Goal: Information Seeking & Learning: Learn about a topic

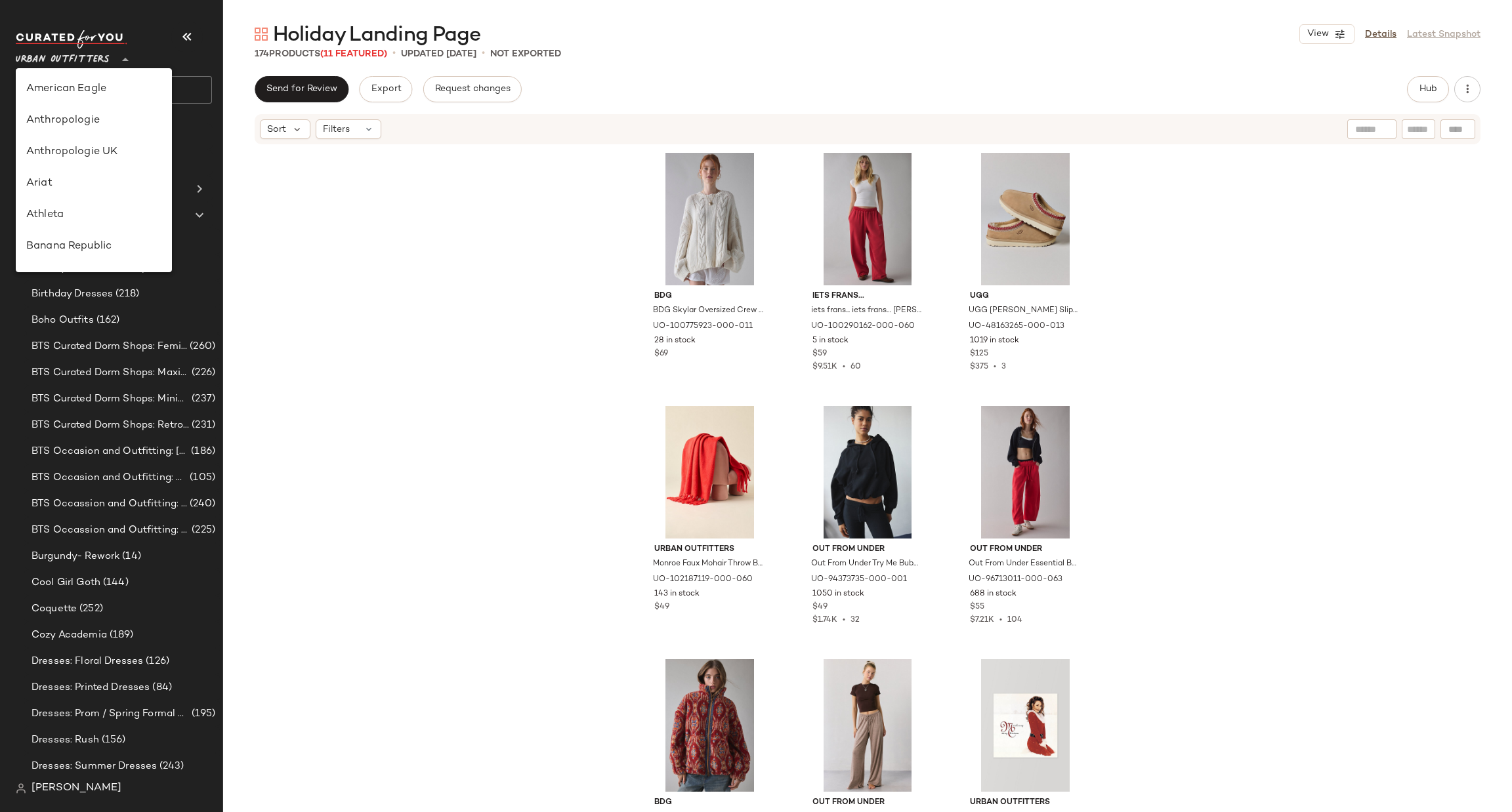
click at [61, 44] on span "Urban Outfitters" at bounding box center [63, 56] width 94 height 24
click at [107, 157] on div "Urban Outfitters UK" at bounding box center [94, 157] width 136 height 16
type input "**"
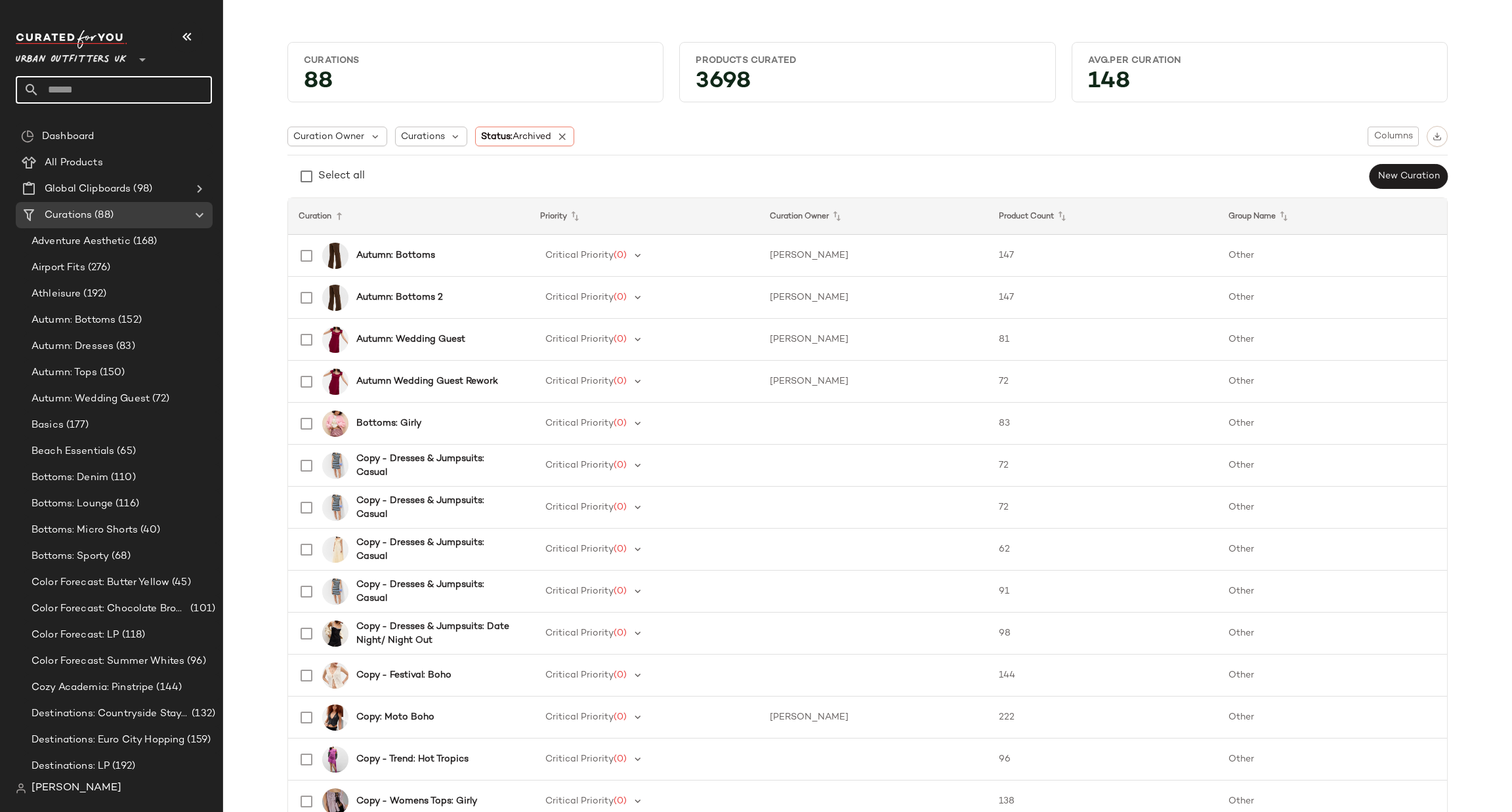
click at [176, 94] on input "text" at bounding box center [125, 89] width 172 height 27
type input "********"
click at [154, 121] on div "SEO: Rave Out fits" at bounding box center [114, 127] width 175 height 14
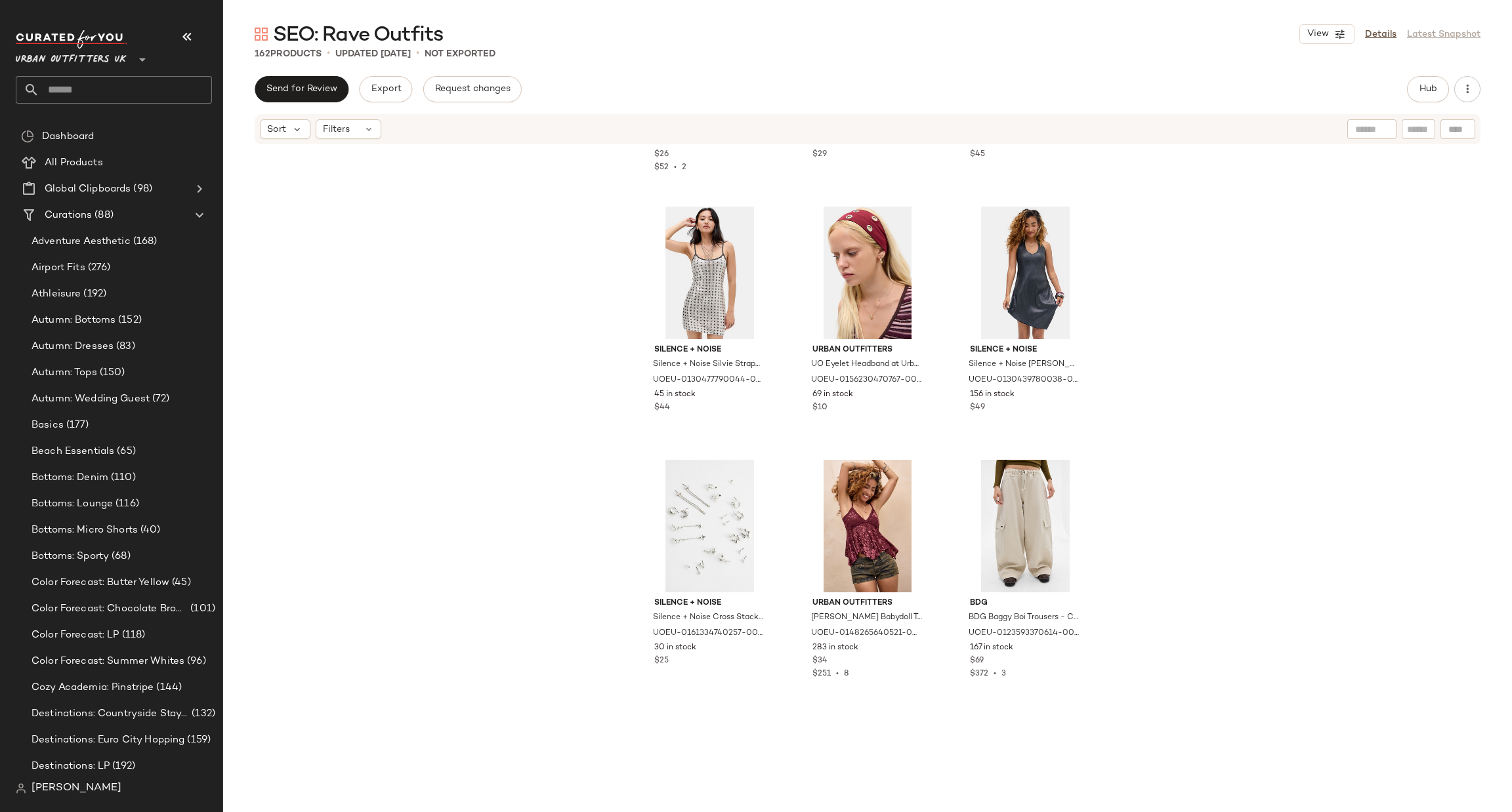
scroll to position [994, 0]
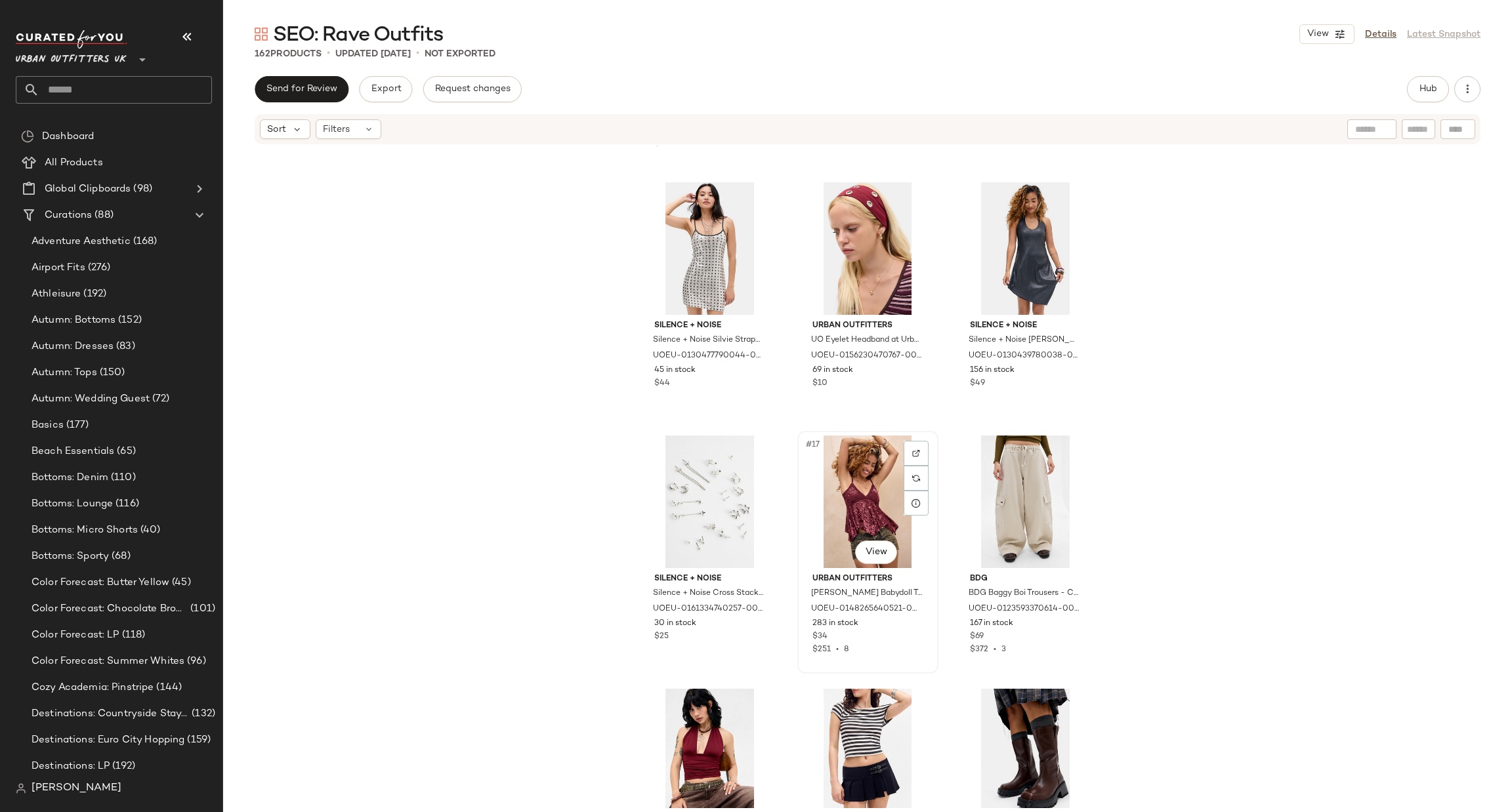
click at [823, 489] on div "#17 View" at bounding box center [868, 502] width 132 height 133
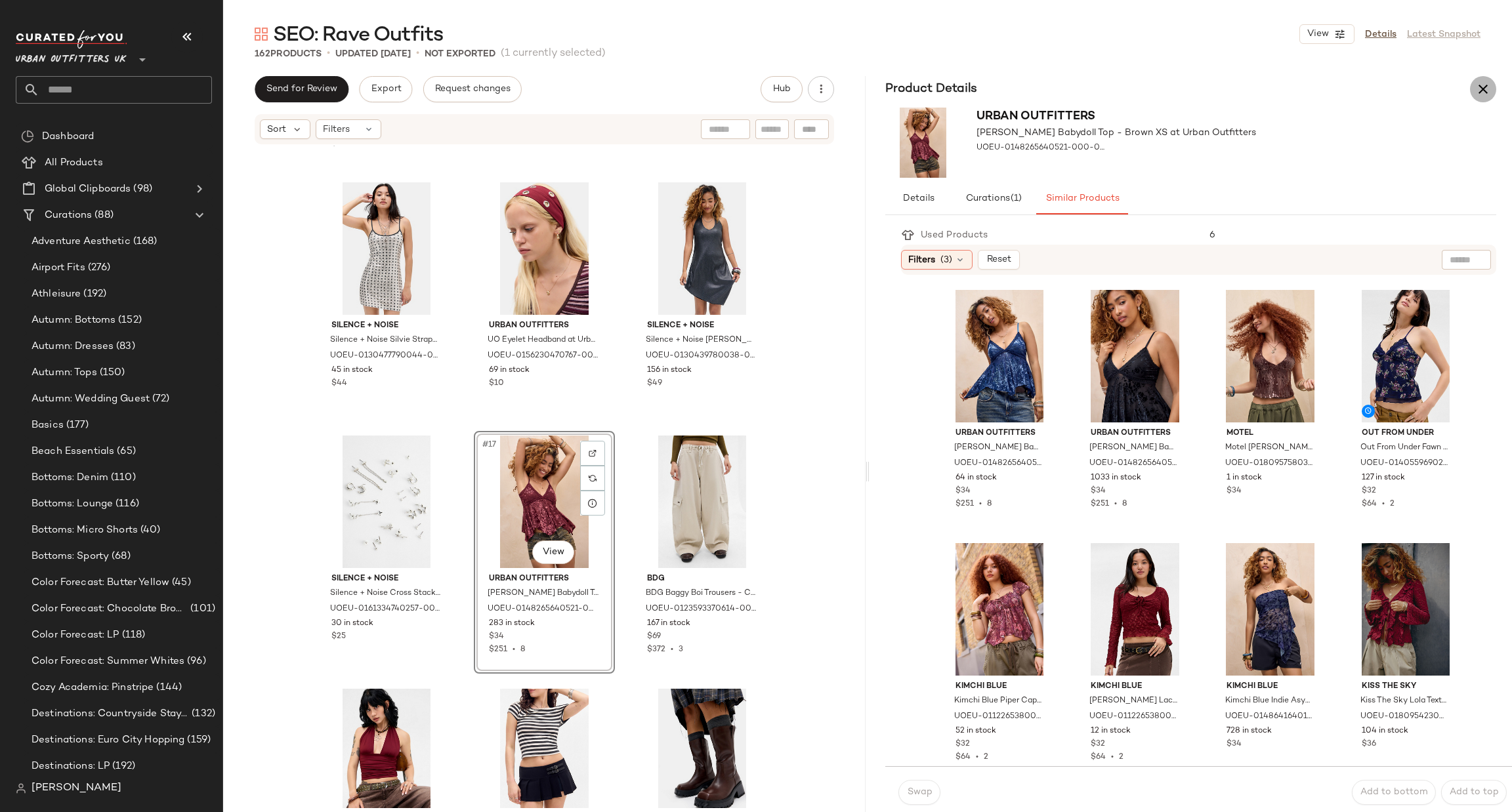
click at [1486, 101] on button "button" at bounding box center [1484, 89] width 26 height 26
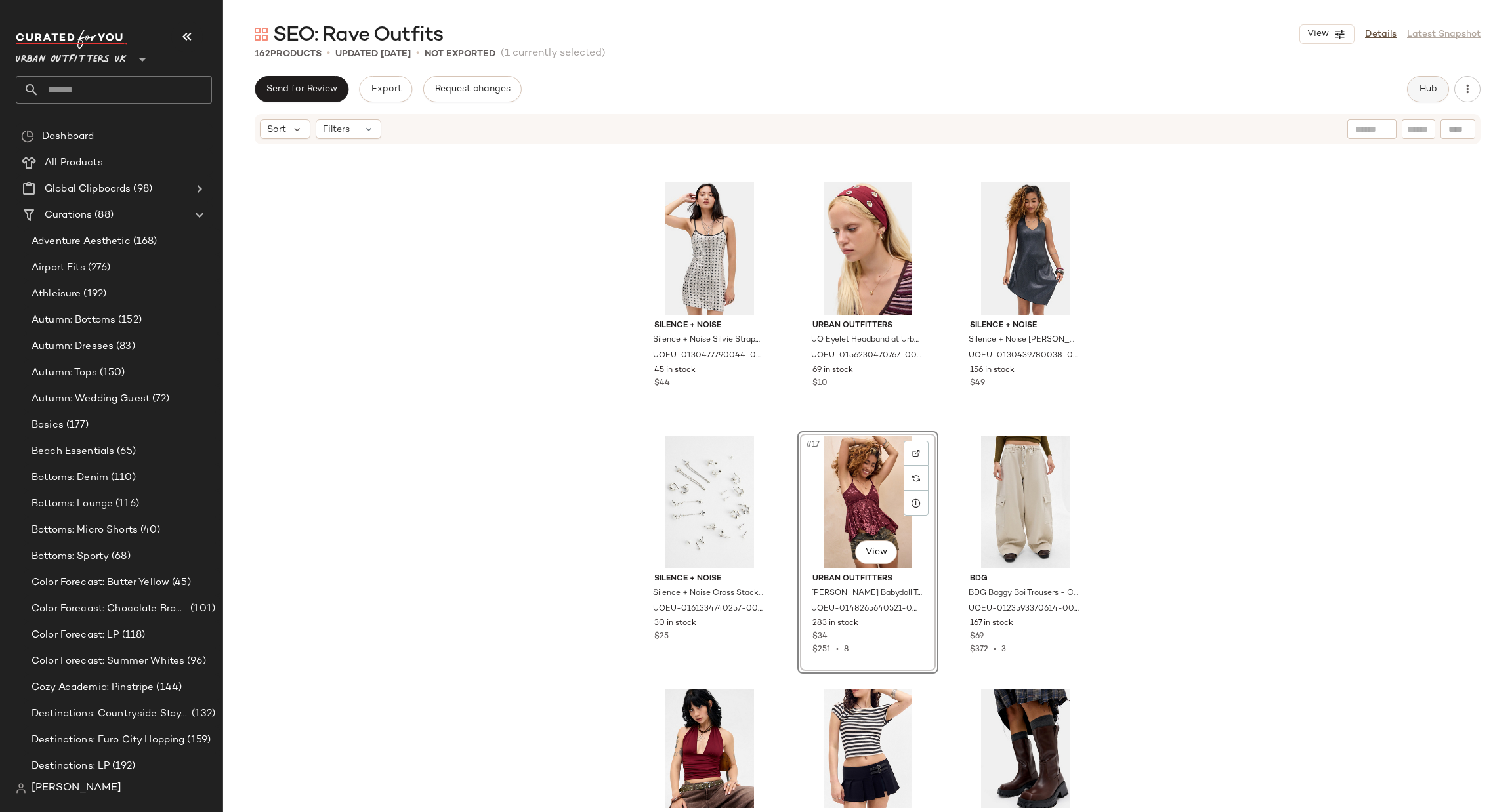
click at [1439, 78] on button "Hub" at bounding box center [1428, 89] width 42 height 26
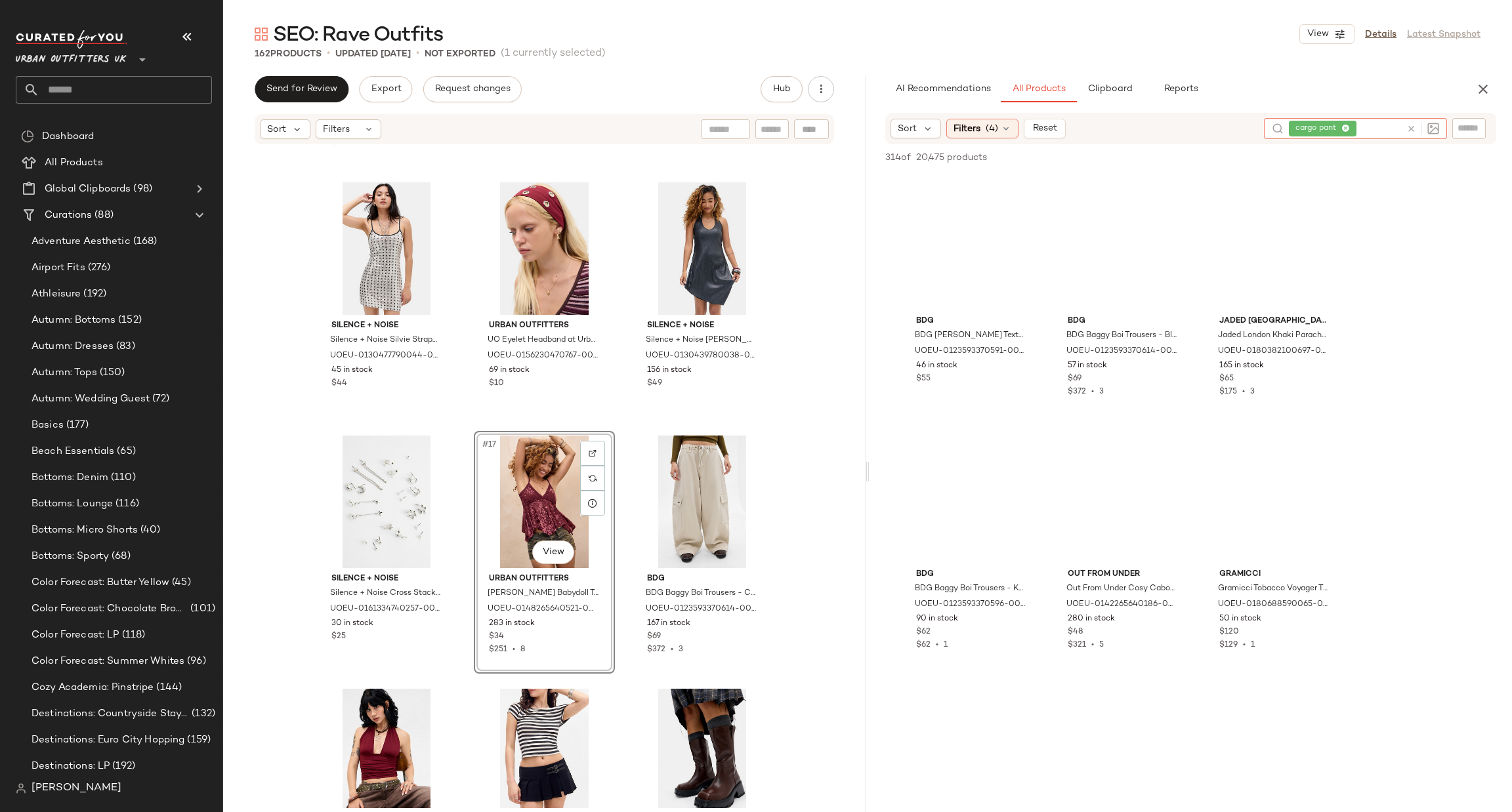
click at [1414, 125] on icon at bounding box center [1411, 129] width 9 height 9
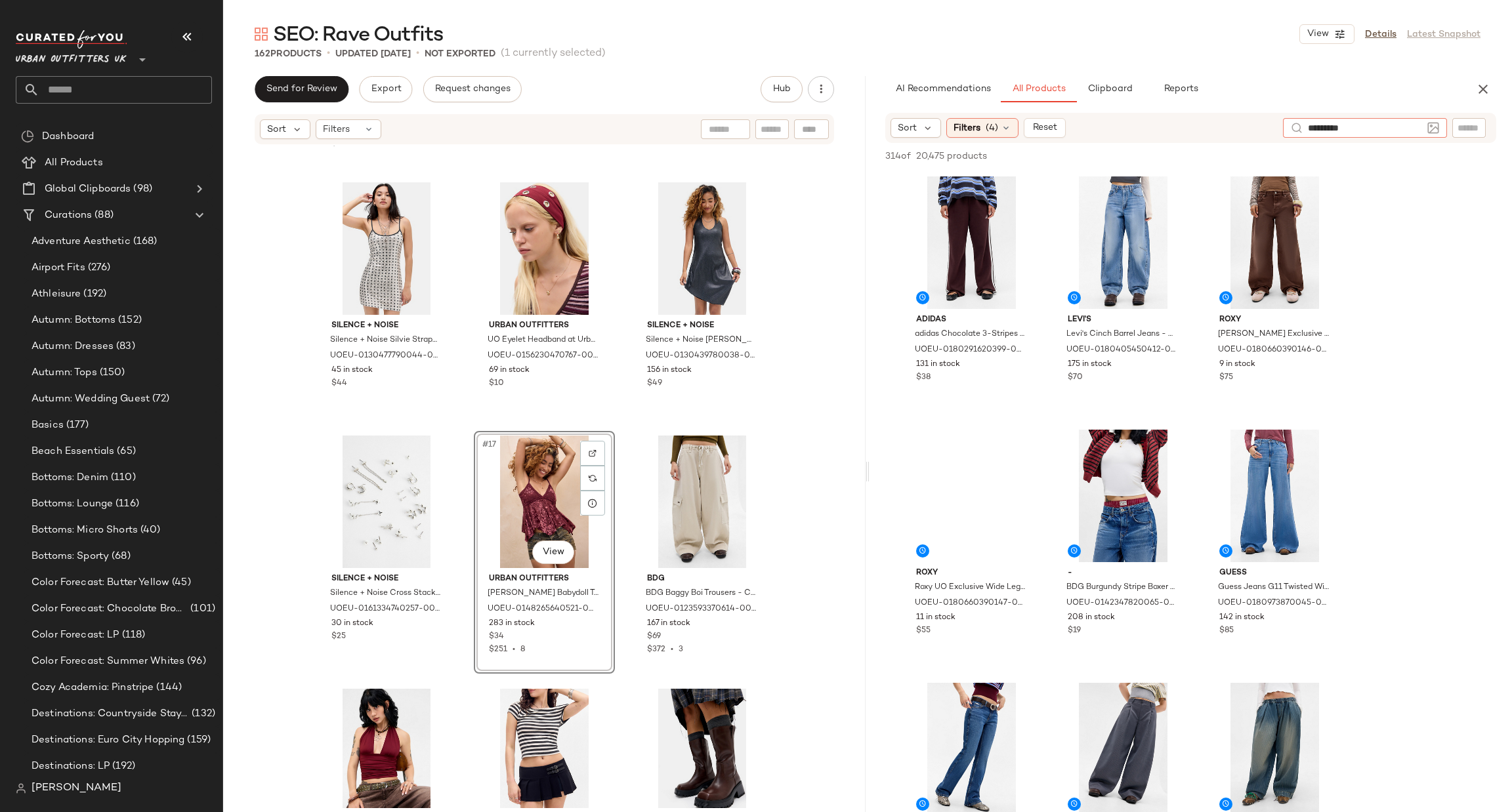
type input "**********"
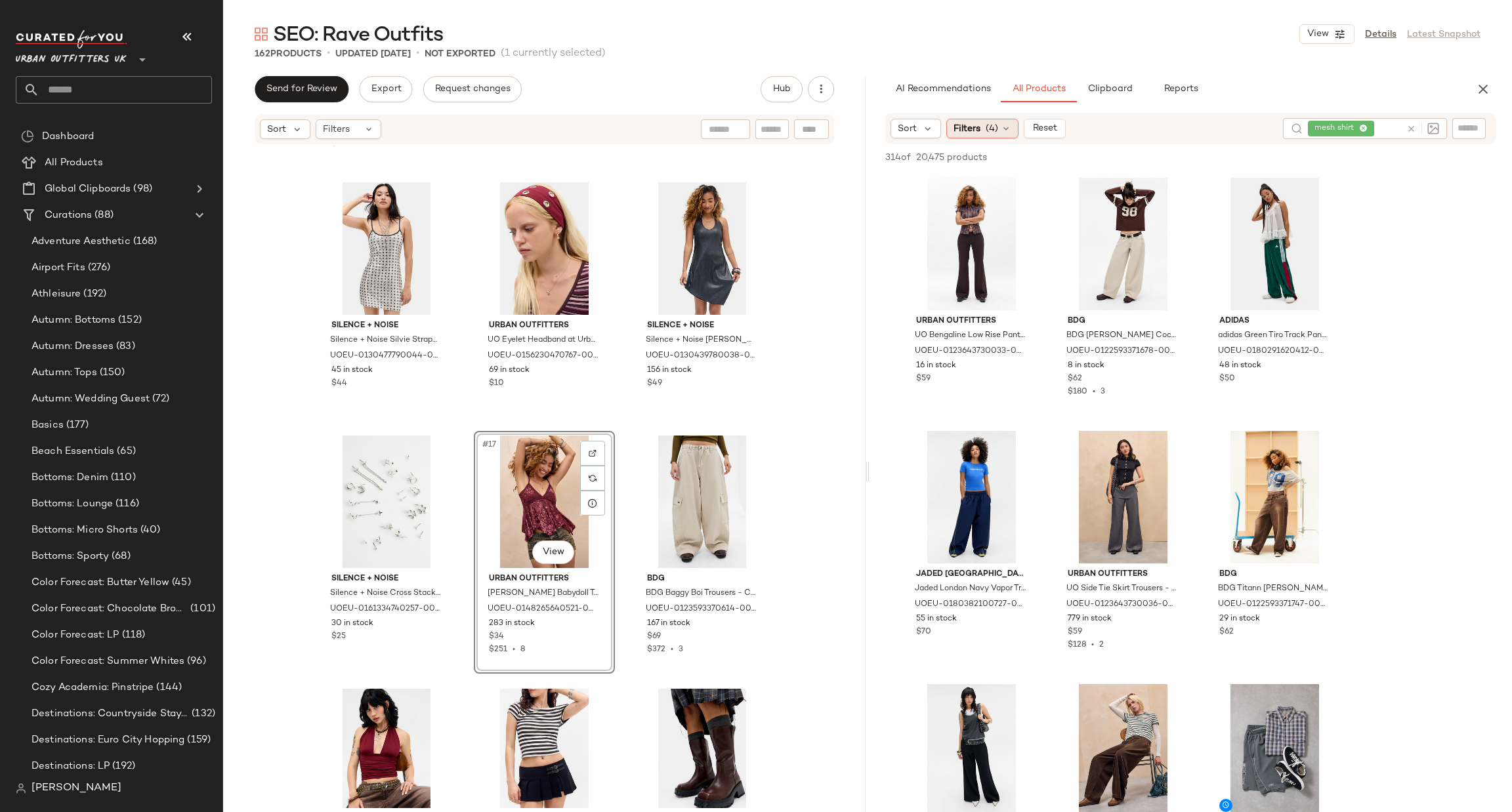
click at [989, 129] on span "(4)" at bounding box center [991, 129] width 12 height 14
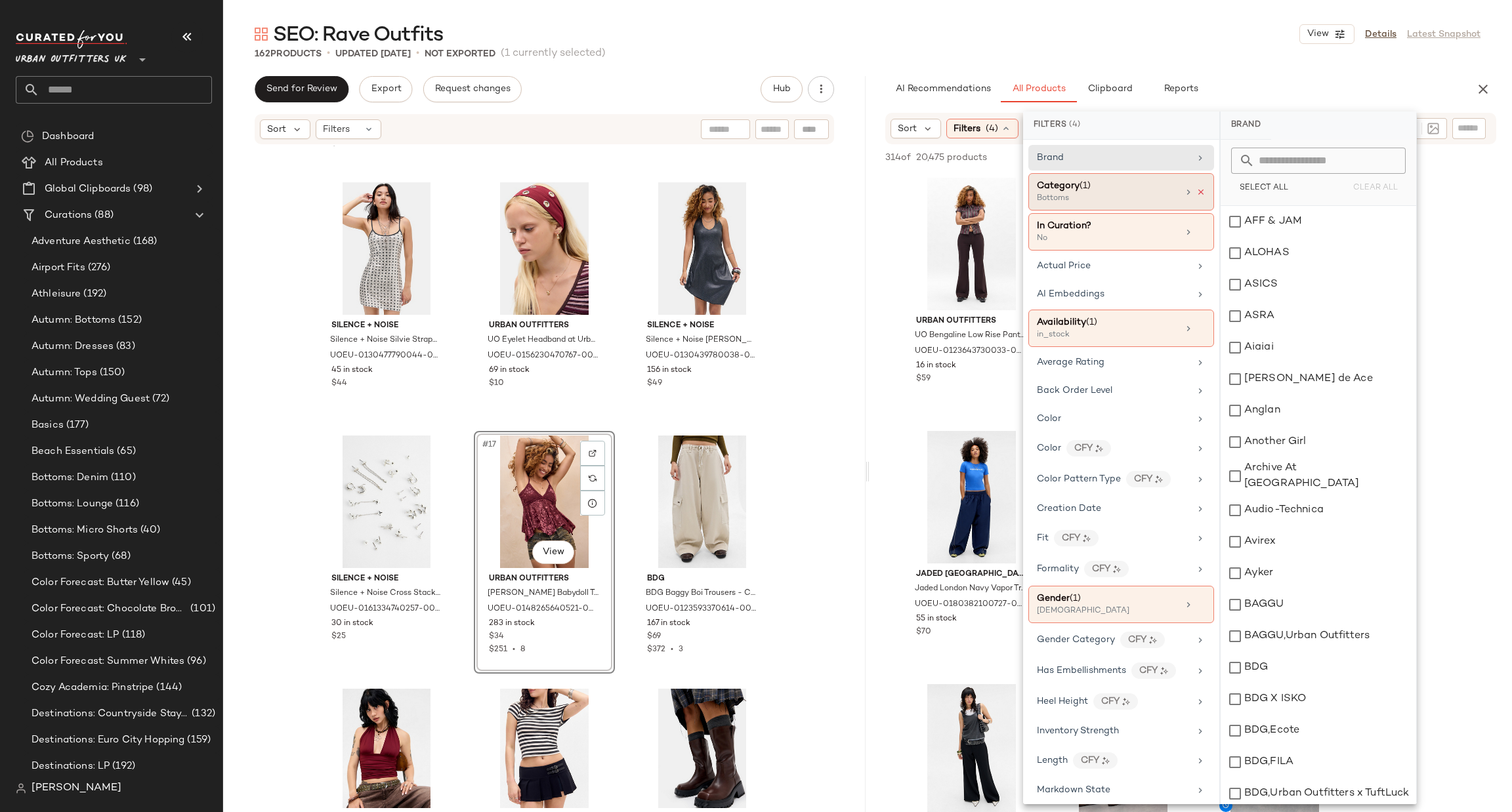
click at [1197, 189] on icon at bounding box center [1201, 192] width 9 height 9
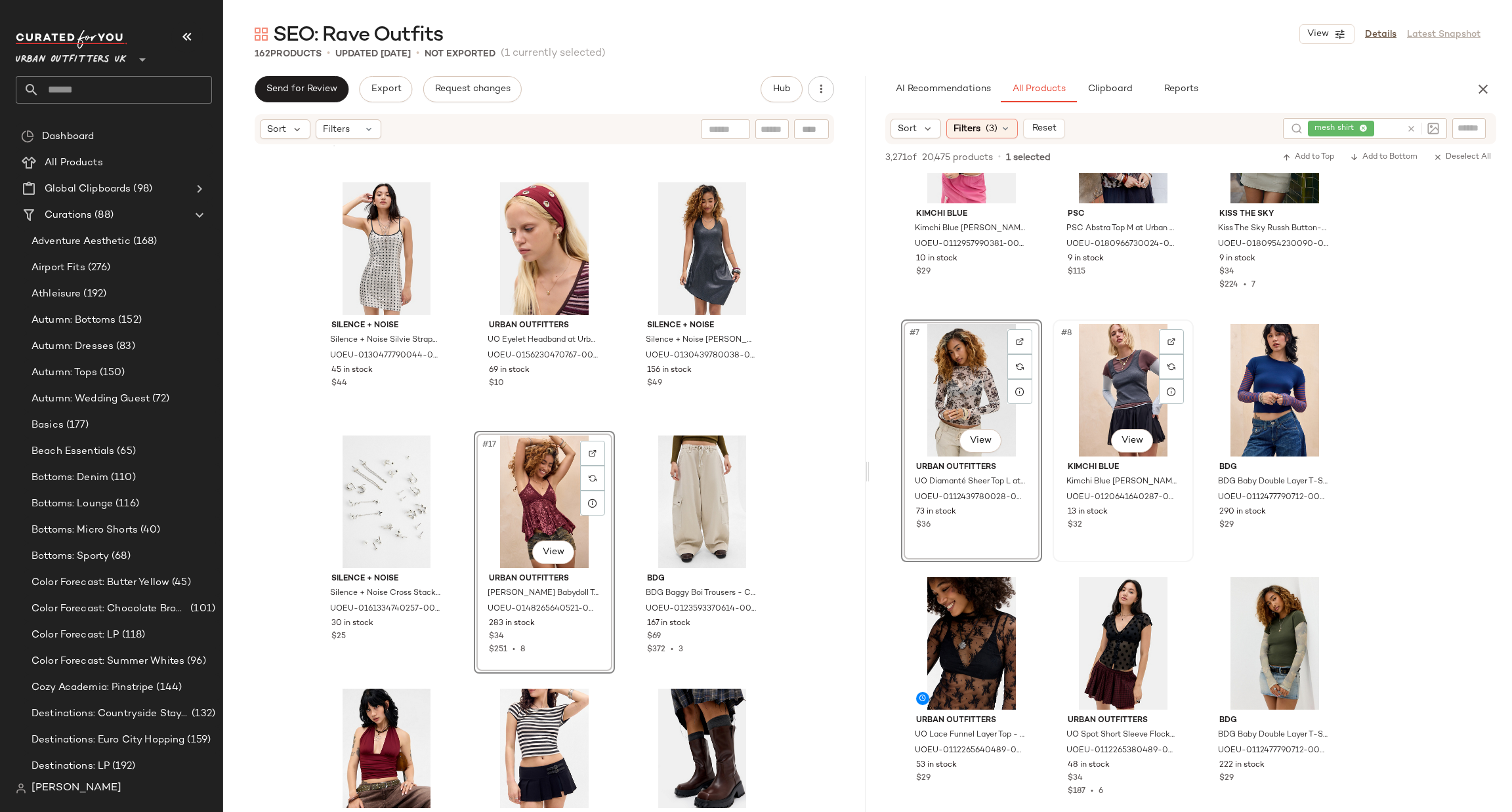
scroll to position [394, 0]
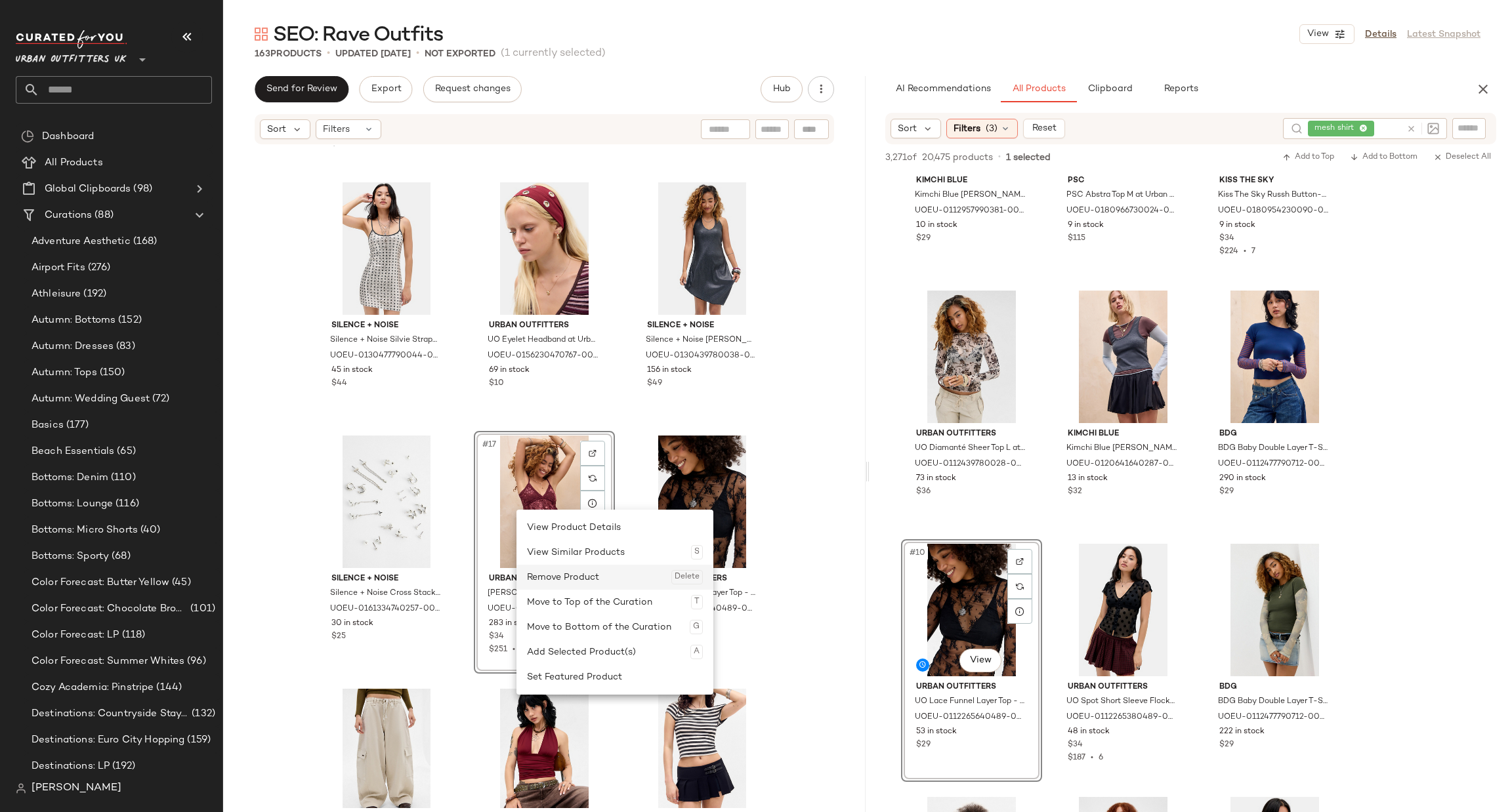
click at [576, 578] on div "Remove Product Delete" at bounding box center [614, 577] width 176 height 24
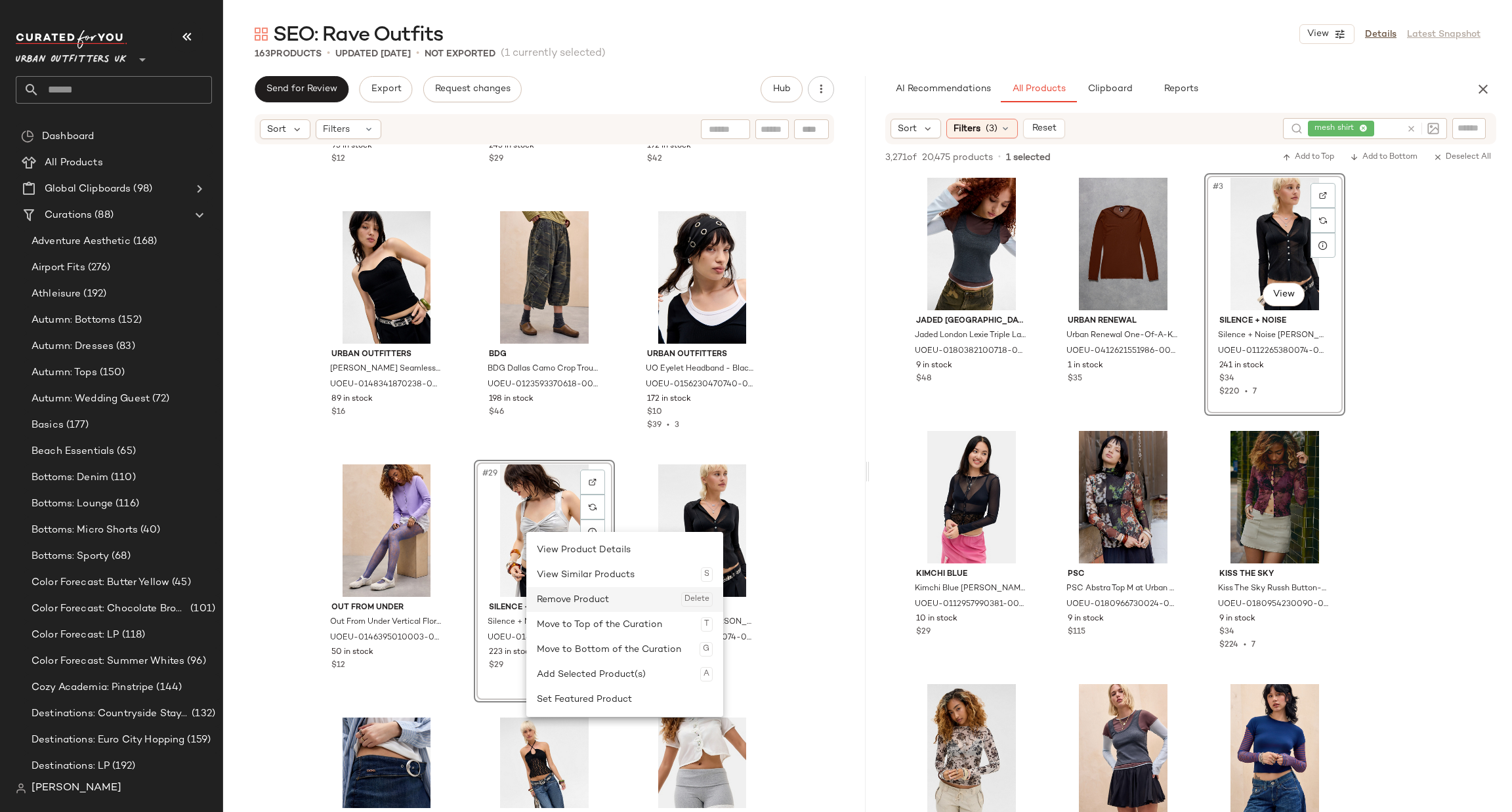
click at [580, 595] on div "Remove Product Delete" at bounding box center [625, 600] width 176 height 24
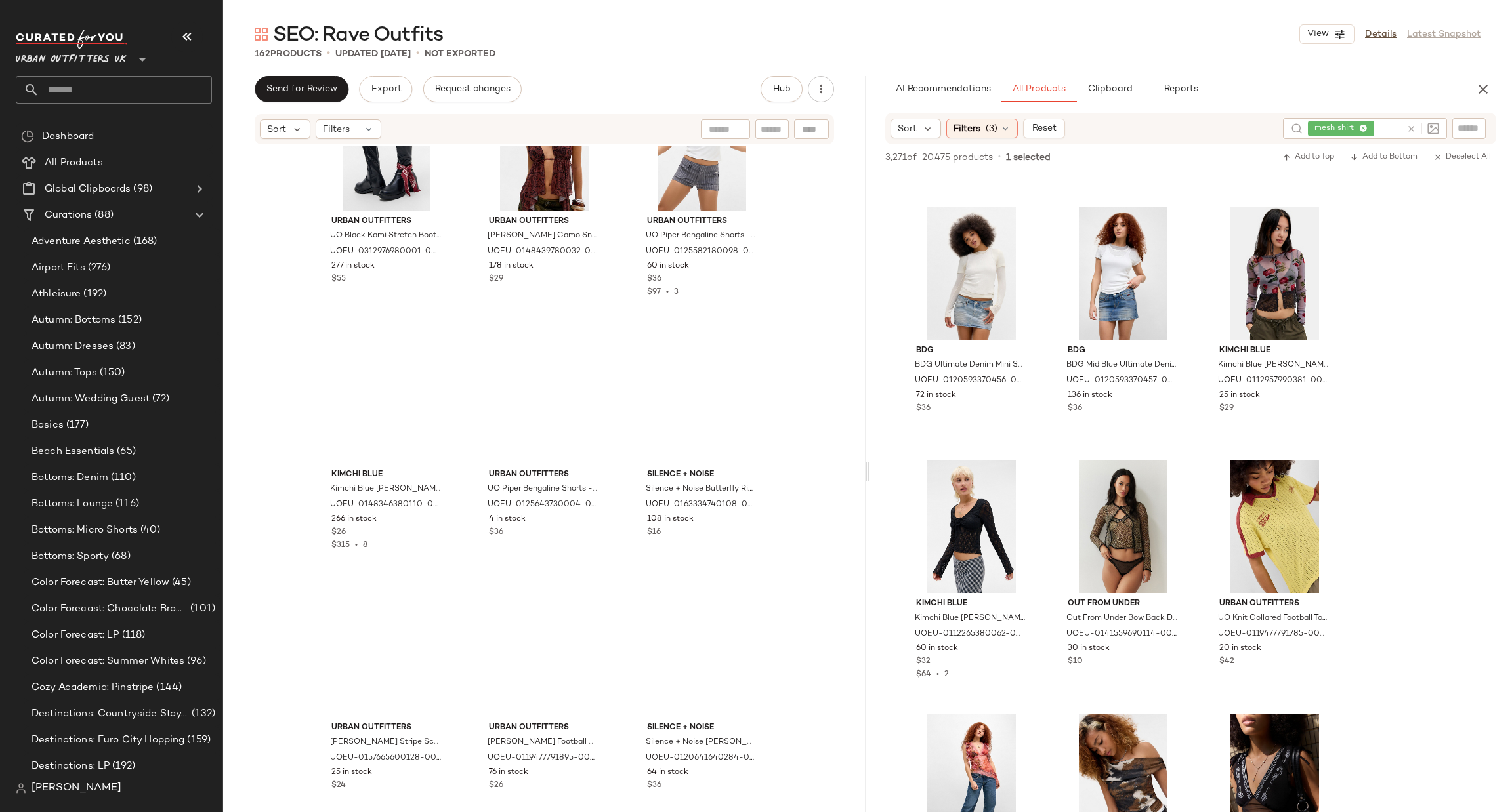
scroll to position [7492, 0]
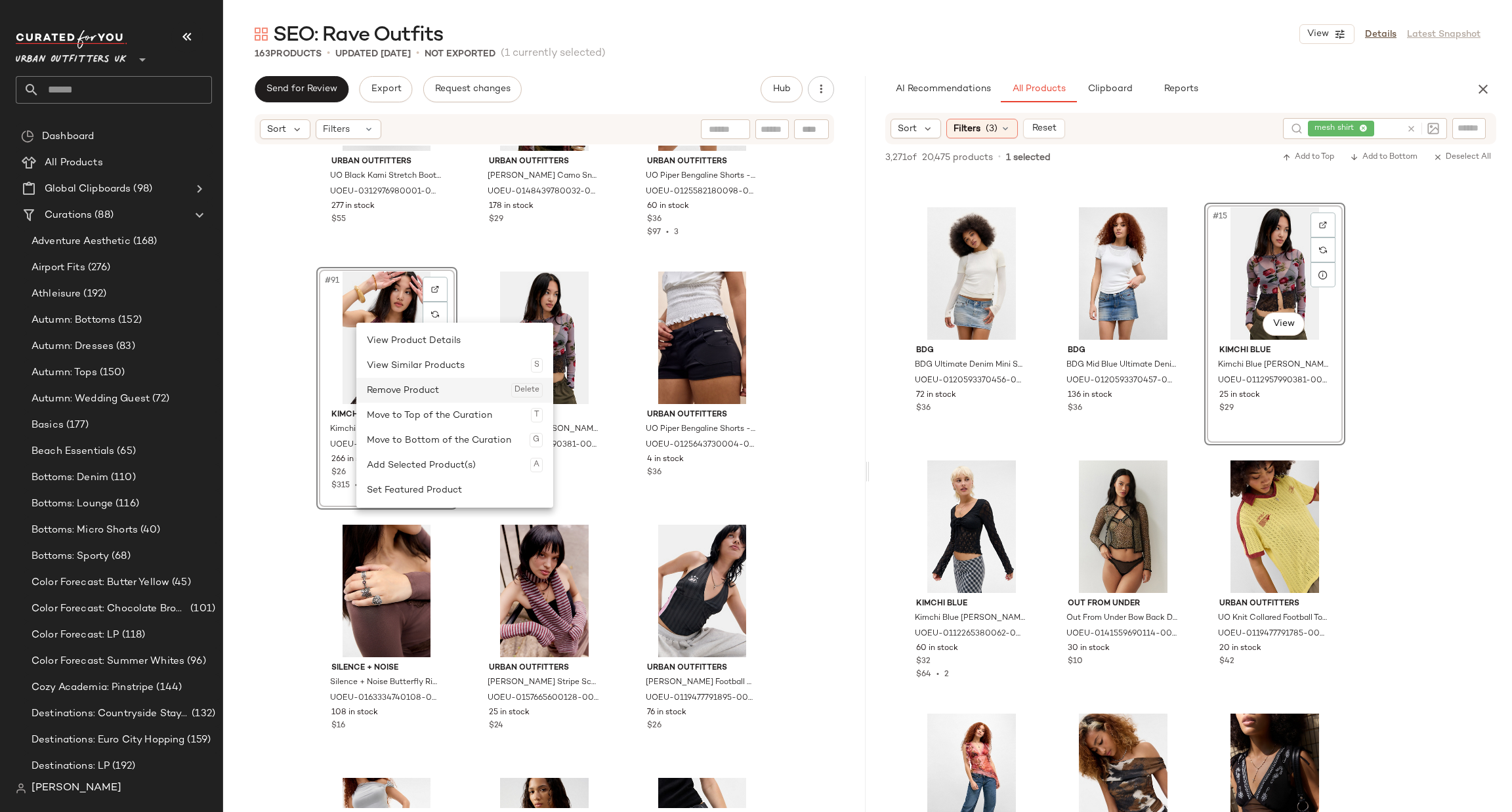
click at [407, 390] on div "Remove Product Delete" at bounding box center [454, 390] width 176 height 24
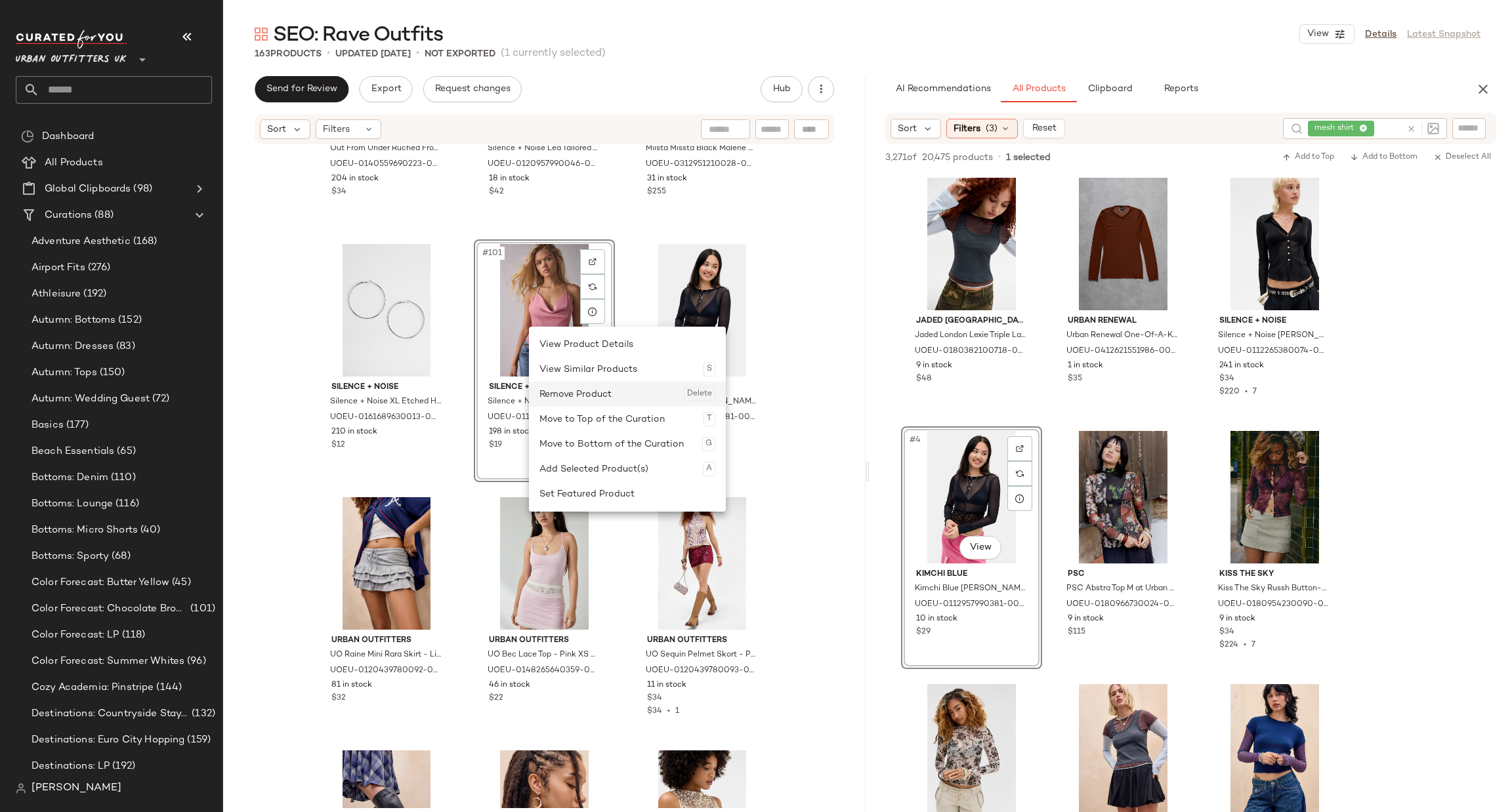
click at [575, 392] on div "Remove Product Delete" at bounding box center [627, 394] width 176 height 24
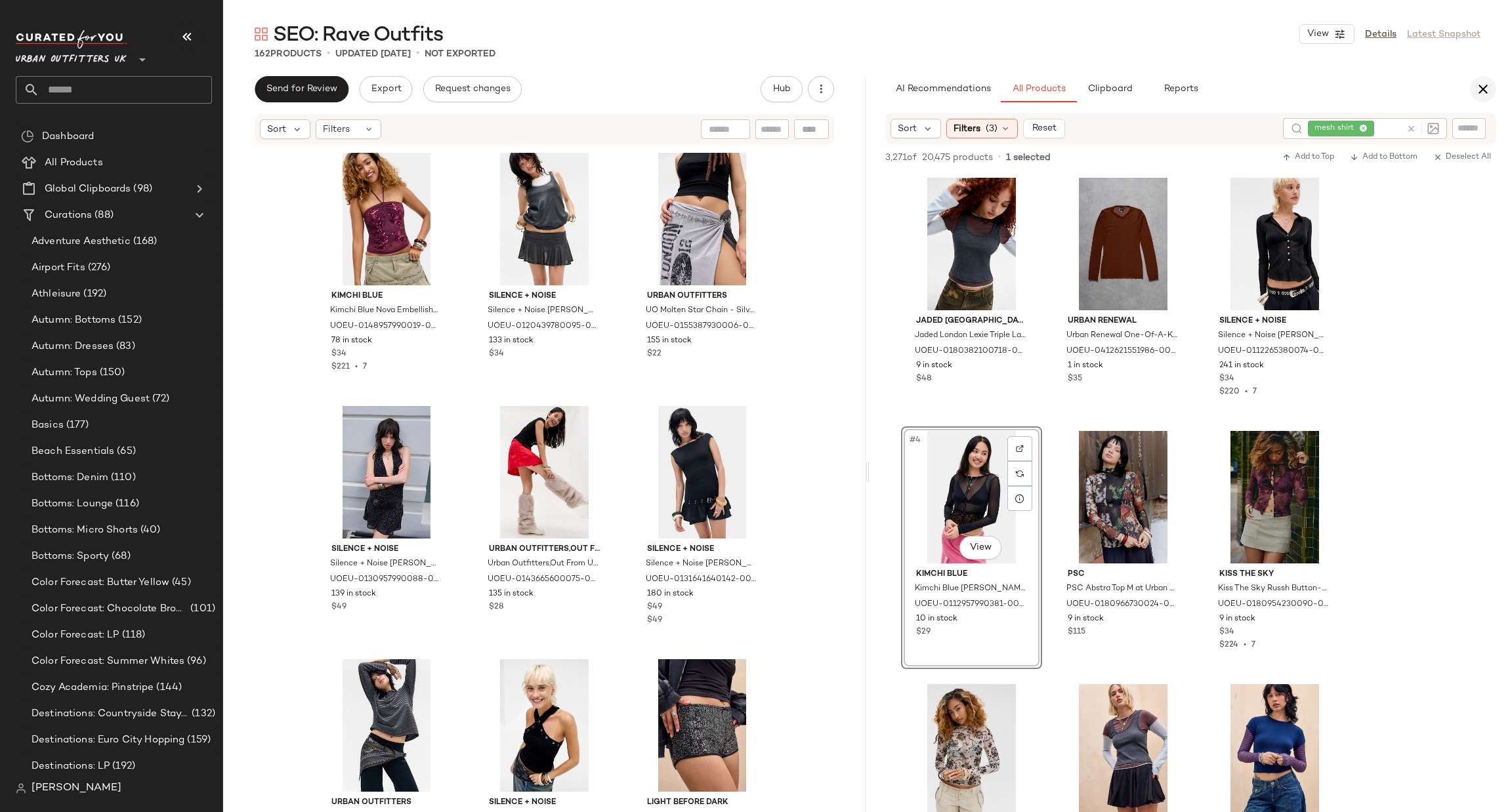
click at [1479, 94] on icon "button" at bounding box center [1483, 89] width 16 height 16
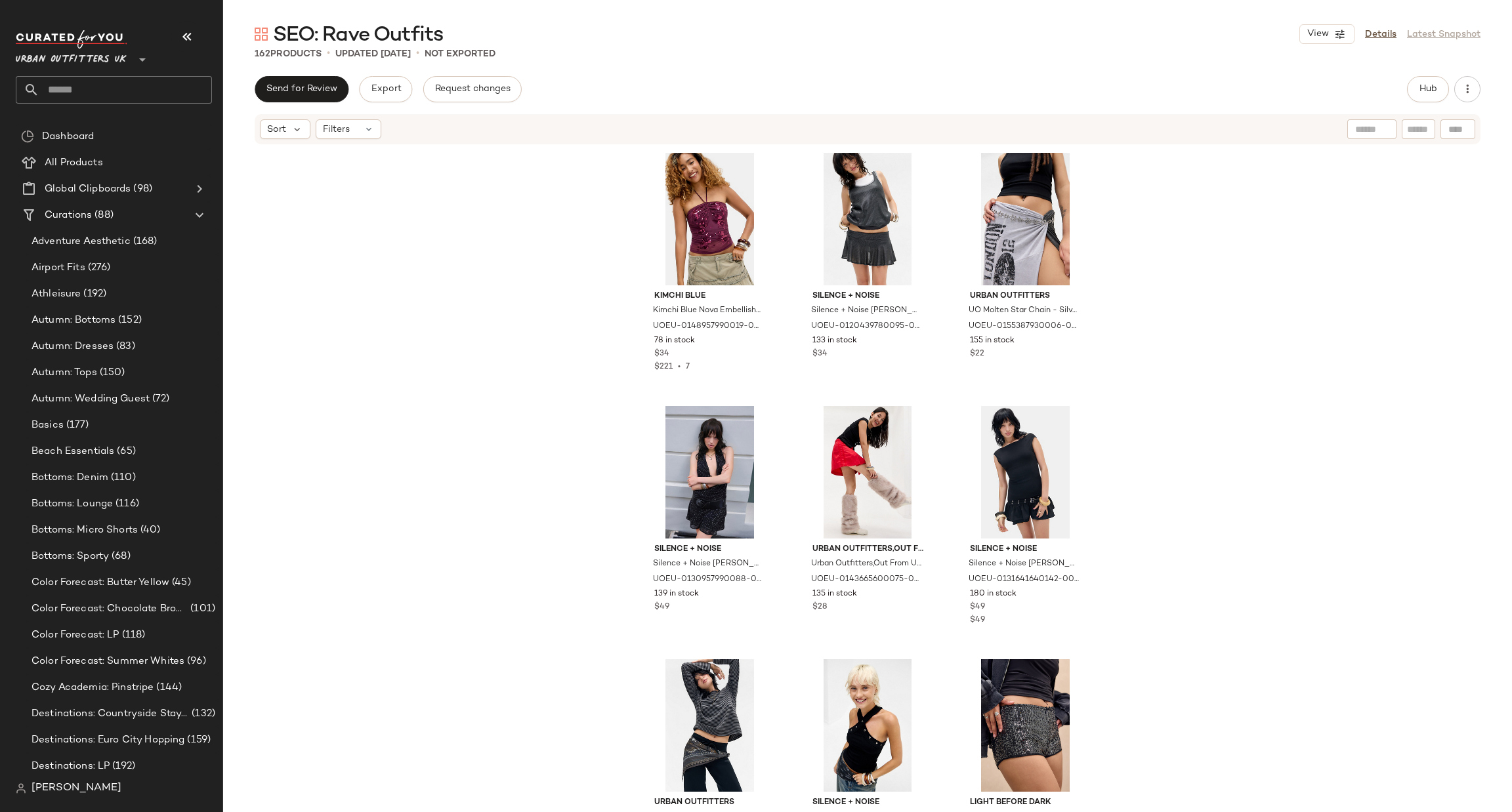
click at [174, 103] on input "text" at bounding box center [125, 89] width 172 height 27
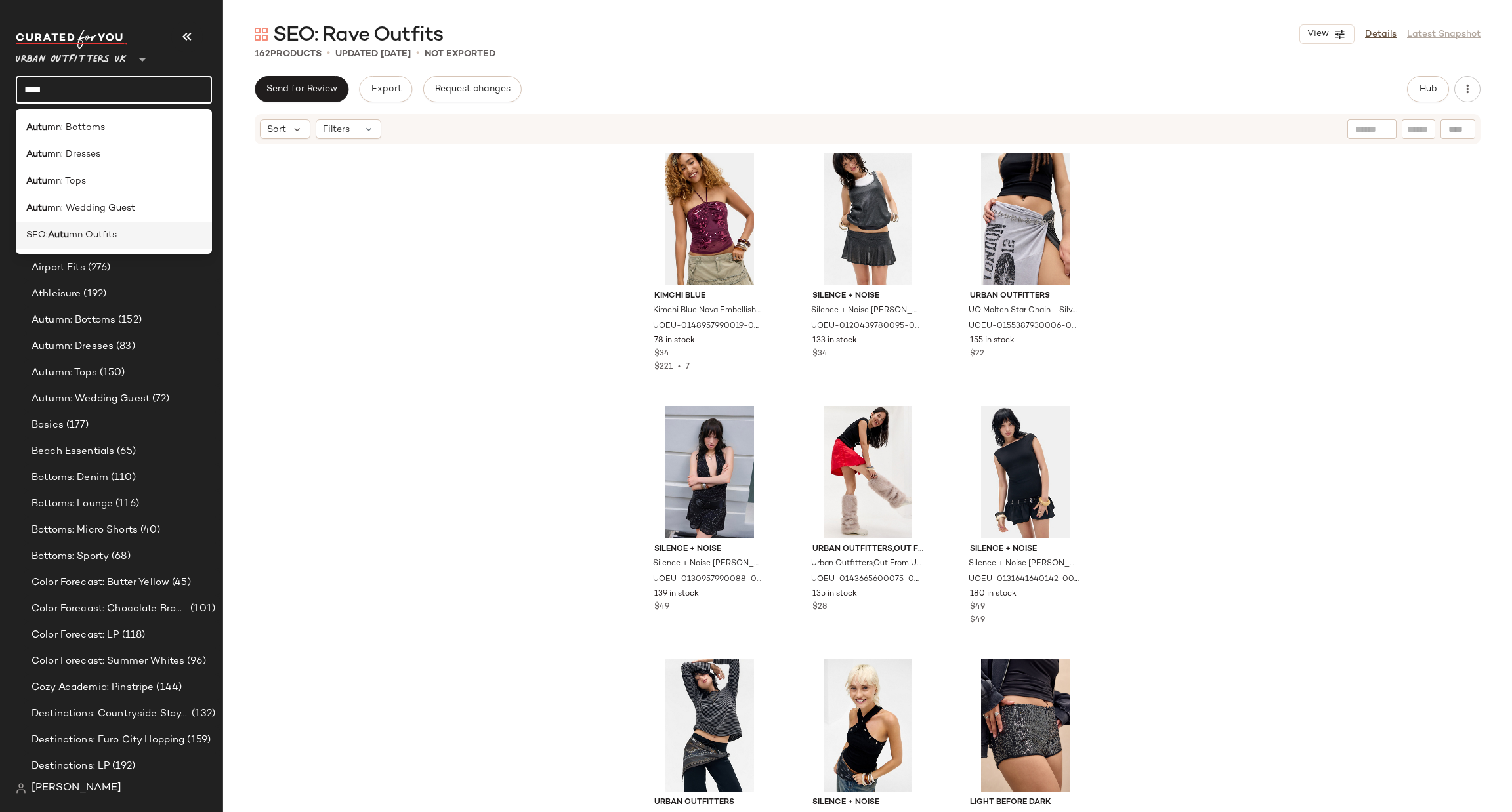
type input "****"
click at [117, 240] on span "mn Outfits" at bounding box center [92, 235] width 48 height 14
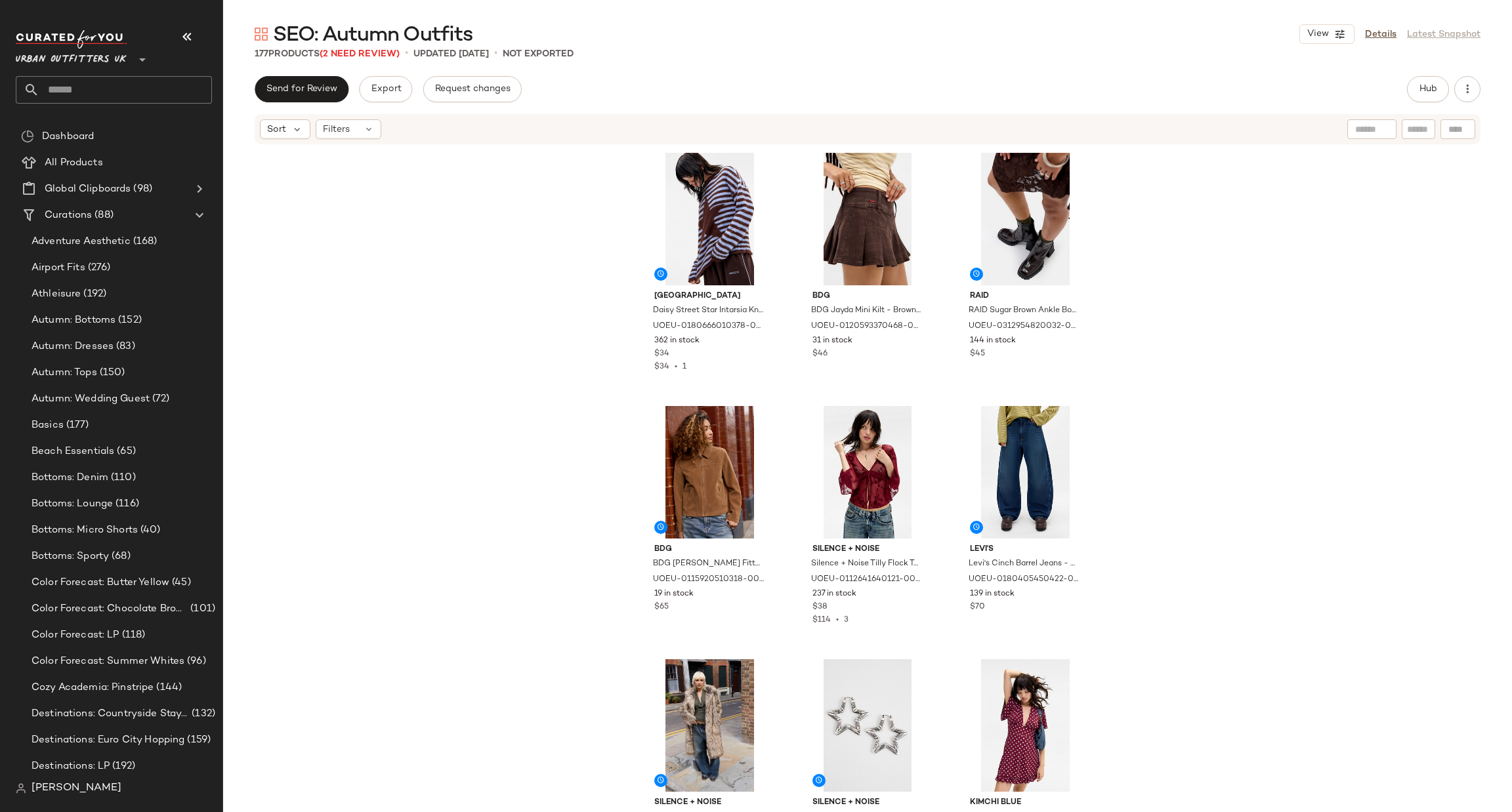
click at [369, 61] on div "SEO: Autumn Outfits View Details Latest Snapshot 177 Products (2 Need Review) •…" at bounding box center [868, 416] width 1289 height 791
click at [375, 53] on span "(2 Need Review)" at bounding box center [359, 54] width 80 height 9
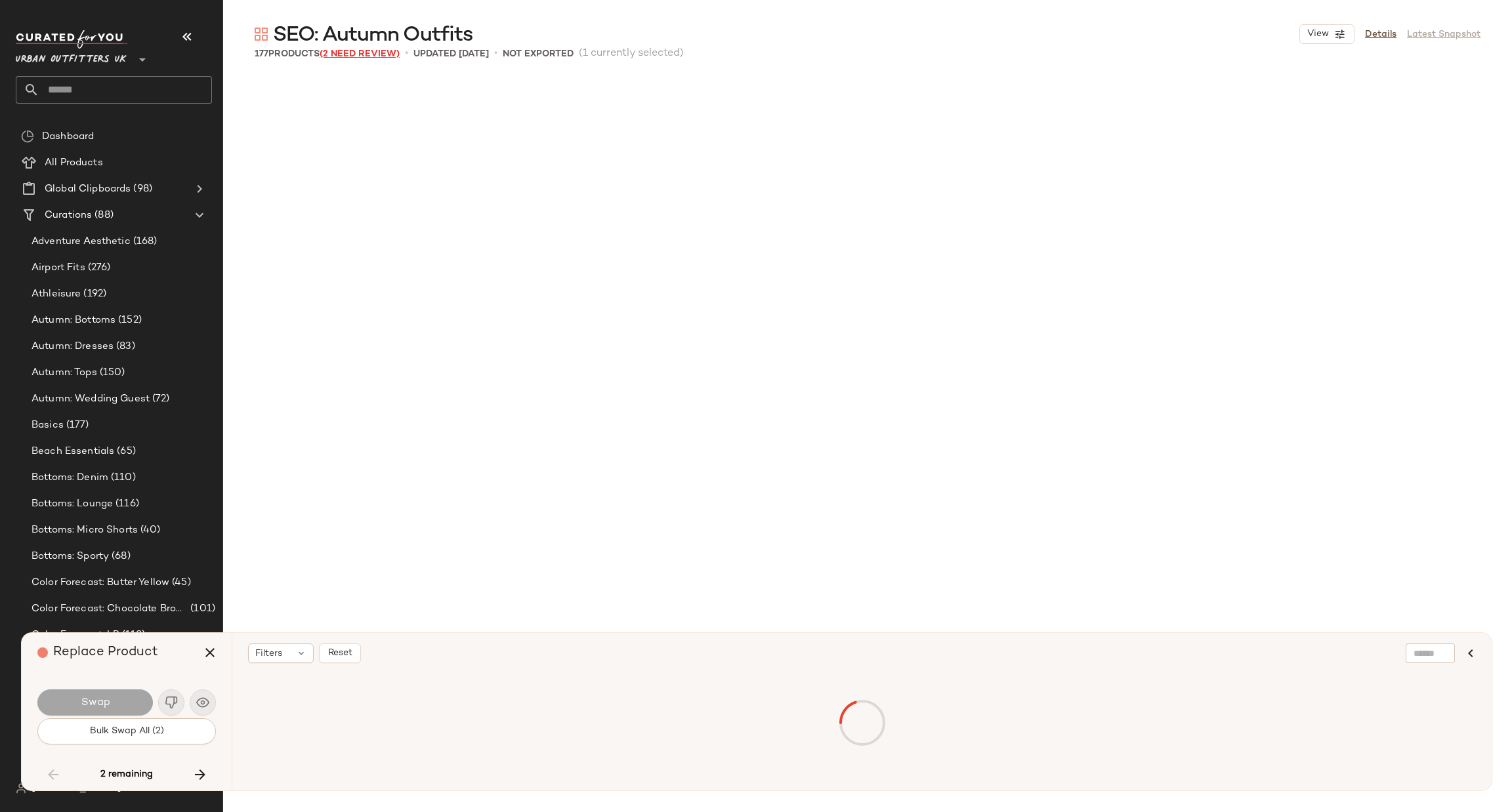
scroll to position [9119, 0]
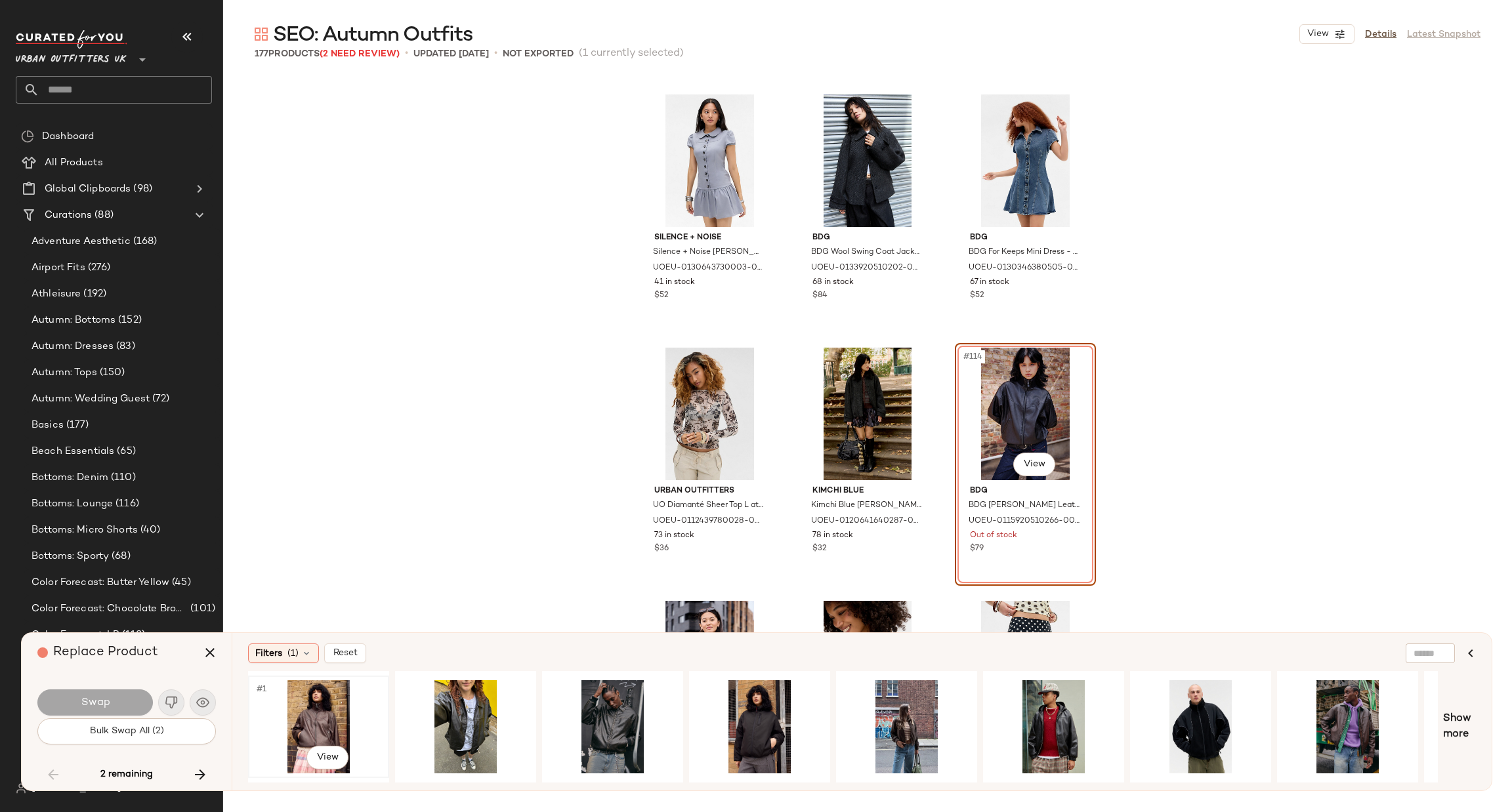
click at [317, 717] on div "#1 View" at bounding box center [318, 726] width 132 height 93
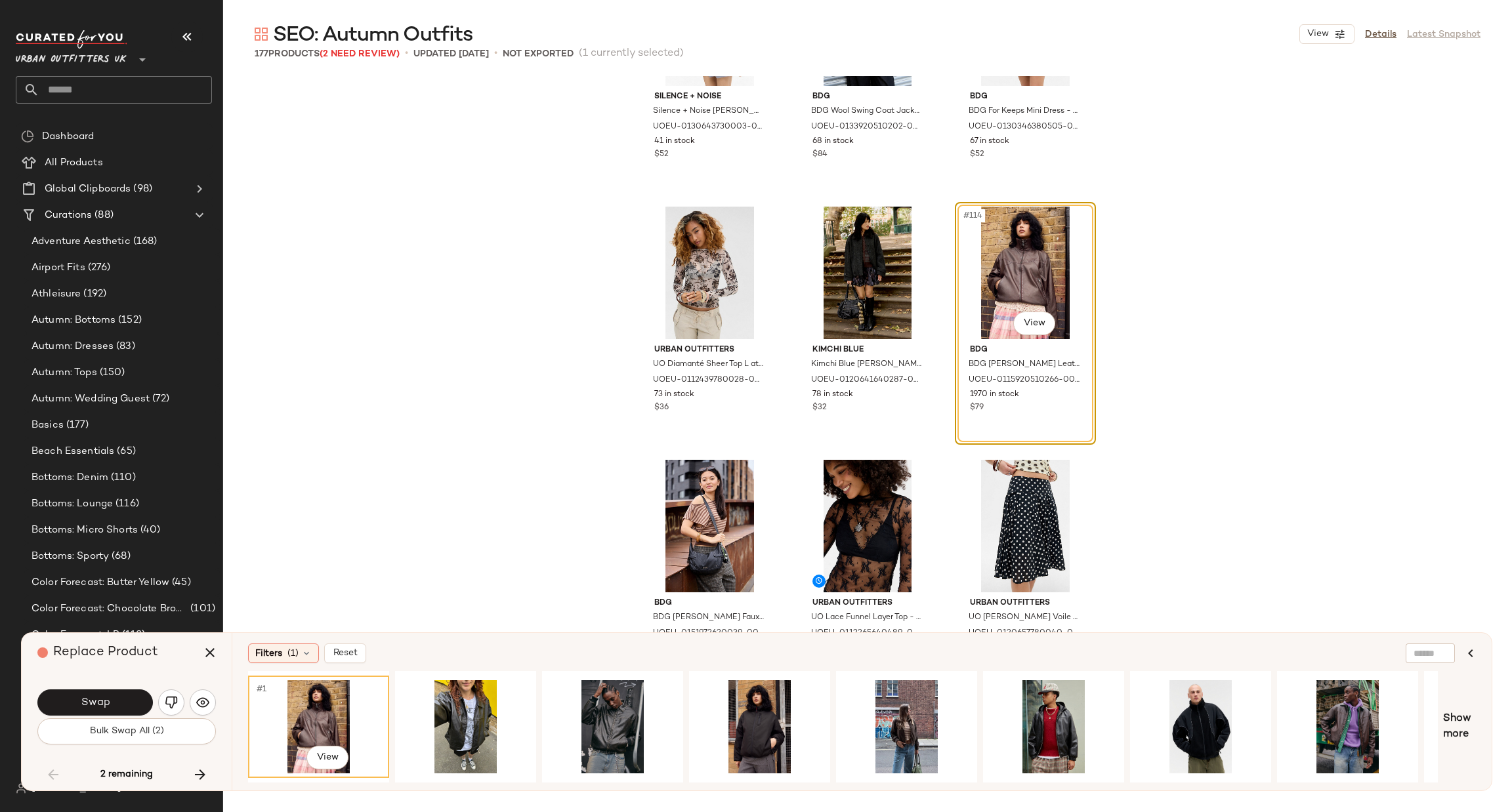
scroll to position [9315, 0]
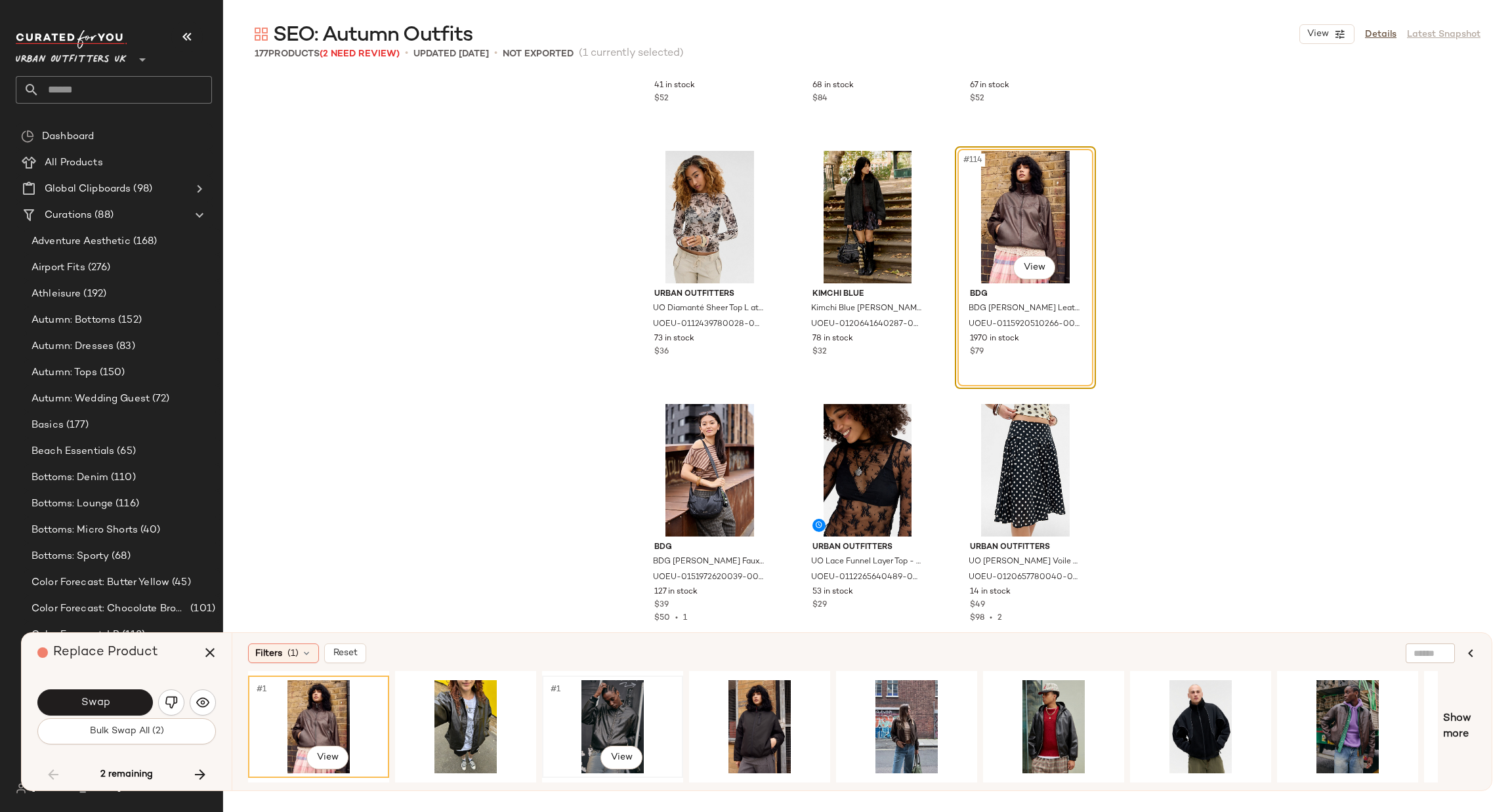
click at [592, 714] on div "#1 View" at bounding box center [612, 726] width 132 height 93
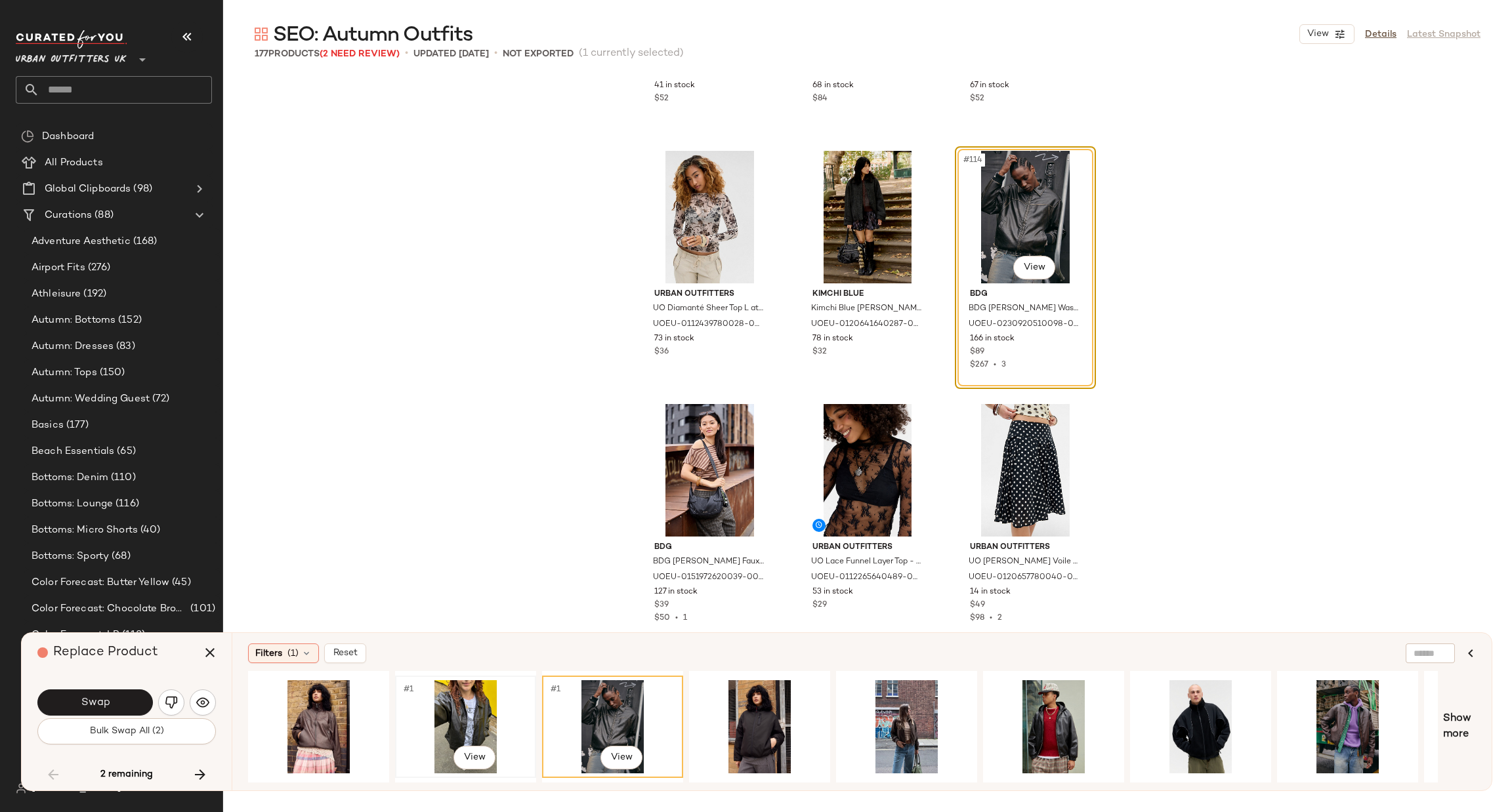
click at [475, 726] on div "#1 View" at bounding box center [465, 726] width 132 height 93
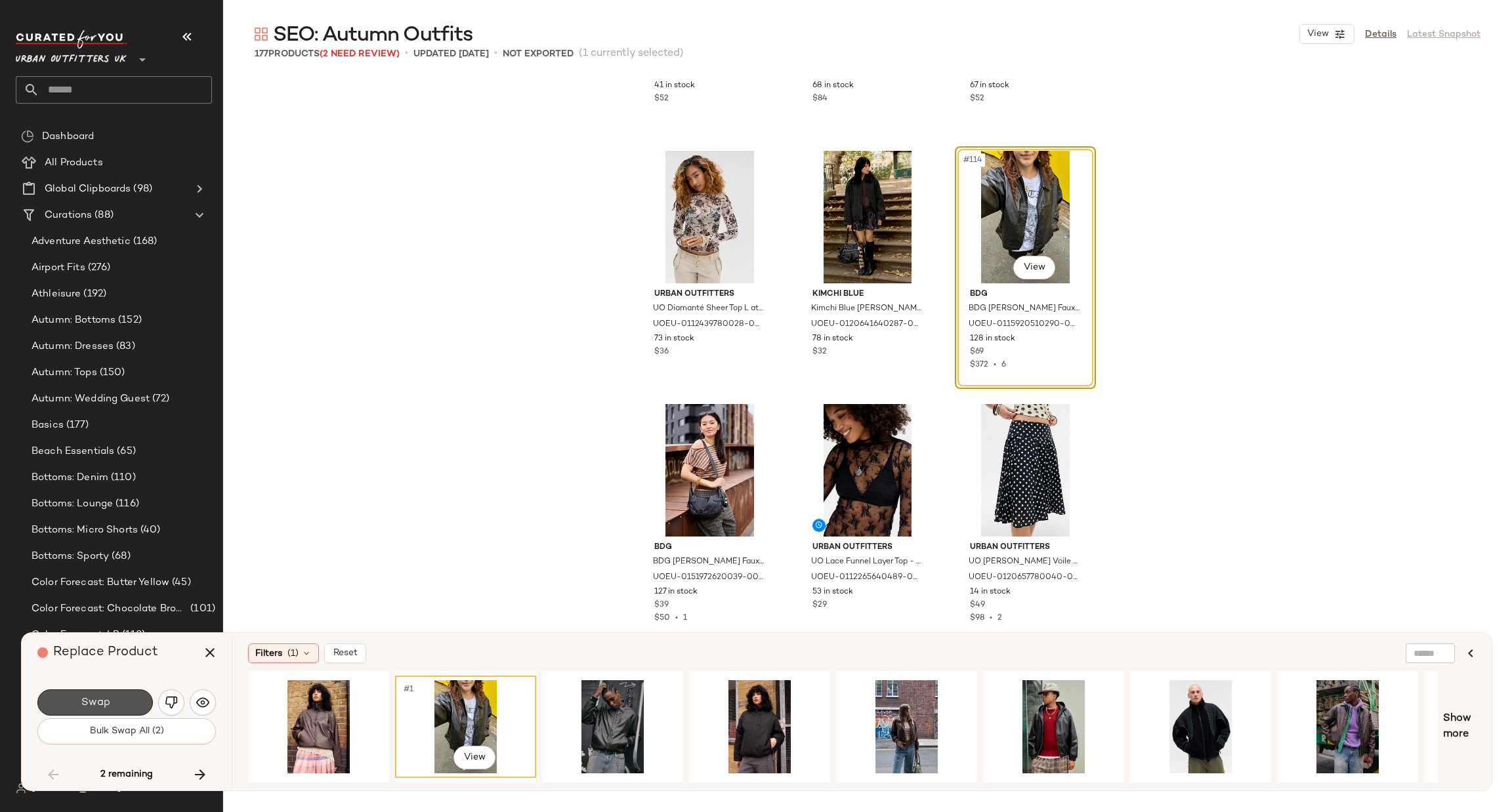
click at [115, 696] on button "Swap" at bounding box center [95, 703] width 116 height 26
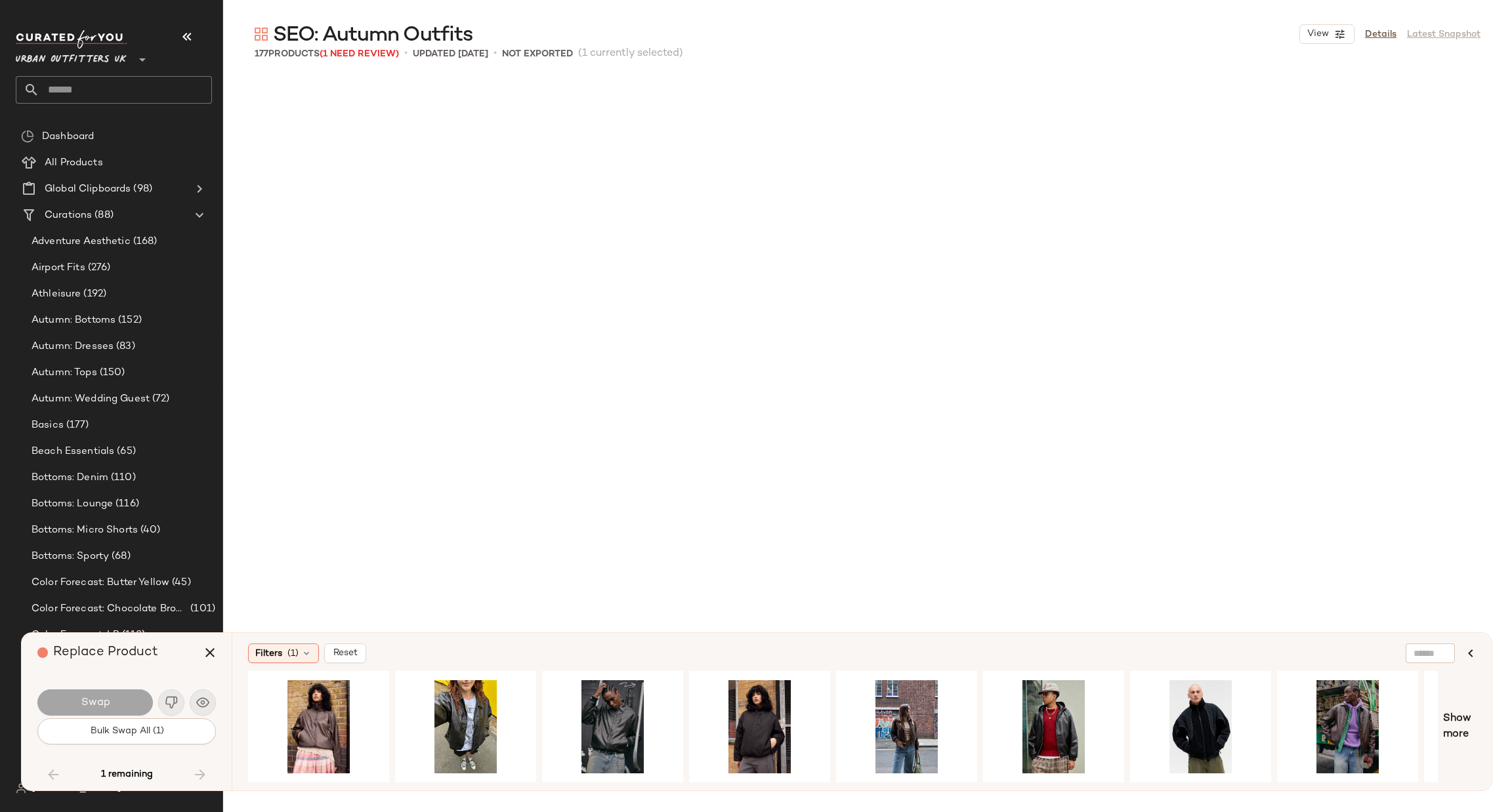
scroll to position [10133, 0]
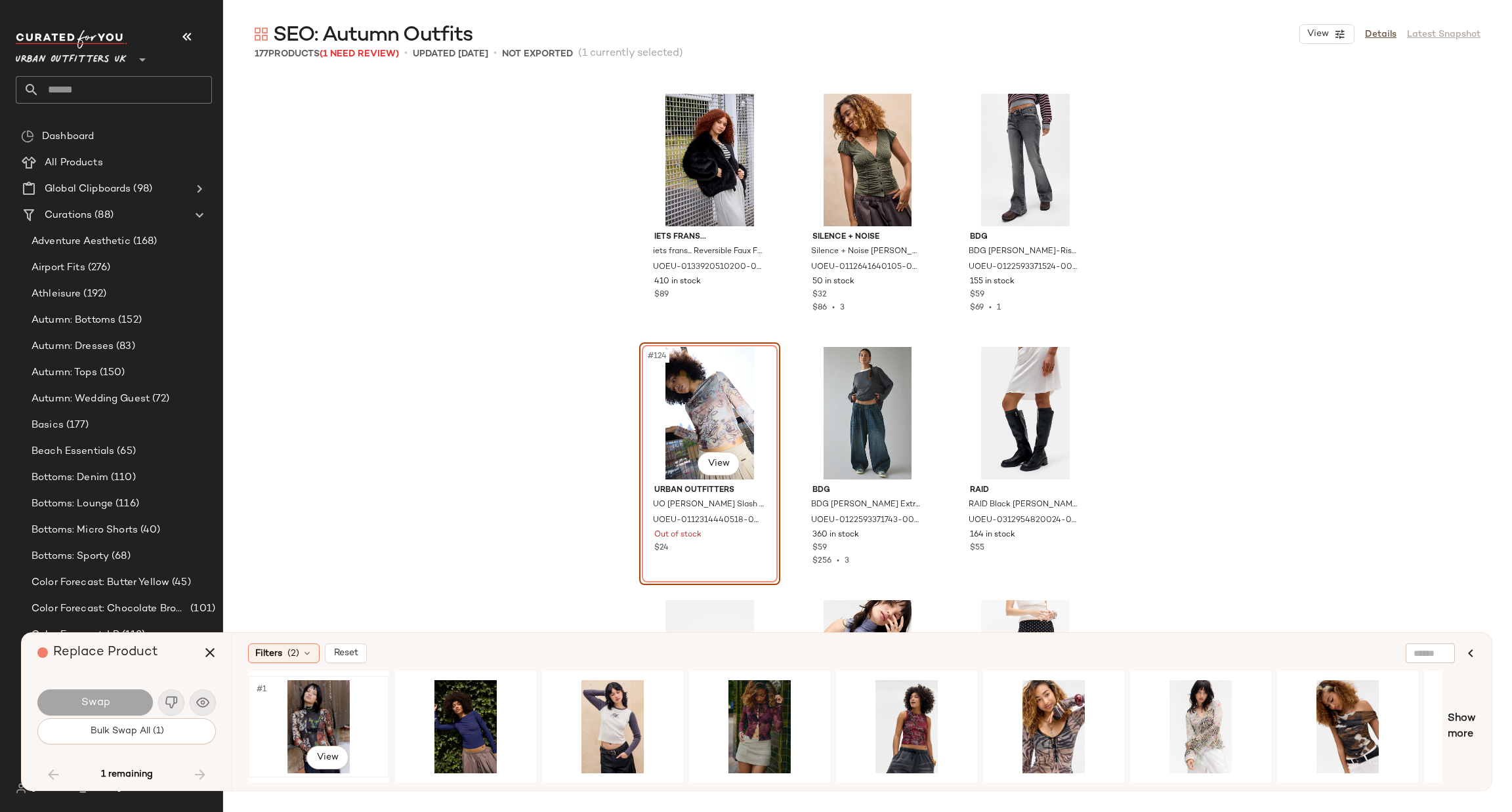
click at [344, 703] on div "#1 View" at bounding box center [318, 726] width 132 height 93
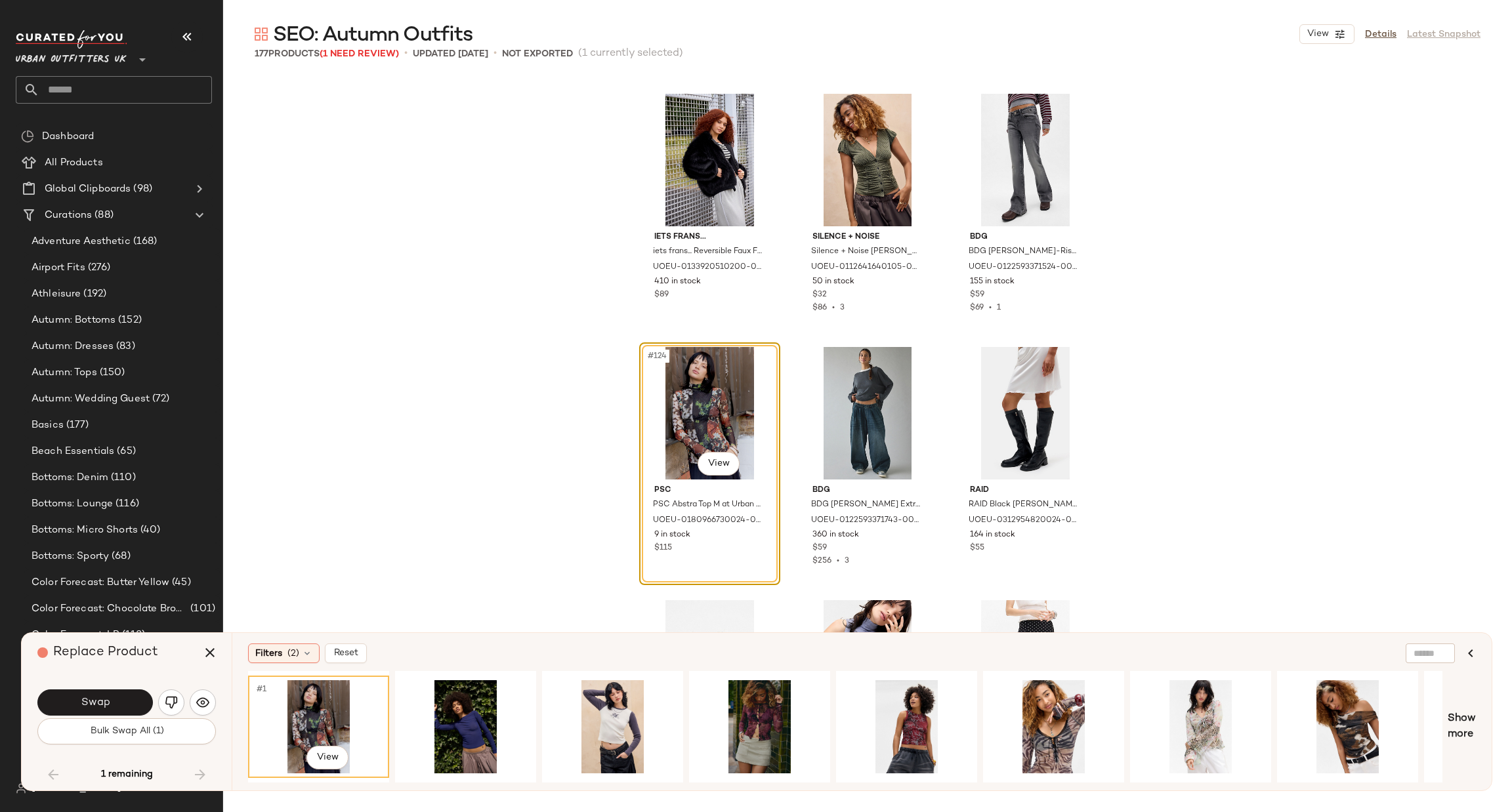
click at [80, 699] on button "Swap" at bounding box center [95, 703] width 116 height 26
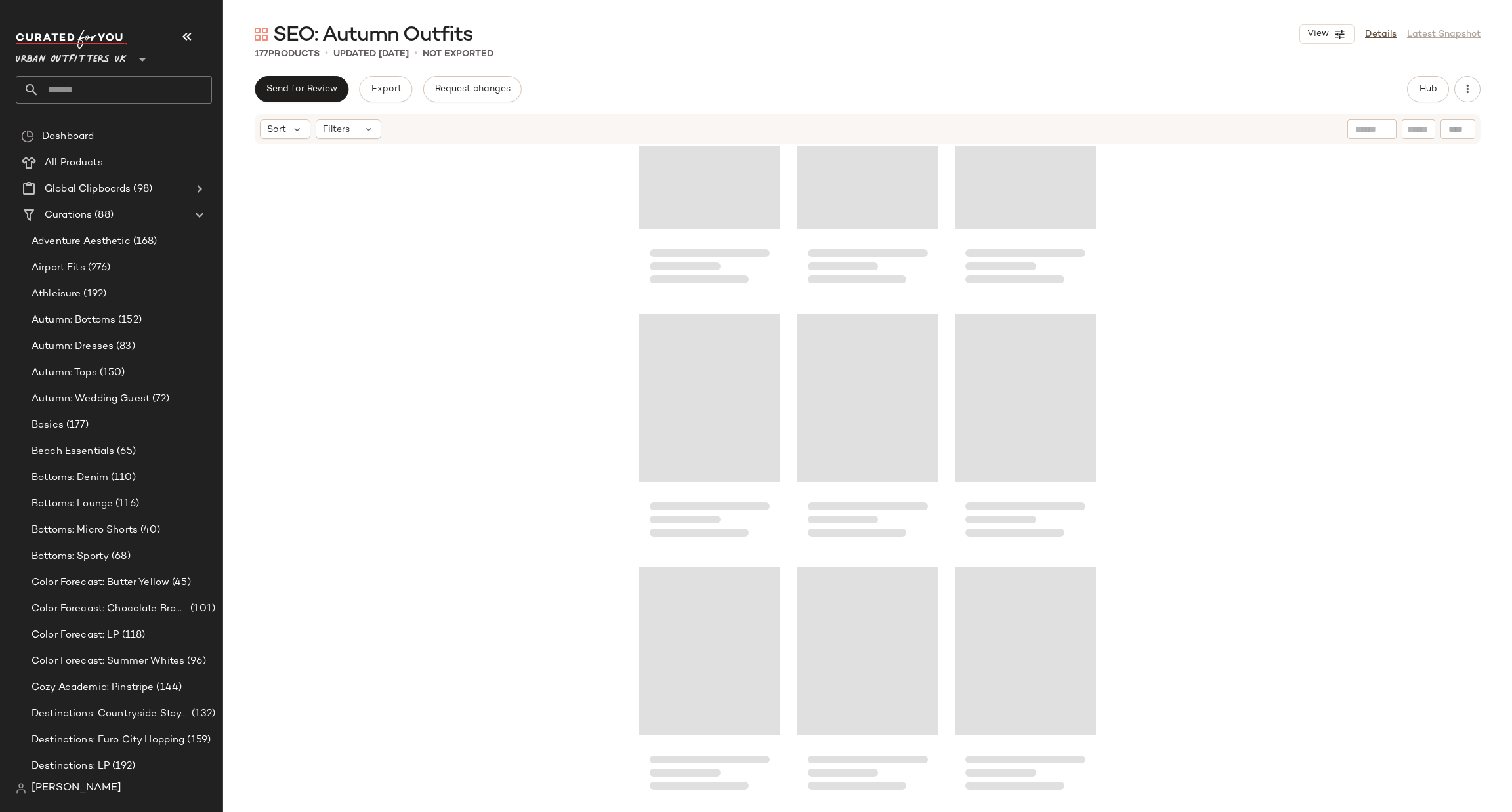
scroll to position [6589, 0]
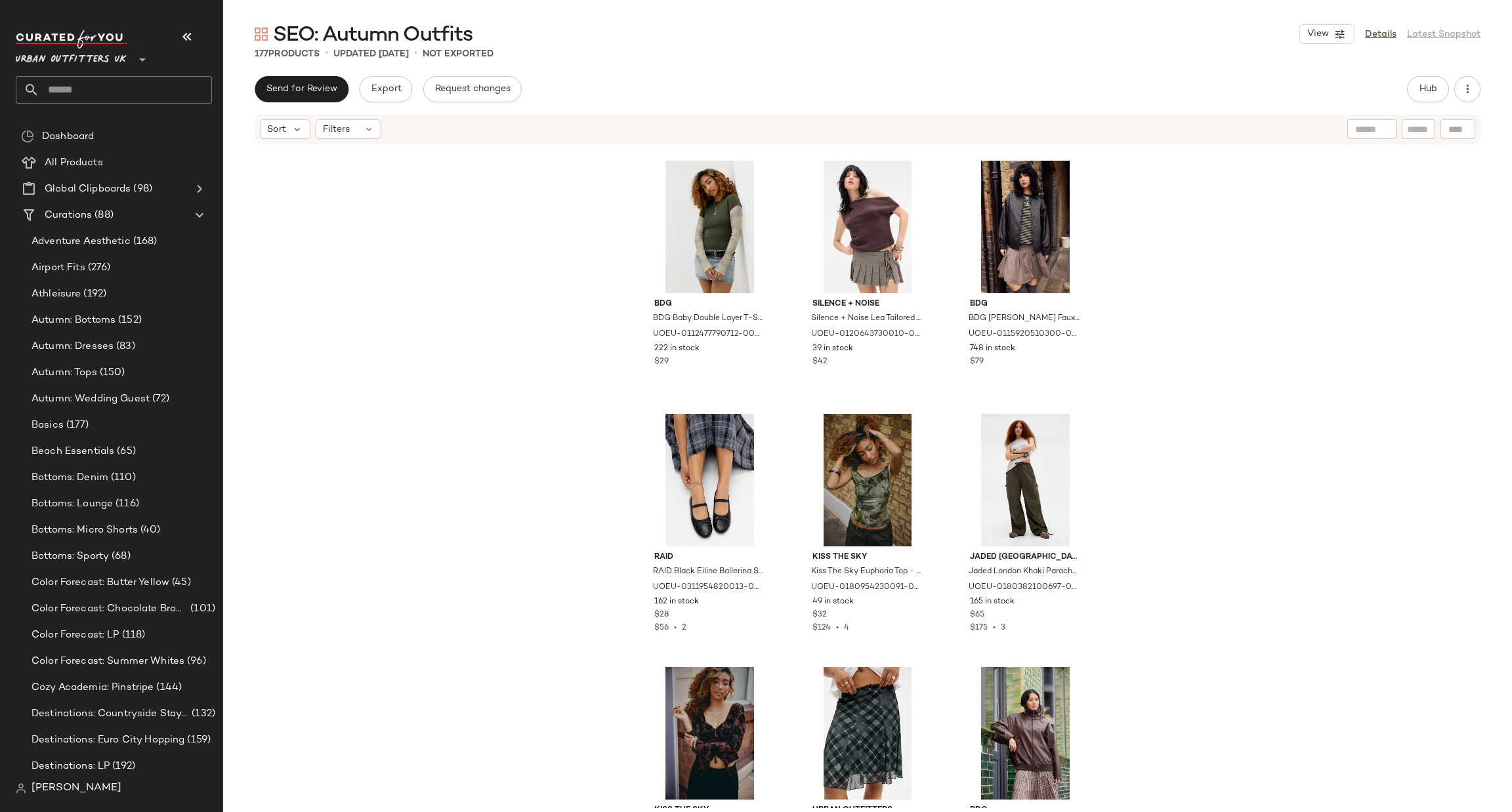
click at [195, 82] on input "text" at bounding box center [125, 89] width 172 height 27
type input "*******"
click at [171, 119] on div "SEO: Gifts for Her" at bounding box center [114, 127] width 196 height 27
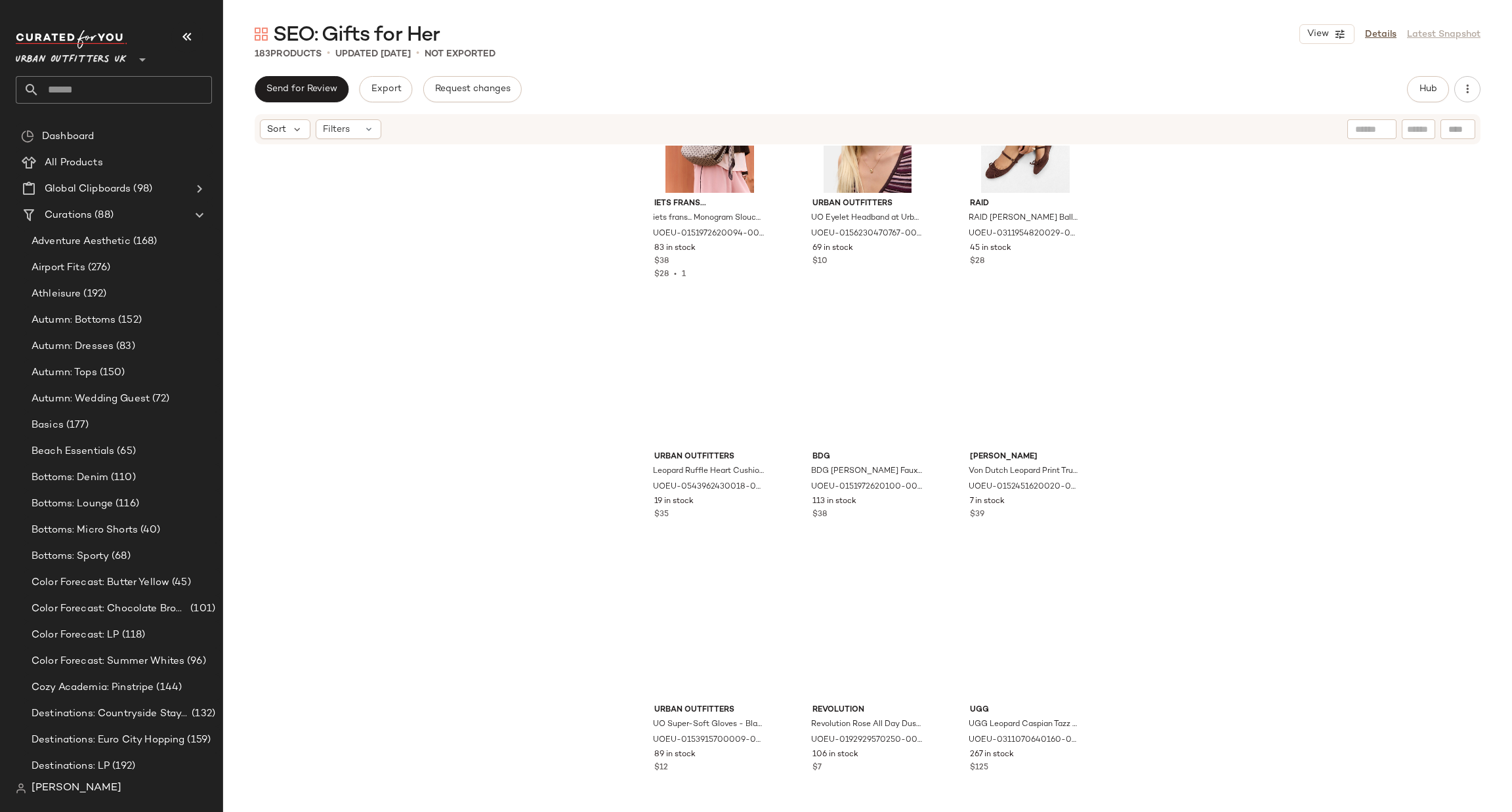
scroll to position [4931, 0]
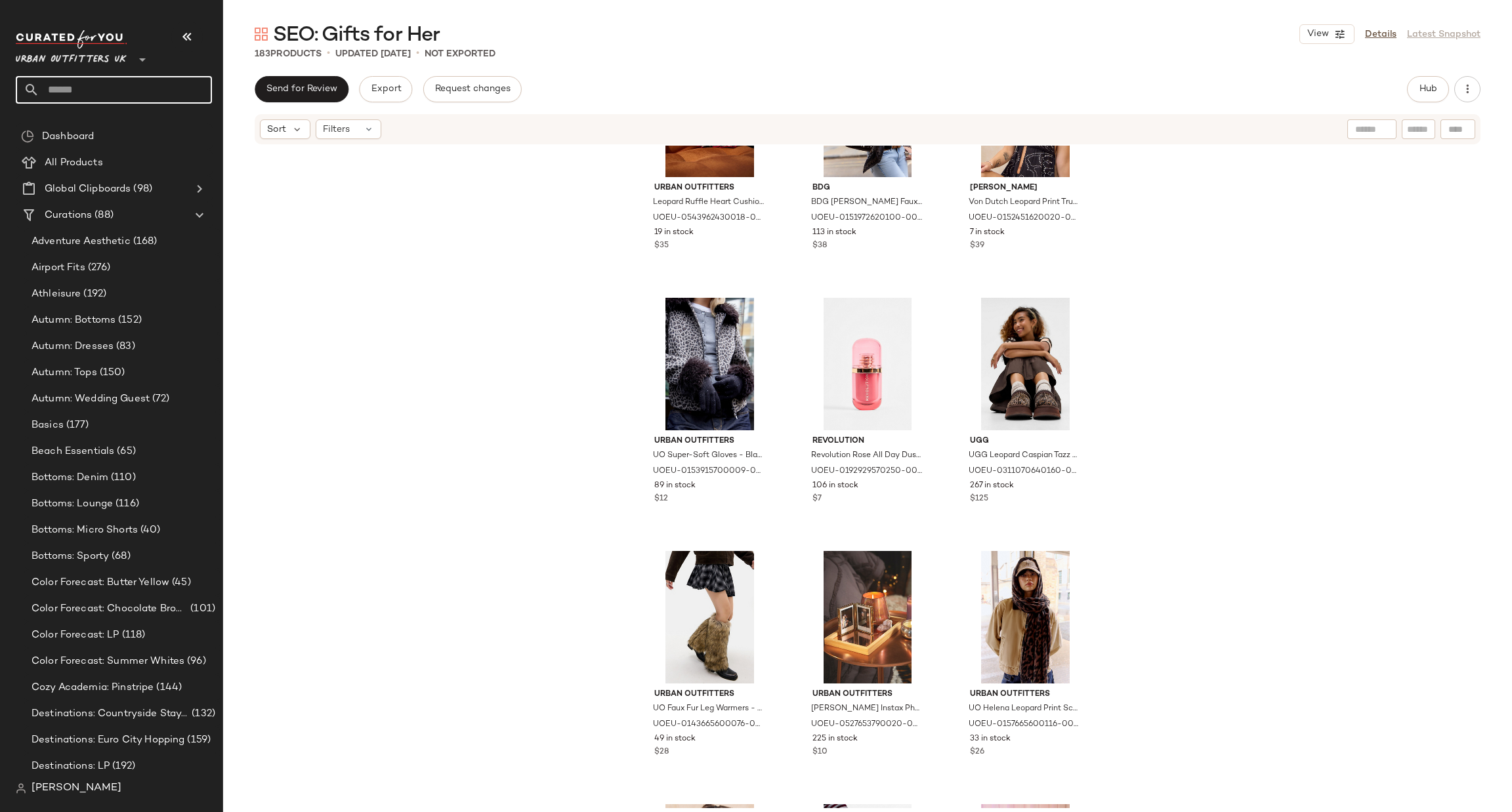
click at [144, 96] on input "text" at bounding box center [125, 89] width 172 height 27
type input "***"
click at [132, 142] on div "SEO: Gift for Him" at bounding box center [114, 128] width 196 height 38
click at [153, 110] on div "Urban Outfitters UK ** ***" at bounding box center [119, 72] width 206 height 103
click at [159, 96] on input "***" at bounding box center [114, 89] width 196 height 27
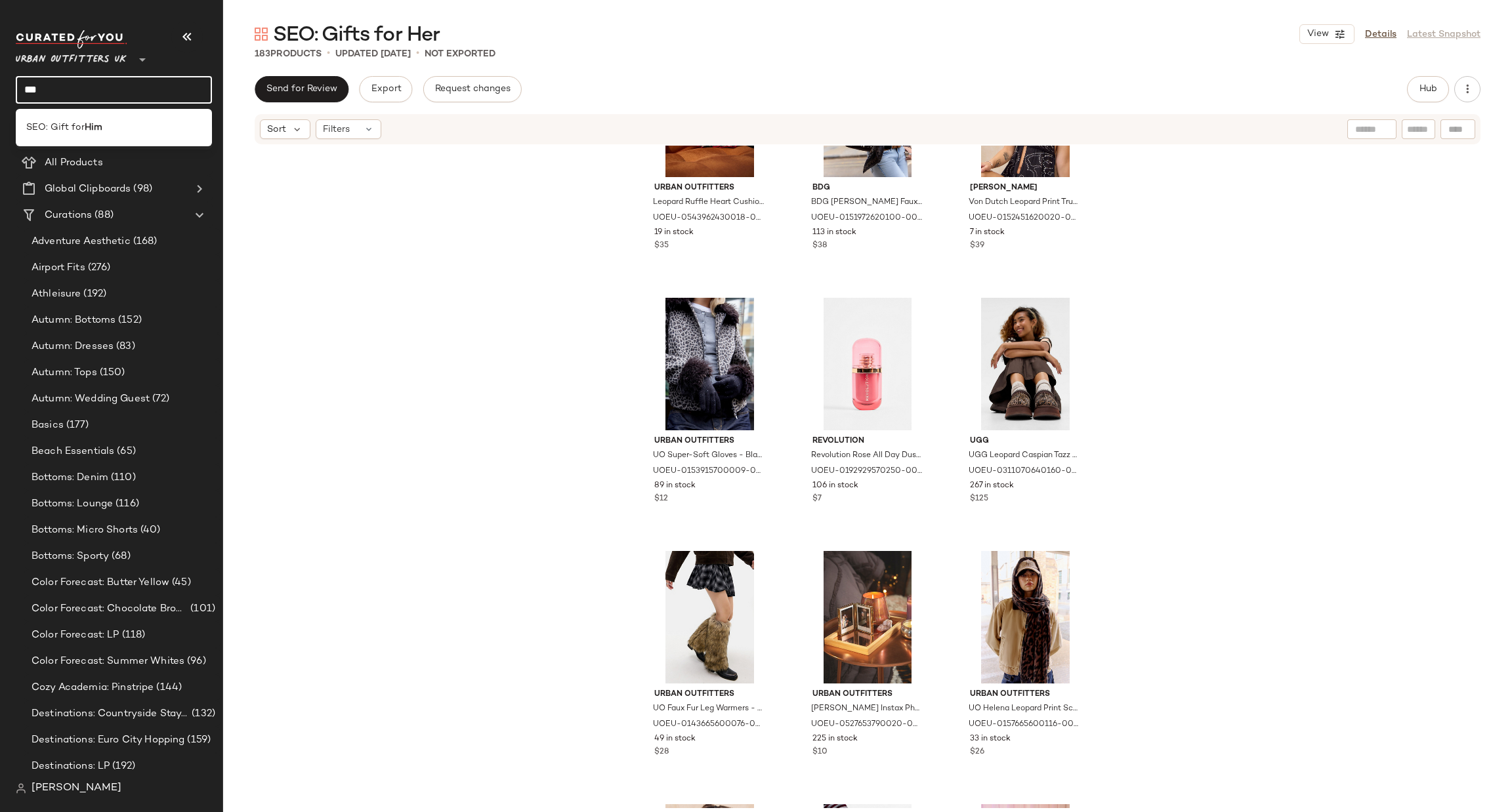
click at [143, 130] on div "SEO: Gift for Him" at bounding box center [114, 127] width 175 height 14
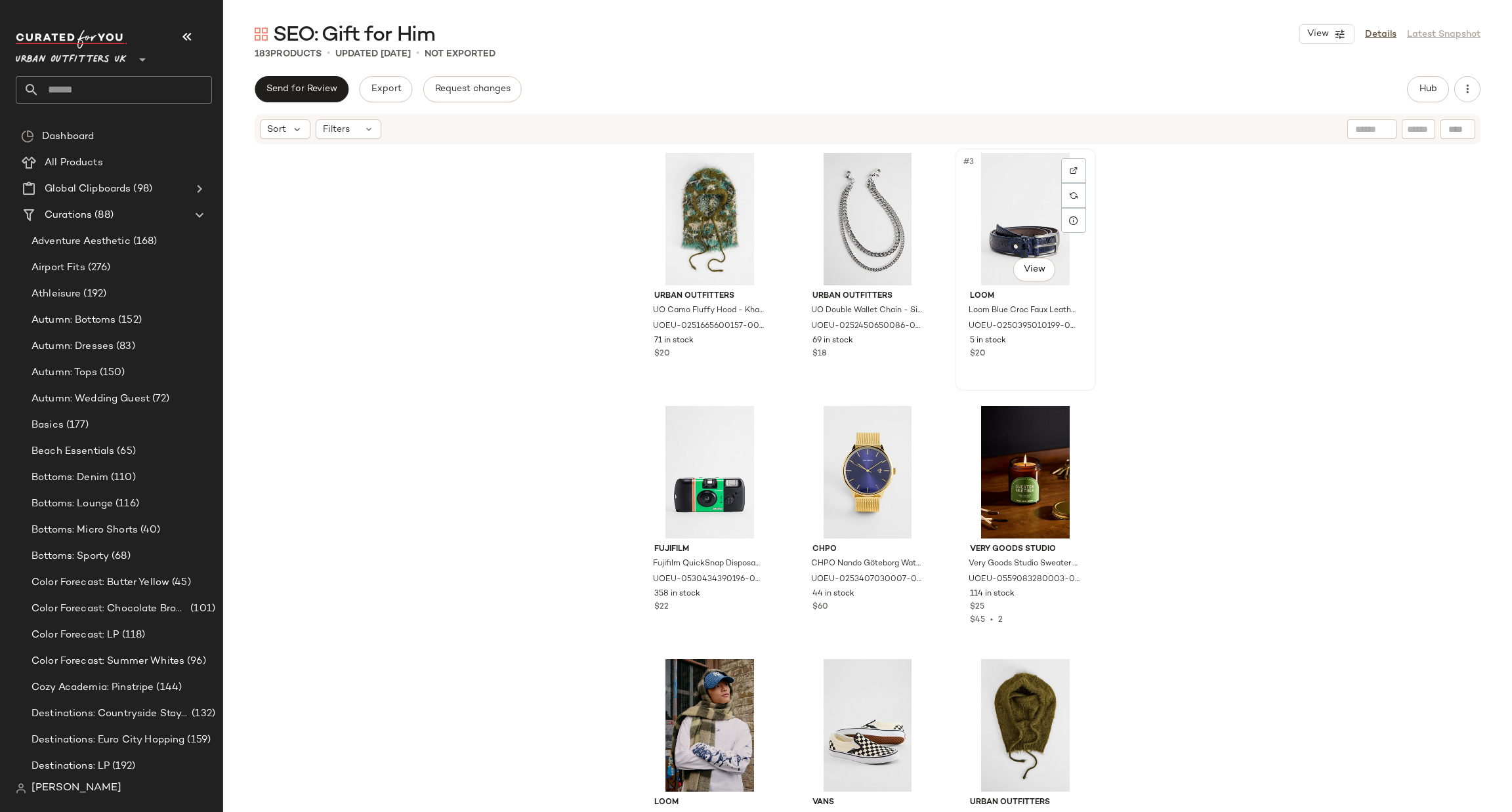
click at [1007, 213] on div "#3 View" at bounding box center [1026, 219] width 132 height 133
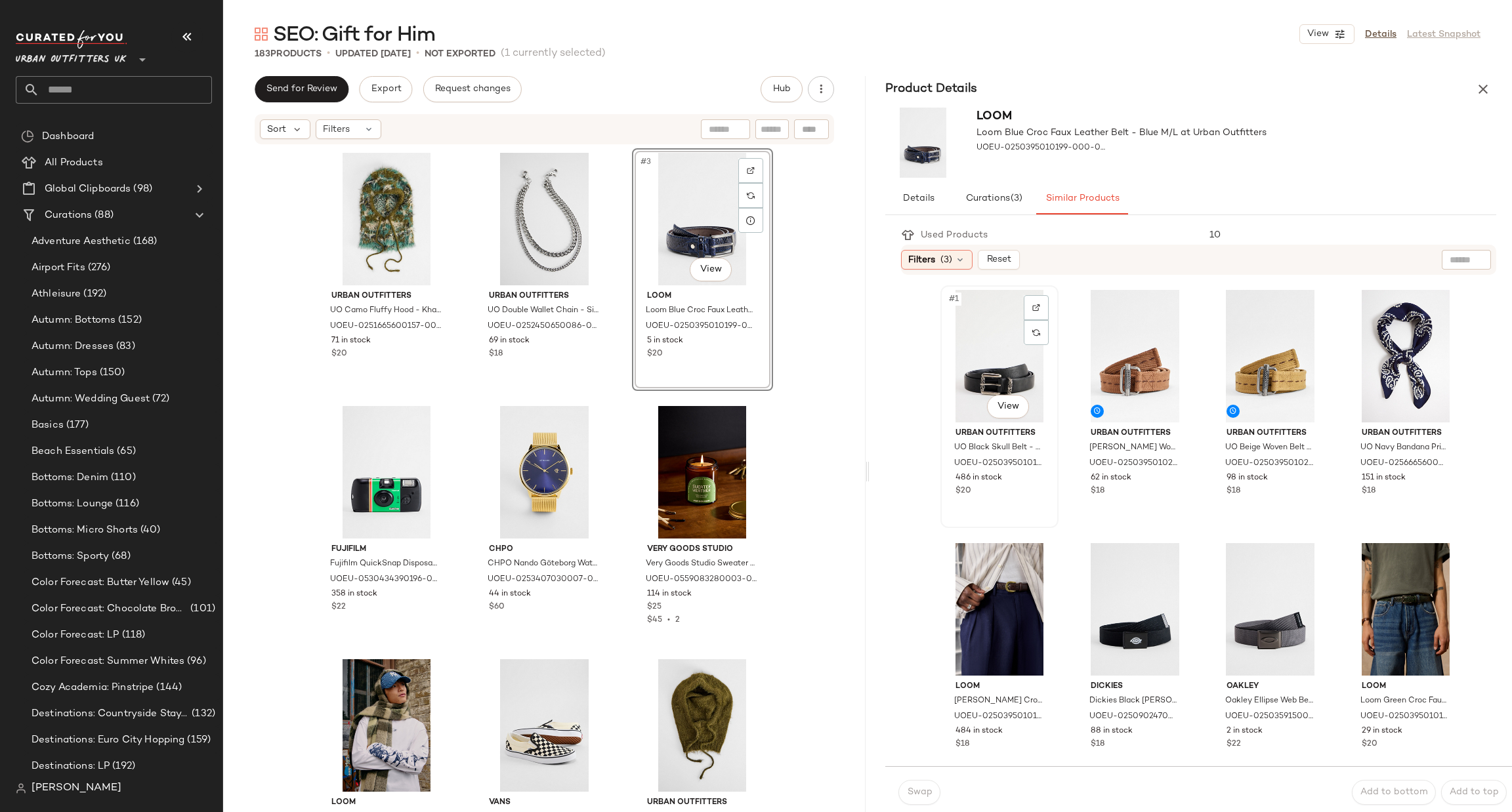
click at [987, 323] on div "#1 View" at bounding box center [1000, 356] width 109 height 133
click at [922, 808] on div "Swap Add to bottom Add to top" at bounding box center [1198, 792] width 626 height 52
click at [911, 790] on span "Swap" at bounding box center [919, 792] width 25 height 10
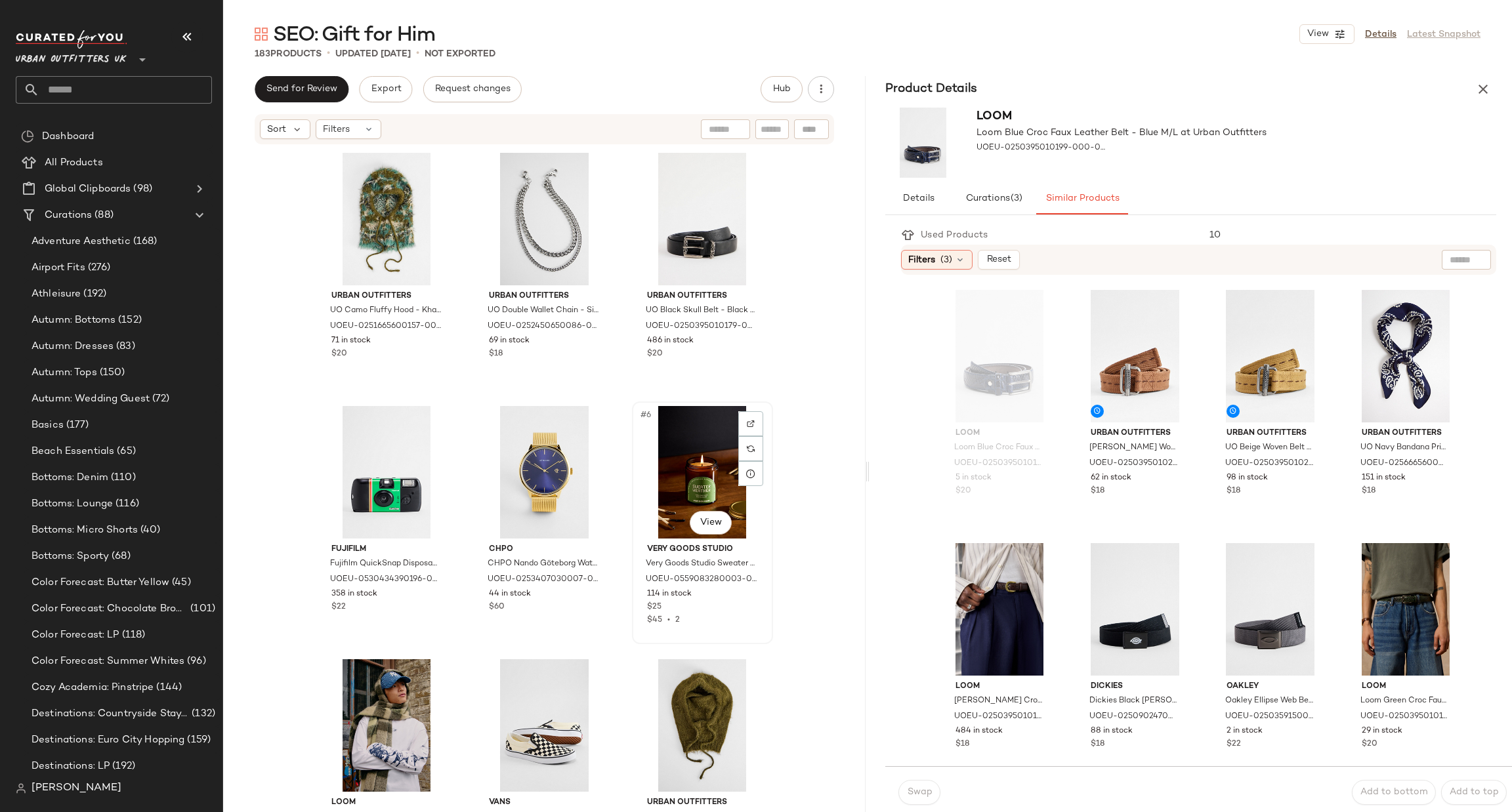
scroll to position [403, 0]
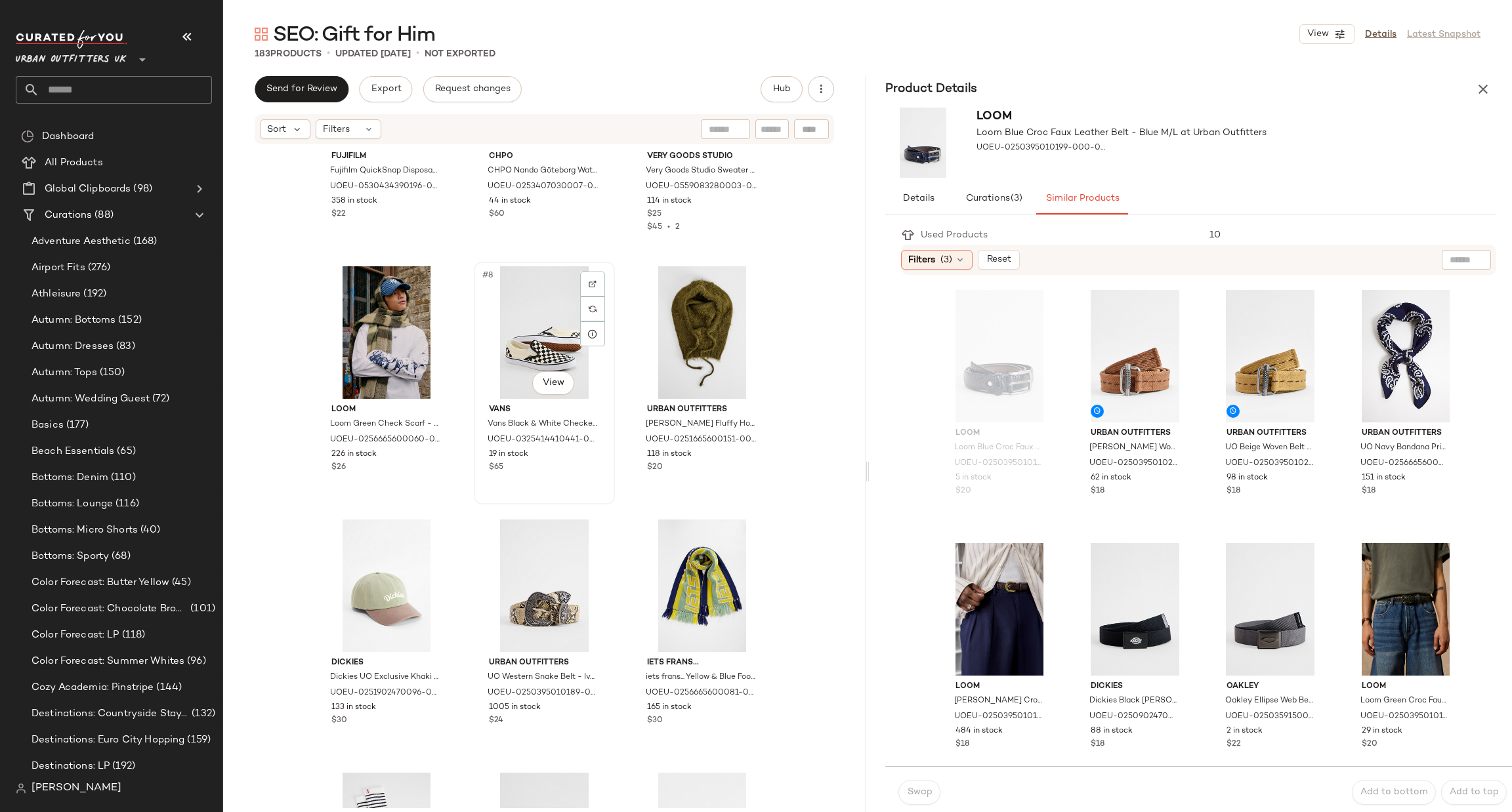
click at [525, 318] on div "#8 View" at bounding box center [545, 333] width 132 height 133
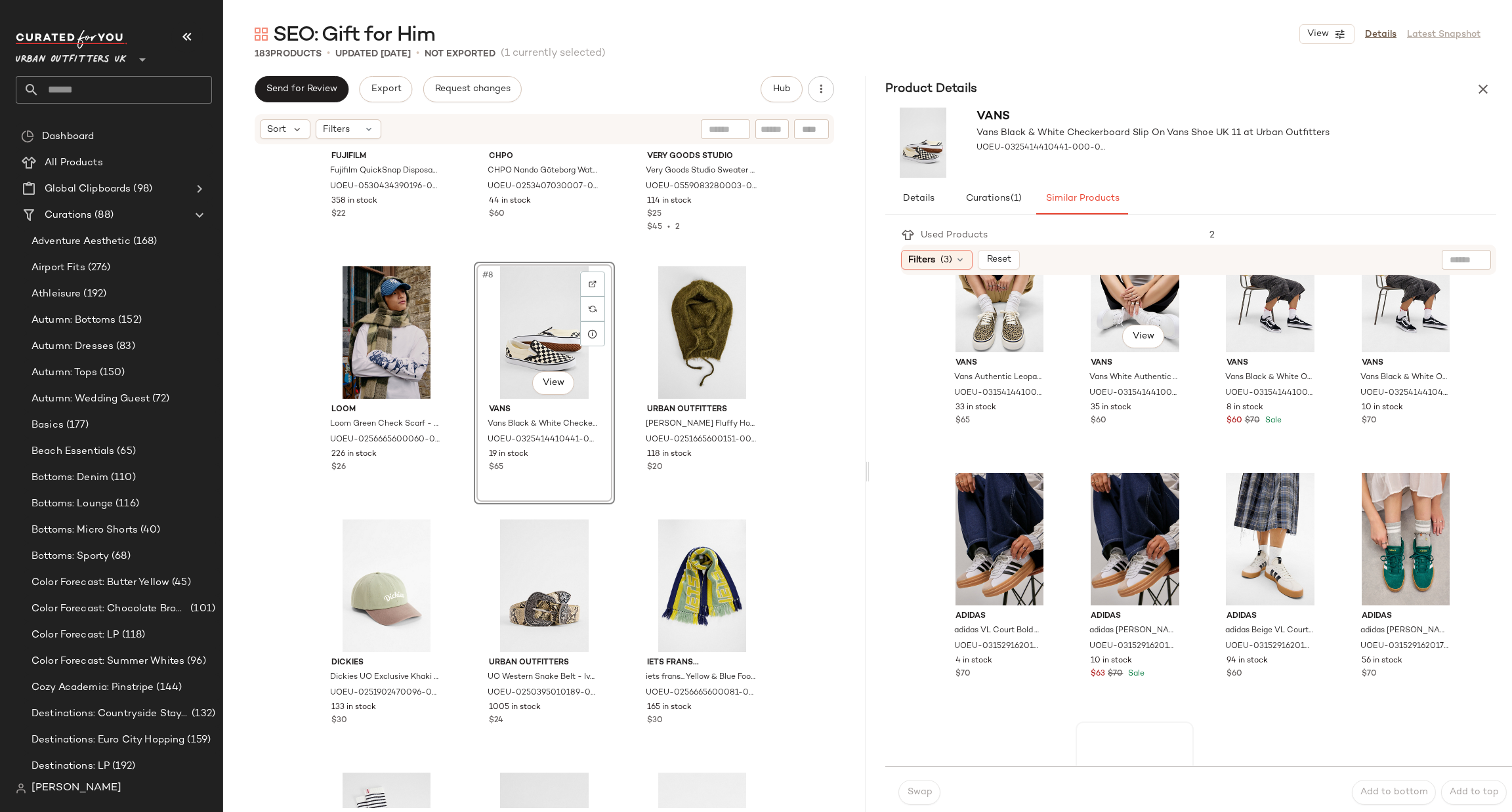
scroll to position [394, 0]
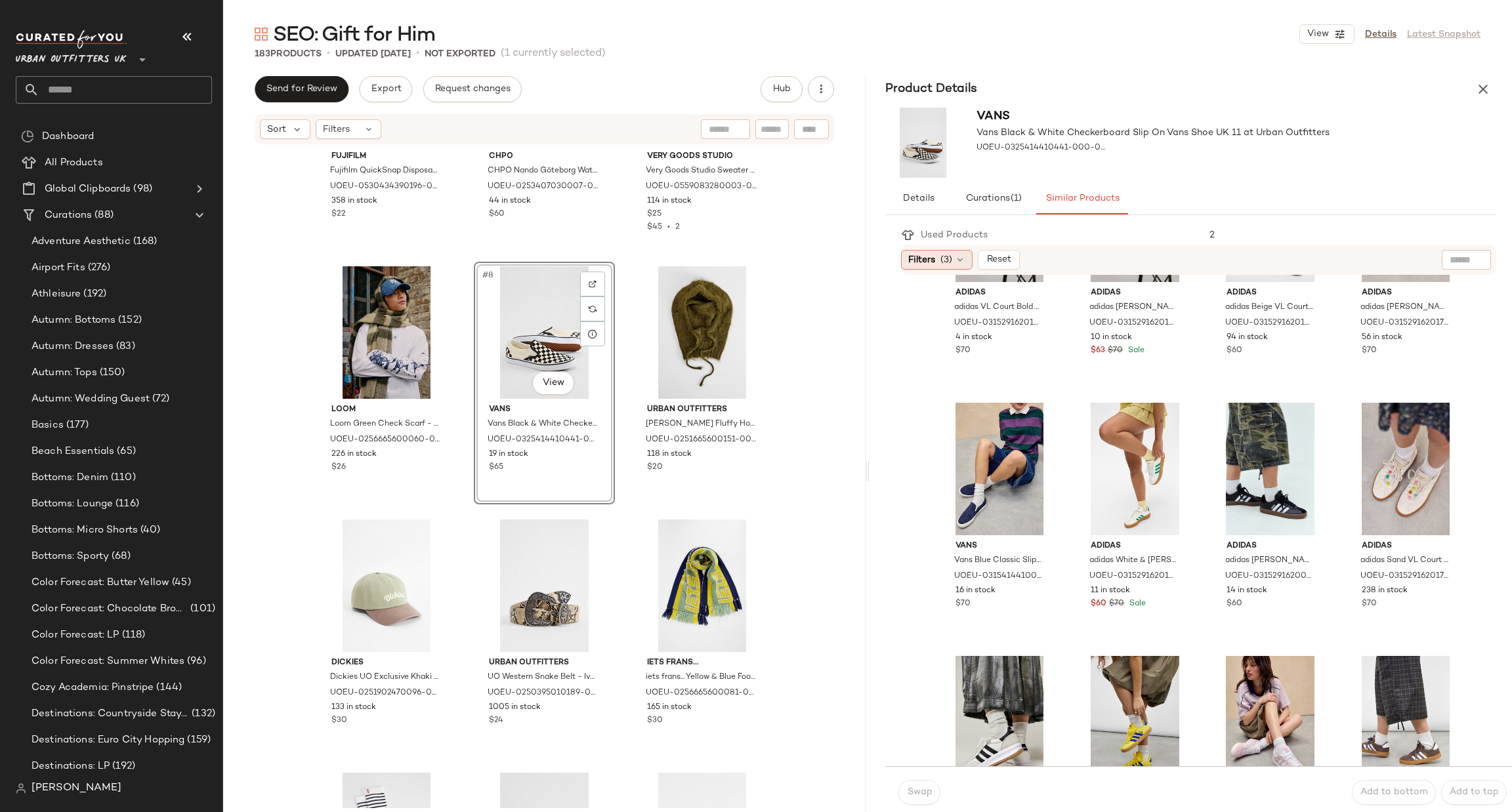
click at [949, 253] on span "(3)" at bounding box center [946, 260] width 12 height 14
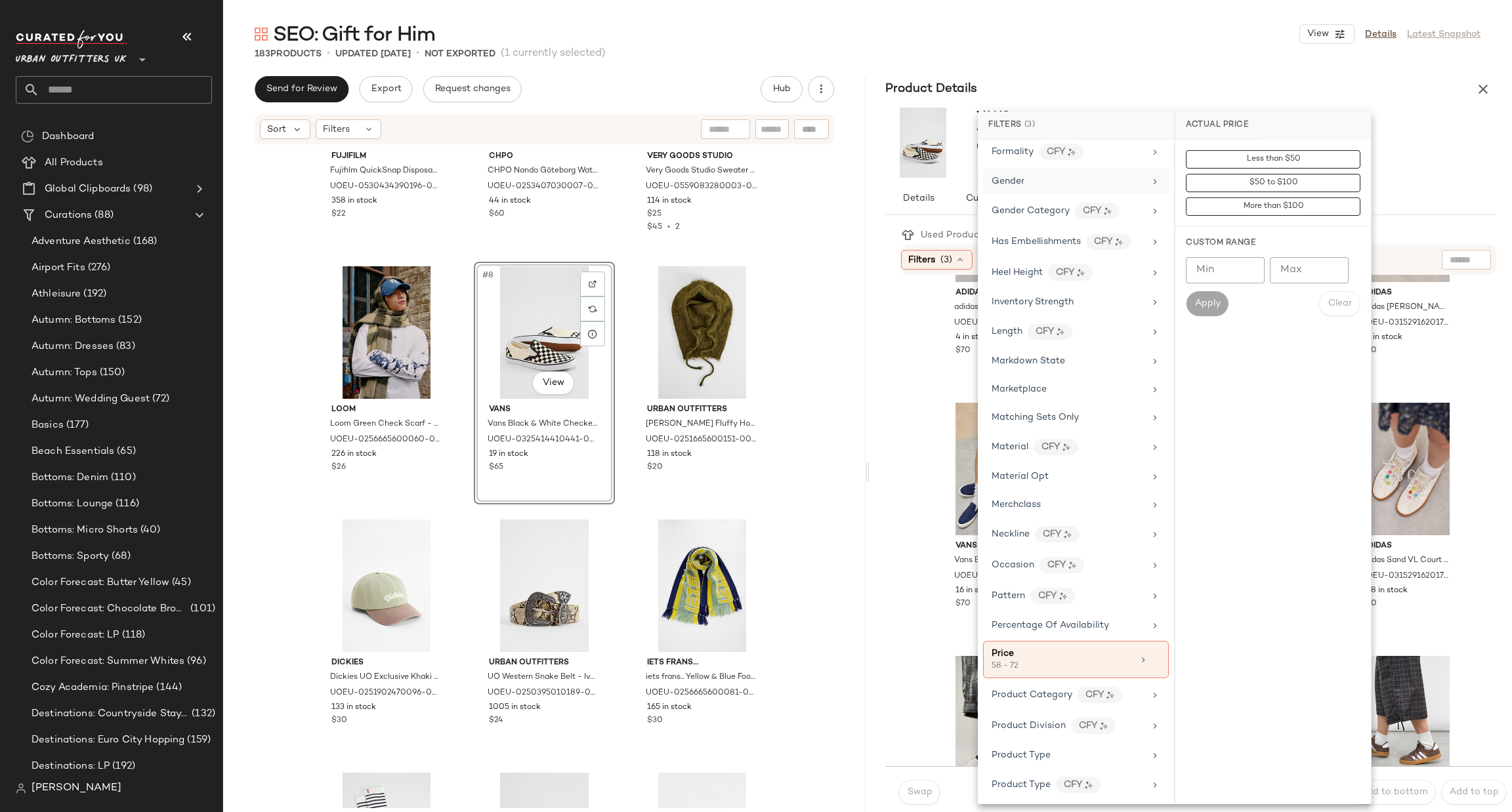
click at [1076, 185] on div "Gender" at bounding box center [1068, 181] width 153 height 14
click at [1223, 248] on div "male" at bounding box center [1274, 252] width 196 height 31
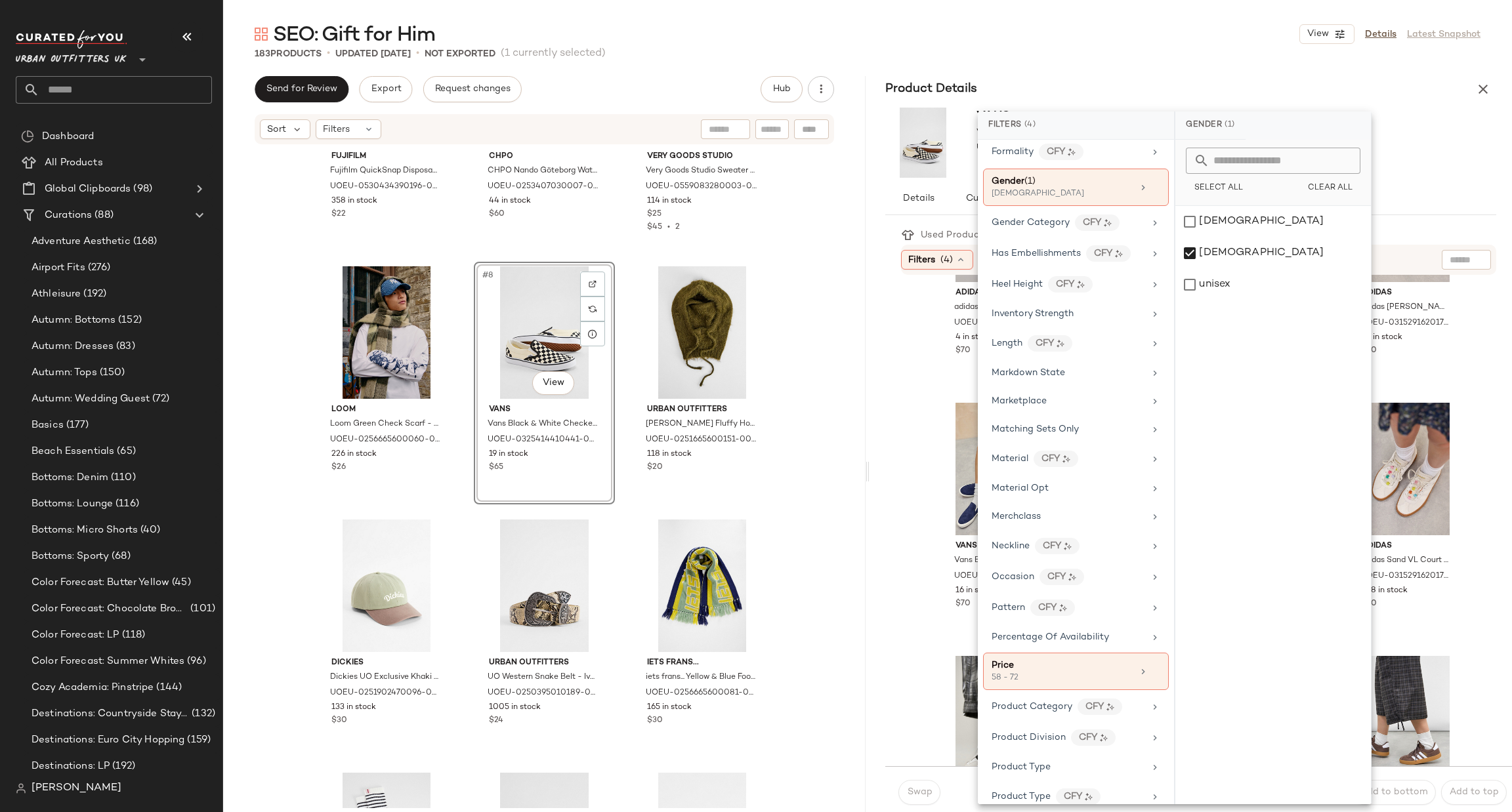
click at [1488, 414] on div "Vans Vans Authentic Leopard Trainers - Brown Shoe UK 8 at Urban Outfitters UOEU…" at bounding box center [1207, 521] width 611 height 492
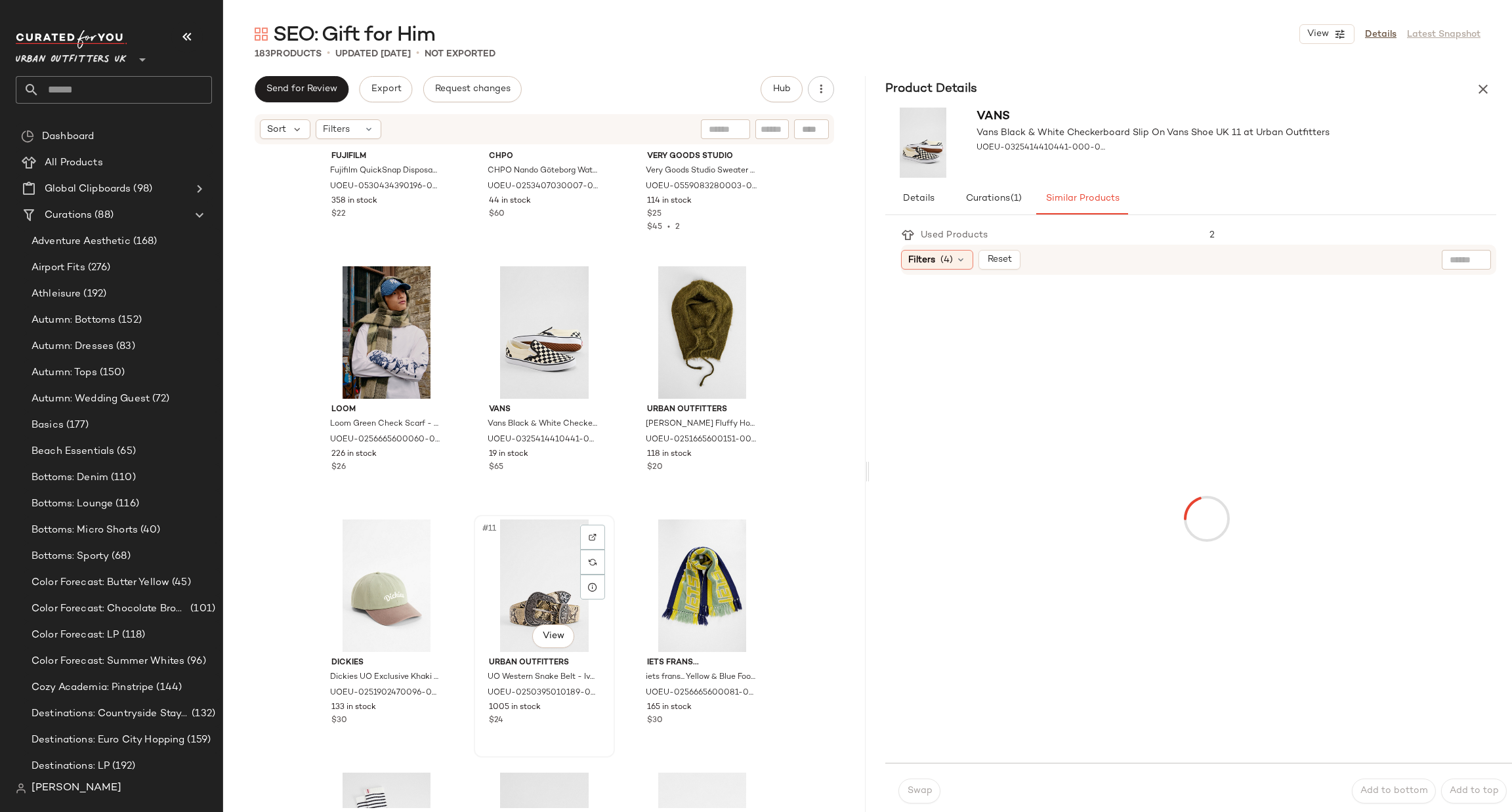
click at [533, 567] on div "#11 View" at bounding box center [545, 586] width 132 height 133
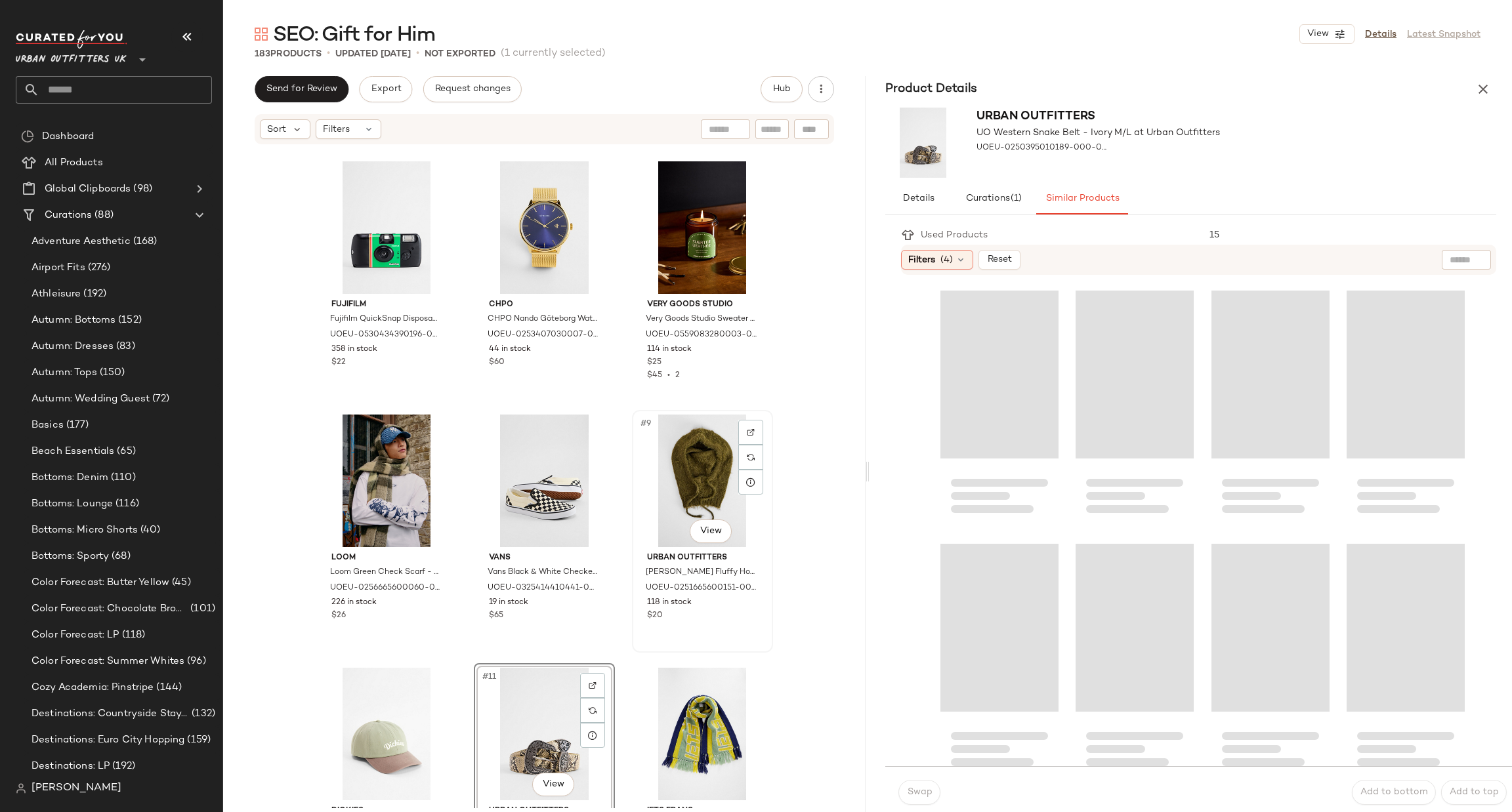
scroll to position [206, 0]
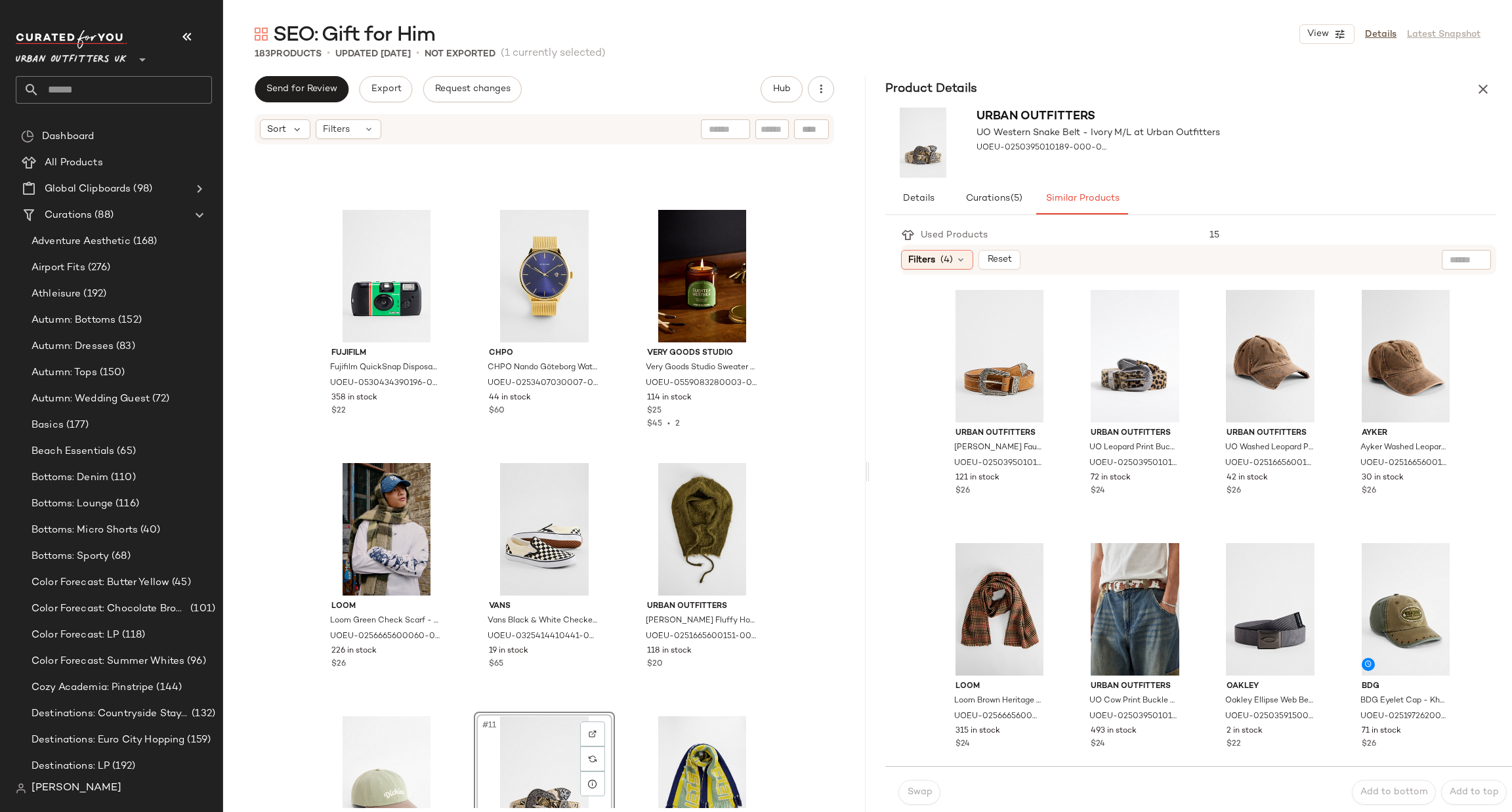
click at [462, 273] on div "Fujifilm Fujifilm QuickSnap Disposable Film Camera - Green ALL at Urban Outfitt…" at bounding box center [545, 271] width 457 height 660
click at [434, 273] on icon at bounding box center [434, 277] width 10 height 10
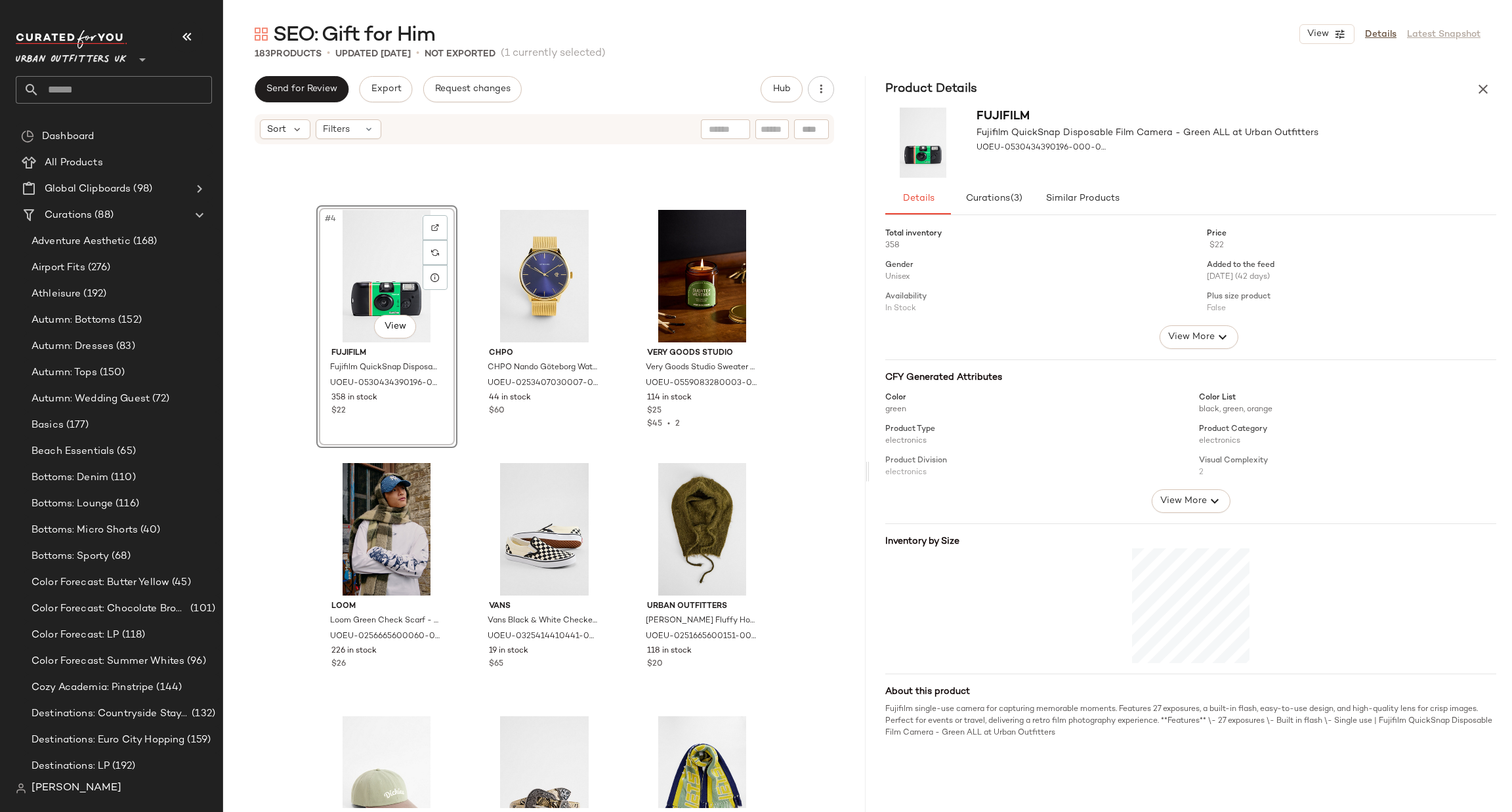
click at [405, 276] on div "#4 View" at bounding box center [387, 276] width 132 height 133
click at [436, 242] on div at bounding box center [435, 252] width 24 height 24
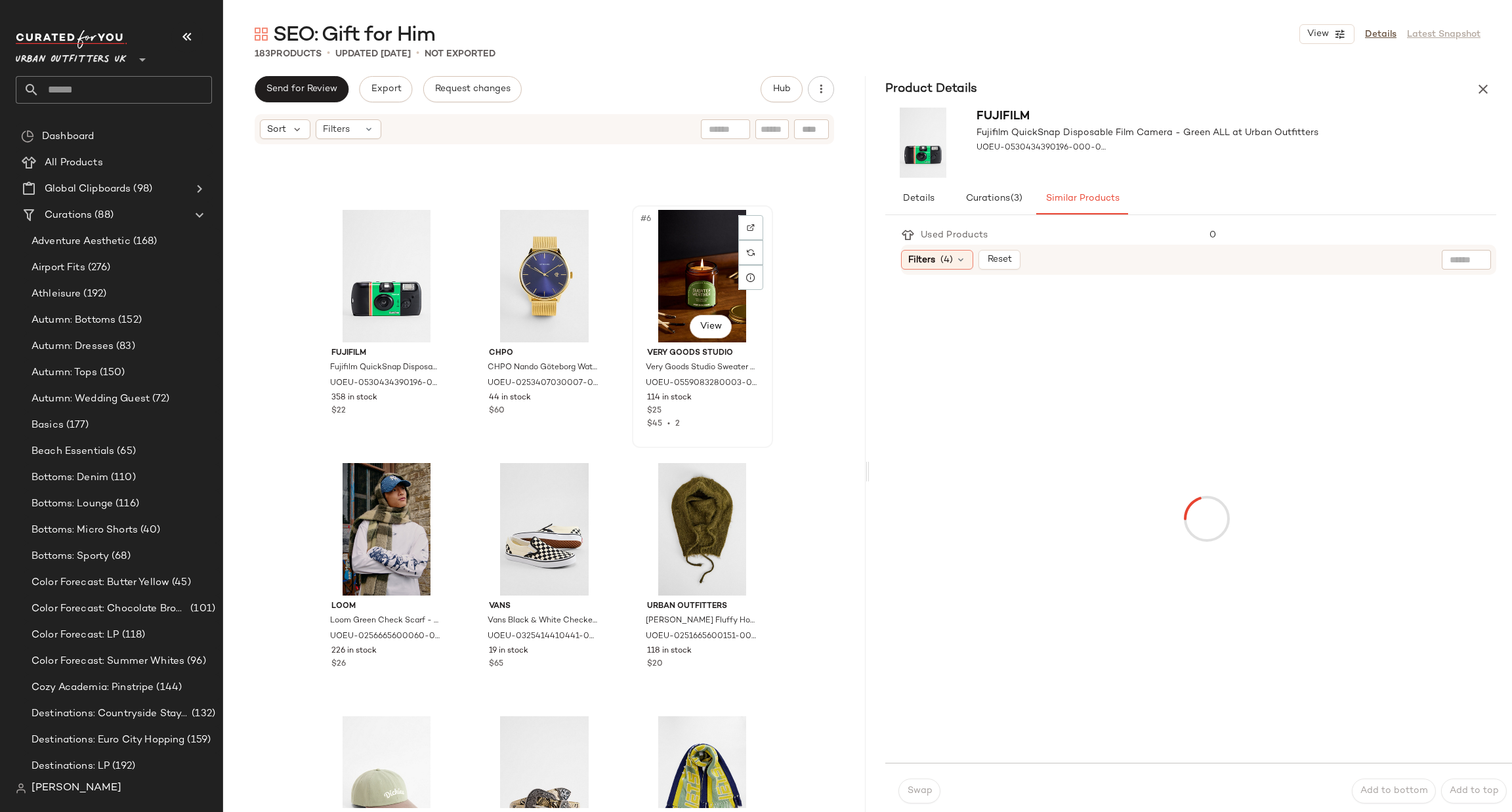
click at [684, 298] on div "#6 View" at bounding box center [703, 276] width 132 height 133
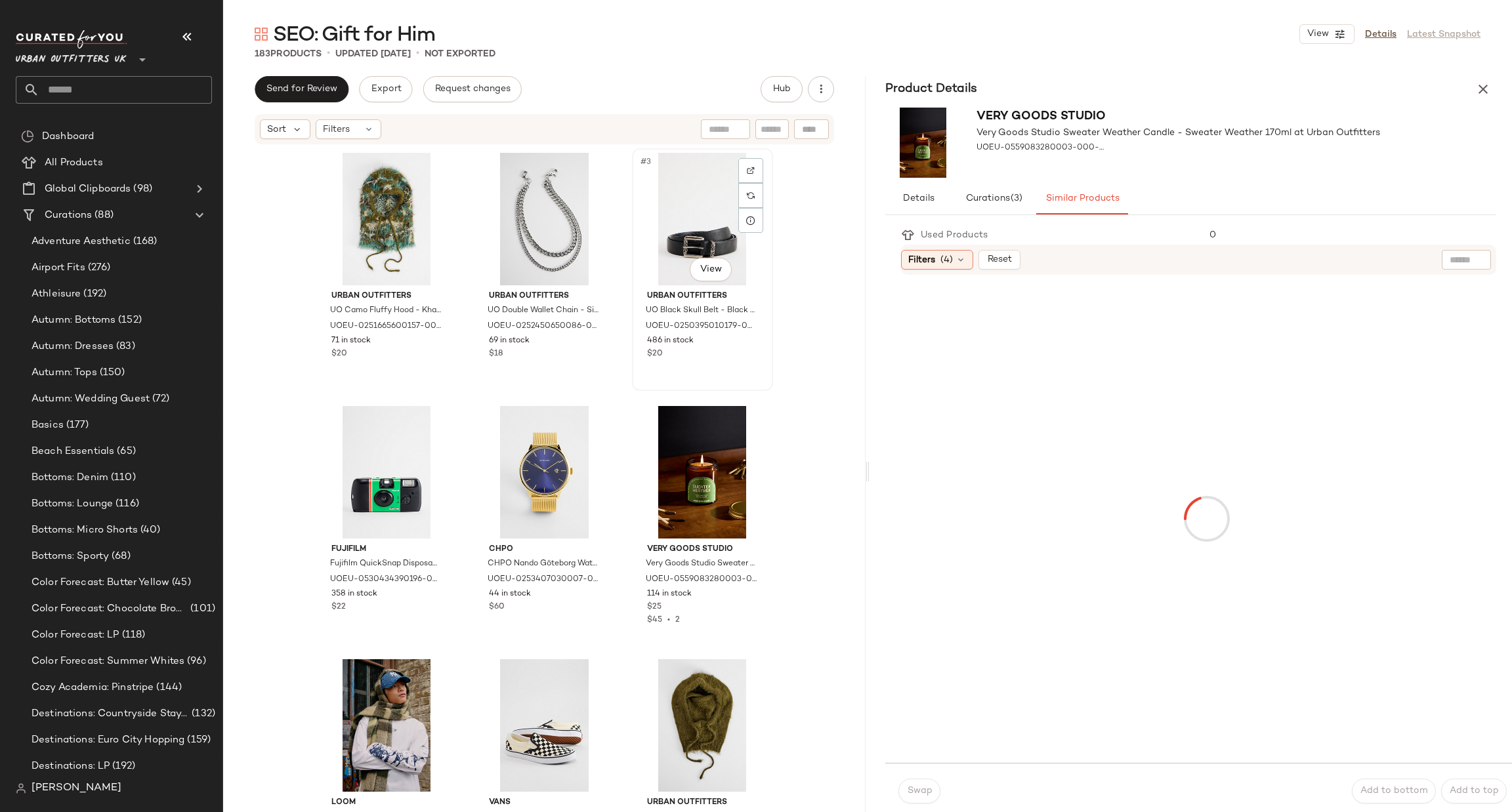
click at [686, 221] on div "#3 View" at bounding box center [703, 219] width 132 height 133
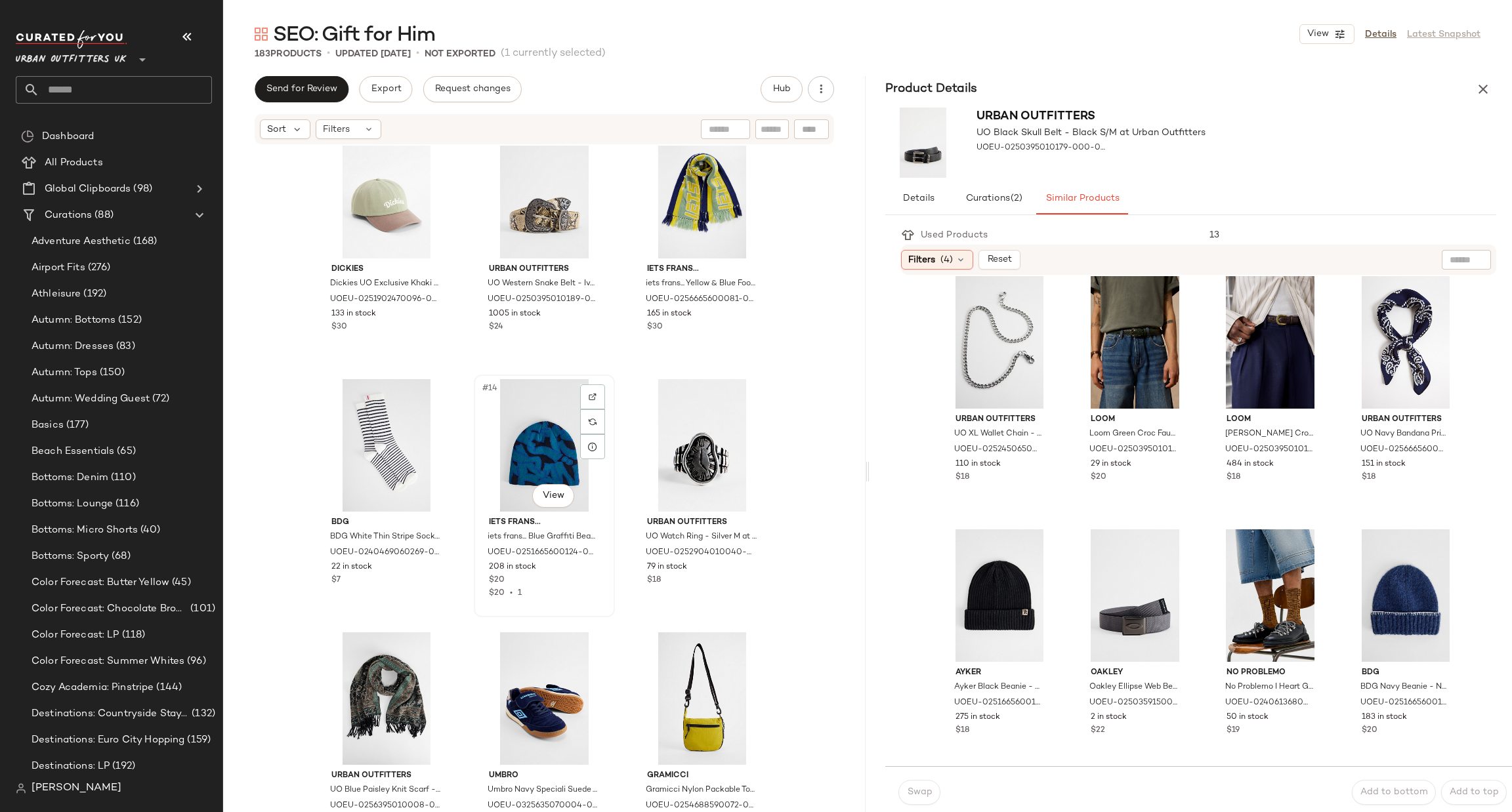
scroll to position [994, 0]
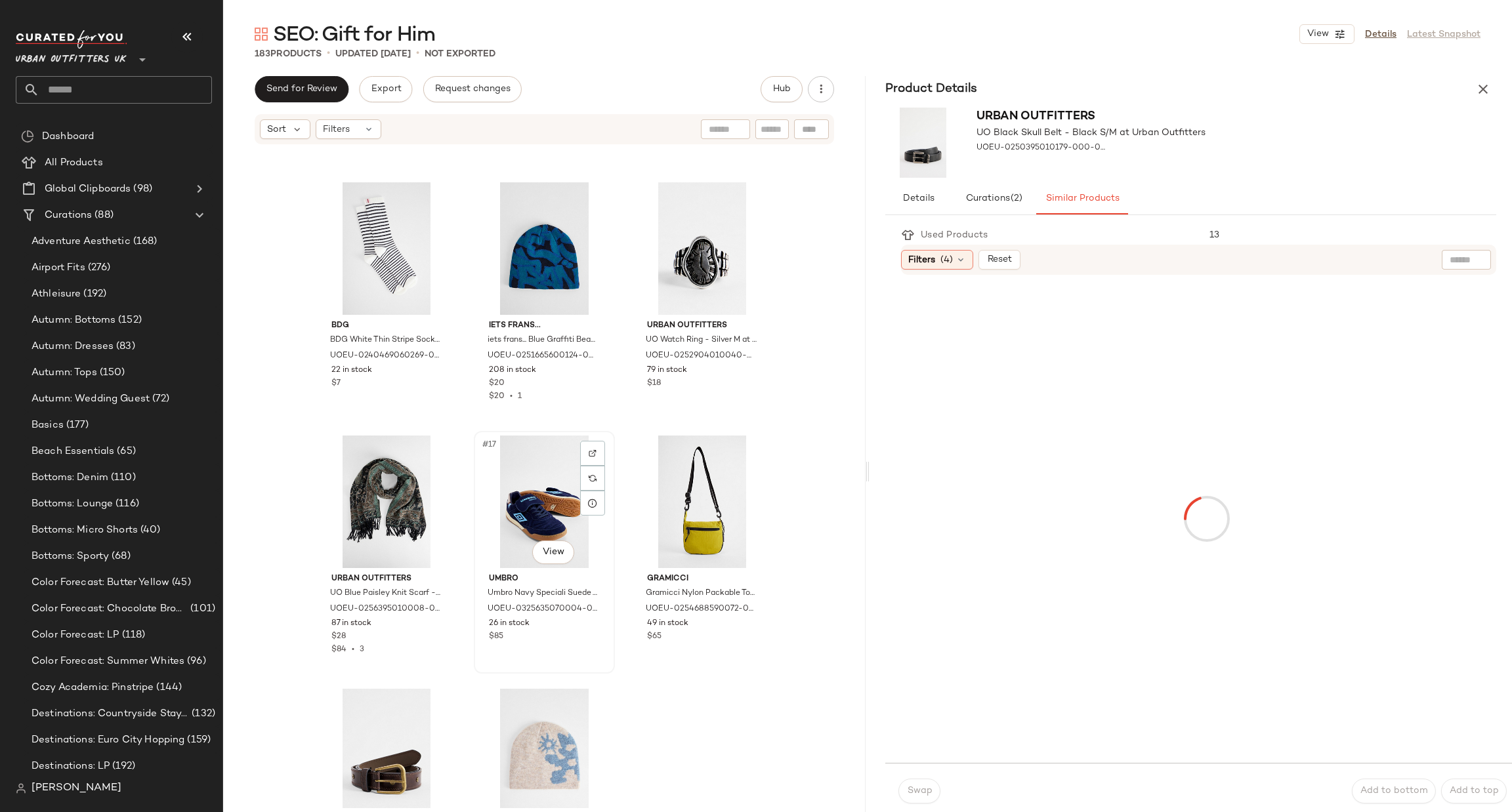
click at [527, 479] on div "#17 View" at bounding box center [545, 502] width 132 height 133
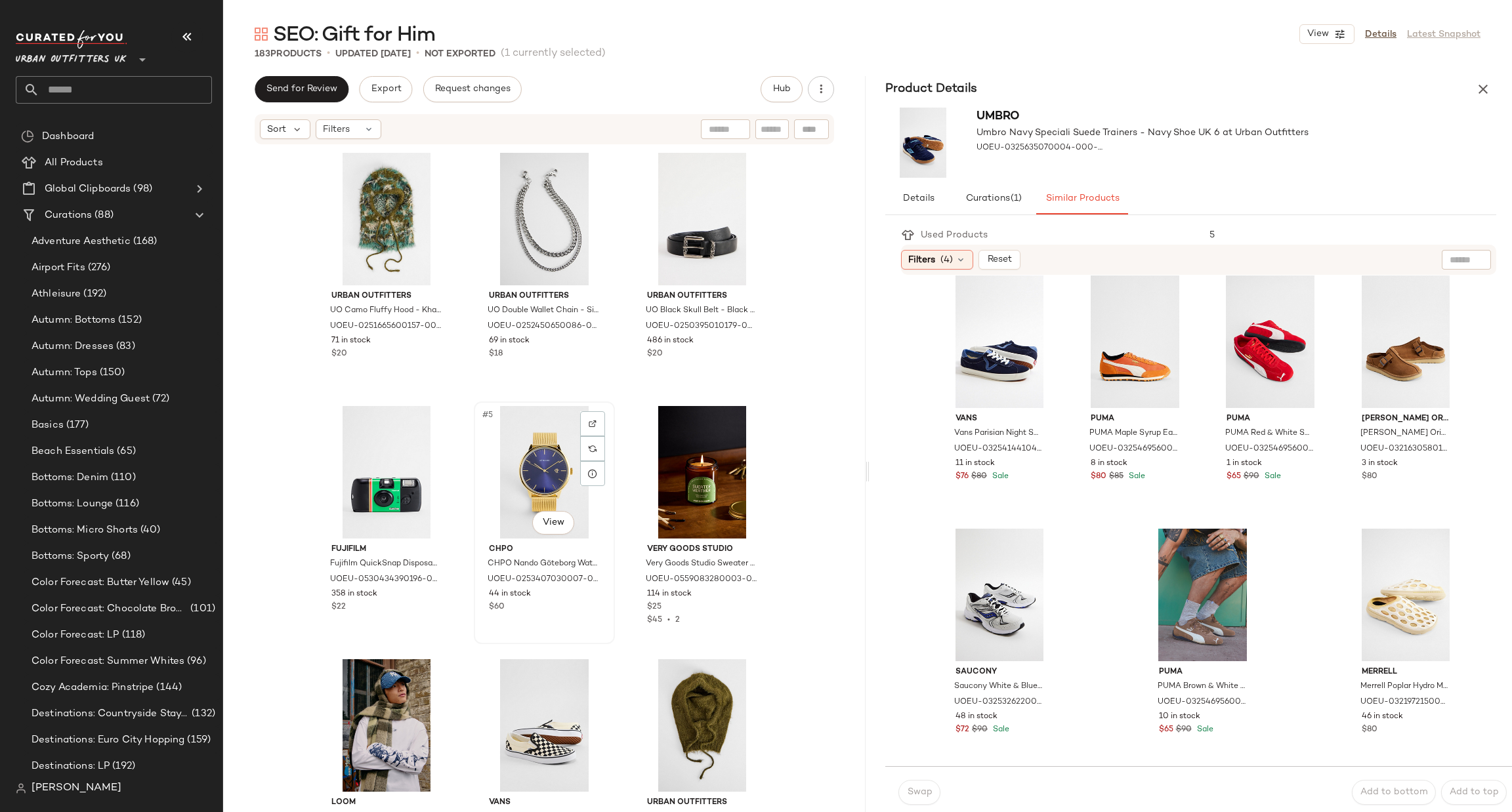
click at [512, 440] on div "#5 View" at bounding box center [545, 472] width 132 height 133
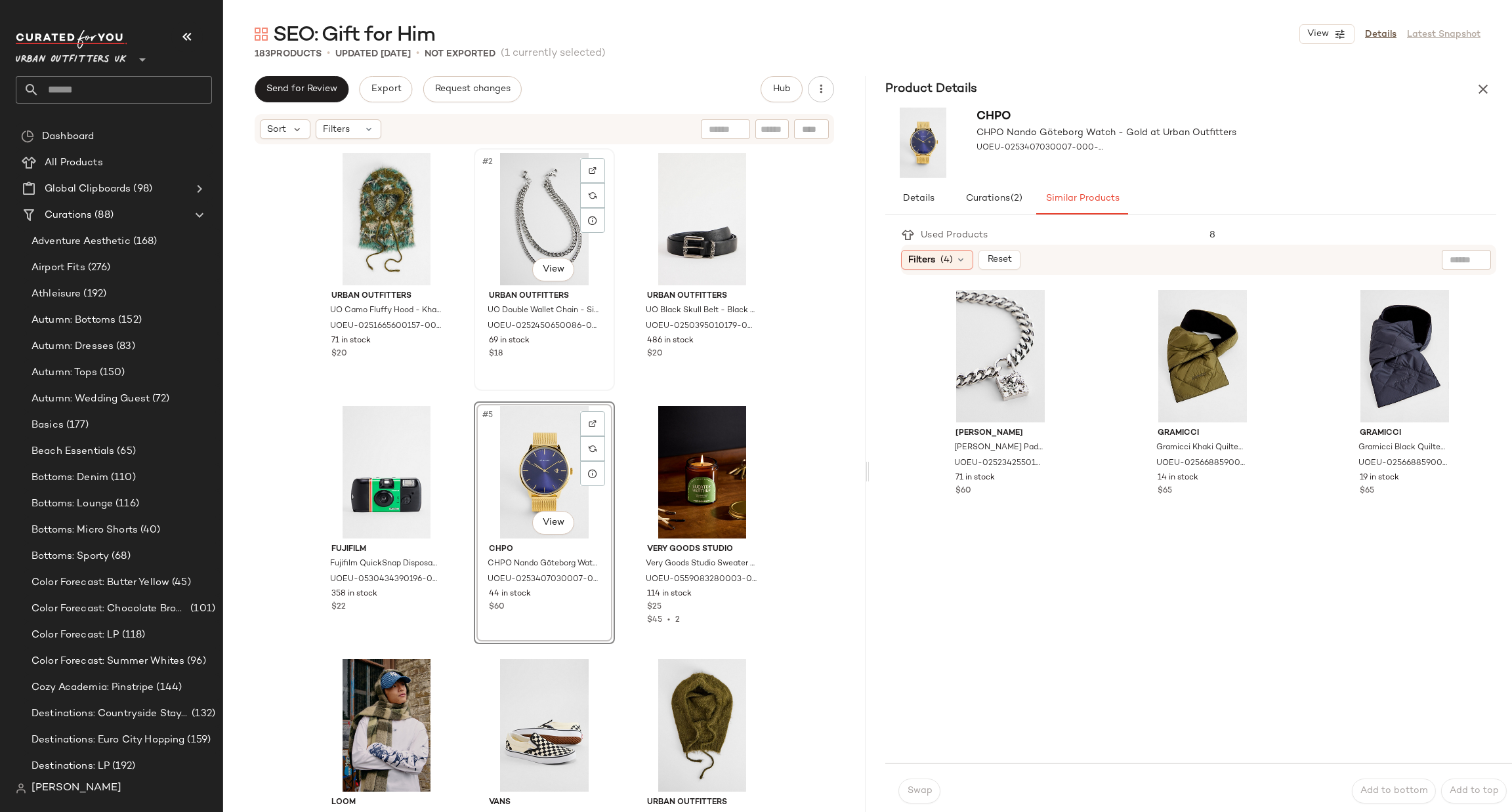
click at [525, 210] on div "#2 View" at bounding box center [545, 219] width 132 height 133
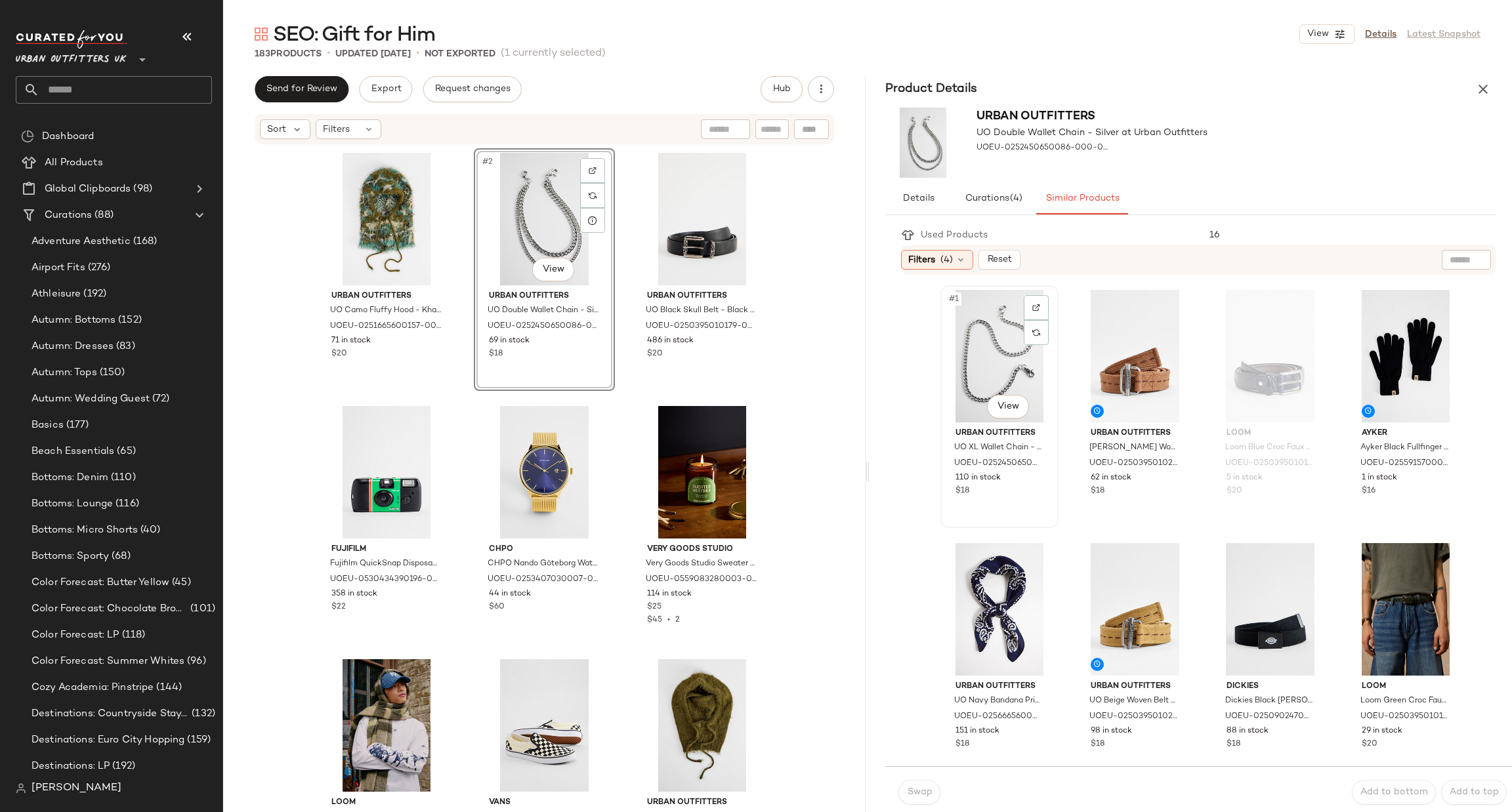
click at [1017, 378] on div "#1 View" at bounding box center [1000, 356] width 109 height 133
click at [906, 796] on span "Swap" at bounding box center [919, 792] width 25 height 10
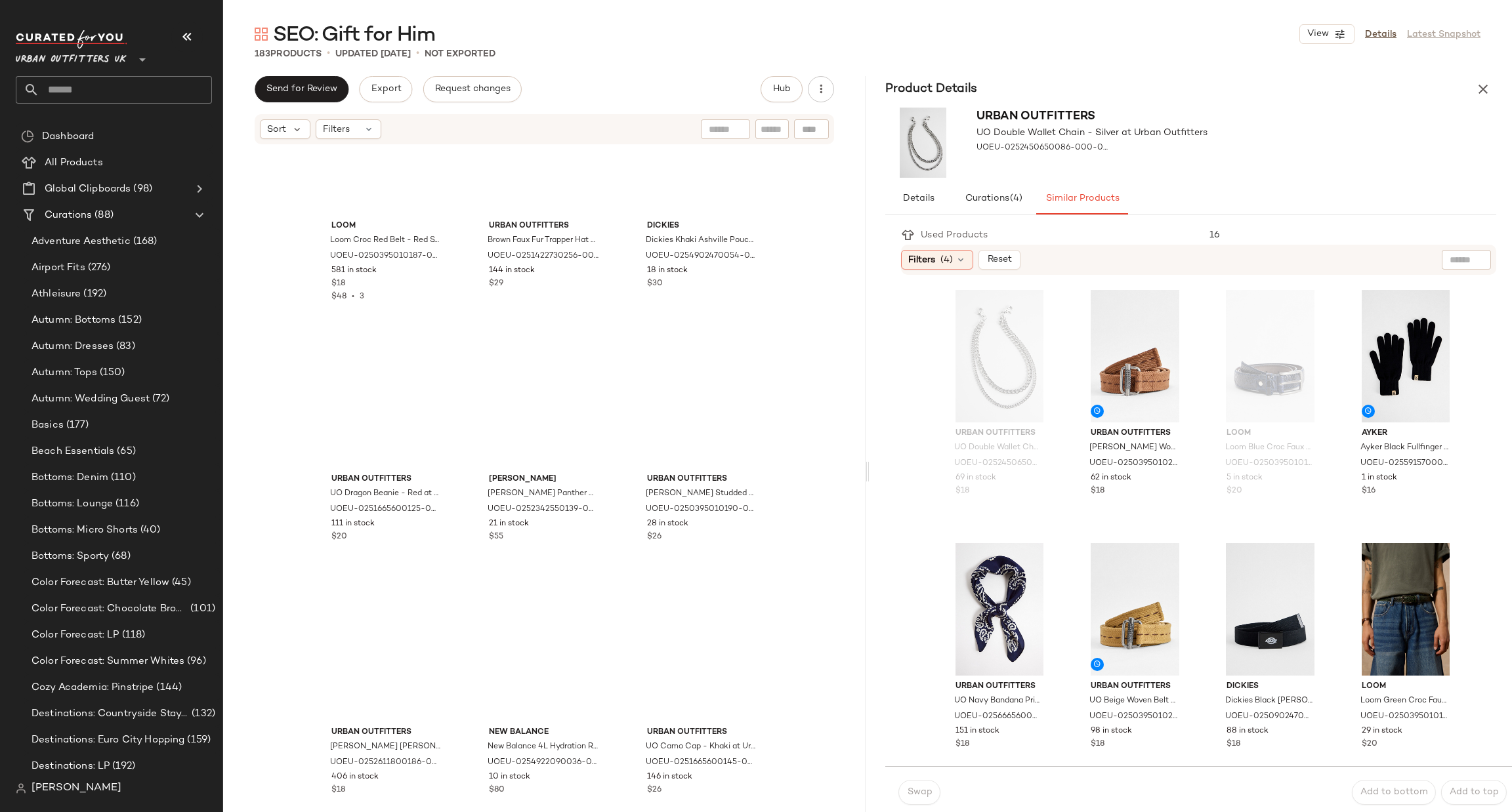
scroll to position [11232, 0]
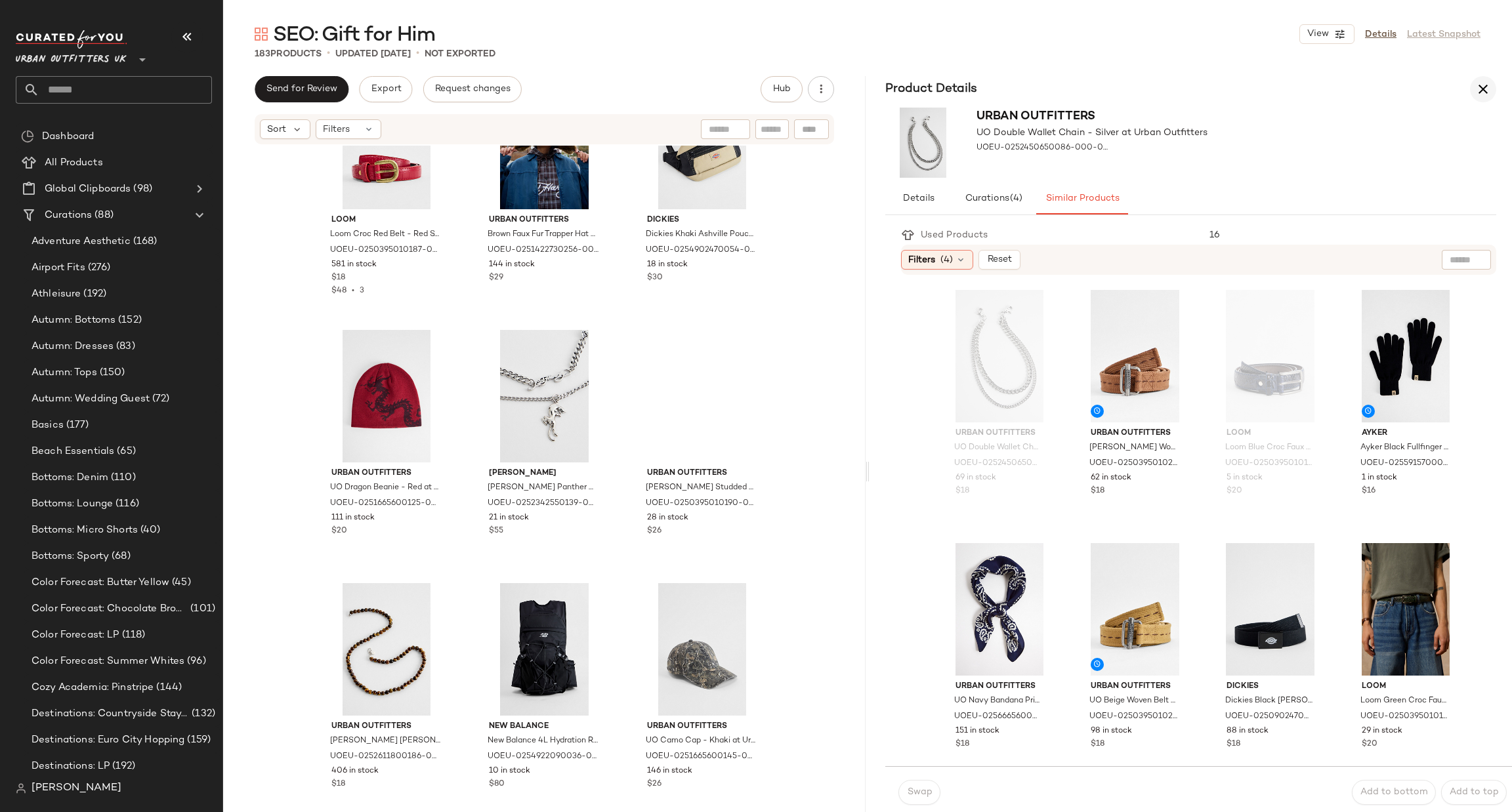
click at [1471, 85] on button "button" at bounding box center [1484, 89] width 26 height 26
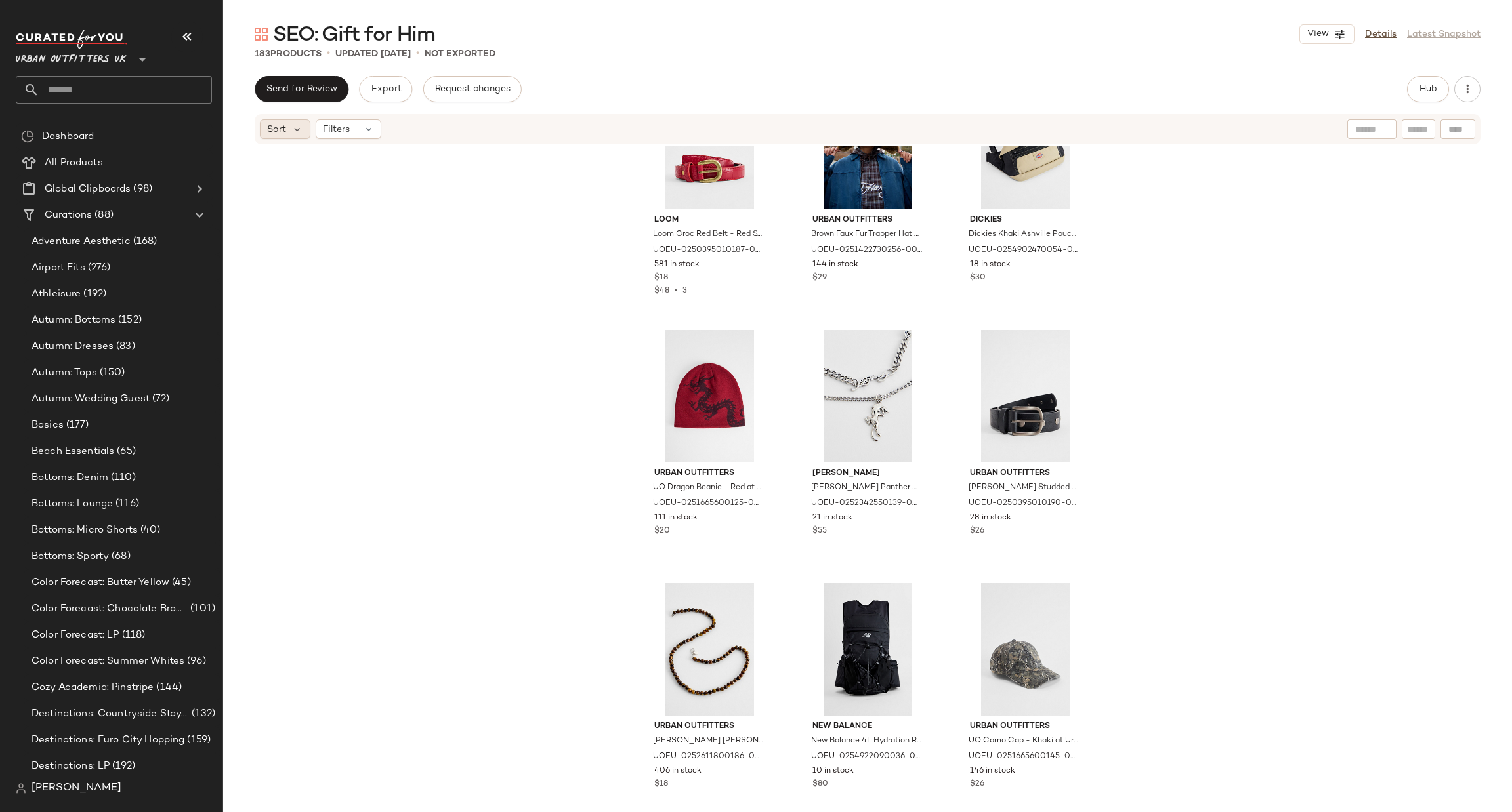
click at [285, 136] on div "Sort" at bounding box center [285, 129] width 51 height 20
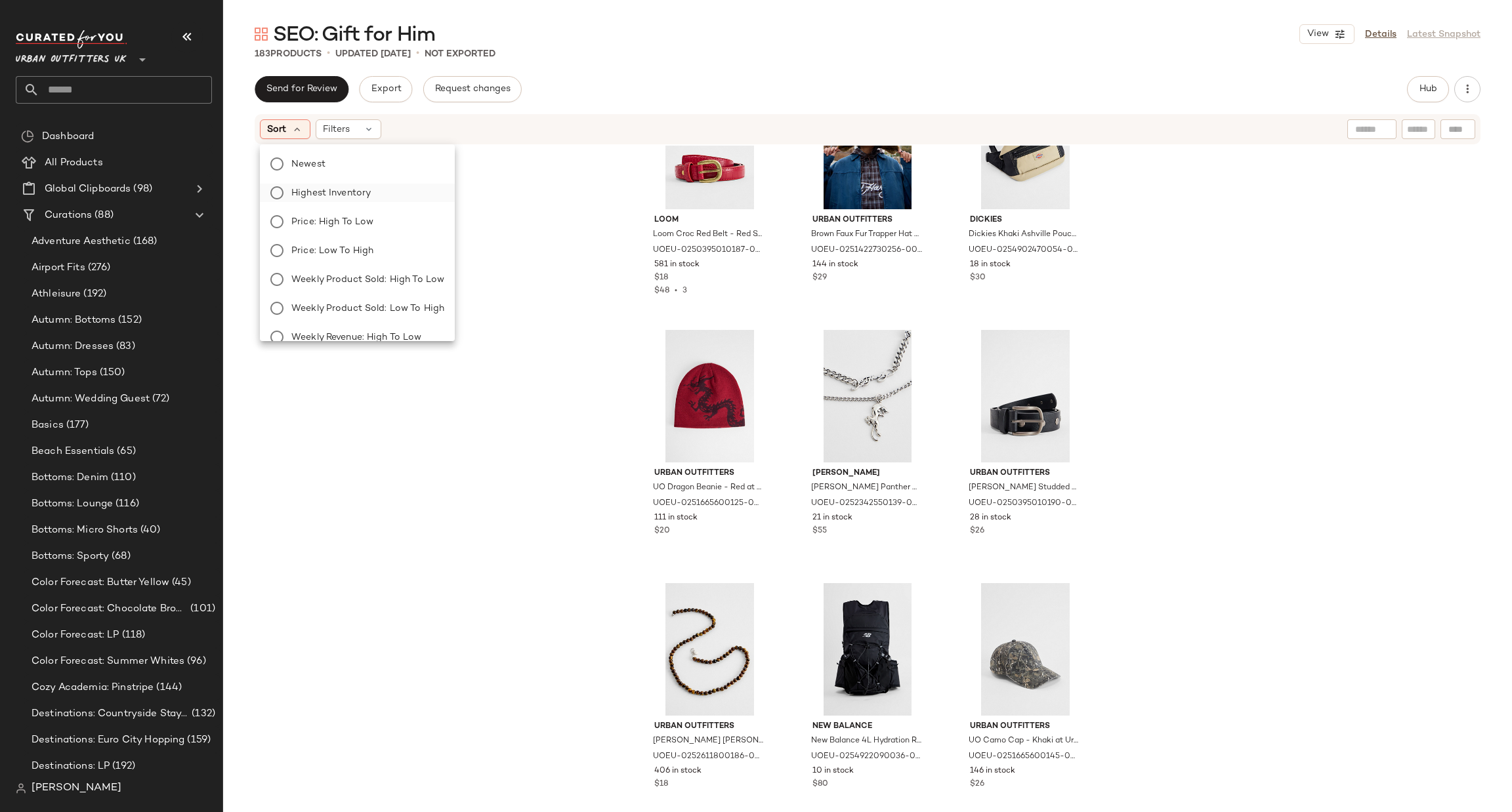
click at [397, 200] on label "Highest Inventory" at bounding box center [366, 193] width 158 height 19
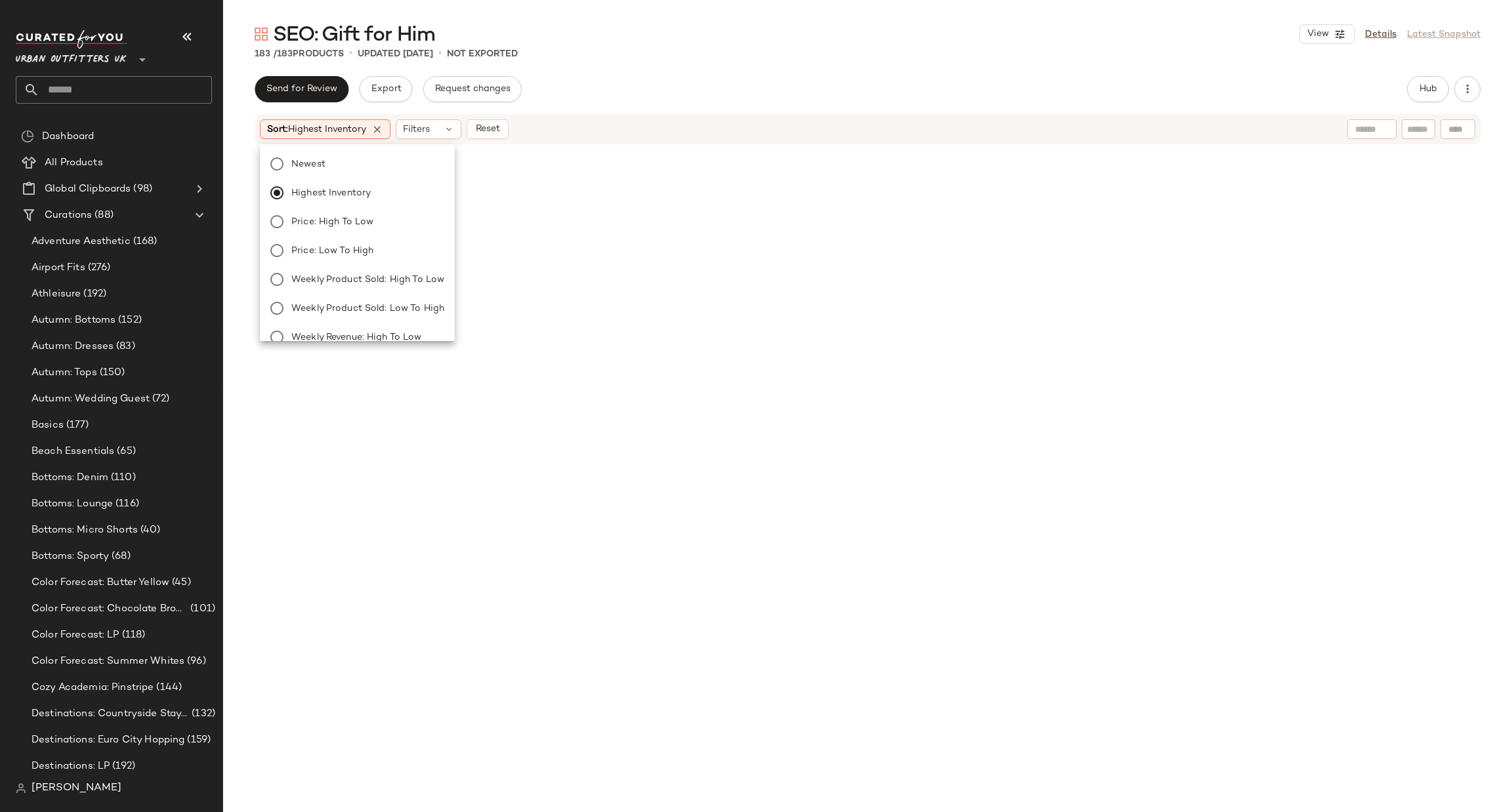
scroll to position [0, 0]
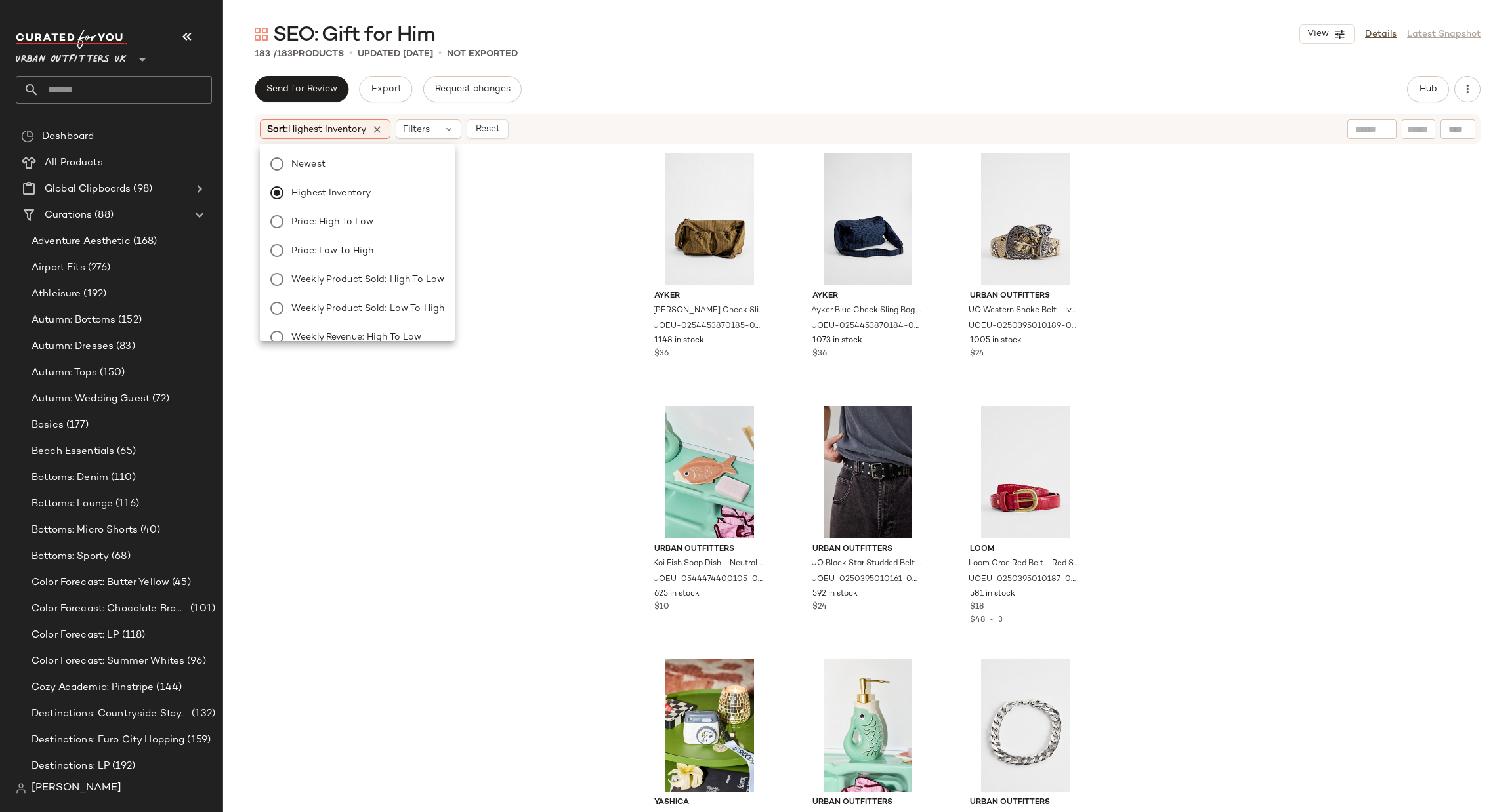
click at [1312, 426] on div "Ayker Ayker Khaki Check Sling Crossbody Bag - Khaki at Urban Outfitters UOEU-02…" at bounding box center [868, 478] width 1289 height 663
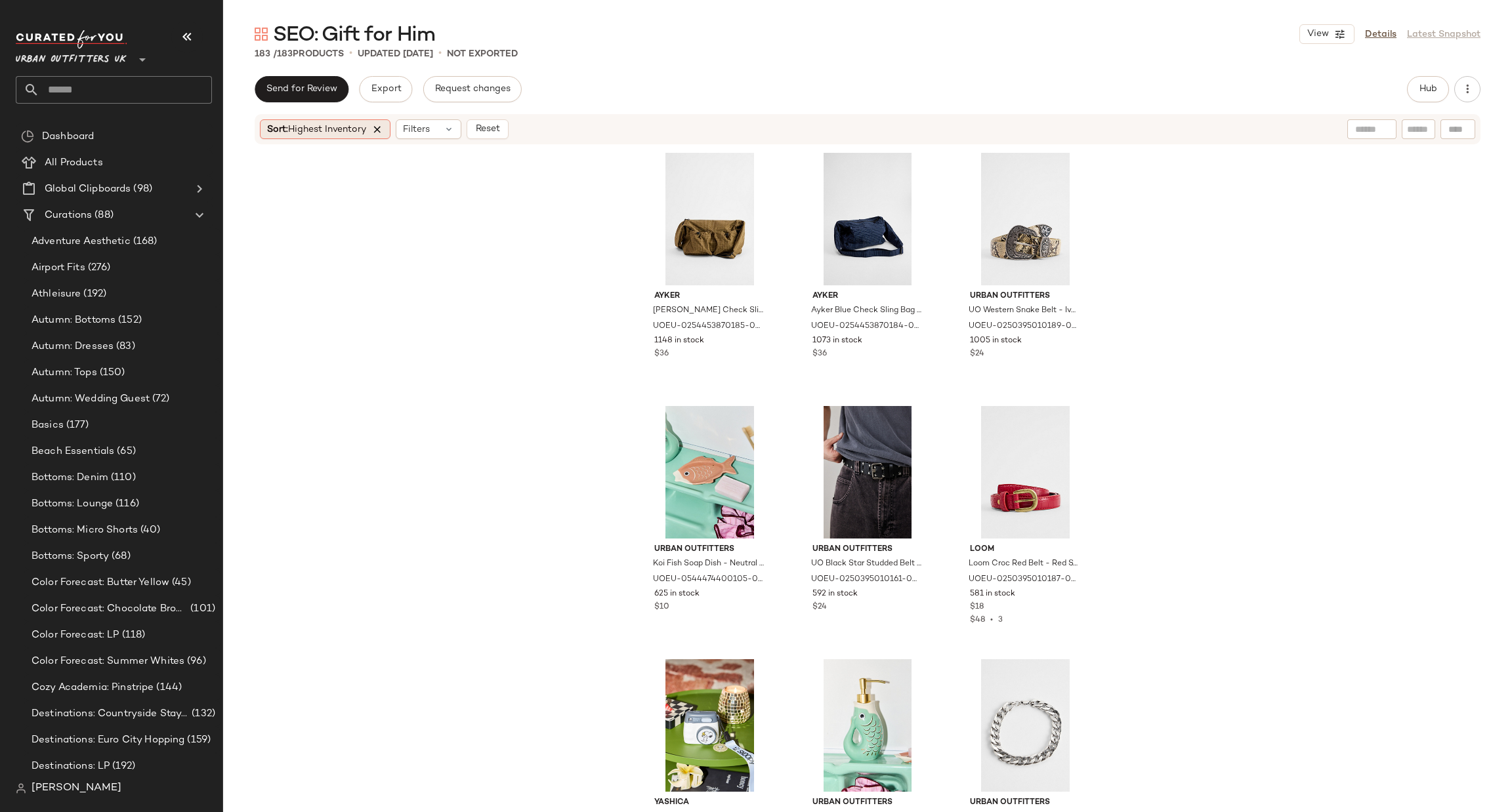
click at [376, 129] on icon at bounding box center [377, 129] width 12 height 12
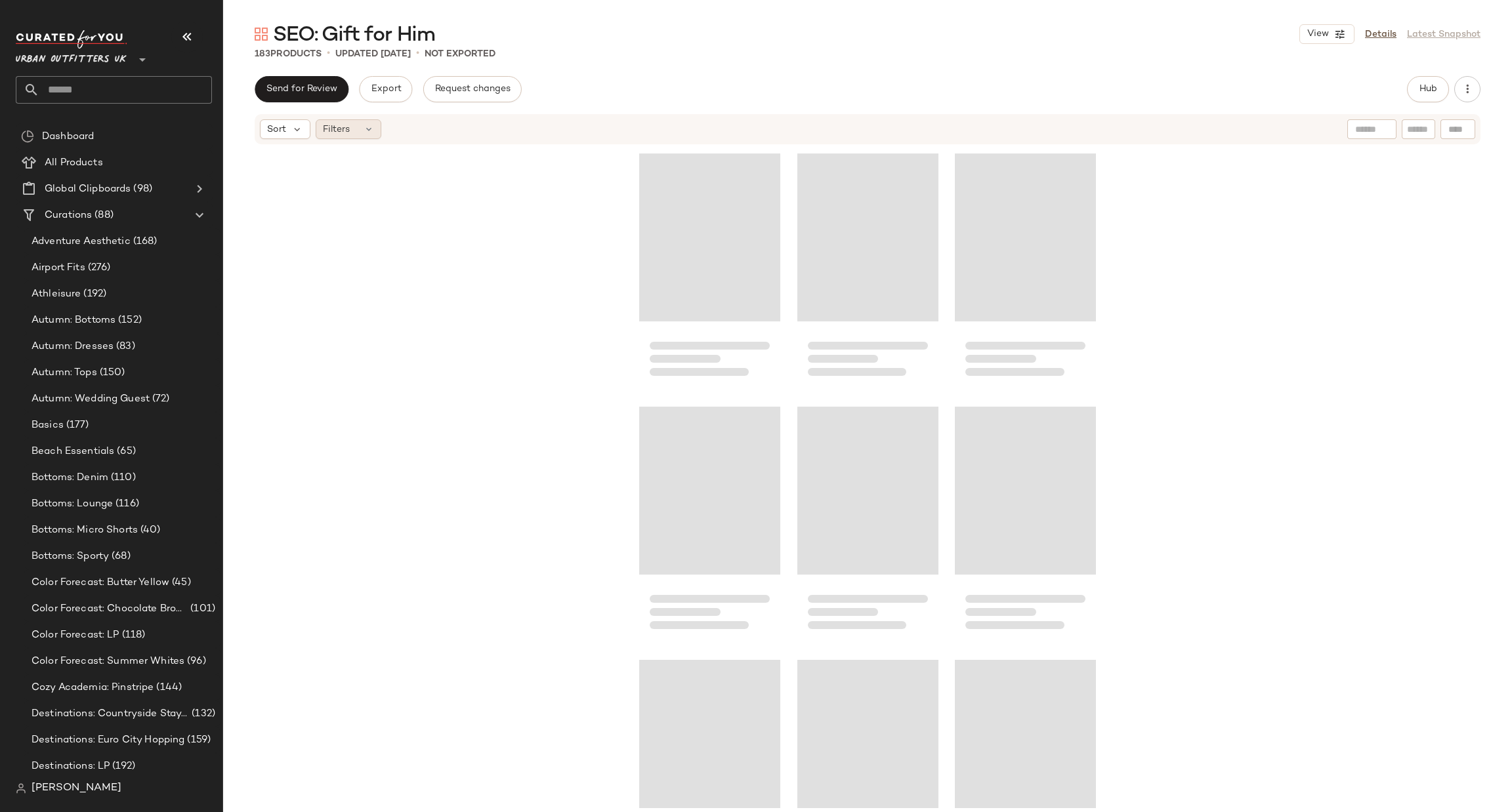
click at [360, 126] on div "Filters" at bounding box center [349, 129] width 66 height 20
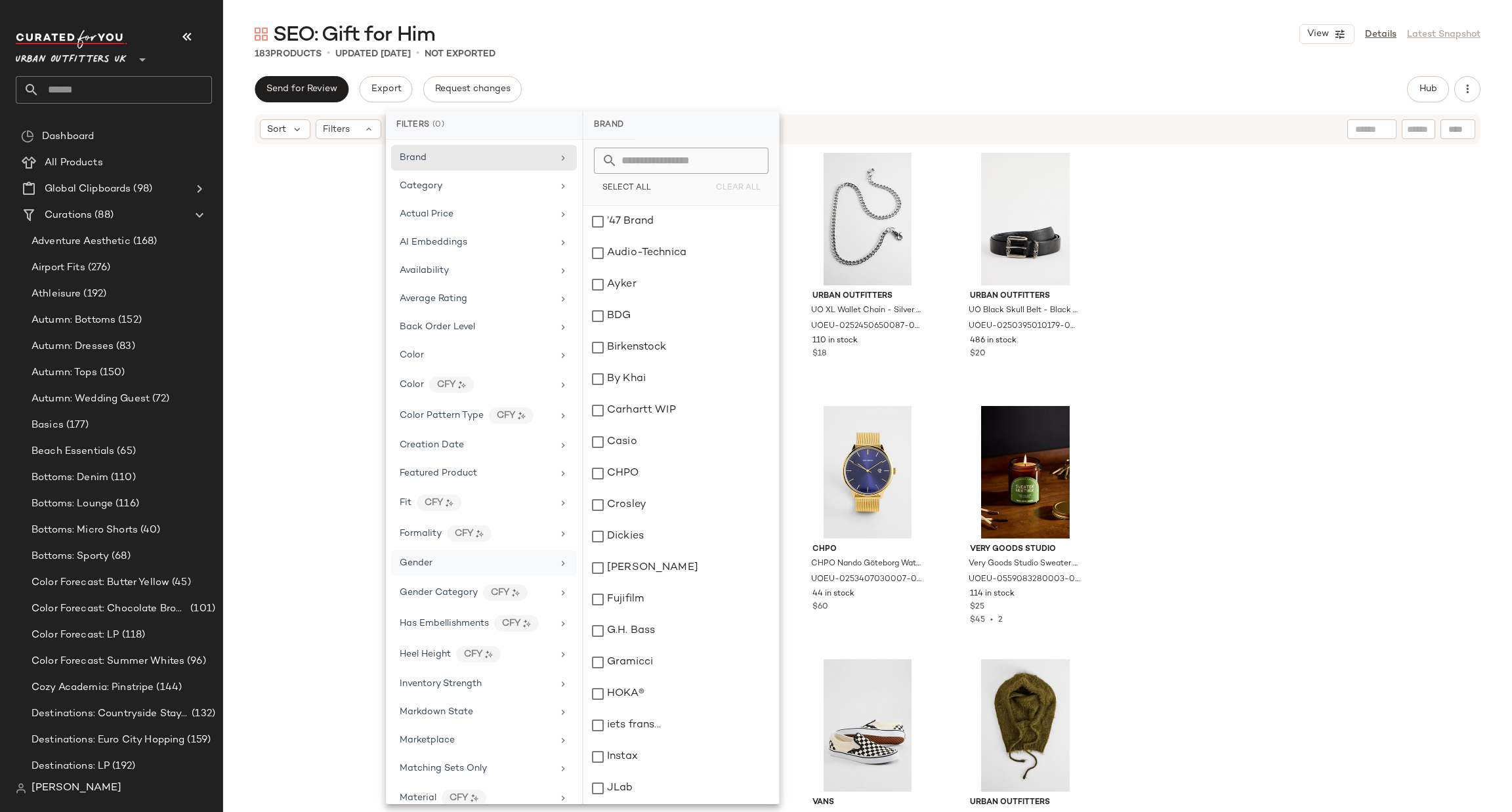
click at [478, 563] on div "Gender" at bounding box center [476, 563] width 153 height 14
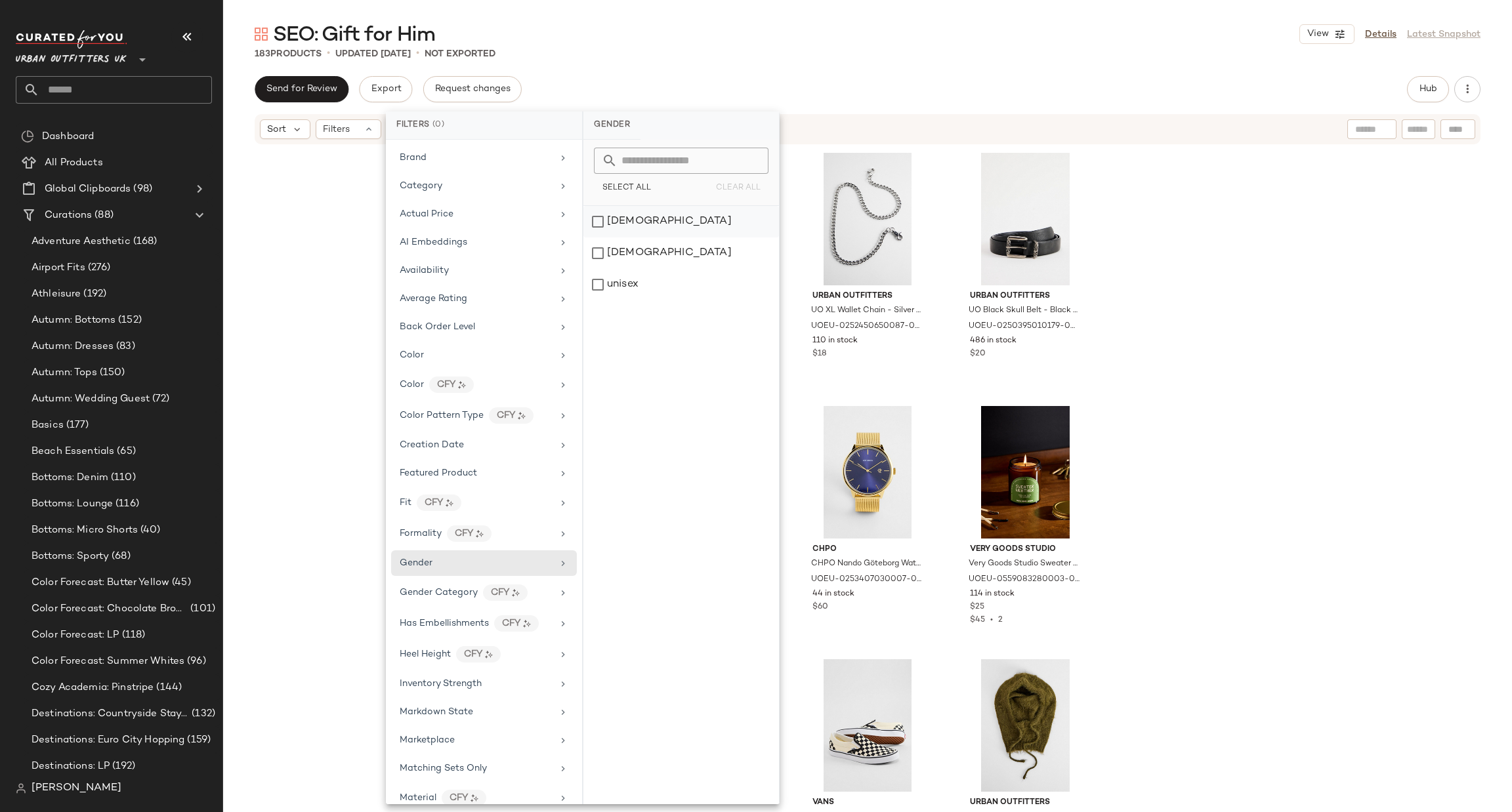
click at [713, 226] on div "female" at bounding box center [681, 221] width 196 height 31
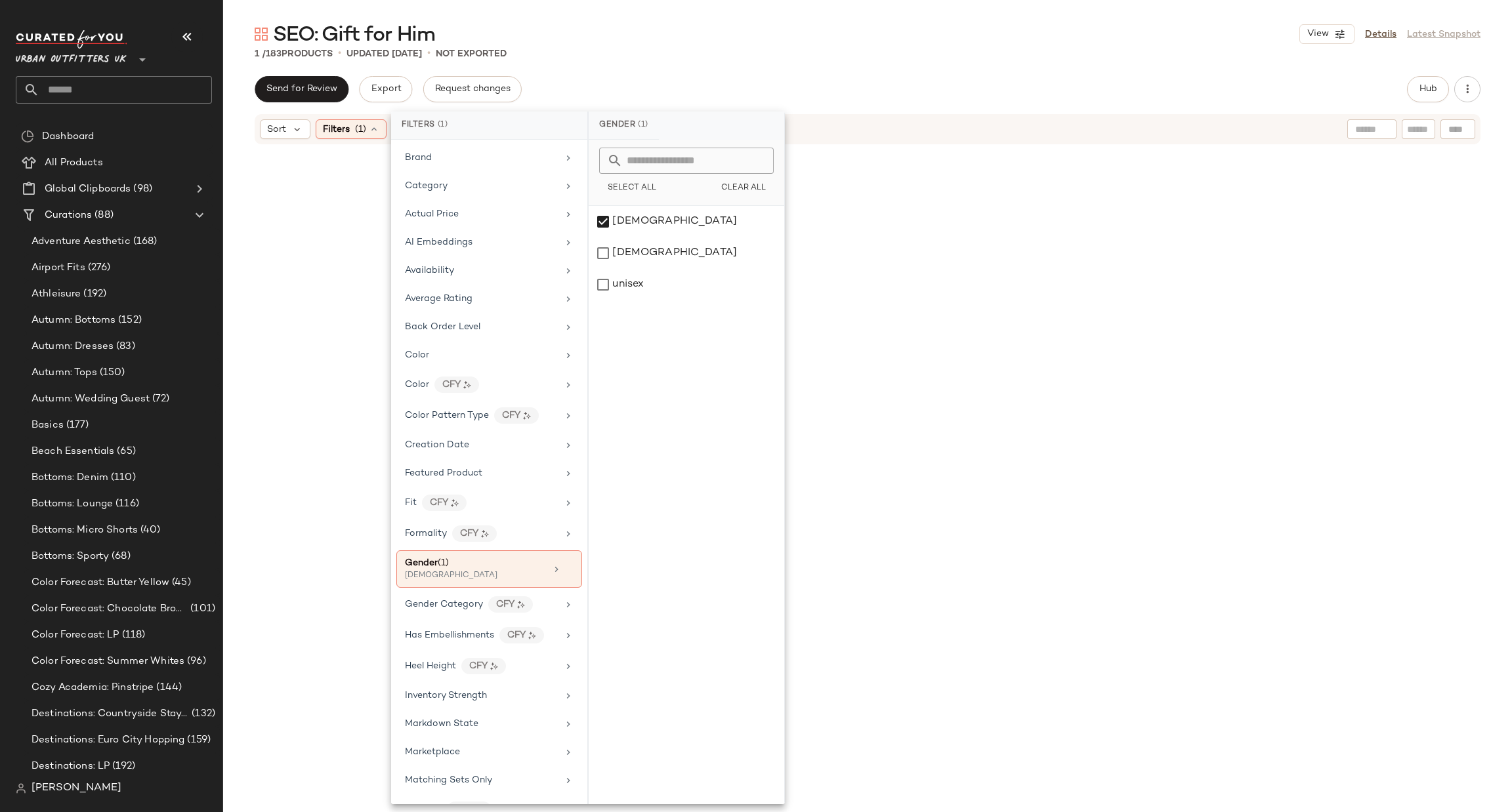
click at [803, 236] on div "’47 Brand ’47 Brand '47 Brand UO Exclusive Grey Pinstripe Clean Up Cap - Grey a…" at bounding box center [868, 450] width 457 height 605
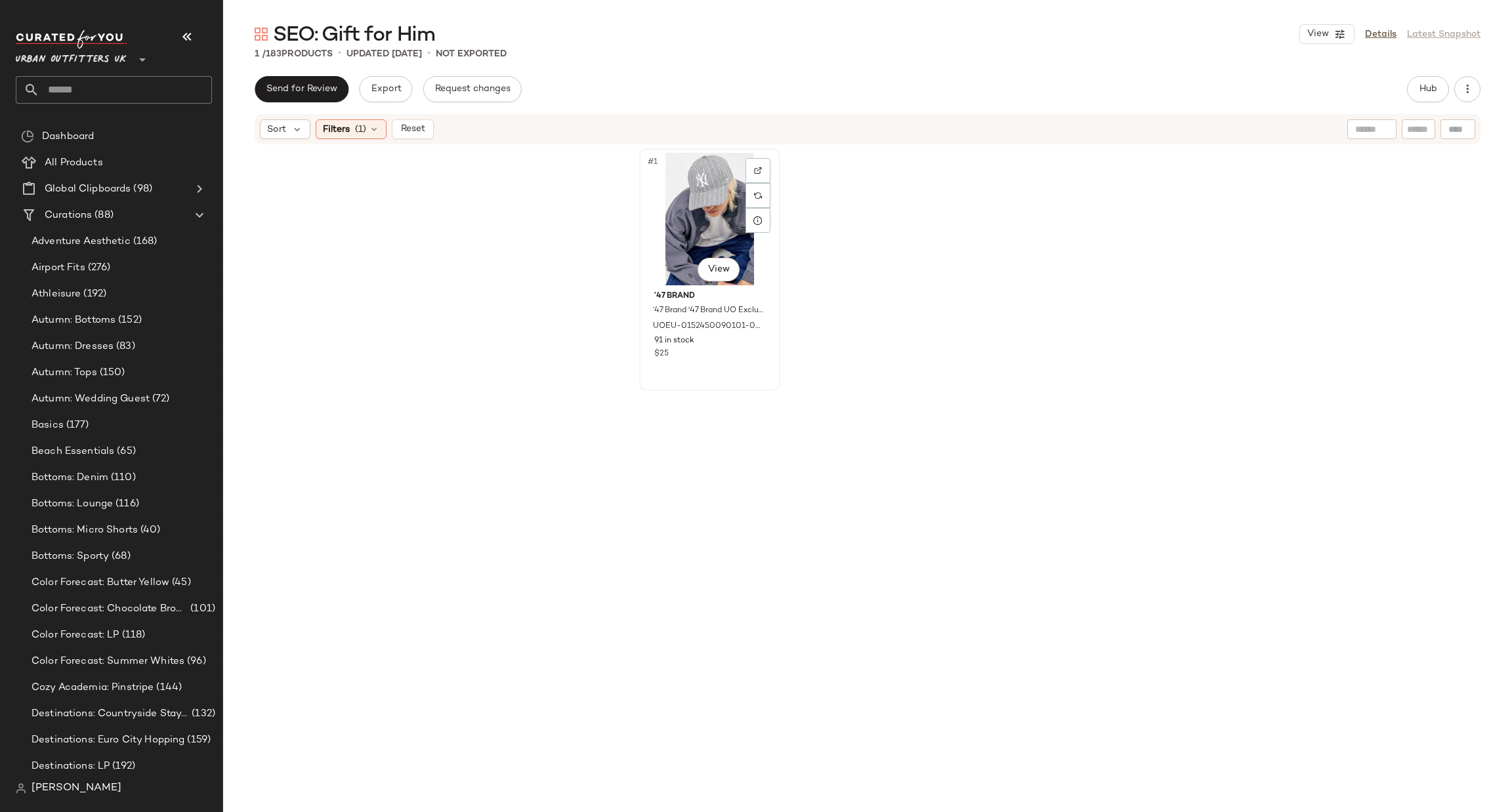
click at [705, 213] on div "#1 View" at bounding box center [709, 219] width 132 height 133
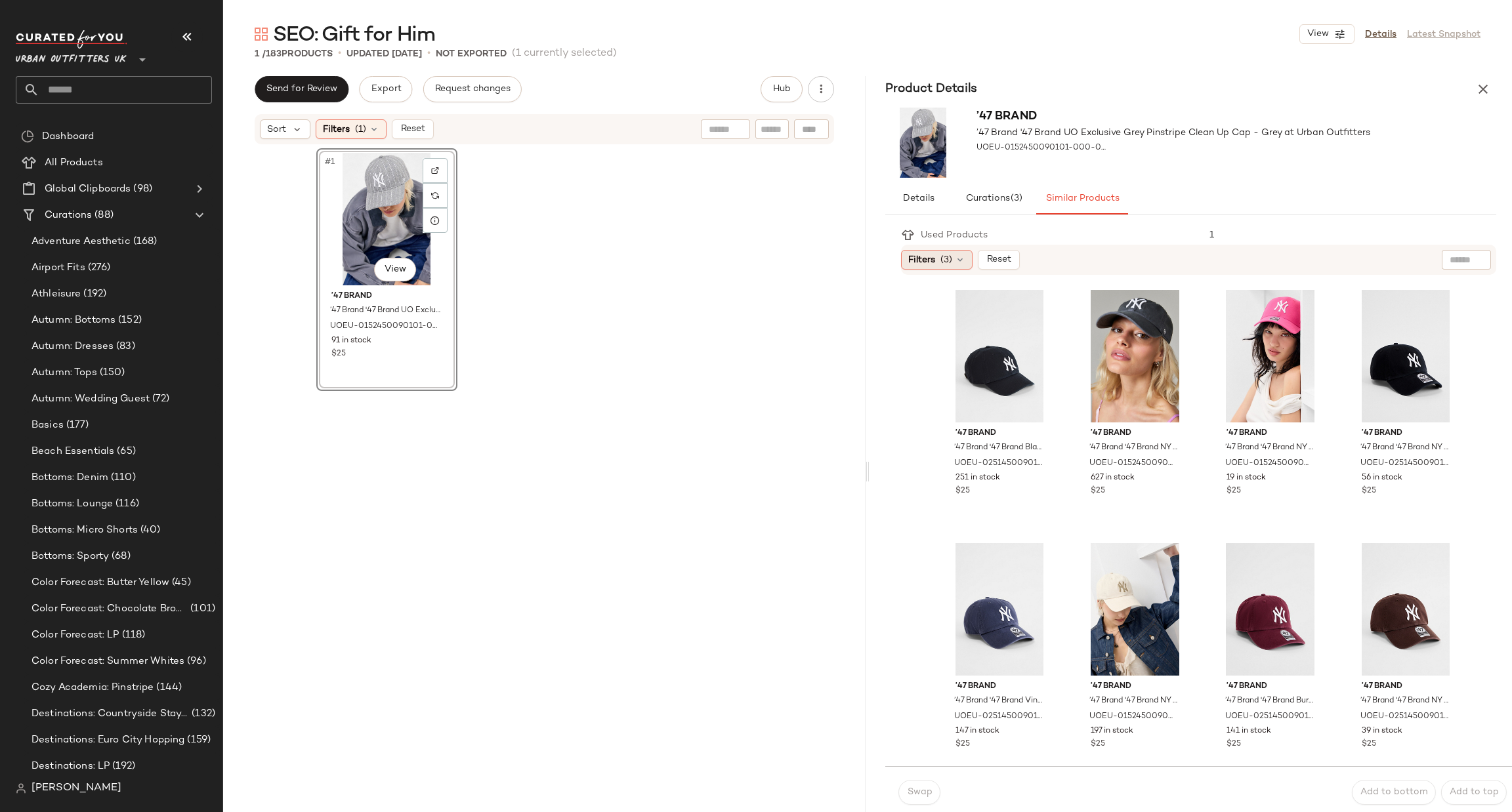
click at [966, 261] on div "Filters (3)" at bounding box center [937, 259] width 72 height 20
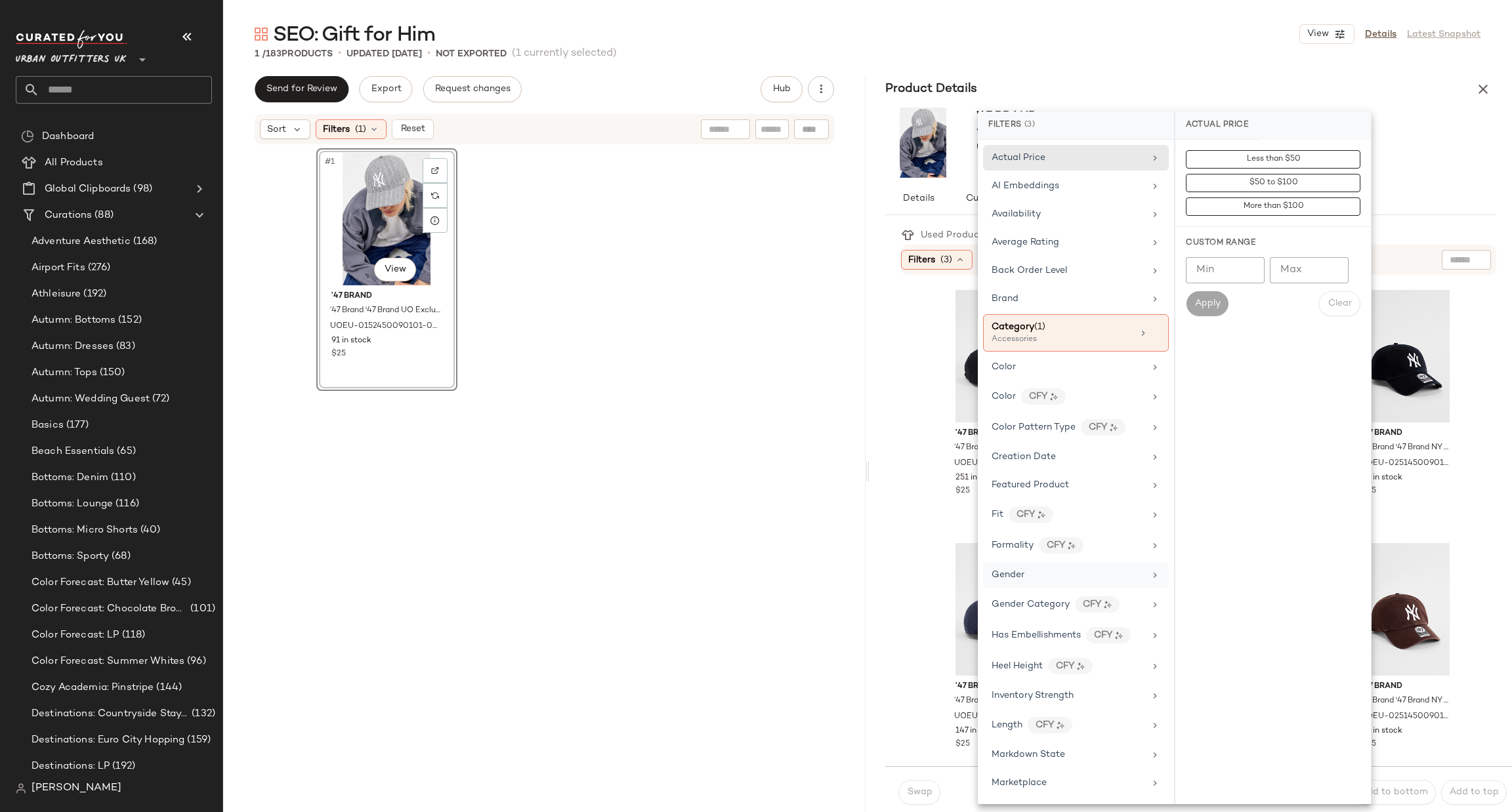
click at [1056, 576] on div "Gender" at bounding box center [1068, 575] width 153 height 14
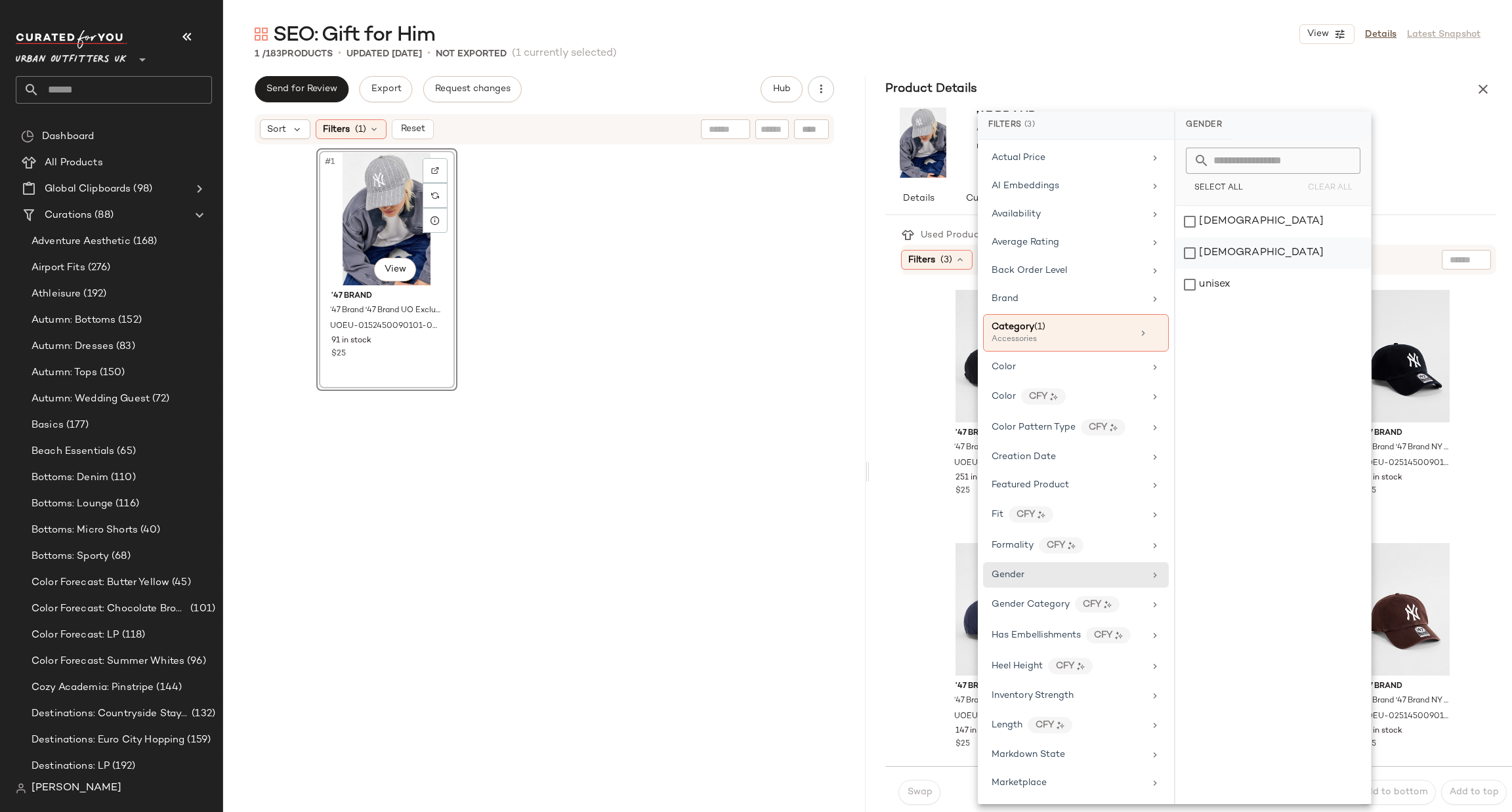
click at [1243, 249] on div "male" at bounding box center [1274, 252] width 196 height 31
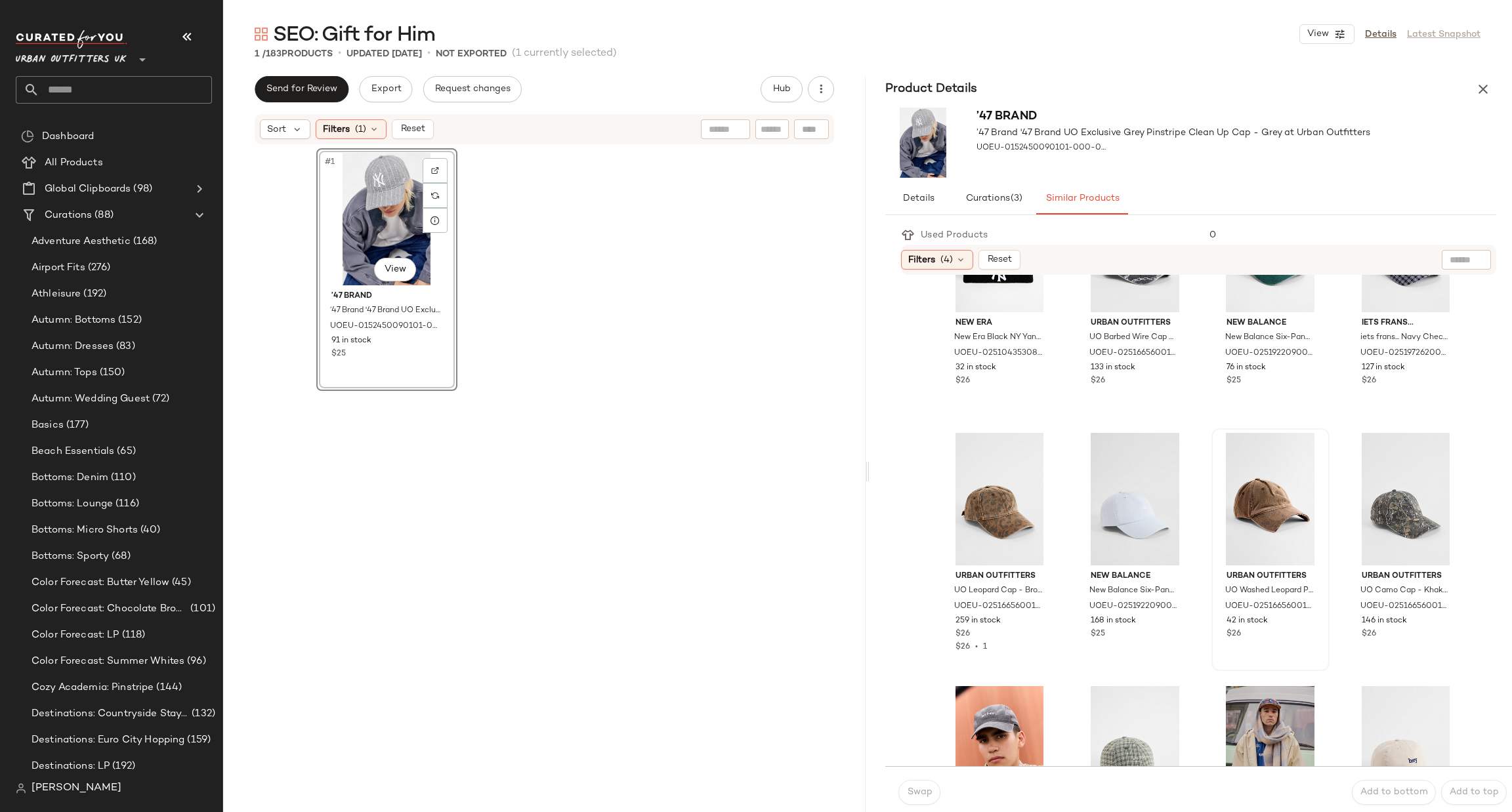
scroll to position [788, 0]
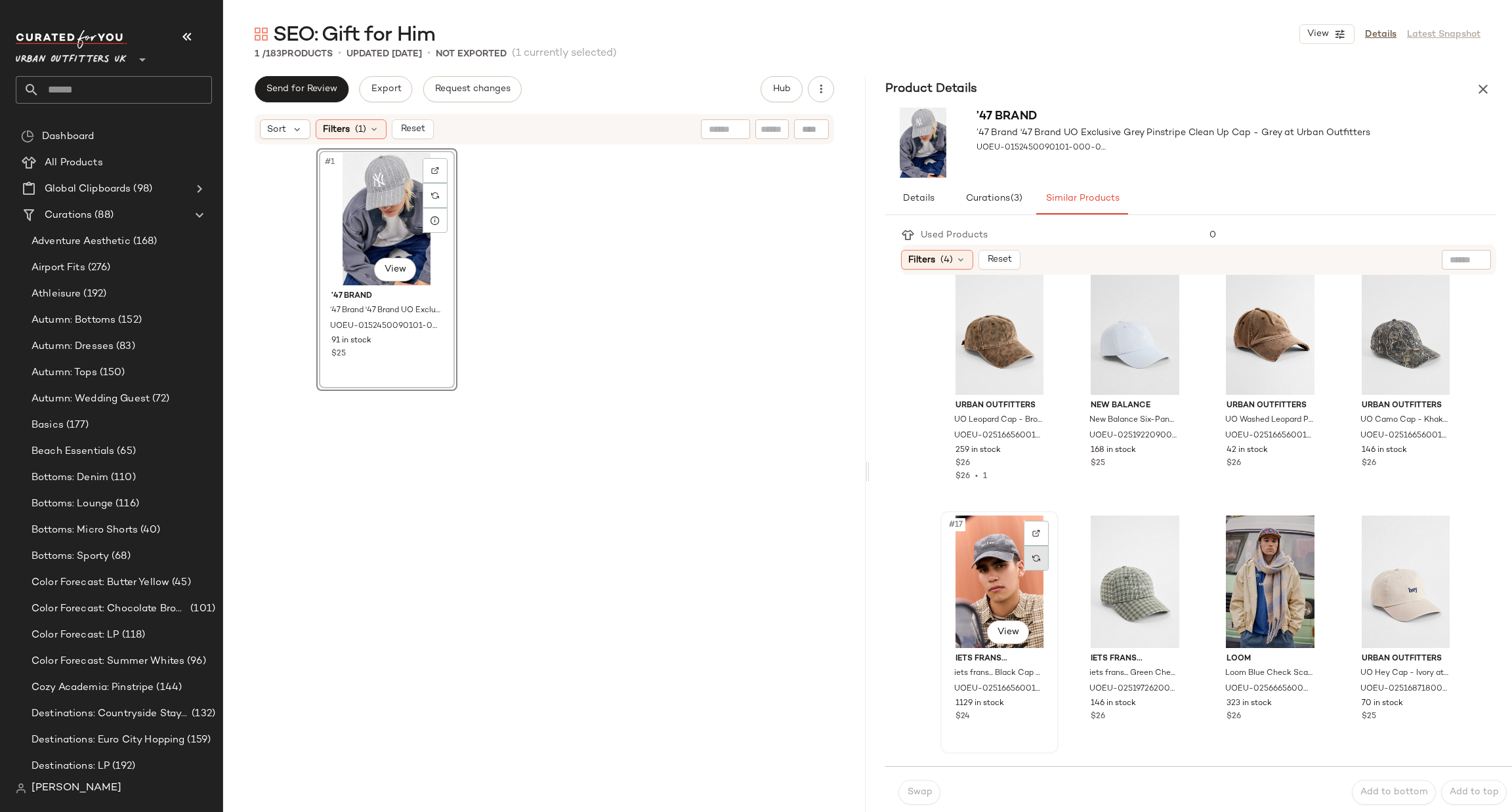
click at [1024, 555] on div at bounding box center [1036, 559] width 24 height 24
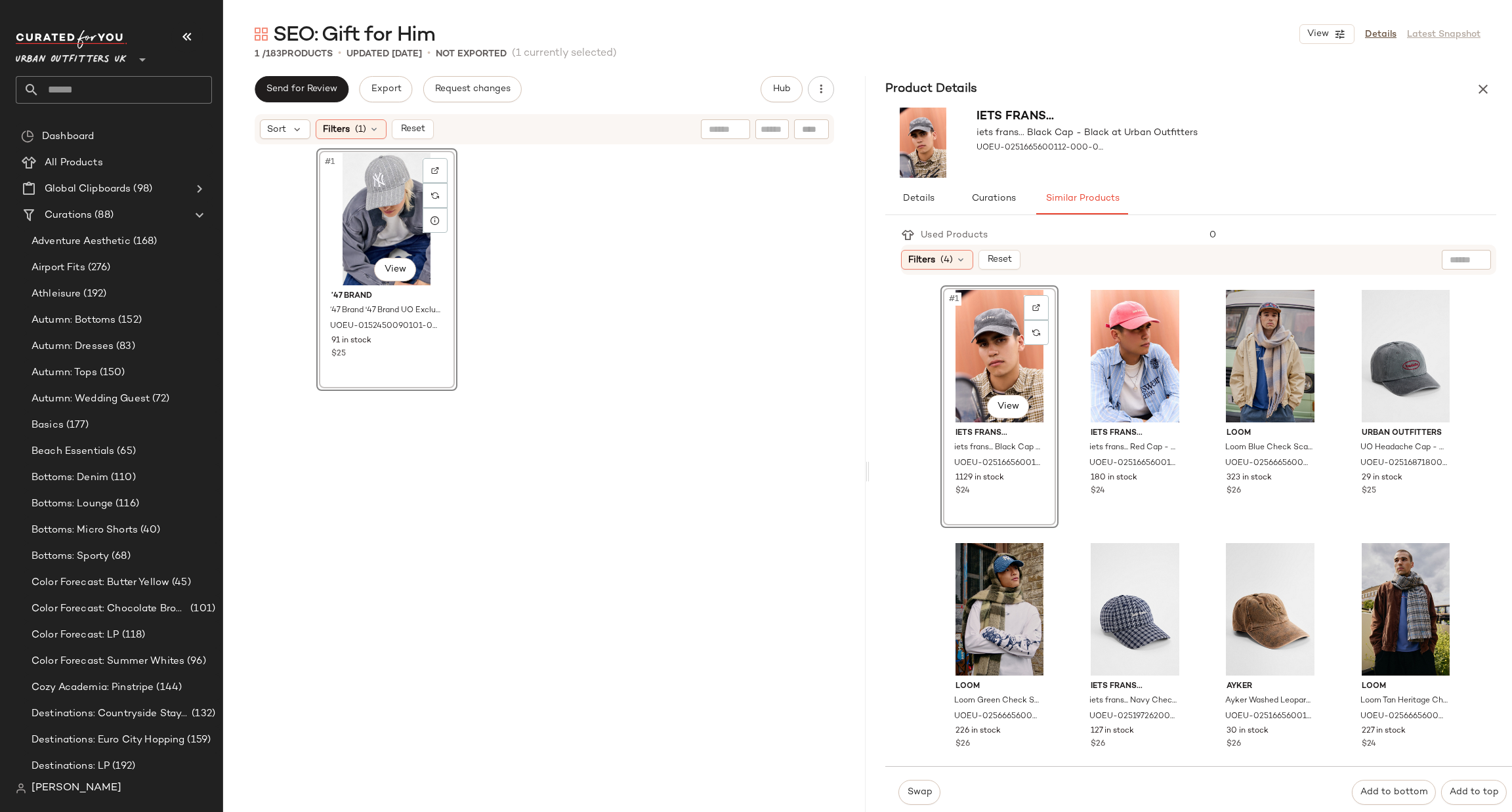
click at [984, 343] on div "#1 View" at bounding box center [1000, 356] width 109 height 133
click at [913, 786] on button "Swap" at bounding box center [919, 792] width 42 height 24
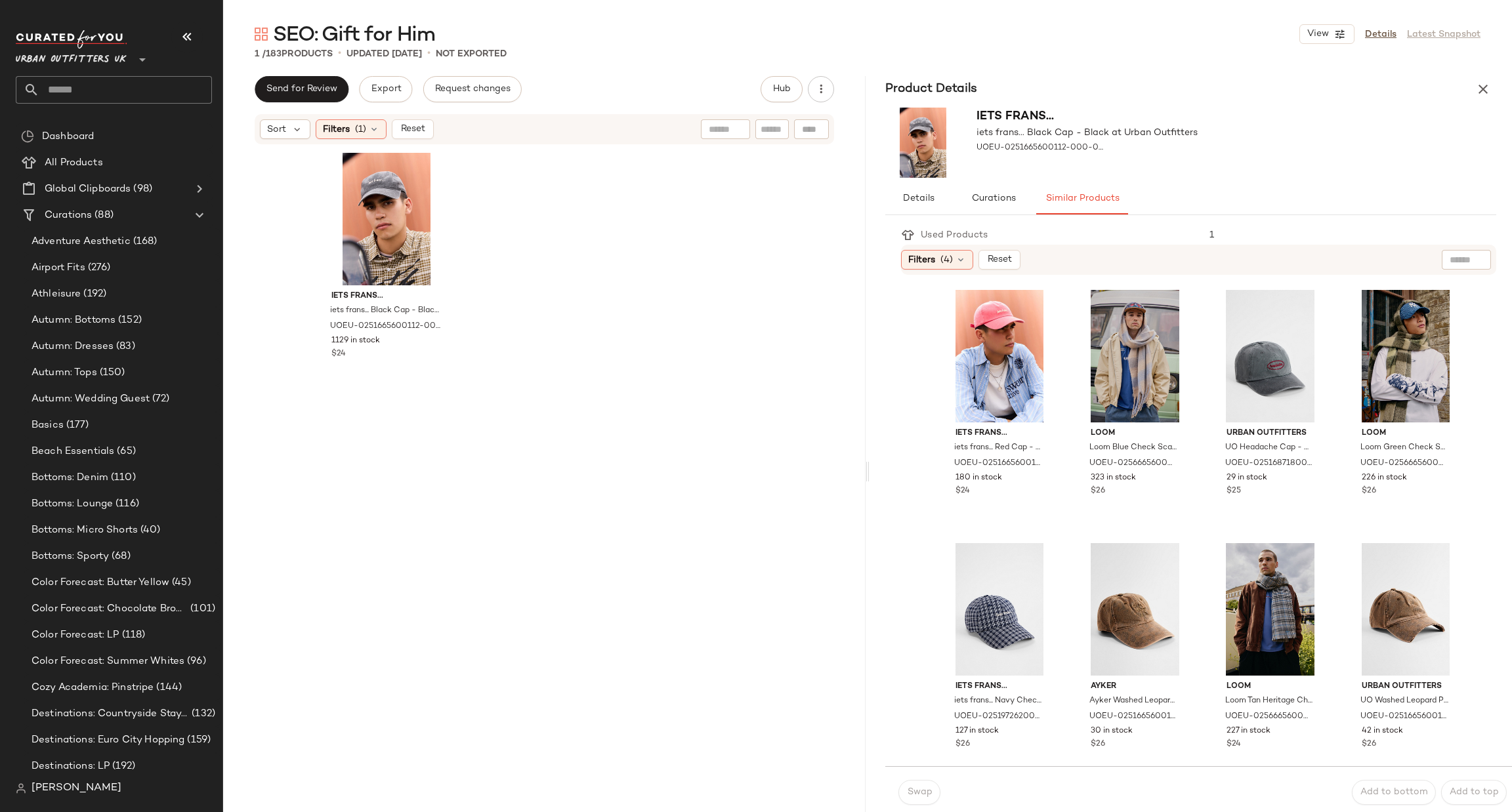
click at [803, 208] on div "iets frans... iets frans... Black Cap - Black at Urban Outfitters UOEU-02516656…" at bounding box center [545, 478] width 642 height 663
click at [1486, 95] on icon "button" at bounding box center [1483, 89] width 16 height 16
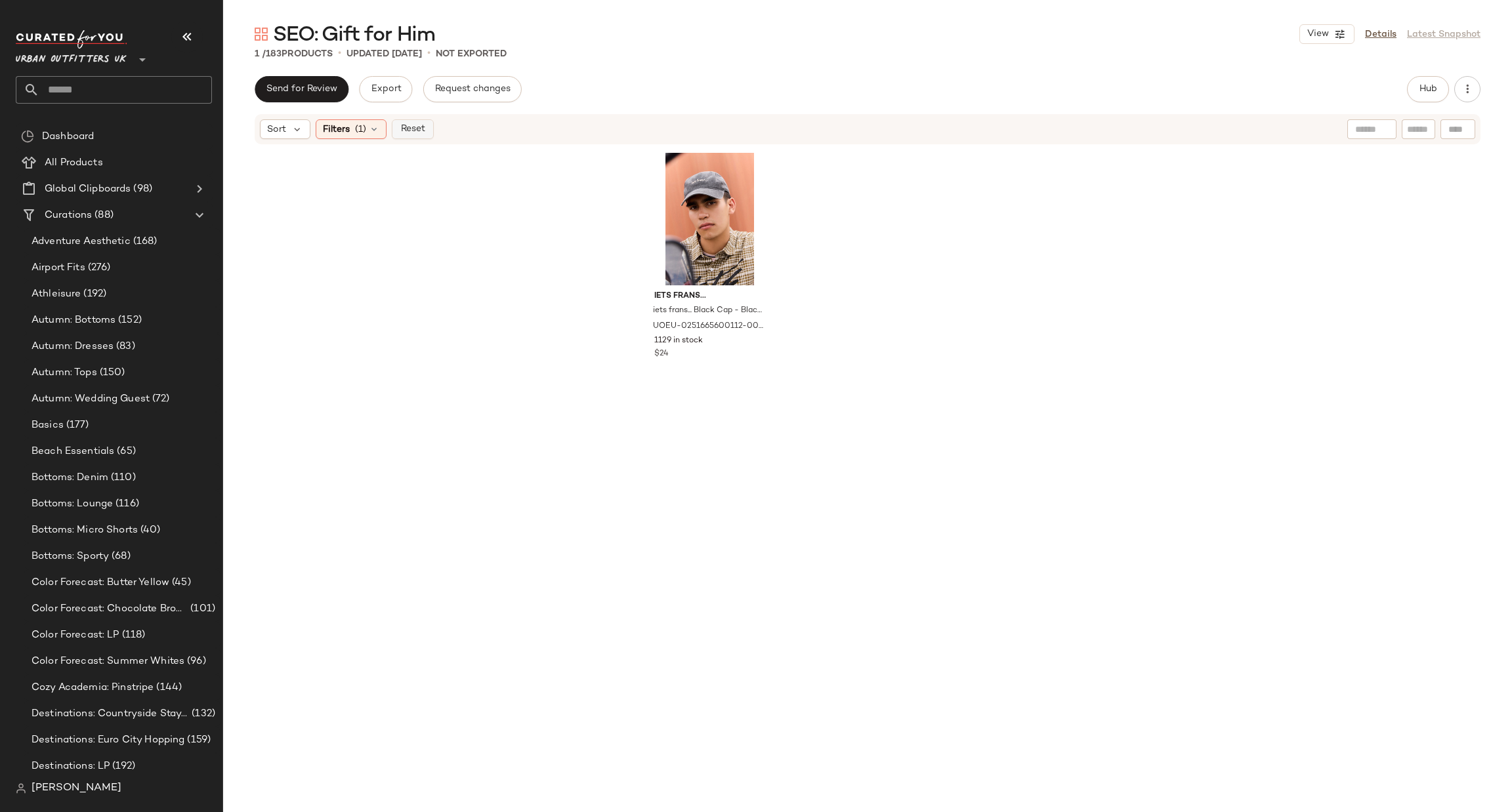
click at [418, 120] on button "Reset" at bounding box center [413, 129] width 42 height 20
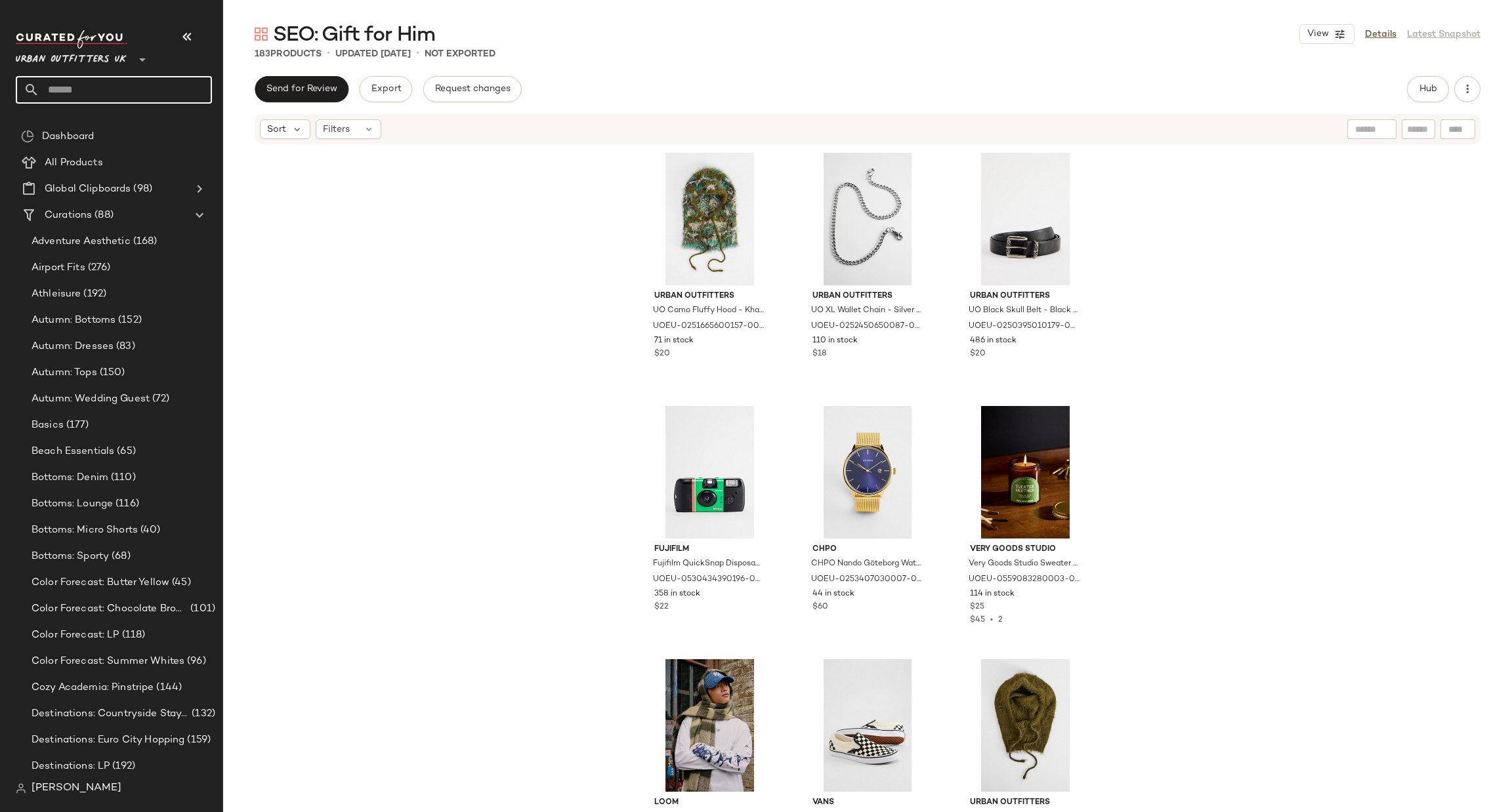
click at [138, 76] on input "text" at bounding box center [125, 89] width 172 height 27
type input "***"
click at [129, 122] on span "ter/Brother" at bounding box center [127, 127] width 50 height 14
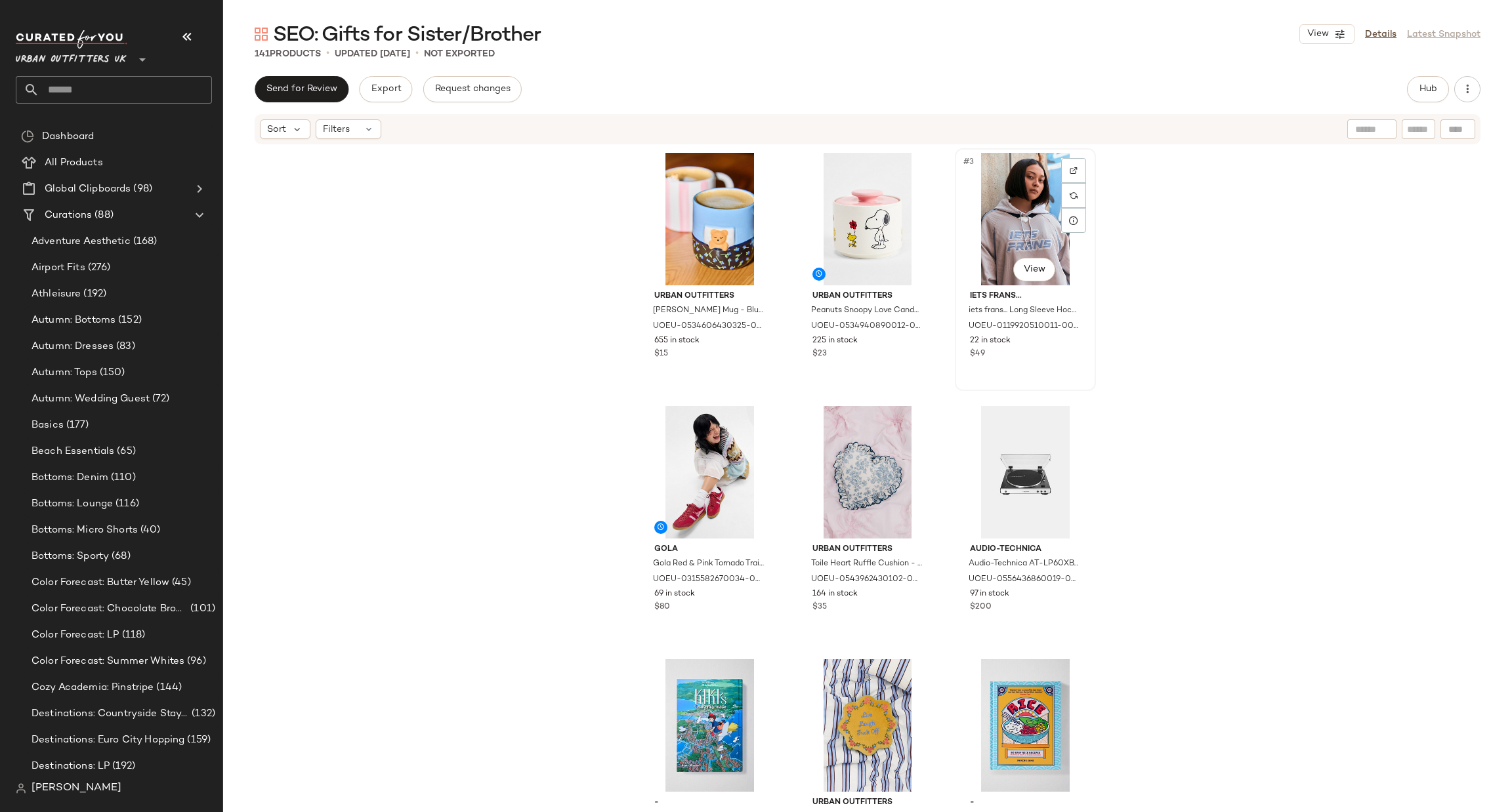
click at [1003, 235] on div "#3 View" at bounding box center [1026, 219] width 132 height 133
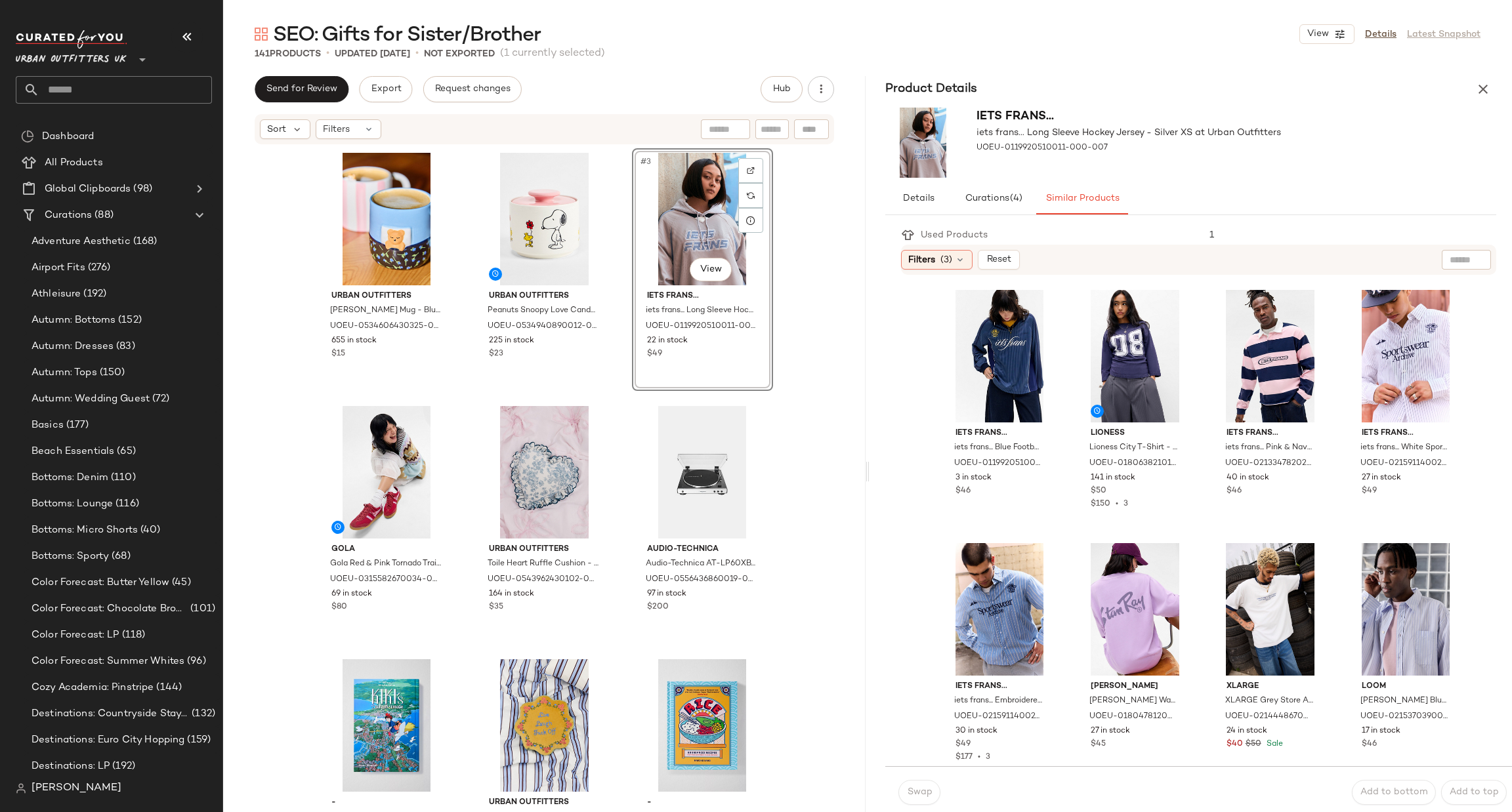
click at [834, 477] on div "Urban Outfitters Lana Bear Mug - Blue ALL at Urban Outfitters UOEU-053460643032…" at bounding box center [545, 478] width 642 height 663
click at [341, 488] on div "#4 View" at bounding box center [387, 472] width 132 height 133
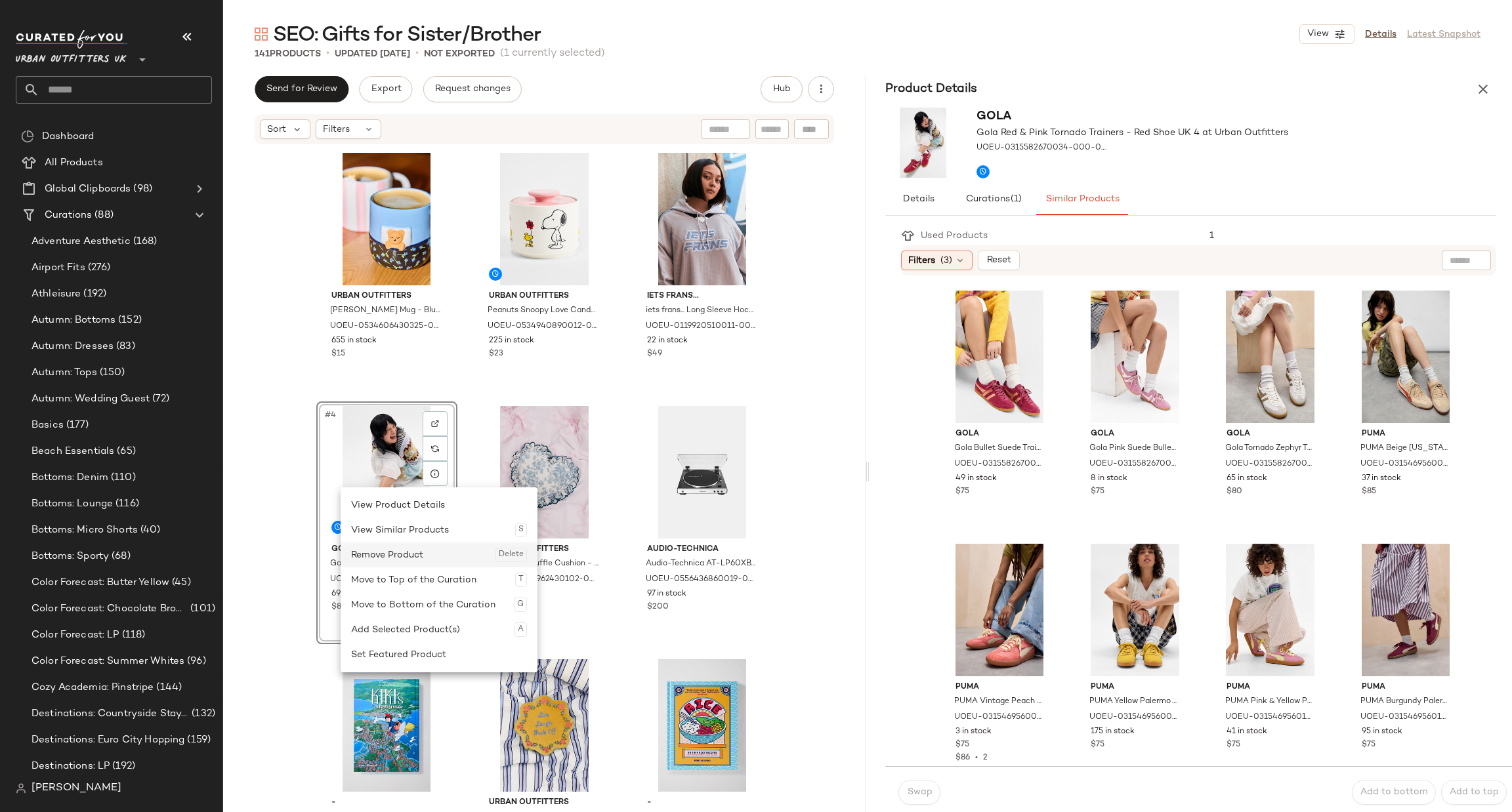
click at [395, 559] on div "Remove Product Delete" at bounding box center [439, 555] width 176 height 24
click at [399, 546] on div "Remove Product Delete" at bounding box center [463, 549] width 176 height 24
click at [832, 417] on div "Urban Outfitters Lana Bear Mug - Blue ALL at Urban Outfitters UOEU-053460643032…" at bounding box center [545, 478] width 642 height 663
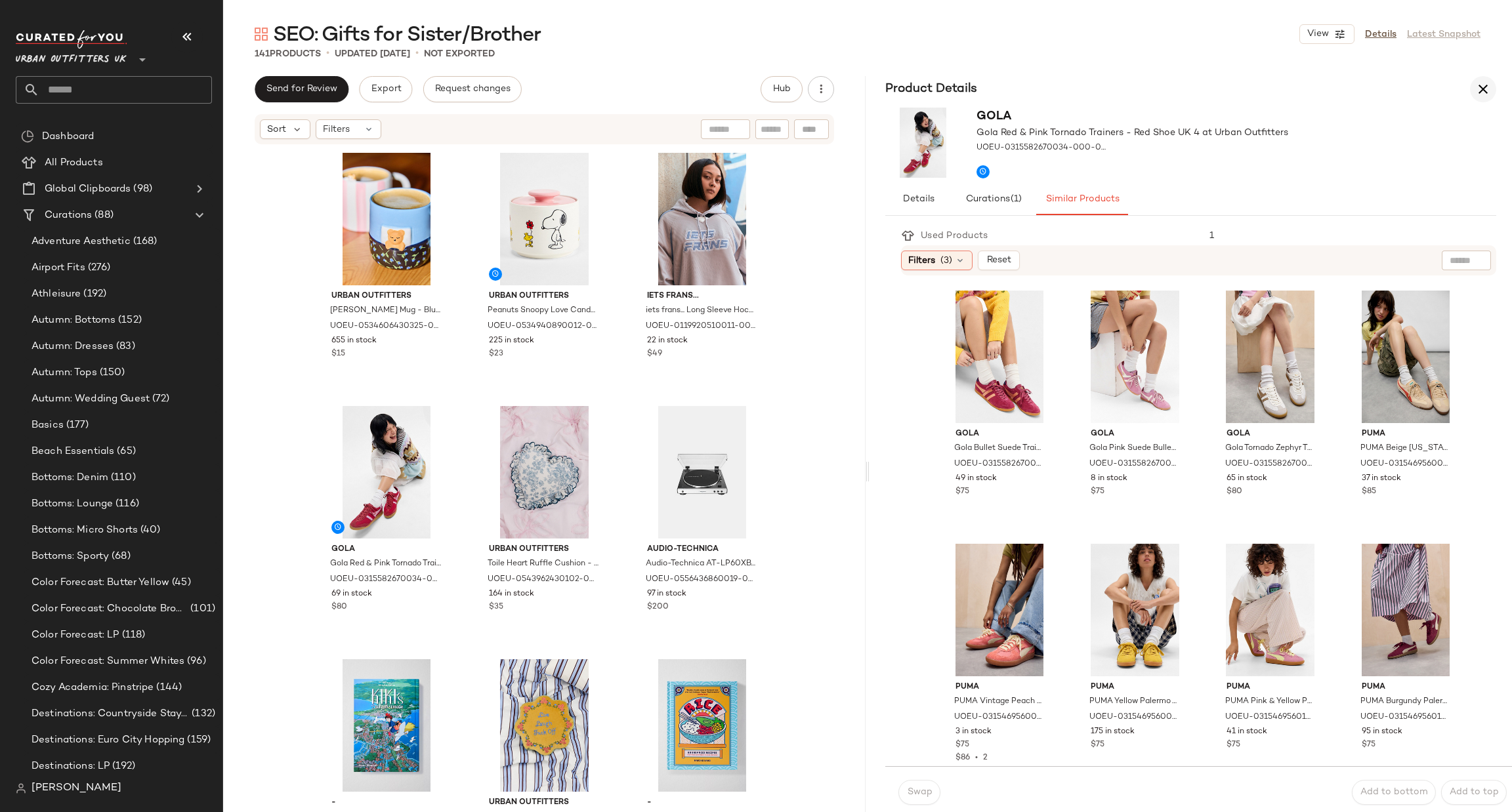
click at [1483, 76] on button "button" at bounding box center [1484, 89] width 26 height 26
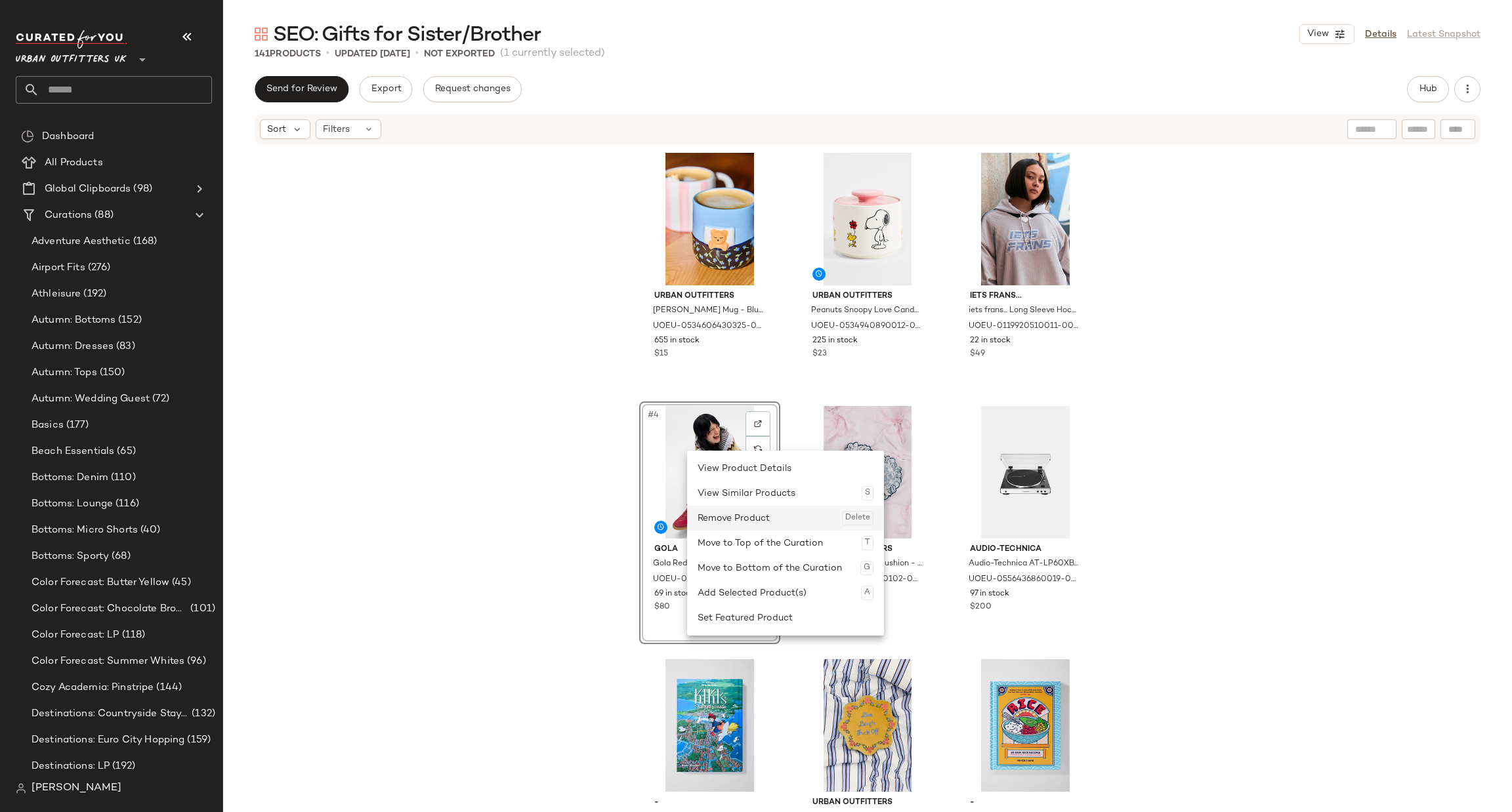
click at [726, 518] on div "Remove Product Delete" at bounding box center [786, 518] width 176 height 24
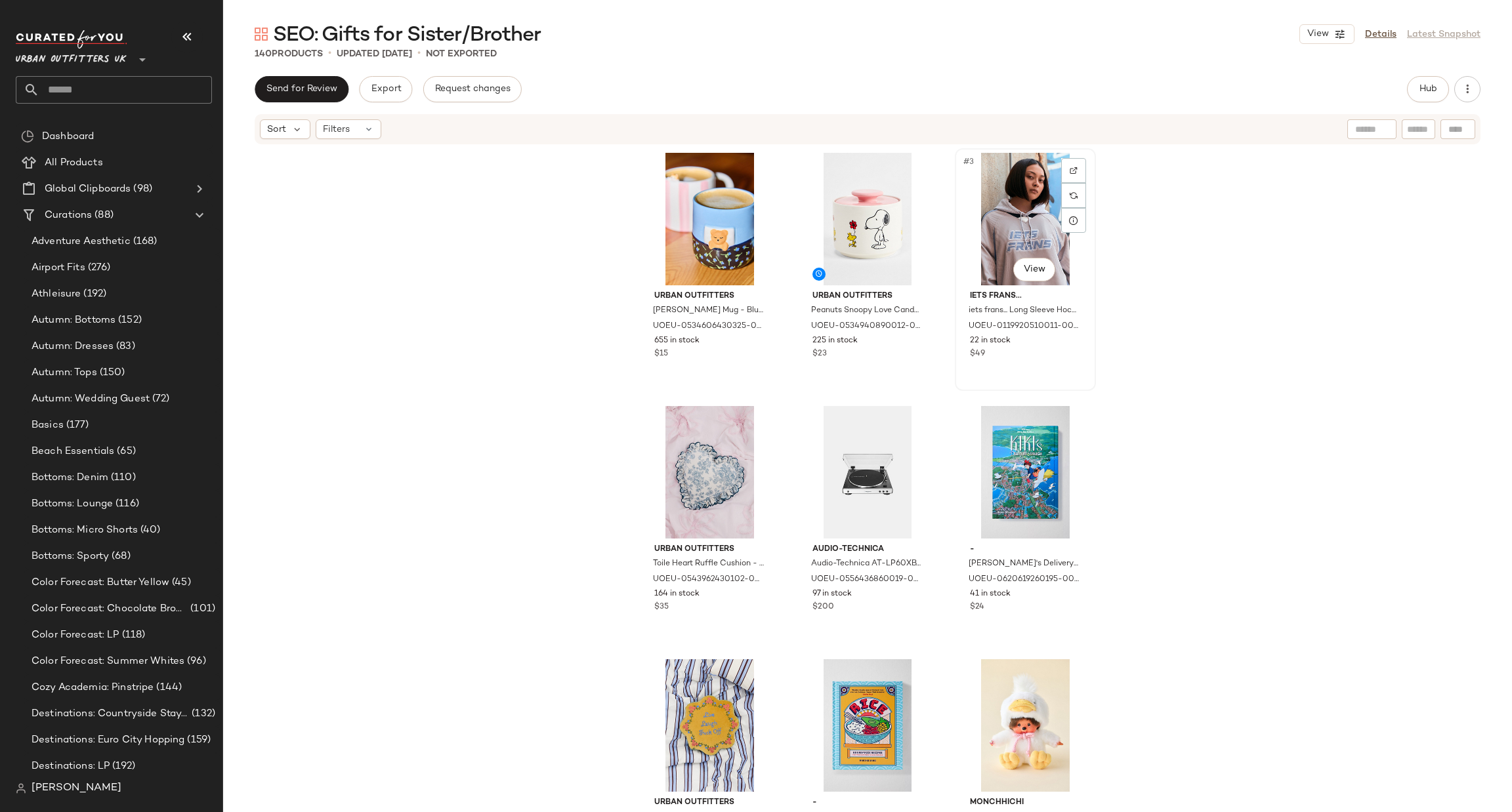
click at [1038, 193] on div "#3 View" at bounding box center [1026, 219] width 132 height 133
click at [1062, 181] on div at bounding box center [1074, 171] width 24 height 24
click at [1070, 191] on img at bounding box center [1074, 195] width 8 height 8
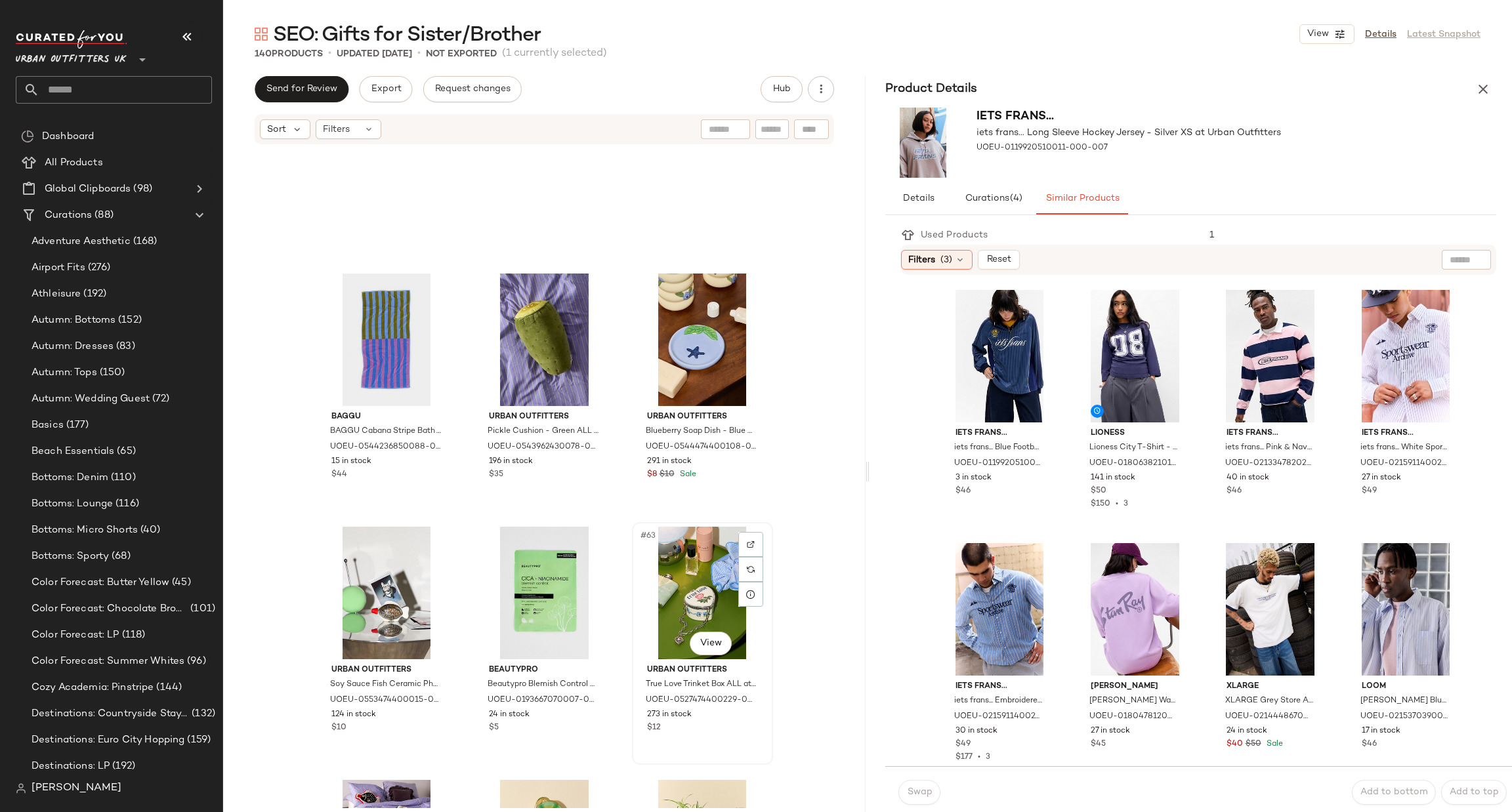
scroll to position [4341, 0]
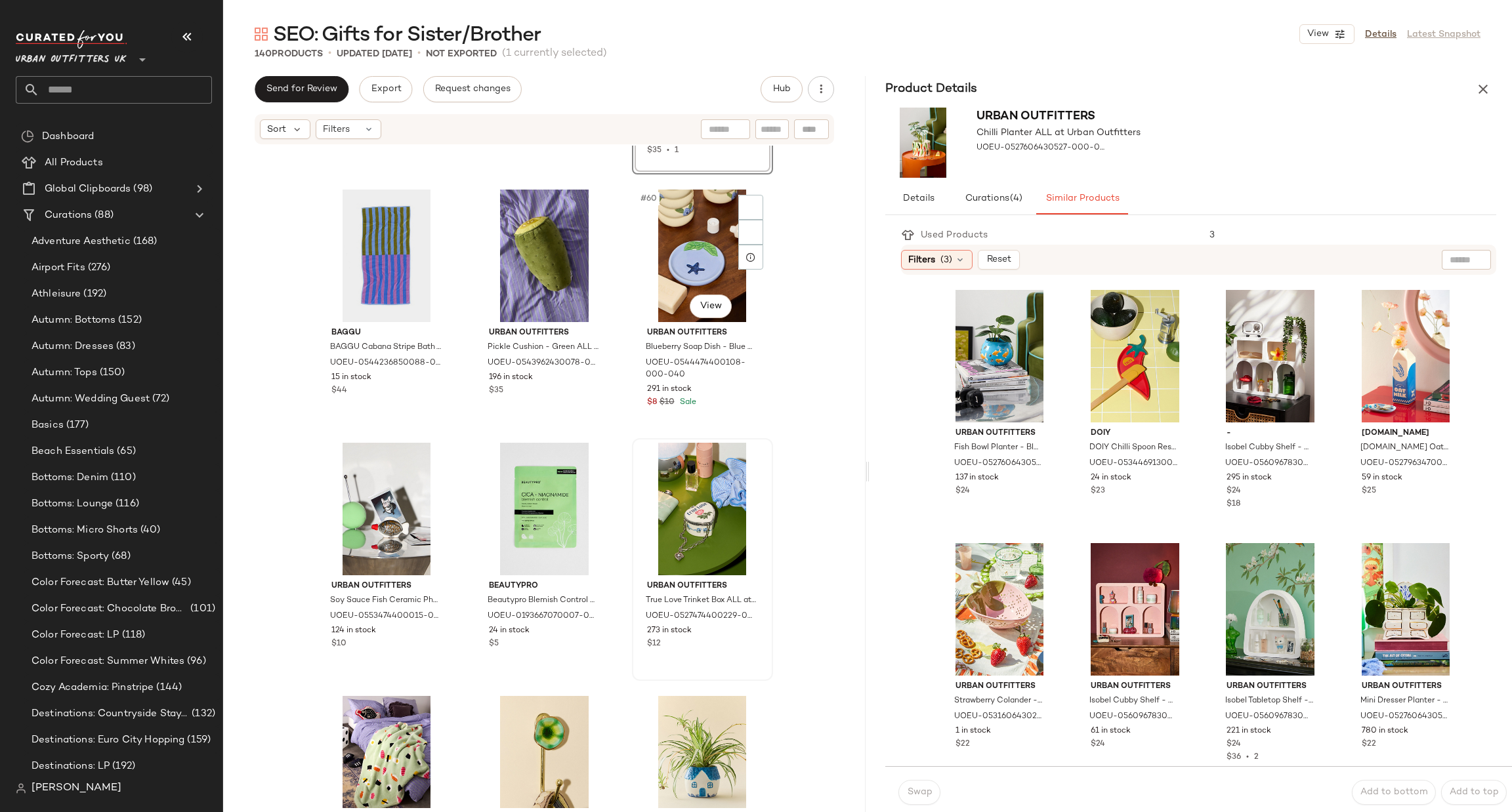
scroll to position [4734, 0]
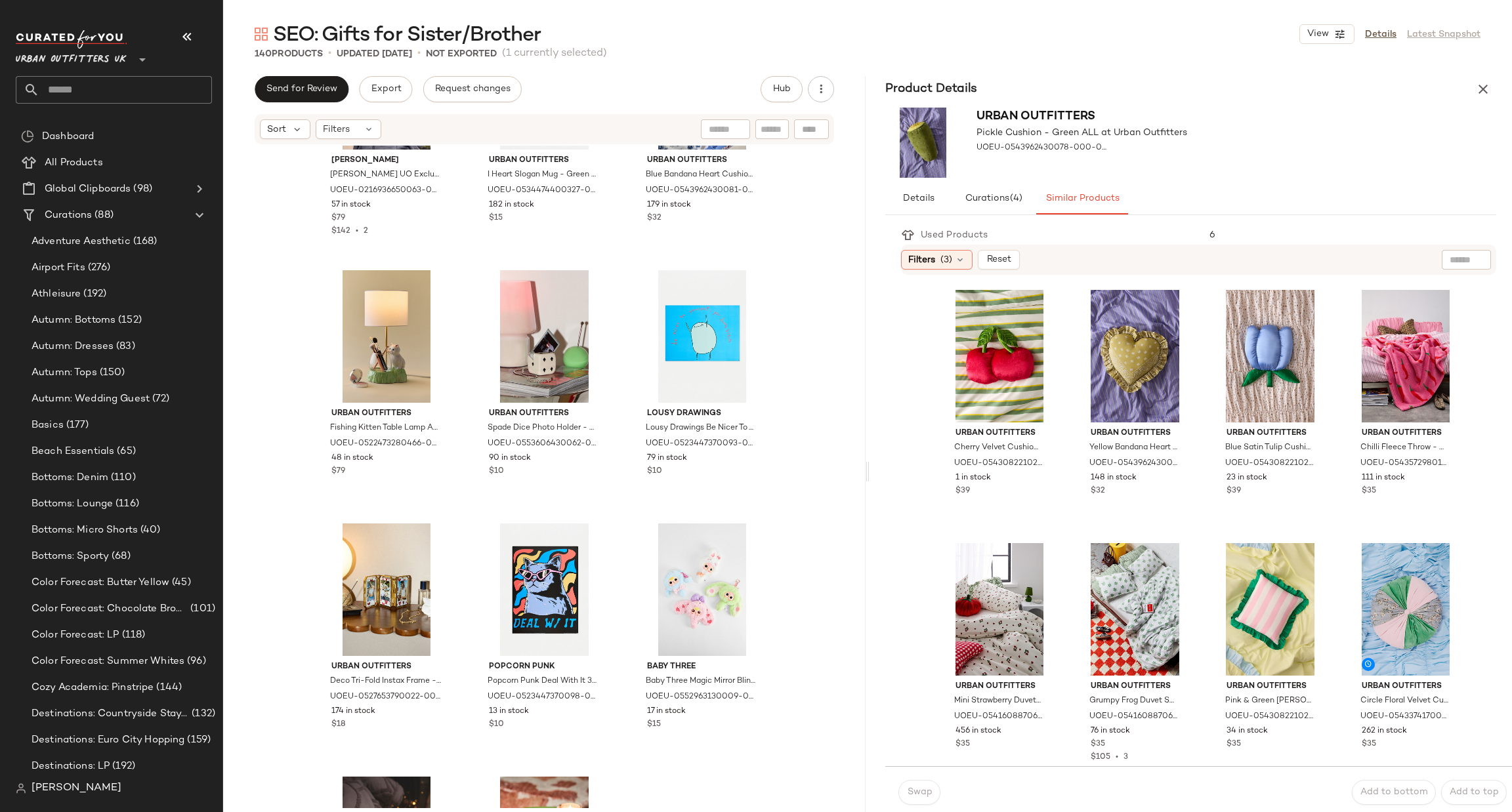
scroll to position [5325, 0]
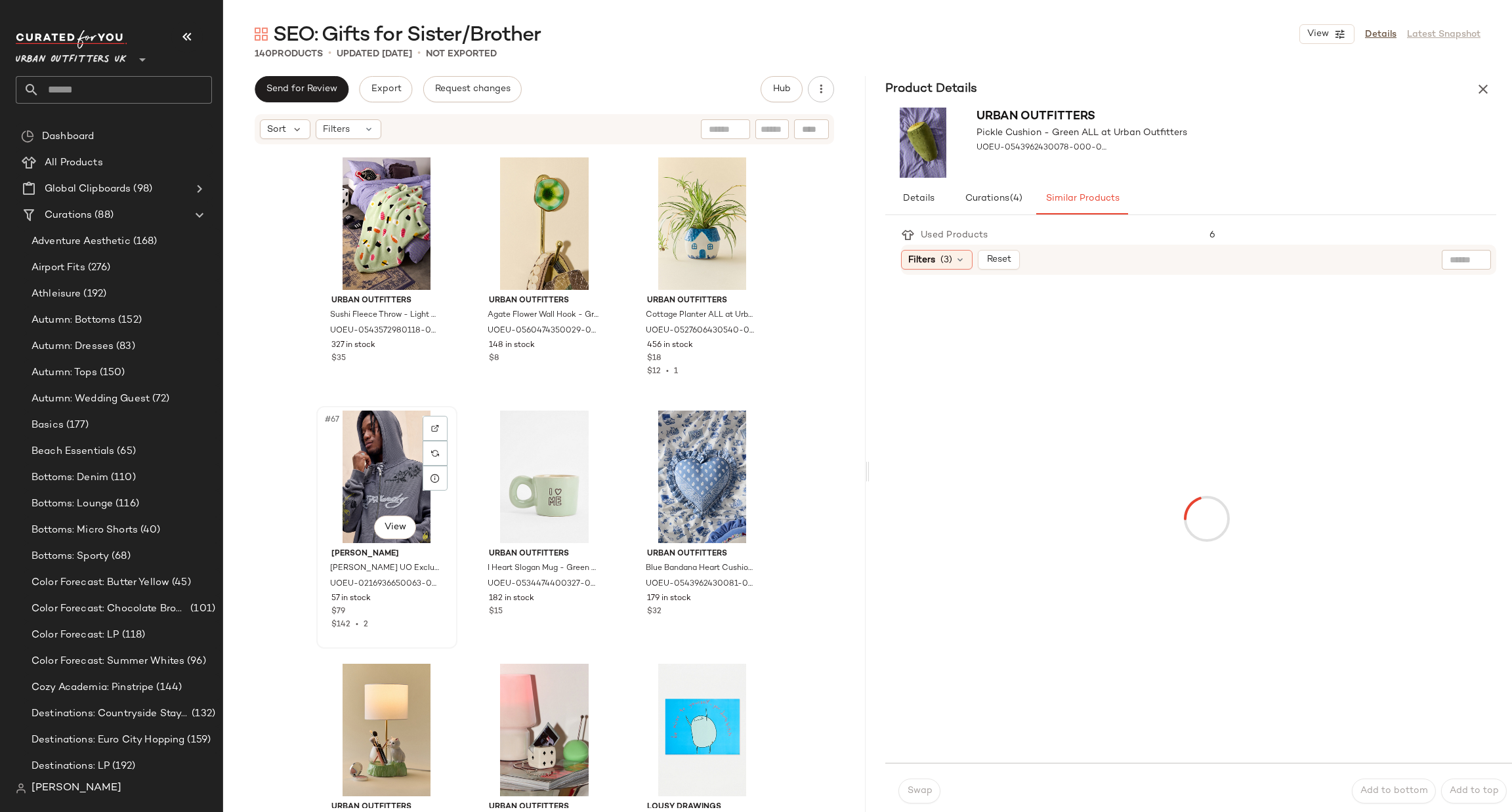
click at [355, 477] on div "#67 View" at bounding box center [387, 477] width 132 height 133
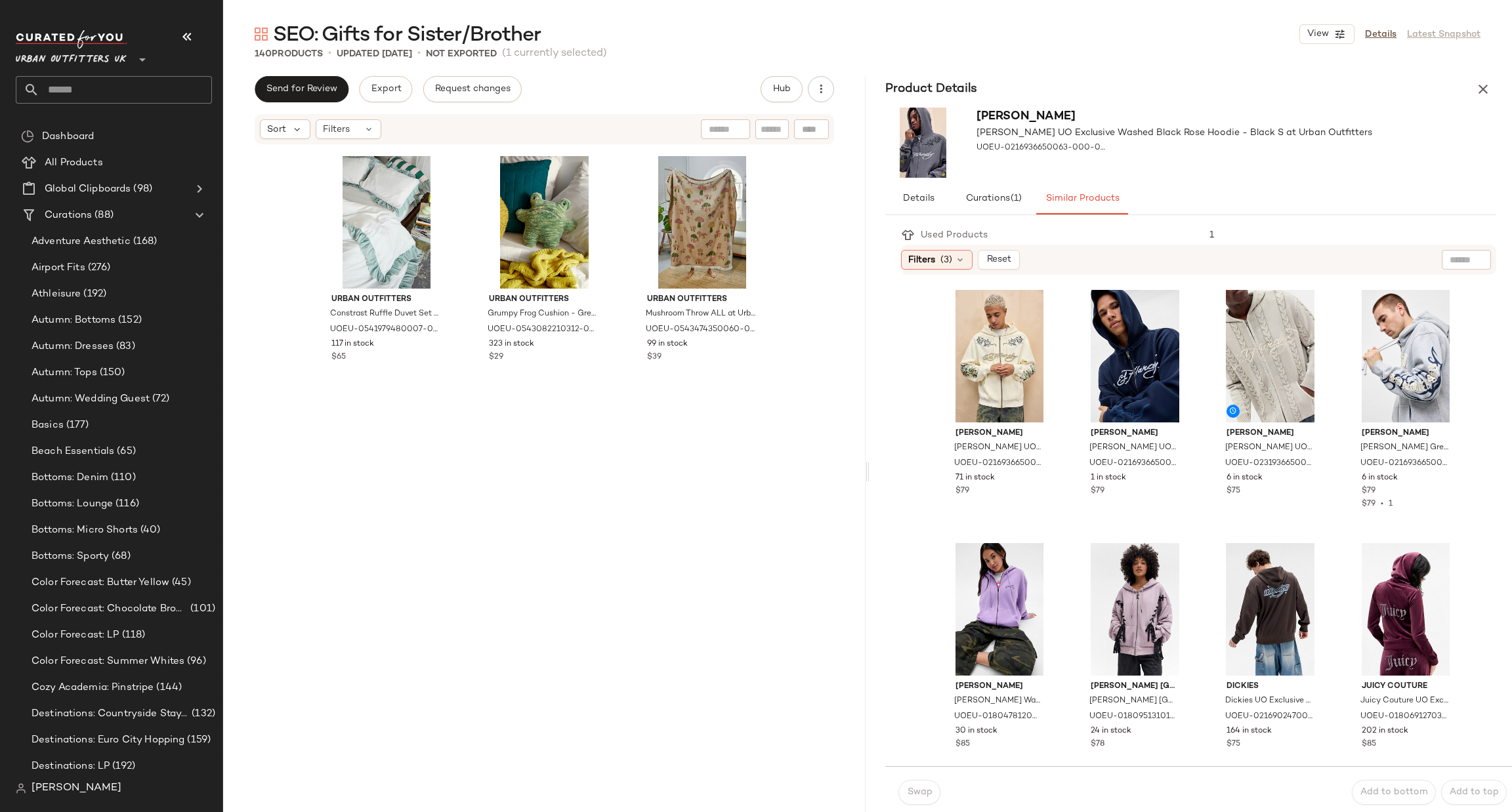
scroll to position [2569, 0]
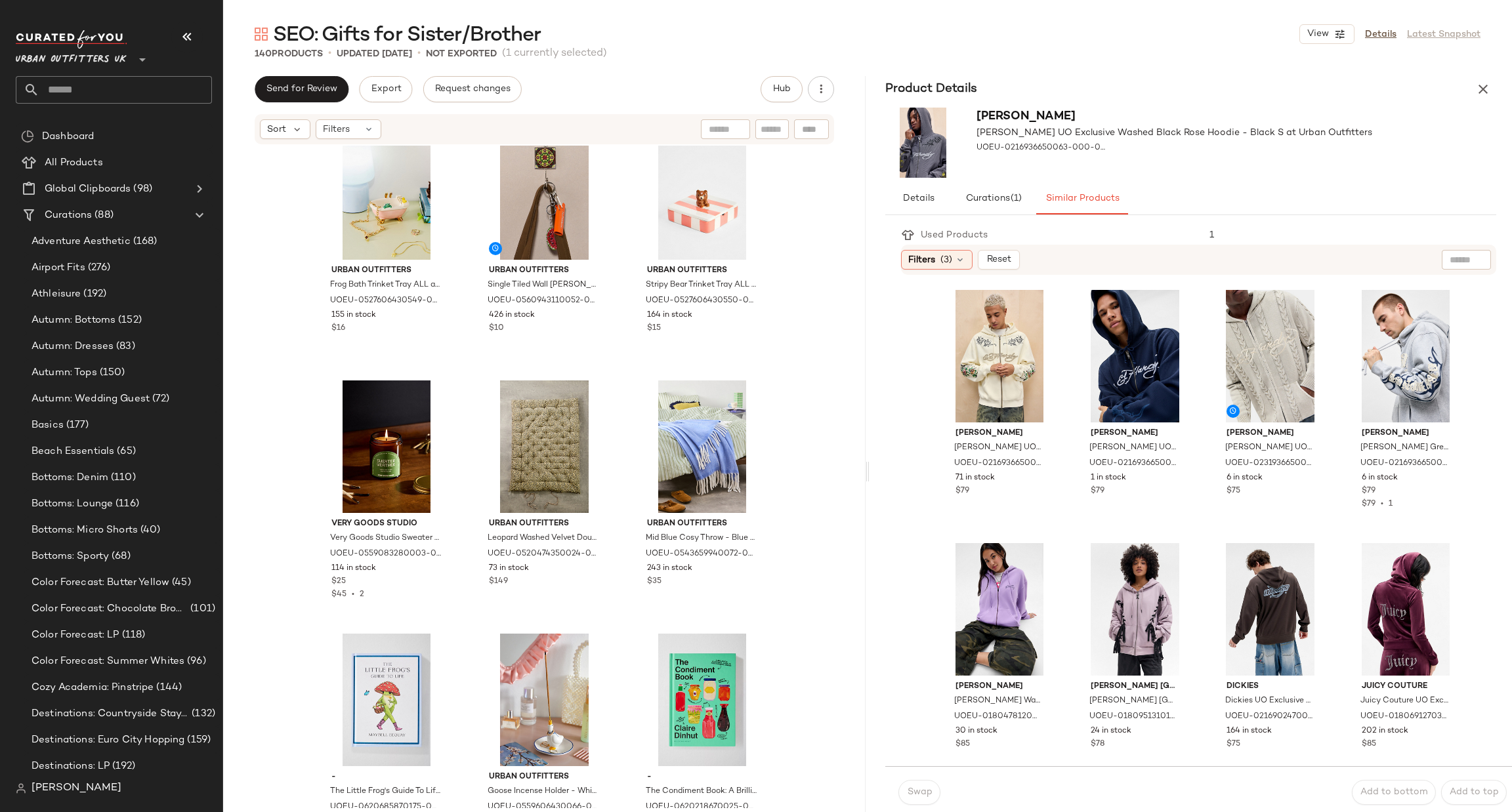
click at [1464, 116] on div "Ed Hardy Ed Hardy UO Exclusive Washed Black Rose Hoodie - Black S at Urban Outf…" at bounding box center [1191, 143] width 642 height 81
click at [1489, 79] on button "button" at bounding box center [1484, 89] width 26 height 26
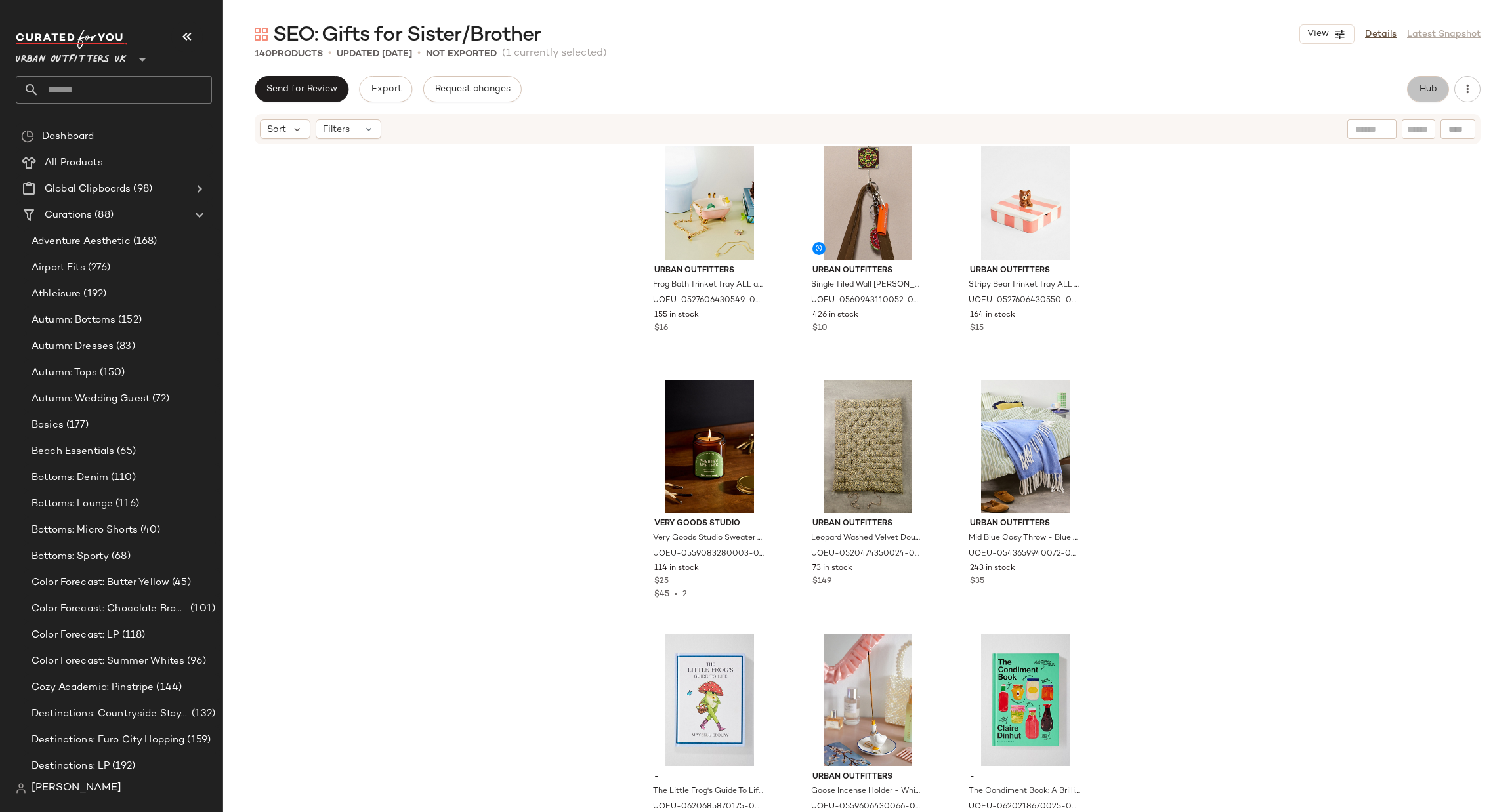
click at [1412, 94] on button "Hub" at bounding box center [1428, 89] width 42 height 26
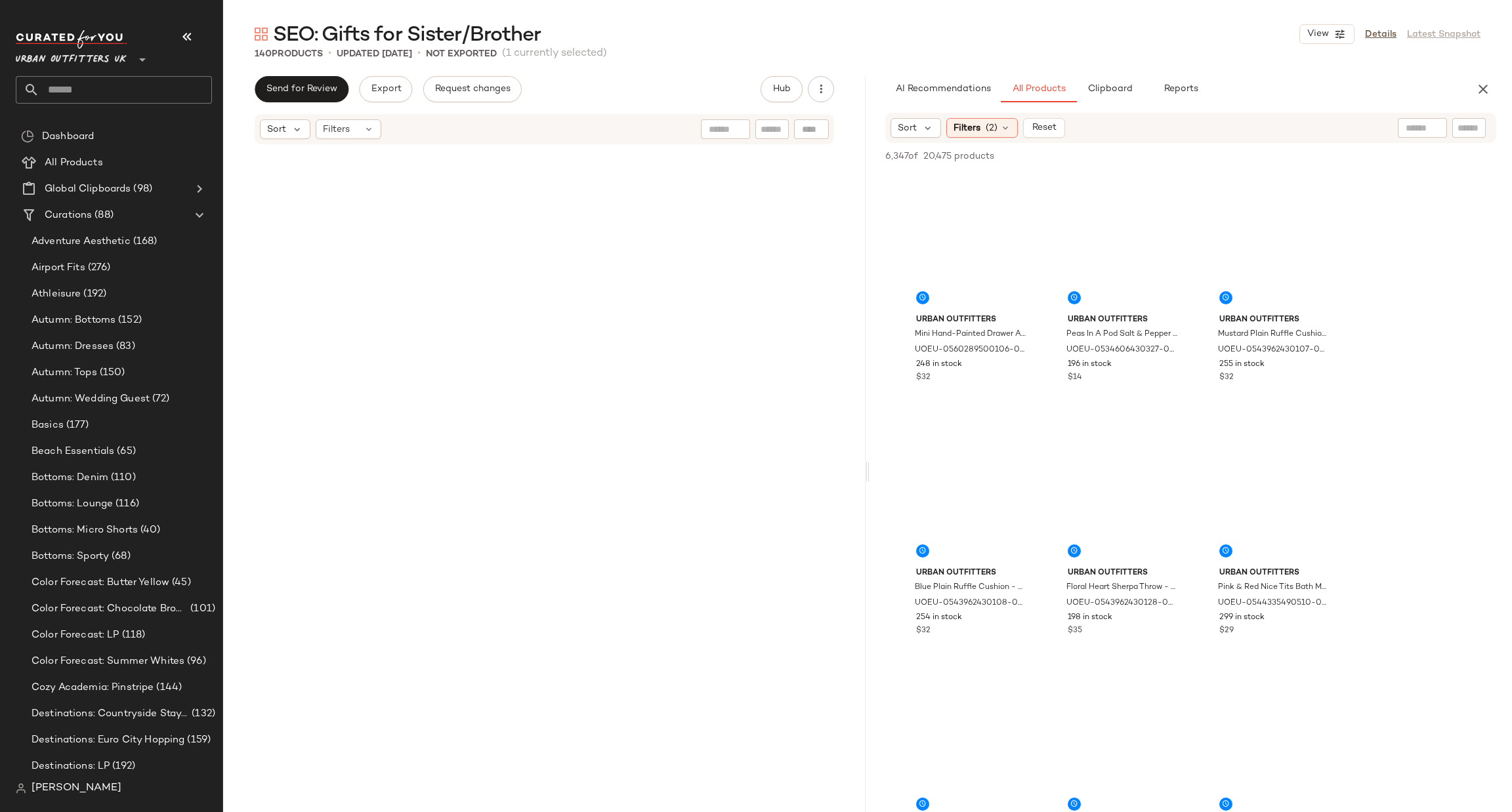
scroll to position [0, 0]
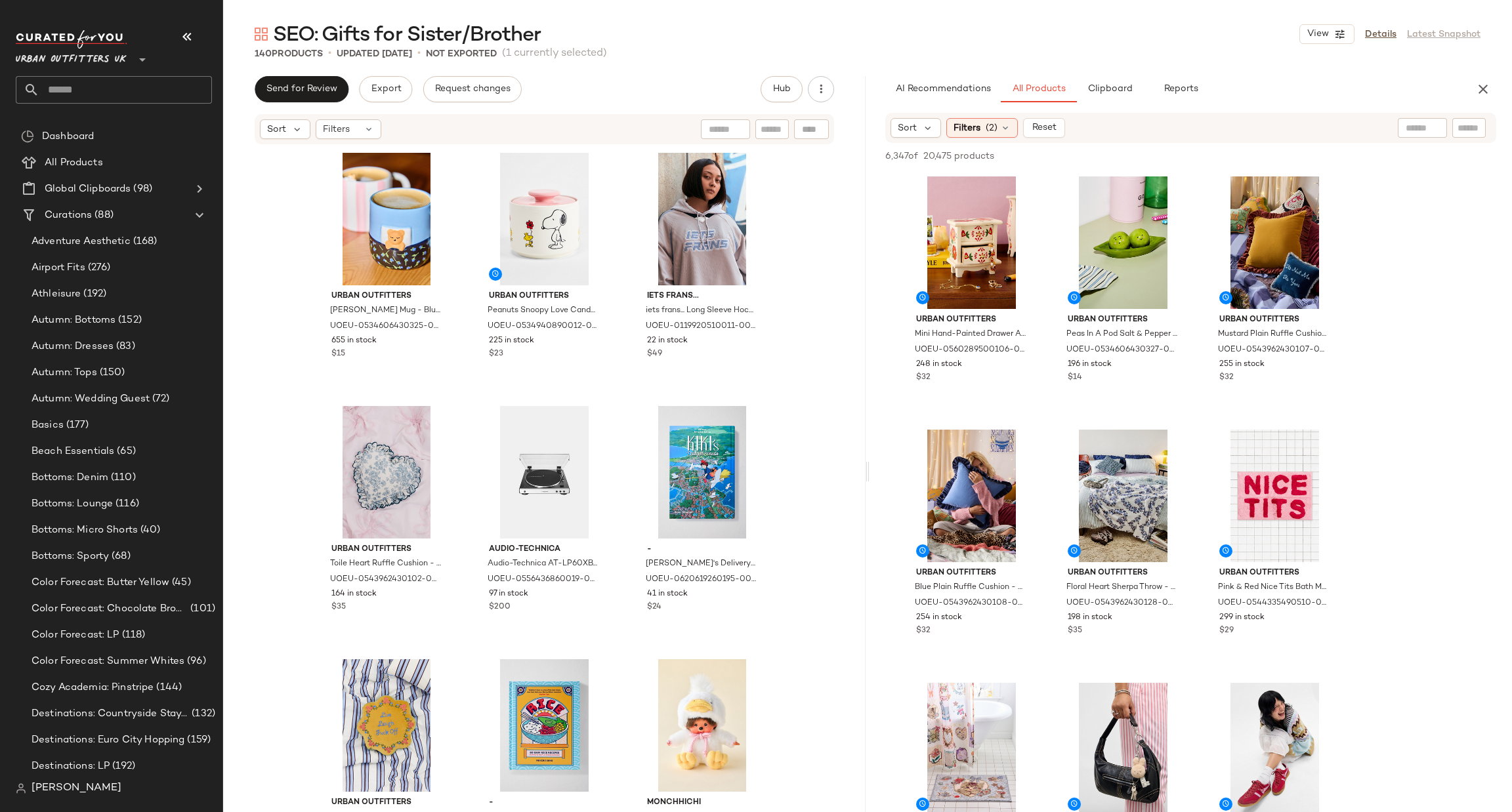
click at [1019, 141] on div "Sort Filters (2) Reset" at bounding box center [1191, 128] width 611 height 30
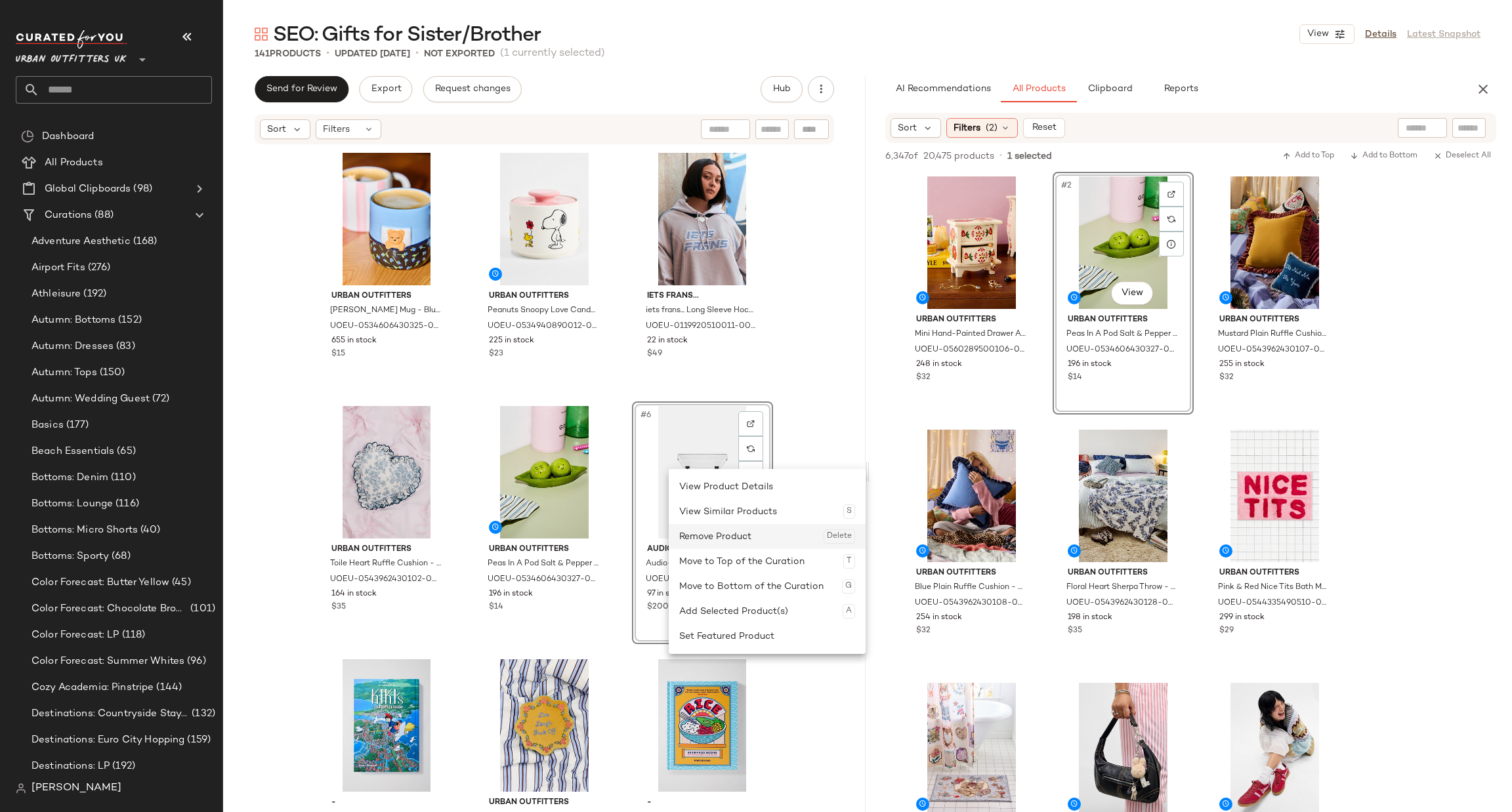
click at [770, 538] on div "Remove Product Delete" at bounding box center [767, 537] width 176 height 24
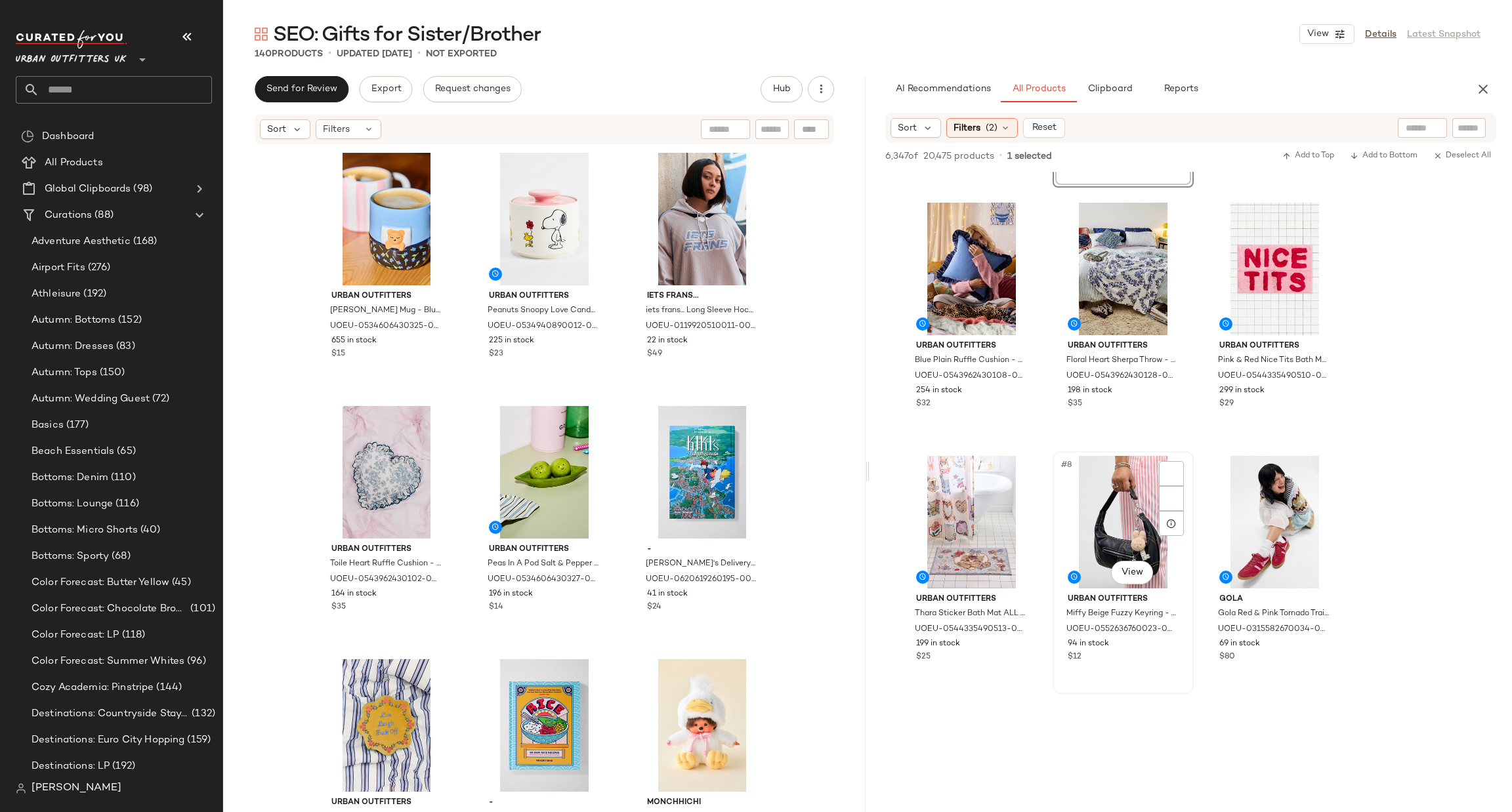
scroll to position [394, 0]
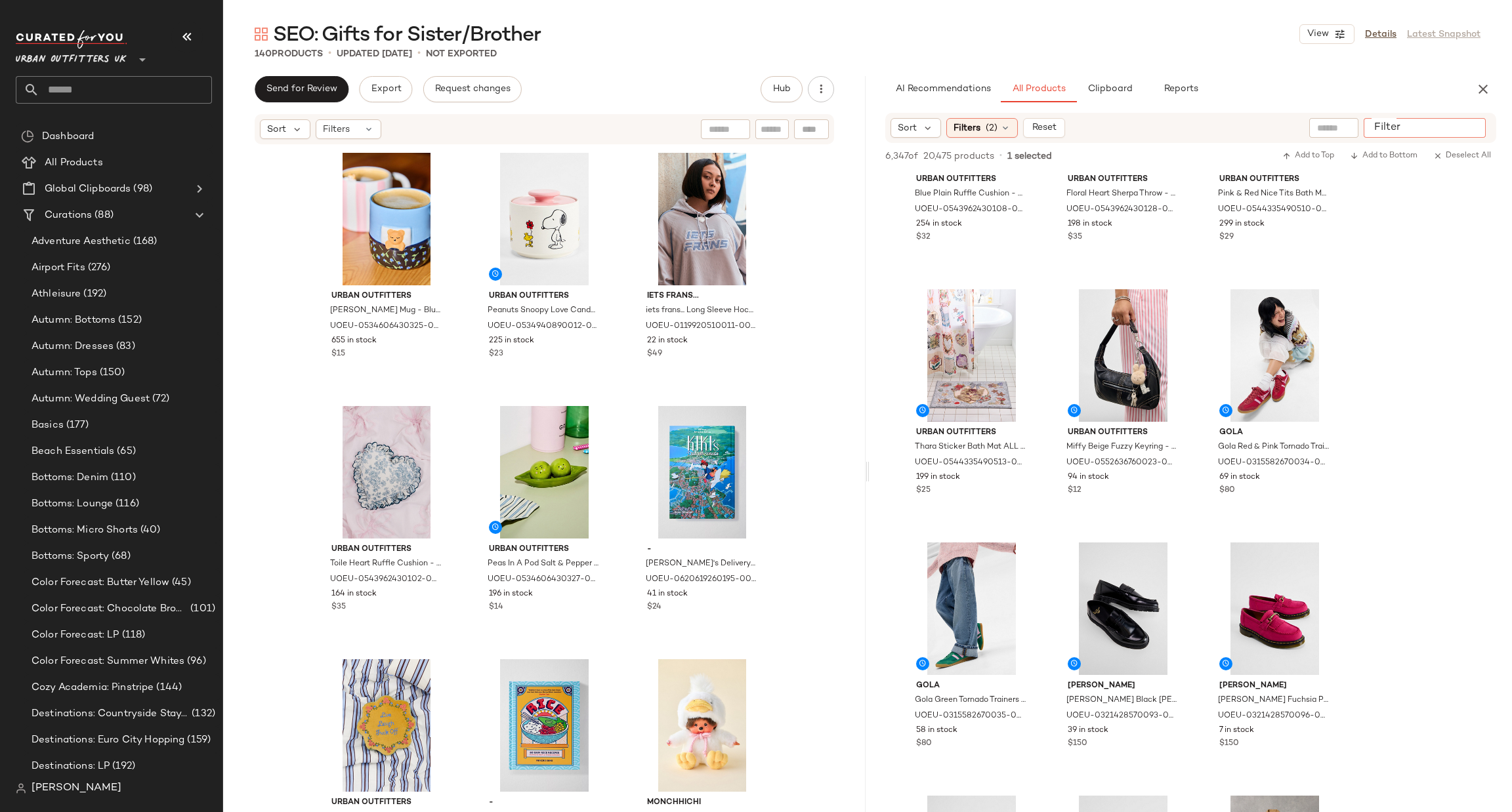
click at [1459, 122] on input "Filter" at bounding box center [1424, 128] width 111 height 14
type input "******"
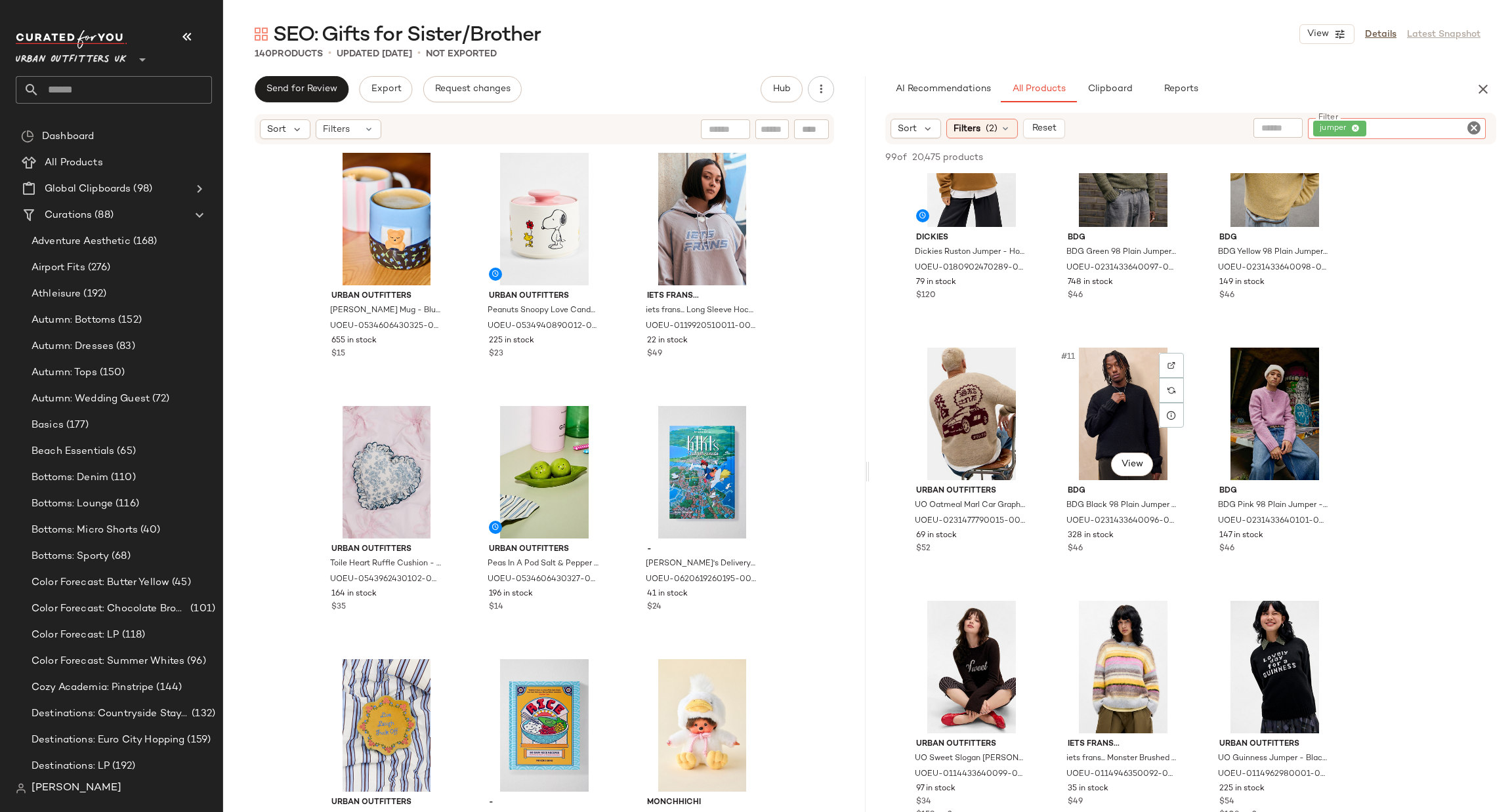
scroll to position [1378, 0]
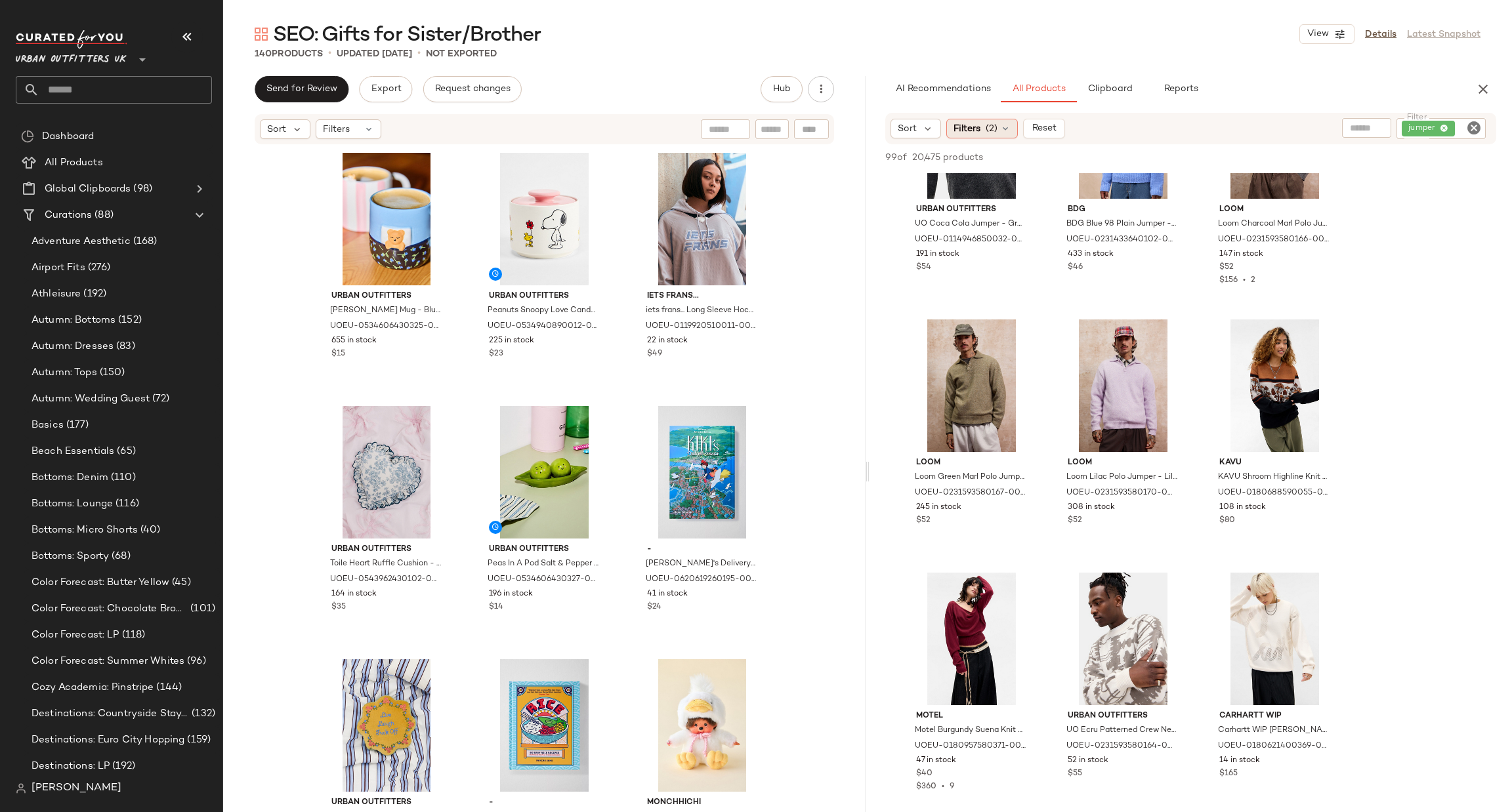
click at [974, 127] on span "Filters" at bounding box center [967, 129] width 27 height 14
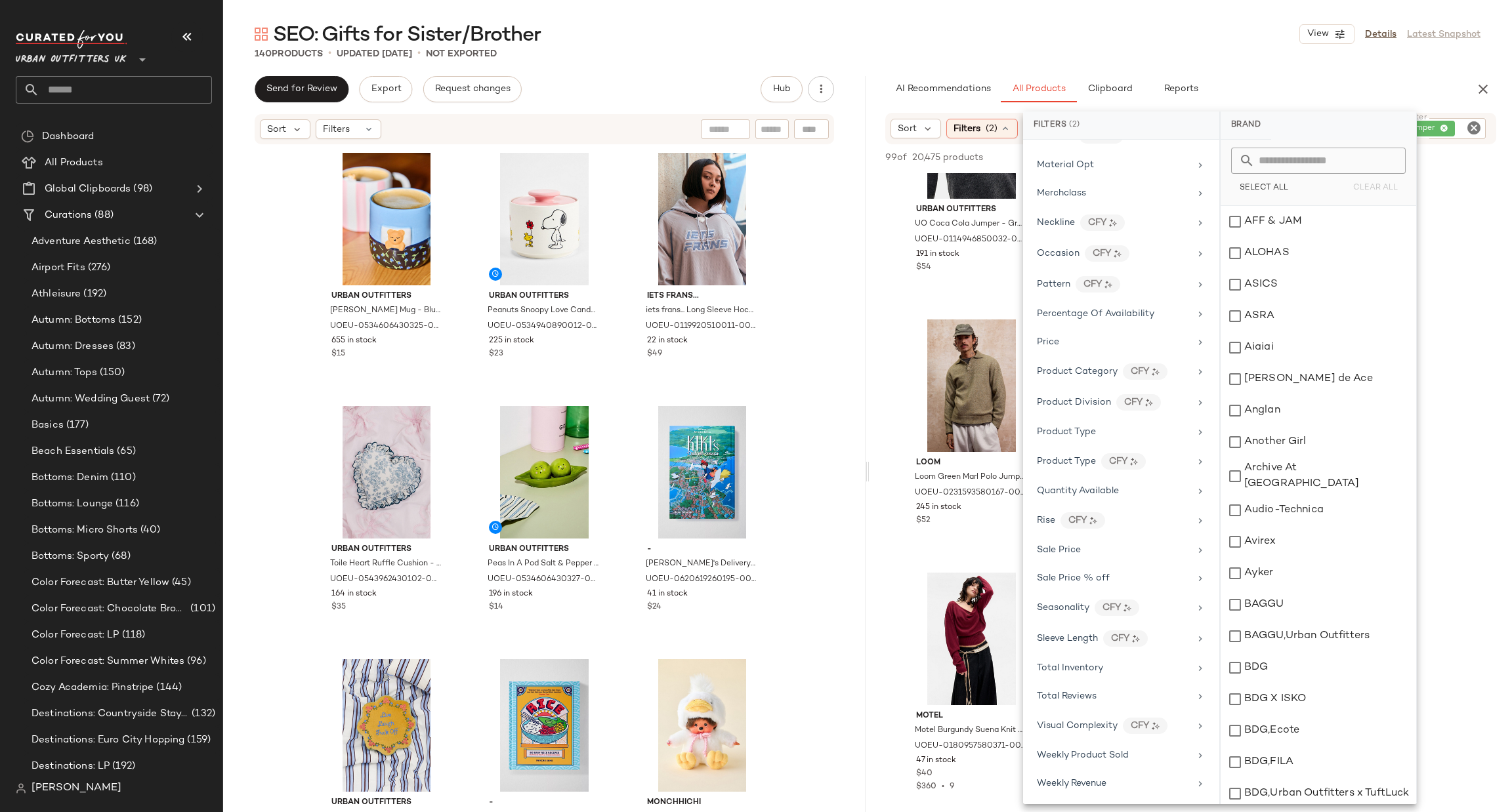
scroll to position [334, 0]
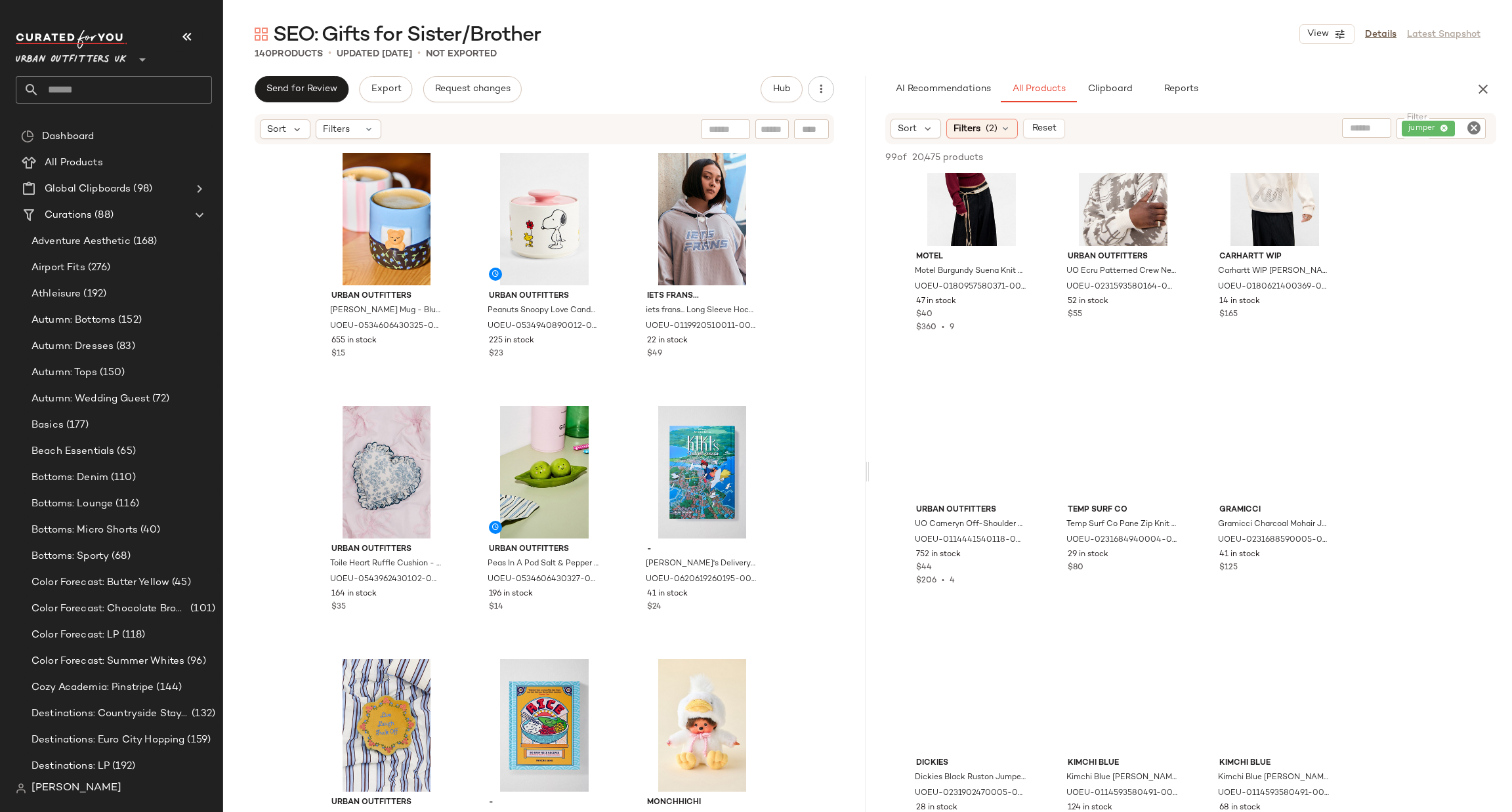
scroll to position [1968, 0]
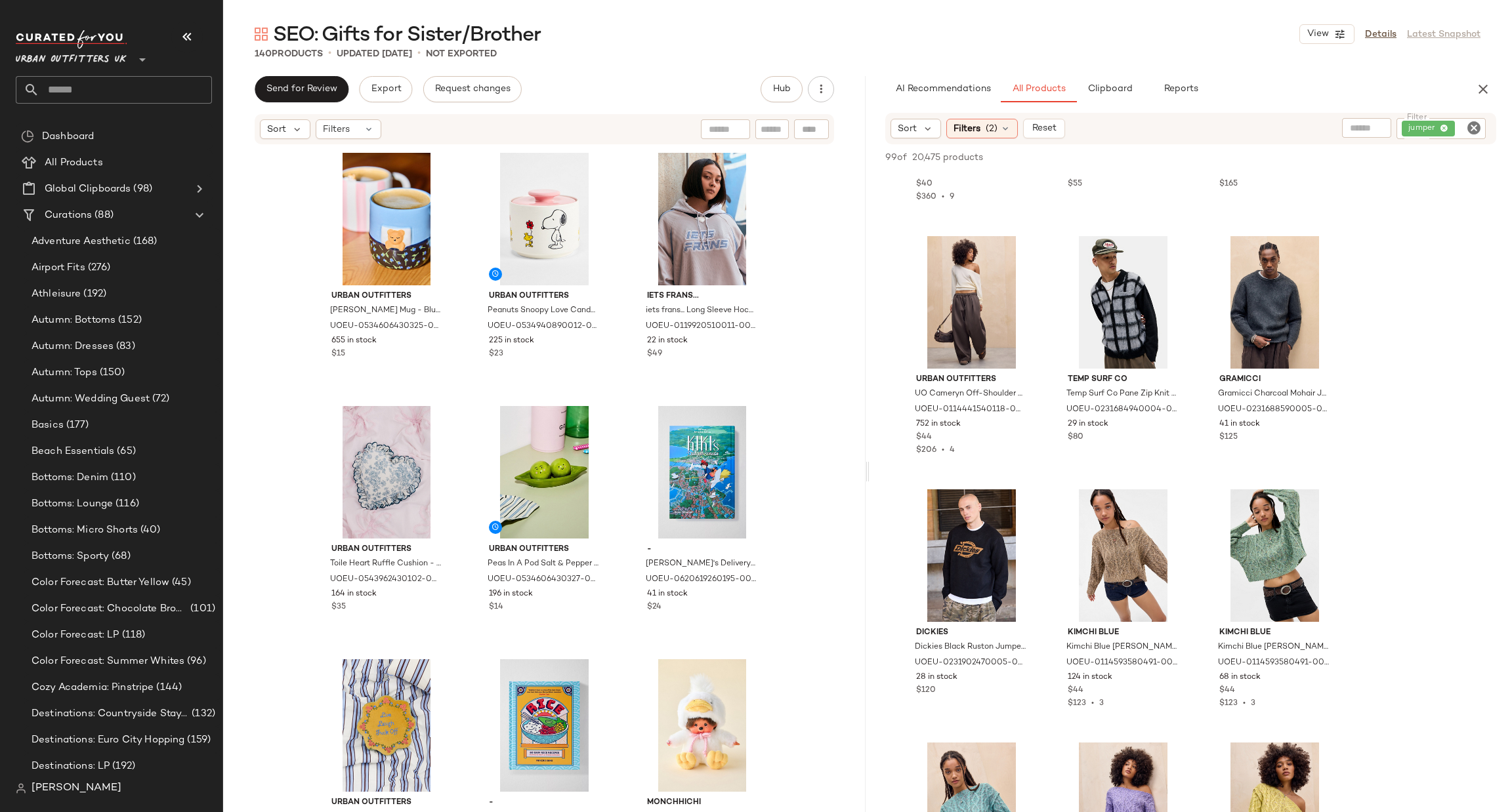
click at [1474, 122] on icon "Clear Filter" at bounding box center [1473, 127] width 16 height 16
click at [1342, 131] on input "text" at bounding box center [1334, 128] width 34 height 14
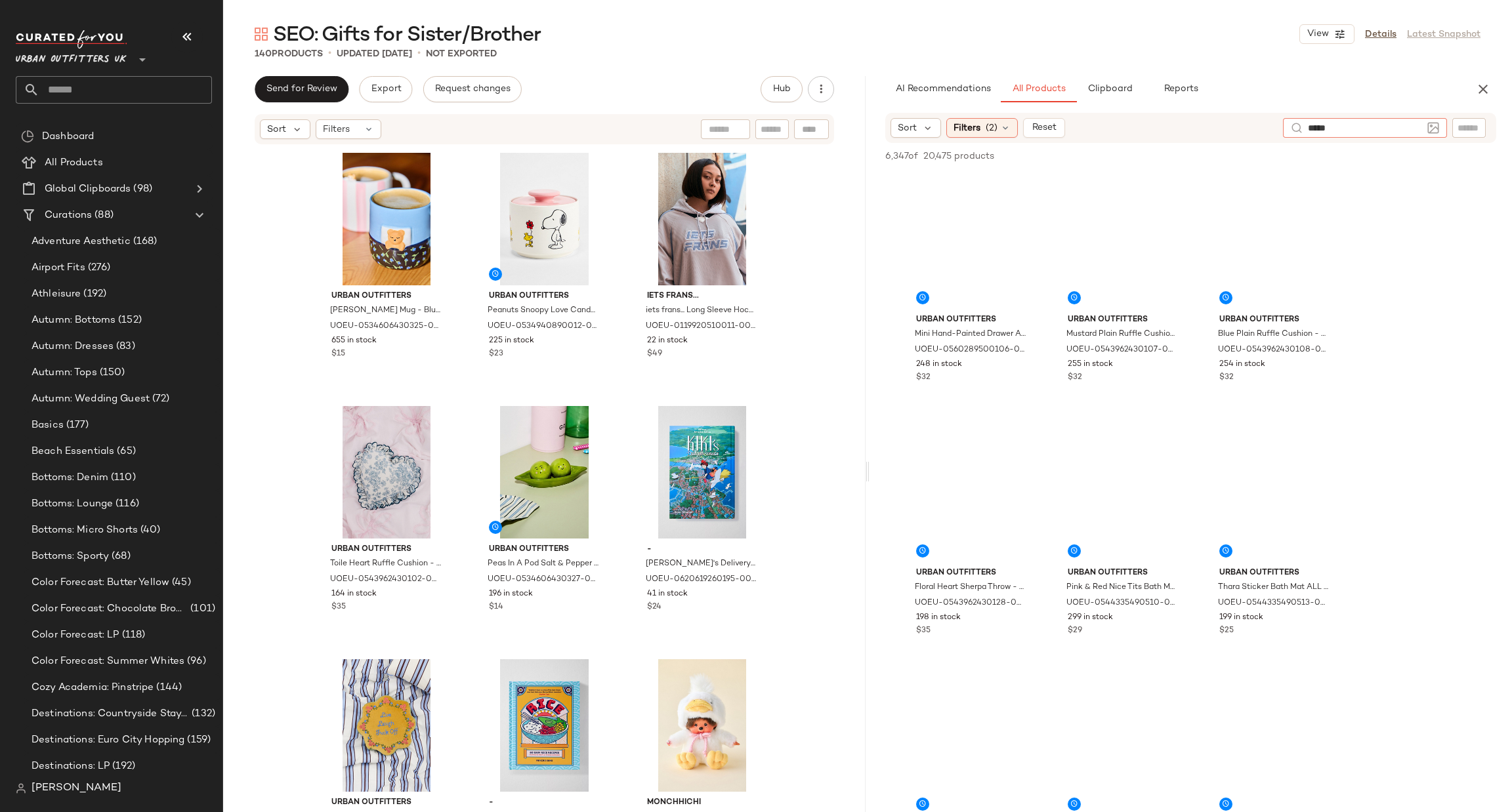
type input "******"
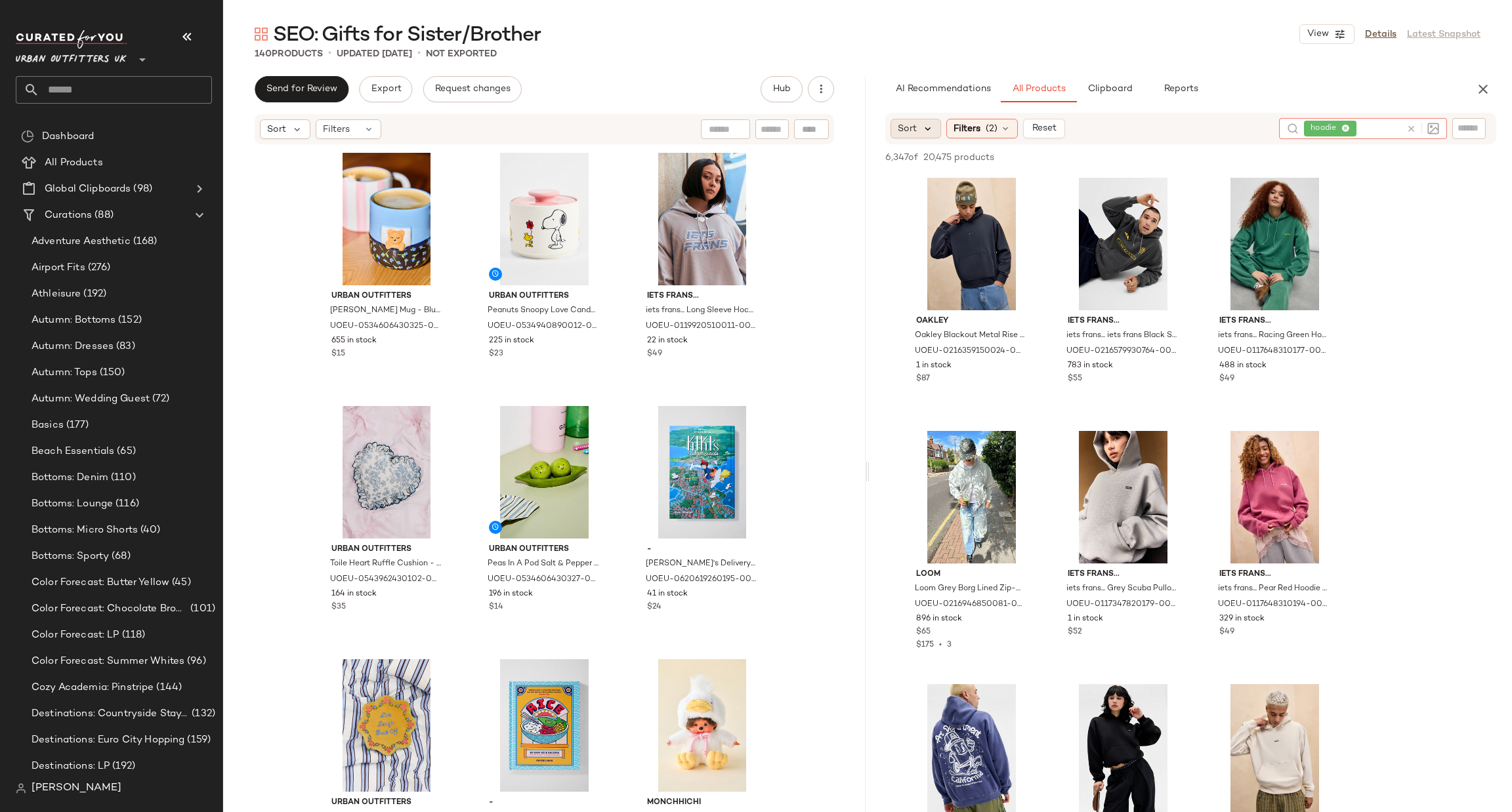
click at [931, 132] on icon at bounding box center [928, 128] width 12 height 12
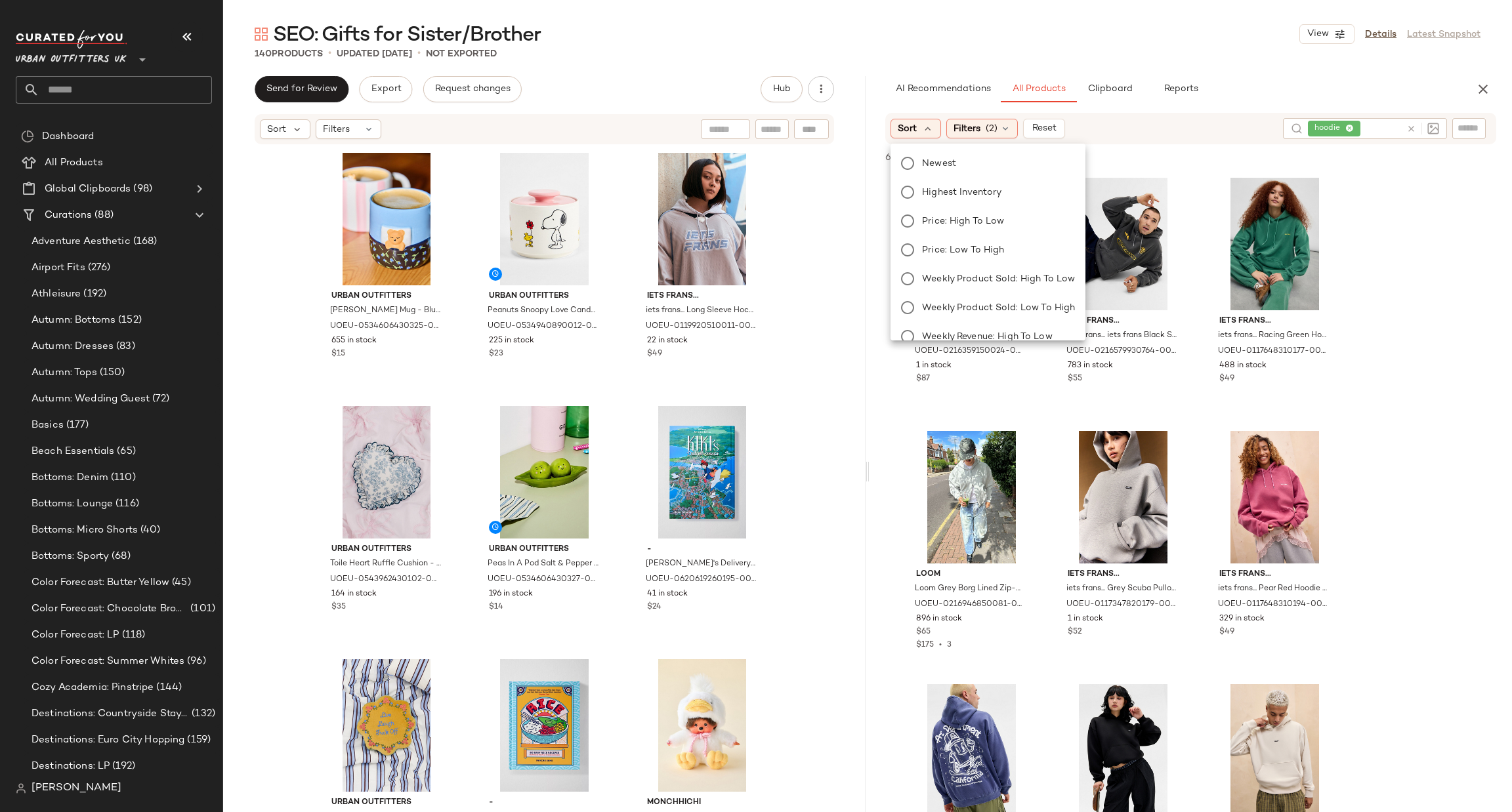
click at [996, 183] on label "Highest Inventory" at bounding box center [996, 192] width 158 height 19
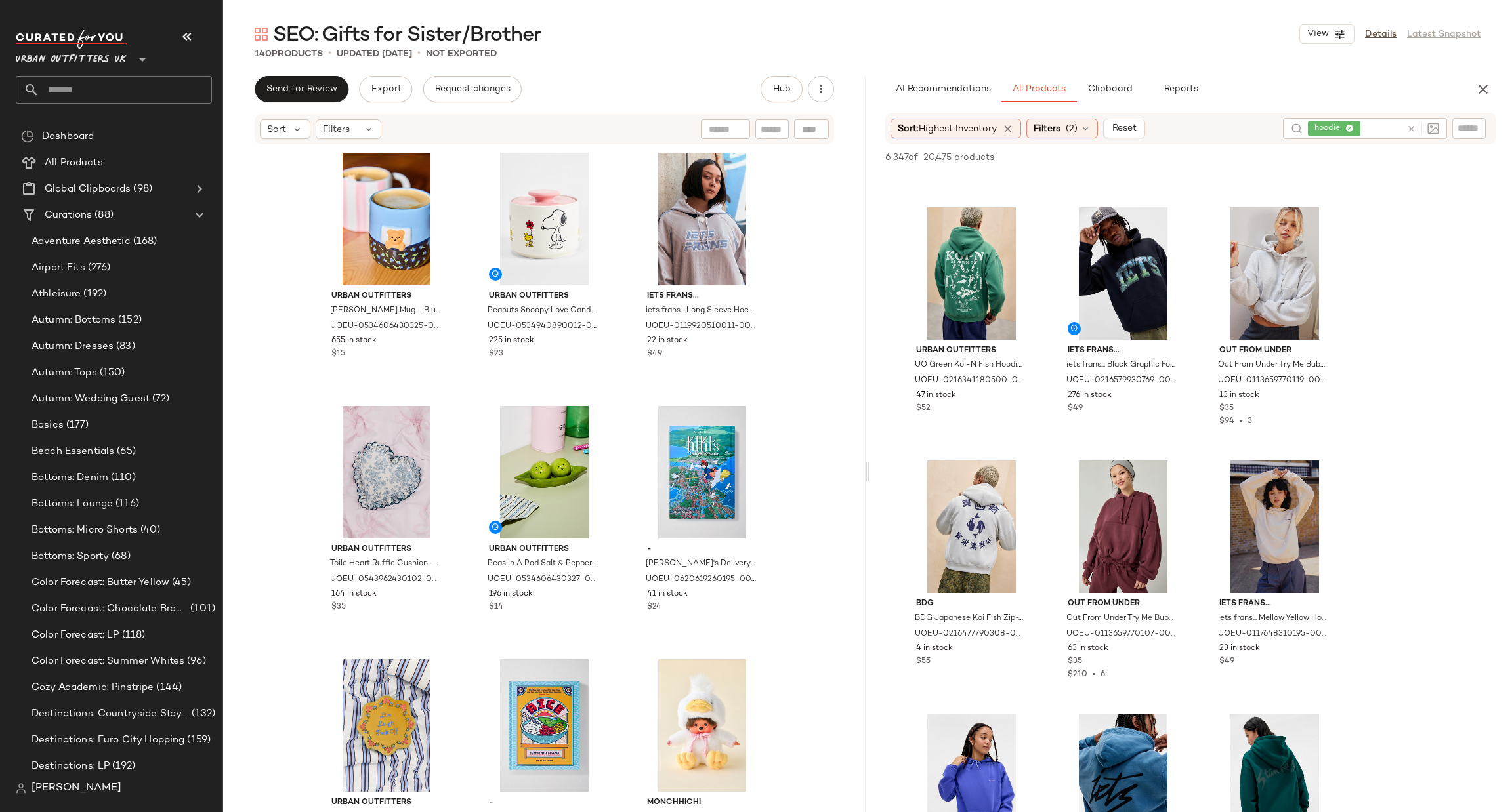
scroll to position [1378, 0]
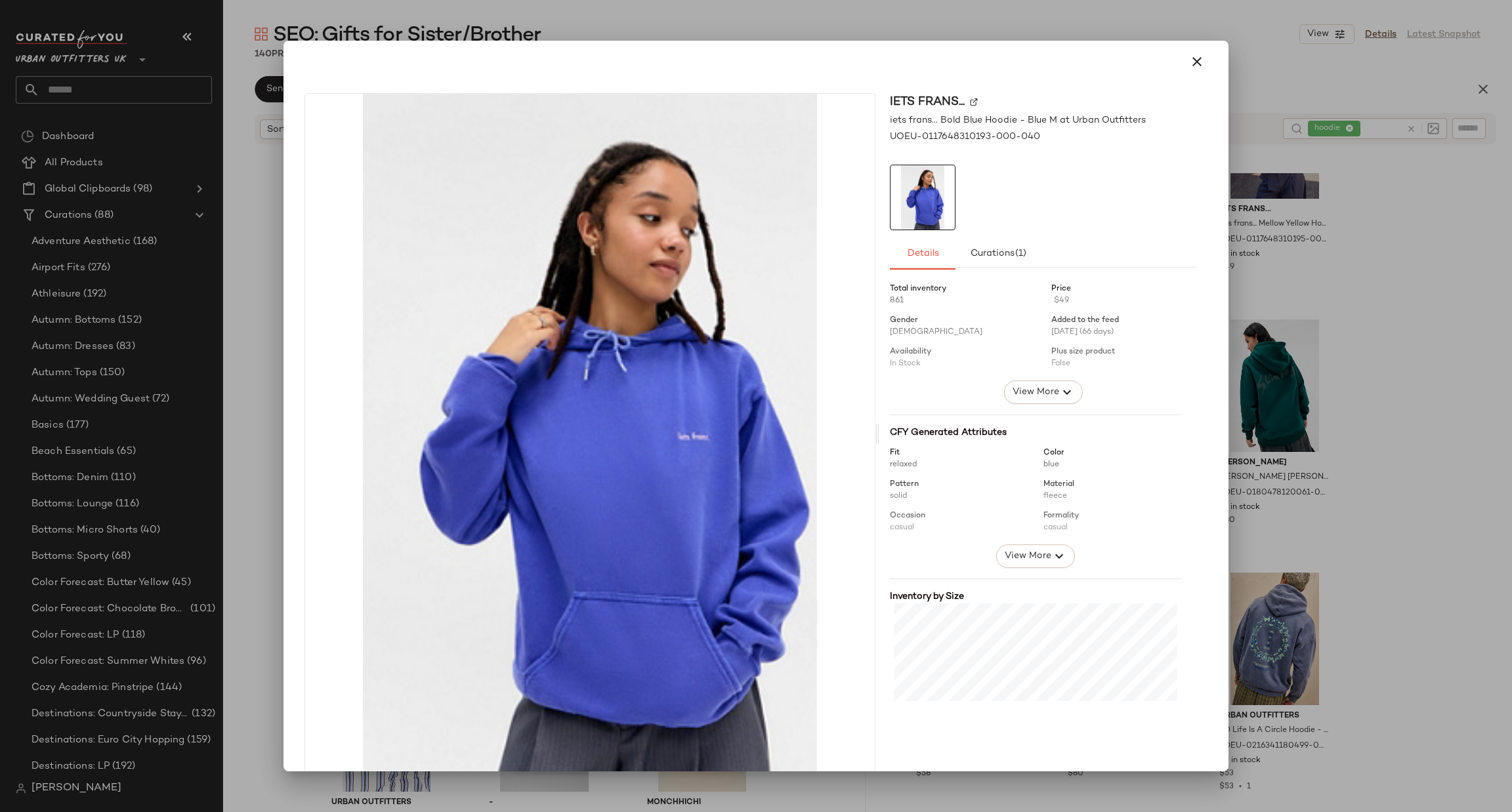
click at [1308, 380] on div at bounding box center [756, 406] width 1512 height 812
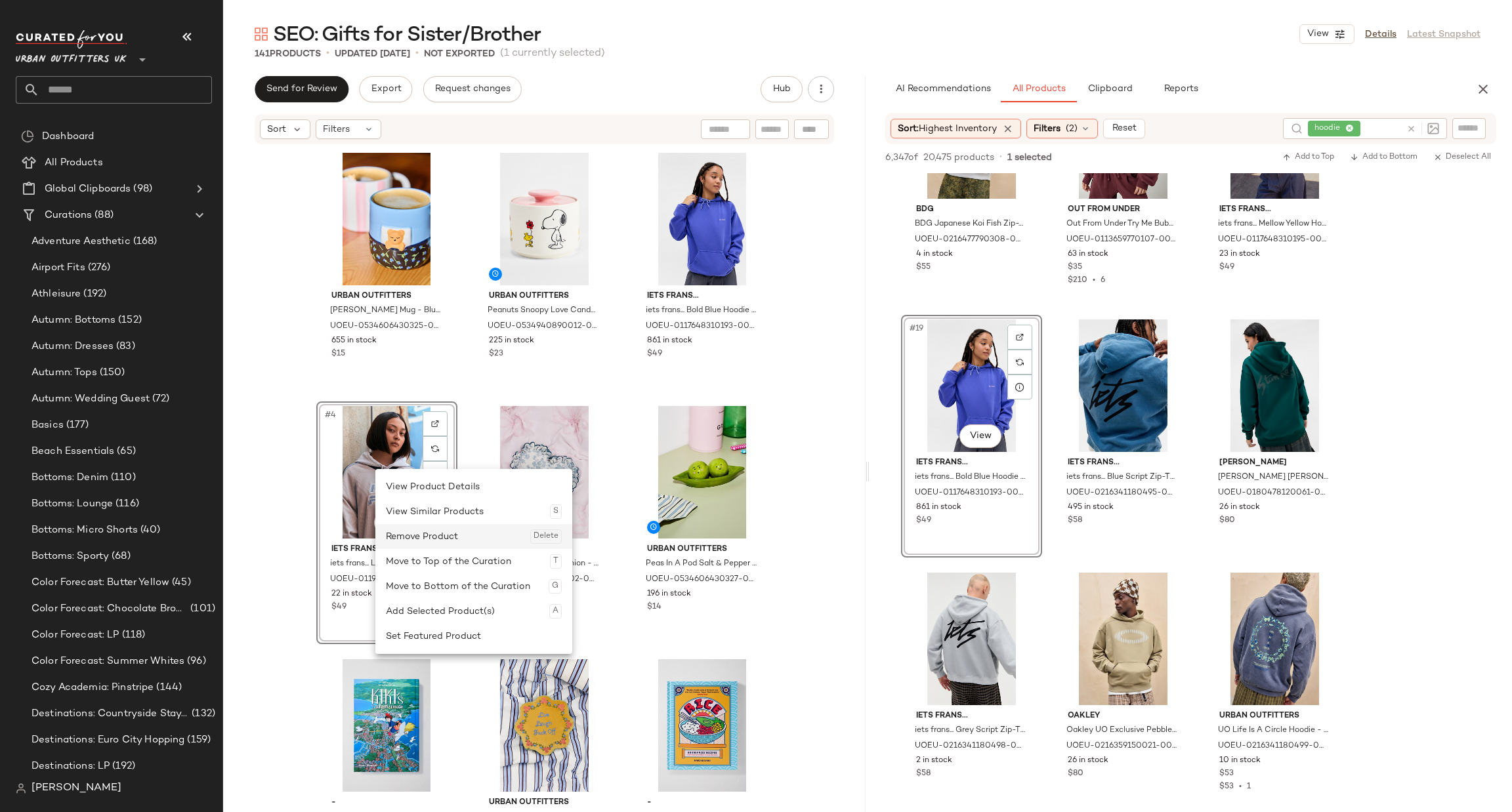
click at [420, 539] on div "Remove Product Delete" at bounding box center [474, 537] width 176 height 24
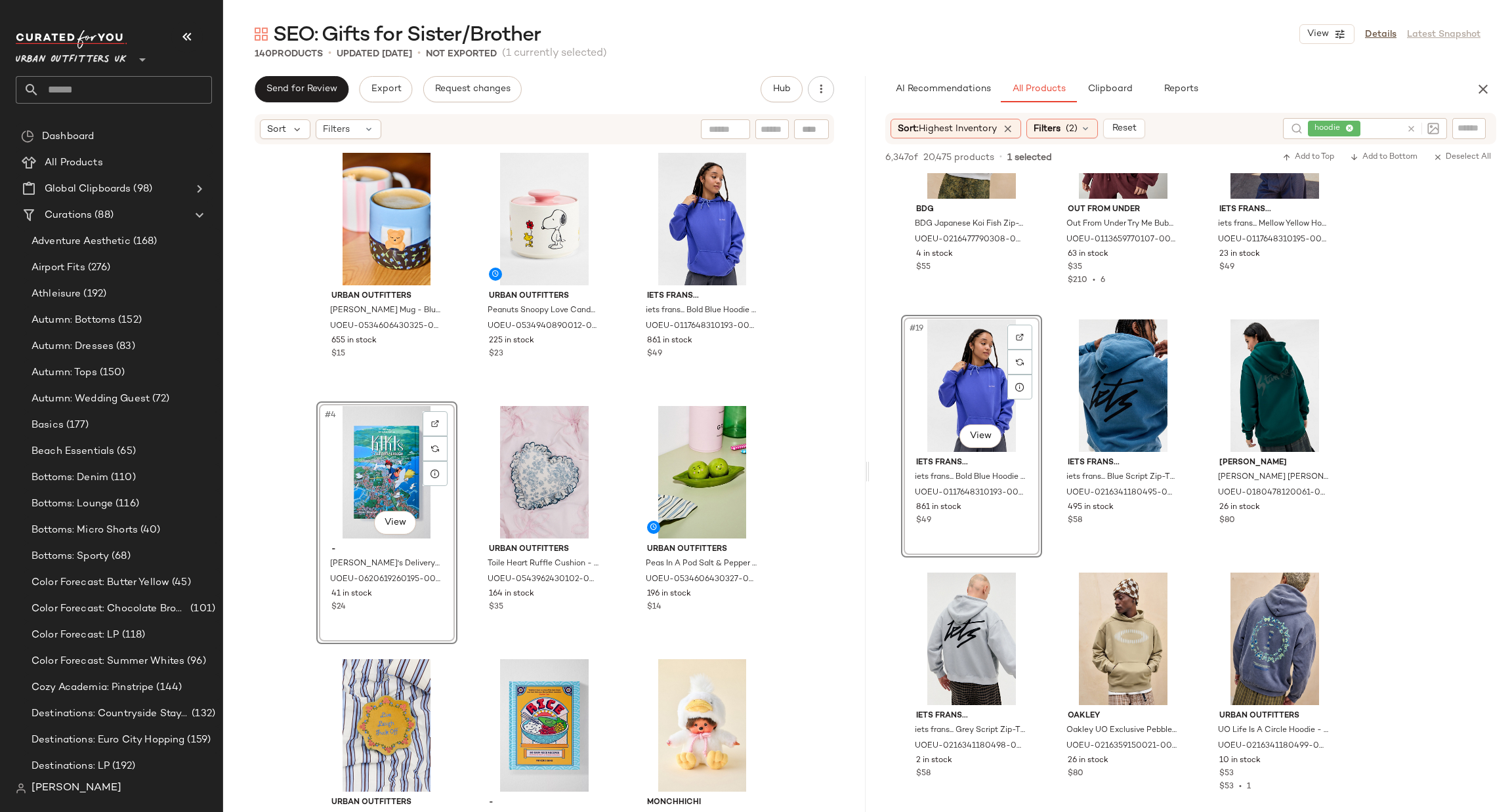
click at [806, 448] on div "Urban Outfitters Lana Bear Mug - Blue ALL at Urban Outfitters UOEU-053460643032…" at bounding box center [545, 478] width 642 height 663
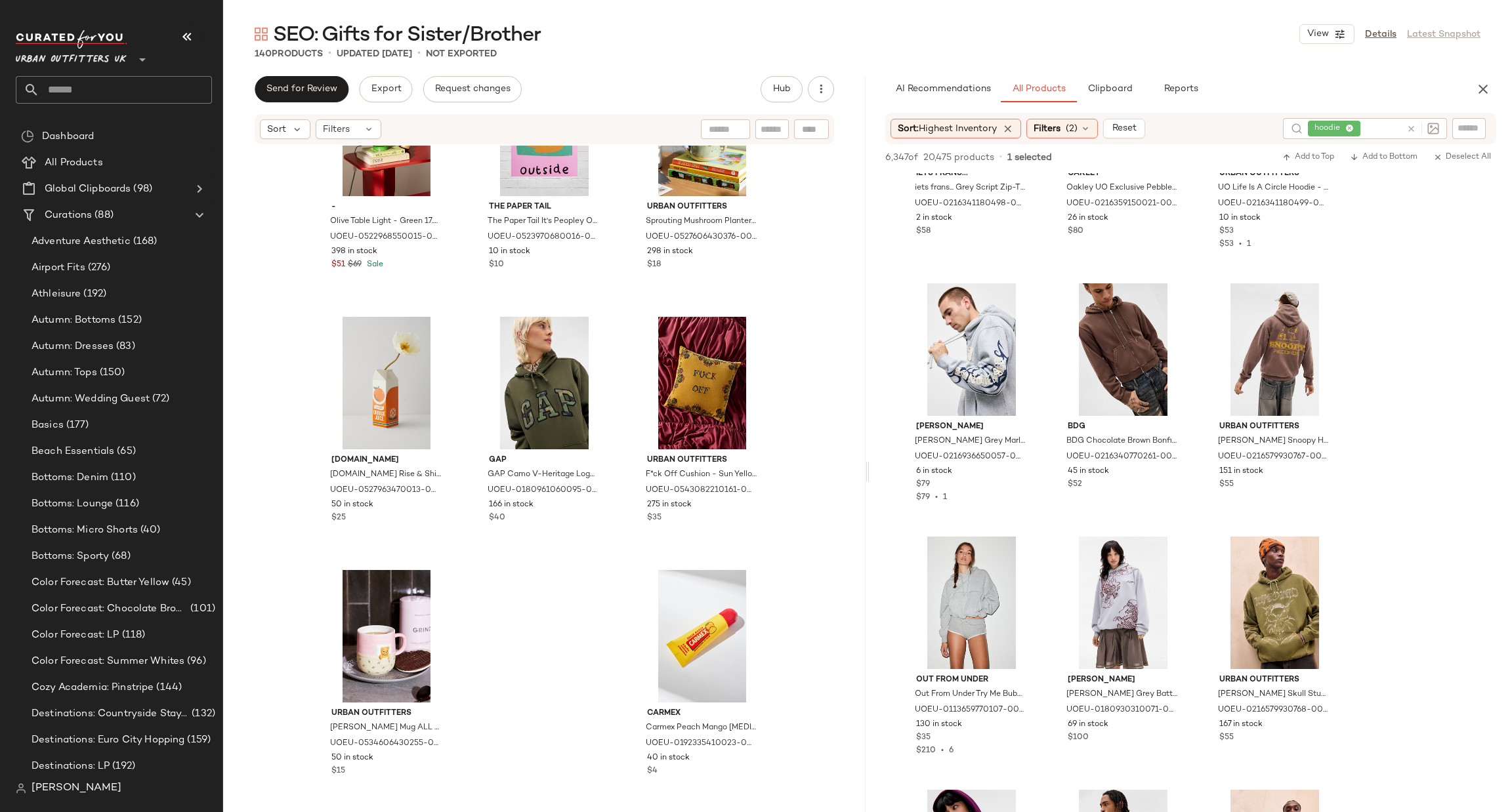
scroll to position [1771, 0]
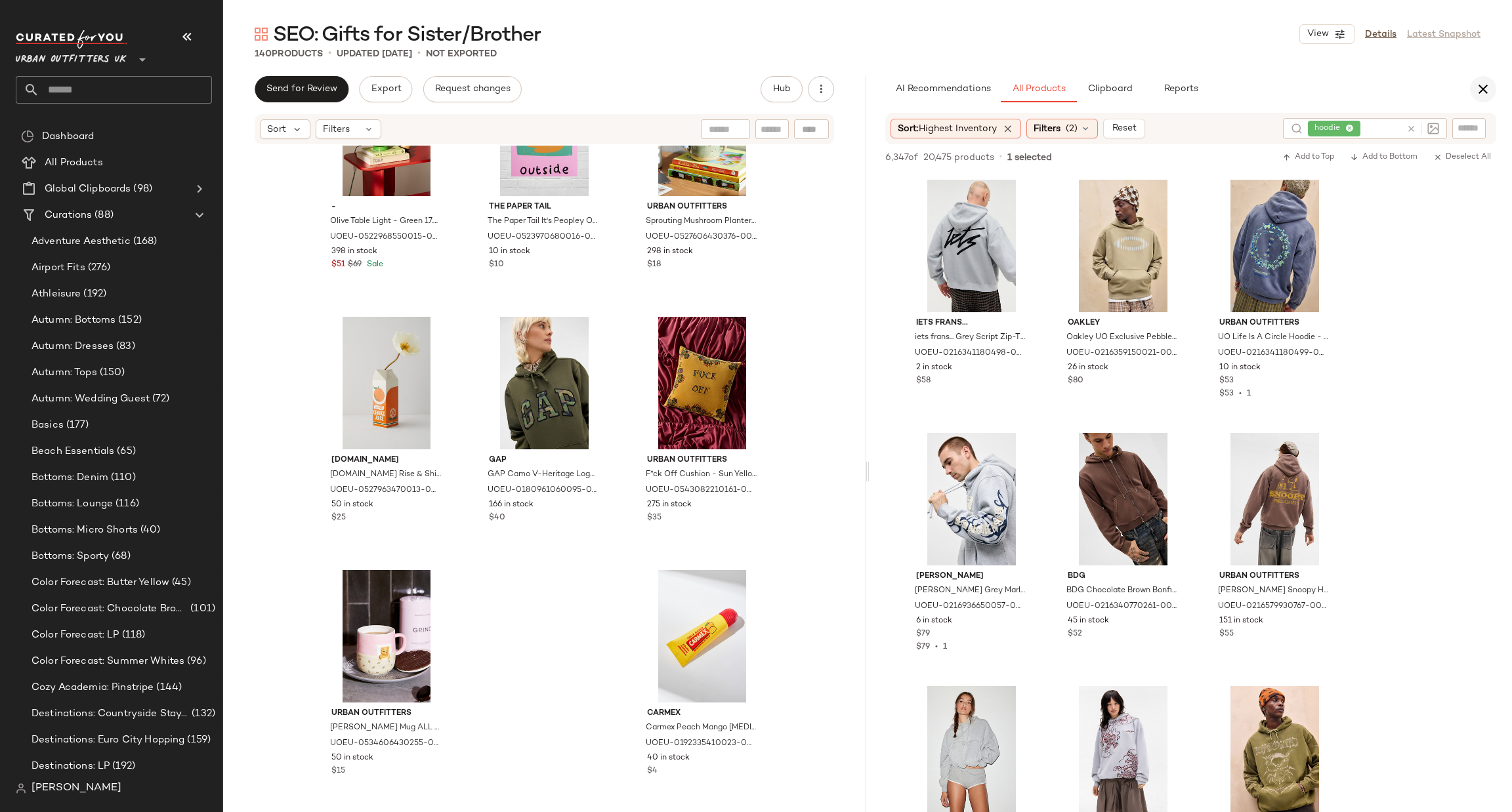
click at [1480, 81] on icon "button" at bounding box center [1483, 89] width 16 height 16
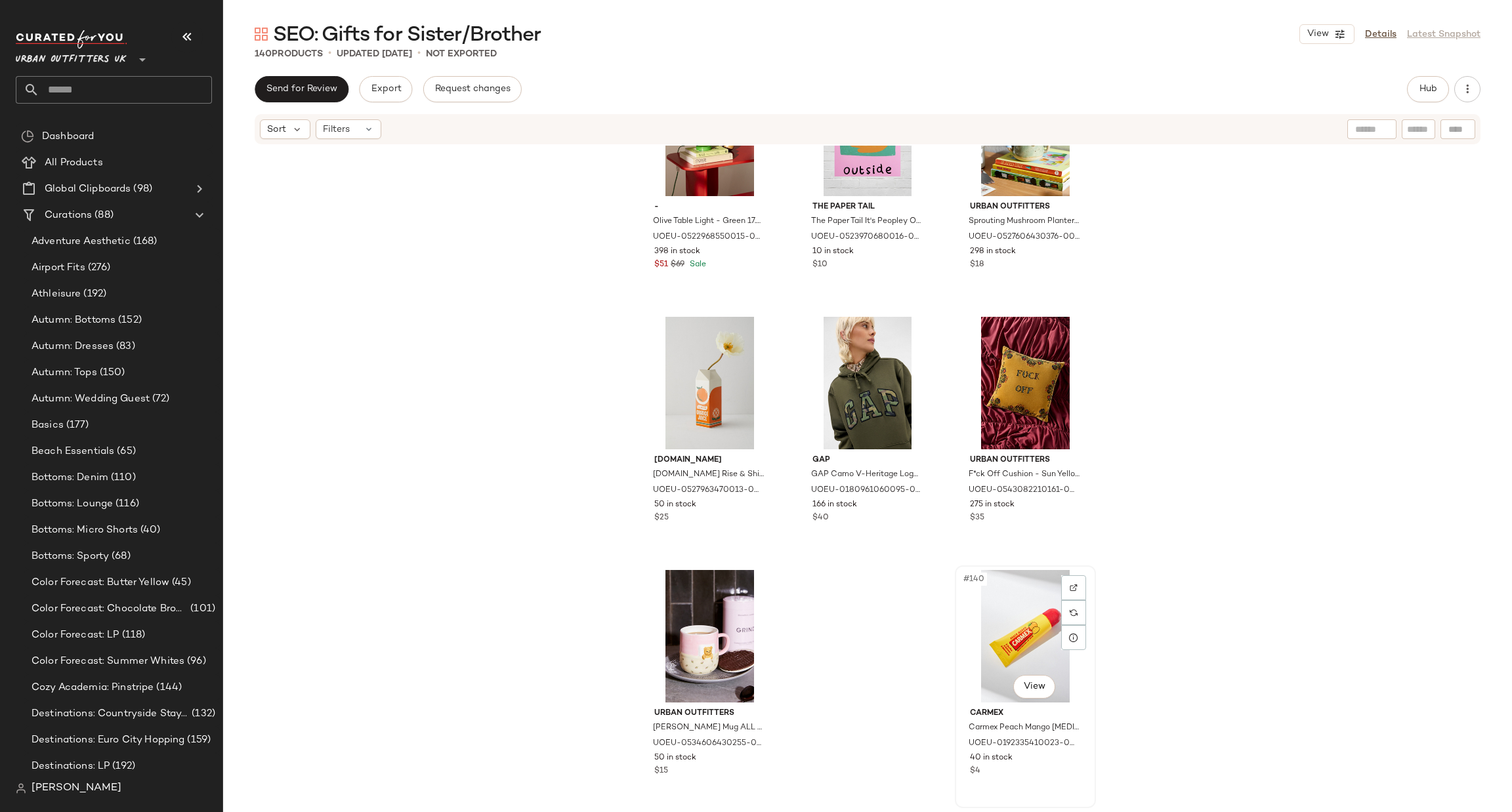
click at [995, 650] on div "#140 View" at bounding box center [1026, 636] width 132 height 133
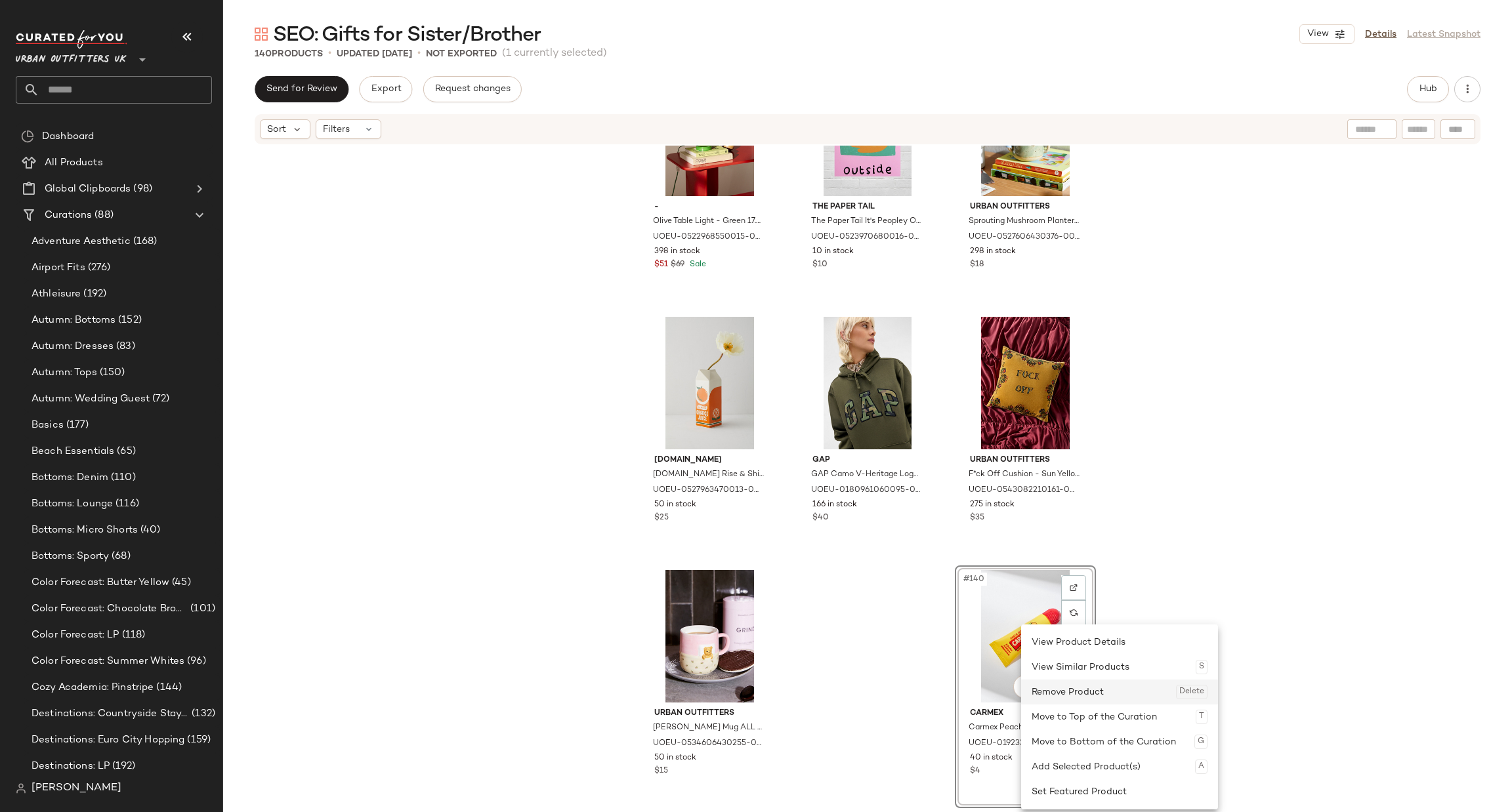
click at [1060, 694] on div "Remove Product Delete" at bounding box center [1119, 692] width 176 height 24
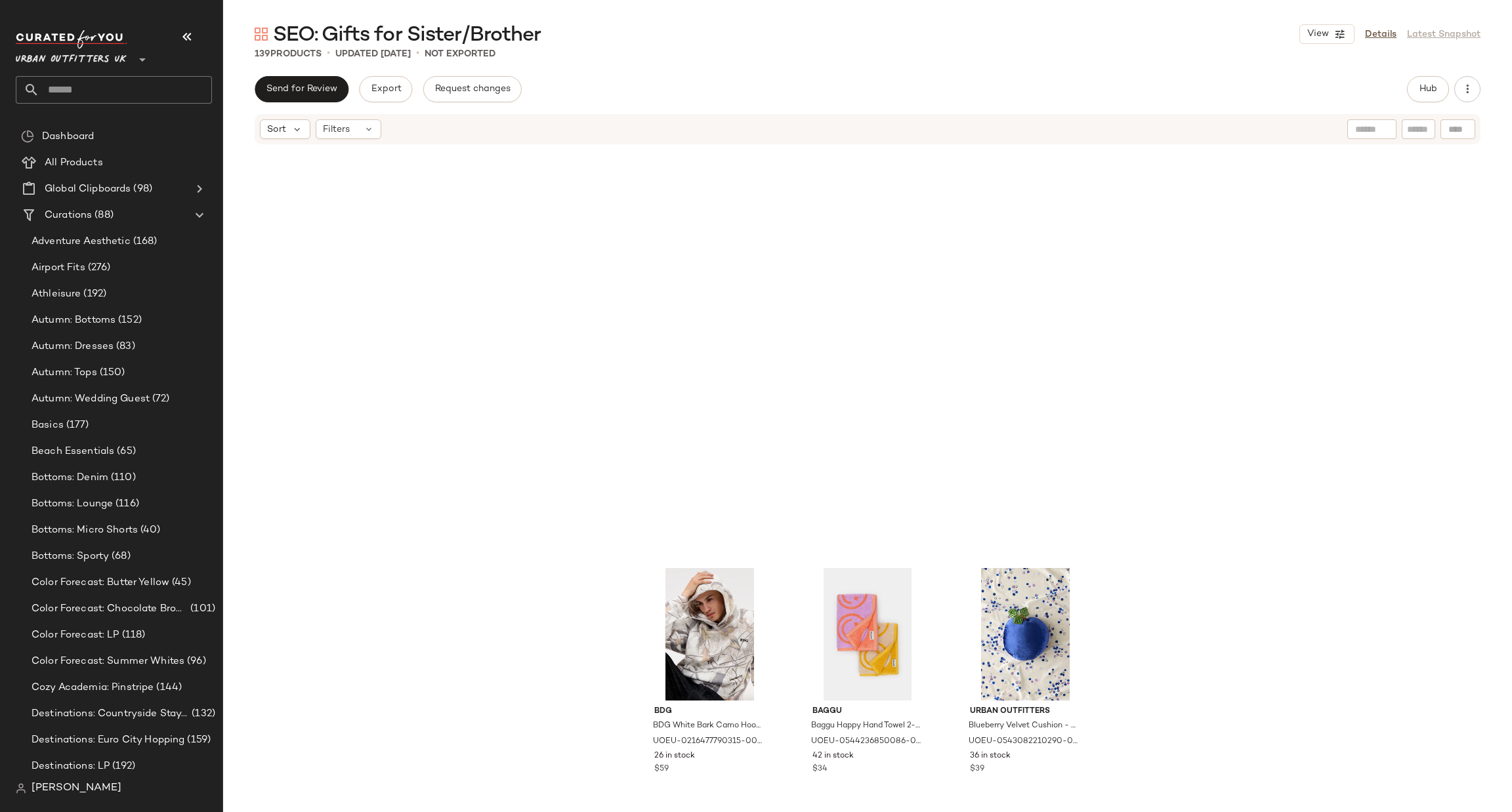
scroll to position [8291, 0]
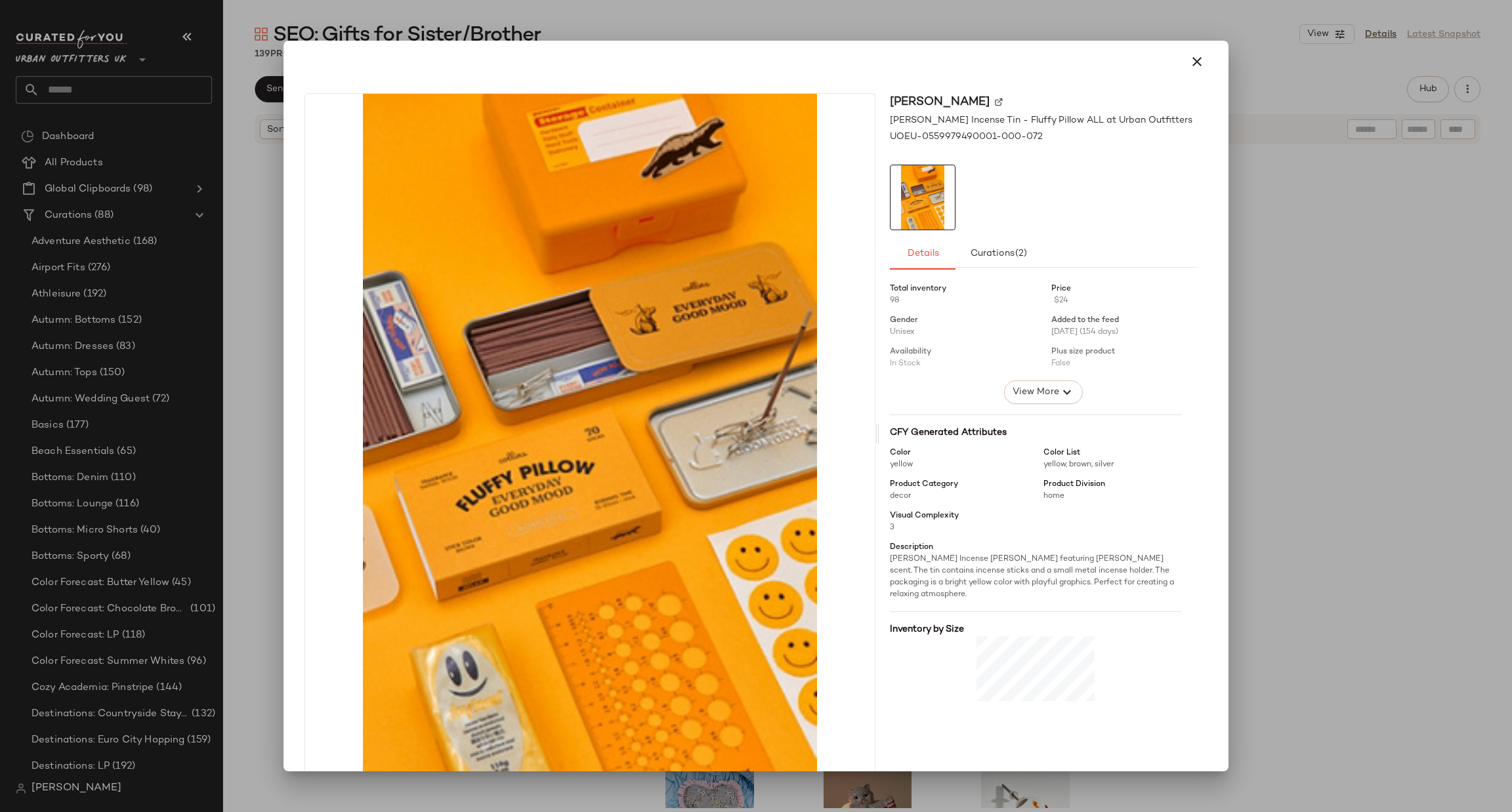
click at [1305, 253] on div at bounding box center [756, 406] width 1512 height 812
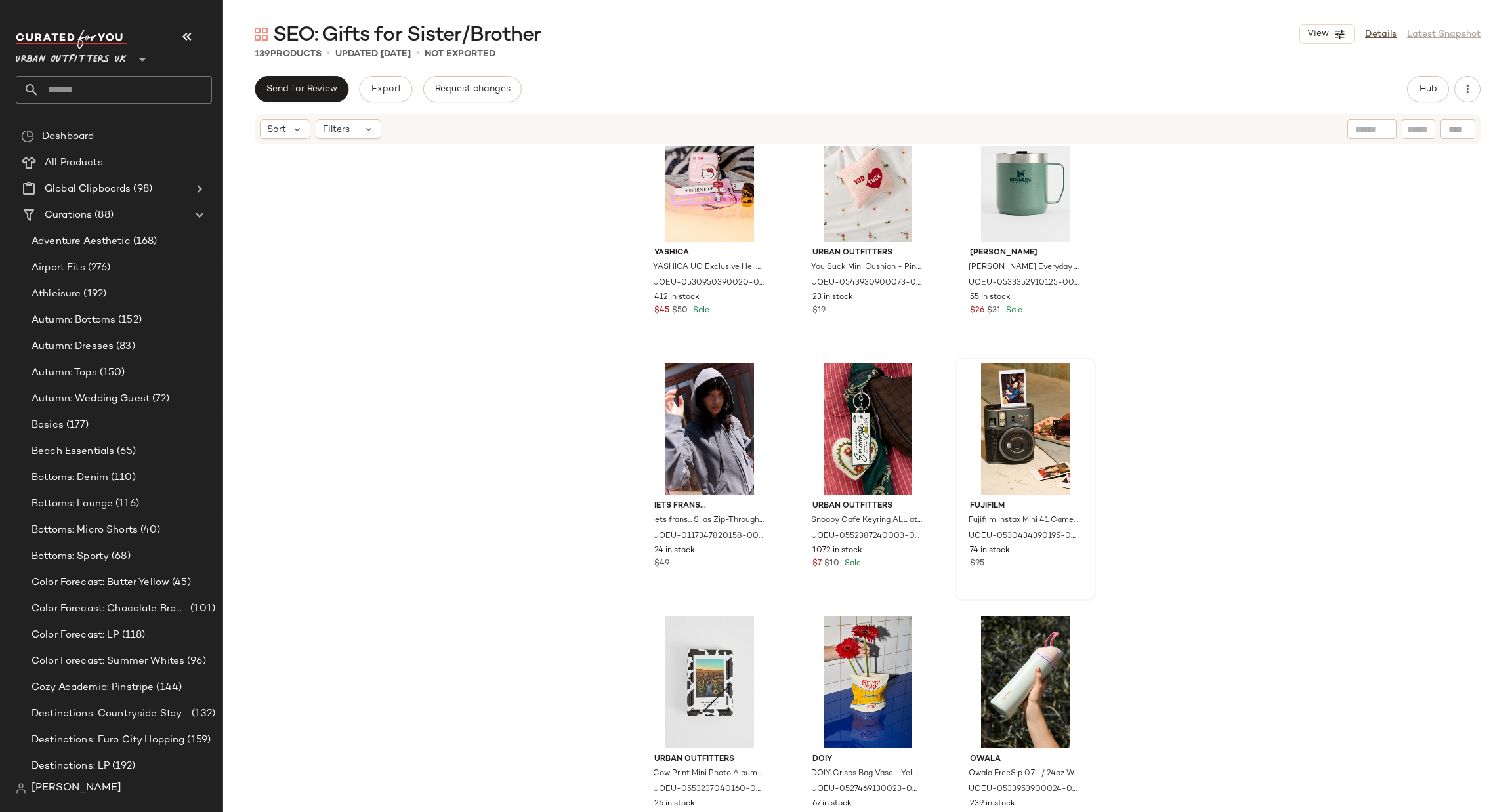
scroll to position [6913, 0]
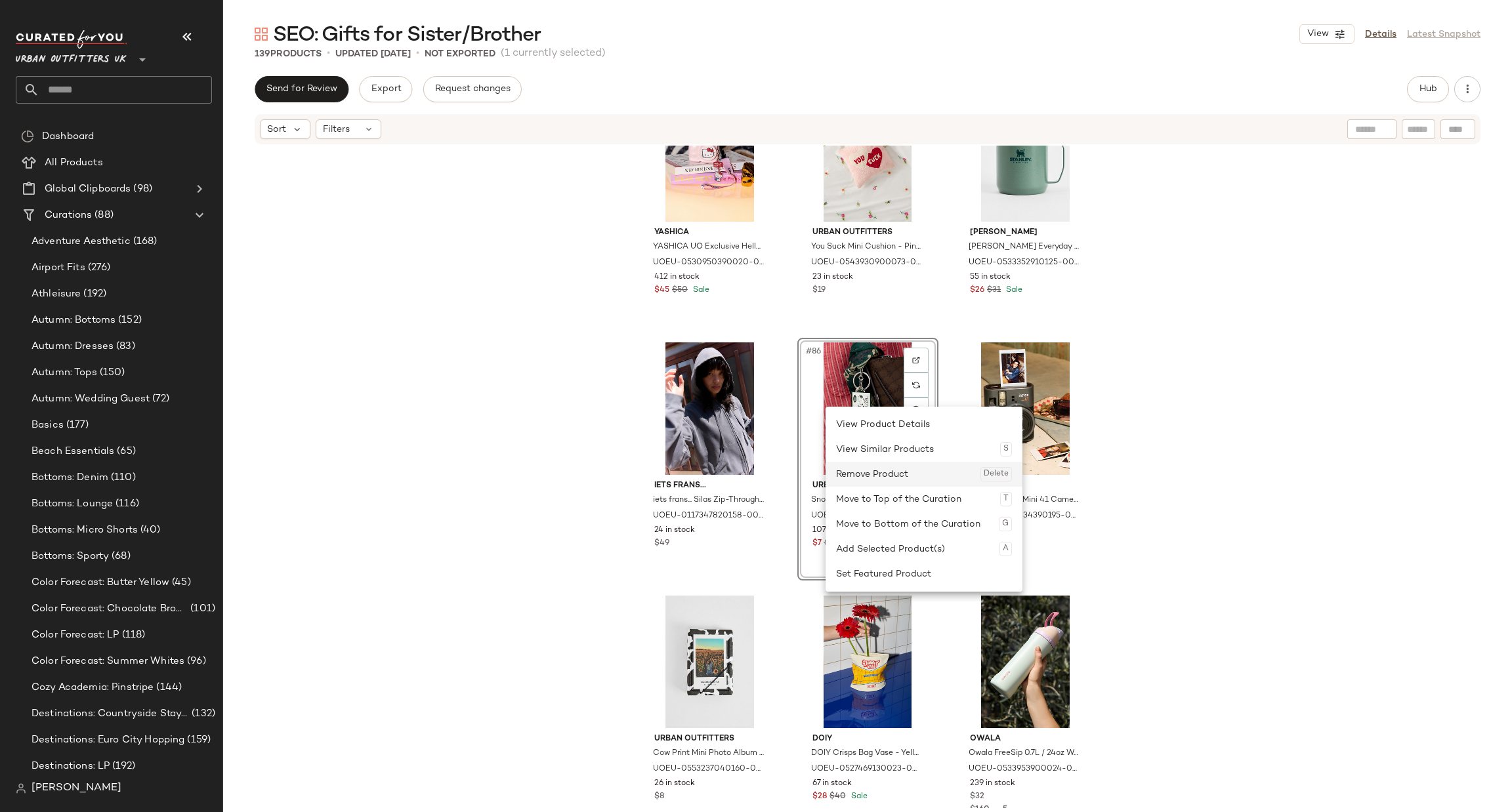
click at [912, 472] on div "Remove Product Delete" at bounding box center [924, 474] width 176 height 24
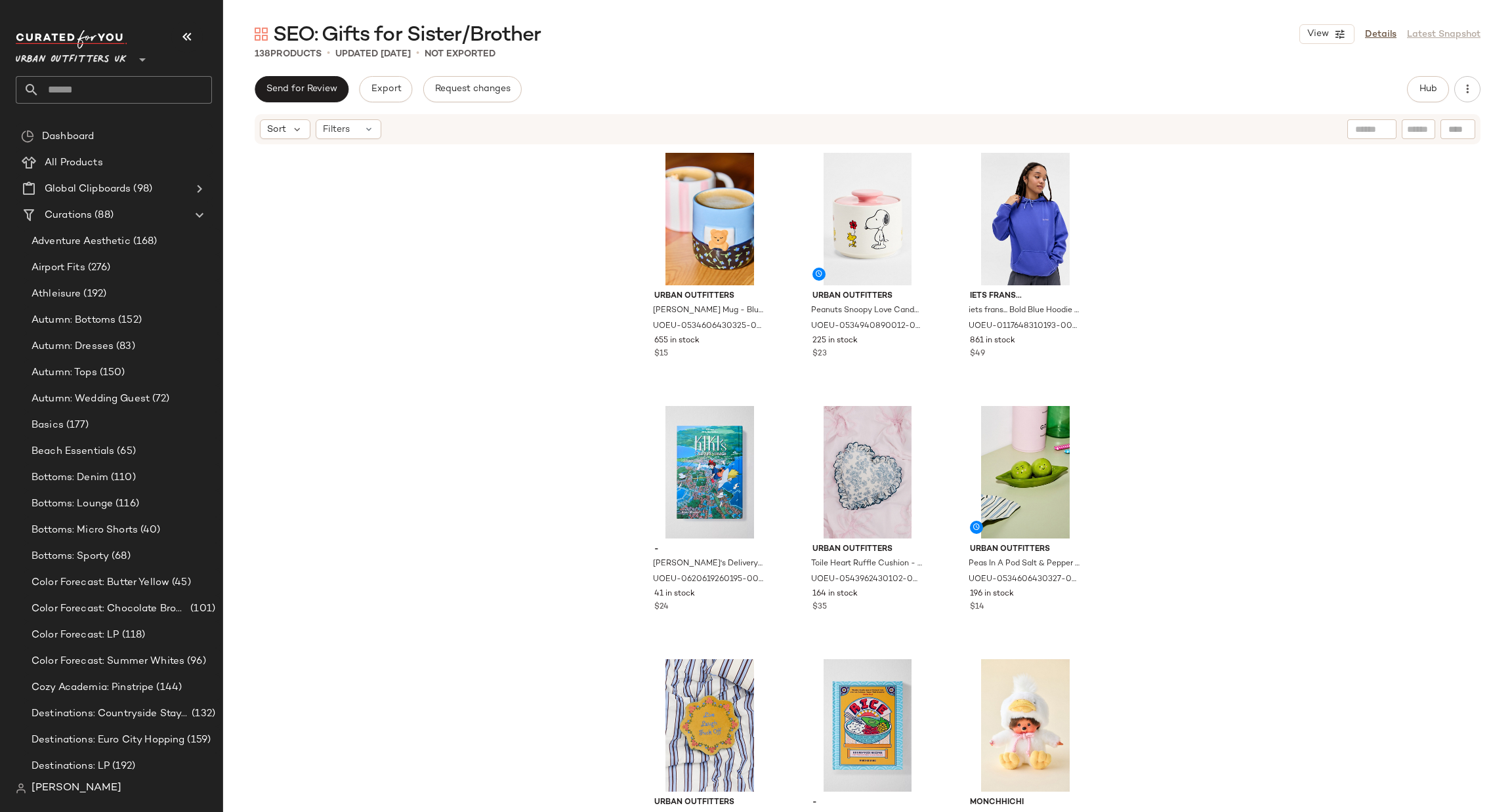
click at [120, 103] on input "text" at bounding box center [125, 89] width 172 height 27
type input "******"
click at [135, 125] on div "SEO: Gift for Friend s" at bounding box center [114, 127] width 175 height 14
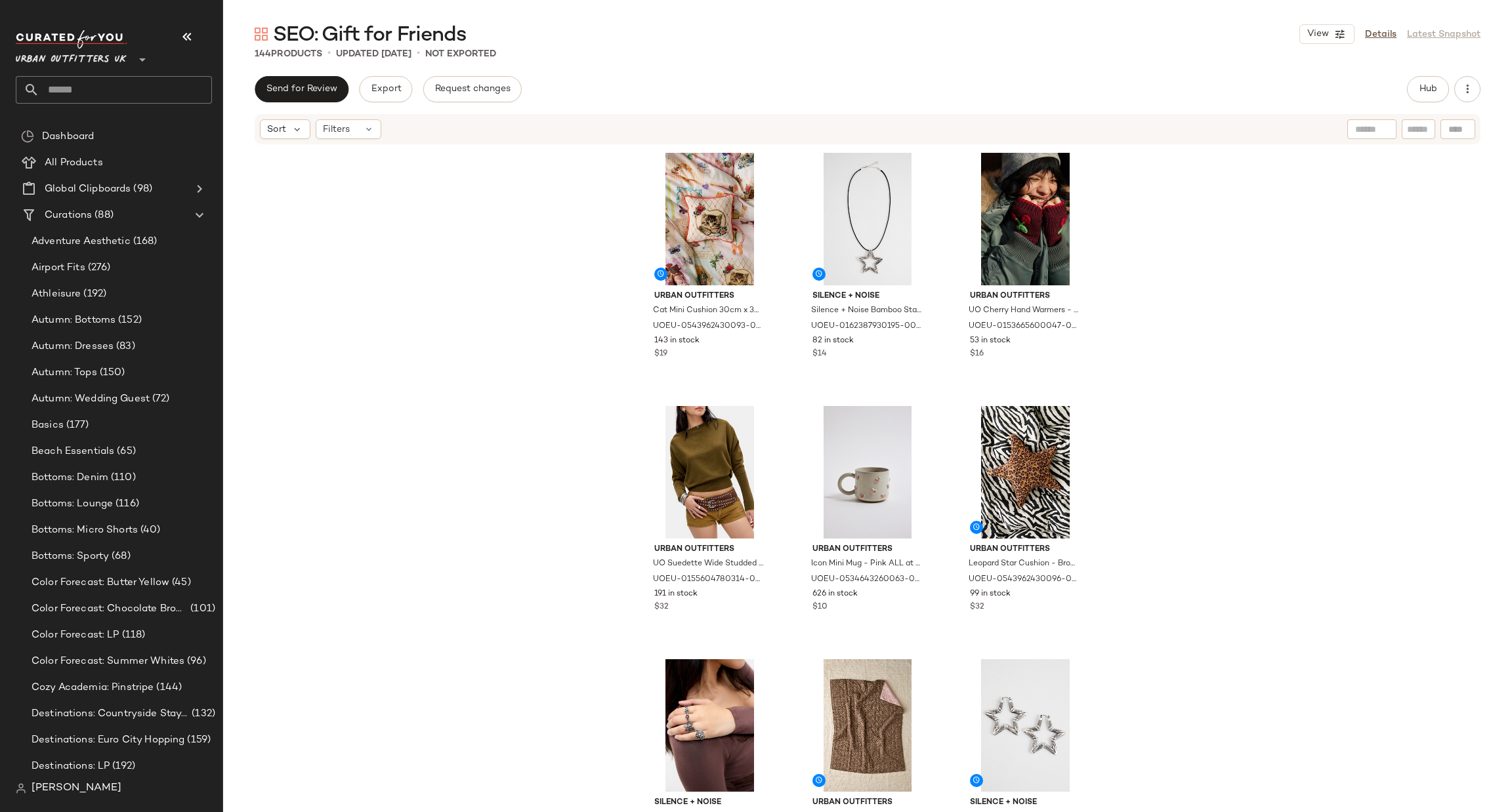
click at [141, 88] on input "text" at bounding box center [125, 89] width 172 height 27
type input "****"
click at [138, 125] on div "SEO: Unus ual Gifts" at bounding box center [114, 127] width 175 height 14
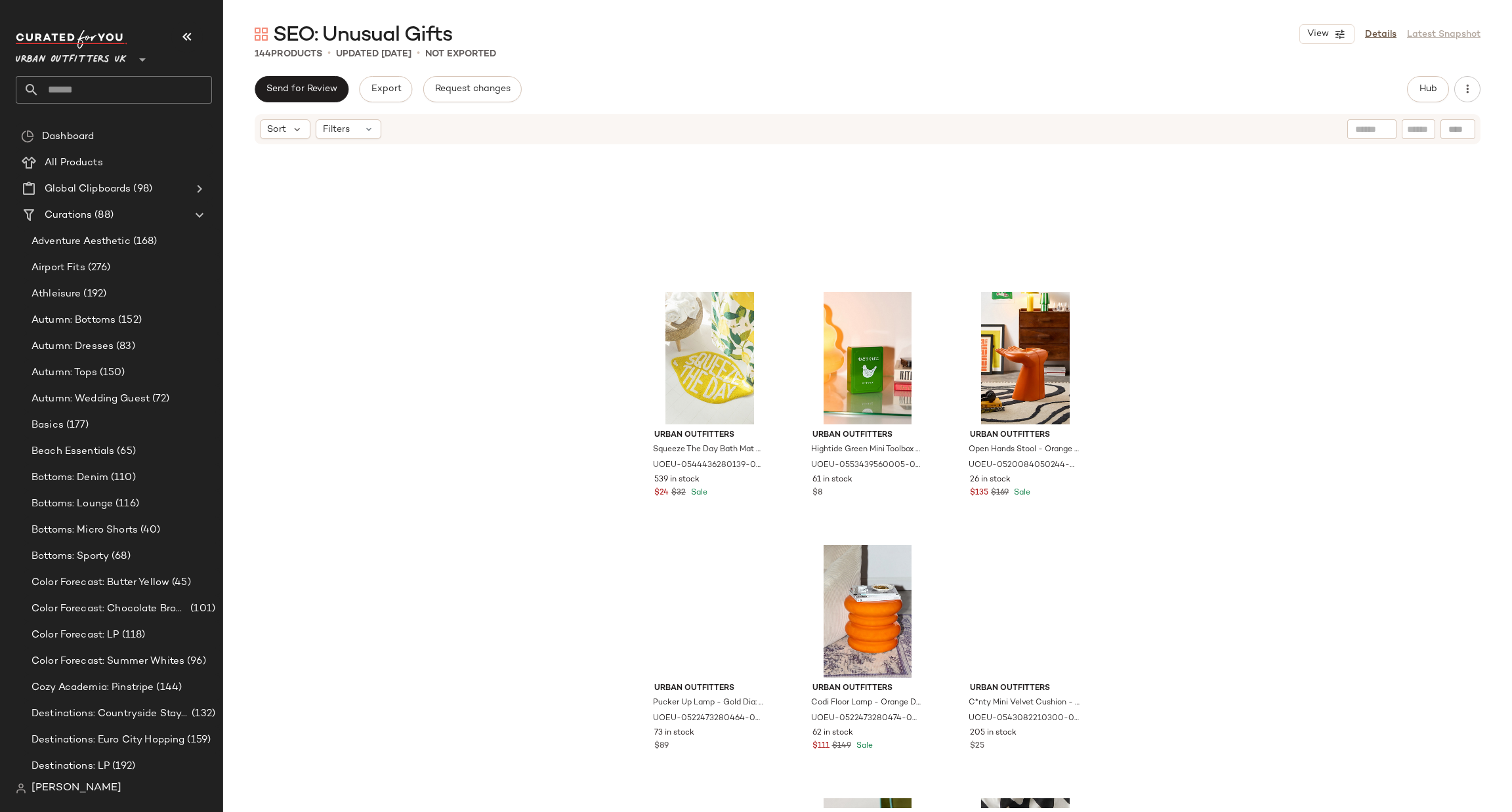
scroll to position [1781, 0]
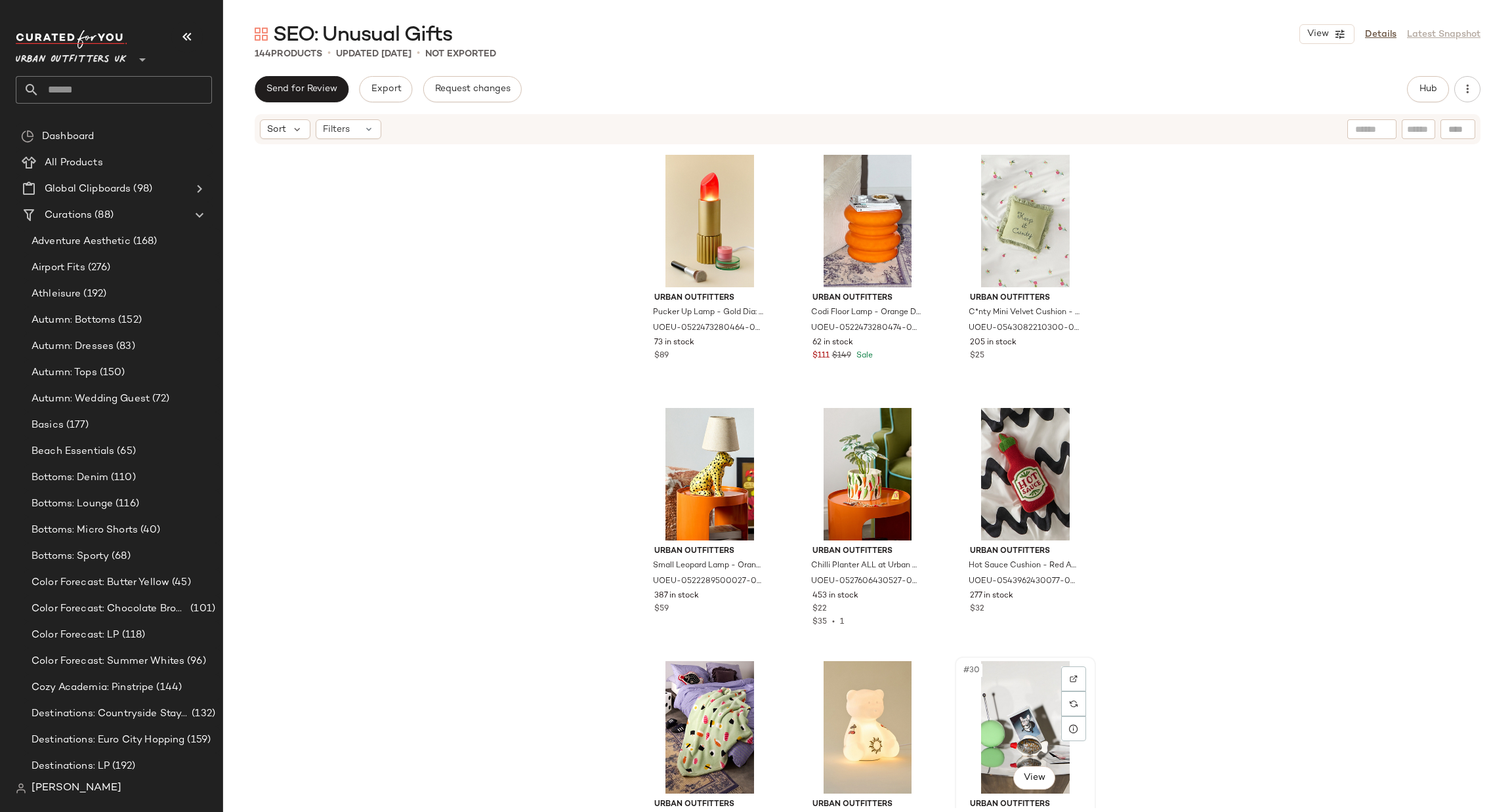
click at [1025, 722] on div "#30 View" at bounding box center [1026, 727] width 132 height 133
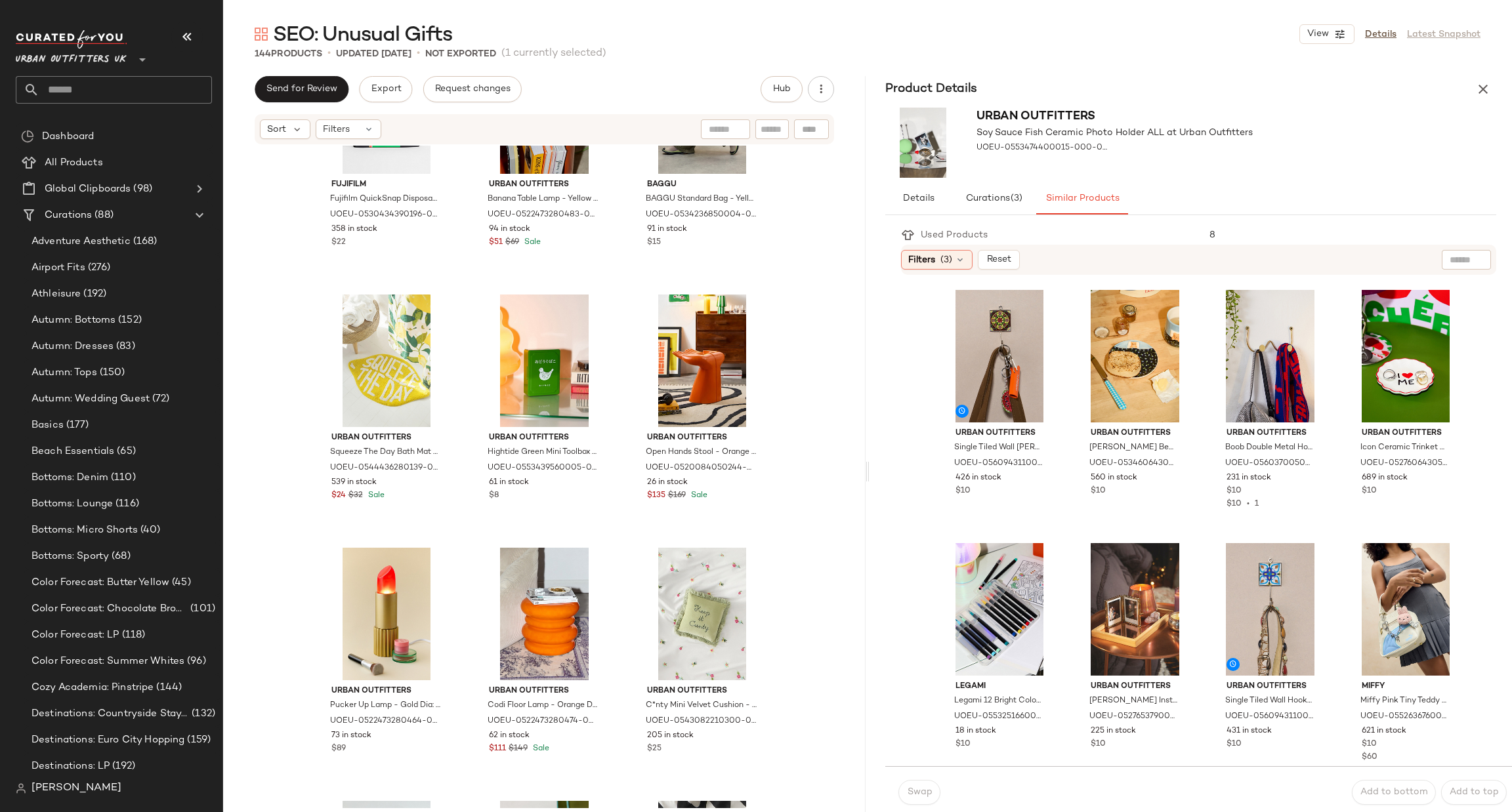
scroll to position [1388, 0]
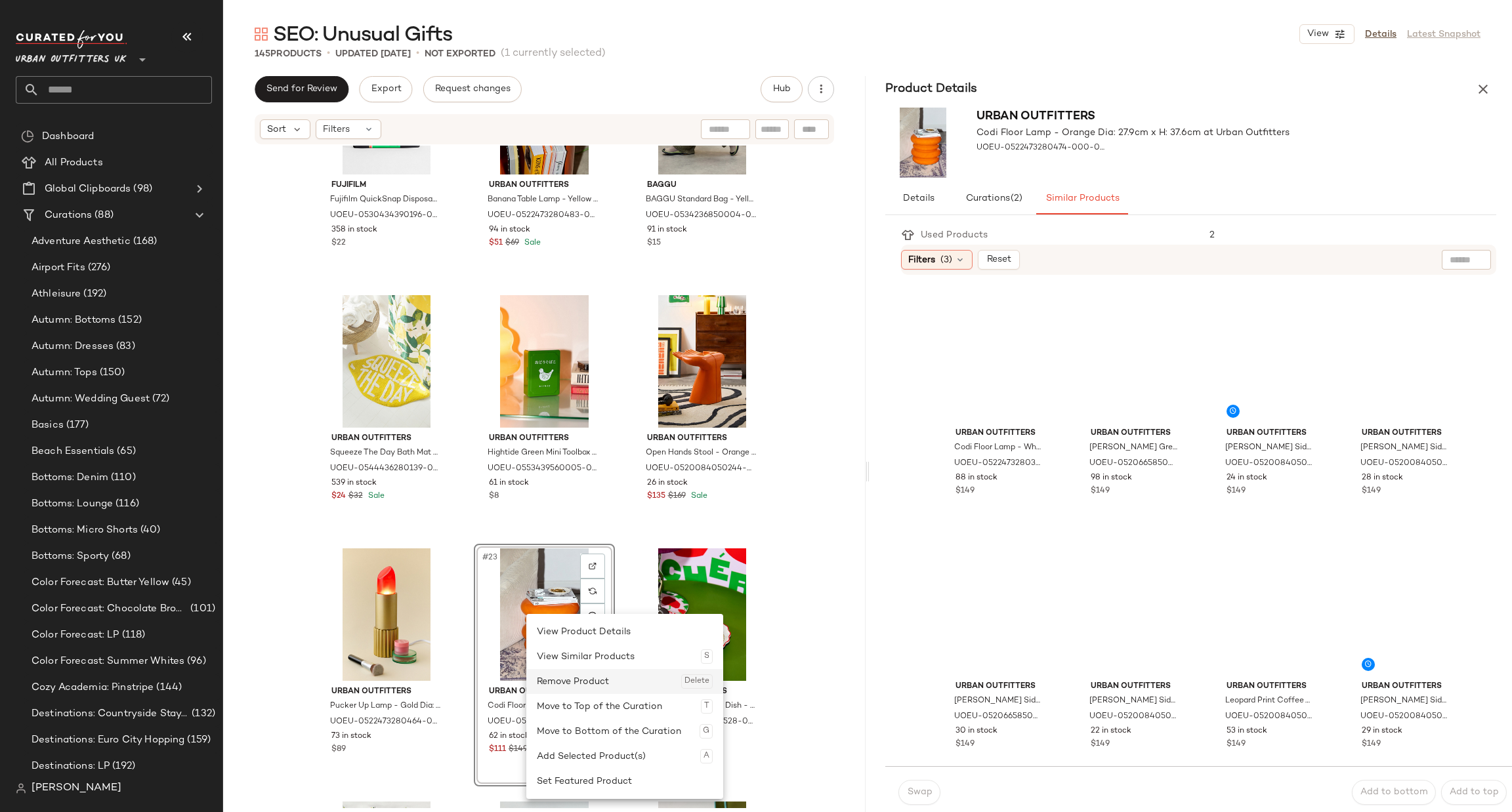
click at [569, 674] on div "Remove Product Delete" at bounding box center [625, 682] width 176 height 24
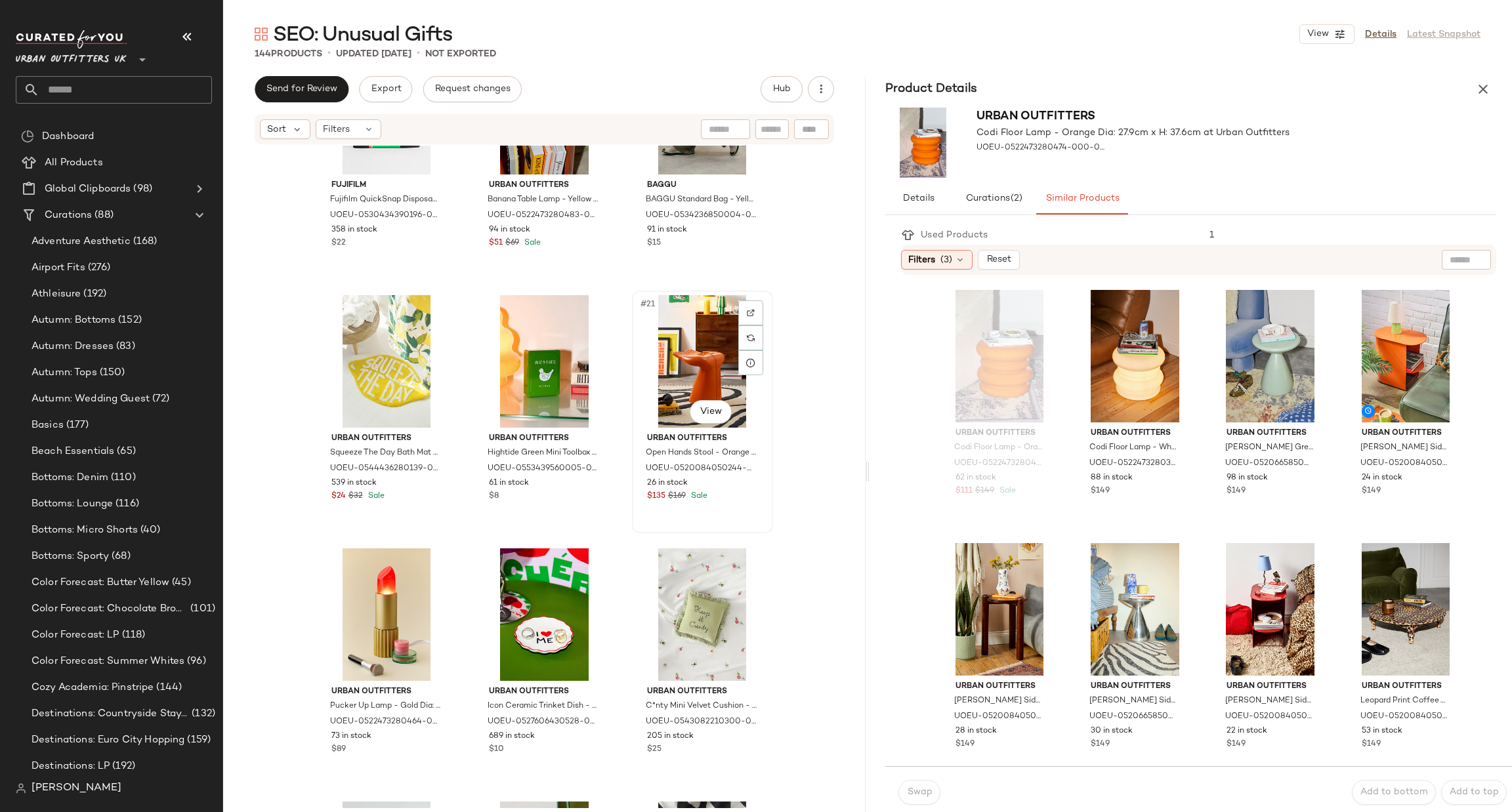
click at [717, 328] on div "#21 View" at bounding box center [703, 362] width 132 height 133
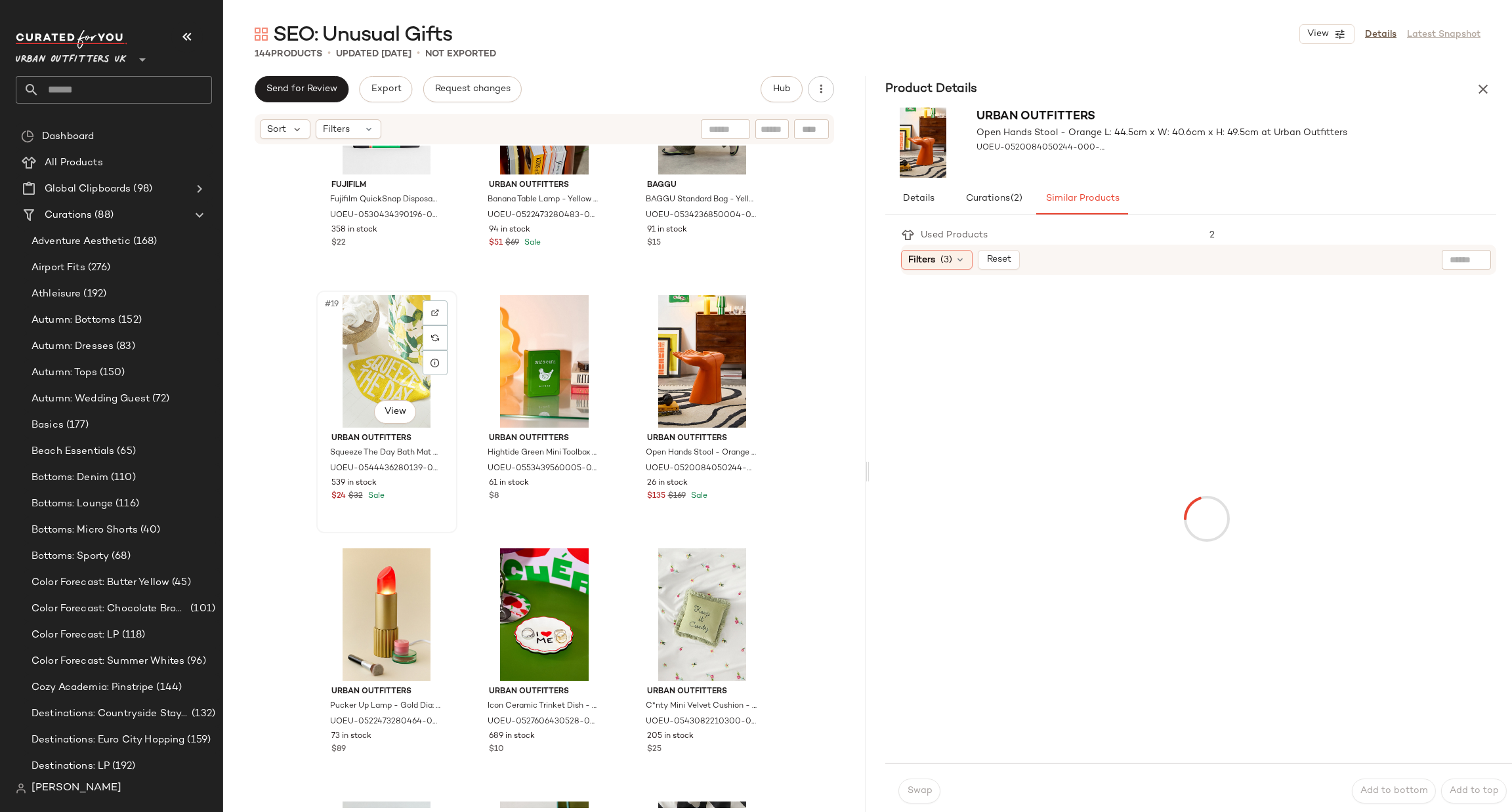
click at [380, 338] on div "#19 View" at bounding box center [387, 362] width 132 height 133
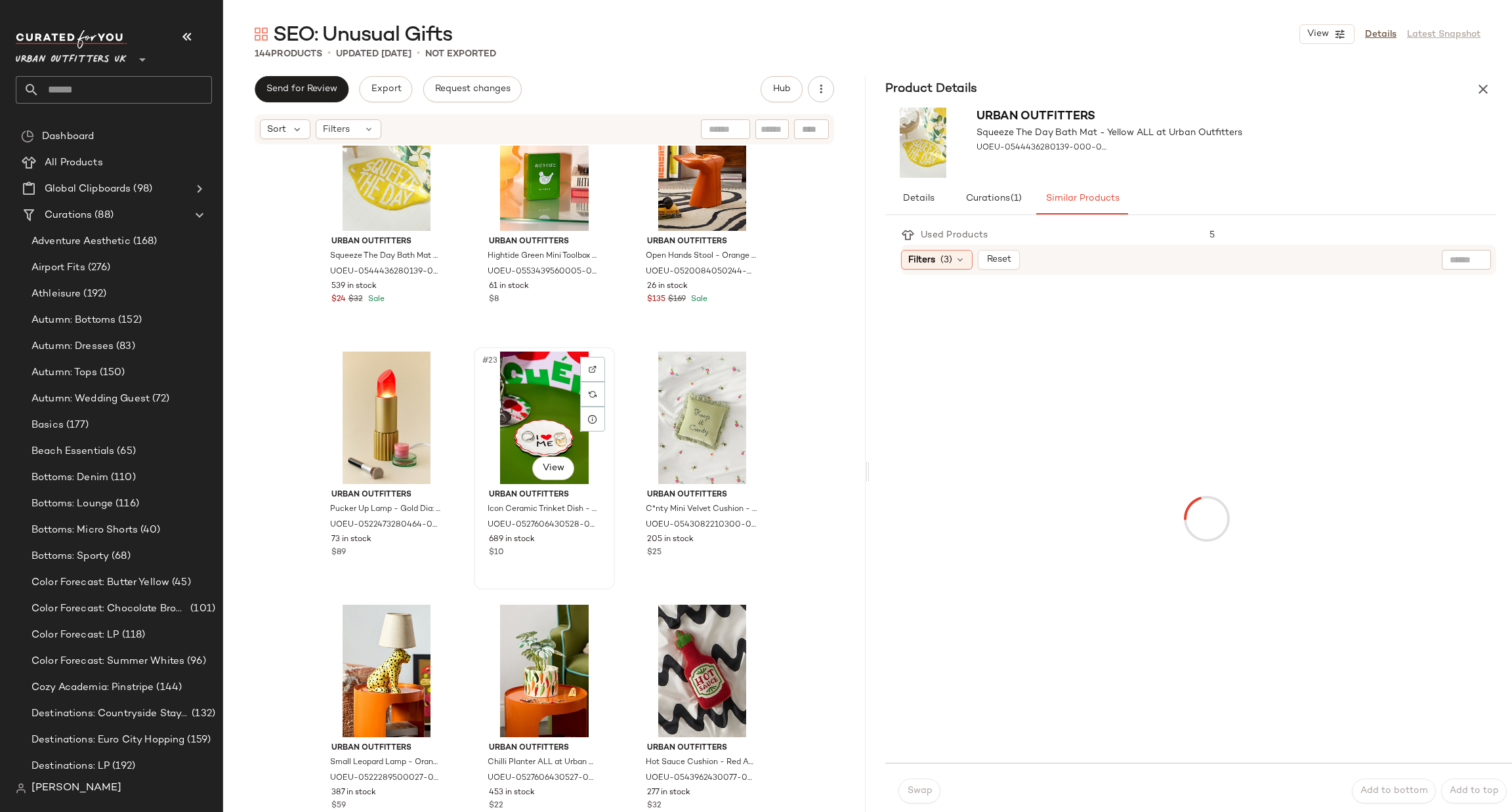
click at [532, 414] on div "#23 View" at bounding box center [545, 417] width 132 height 133
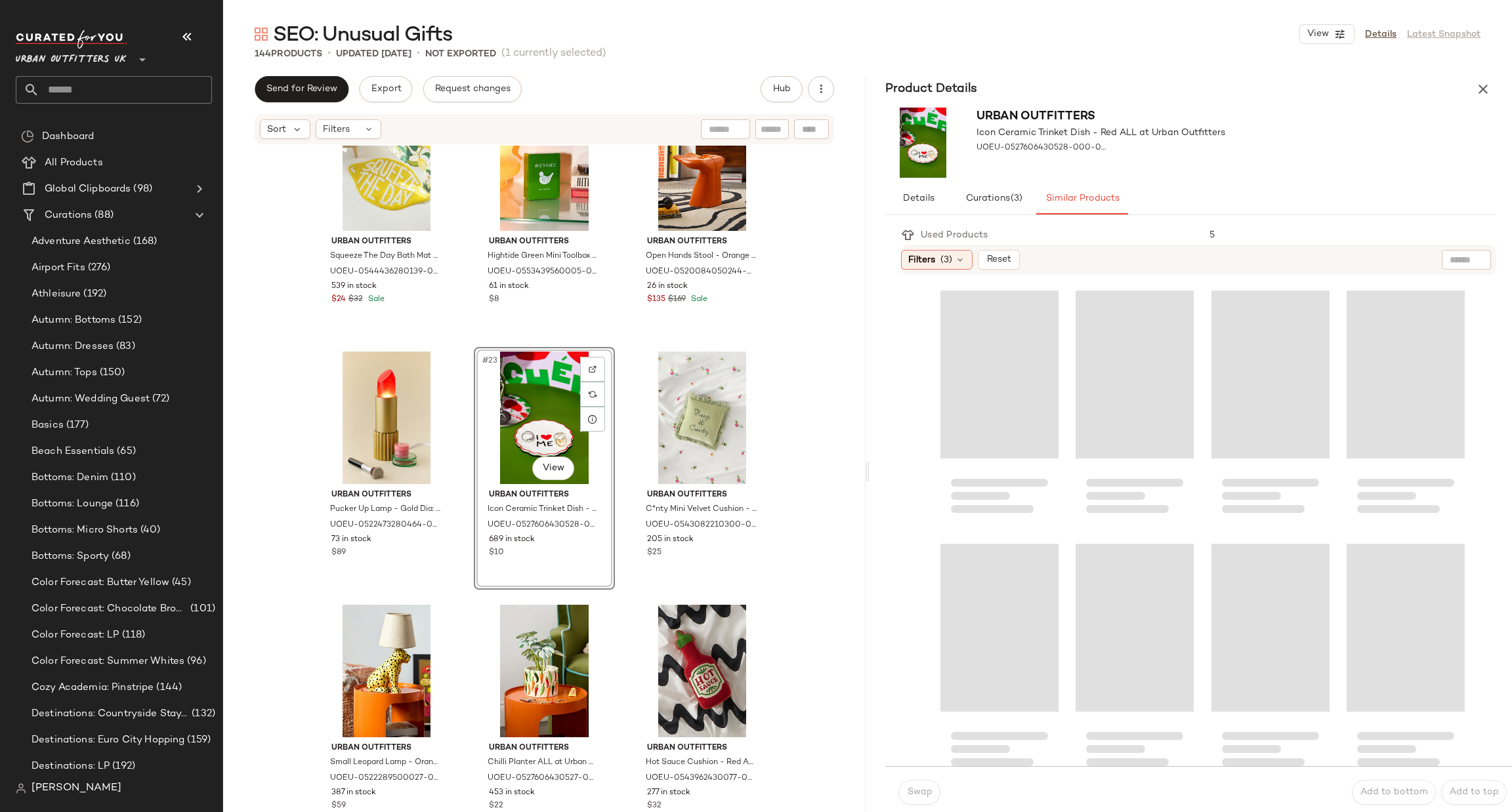
scroll to position [1191, 0]
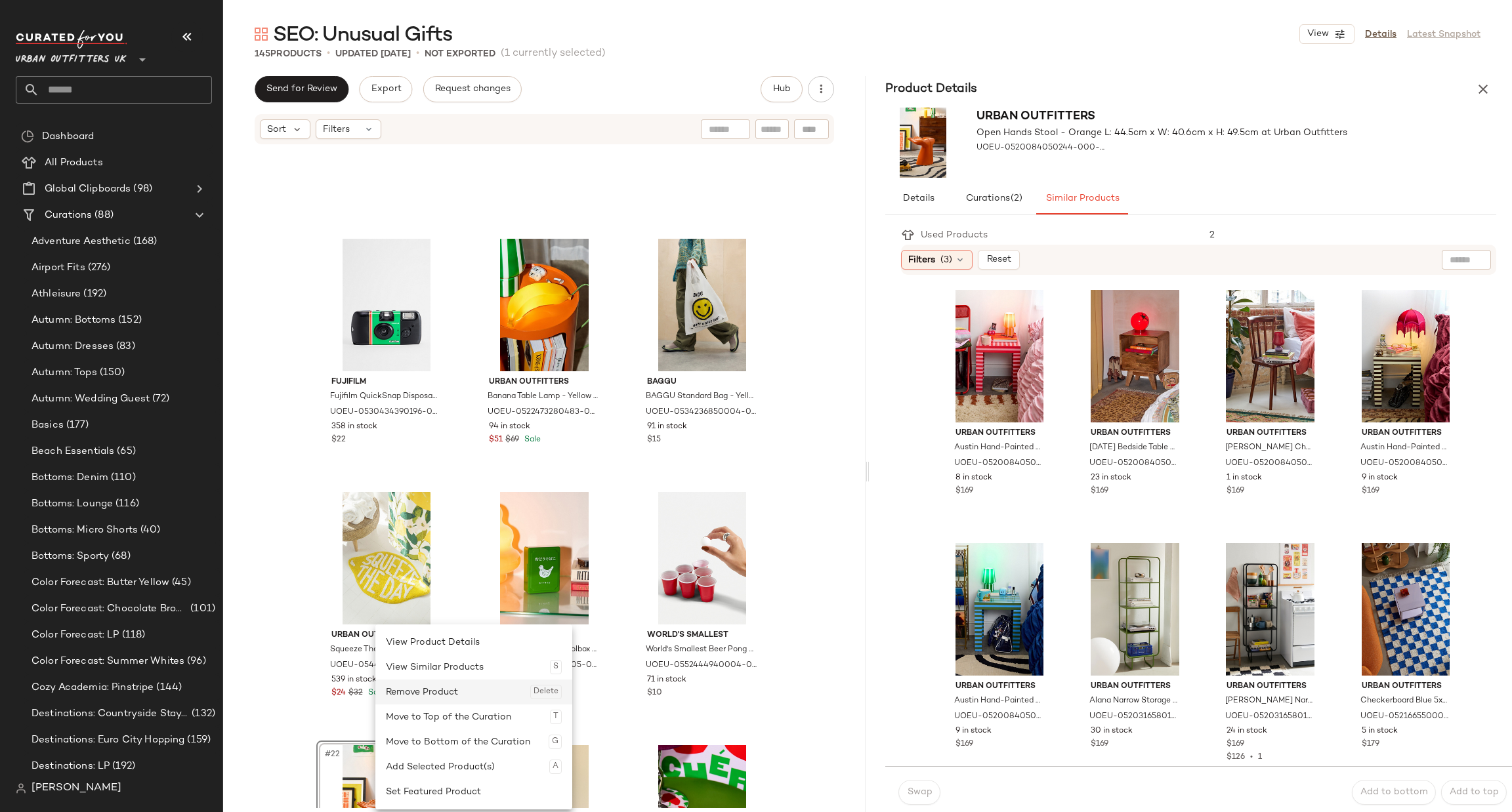
click at [449, 685] on div "Remove Product Delete" at bounding box center [474, 692] width 176 height 24
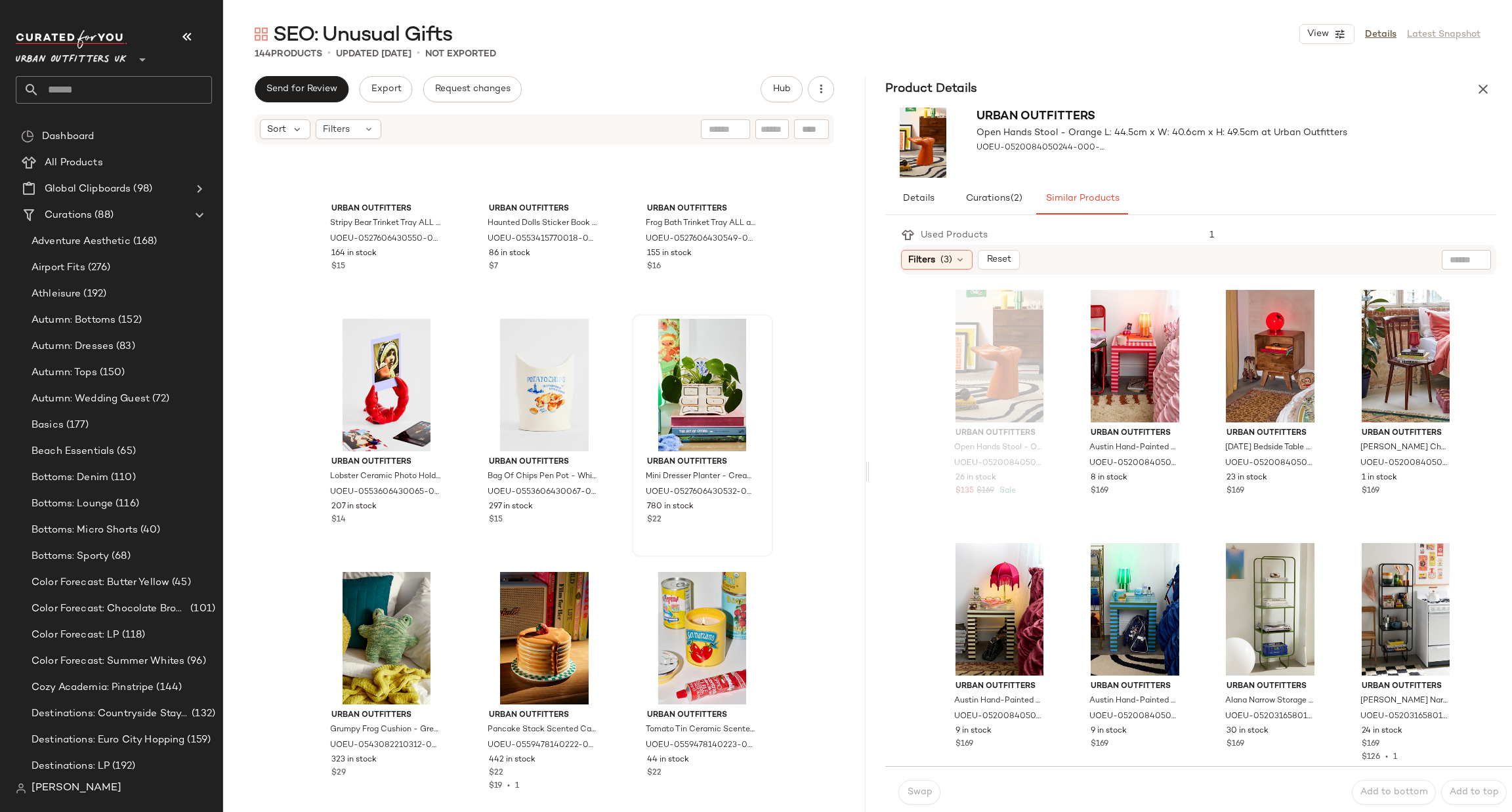
scroll to position [600, 0]
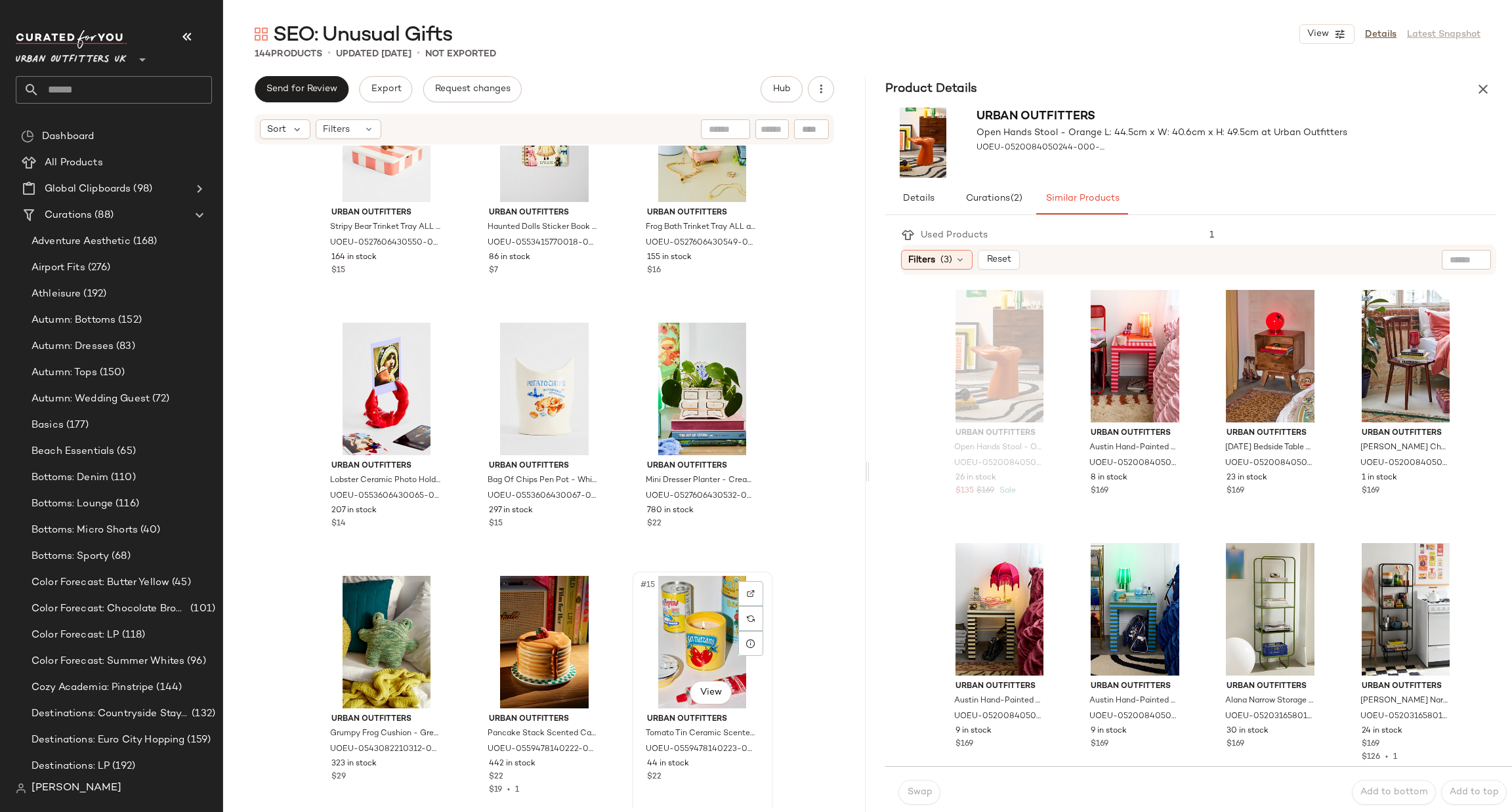
click at [691, 649] on div "#15 View" at bounding box center [703, 642] width 132 height 133
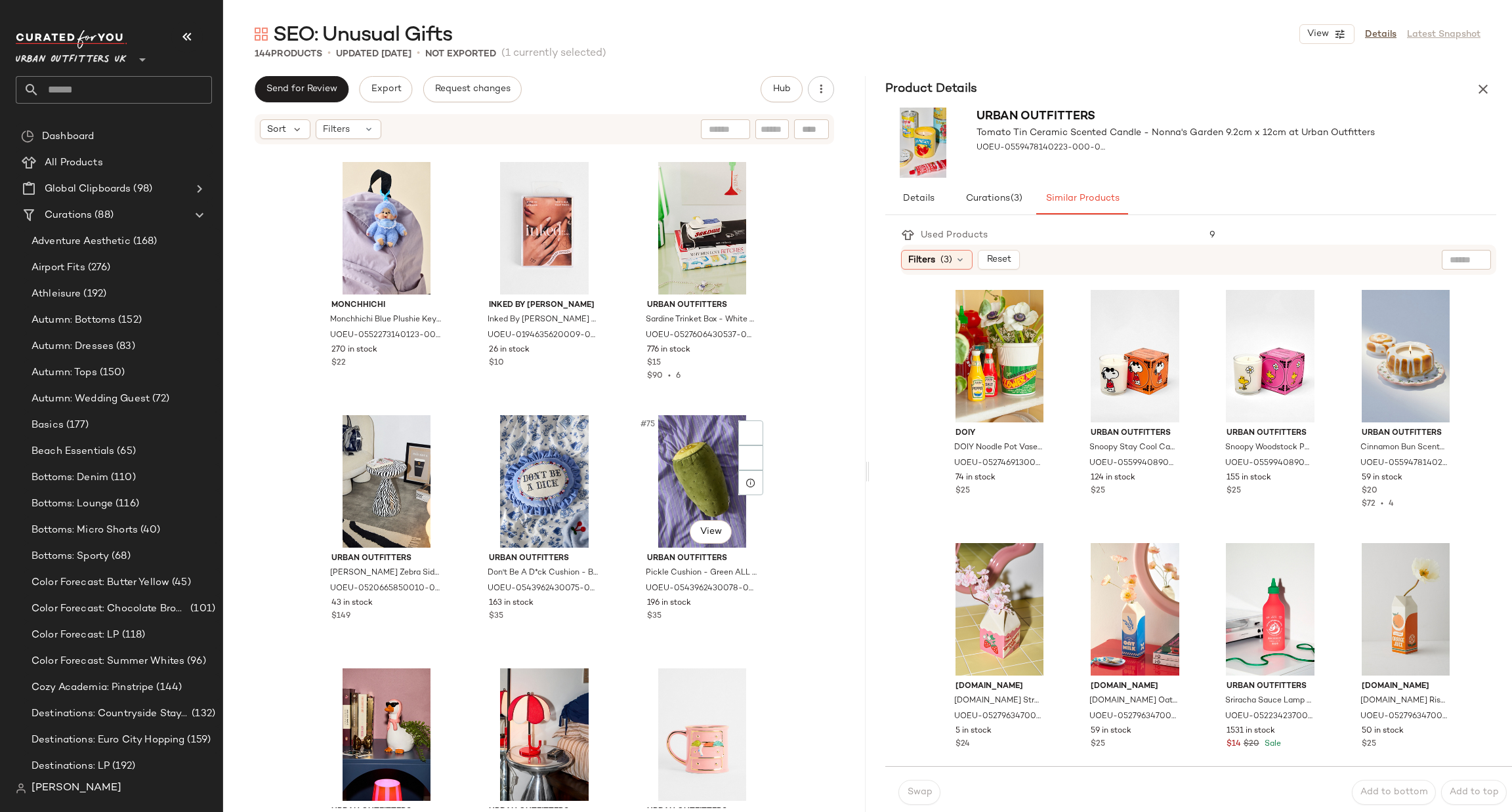
scroll to position [5916, 0]
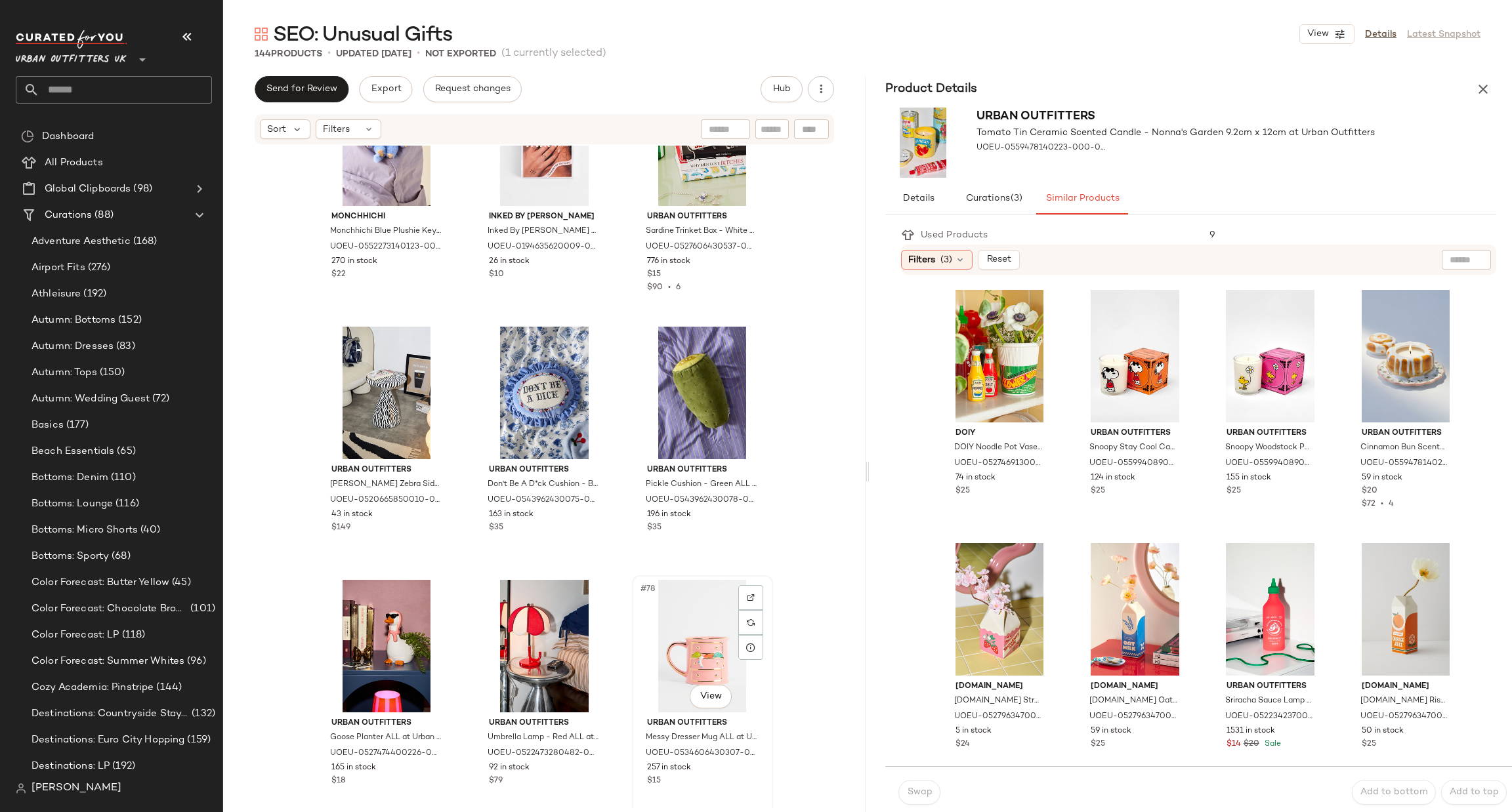
click at [678, 642] on div "#78 View" at bounding box center [703, 646] width 132 height 133
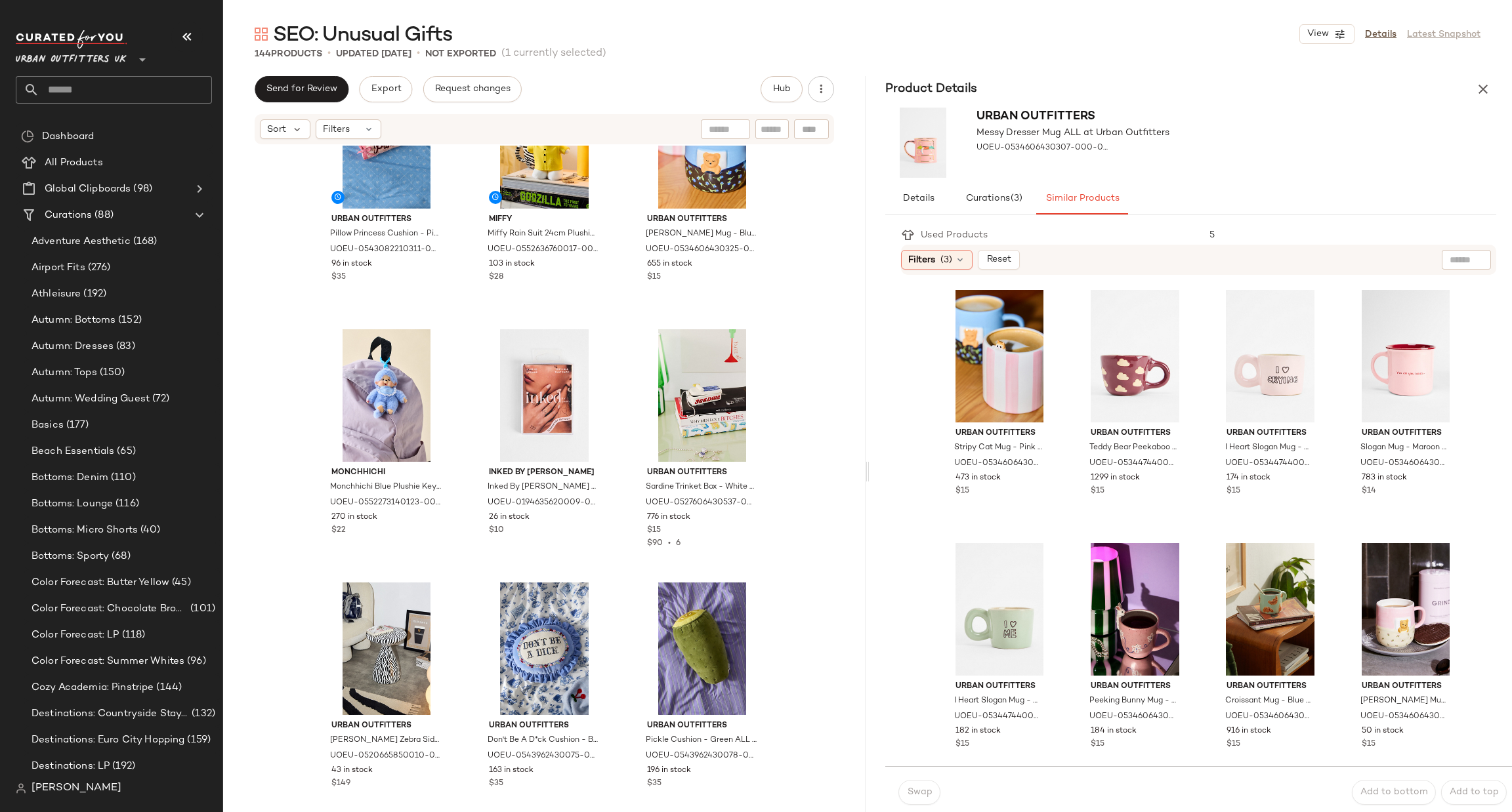
scroll to position [5719, 0]
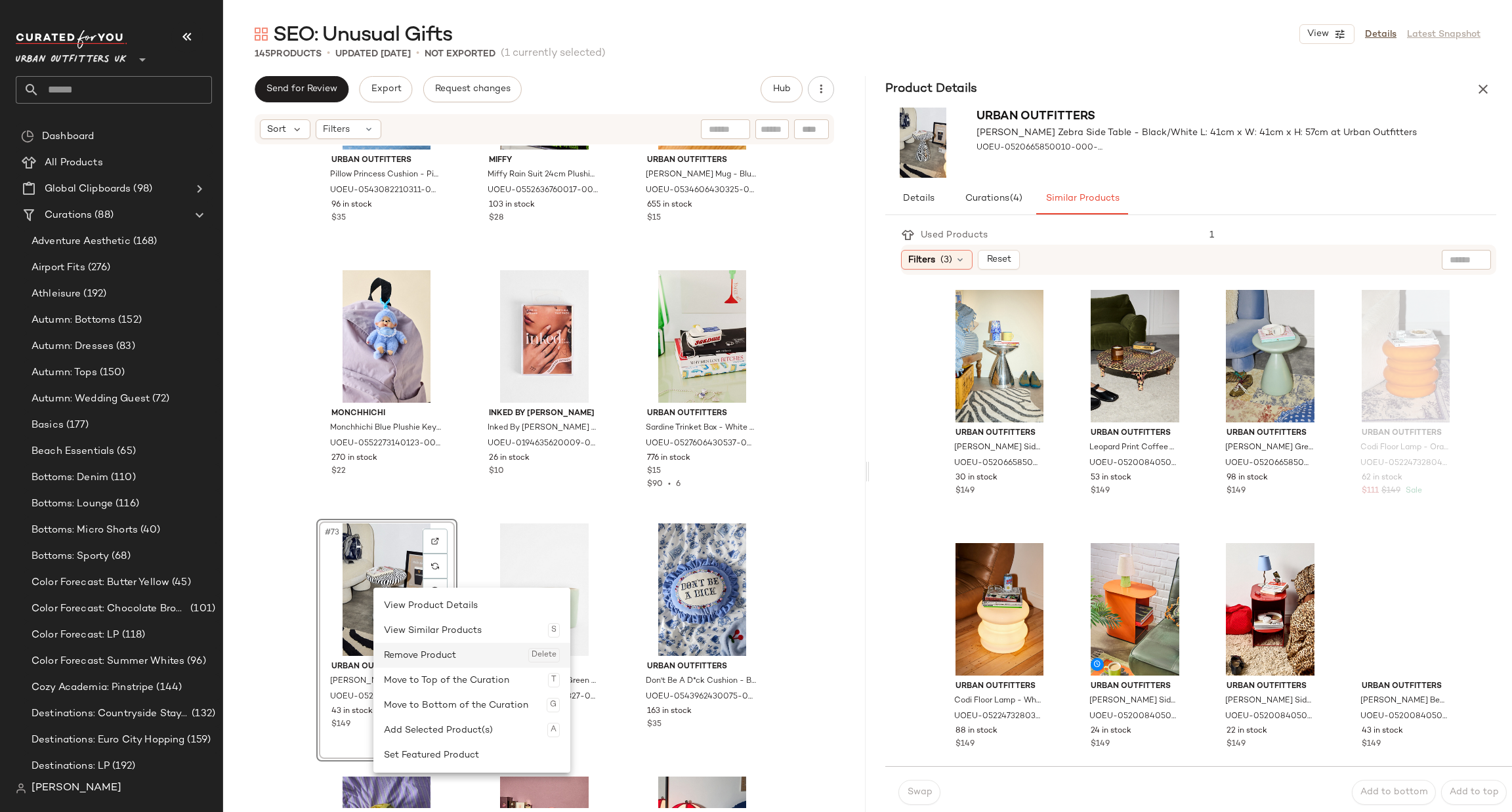
click at [443, 651] on div "Remove Product Delete" at bounding box center [472, 656] width 176 height 24
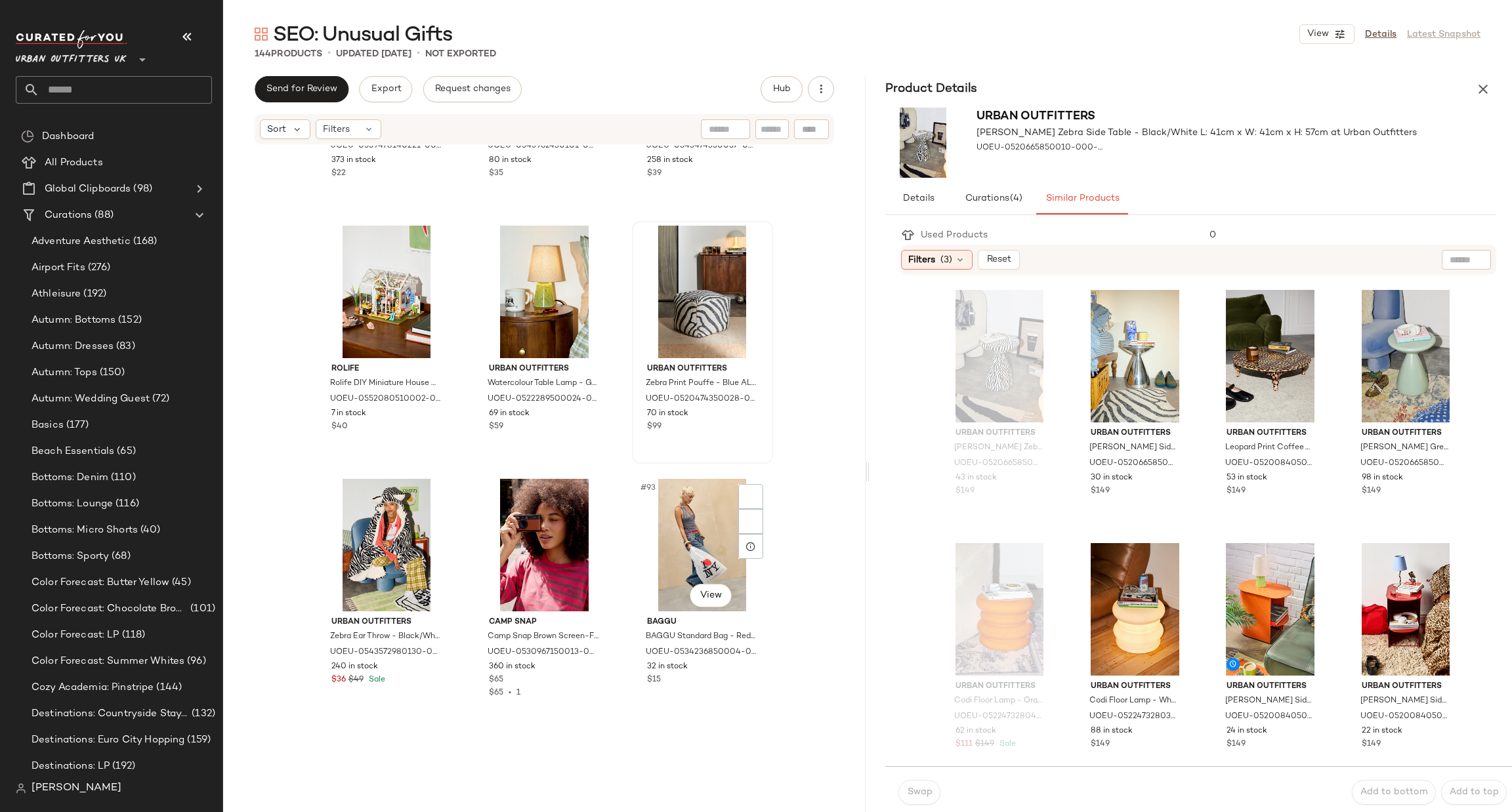
scroll to position [7295, 0]
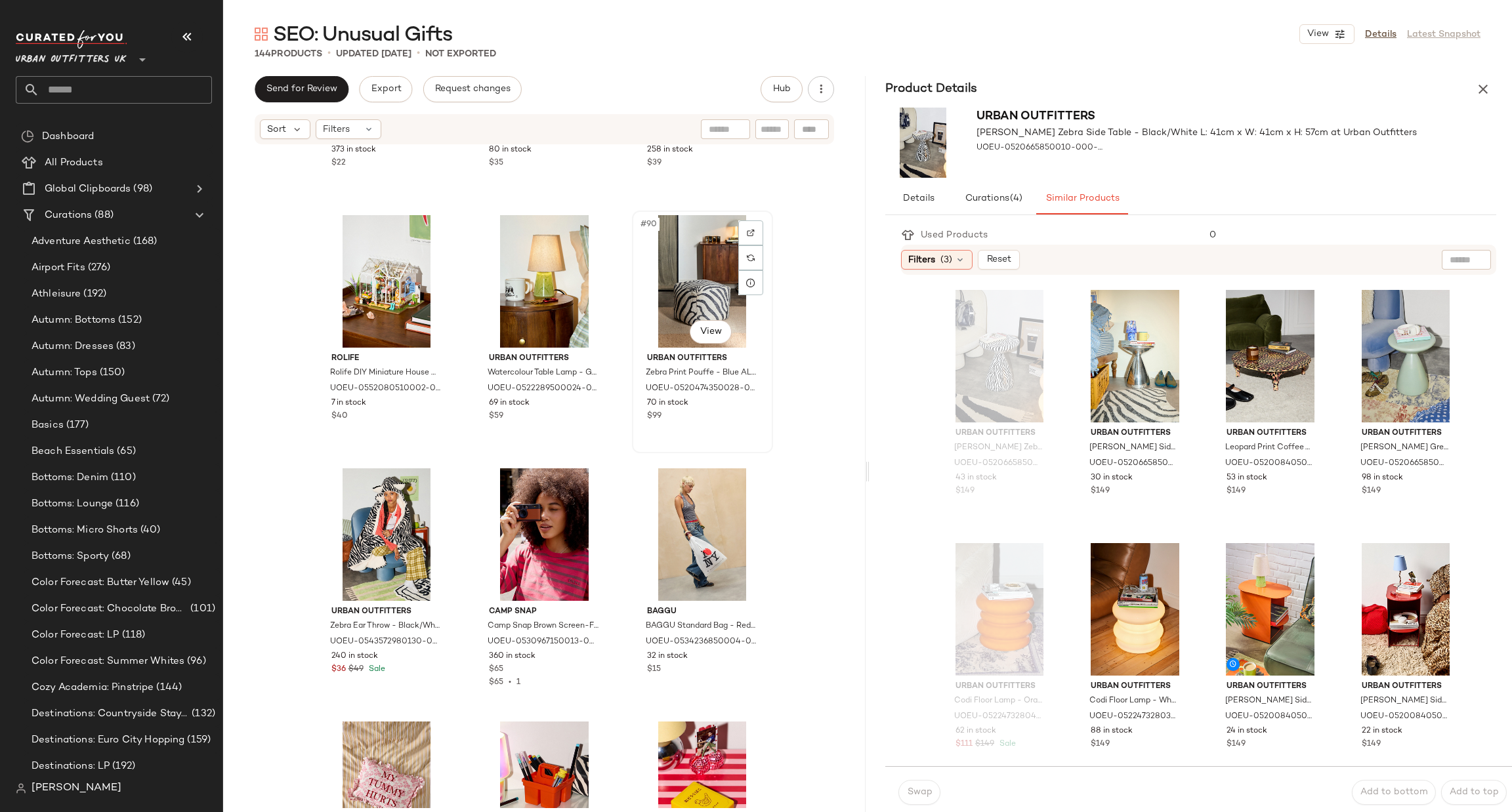
click at [680, 276] on div "#90 View" at bounding box center [703, 282] width 132 height 133
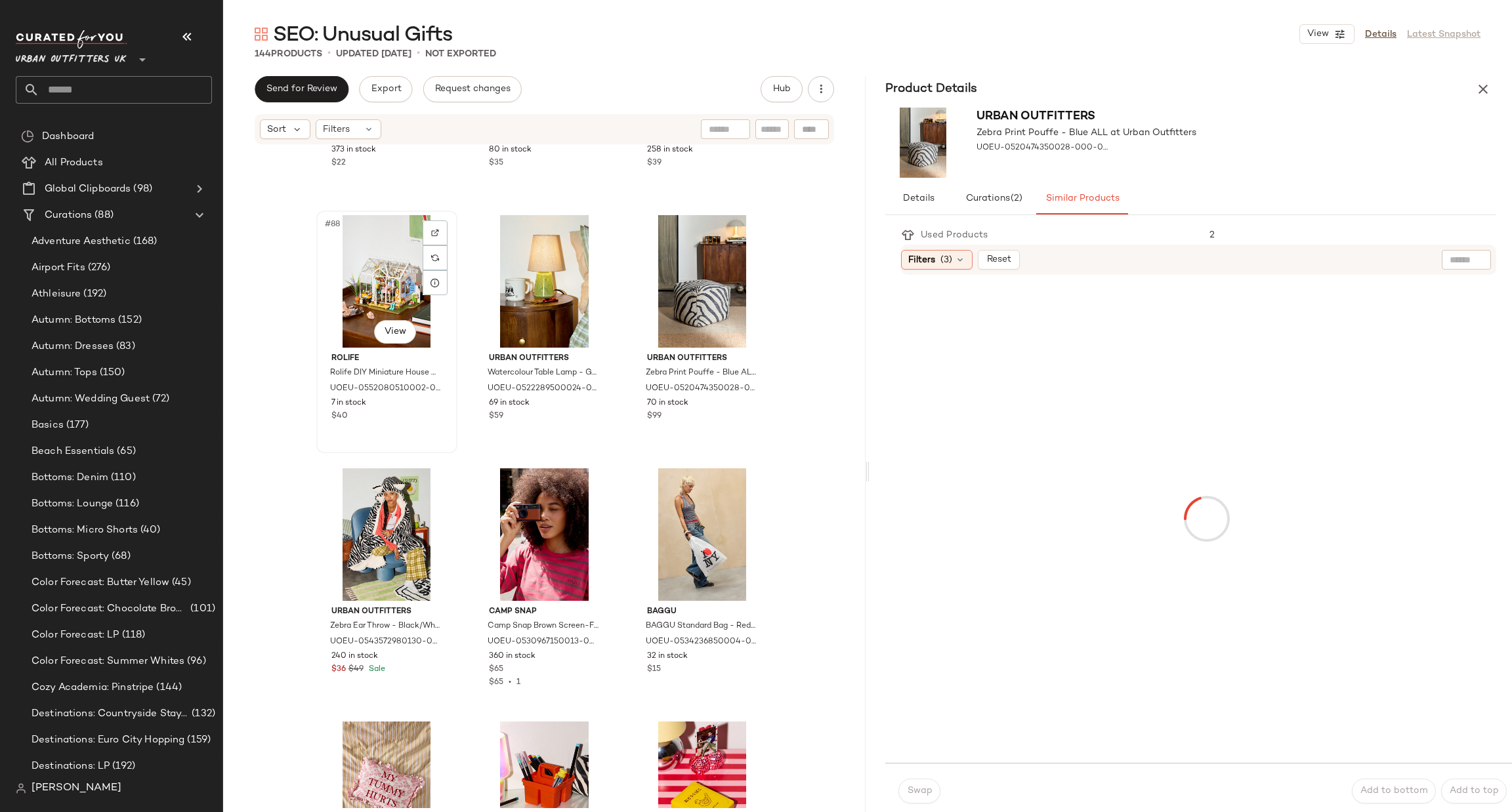
click at [388, 293] on div "#88 View" at bounding box center [387, 282] width 132 height 133
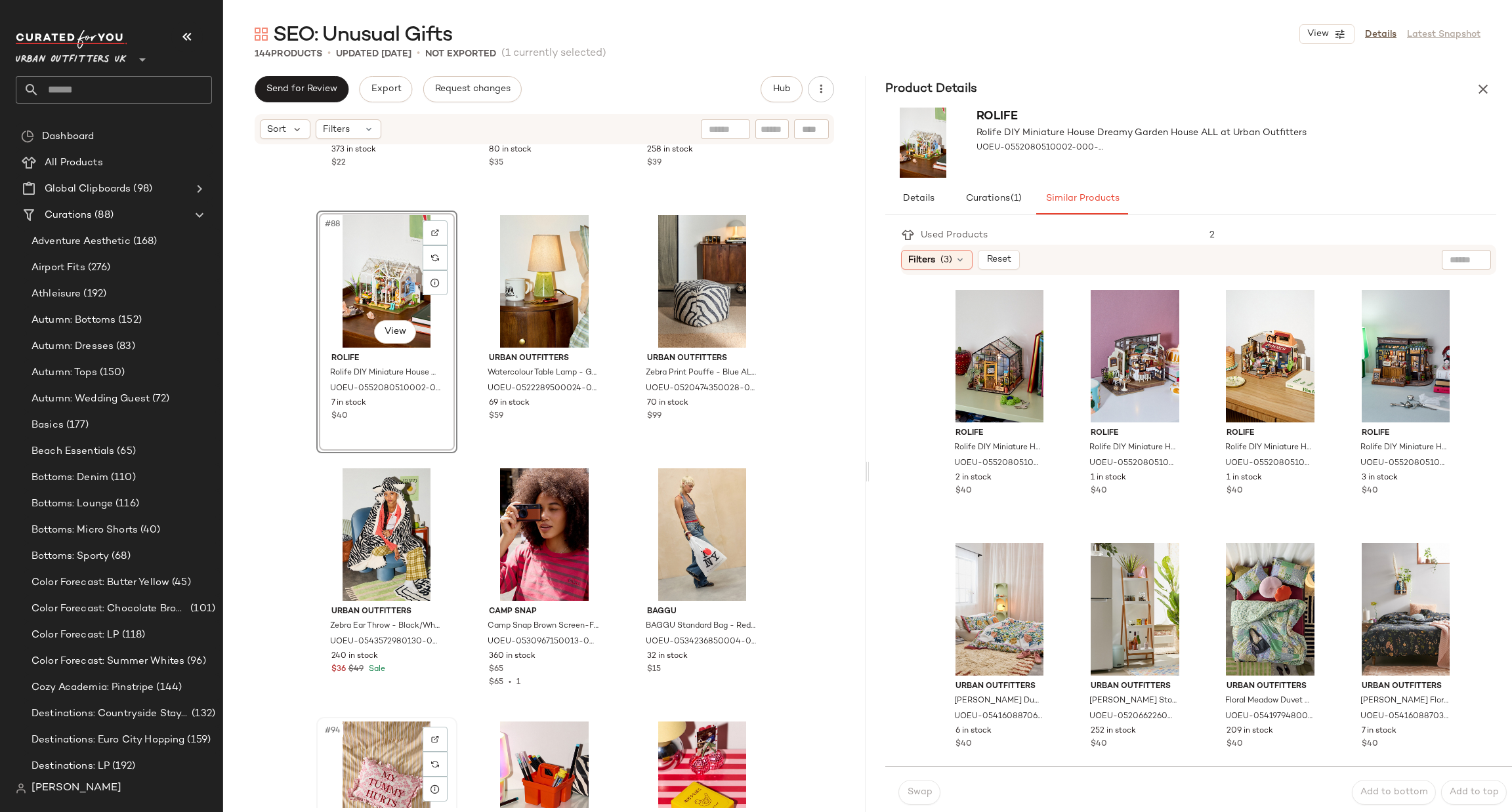
click at [393, 762] on div "#94 View" at bounding box center [387, 788] width 132 height 133
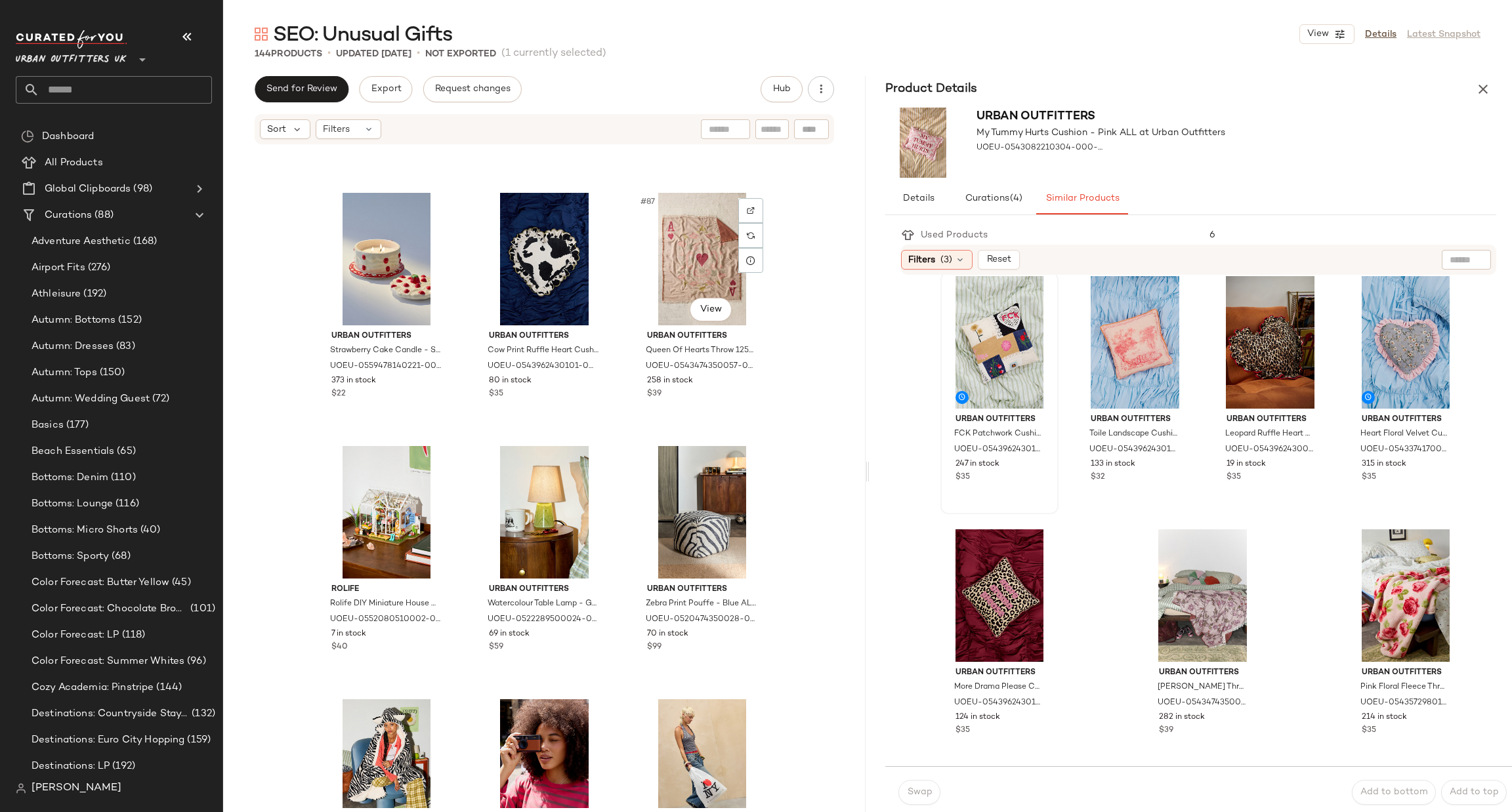
scroll to position [7098, 0]
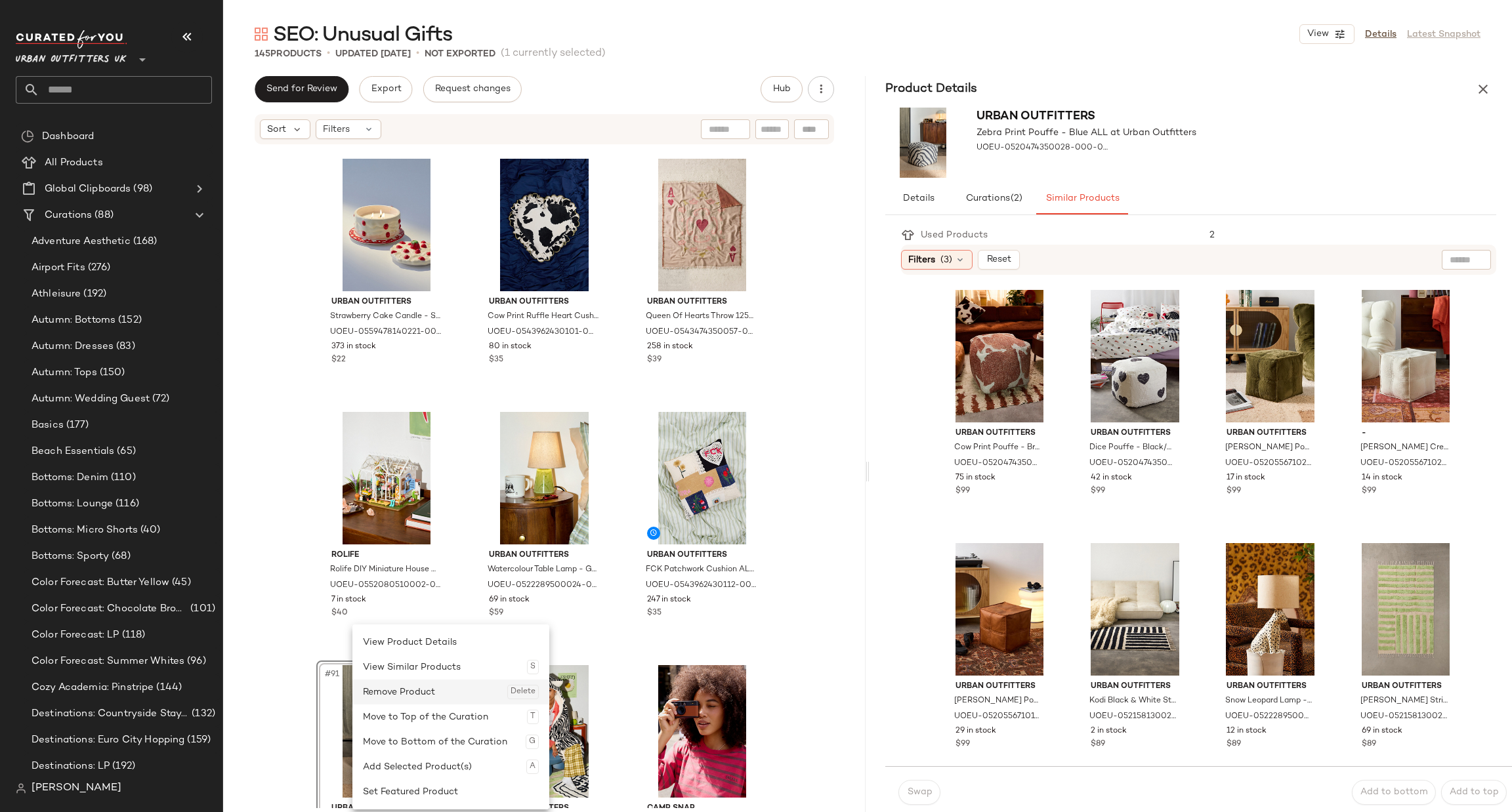
click at [443, 693] on div "Remove Product Delete" at bounding box center [450, 692] width 176 height 24
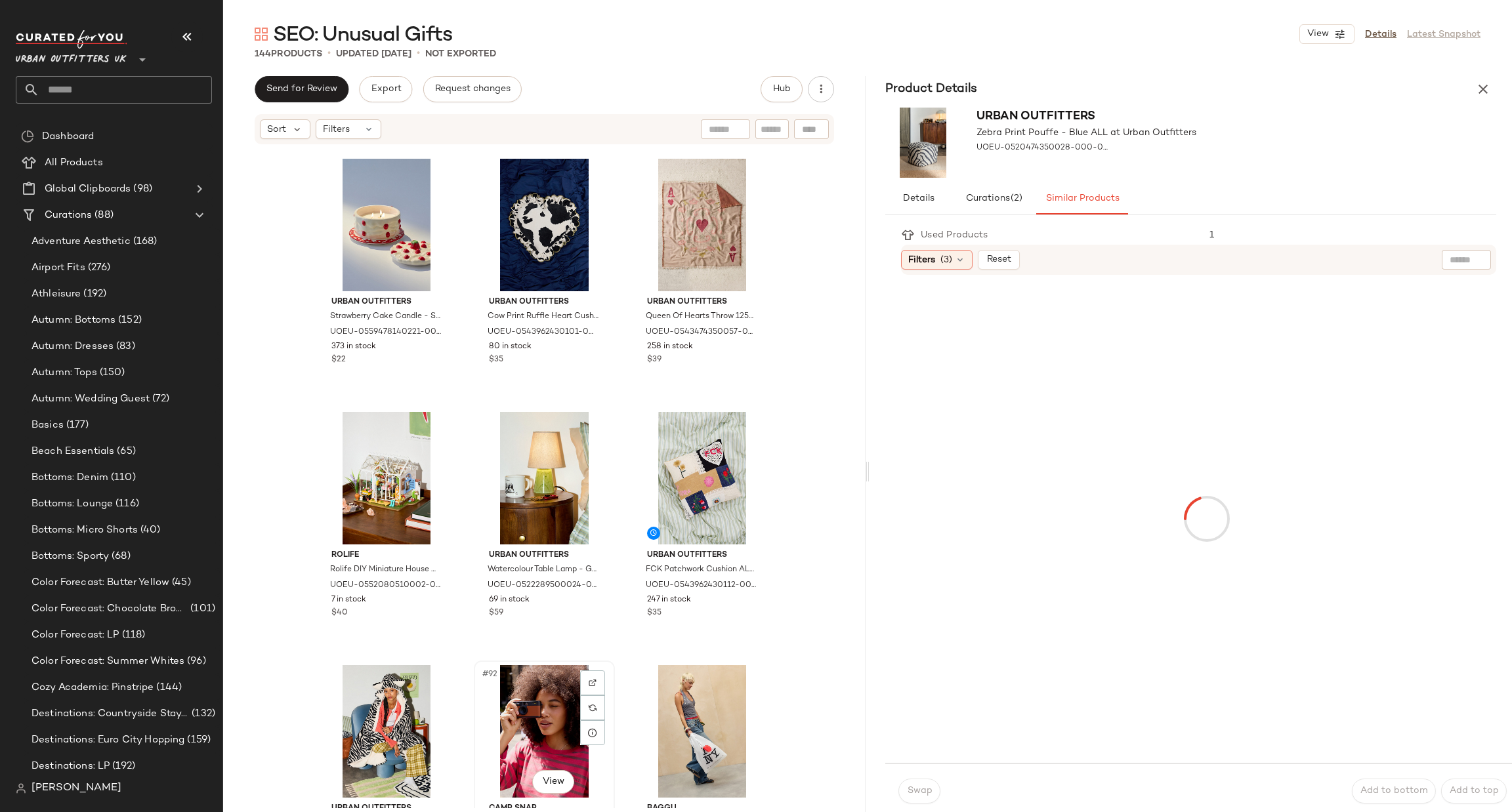
click at [532, 741] on div "#92 View" at bounding box center [545, 731] width 132 height 133
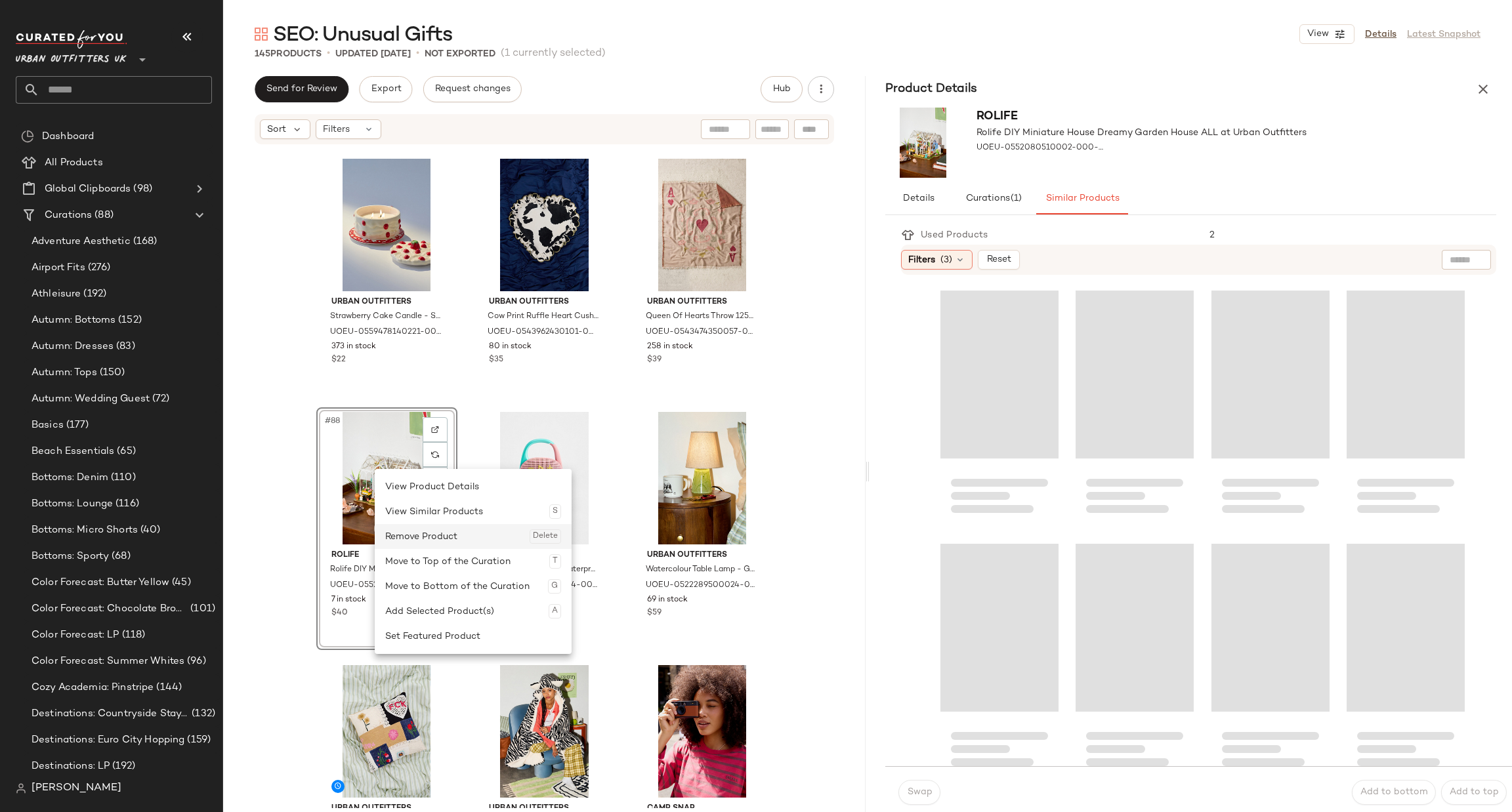
click at [431, 529] on div "Remove Product Delete" at bounding box center [473, 537] width 176 height 24
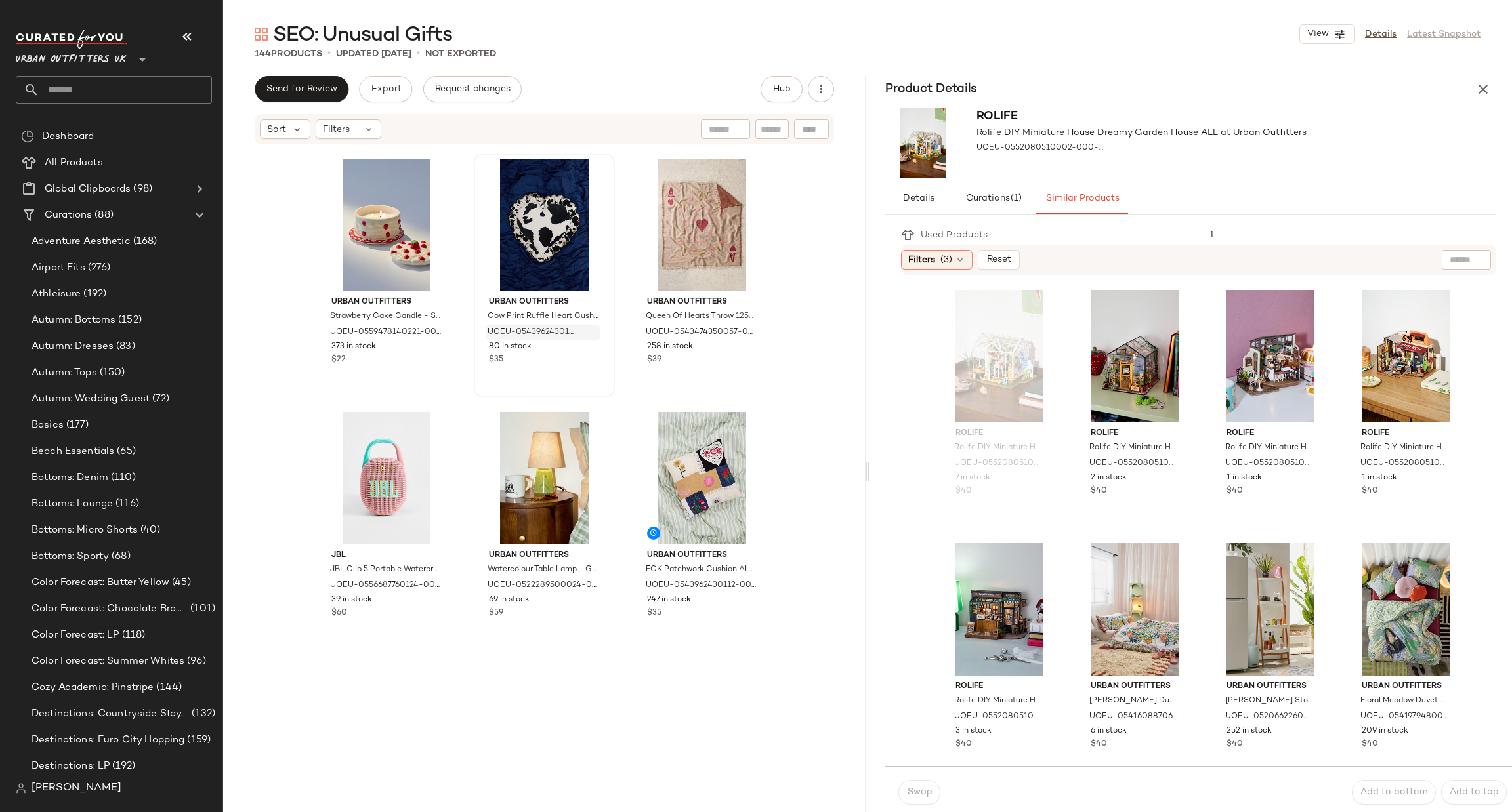
scroll to position [6507, 0]
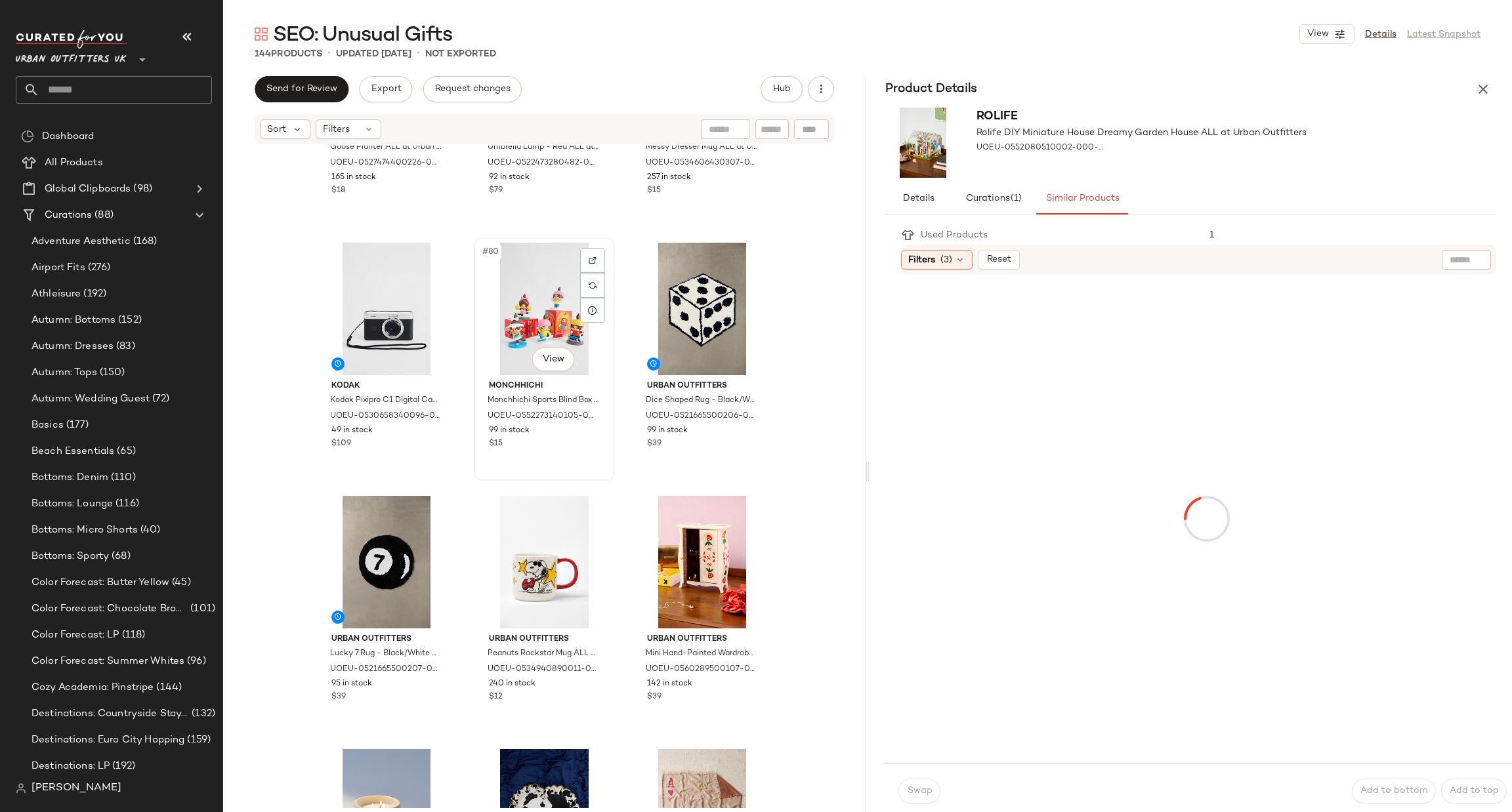
click at [540, 308] on div "#80 View" at bounding box center [545, 309] width 132 height 133
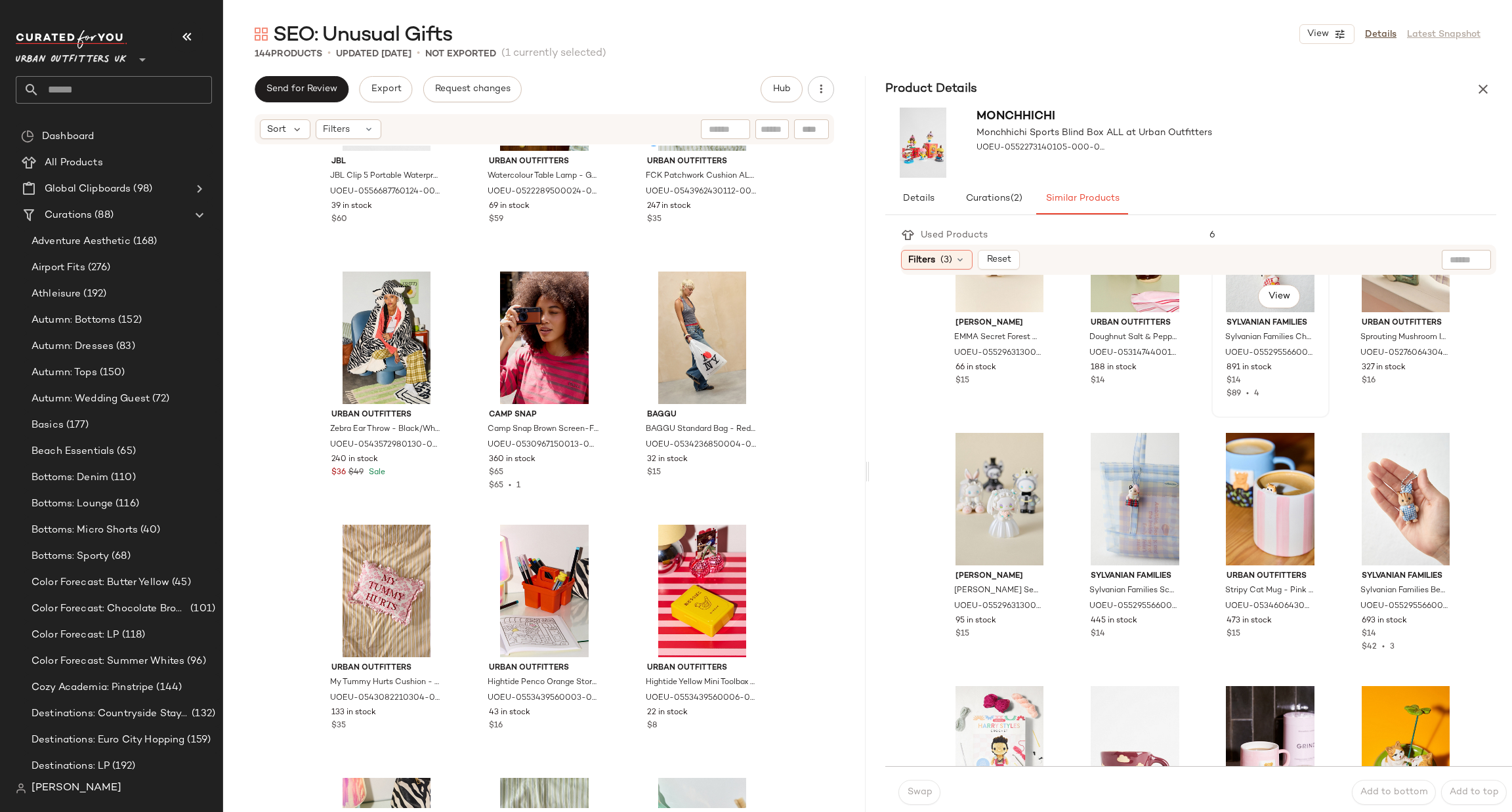
scroll to position [394, 0]
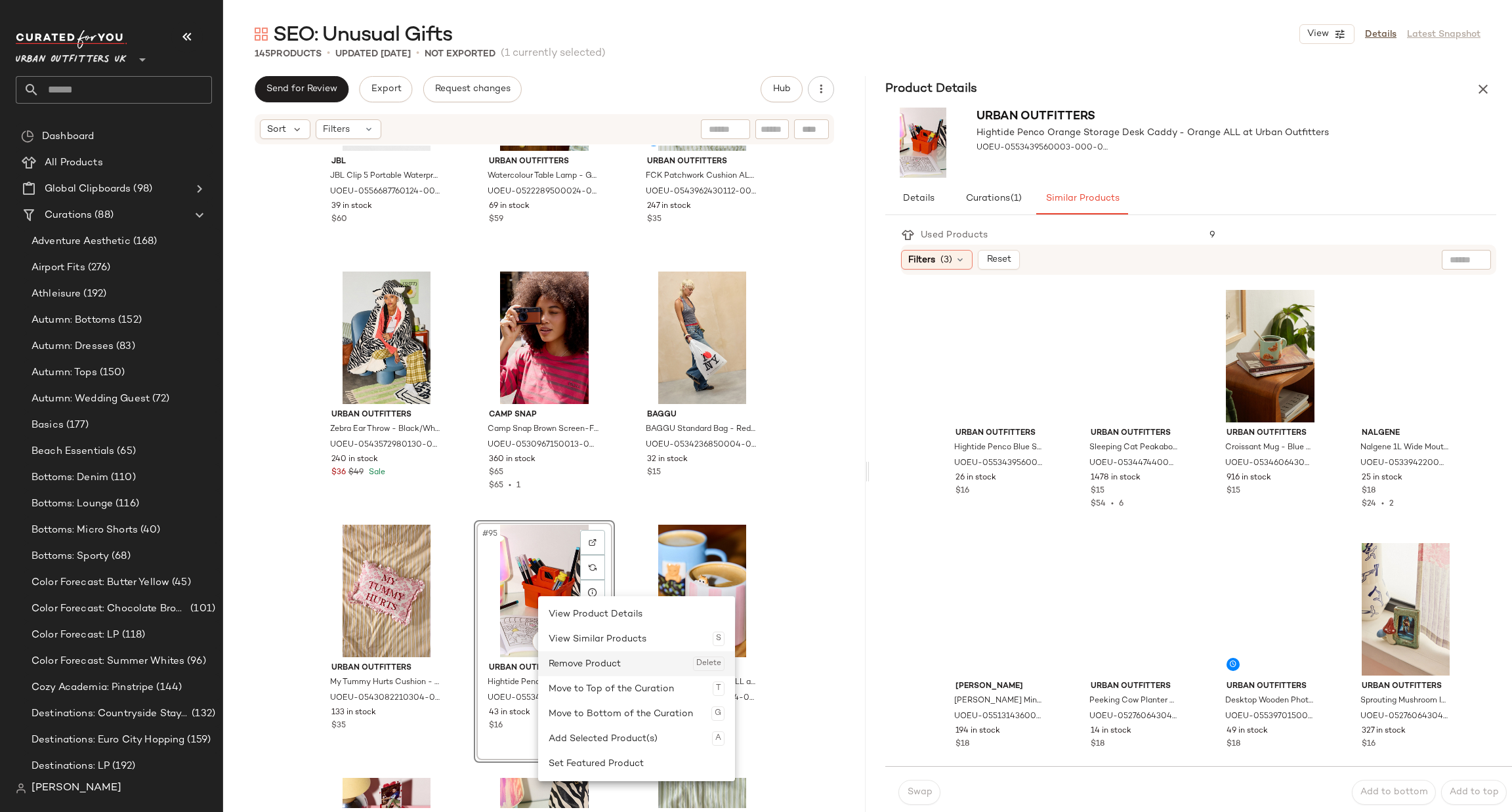
click at [593, 657] on div "Remove Product Delete" at bounding box center [636, 664] width 176 height 24
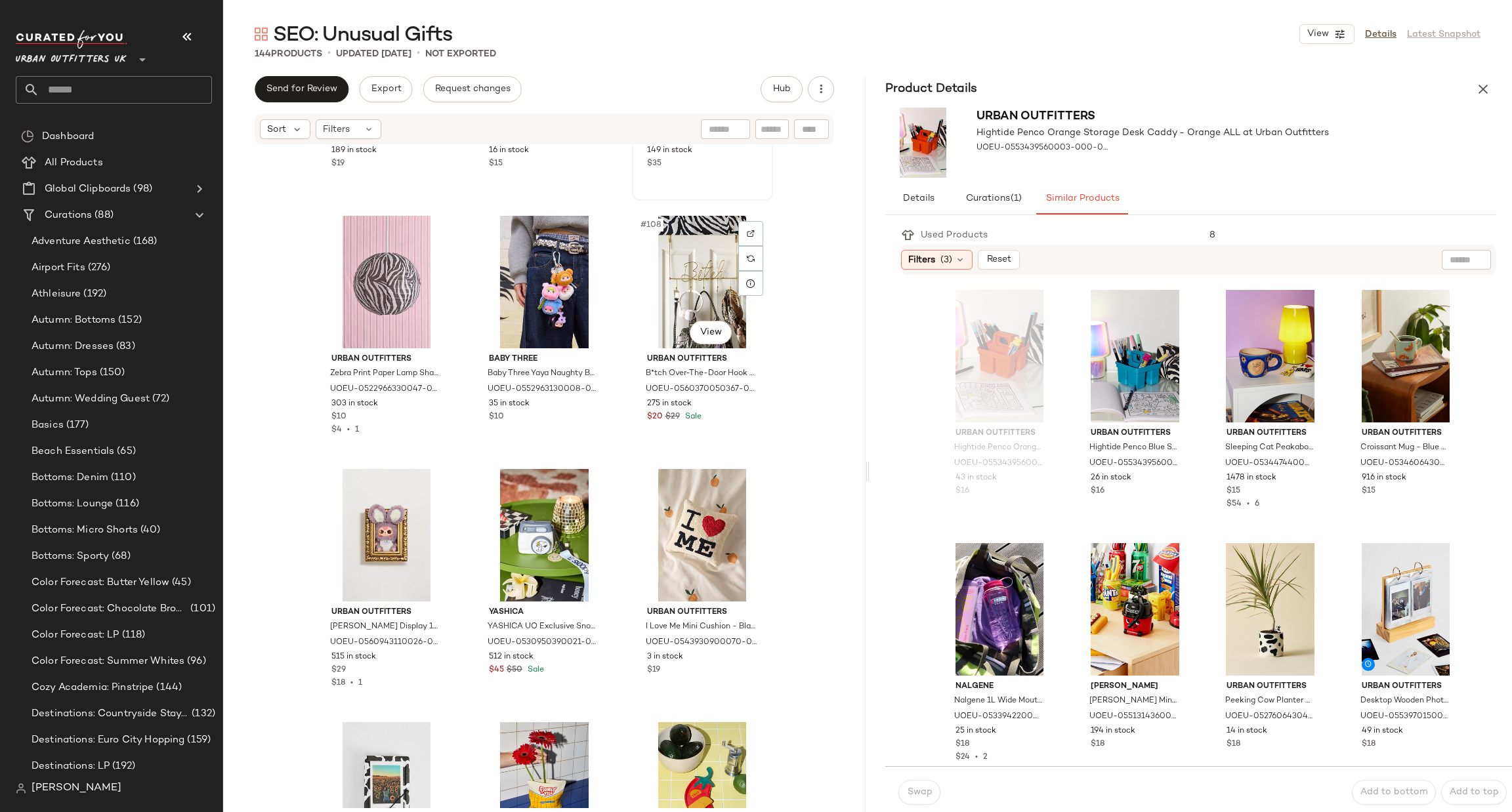
scroll to position [8870, 0]
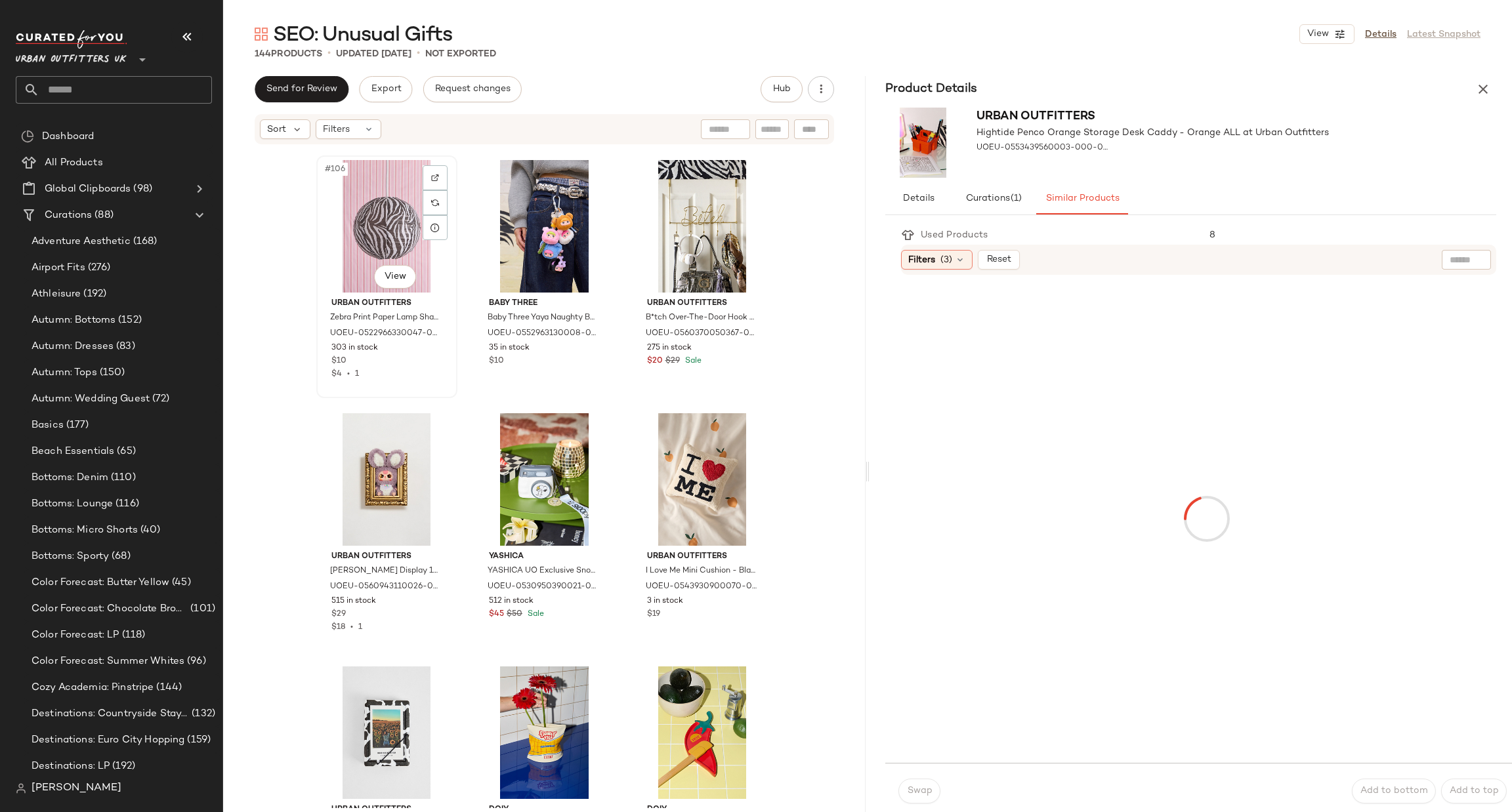
click at [393, 239] on div "#106 View" at bounding box center [387, 226] width 132 height 133
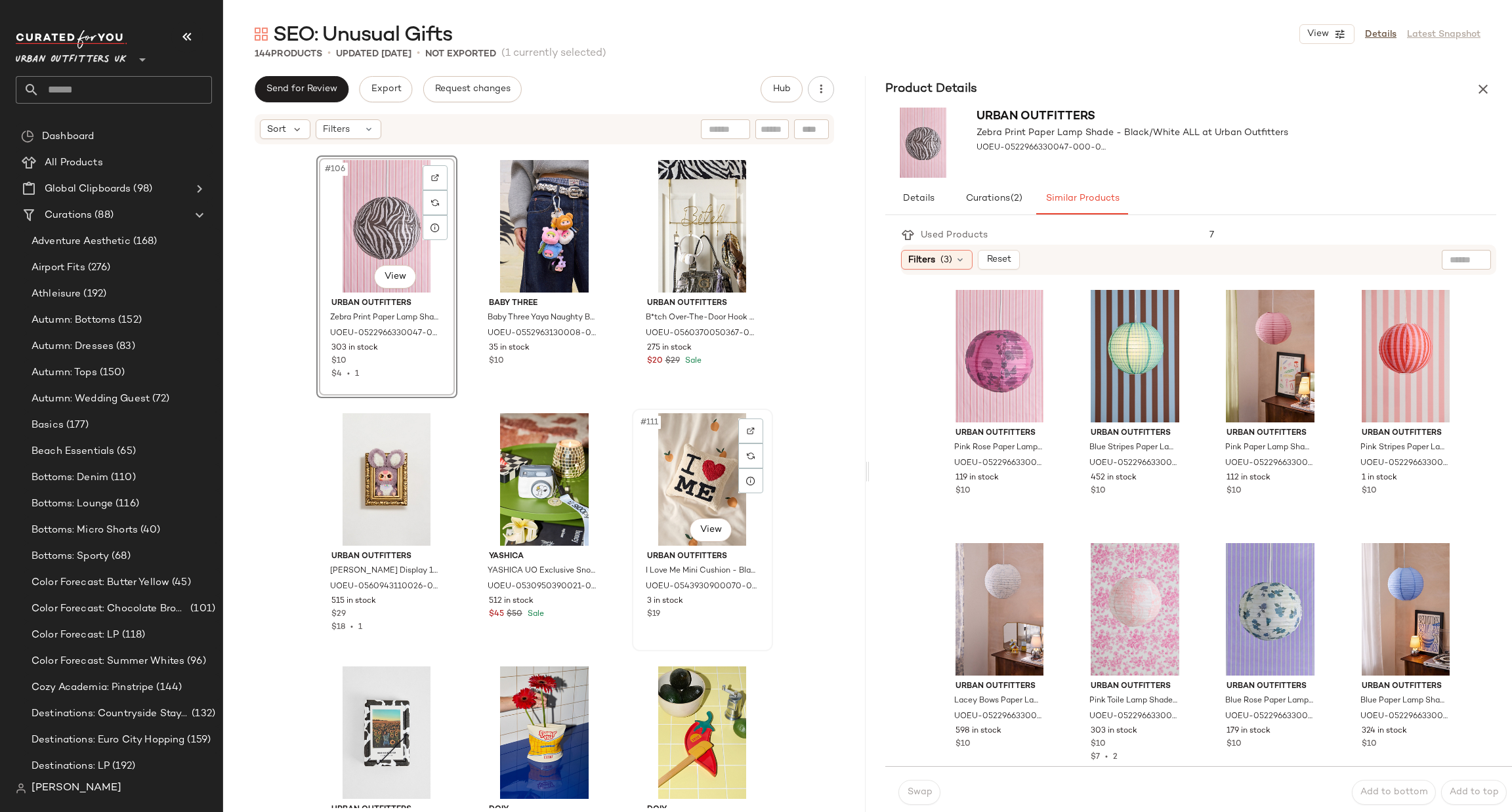
click at [700, 472] on div "#111 View" at bounding box center [703, 479] width 132 height 133
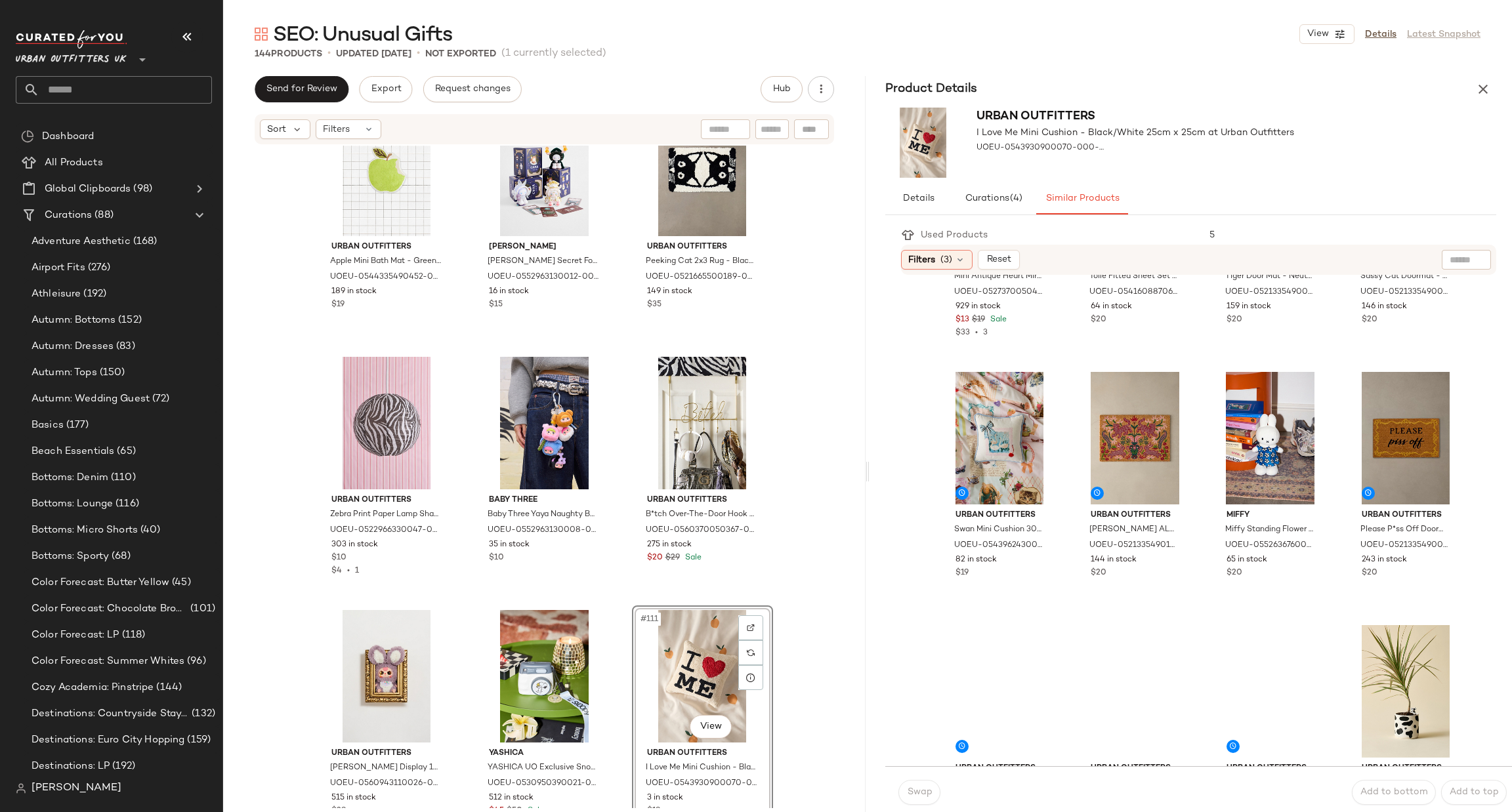
scroll to position [773, 0]
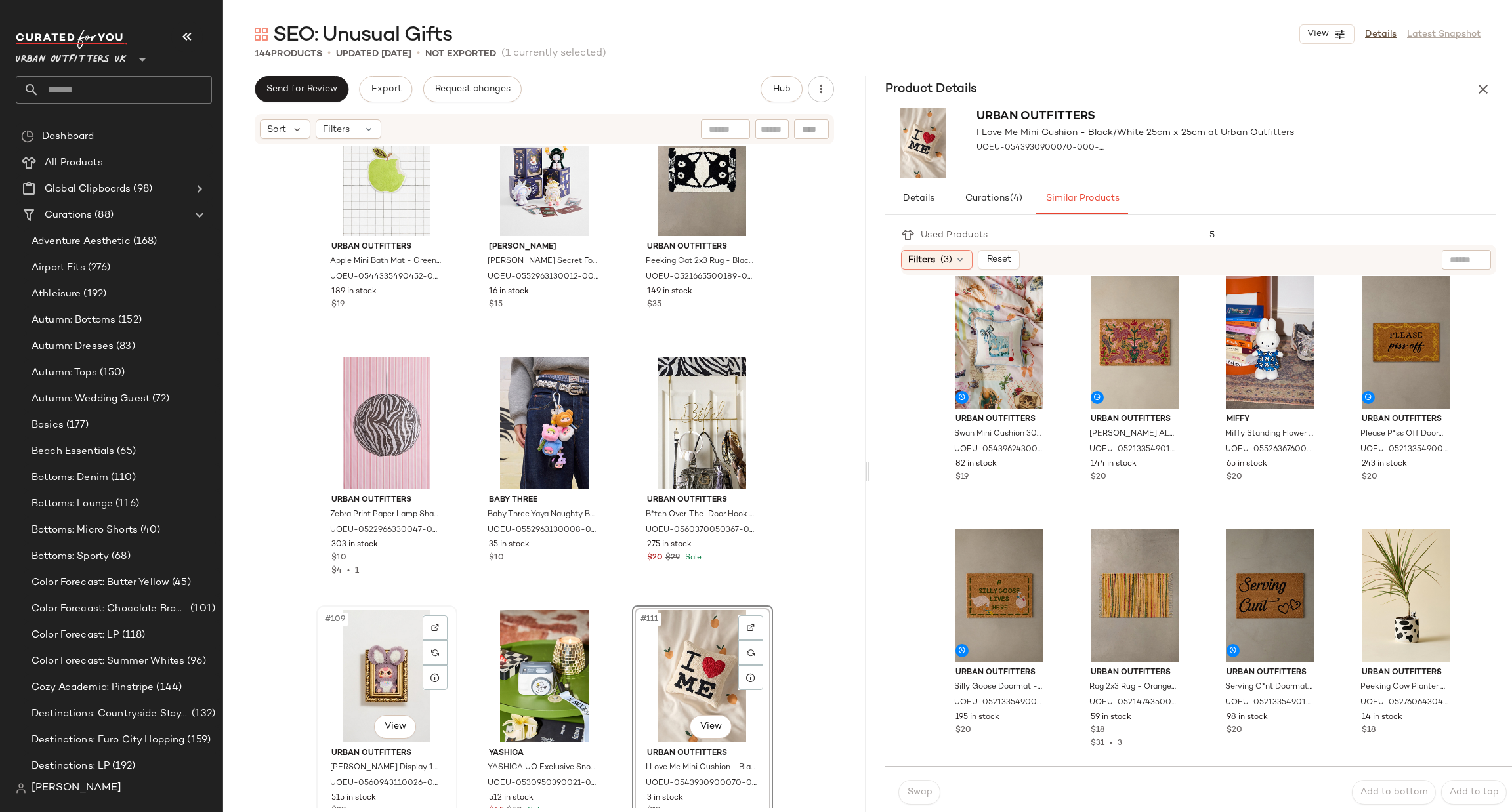
click at [365, 674] on div "#109 View" at bounding box center [387, 676] width 132 height 133
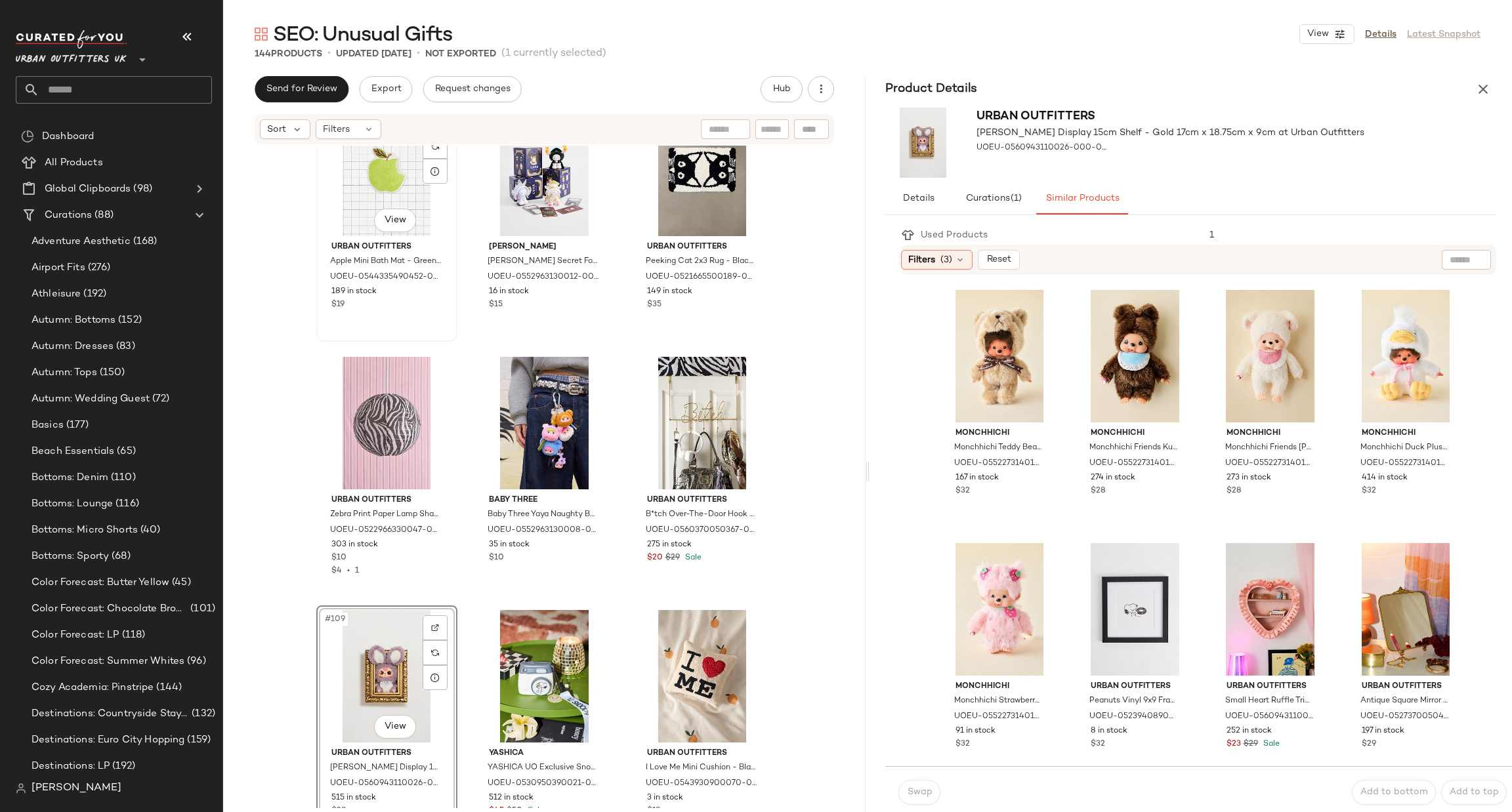
click at [384, 159] on div "#103 View" at bounding box center [387, 170] width 132 height 133
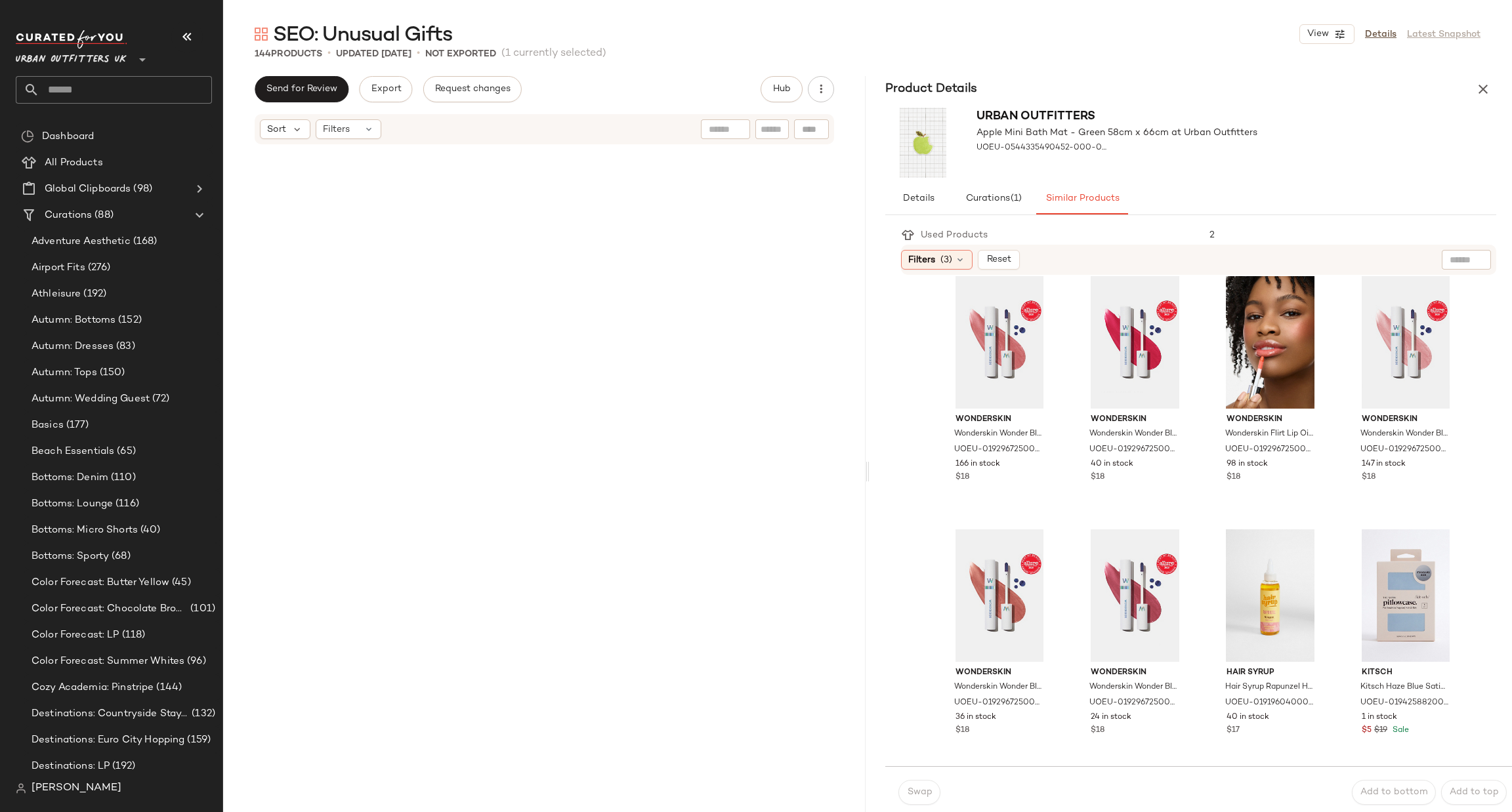
scroll to position [9657, 0]
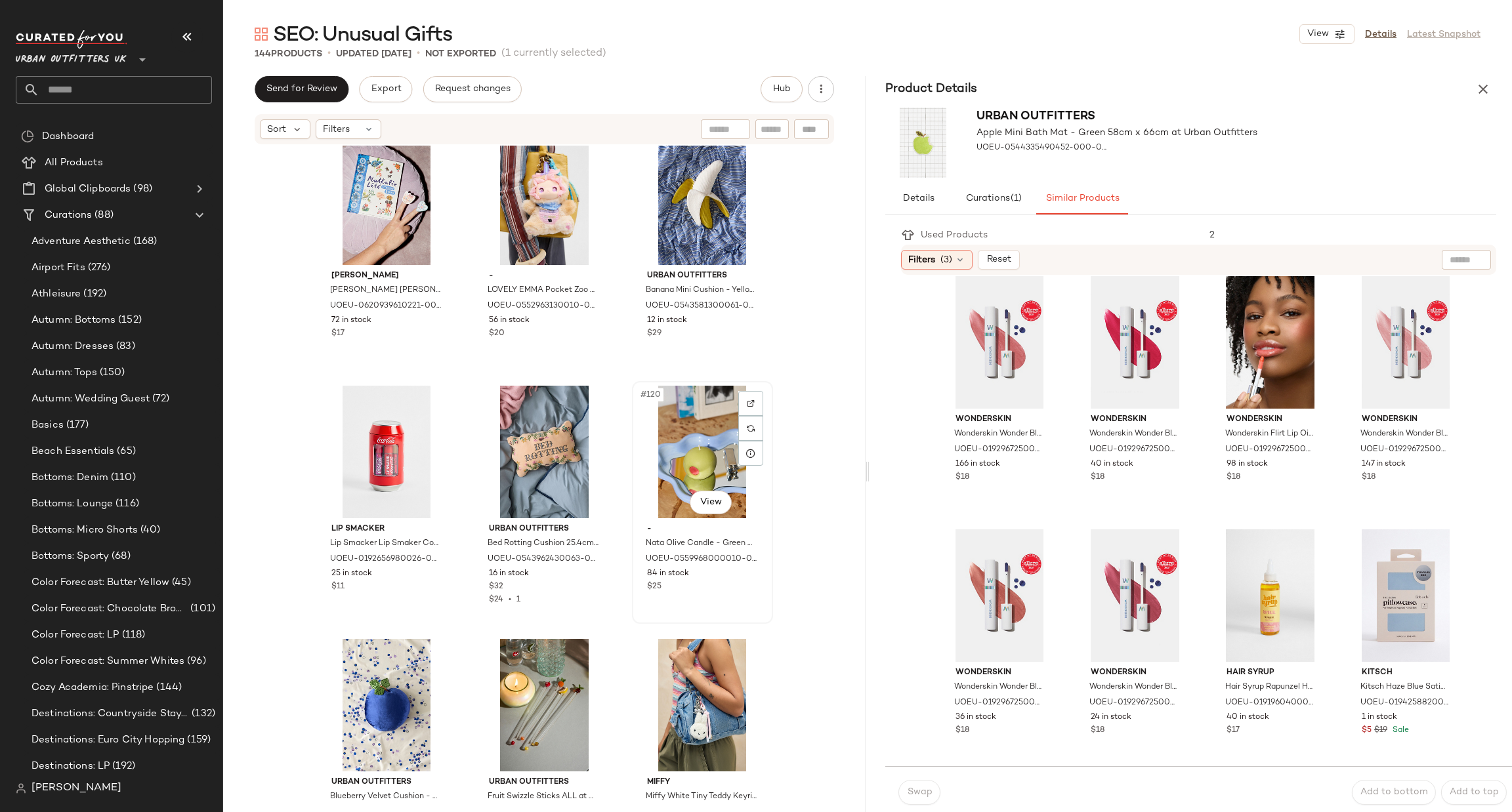
click at [678, 453] on div "#120 View" at bounding box center [703, 452] width 132 height 133
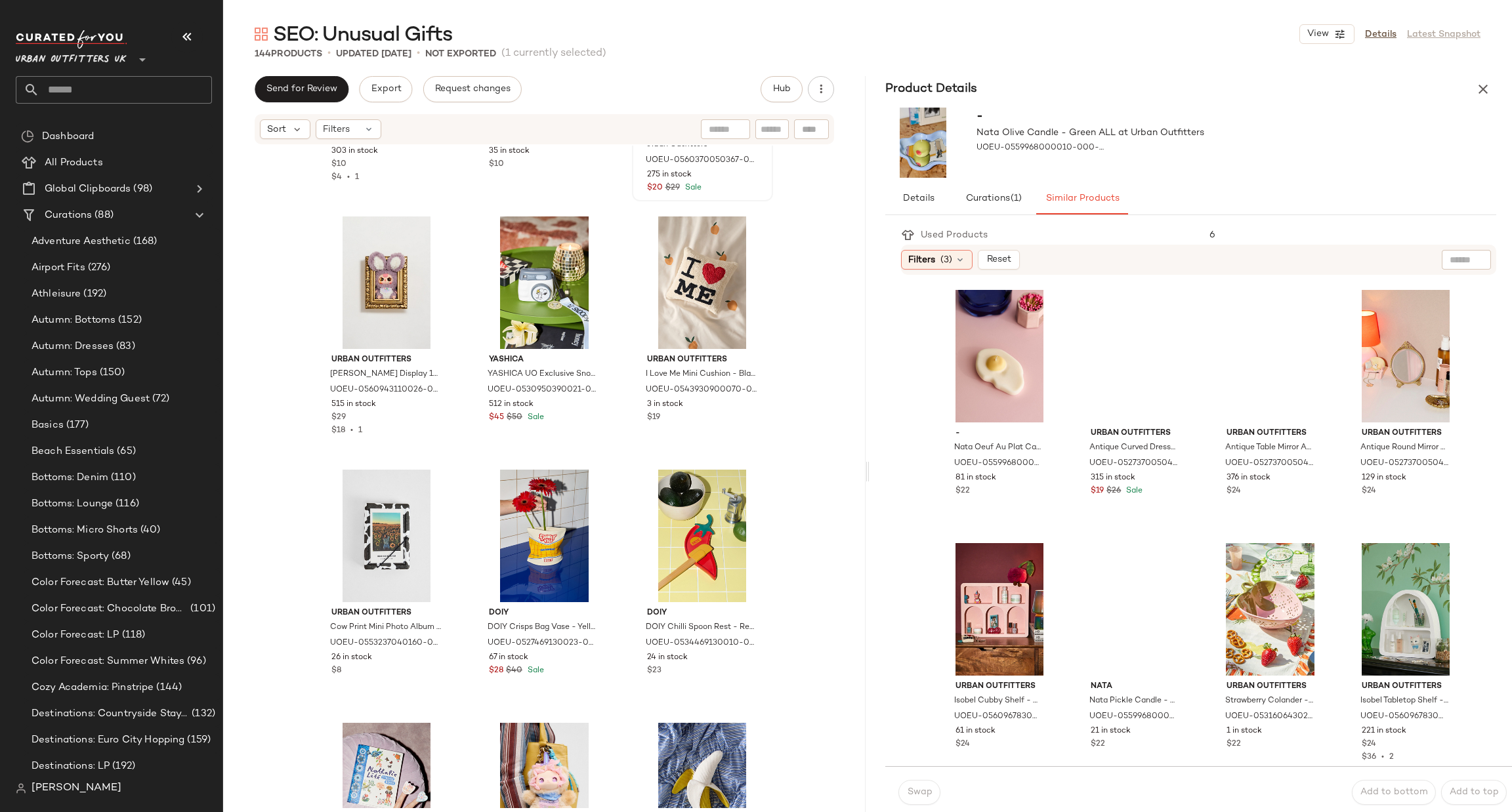
scroll to position [8673, 0]
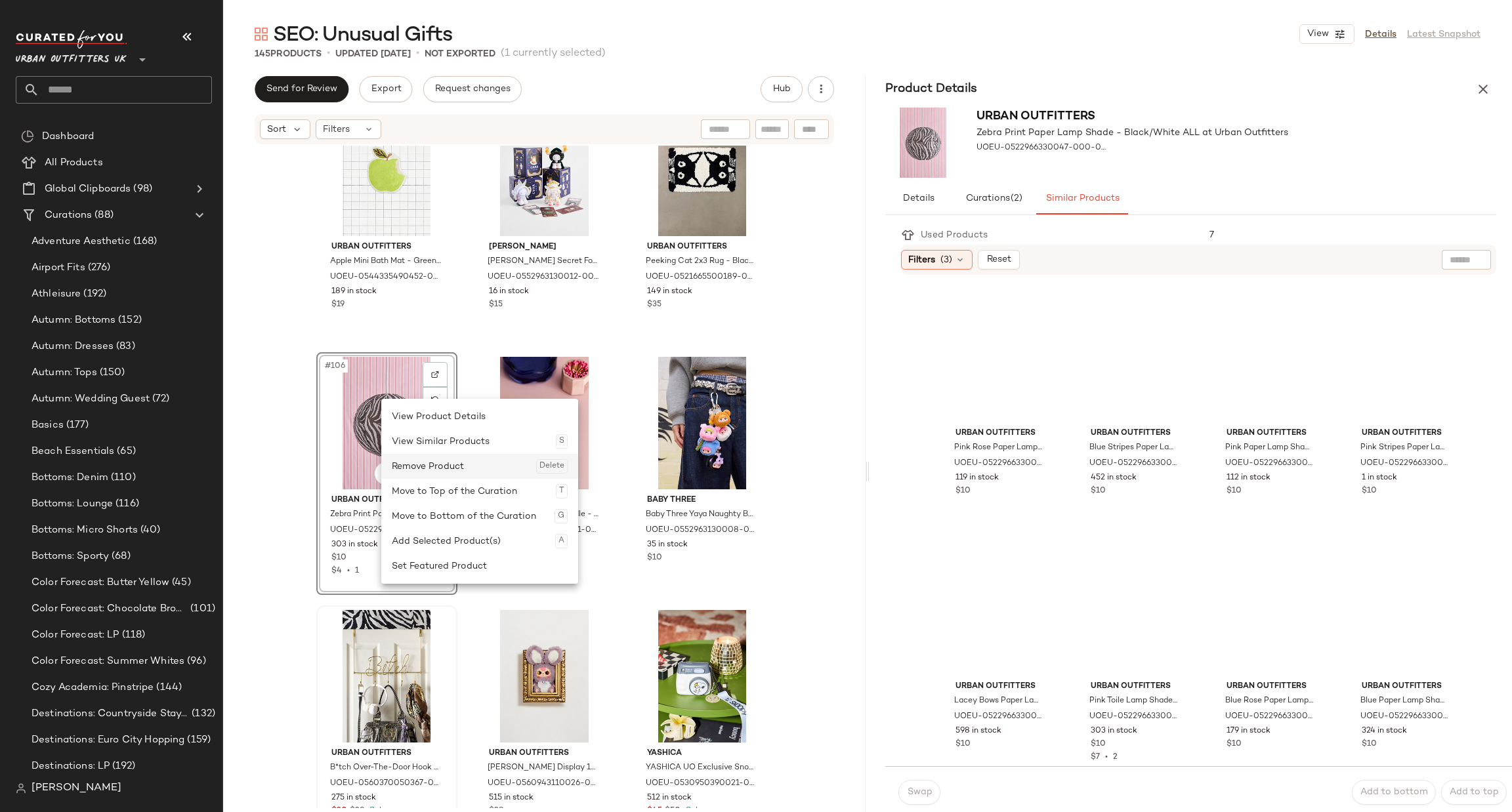
click at [422, 468] on div "Remove Product Delete" at bounding box center [480, 466] width 176 height 24
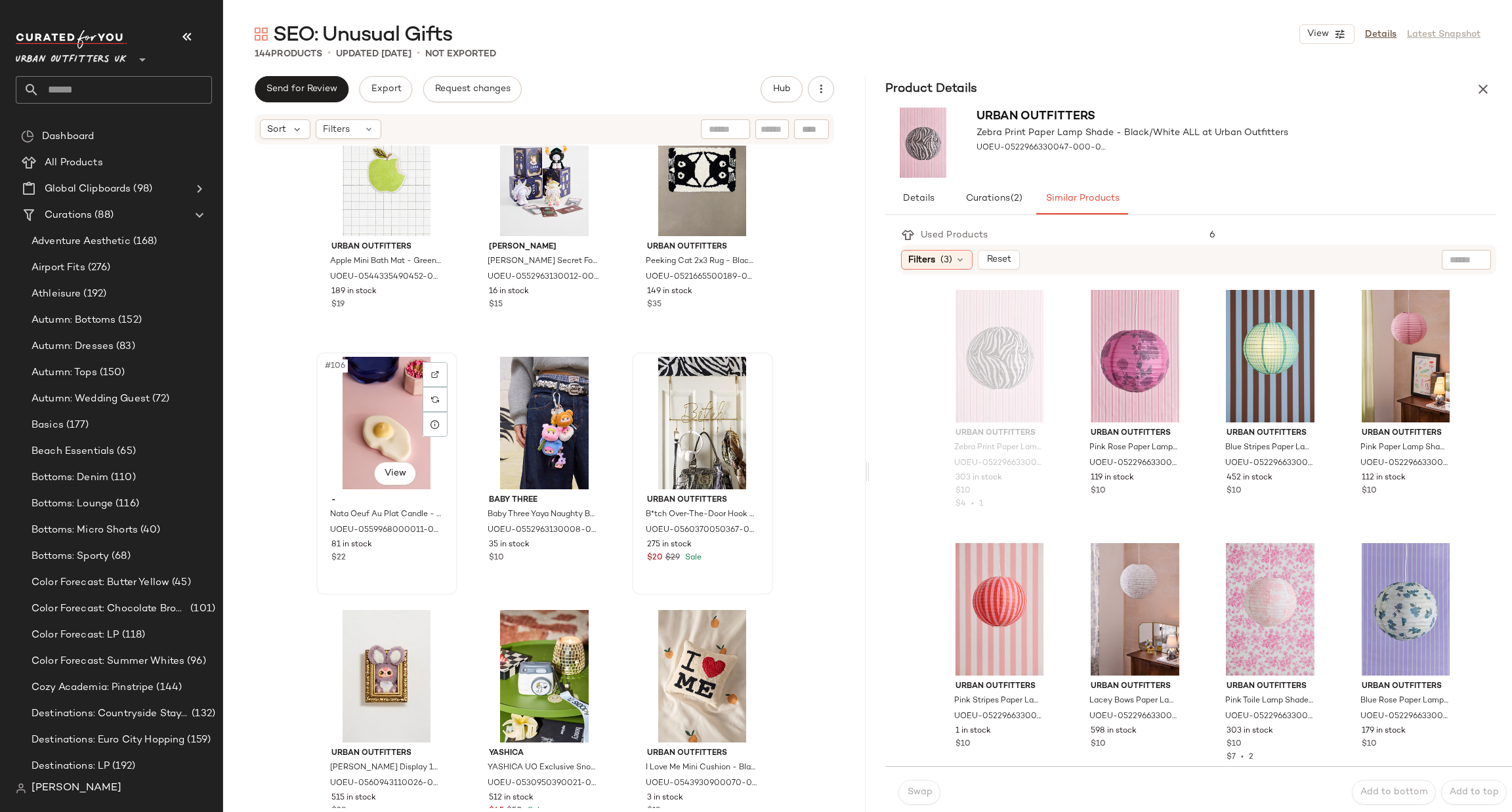
click at [384, 421] on div "#106 View" at bounding box center [387, 423] width 132 height 133
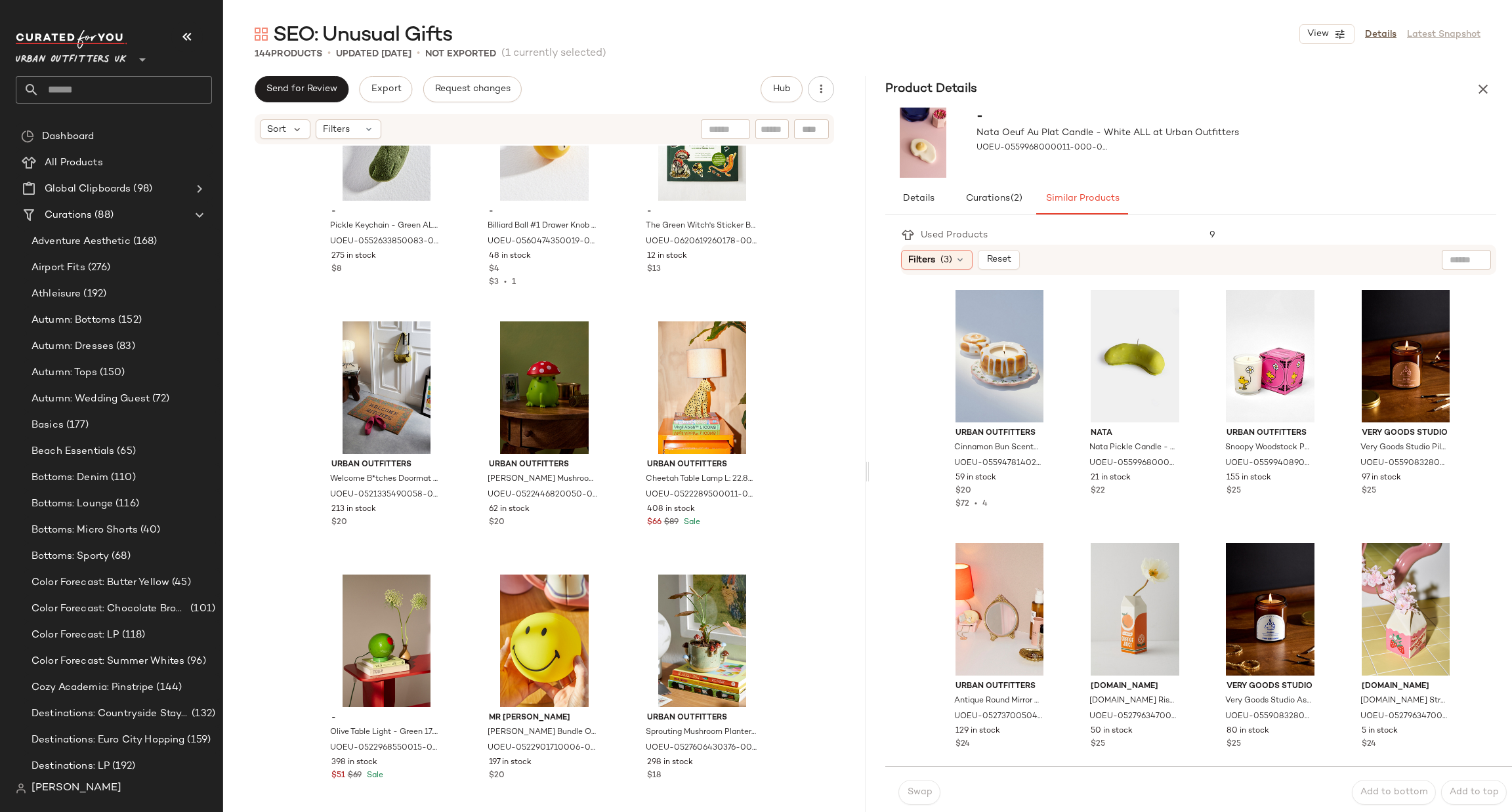
scroll to position [11498, 0]
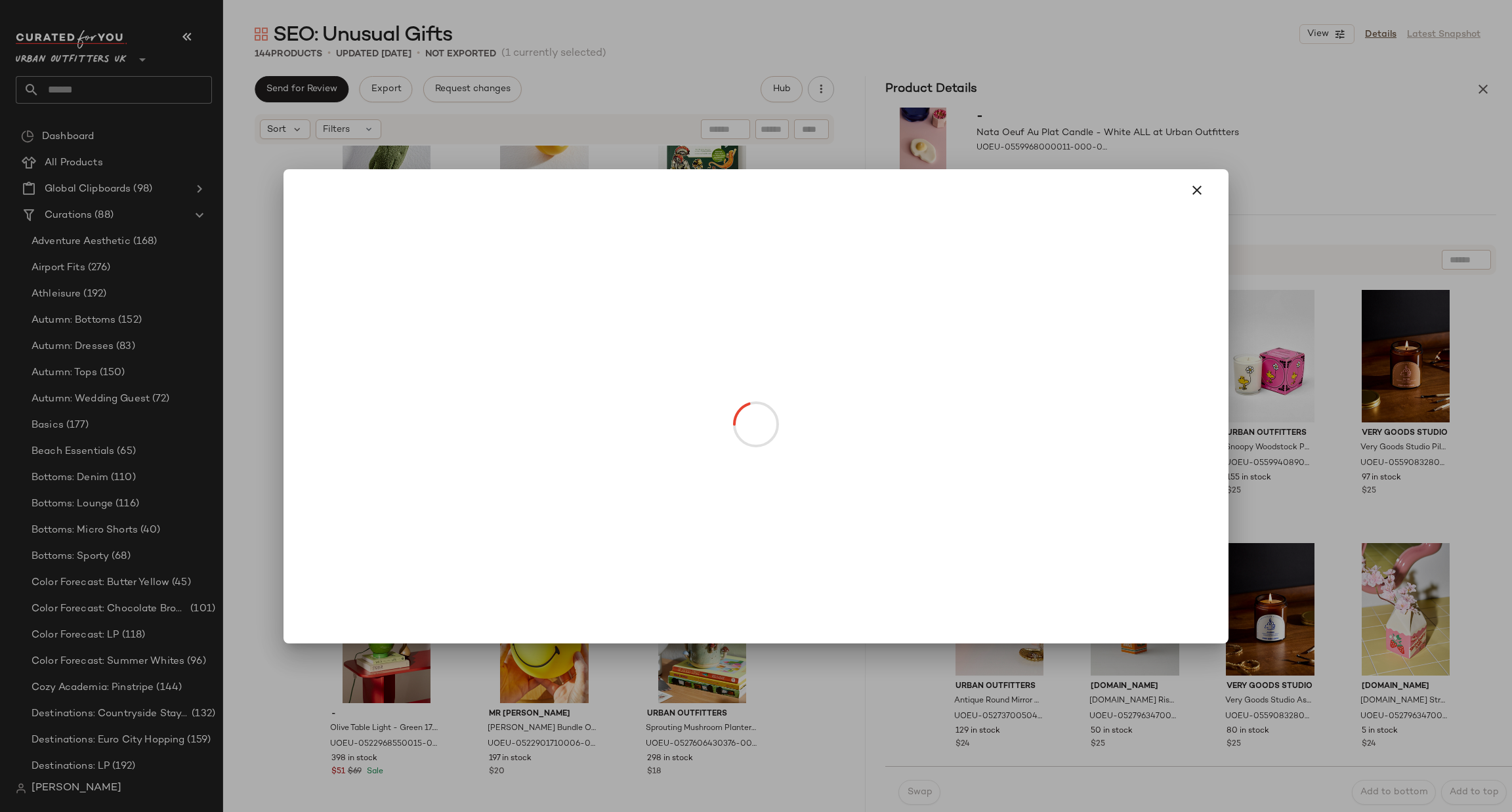
drag, startPoint x: 1117, startPoint y: 389, endPoint x: 619, endPoint y: 374, distance: 498.2
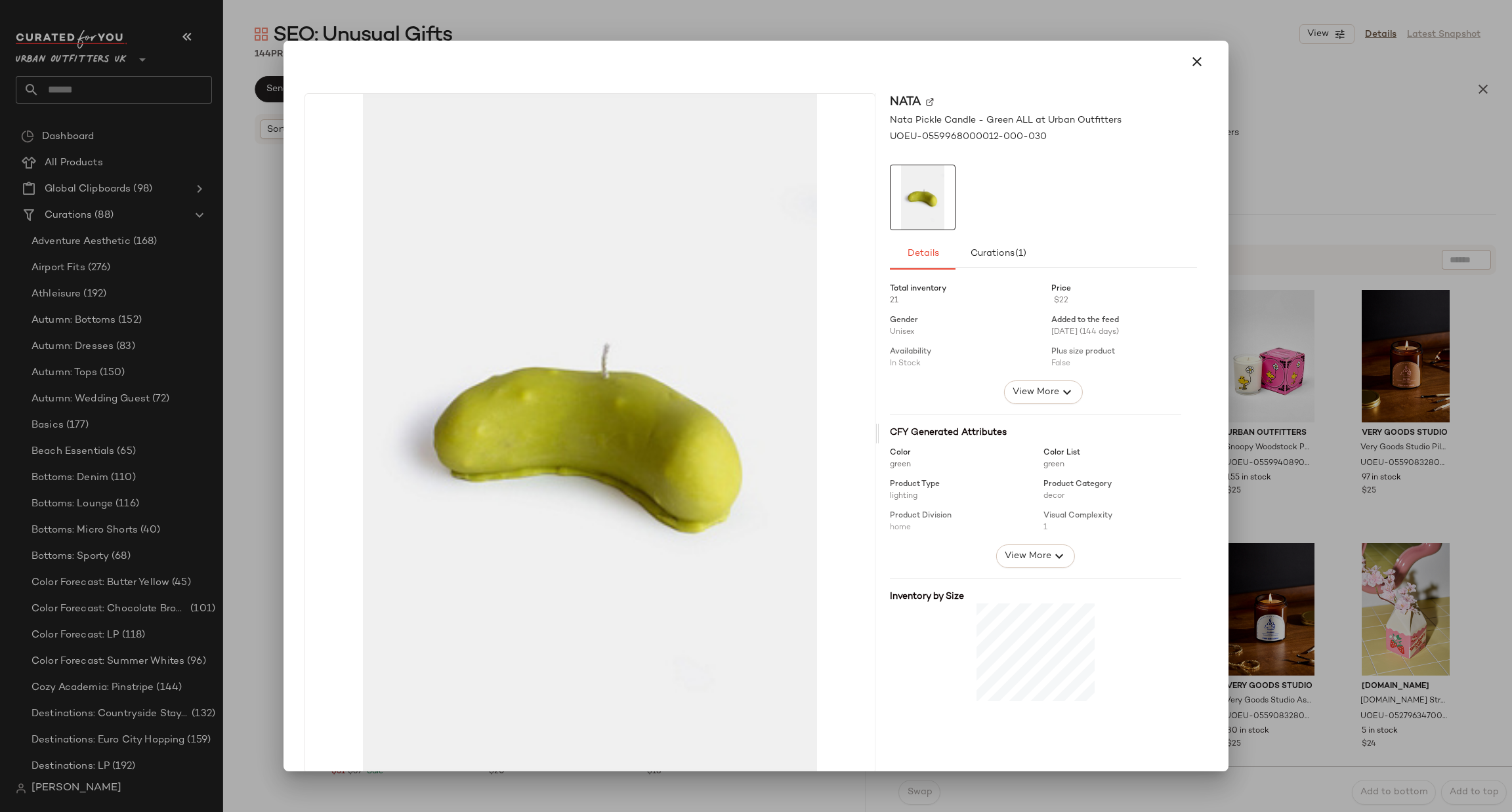
click at [1234, 284] on div at bounding box center [756, 406] width 1512 height 812
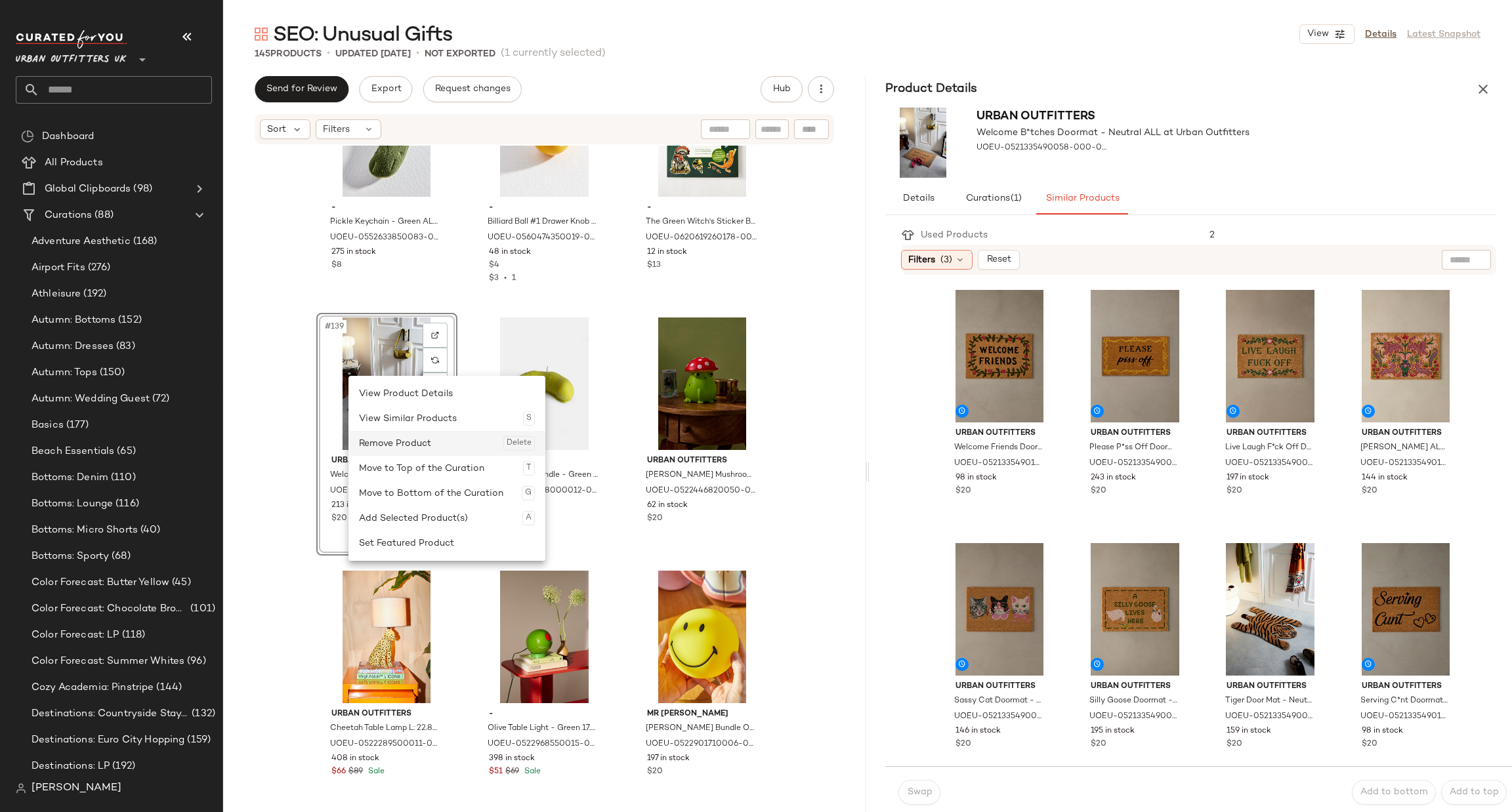
click at [395, 449] on div "Remove Product Delete" at bounding box center [447, 444] width 176 height 24
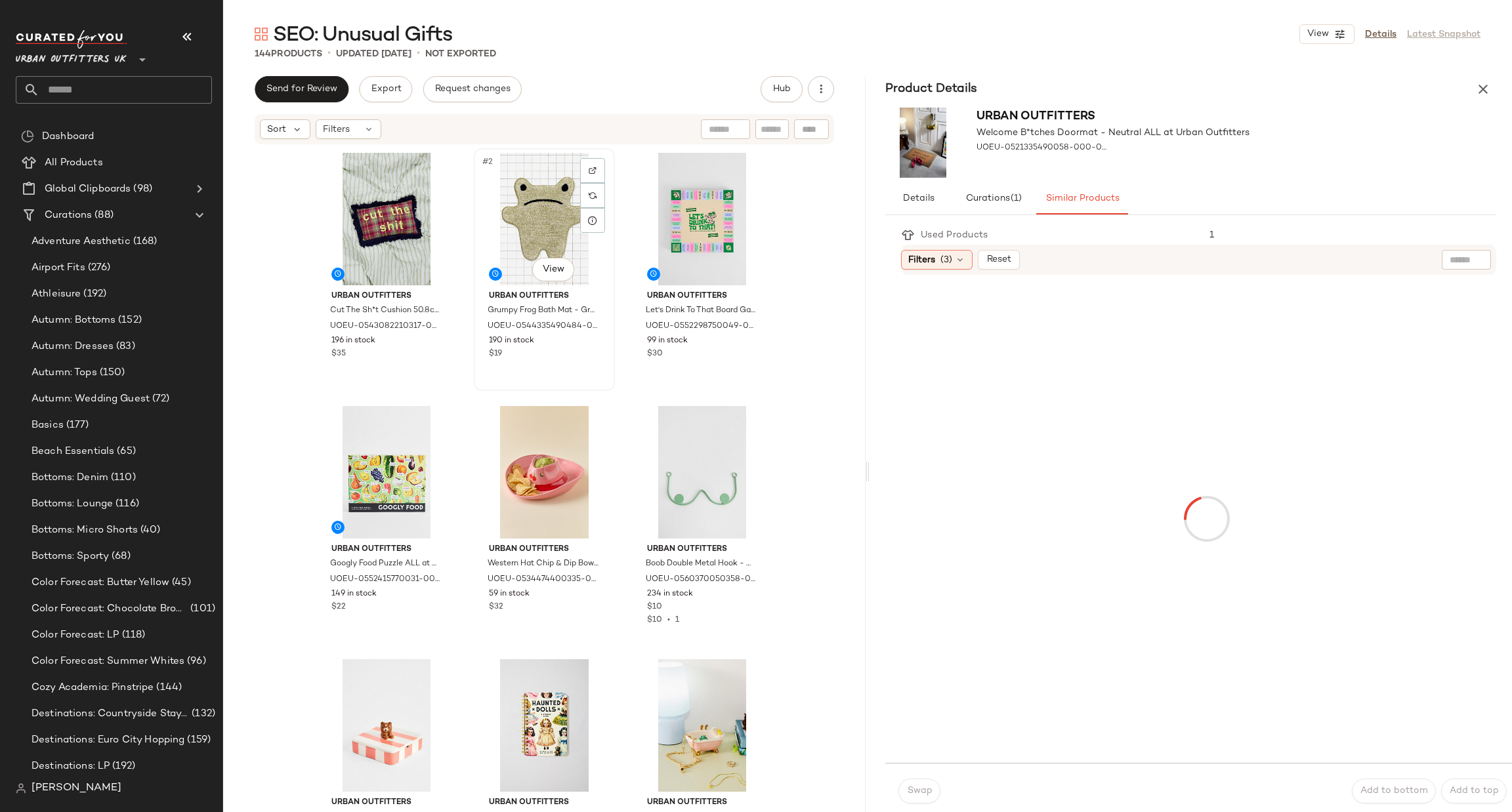
click at [520, 221] on div "#2 View" at bounding box center [545, 219] width 132 height 133
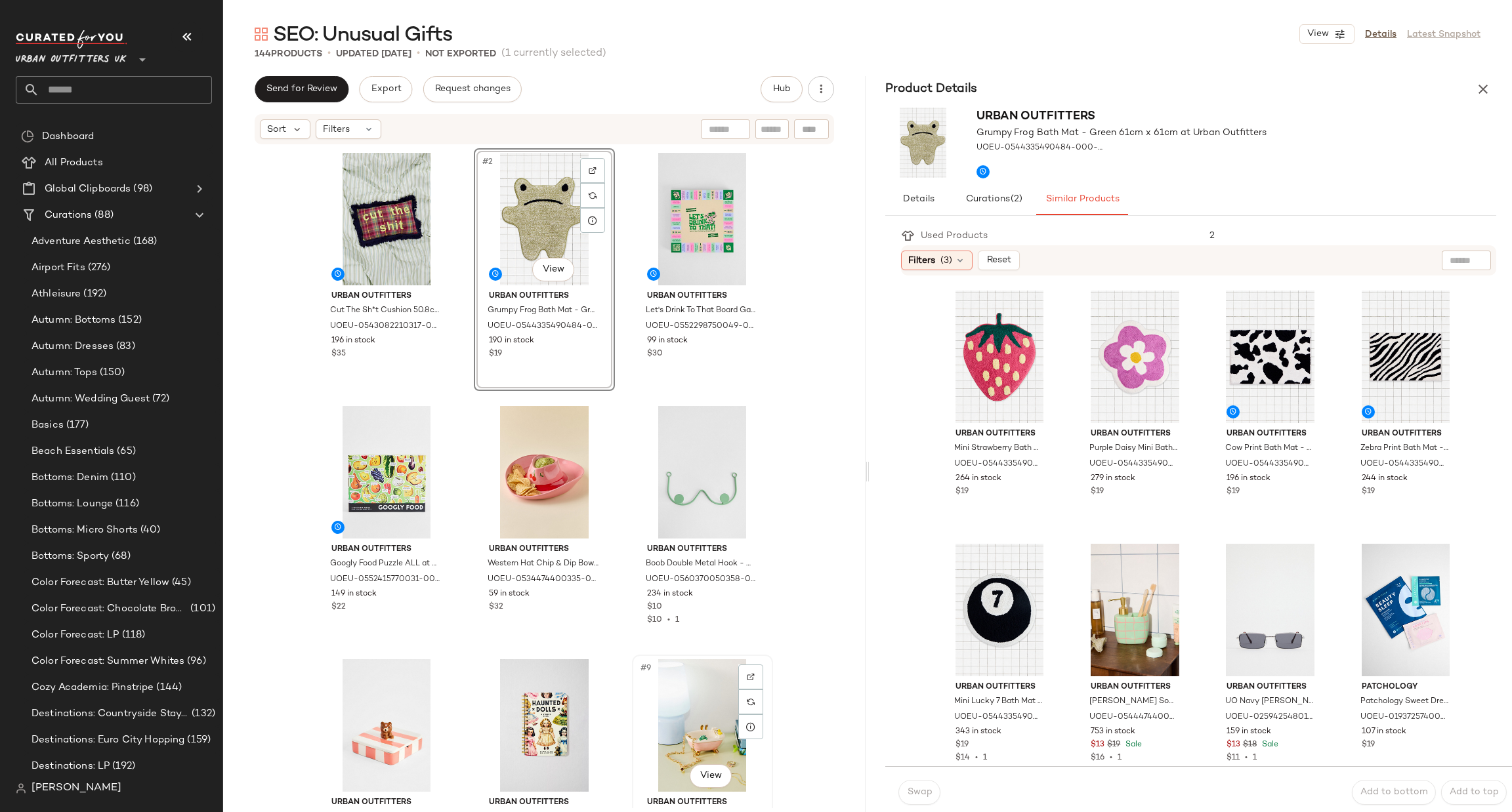
click at [667, 717] on div "#9 View" at bounding box center [703, 725] width 132 height 133
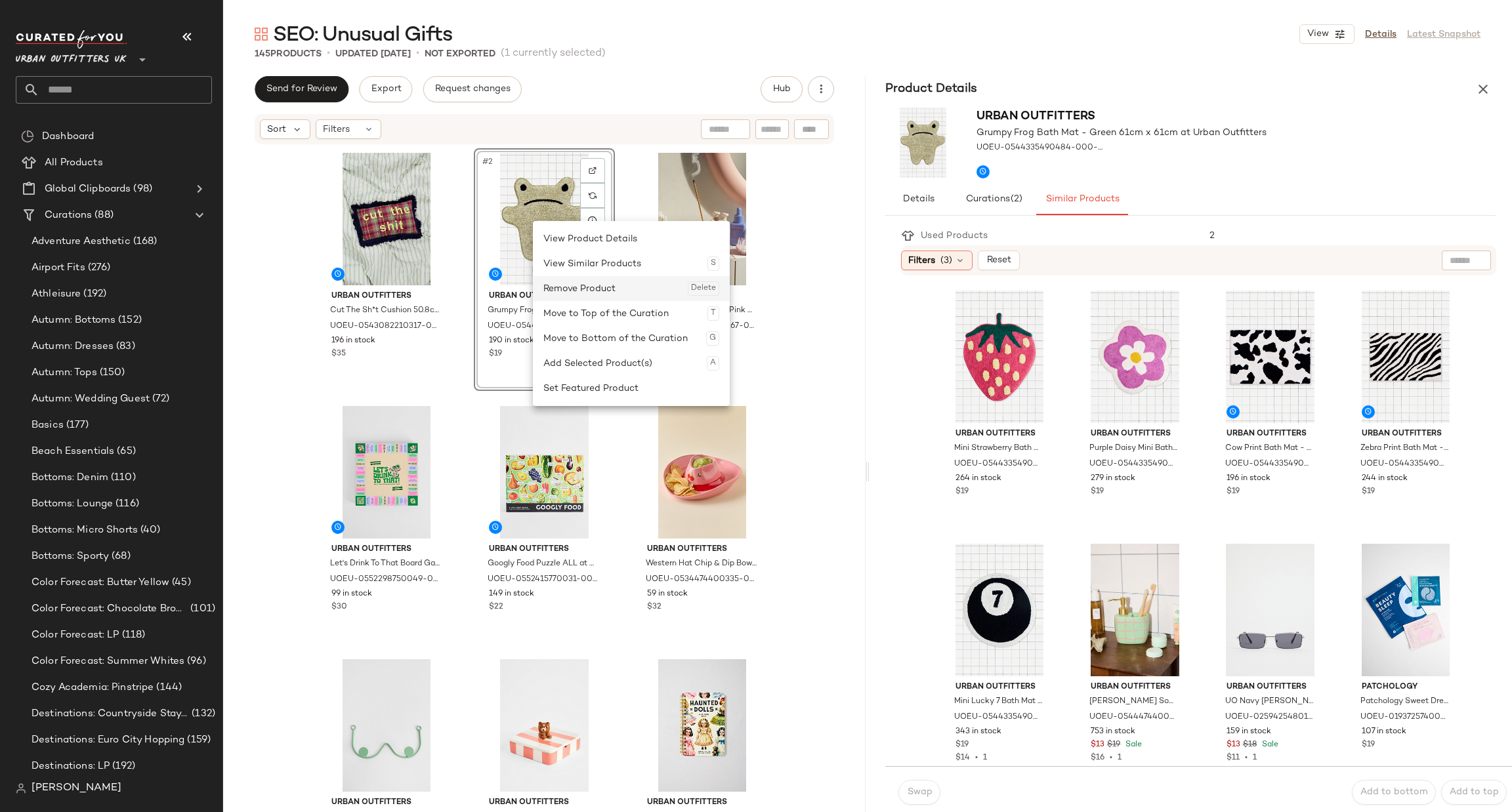
click at [592, 284] on div "Remove Product Delete" at bounding box center [631, 288] width 176 height 24
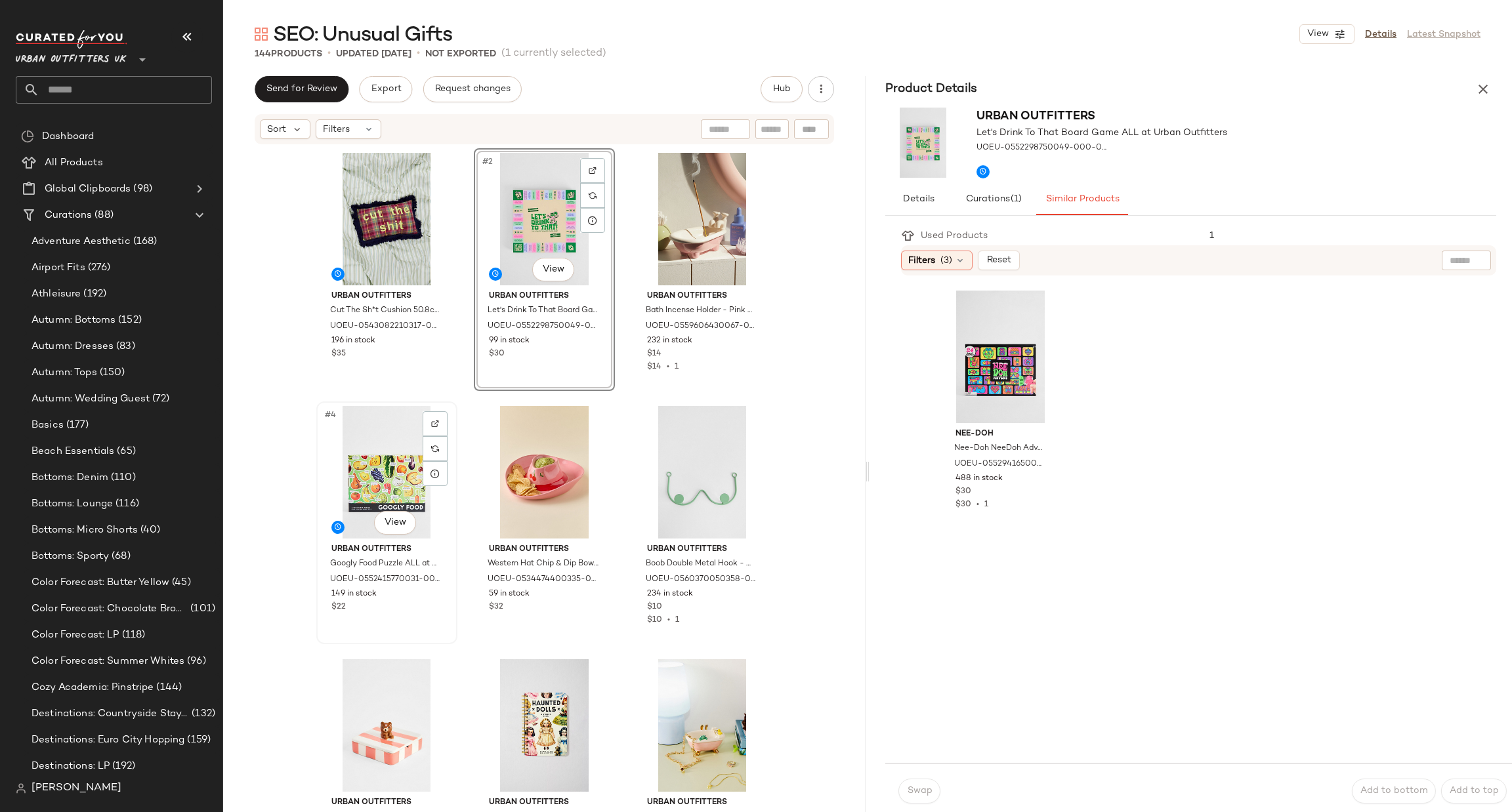
click at [369, 480] on div "#4 View" at bounding box center [387, 472] width 132 height 133
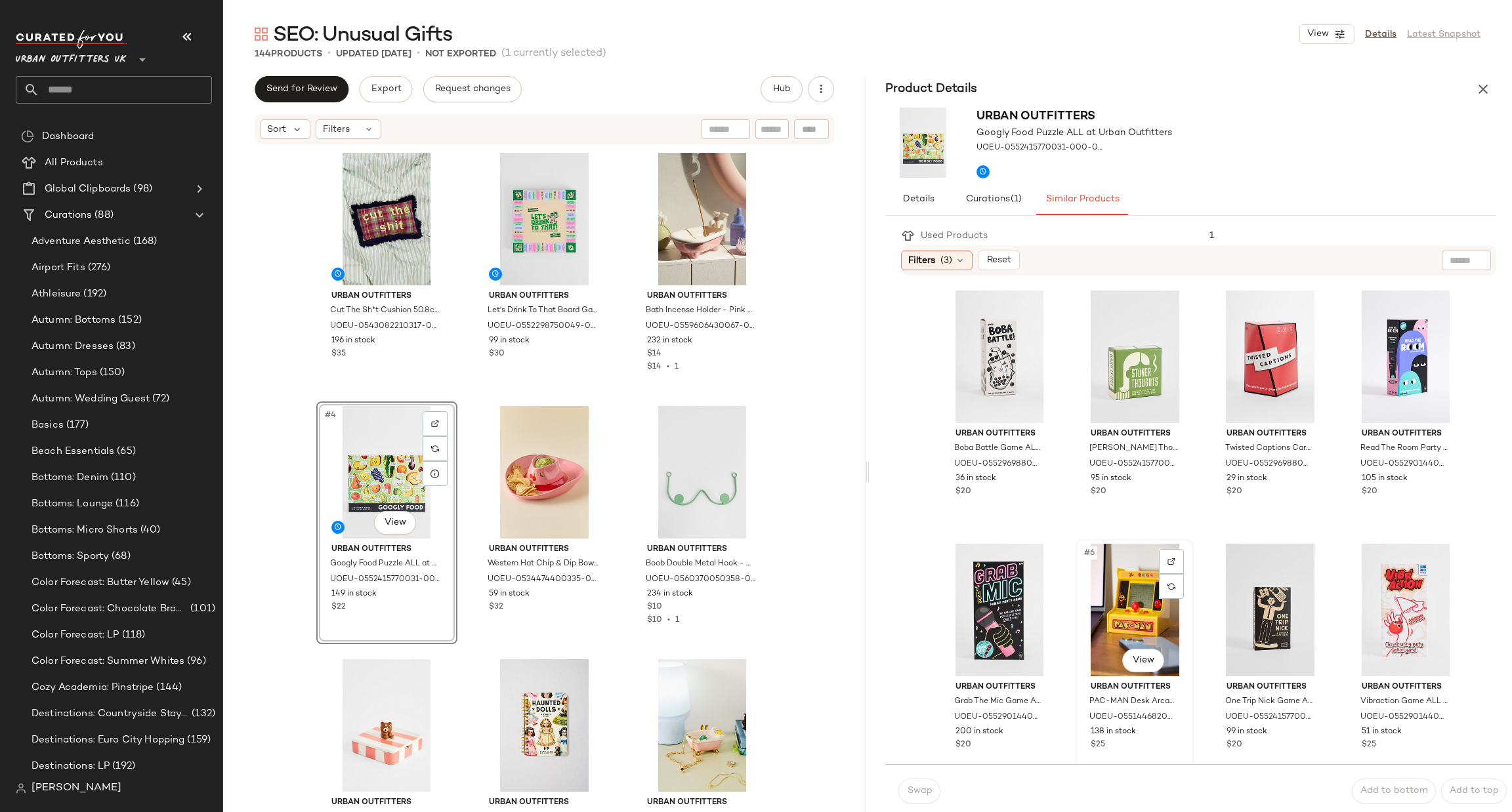
click at [1119, 596] on div "#6 View" at bounding box center [1135, 610] width 109 height 133
click at [935, 797] on button "Swap" at bounding box center [919, 791] width 42 height 24
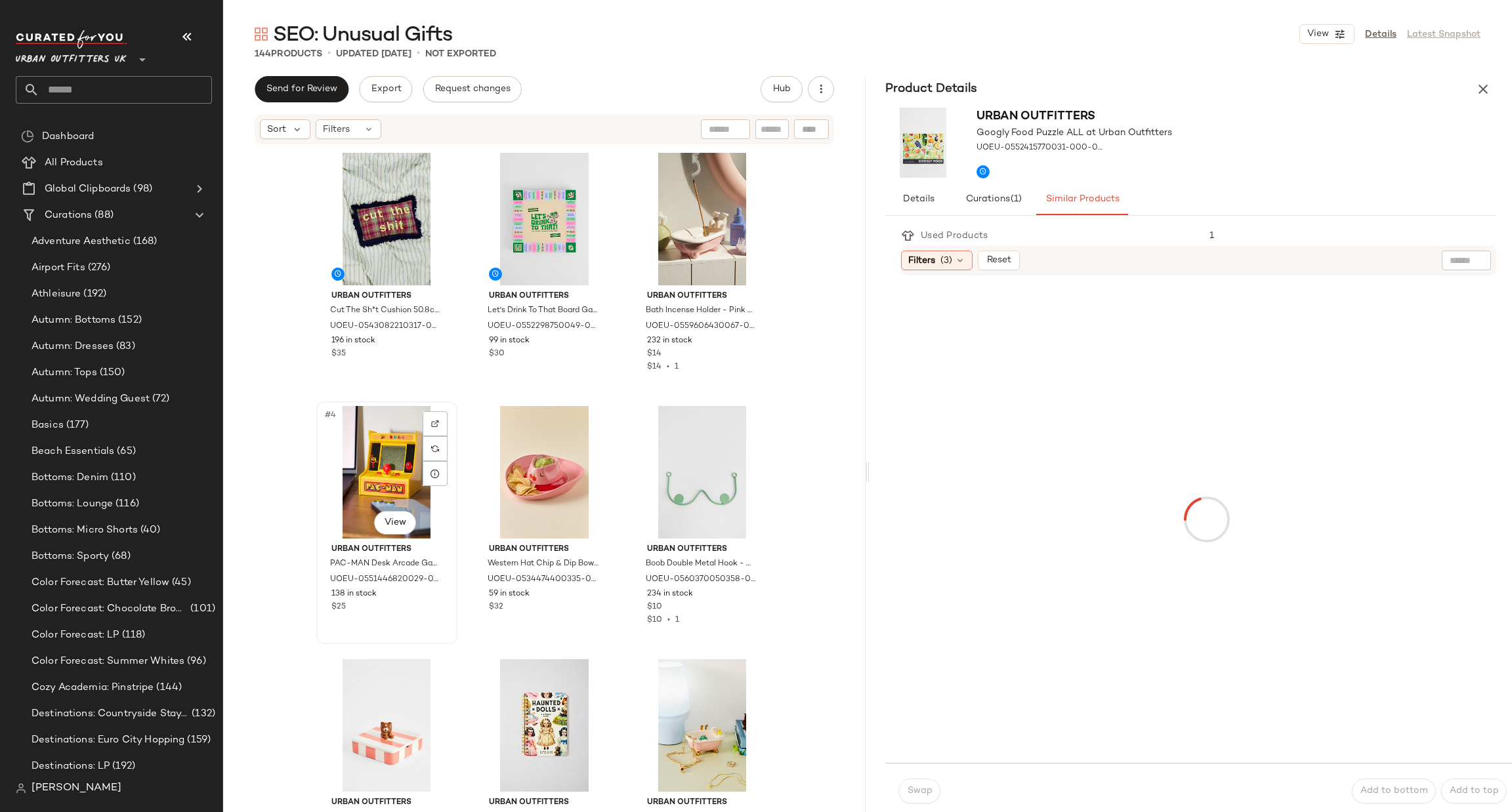
click at [367, 440] on div "#4 View" at bounding box center [387, 472] width 132 height 133
click at [683, 492] on div "#6 View" at bounding box center [703, 472] width 132 height 133
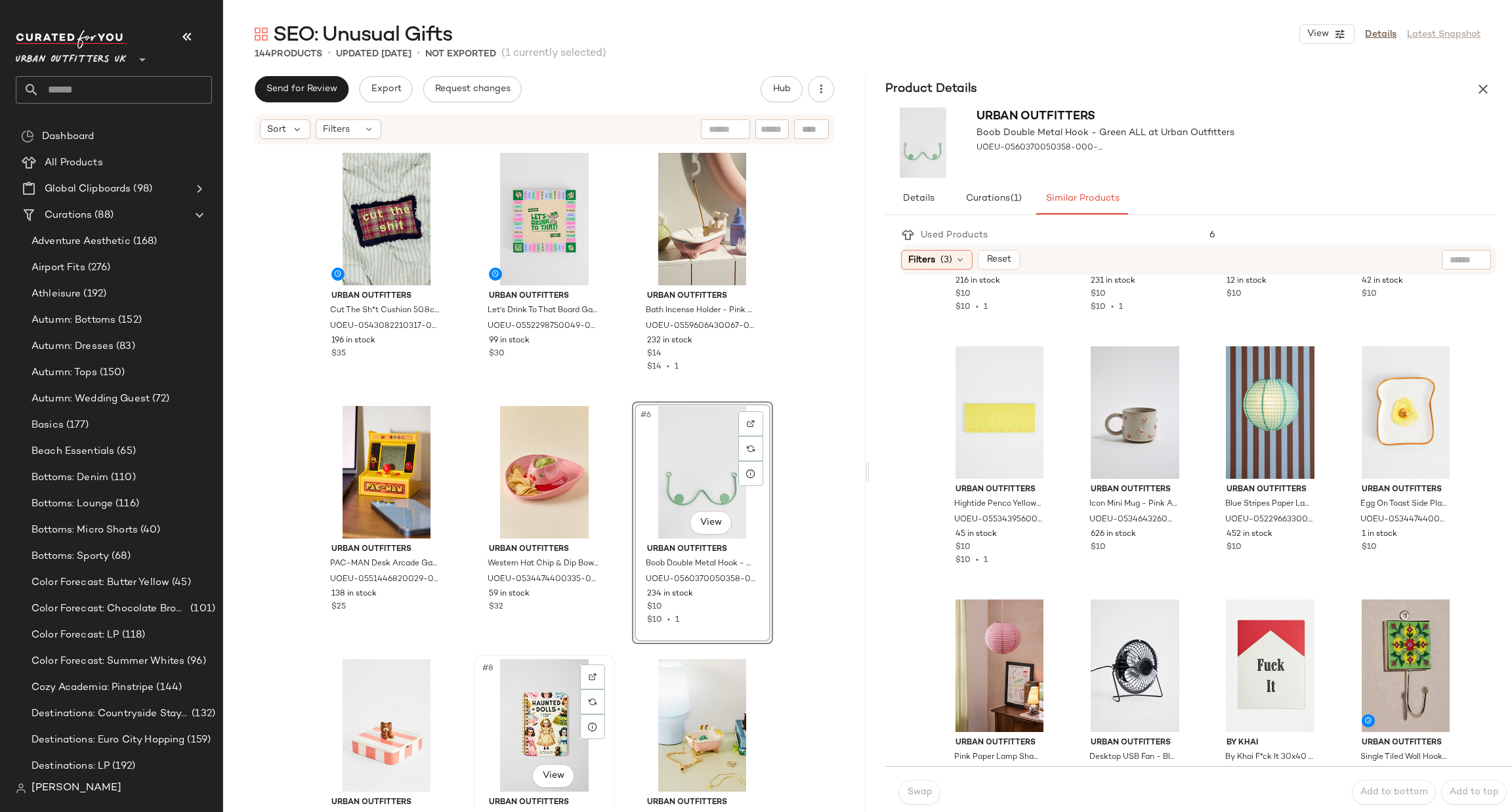
click at [545, 685] on div "#8 View" at bounding box center [545, 725] width 132 height 133
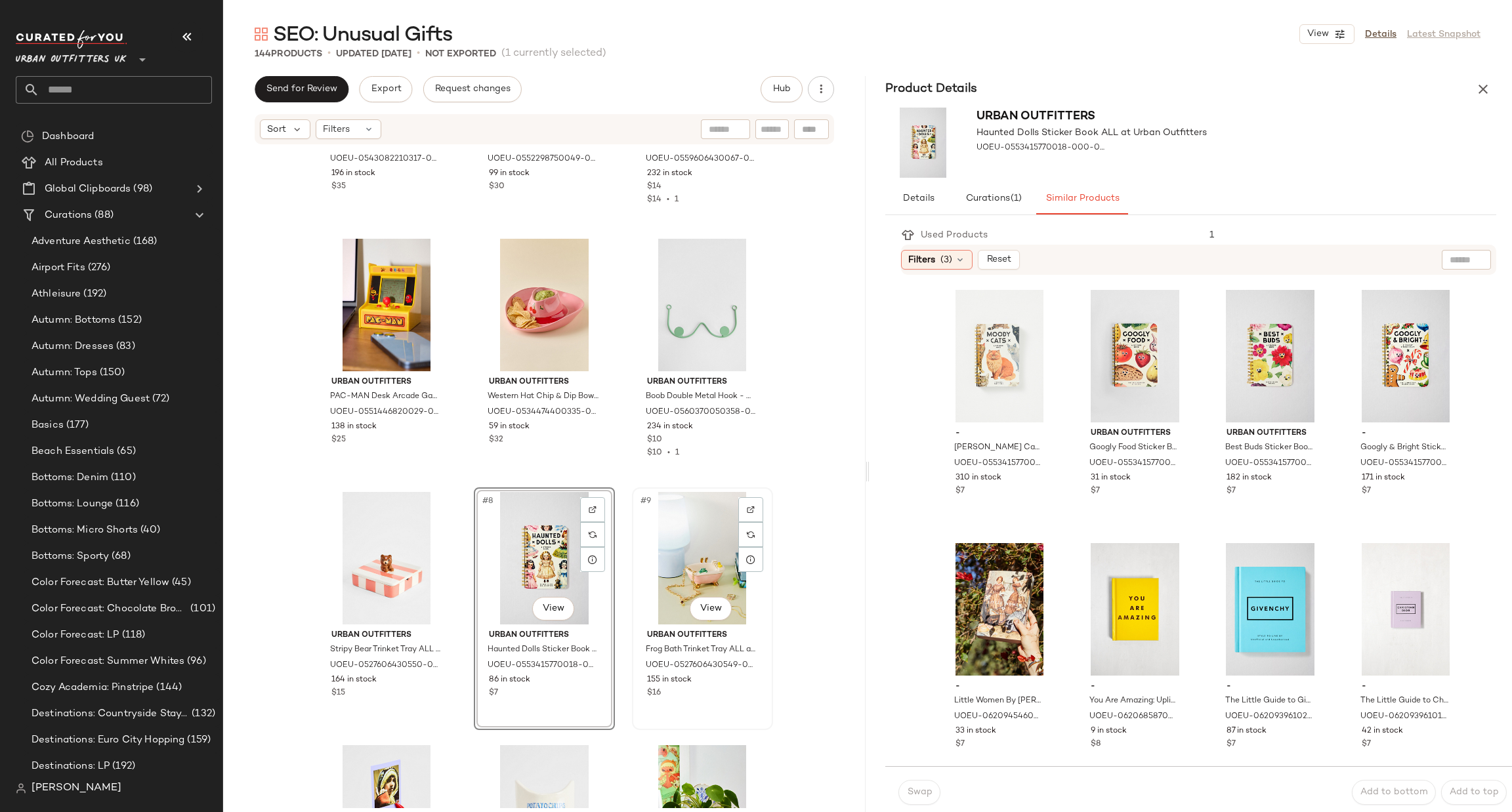
scroll to position [197, 0]
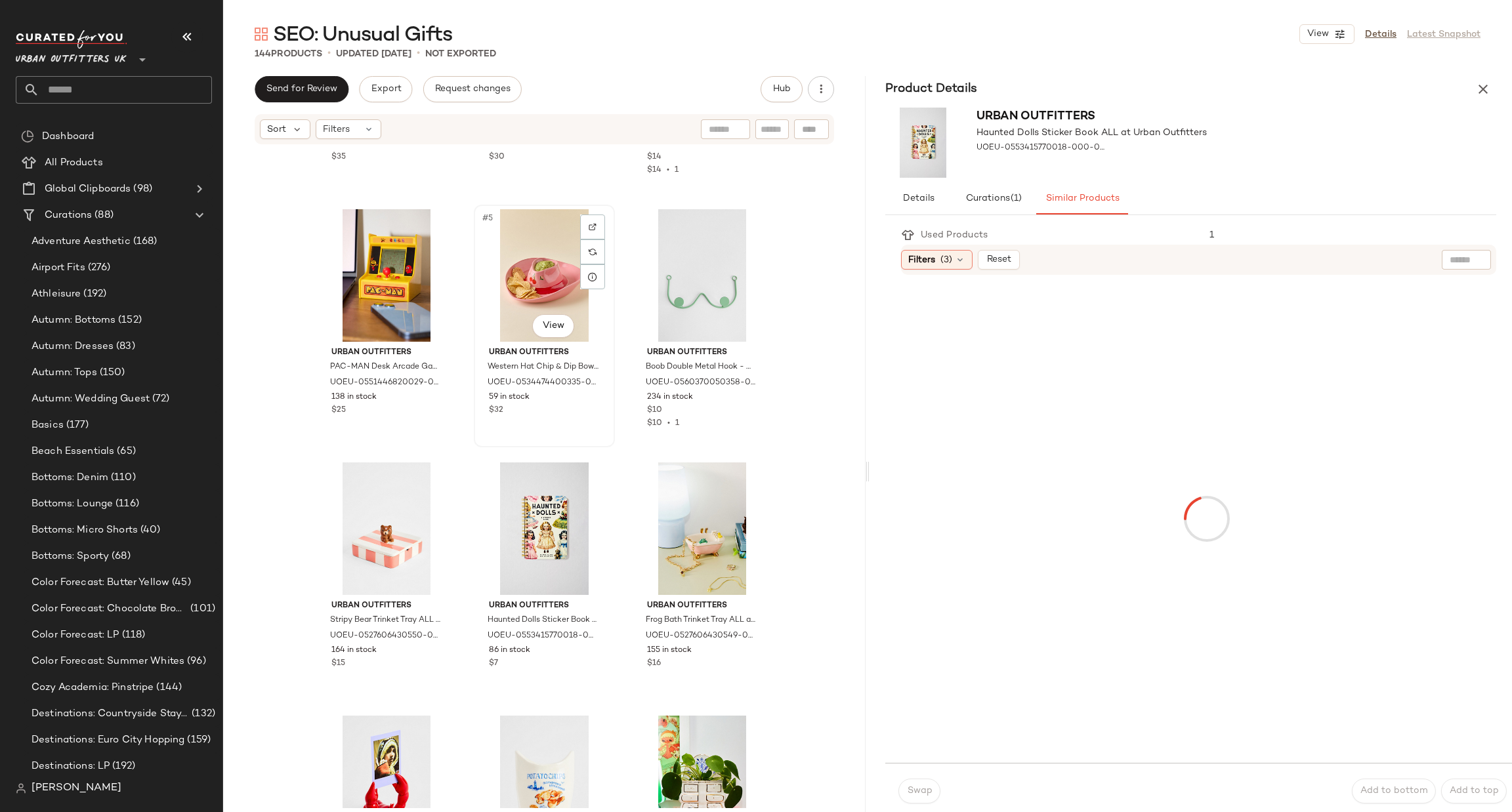
click at [518, 242] on div "#5 View" at bounding box center [545, 275] width 132 height 133
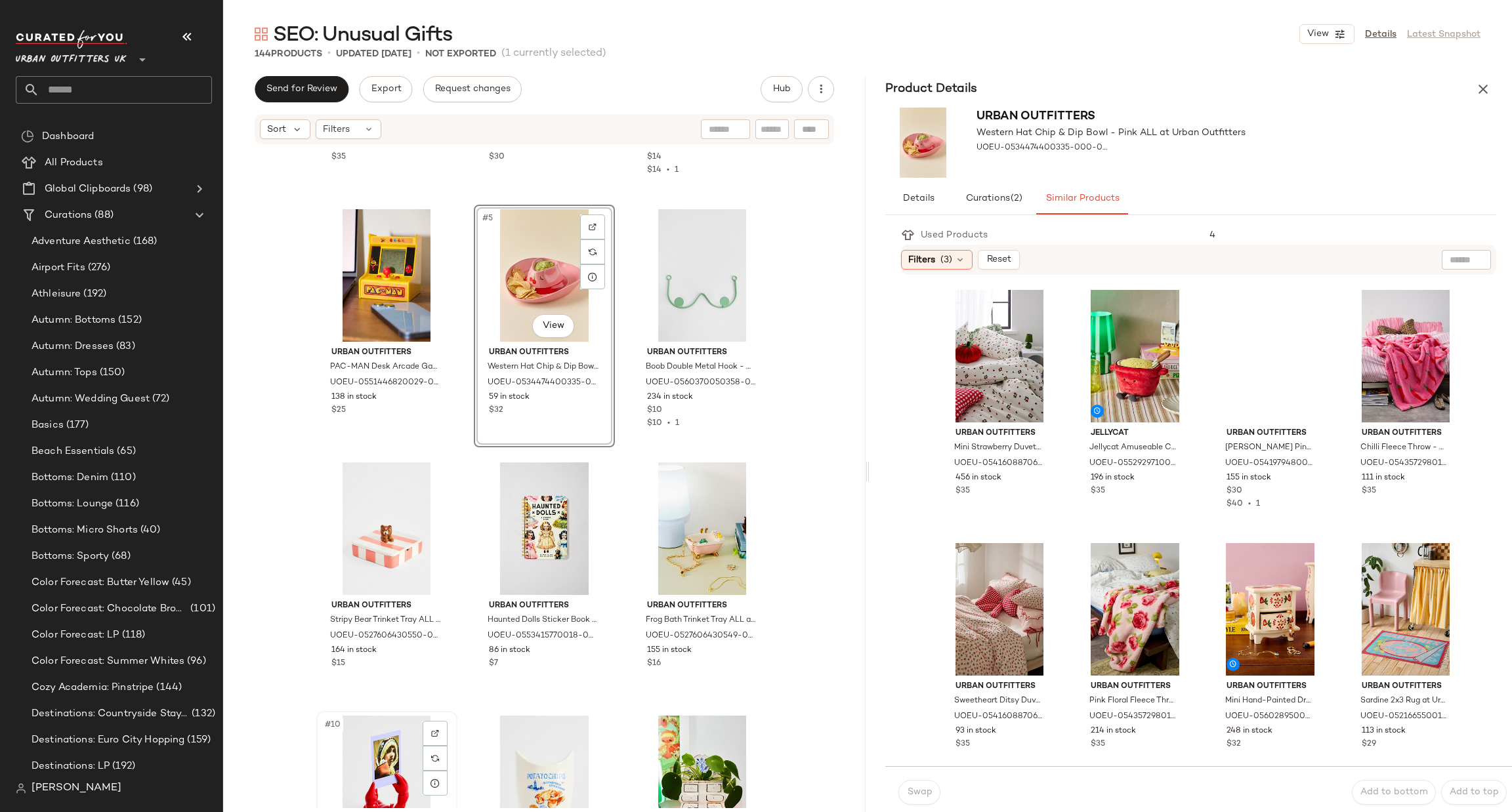
click at [371, 743] on div "#10 View" at bounding box center [387, 782] width 132 height 133
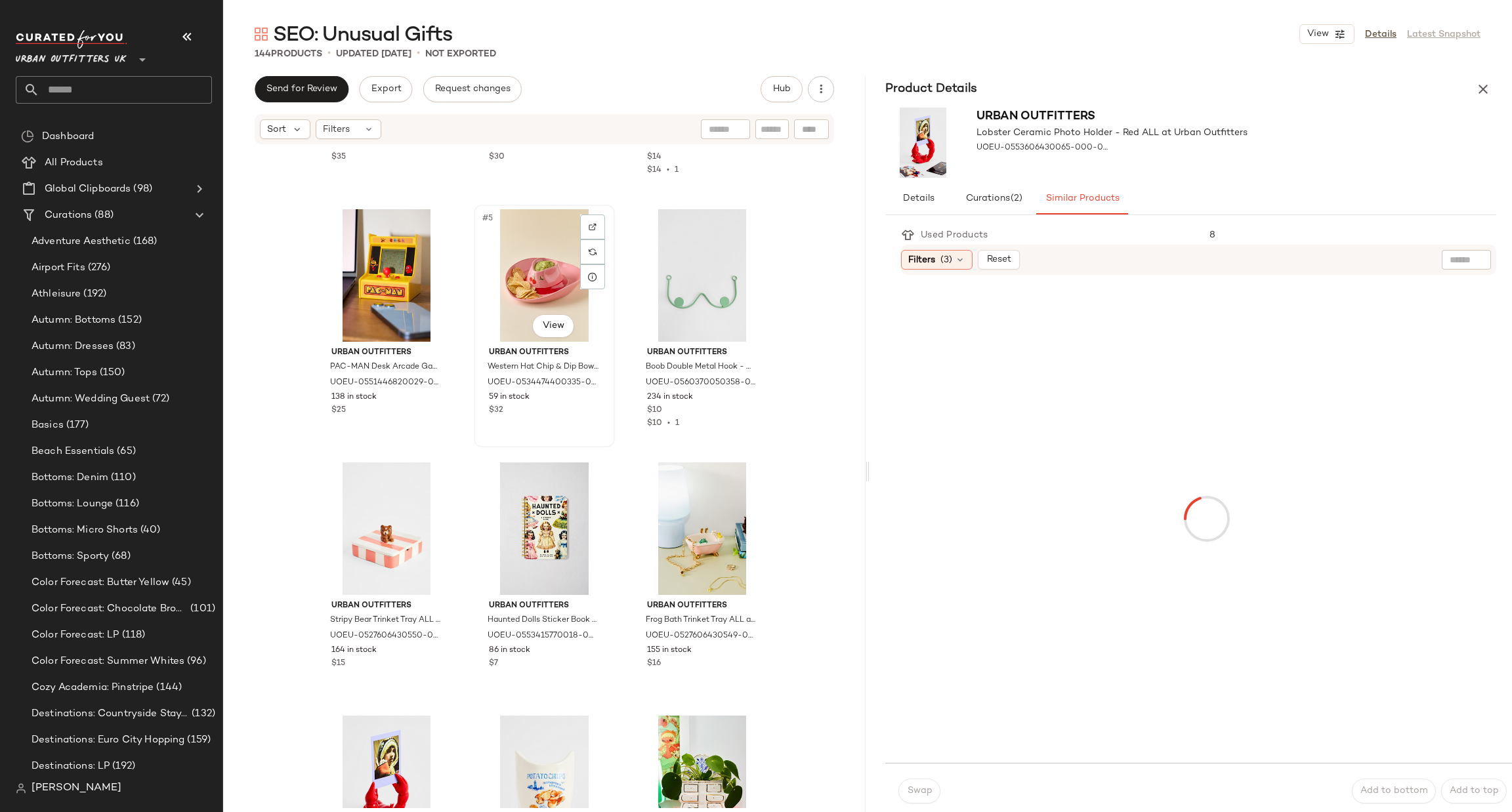
click at [553, 271] on div "#5 View" at bounding box center [545, 275] width 132 height 133
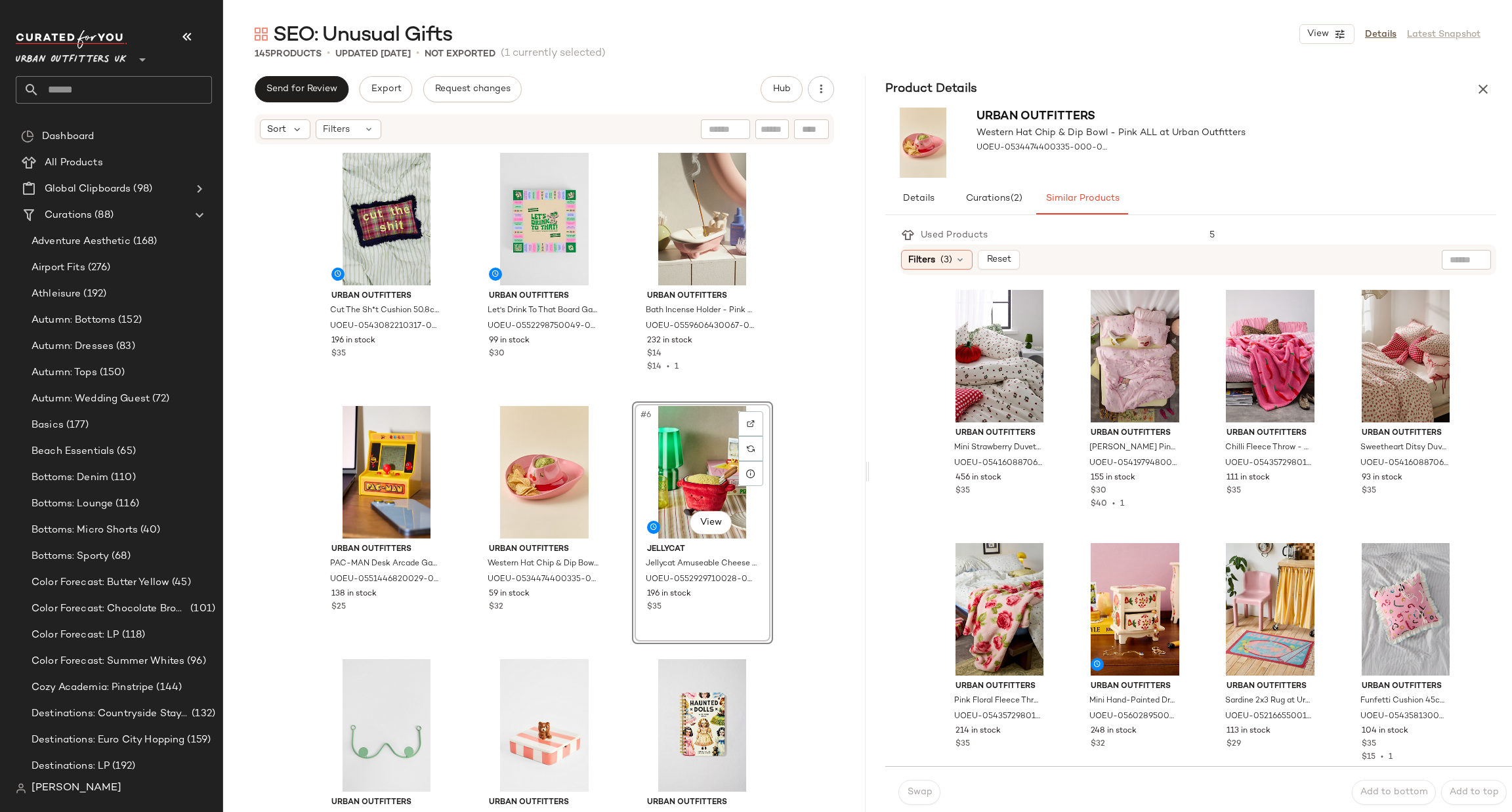
scroll to position [197, 0]
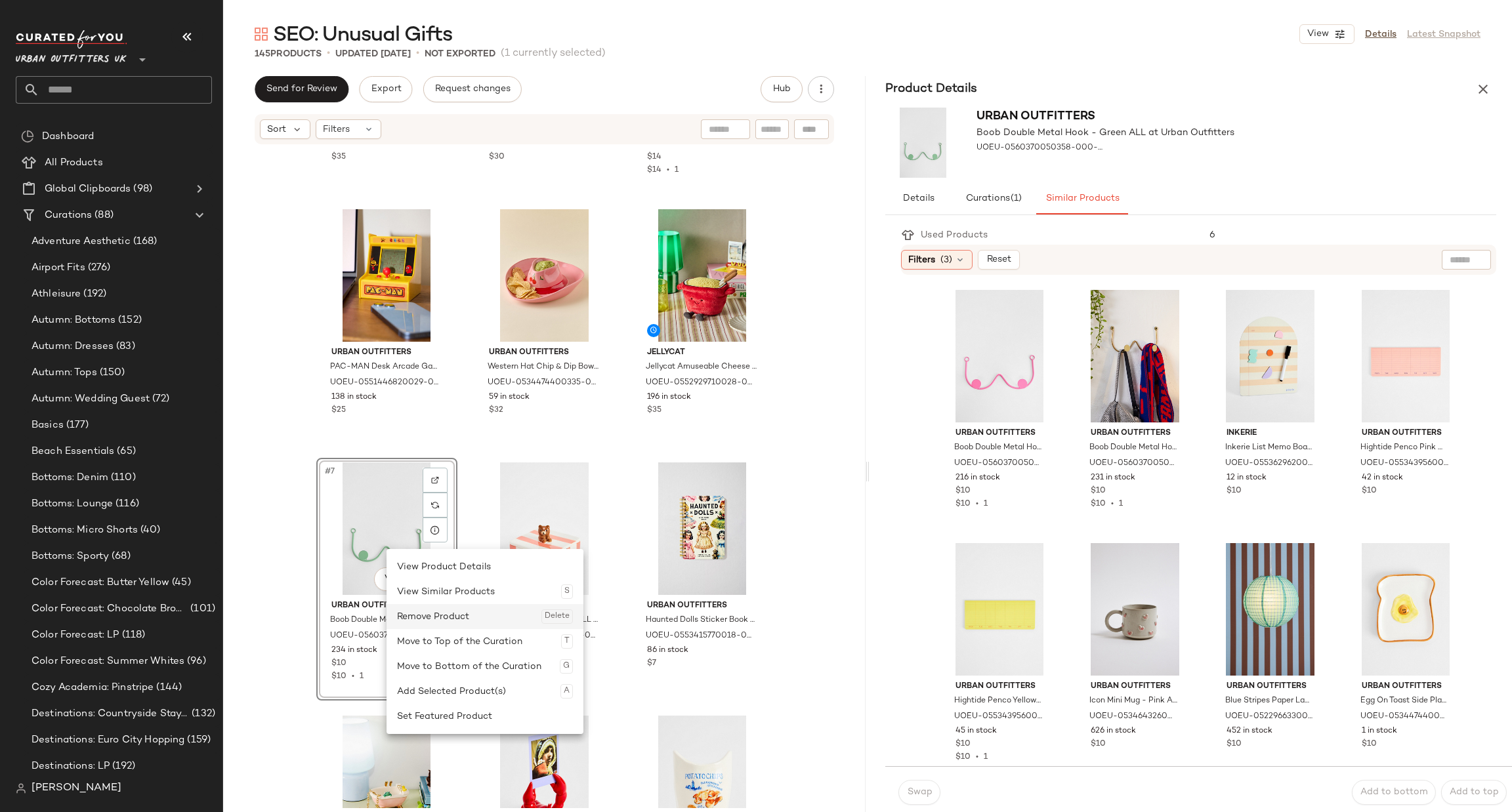
click at [425, 611] on div "Remove Product Delete" at bounding box center [484, 617] width 176 height 24
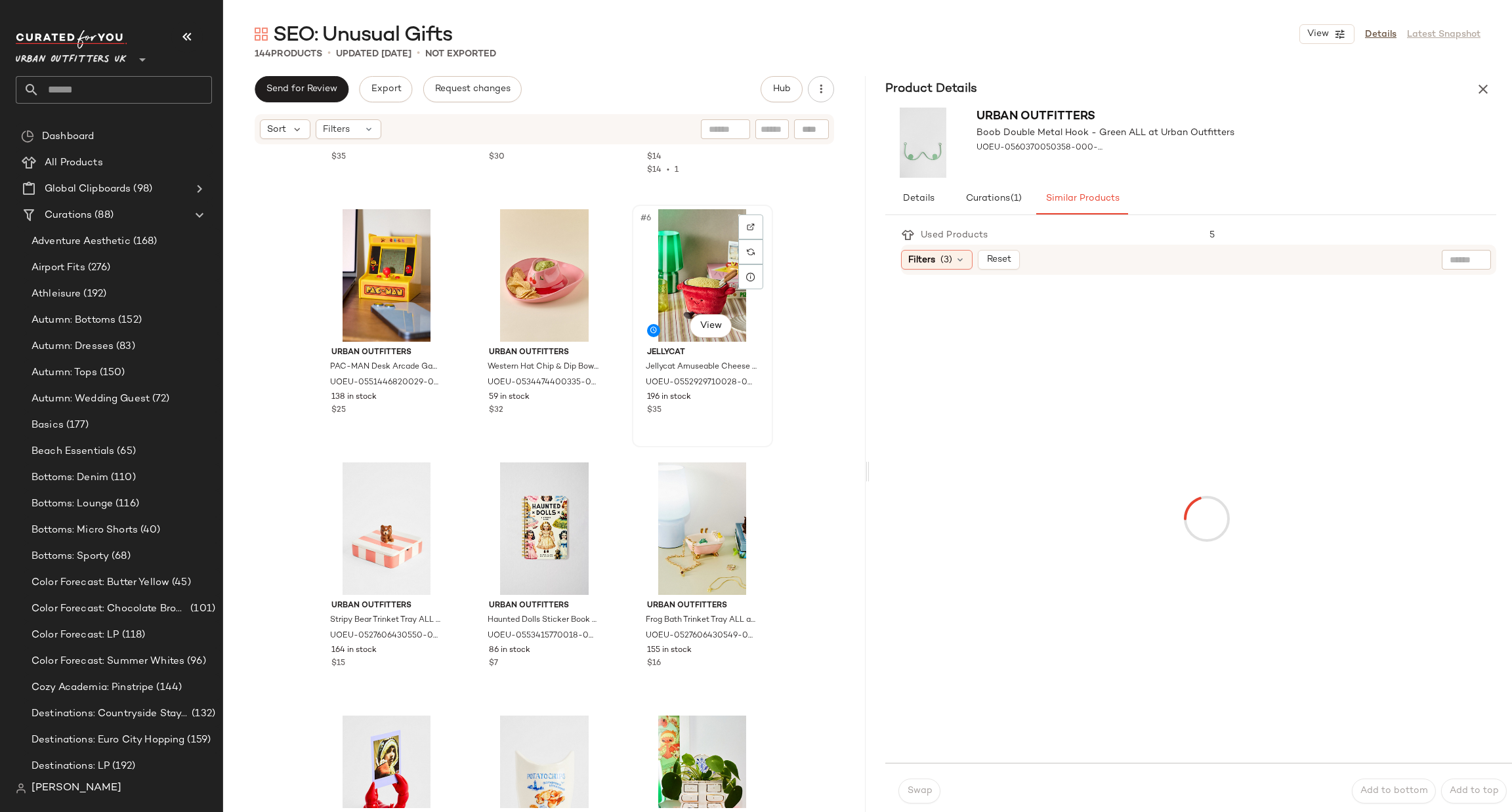
click at [698, 250] on div "#6 View" at bounding box center [703, 275] width 132 height 133
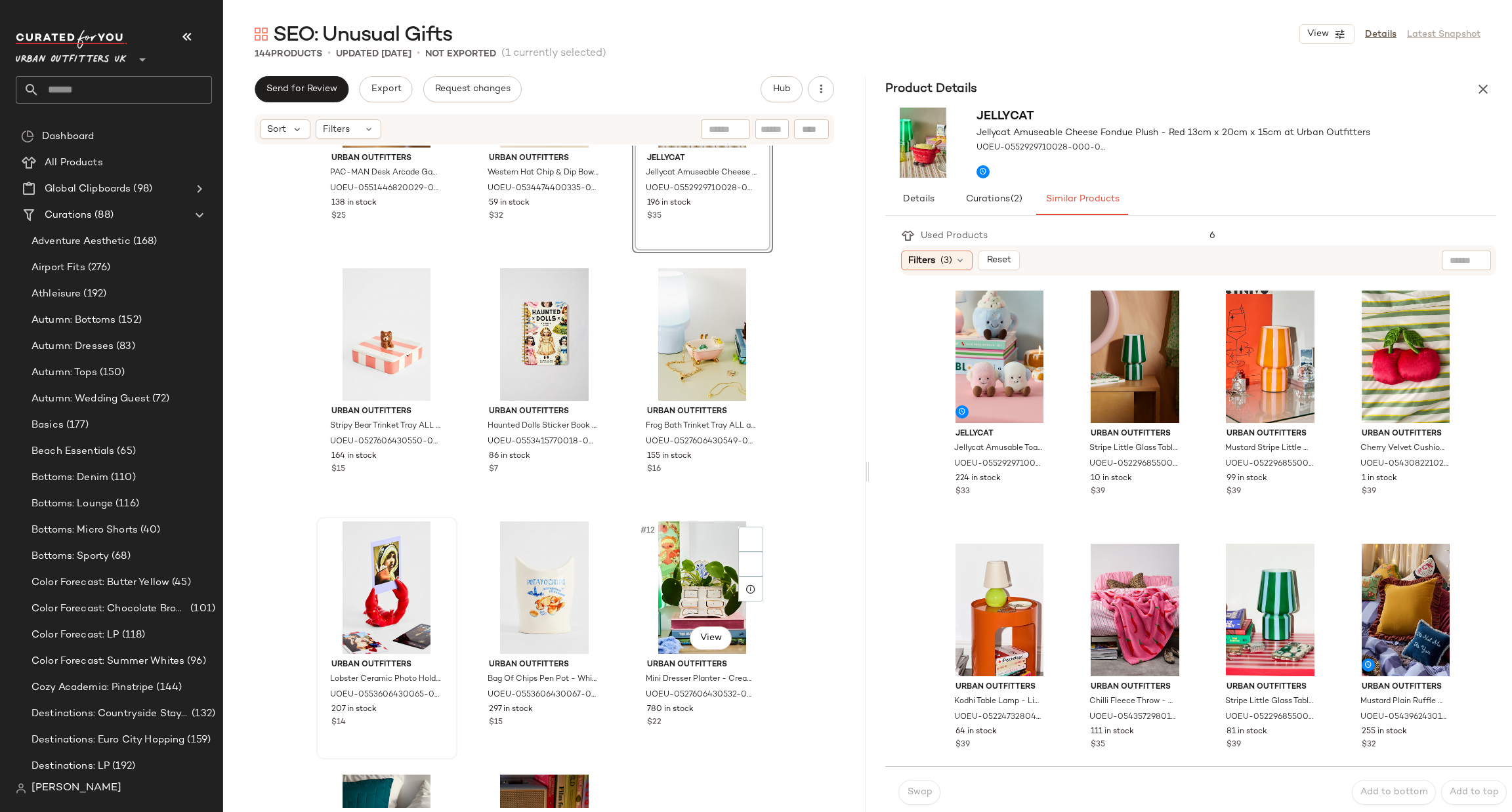
scroll to position [403, 0]
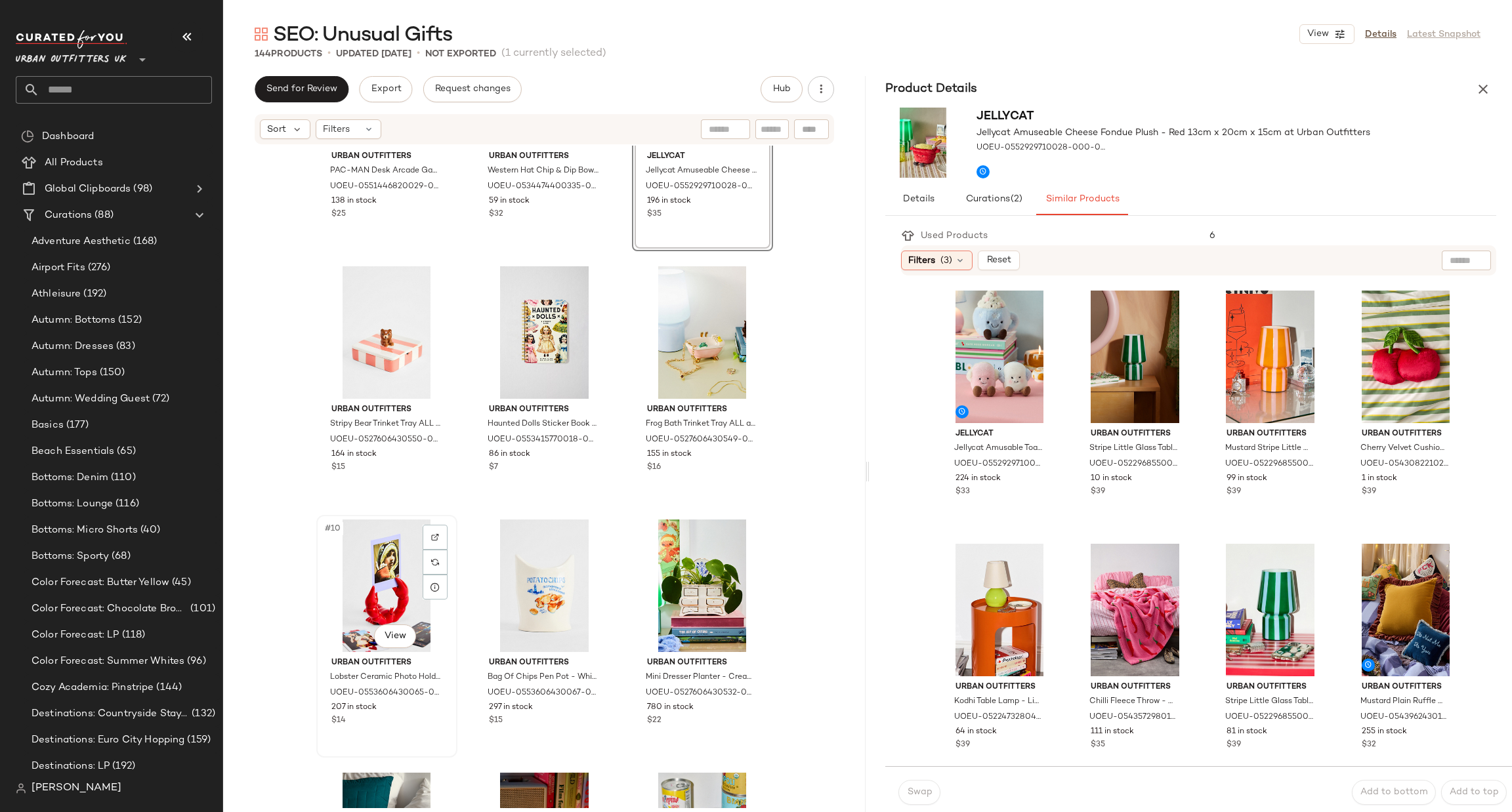
click at [382, 562] on div "#10 View" at bounding box center [387, 586] width 132 height 133
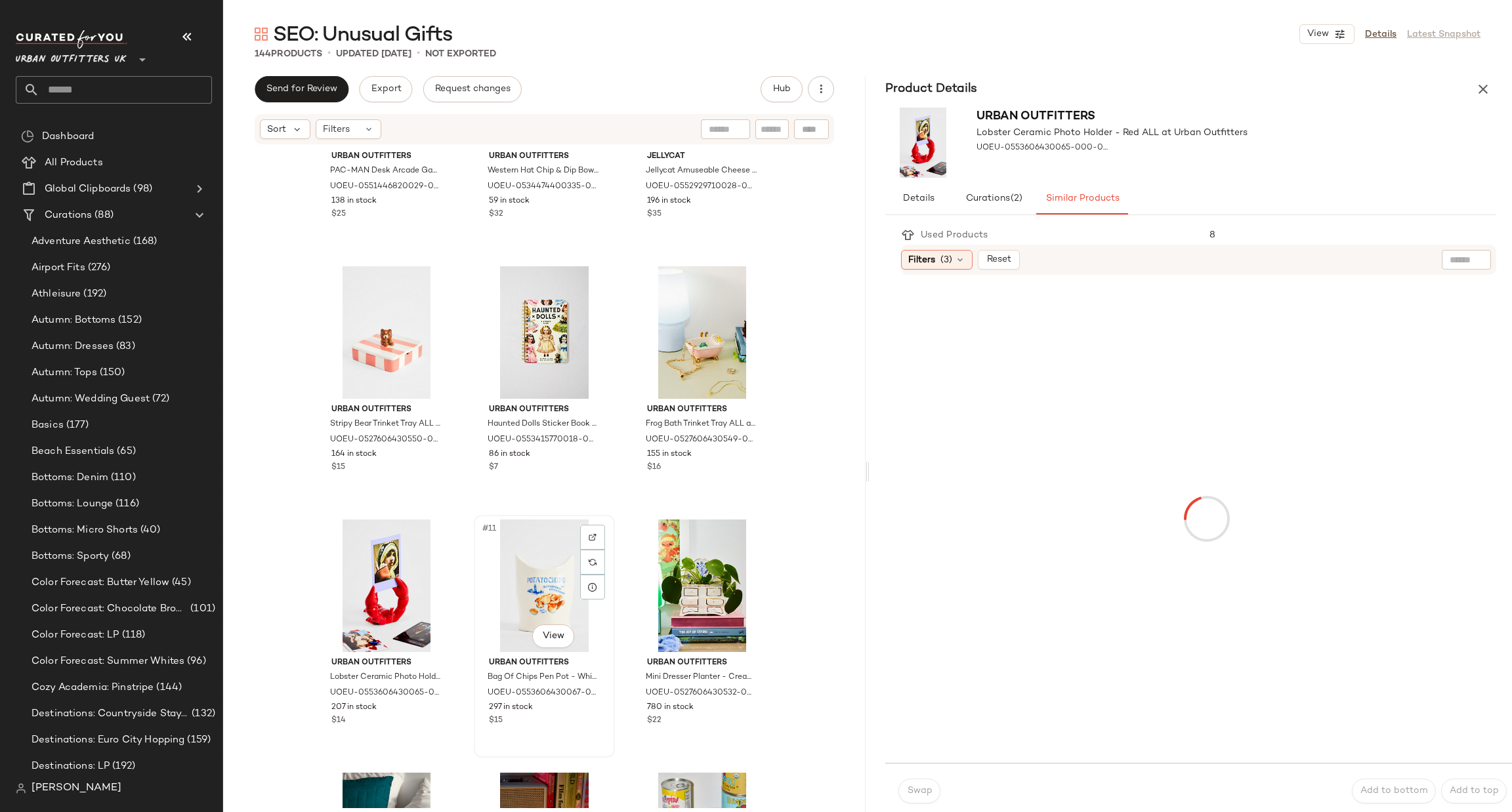
click at [534, 564] on div "#11 View" at bounding box center [545, 586] width 132 height 133
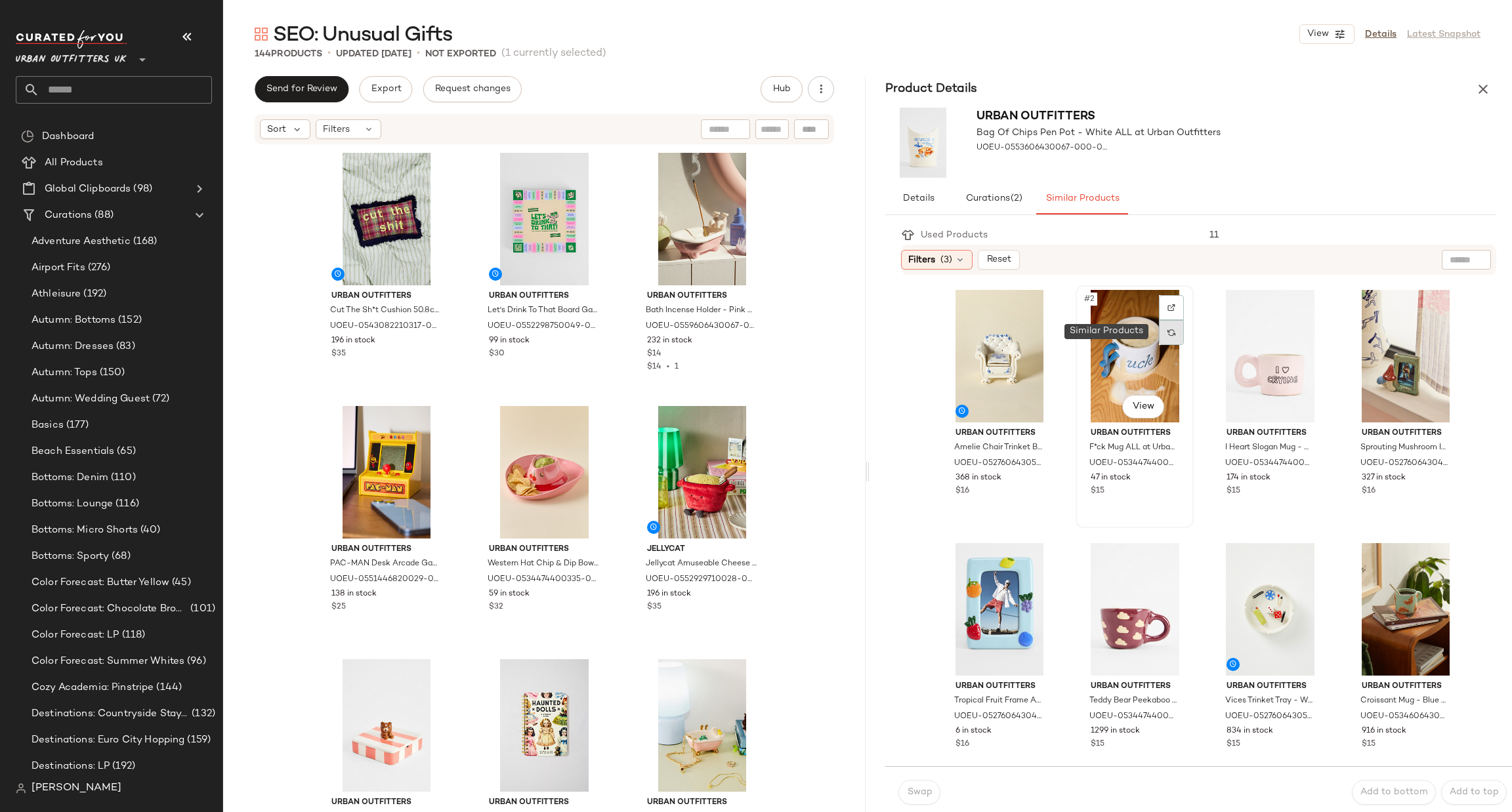
click at [1173, 327] on div at bounding box center [1171, 333] width 24 height 24
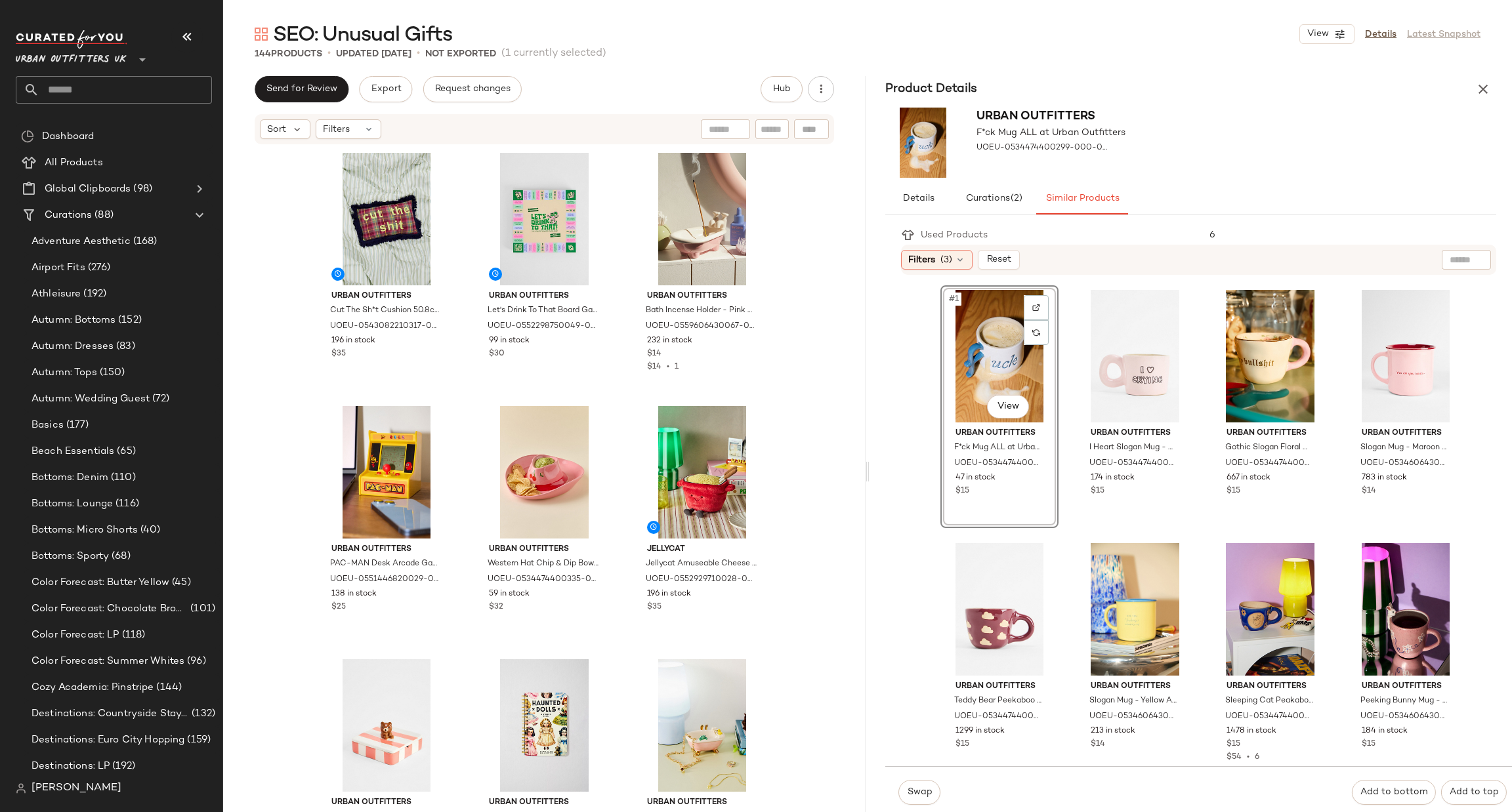
scroll to position [197, 0]
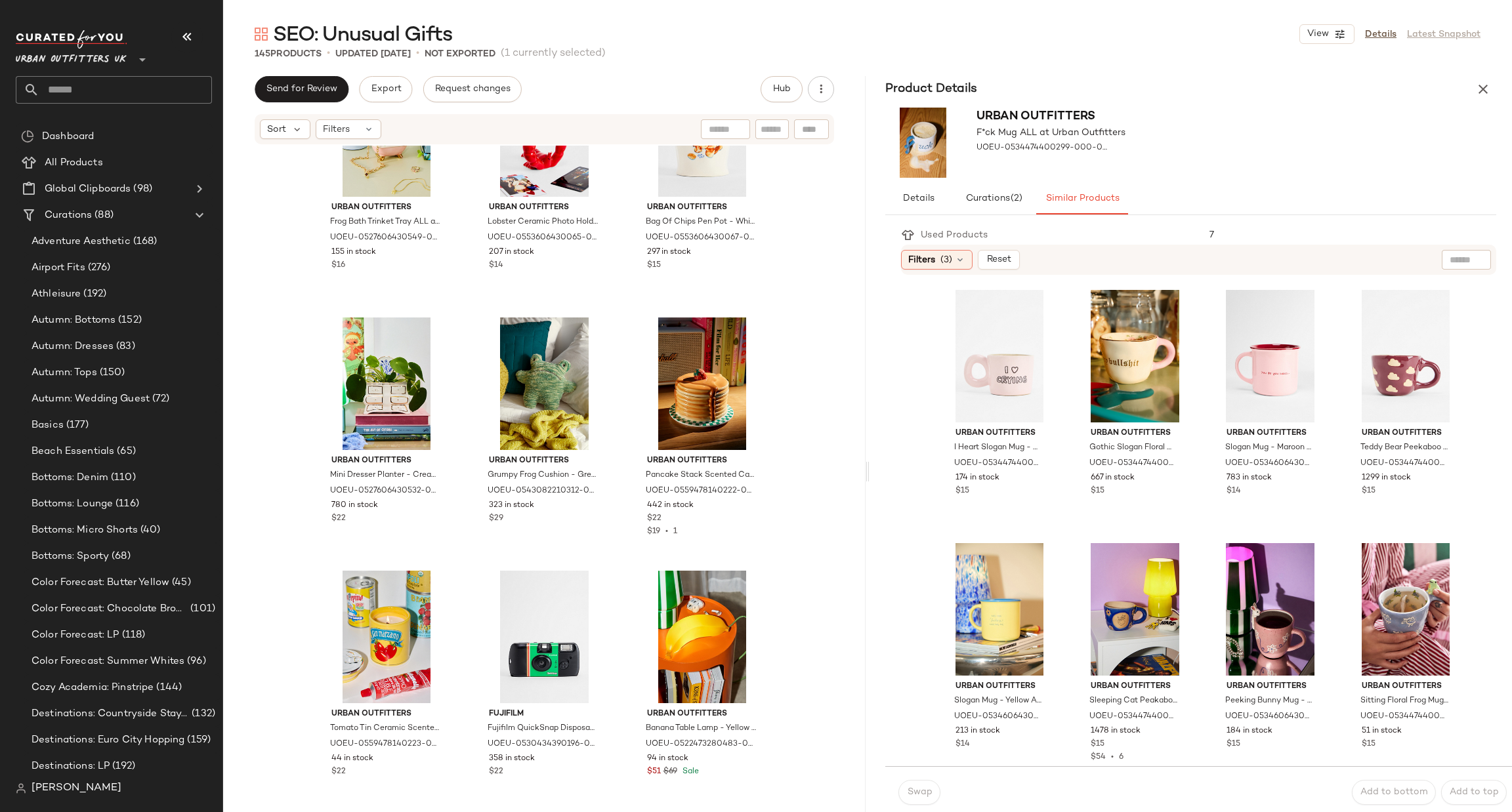
scroll to position [994, 0]
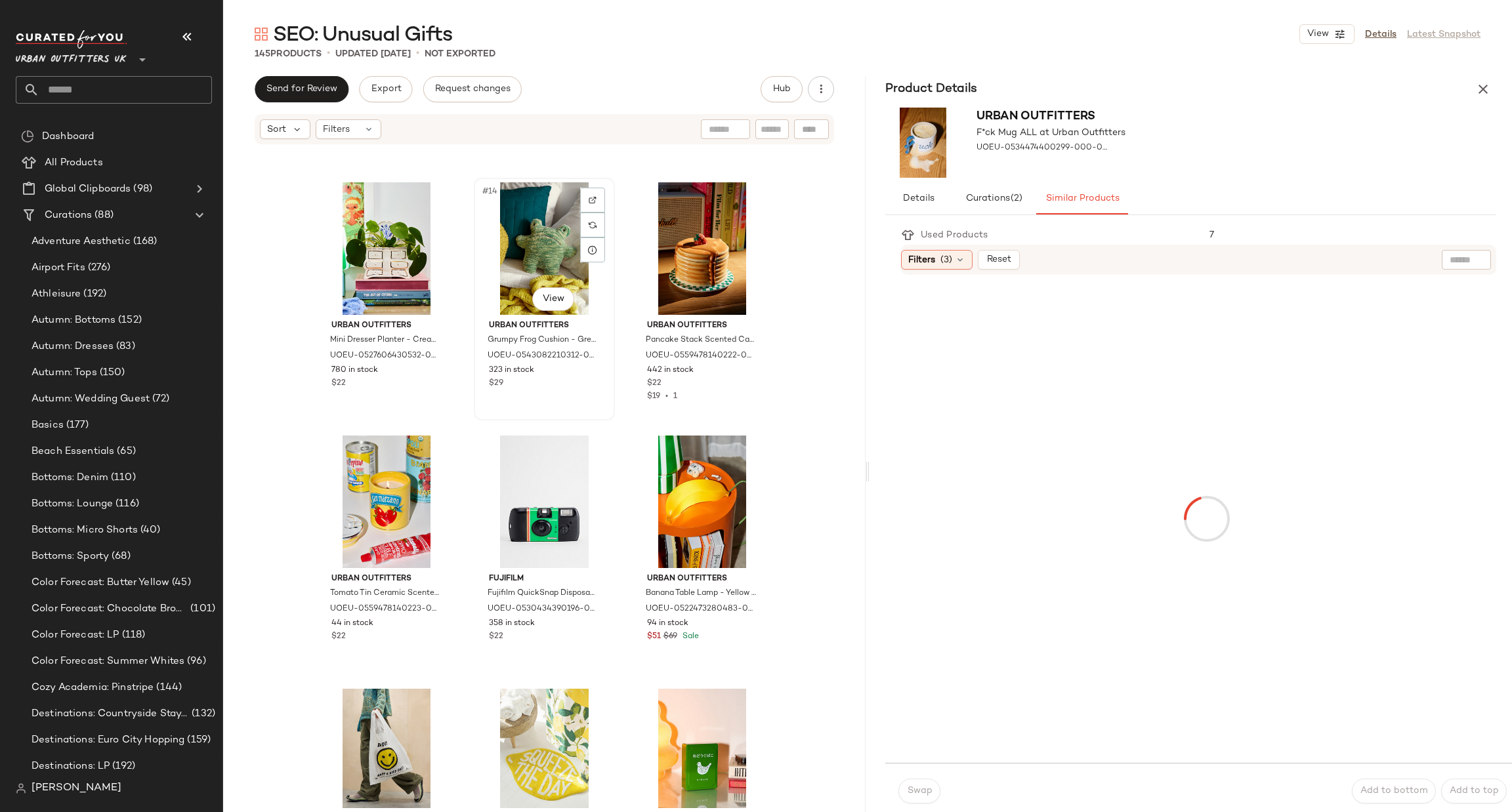
click at [561, 265] on div "#14 View" at bounding box center [545, 249] width 132 height 133
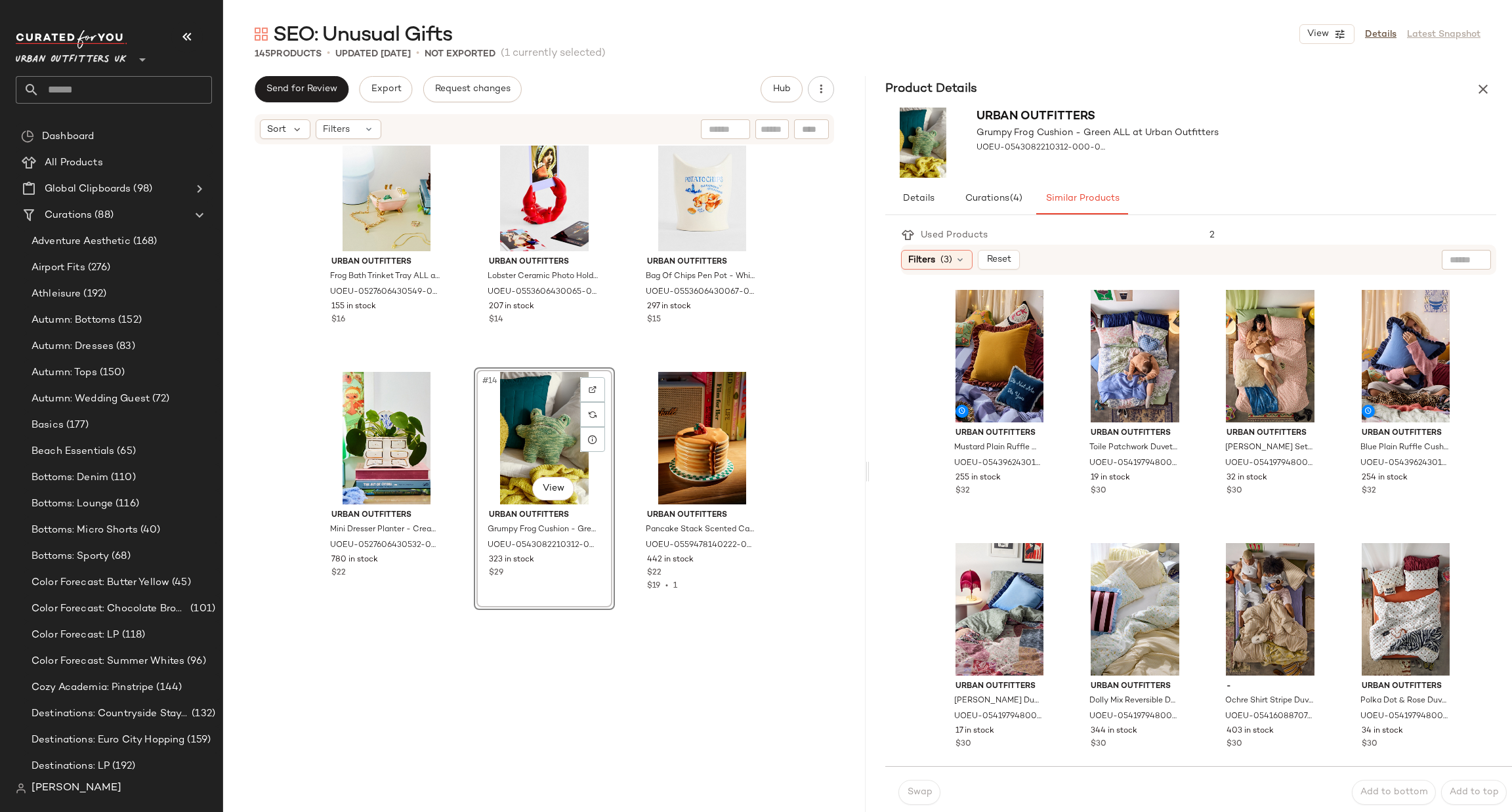
scroll to position [798, 0]
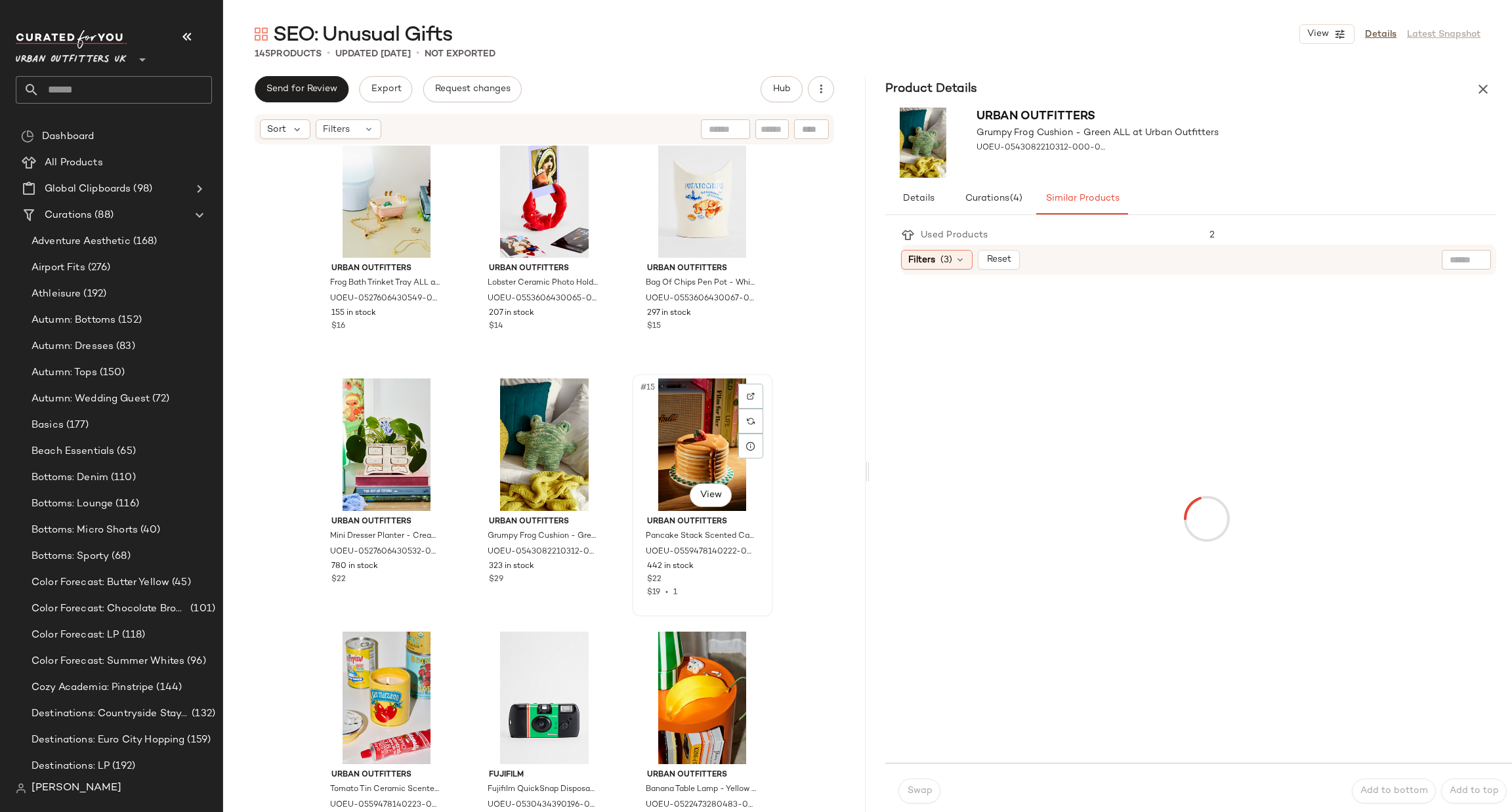
click at [680, 438] on div "#15 View" at bounding box center [703, 445] width 132 height 133
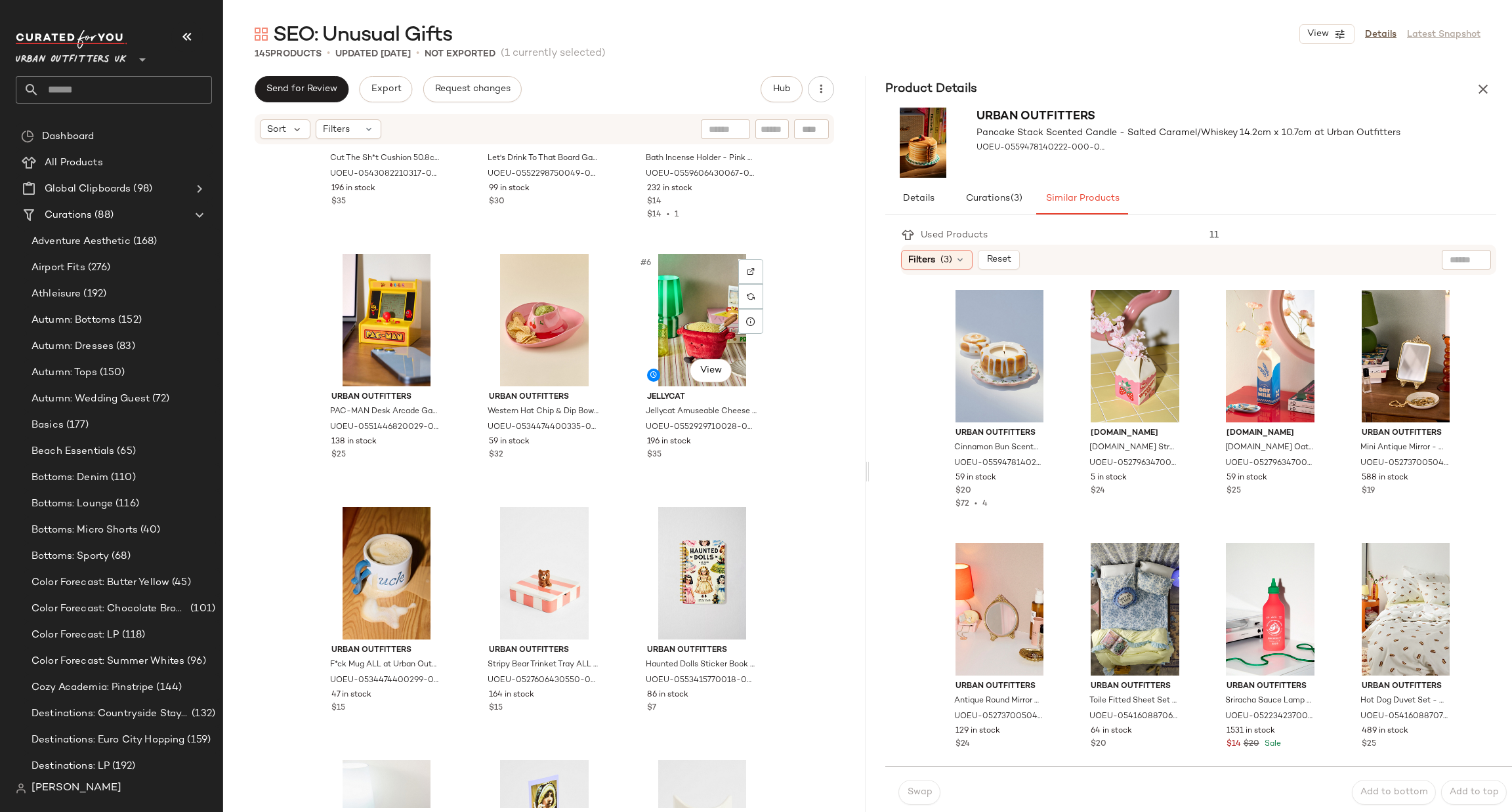
scroll to position [404, 0]
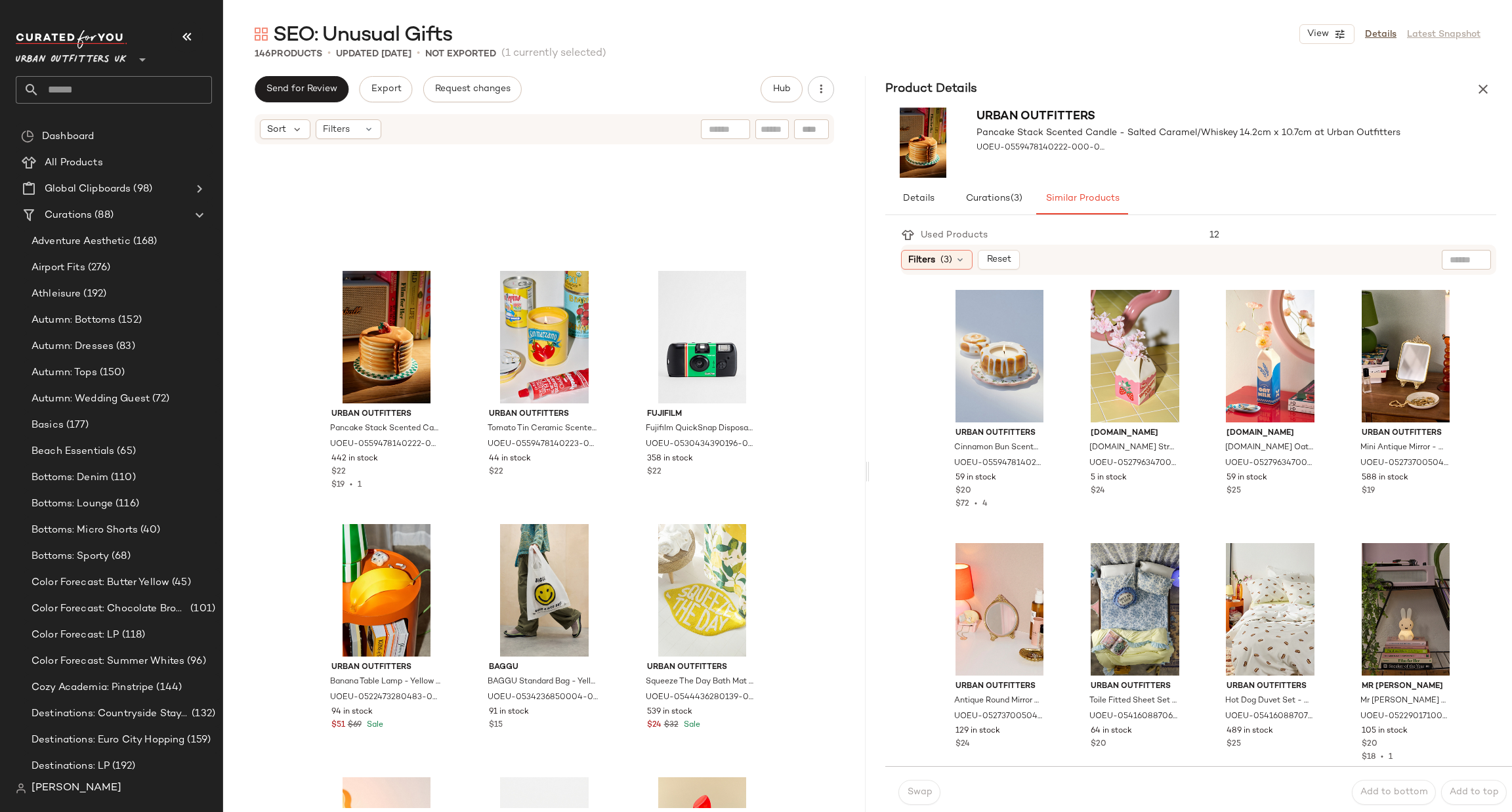
scroll to position [1389, 0]
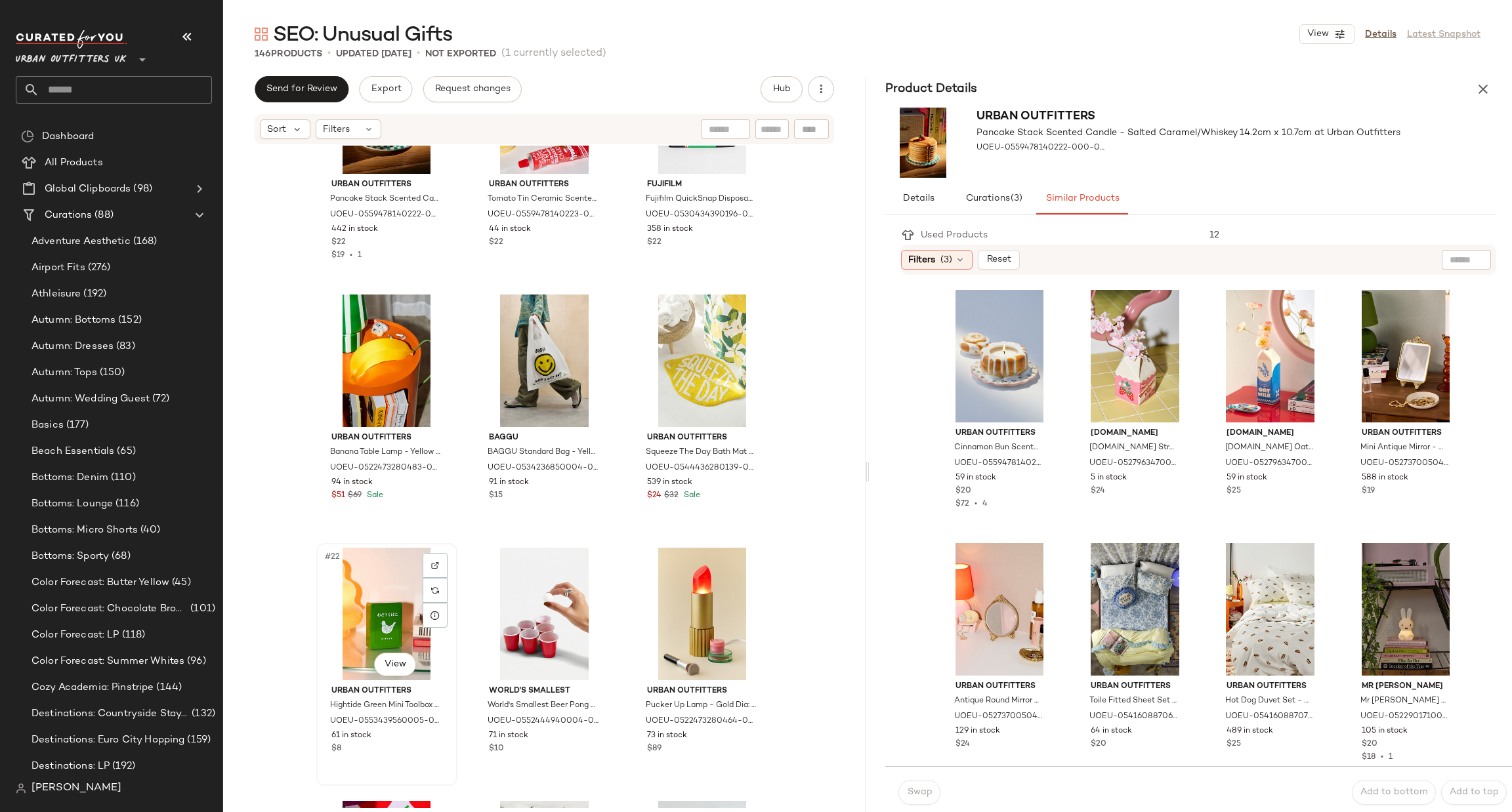
click at [389, 611] on div "#22 View" at bounding box center [387, 614] width 132 height 133
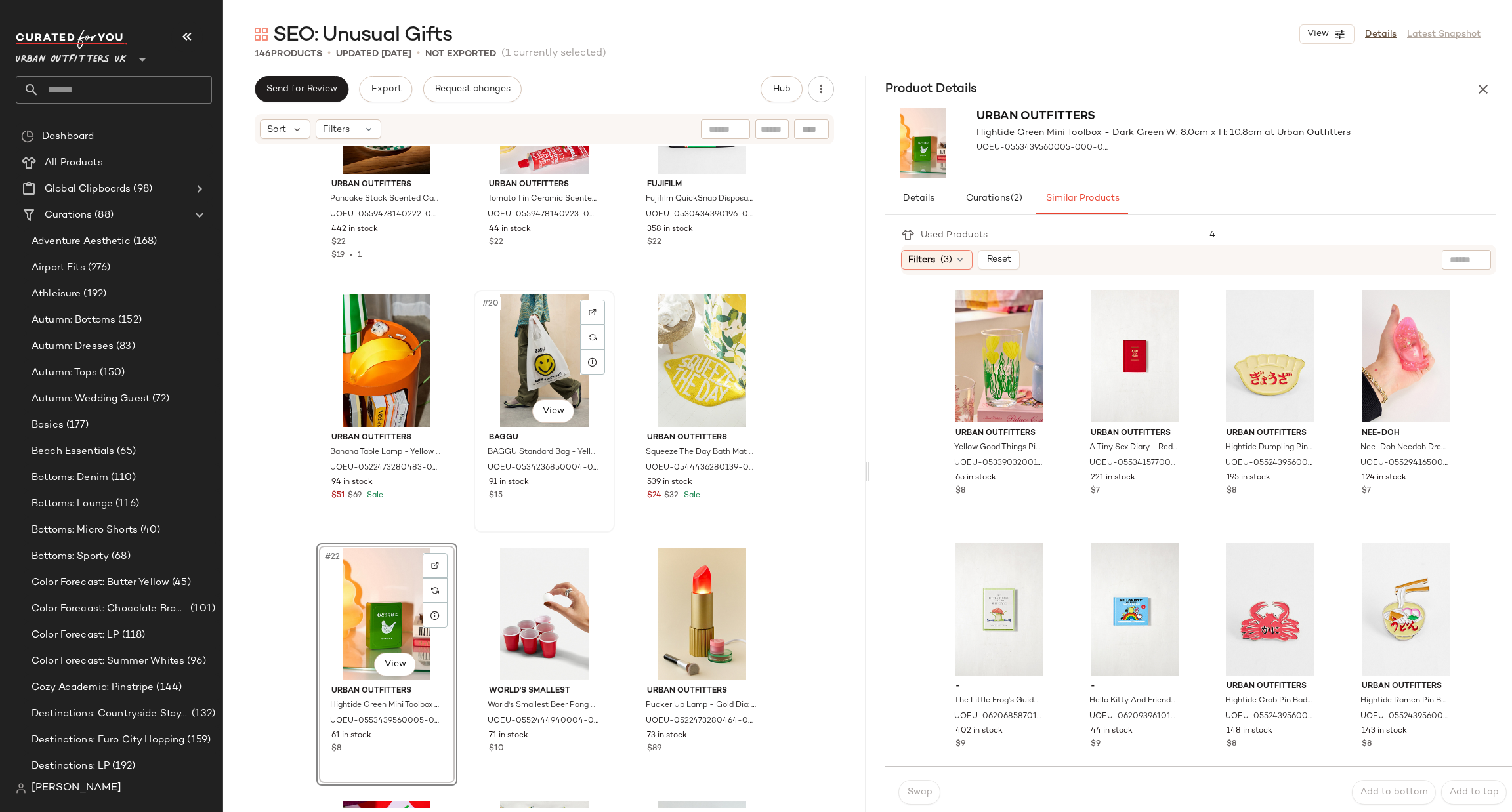
click at [536, 330] on div "#20 View" at bounding box center [545, 361] width 132 height 133
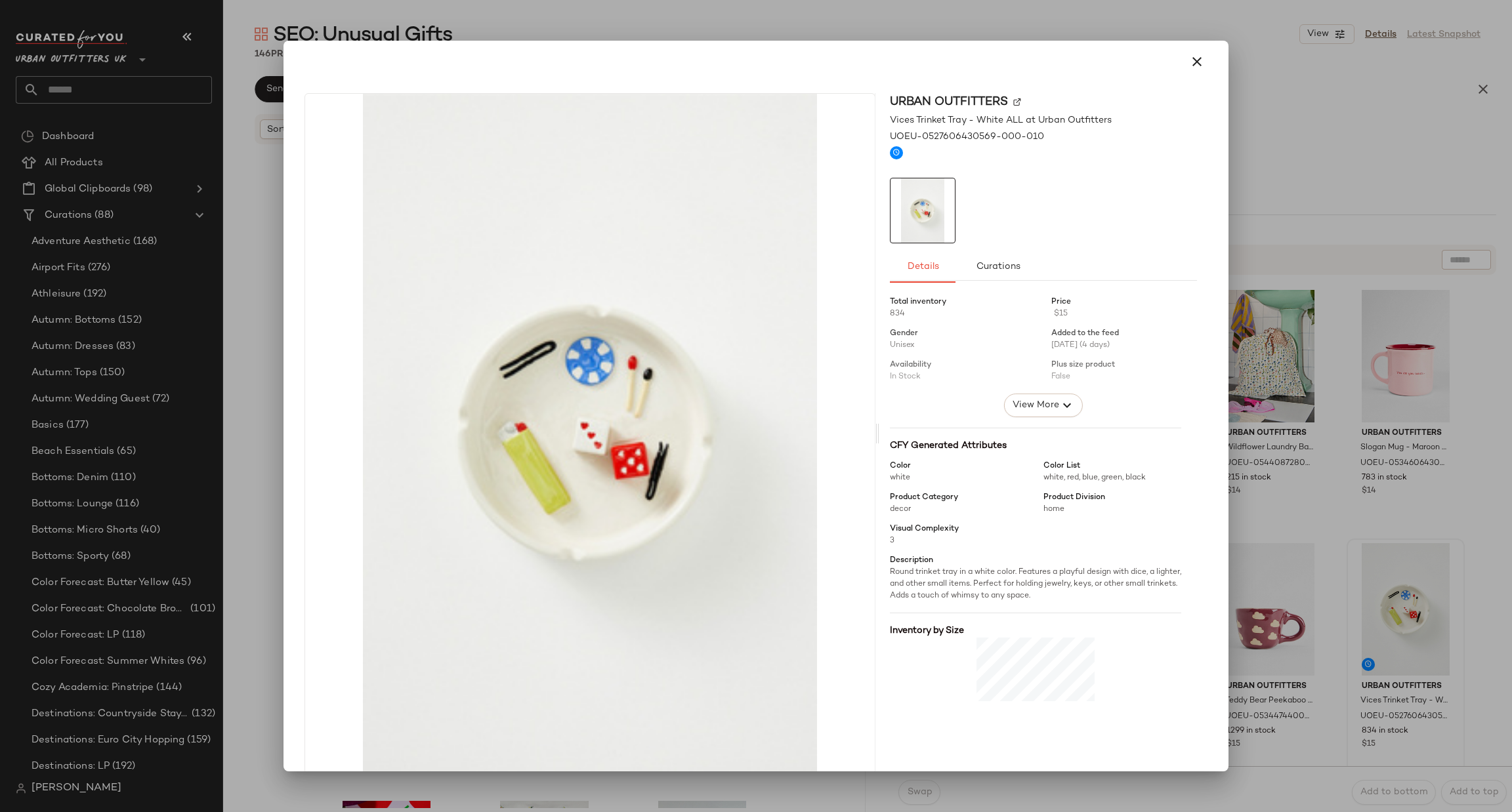
click at [1471, 583] on div at bounding box center [756, 406] width 1512 height 812
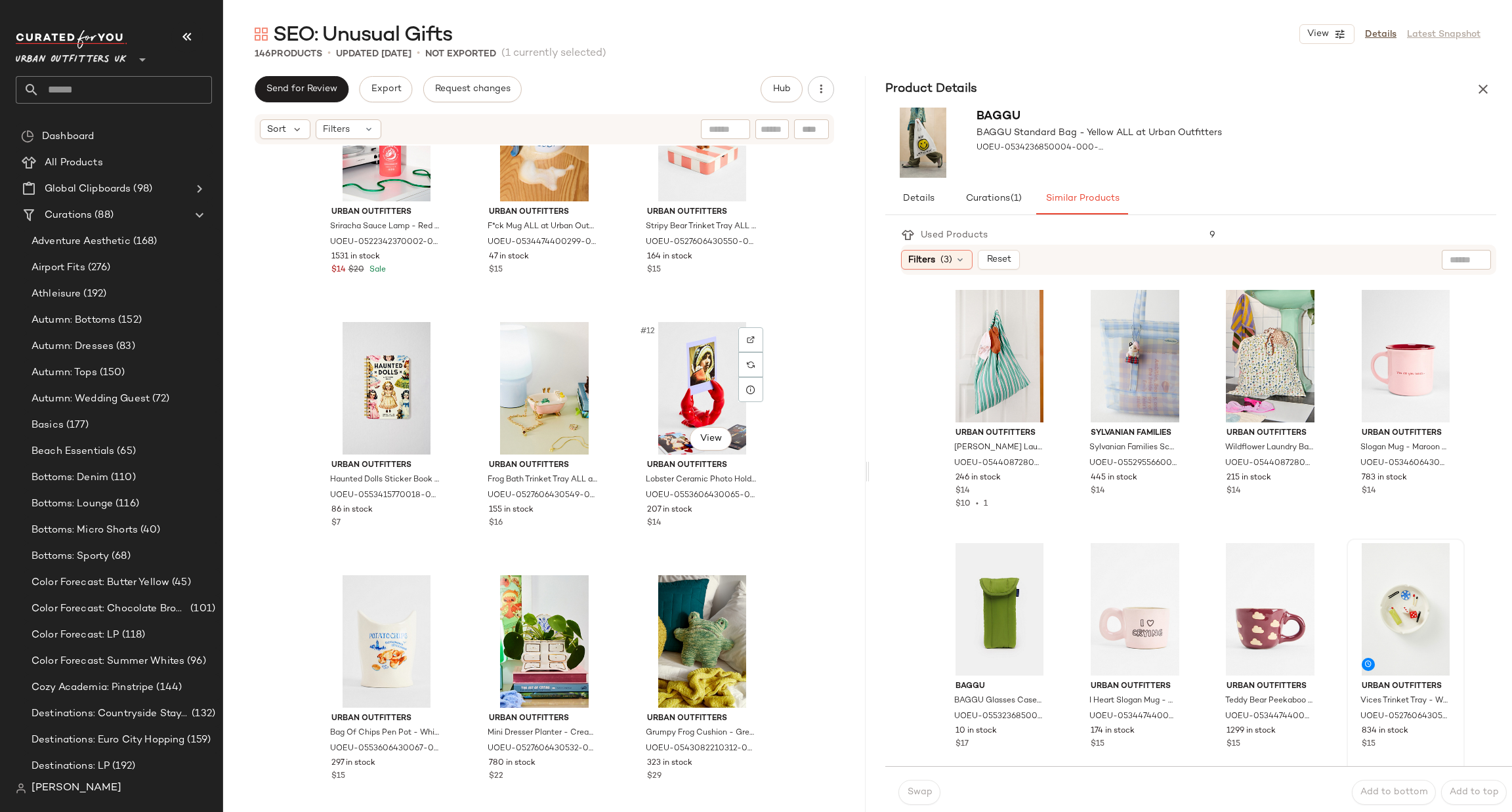
scroll to position [207, 0]
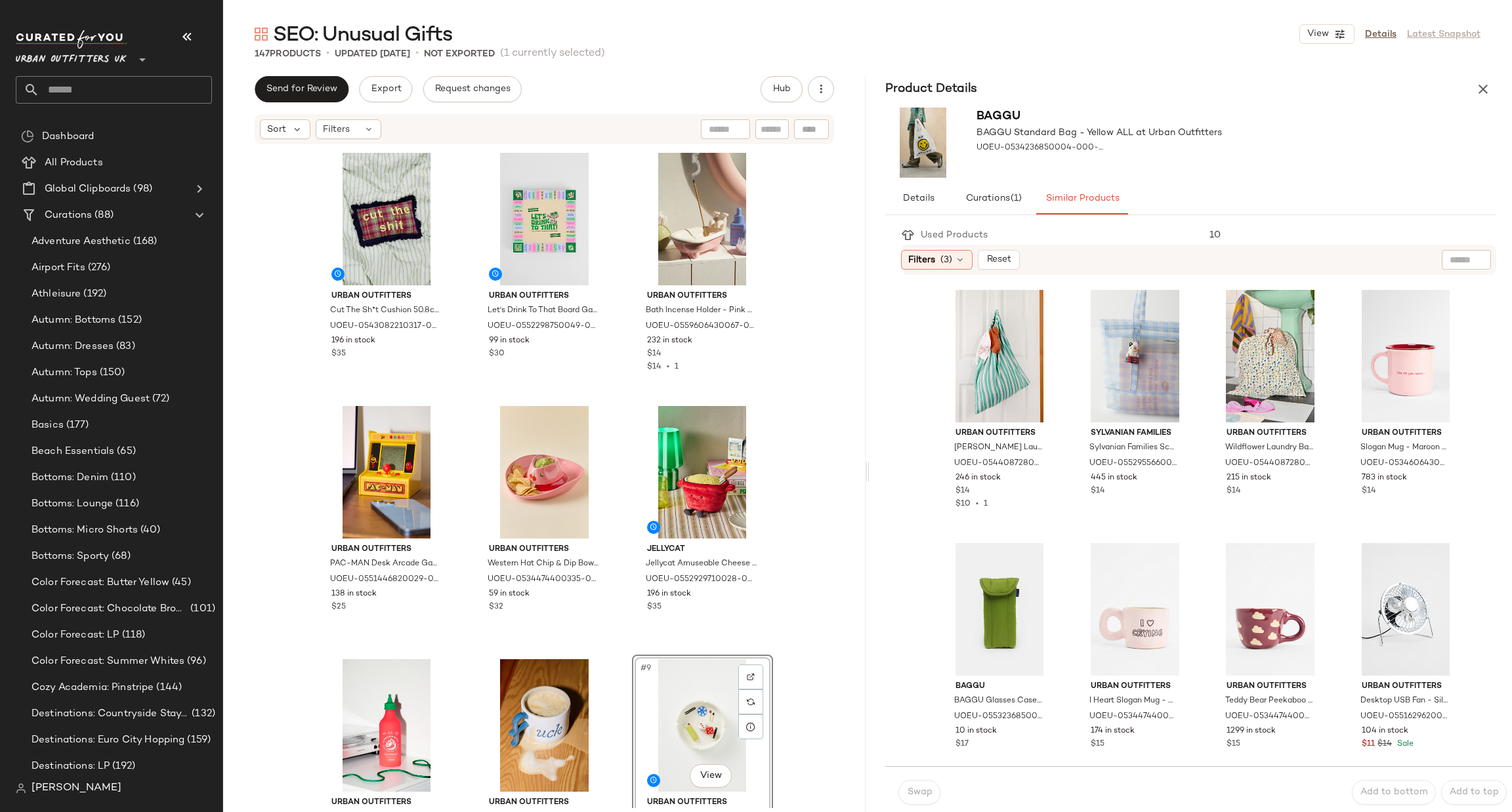
click at [844, 582] on div "Urban Outfitters Cut The Sh*t Cushion 50.8cm x 35.6cm at Urban Outfitters UOEU-…" at bounding box center [545, 478] width 642 height 663
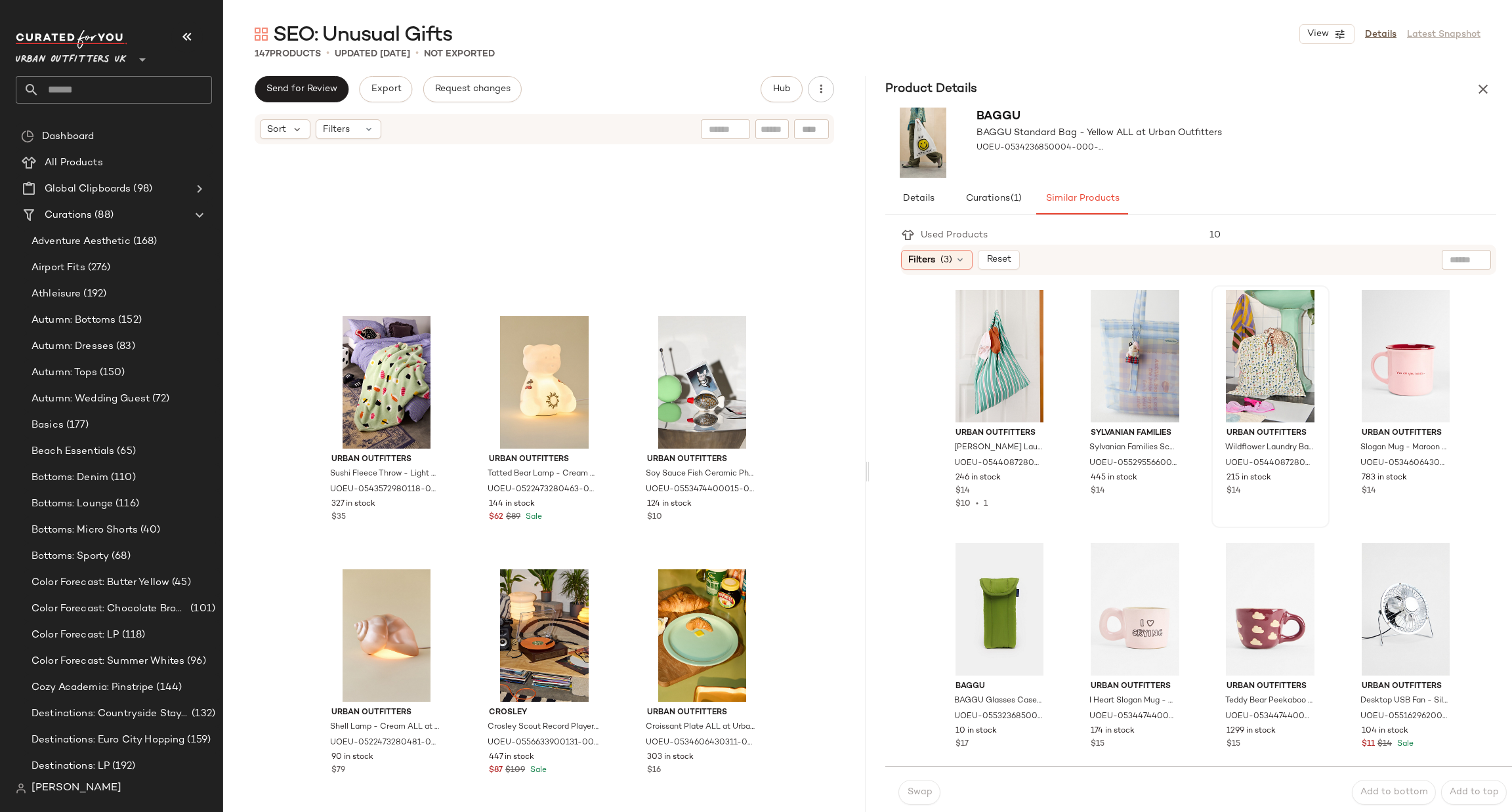
scroll to position [2176, 0]
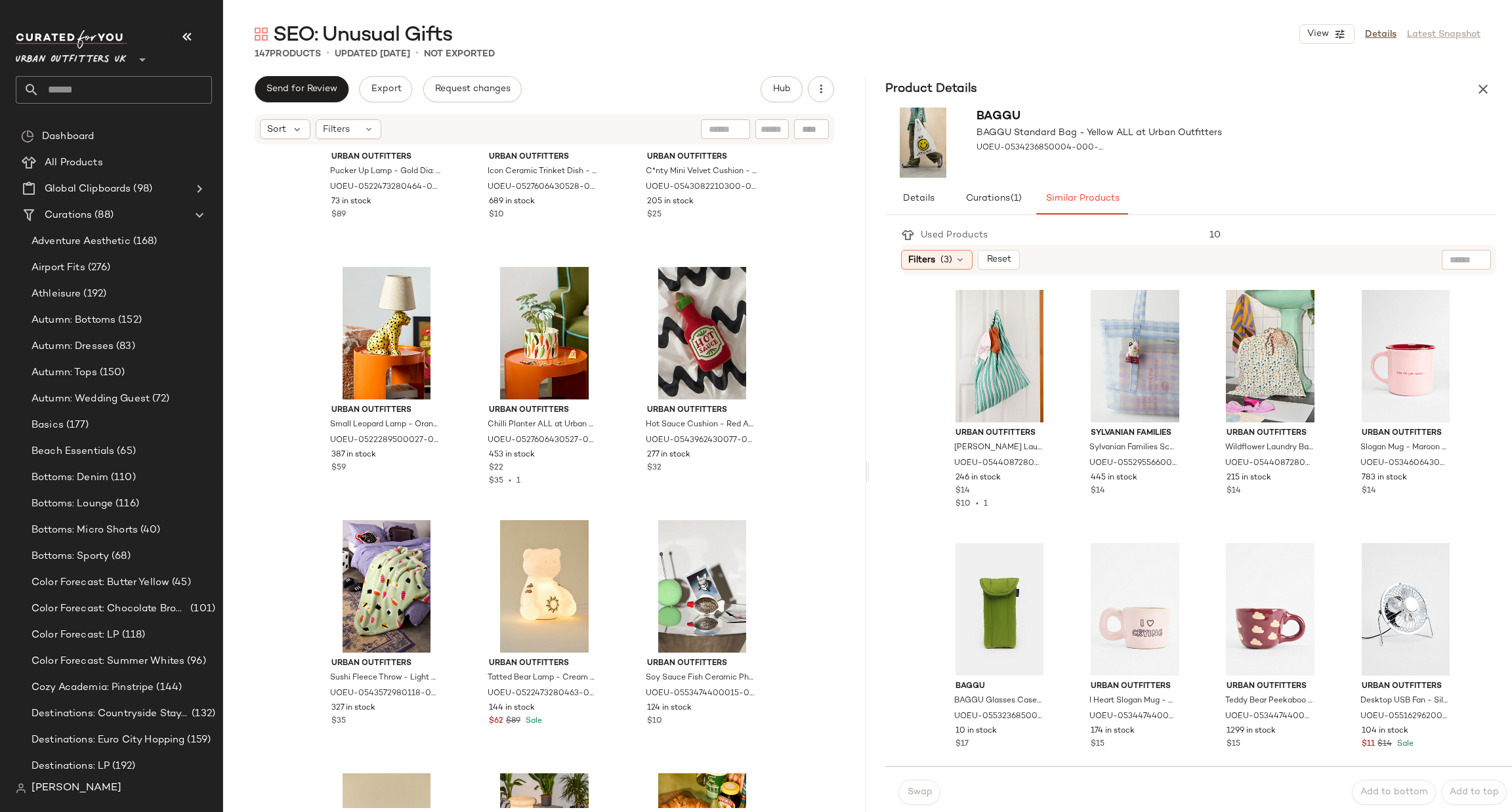
click at [1476, 101] on div "Product Details" at bounding box center [1191, 89] width 642 height 26
click at [1476, 99] on button "button" at bounding box center [1484, 89] width 26 height 26
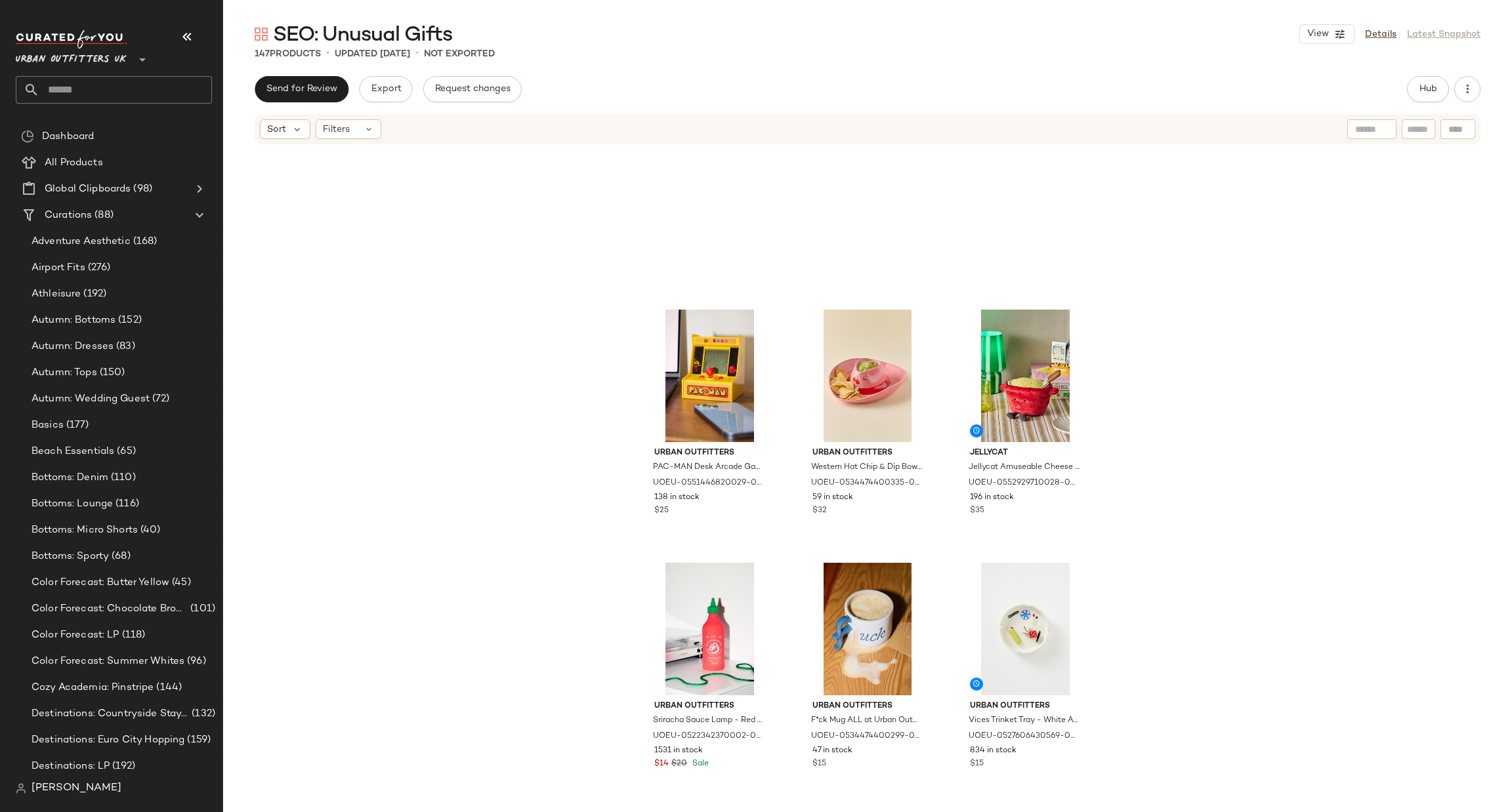
scroll to position [0, 0]
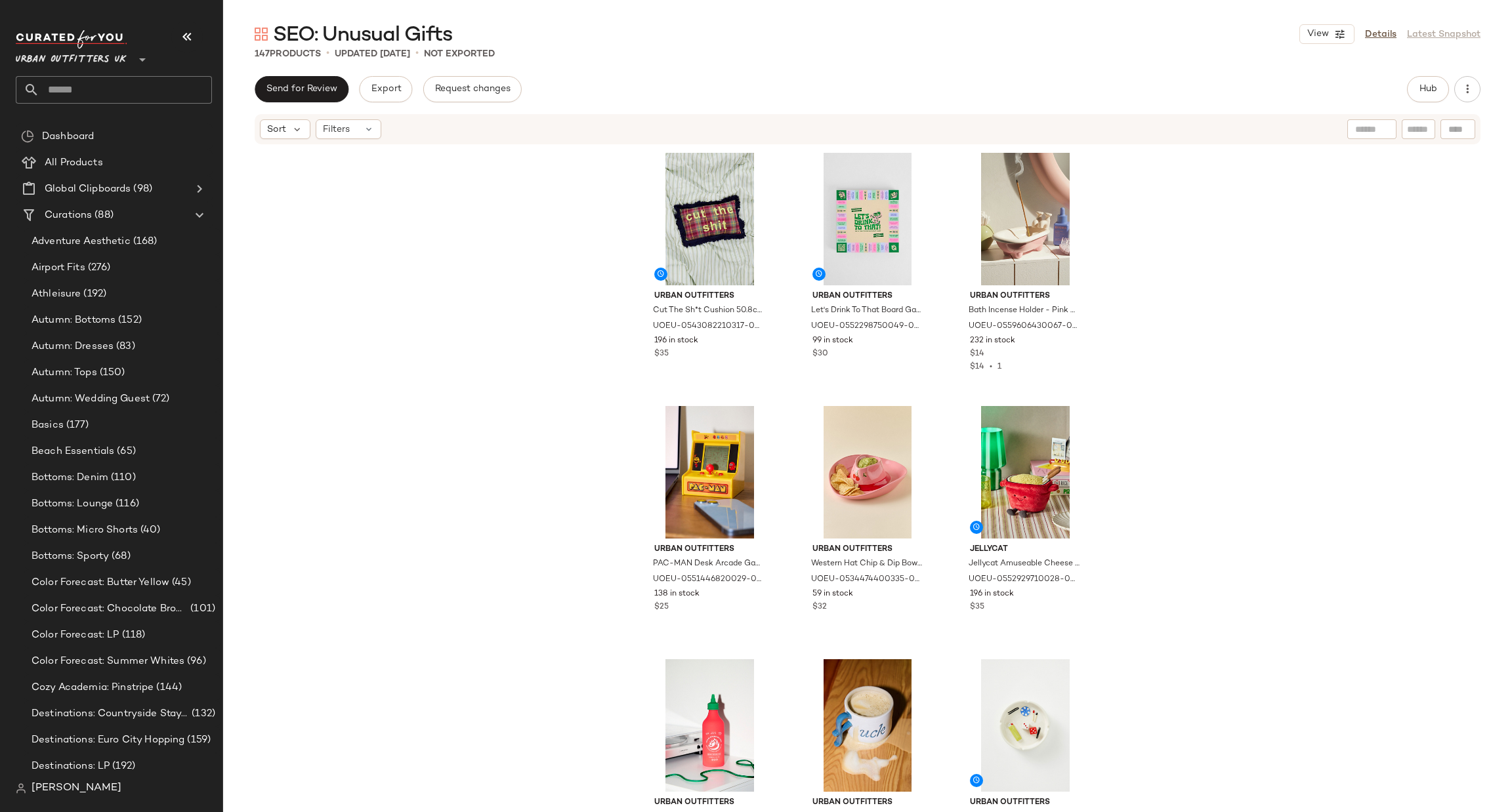
click at [167, 88] on input "text" at bounding box center [125, 89] width 172 height 27
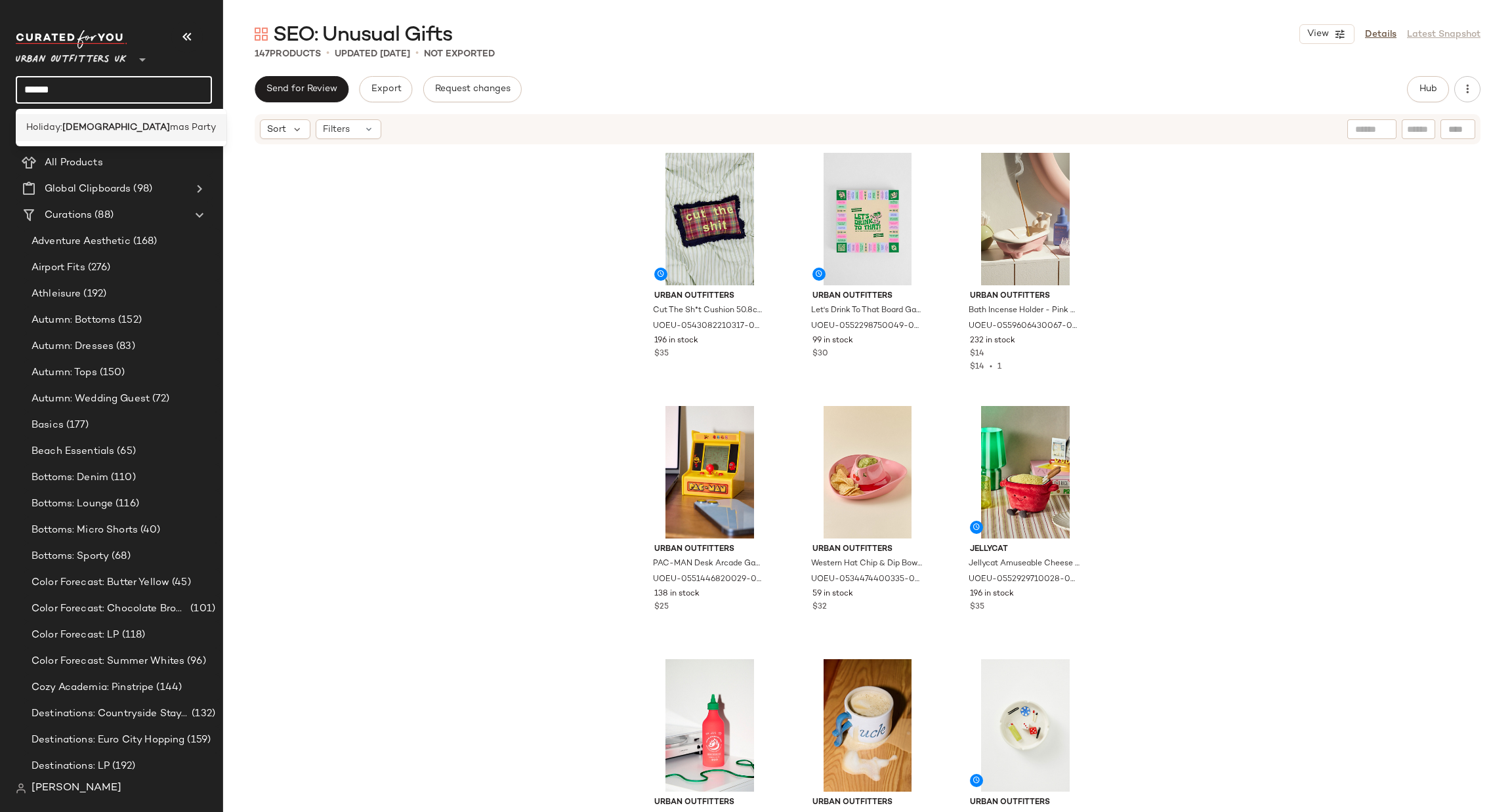
type input "******"
click at [160, 115] on div "Holiday: Christ mas Party" at bounding box center [122, 127] width 211 height 27
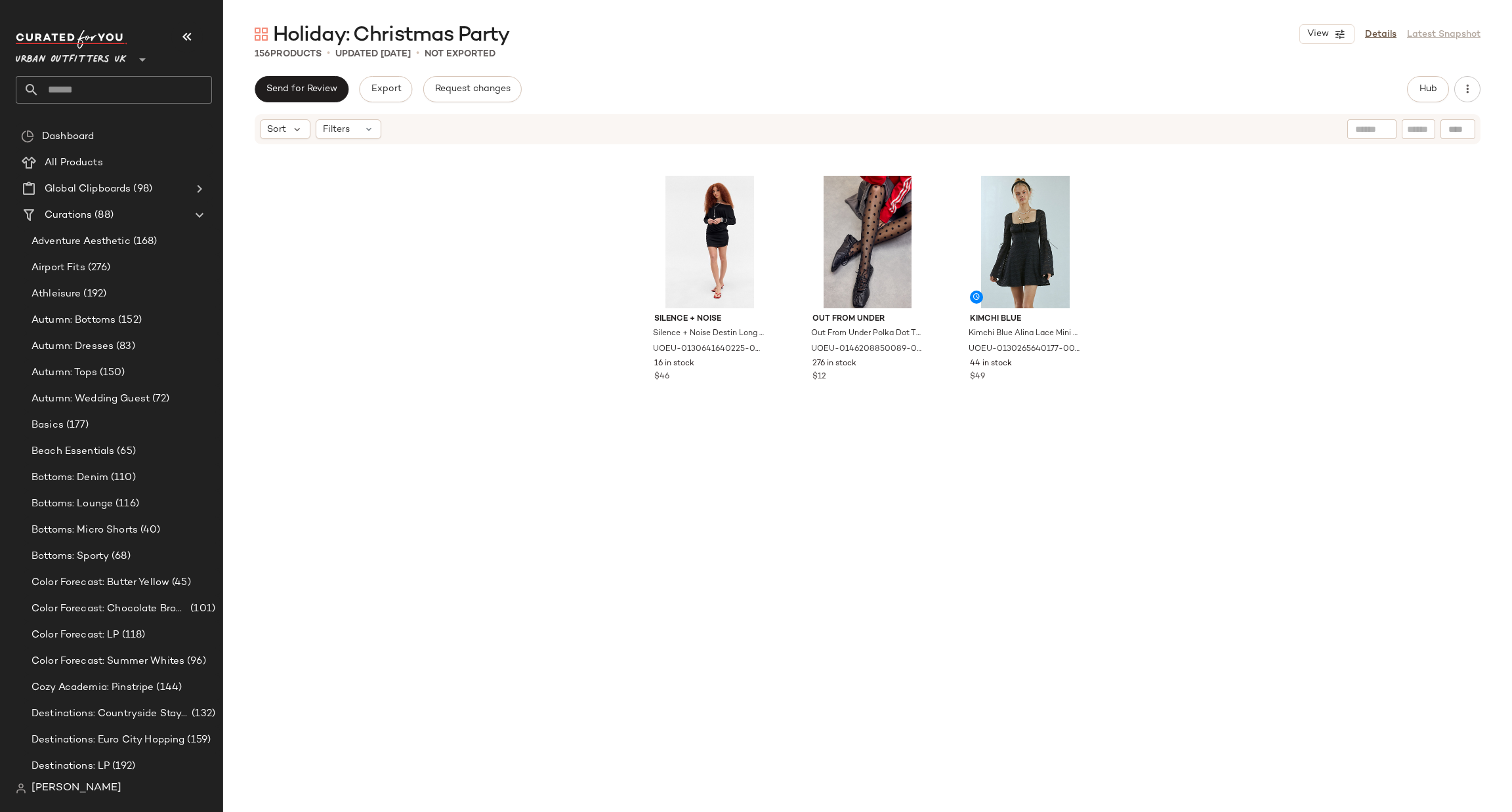
scroll to position [10149, 0]
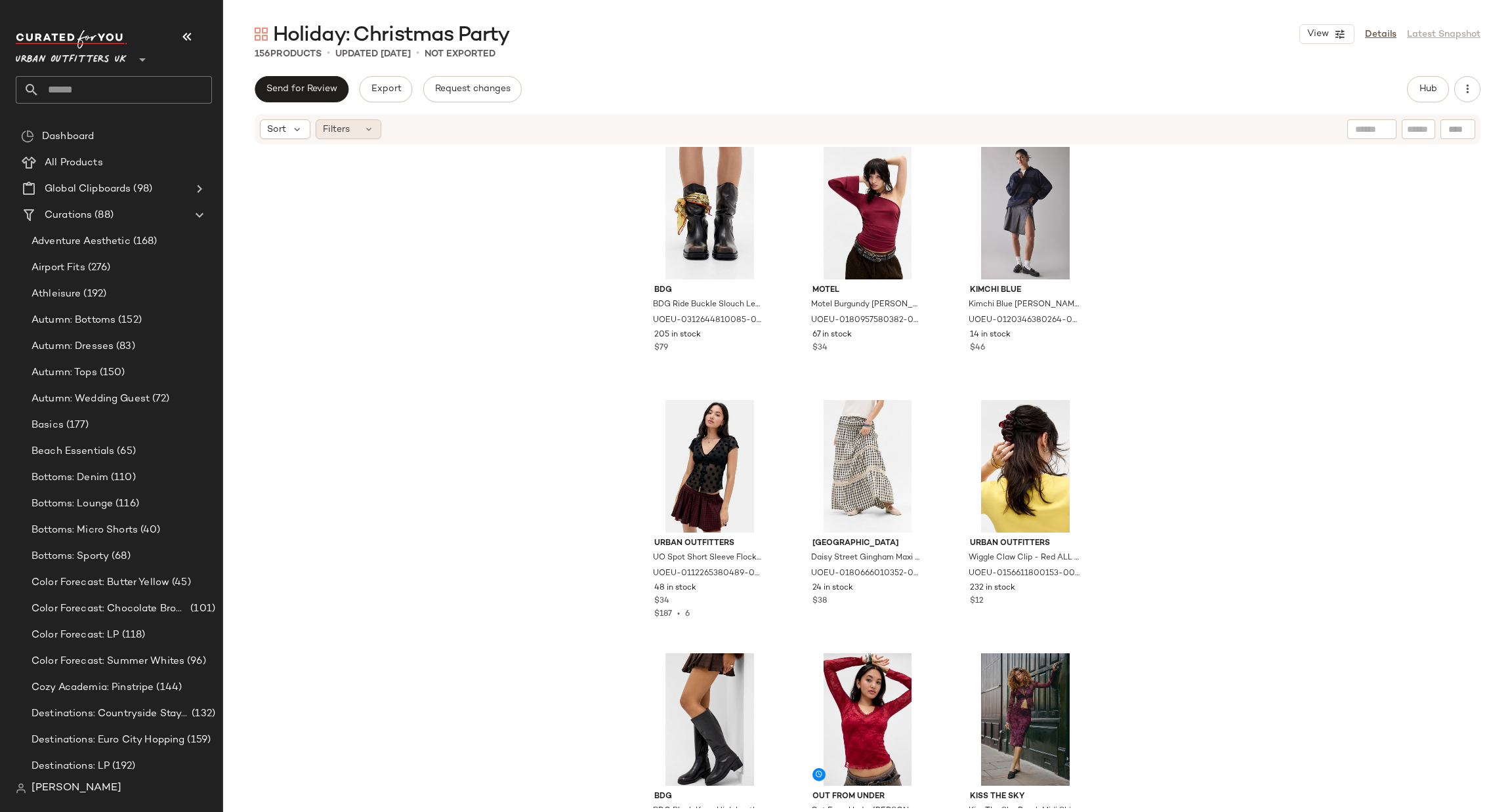
click at [351, 138] on div "Filters" at bounding box center [349, 129] width 66 height 20
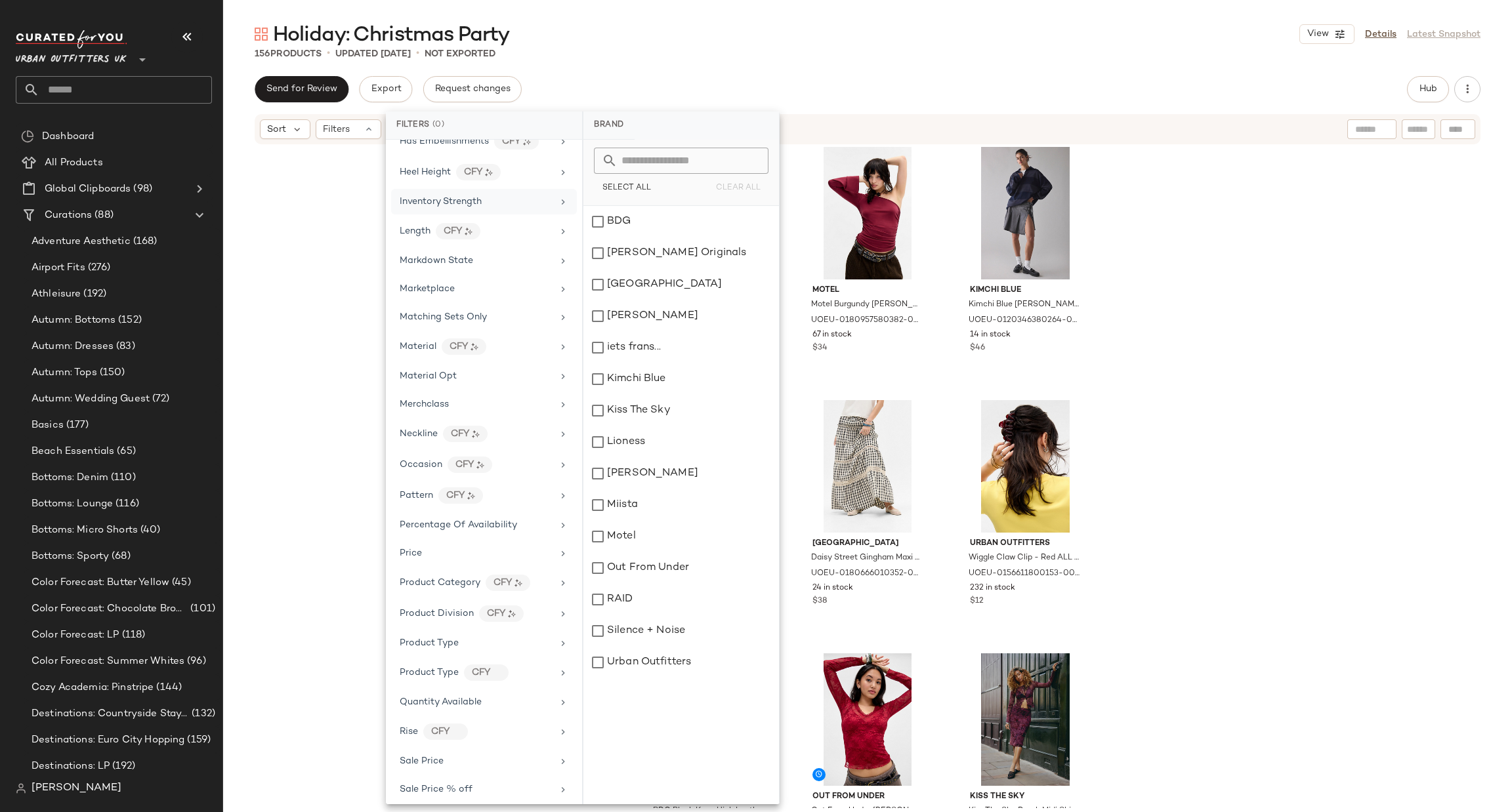
scroll to position [590, 0]
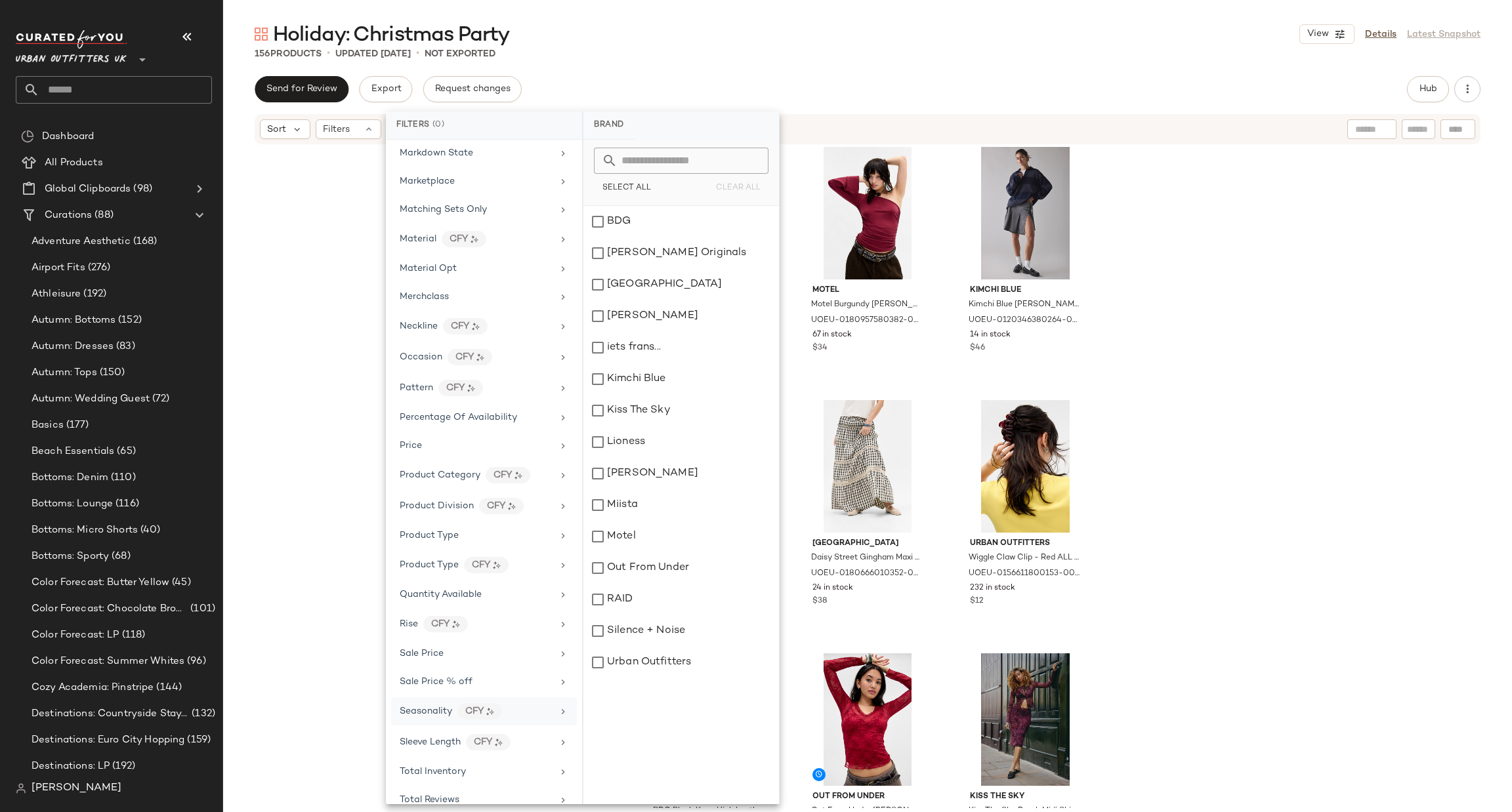
click at [506, 726] on div "Seasonality CFY" at bounding box center [483, 712] width 186 height 28
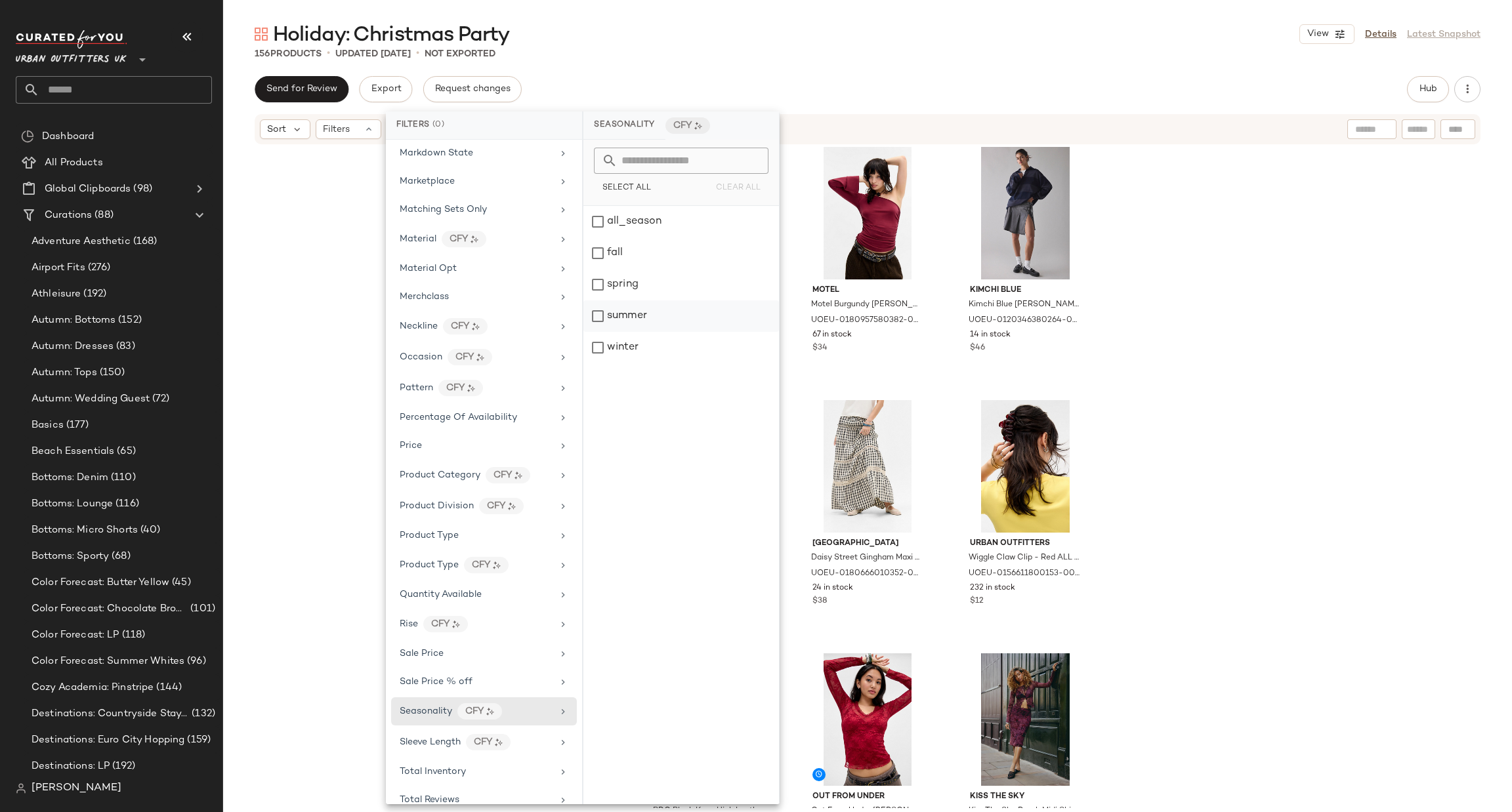
click at [669, 317] on div "summer" at bounding box center [681, 316] width 196 height 31
click at [688, 284] on div "spring" at bounding box center [687, 284] width 196 height 31
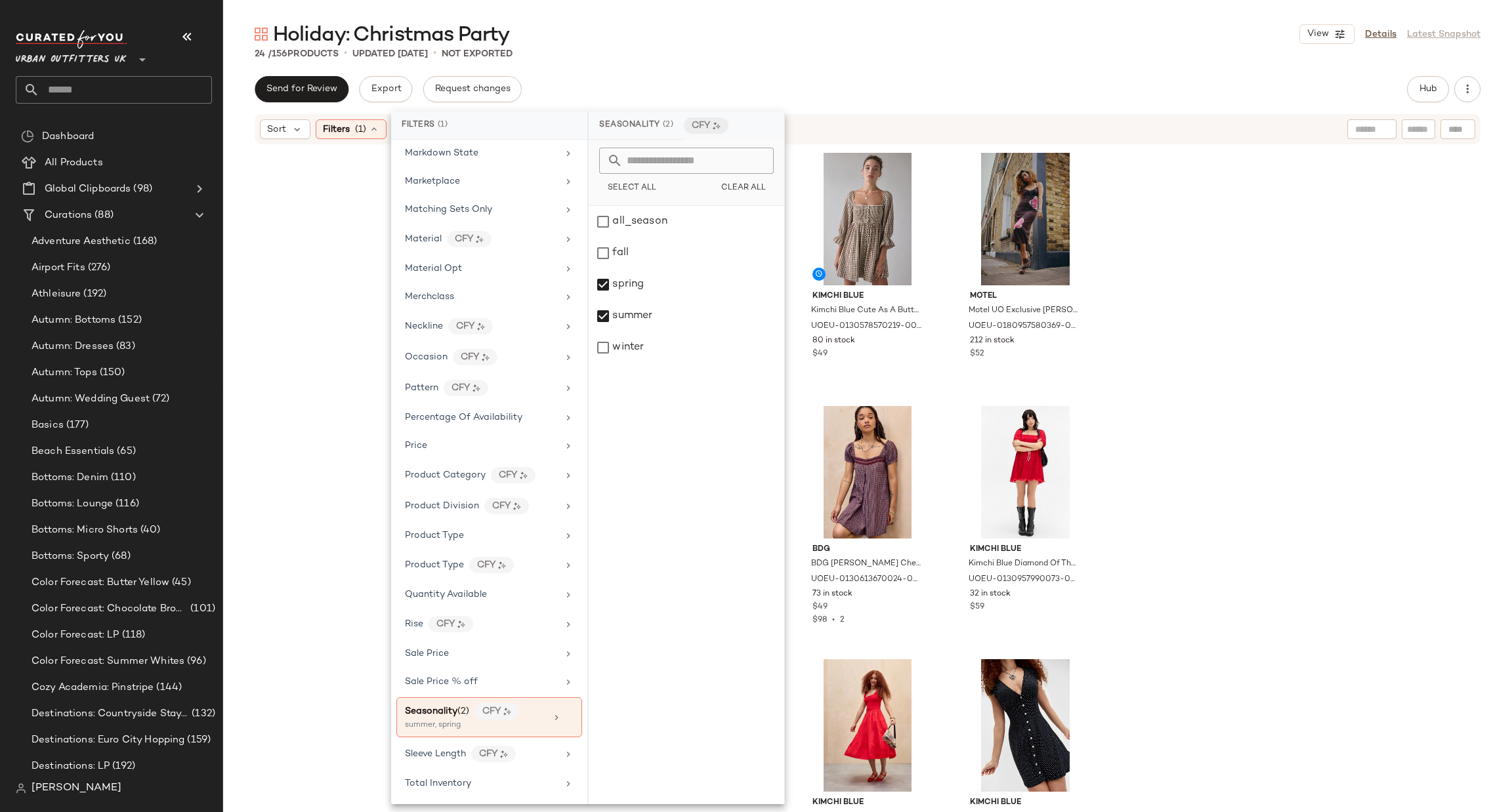
click at [1148, 345] on div "Kimchi Blue Kimchi Blue Meet Me Mini Dress - Red L at Urban Outfitters UOEU-013…" at bounding box center [868, 478] width 1289 height 663
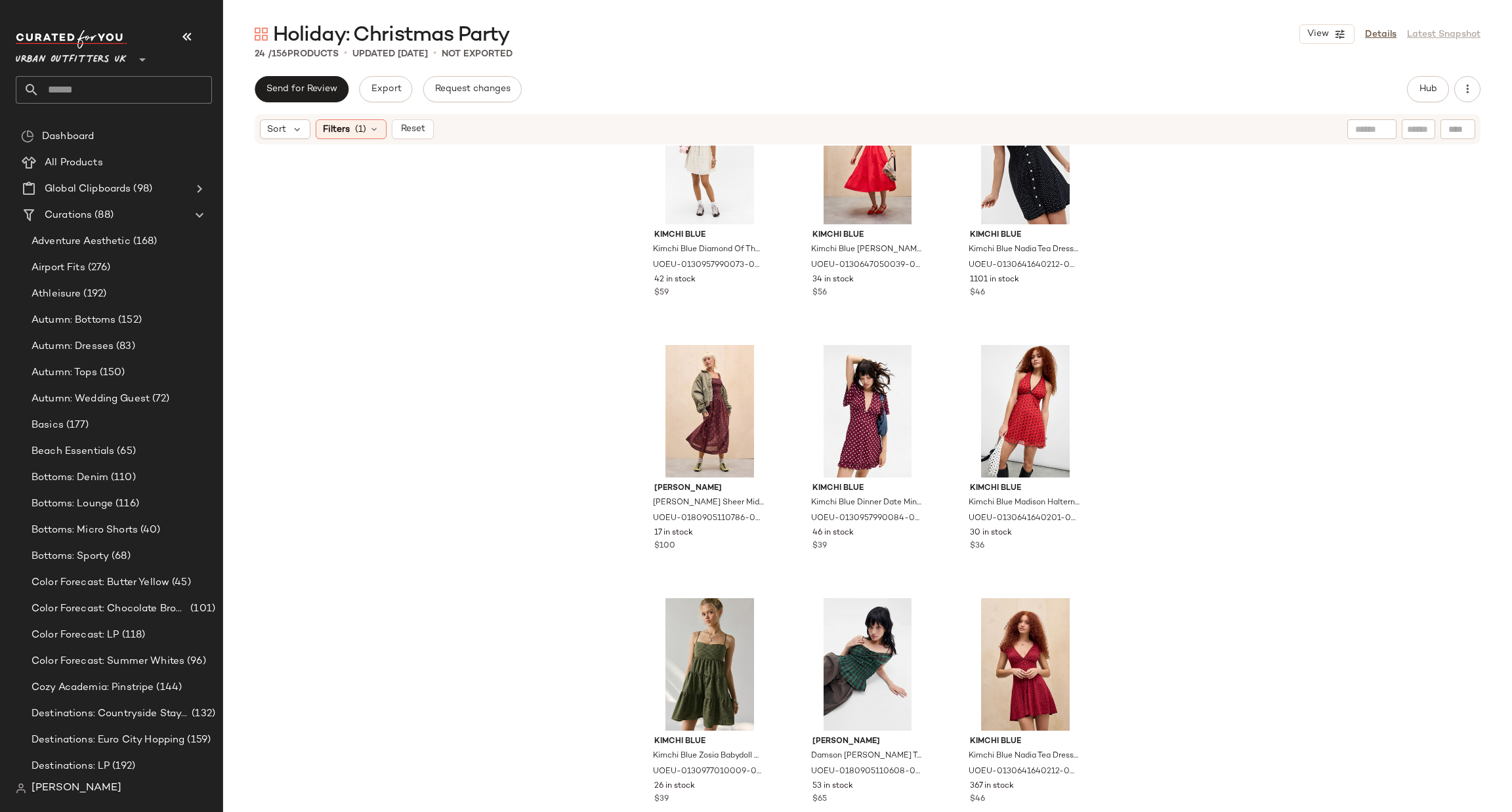
scroll to position [9, 0]
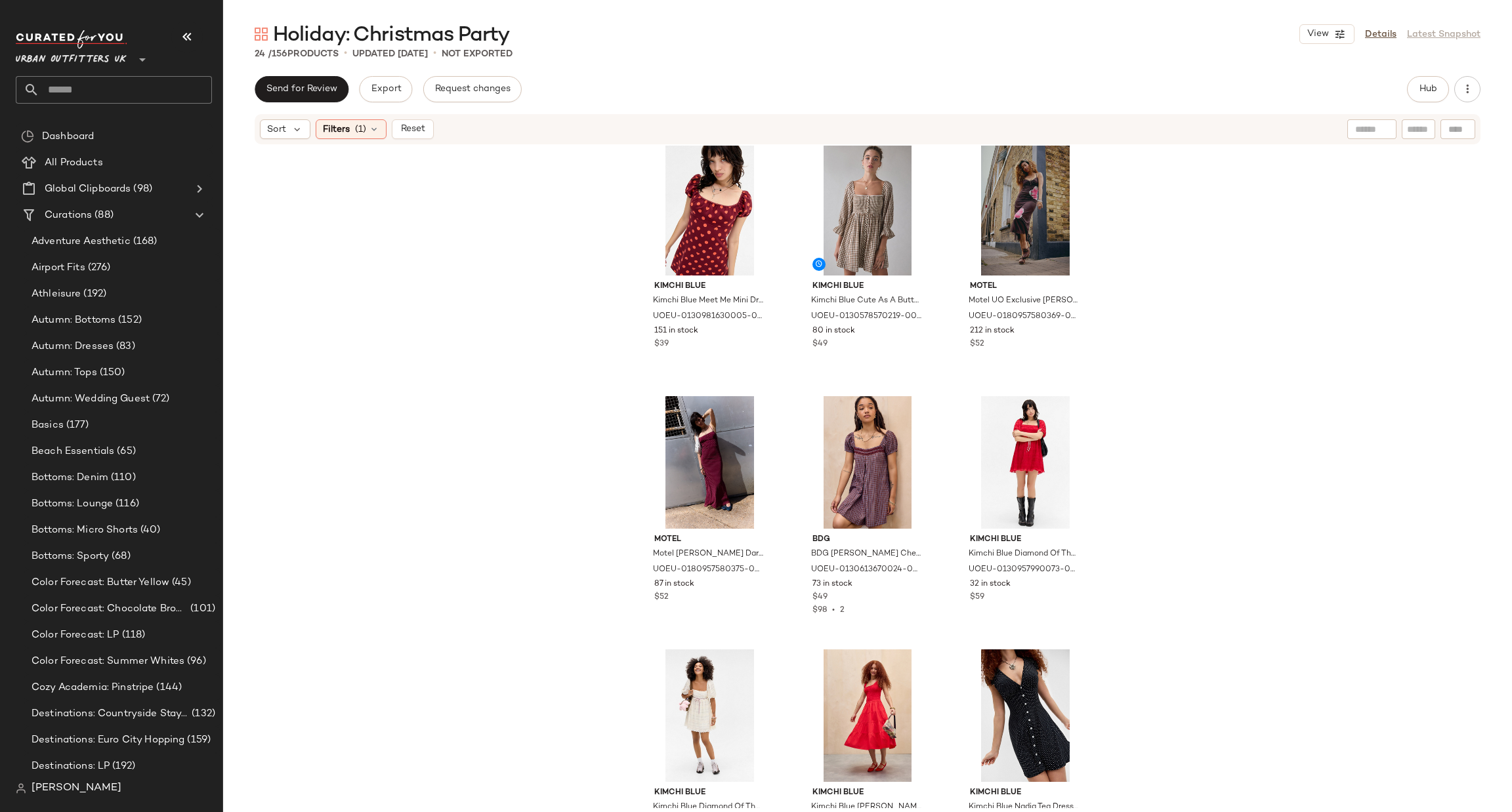
click at [434, 120] on div "Sort Filters (1) Reset" at bounding box center [782, 129] width 1045 height 20
click at [419, 128] on span "Reset" at bounding box center [412, 129] width 24 height 10
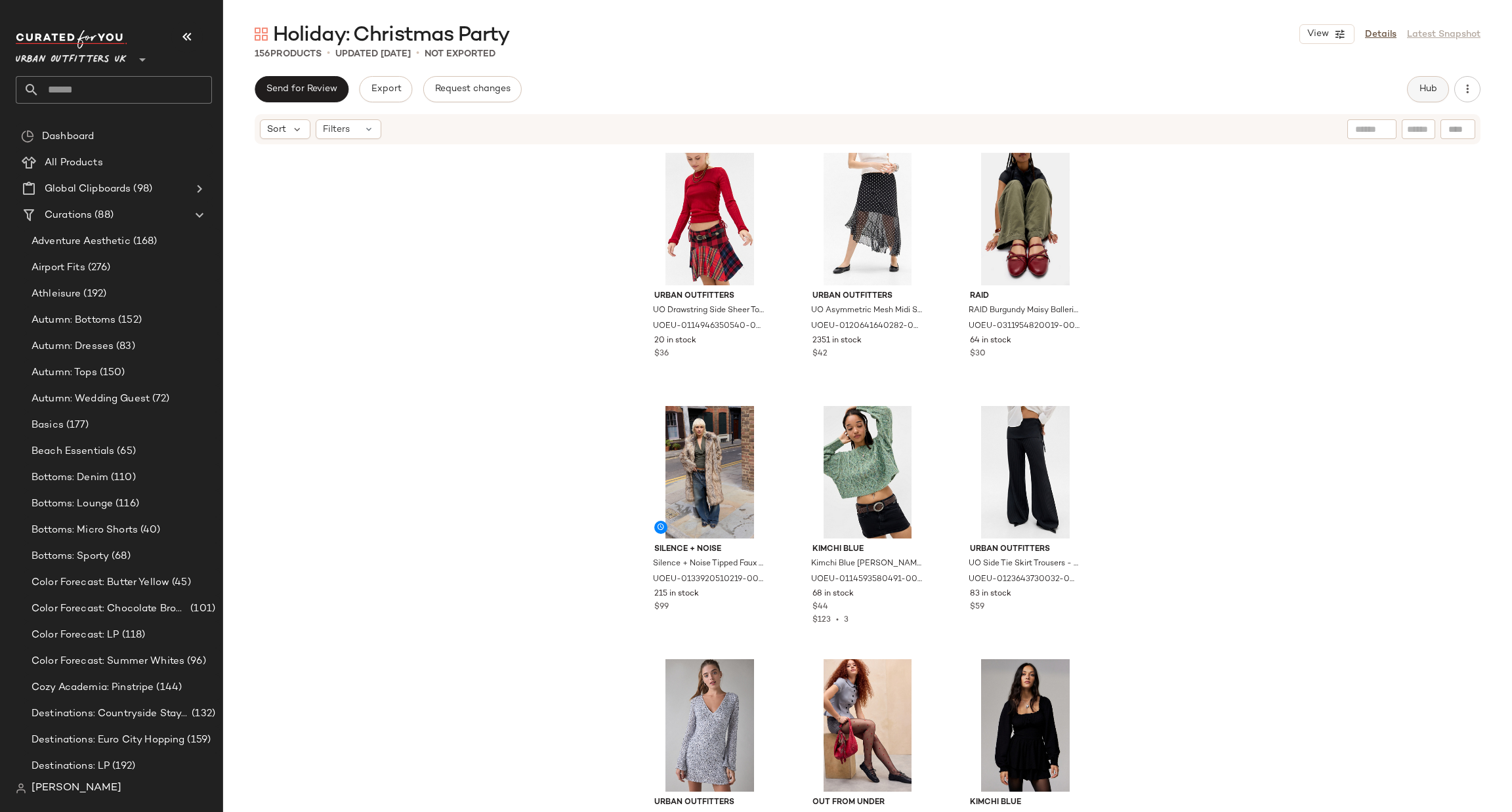
click at [1411, 83] on button "Hub" at bounding box center [1428, 89] width 42 height 26
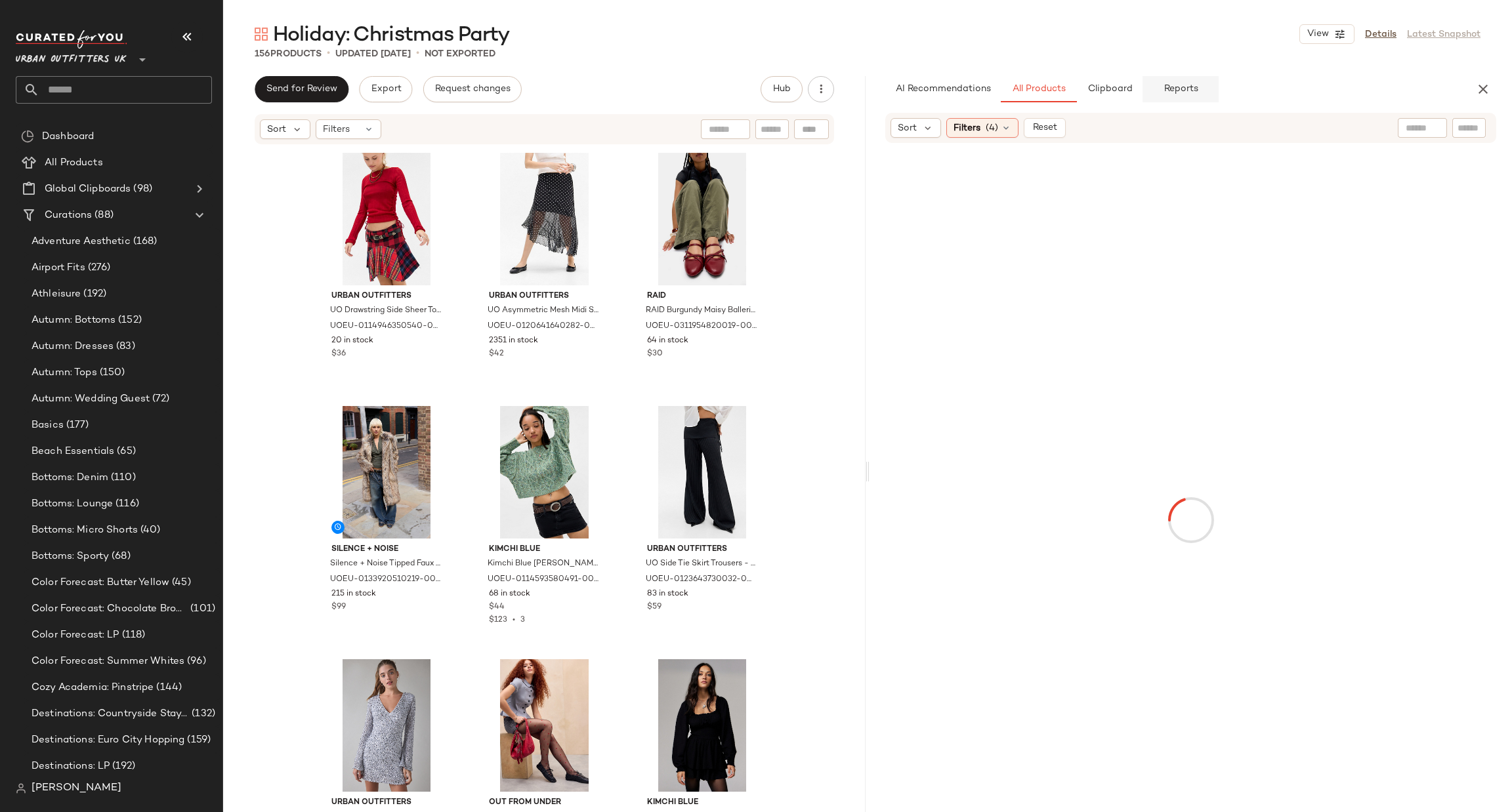
click at [1174, 99] on button "Reports" at bounding box center [1180, 89] width 76 height 26
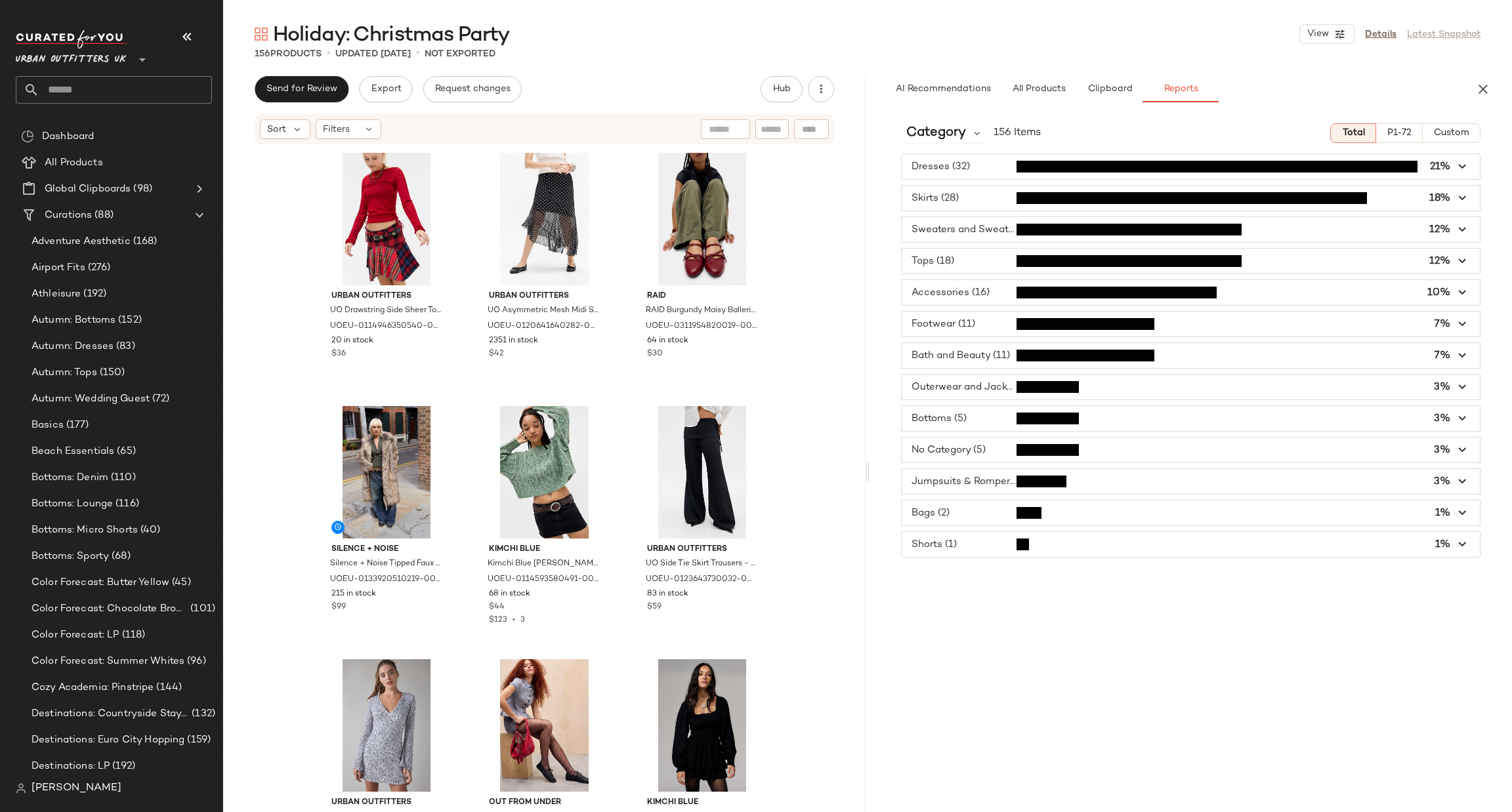
click at [1009, 172] on span "button" at bounding box center [1191, 167] width 578 height 24
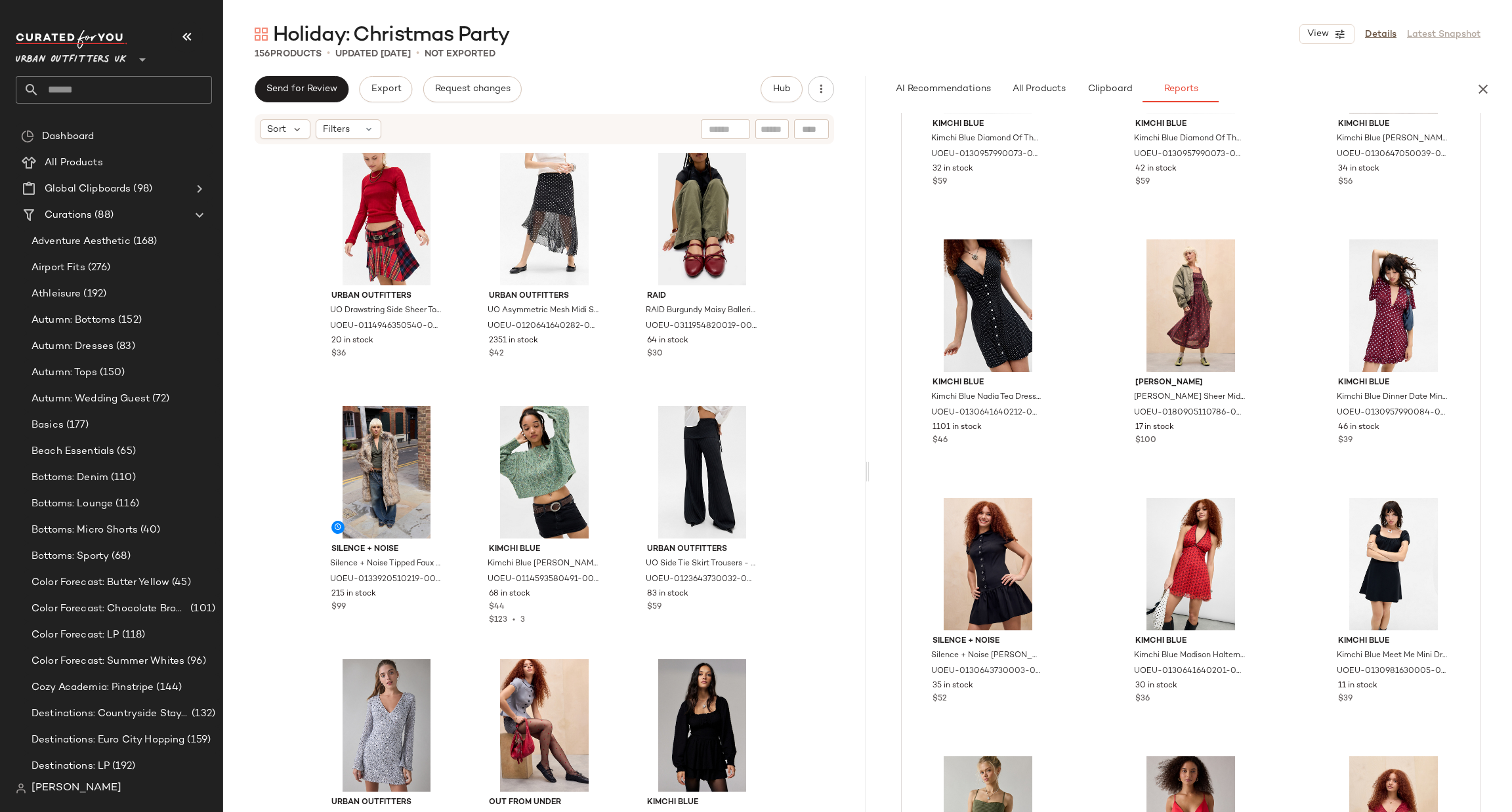
scroll to position [0, 0]
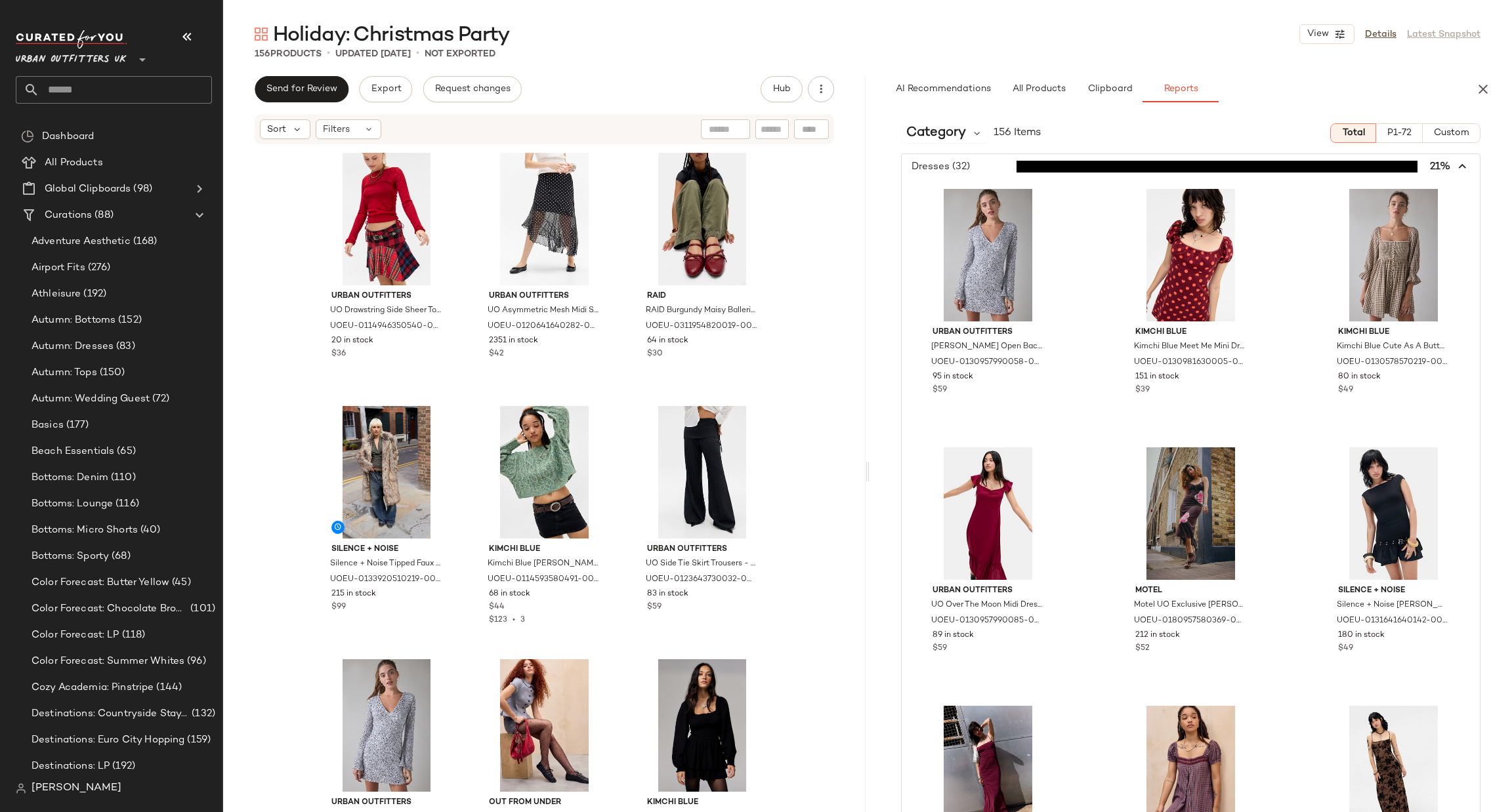
click at [1022, 155] on span "button" at bounding box center [1191, 167] width 578 height 24
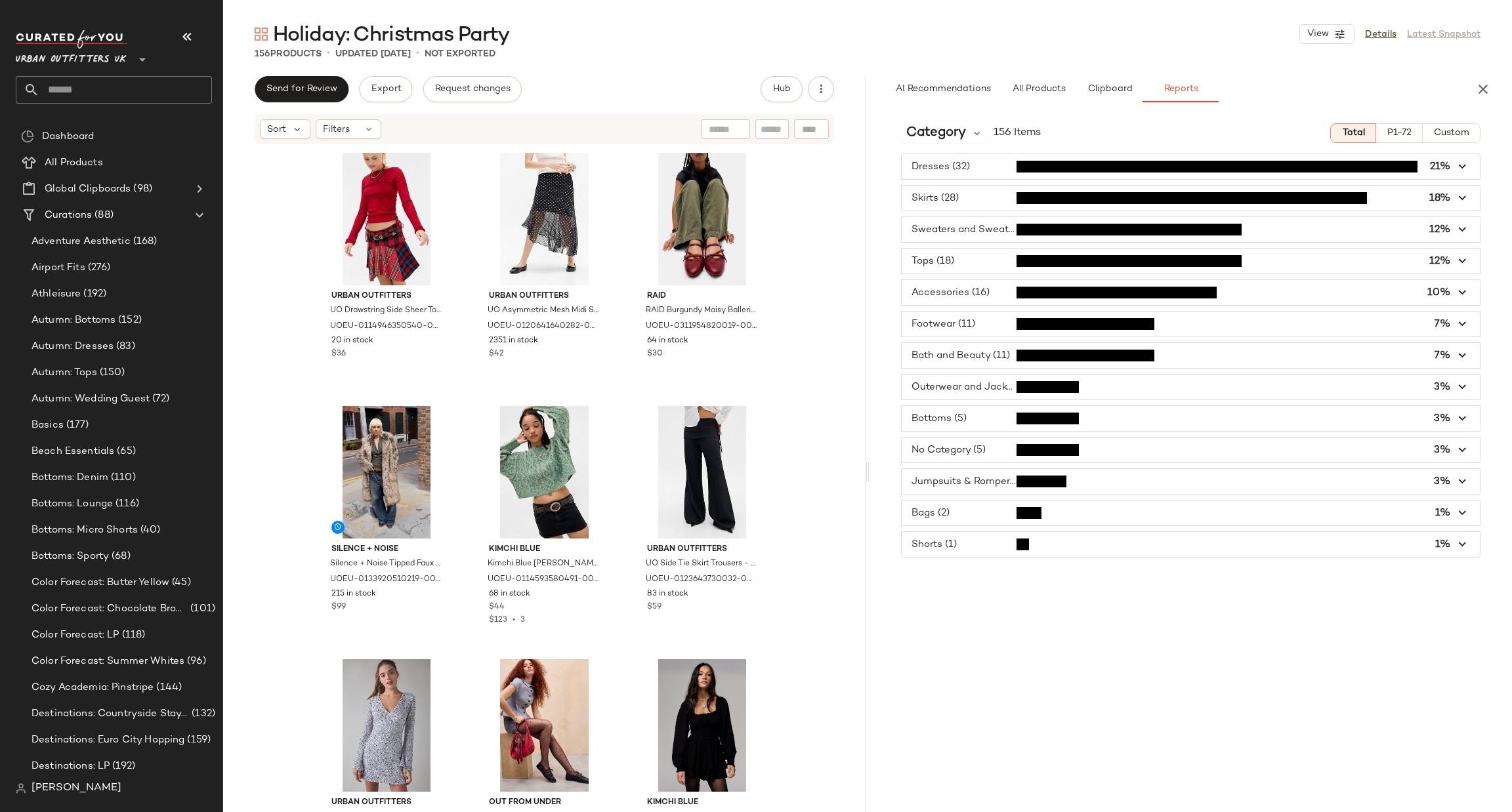
click at [1016, 195] on span "button" at bounding box center [1191, 198] width 578 height 24
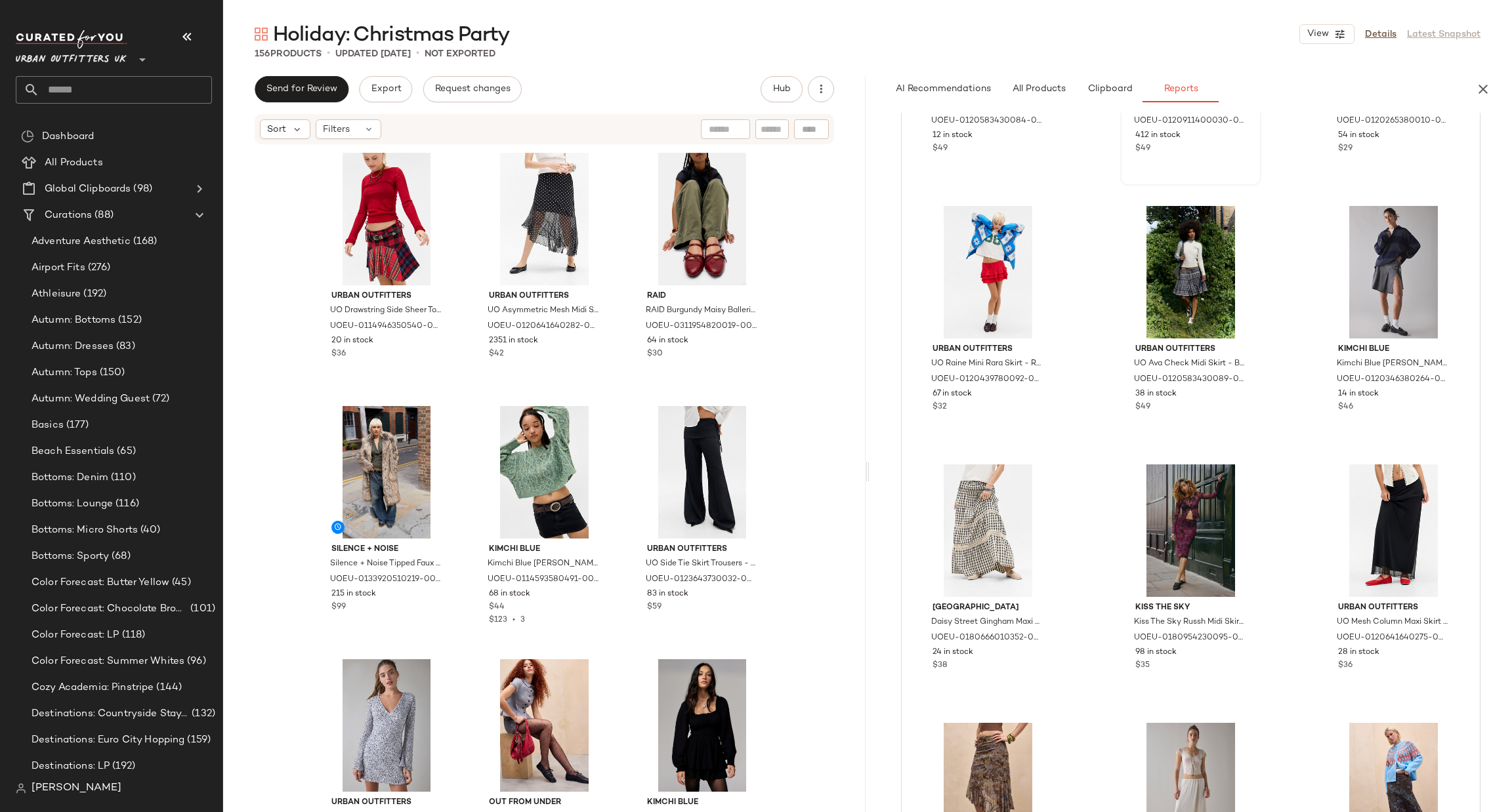
scroll to position [1378, 0]
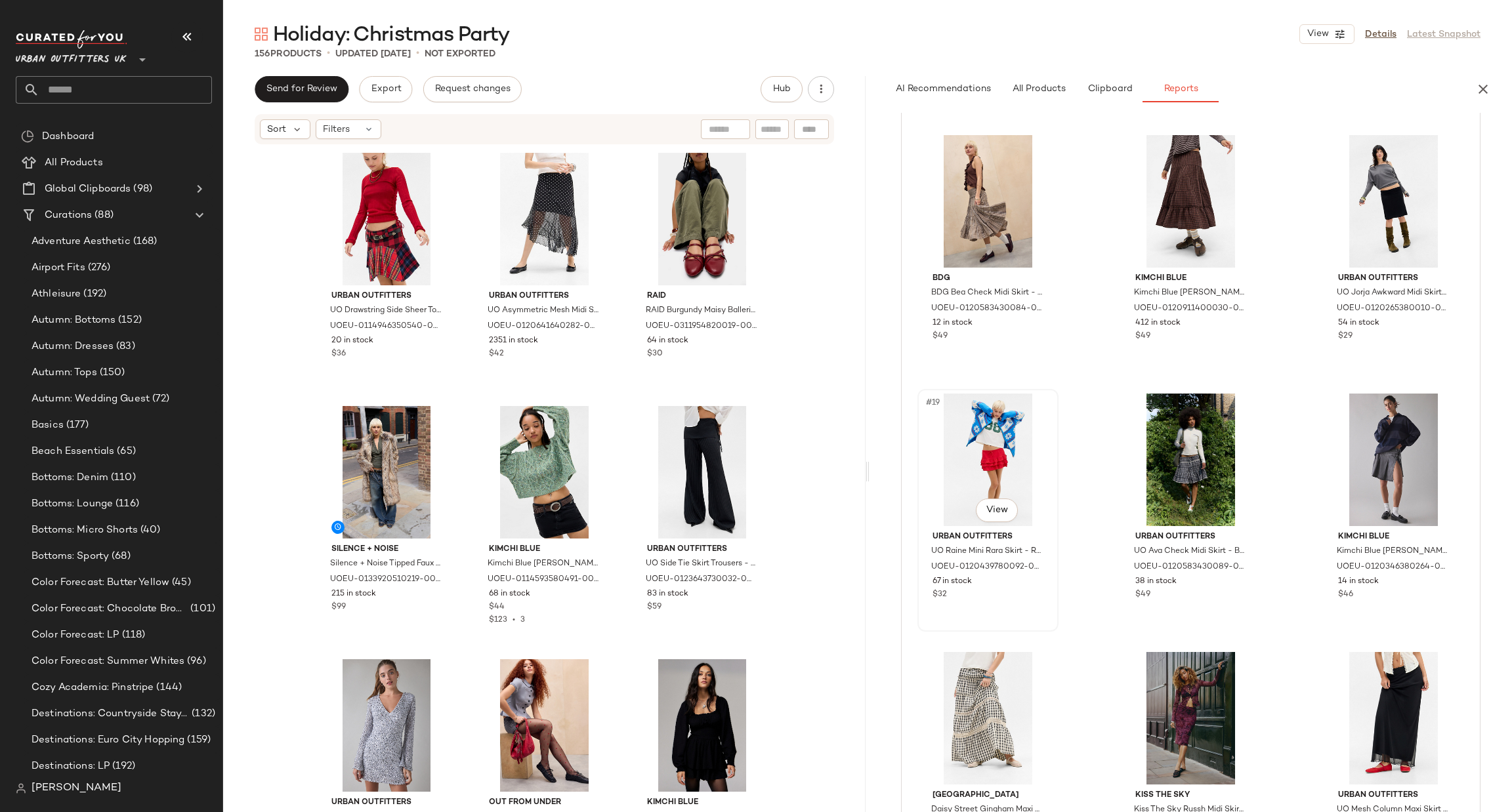
click at [1003, 410] on div "#19 View" at bounding box center [988, 460] width 132 height 133
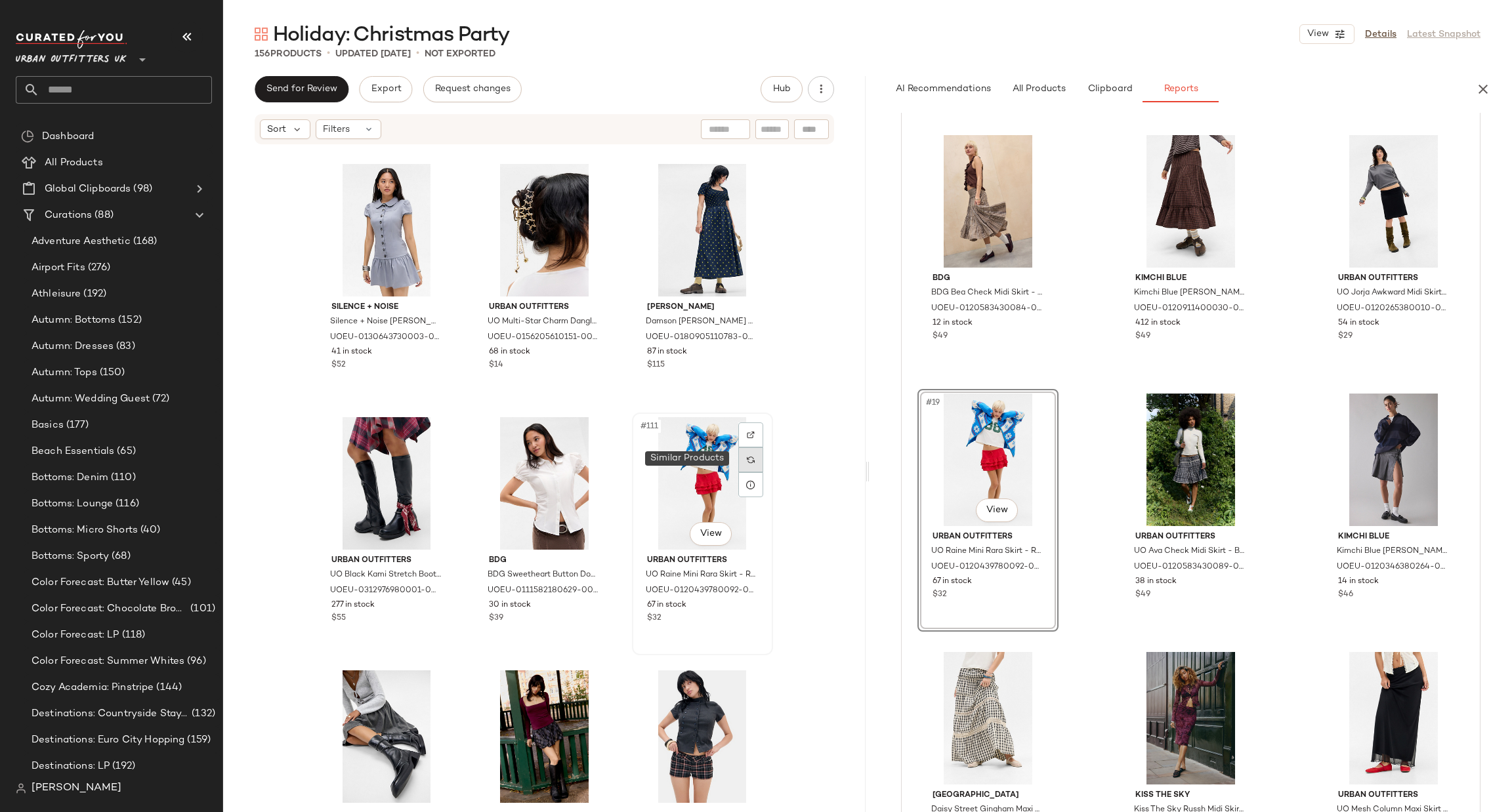
click at [740, 454] on div at bounding box center [751, 460] width 24 height 24
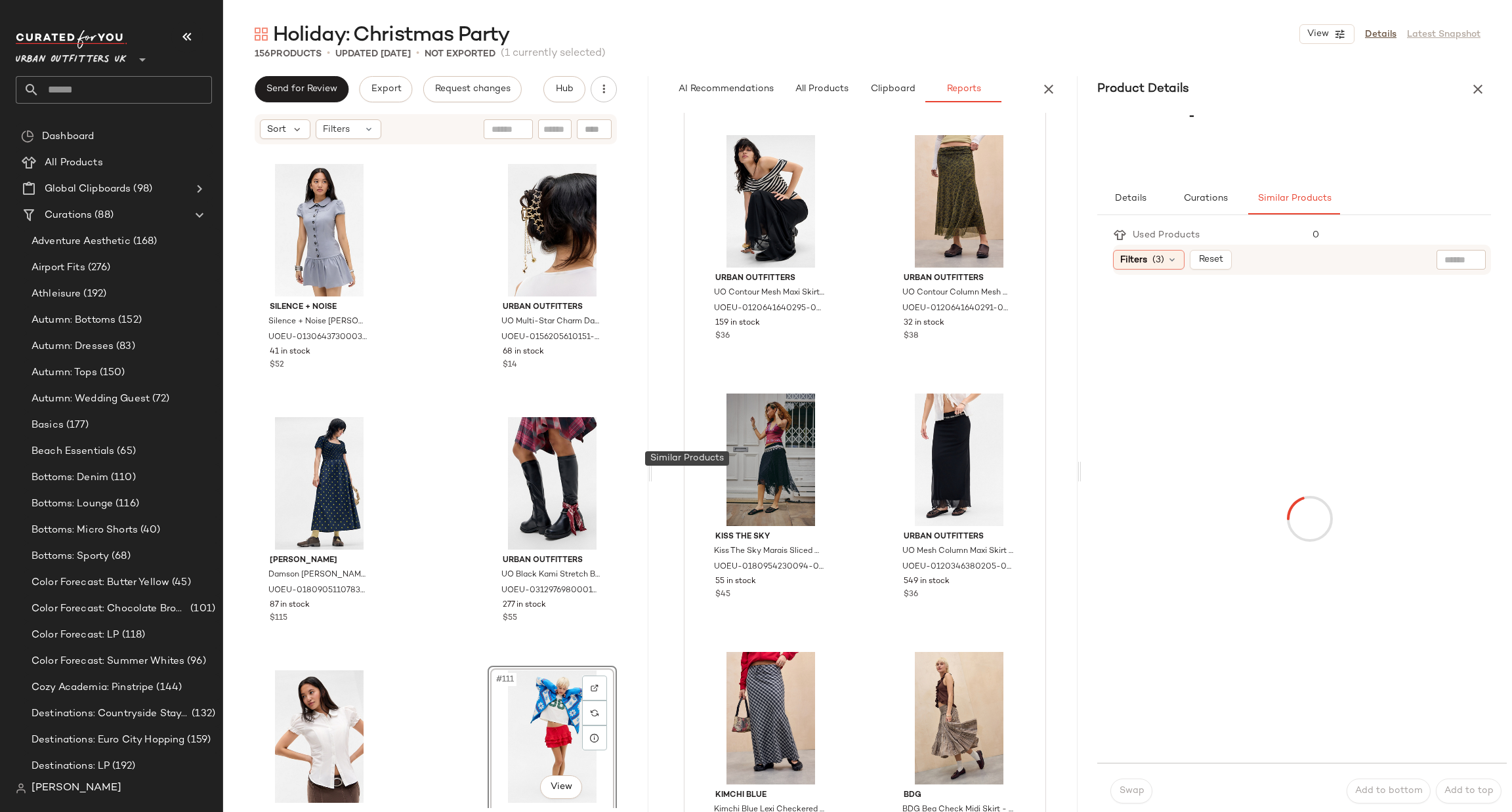
scroll to position [1894, 0]
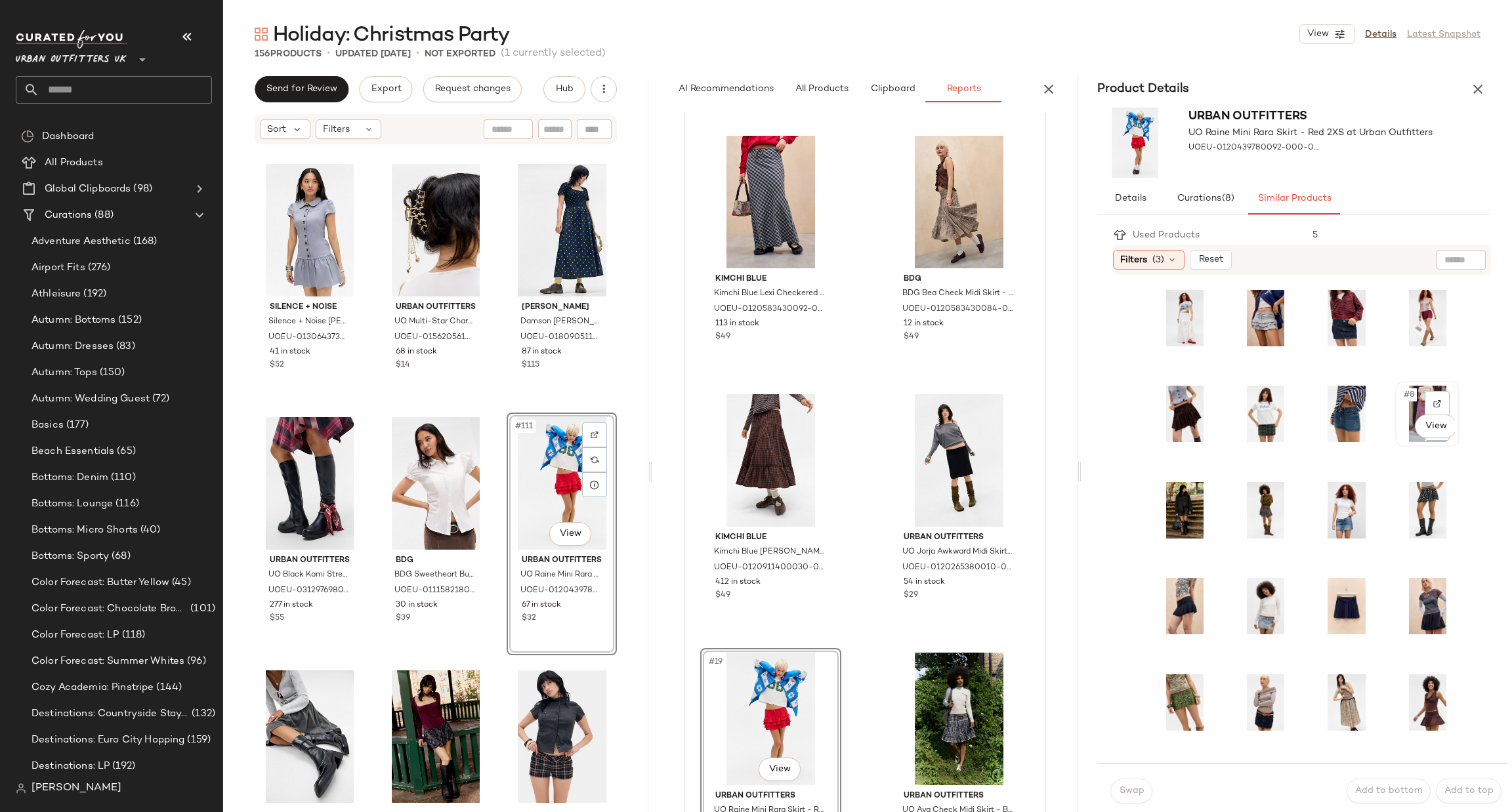
click at [1407, 406] on div "#8 View" at bounding box center [1427, 414] width 56 height 57
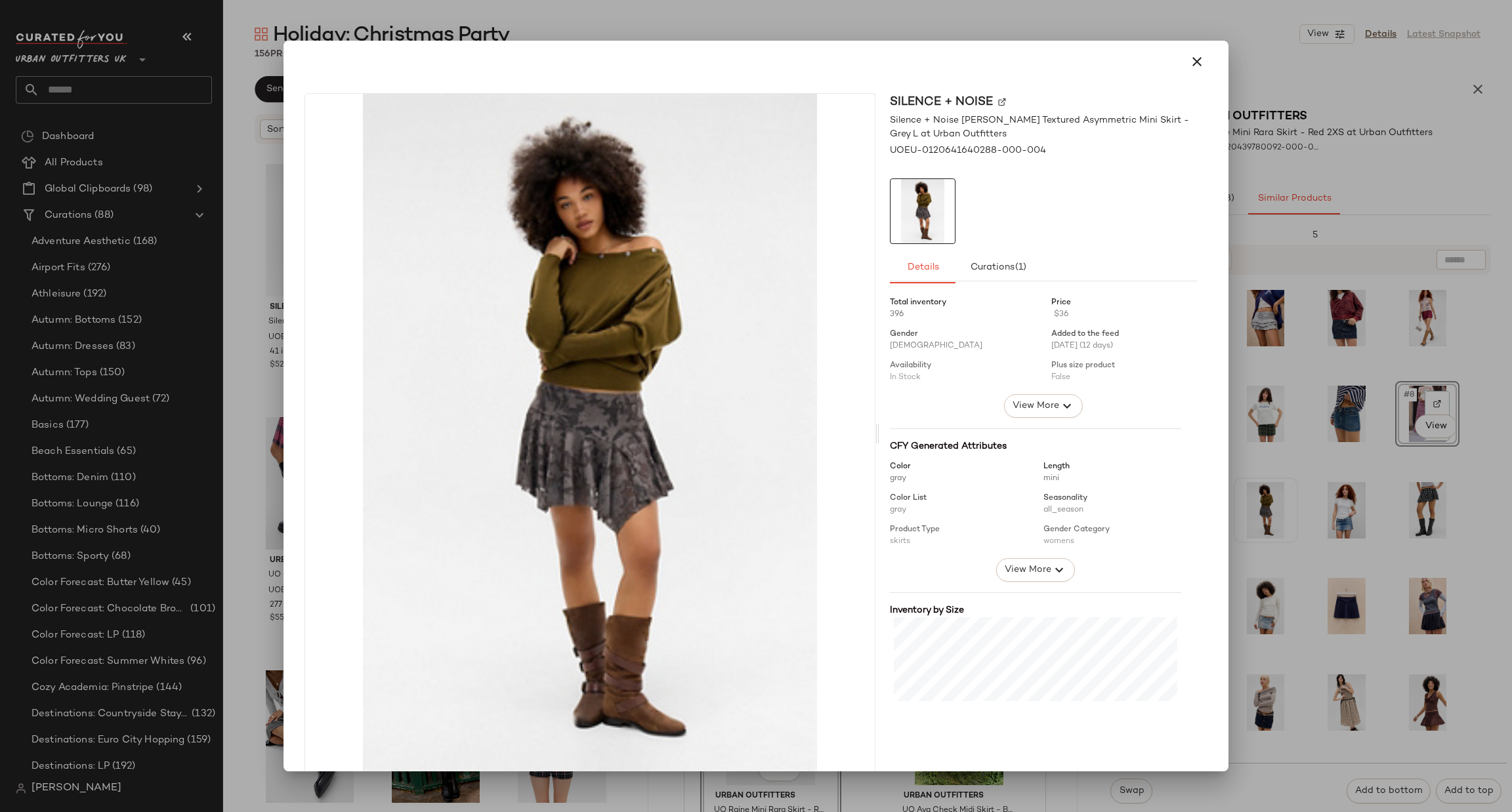
click at [1265, 525] on div at bounding box center [756, 406] width 1512 height 812
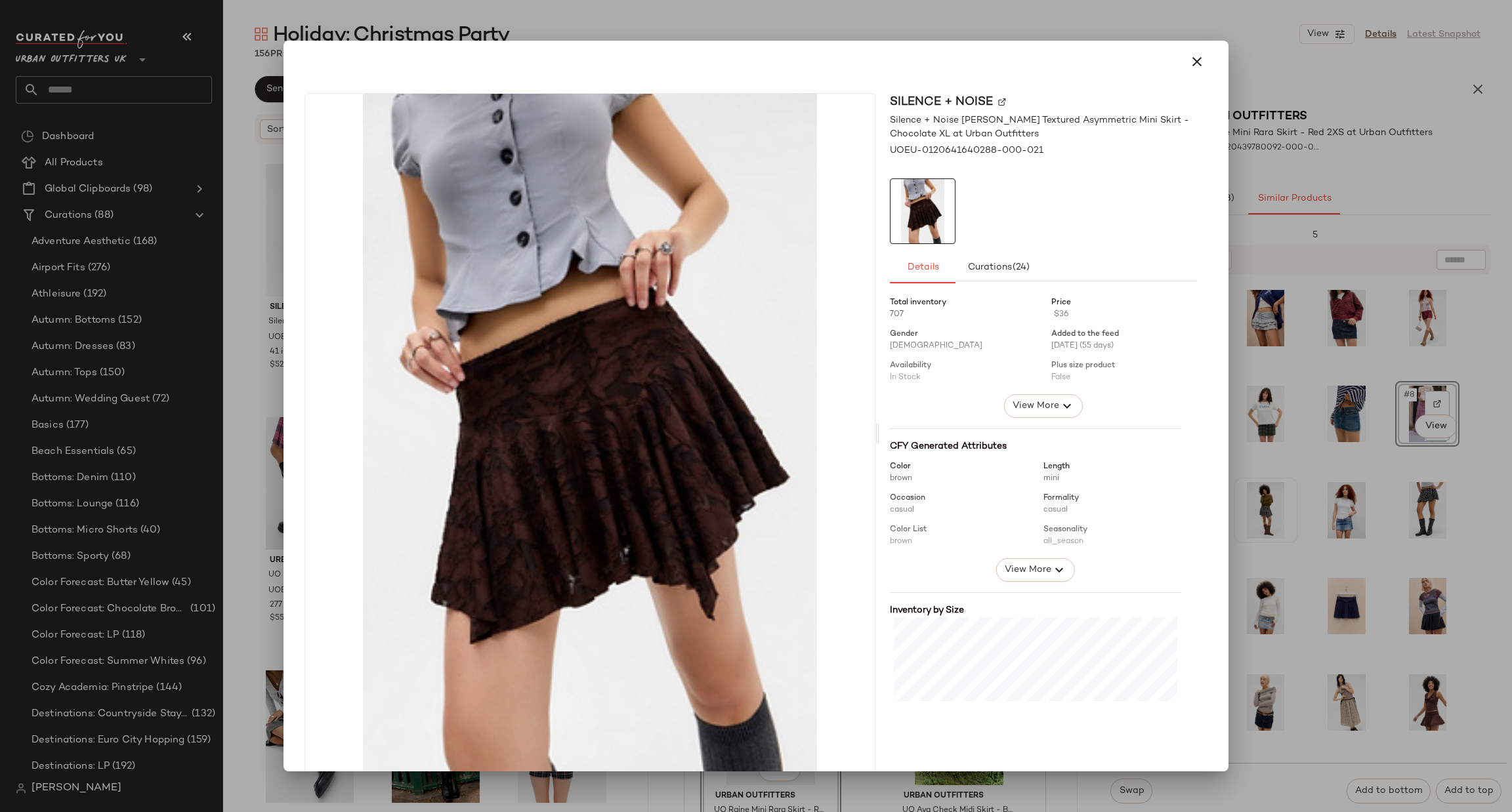
click at [1363, 418] on div at bounding box center [756, 406] width 1512 height 812
click at [1015, 572] on span "View More" at bounding box center [1028, 570] width 47 height 16
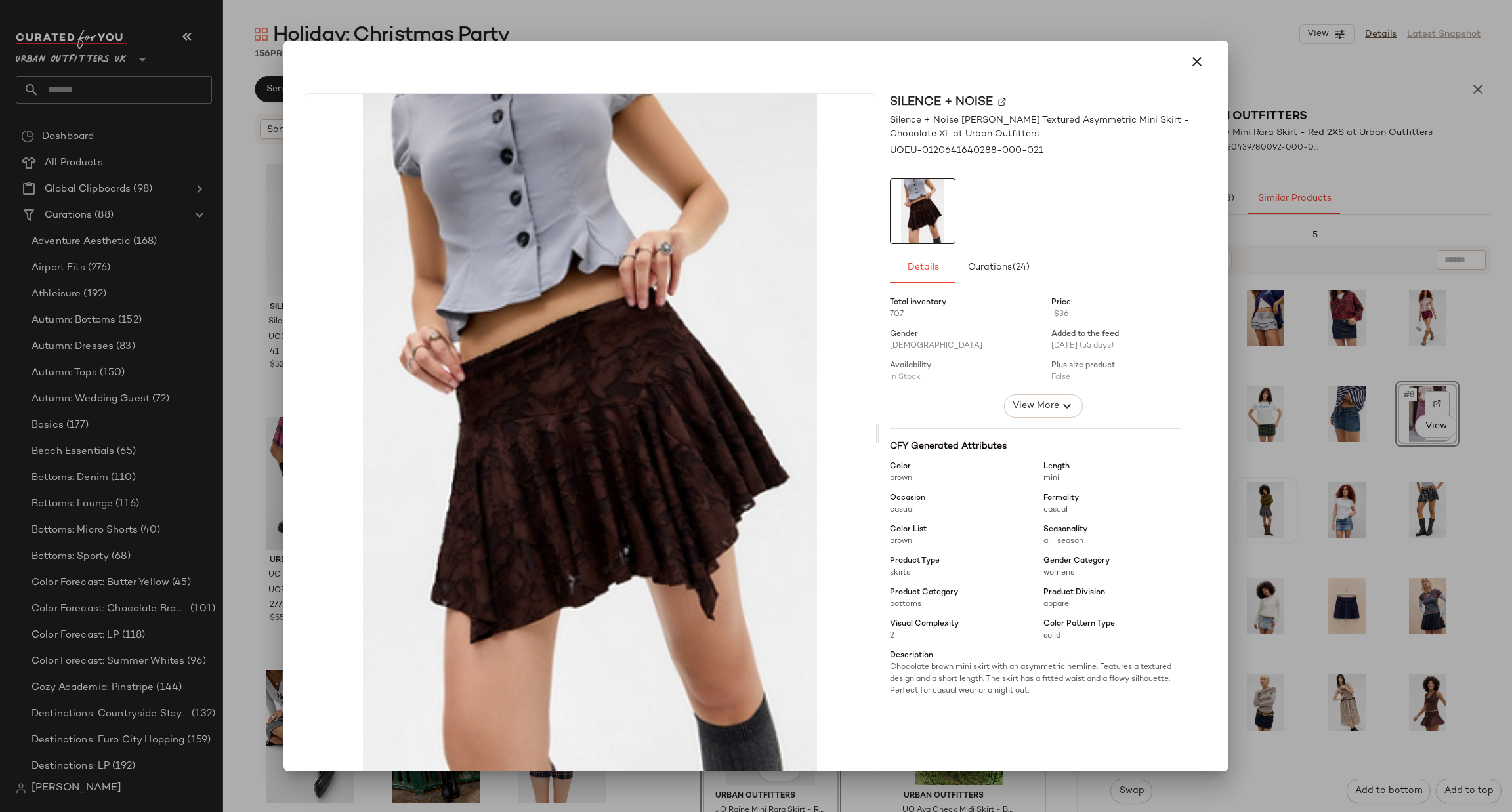
click at [1413, 517] on div at bounding box center [756, 406] width 1512 height 812
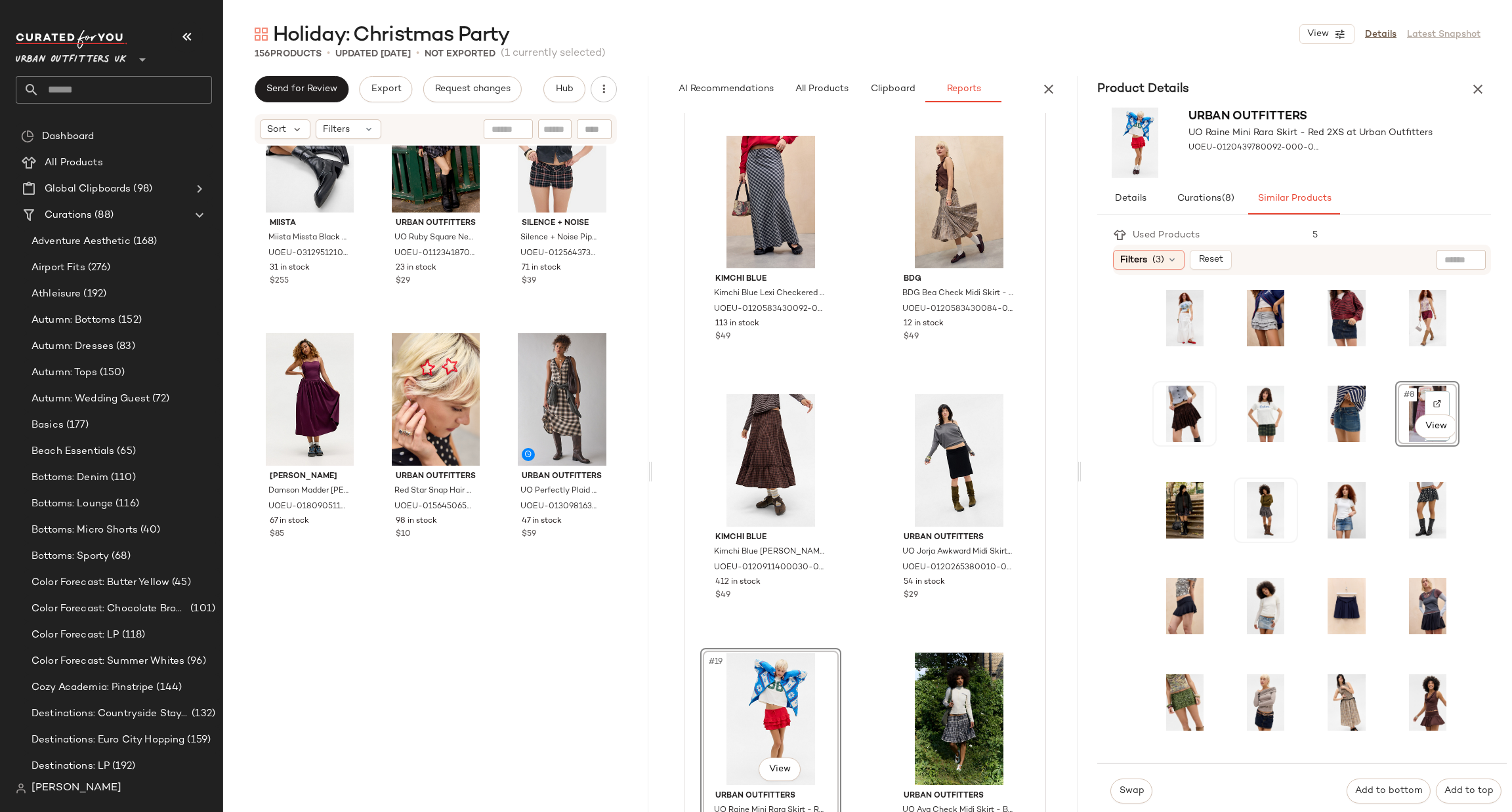
scroll to position [8668, 0]
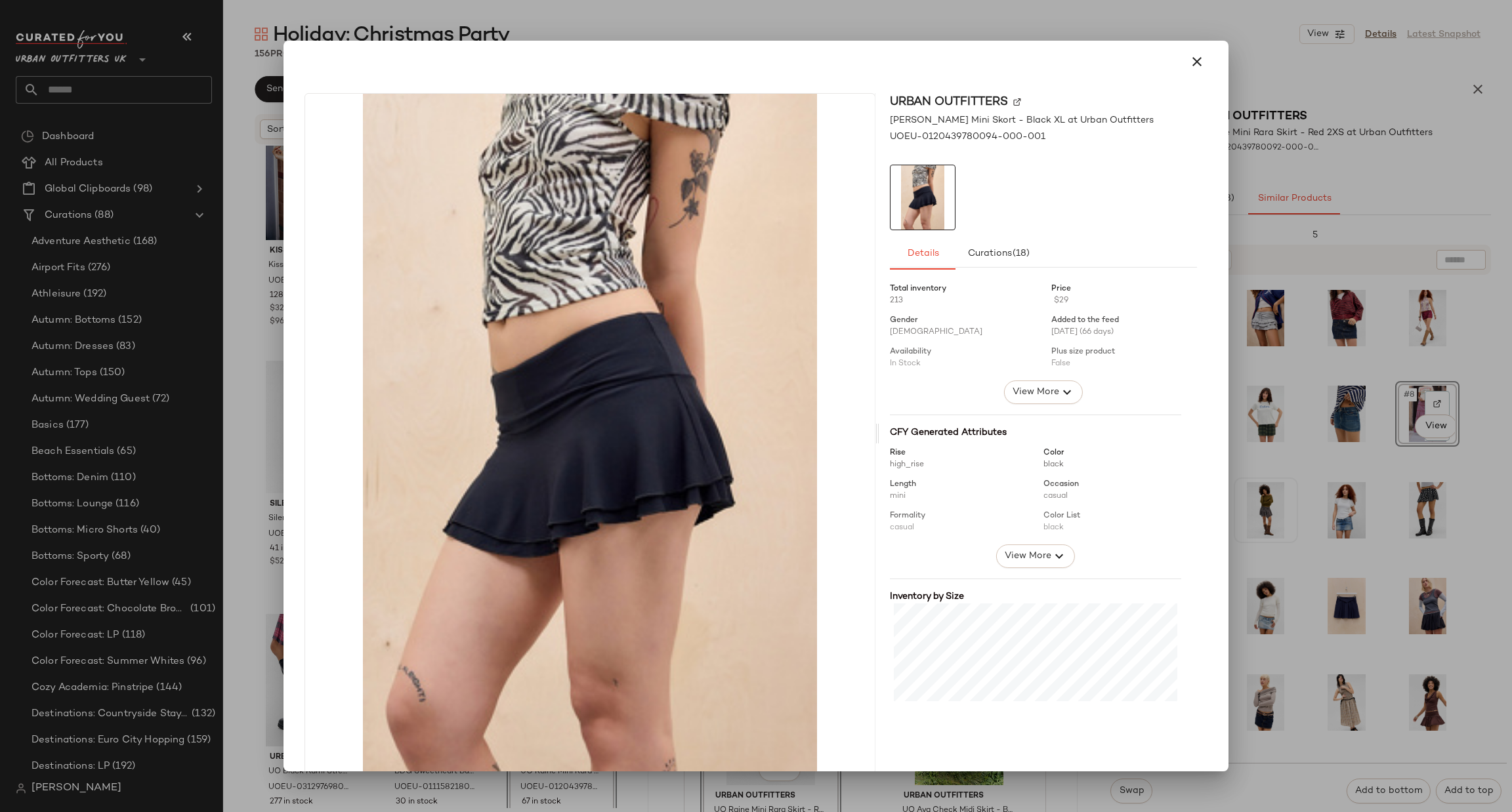
click at [1349, 525] on div at bounding box center [756, 406] width 1512 height 812
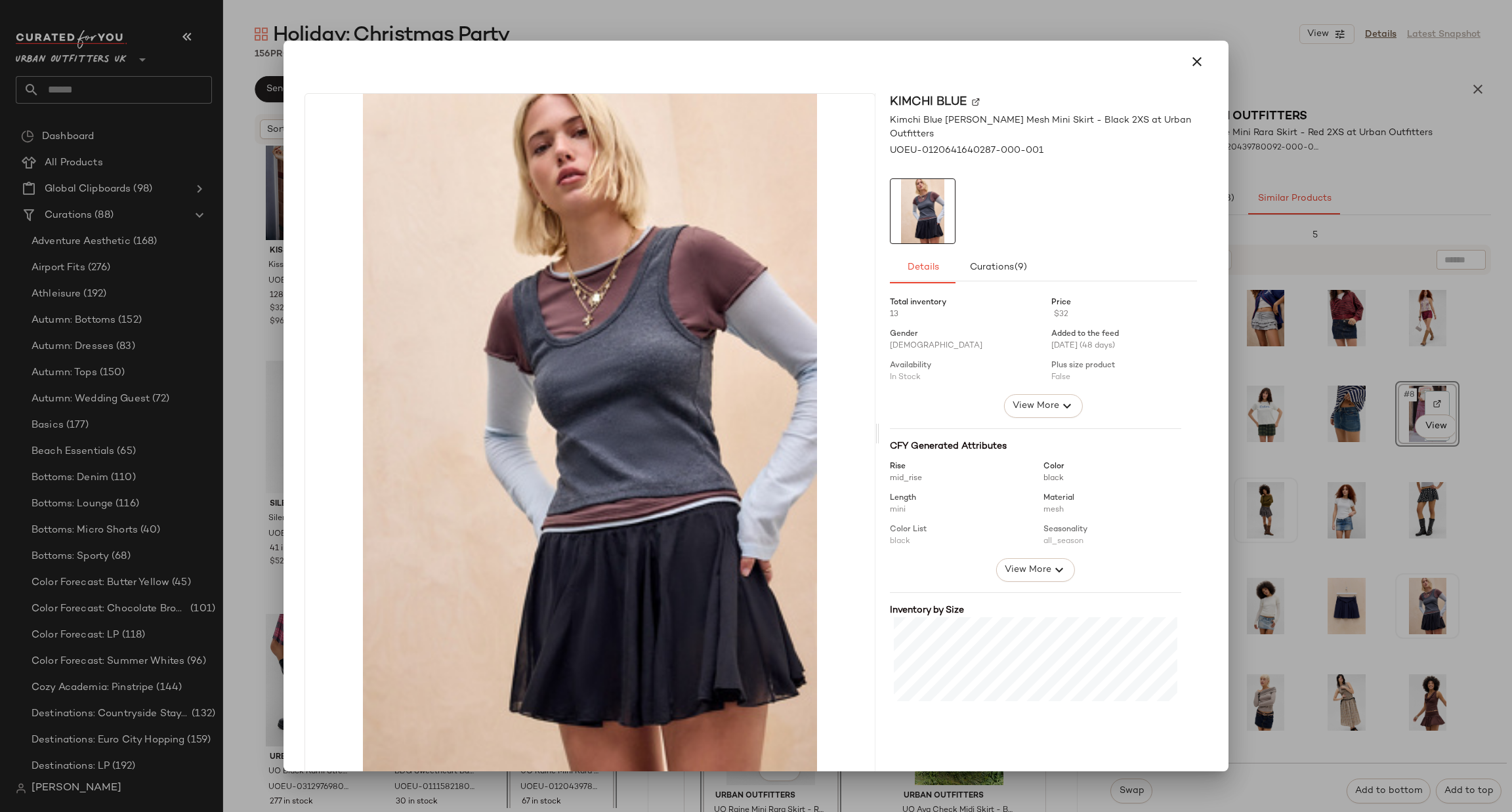
drag, startPoint x: 1468, startPoint y: 603, endPoint x: 1466, endPoint y: 623, distance: 20.1
click at [1466, 623] on div at bounding box center [756, 406] width 1512 height 812
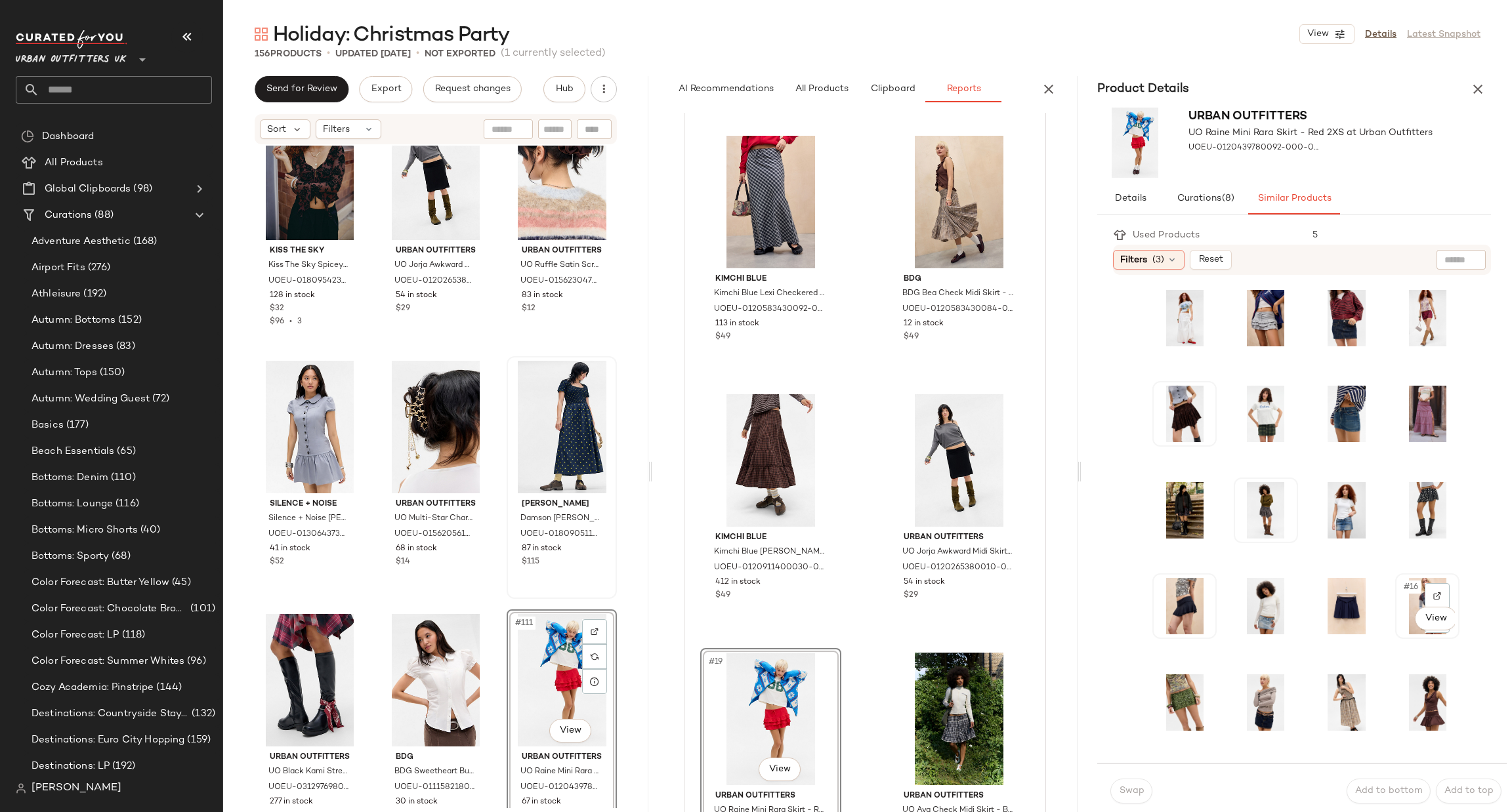
click at [1403, 592] on span "#16" at bounding box center [1412, 588] width 19 height 13
click at [1132, 793] on span "Swap" at bounding box center [1131, 791] width 25 height 10
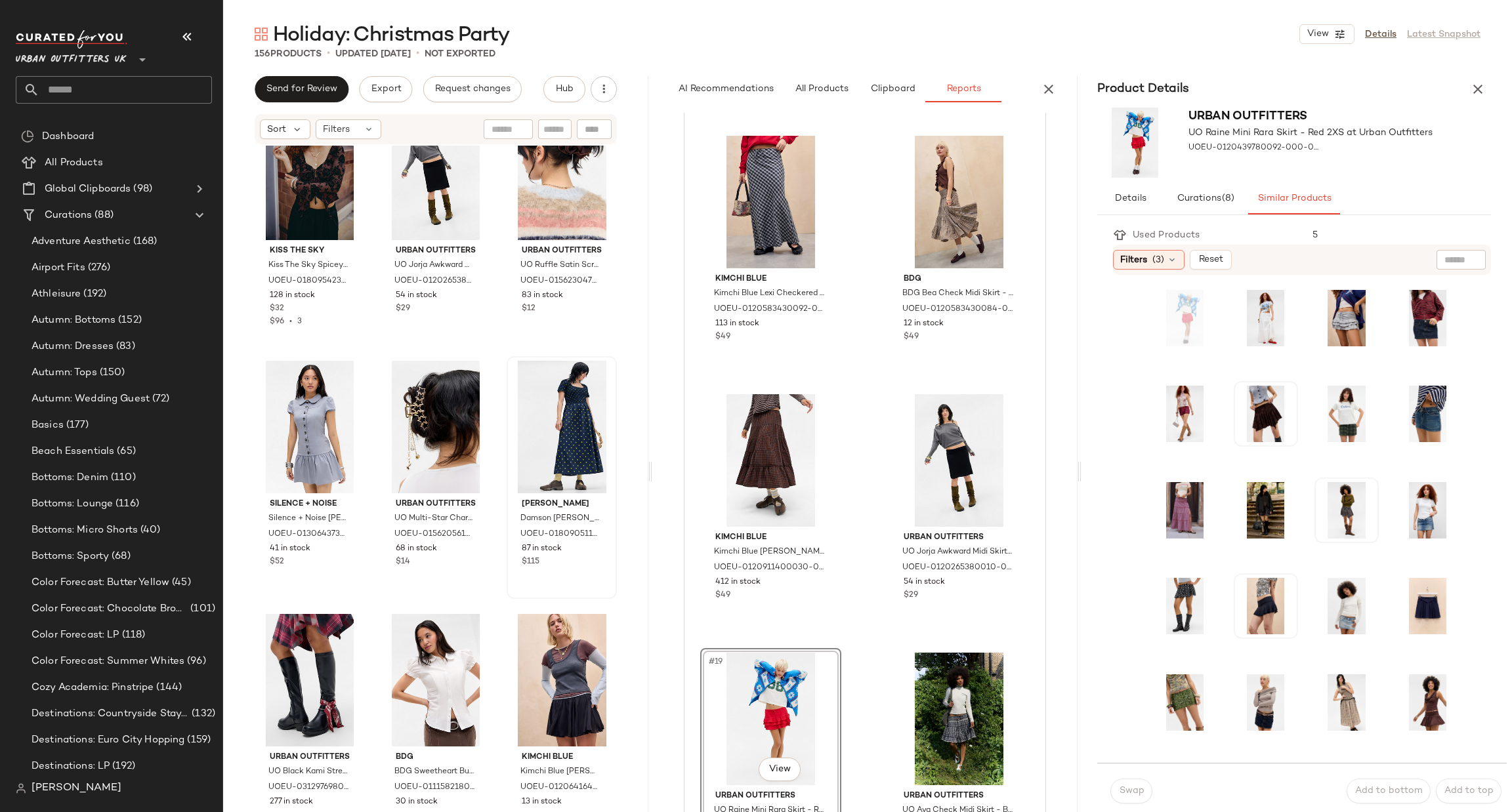
click at [1489, 103] on div "Urban Outfitters UO Raine Mini Rara Skirt - Red 2XS at Urban Outfitters UOEU-01…" at bounding box center [1293, 143] width 425 height 81
click at [1486, 101] on div "Product Details" at bounding box center [1293, 89] width 425 height 26
click at [1475, 79] on button "button" at bounding box center [1478, 89] width 26 height 26
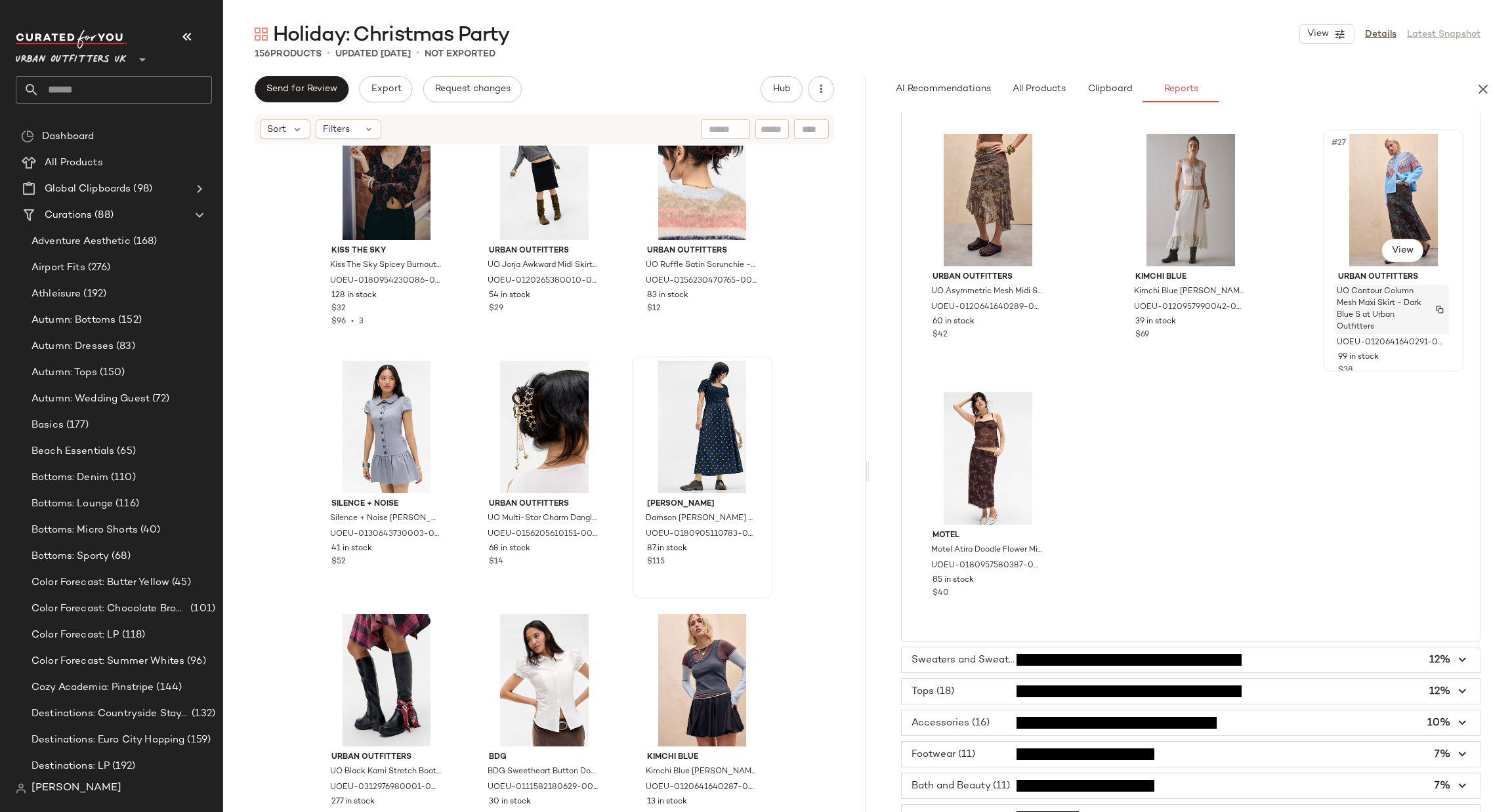
scroll to position [2165, 0]
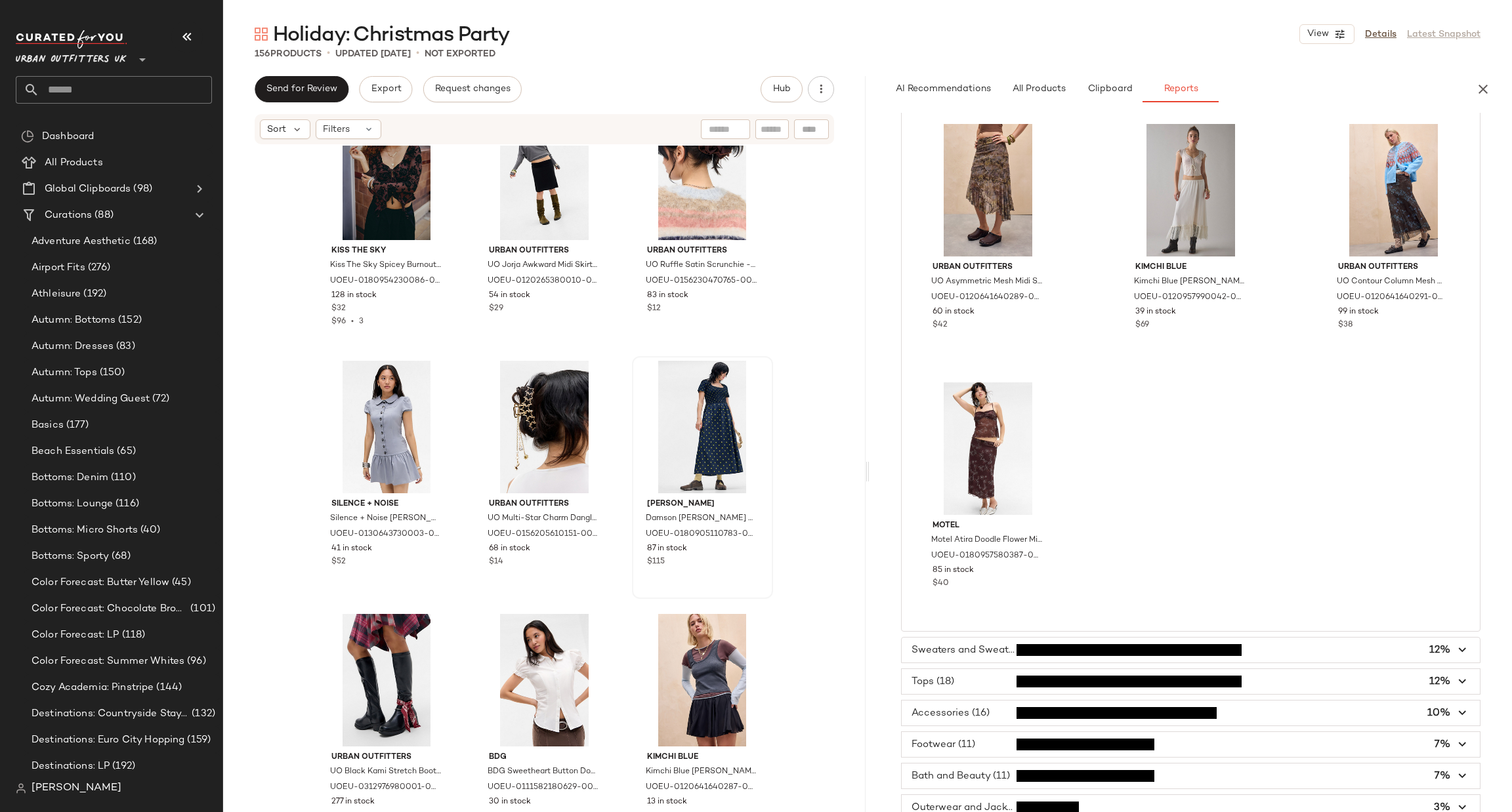
click at [1077, 648] on span "button" at bounding box center [1191, 650] width 578 height 24
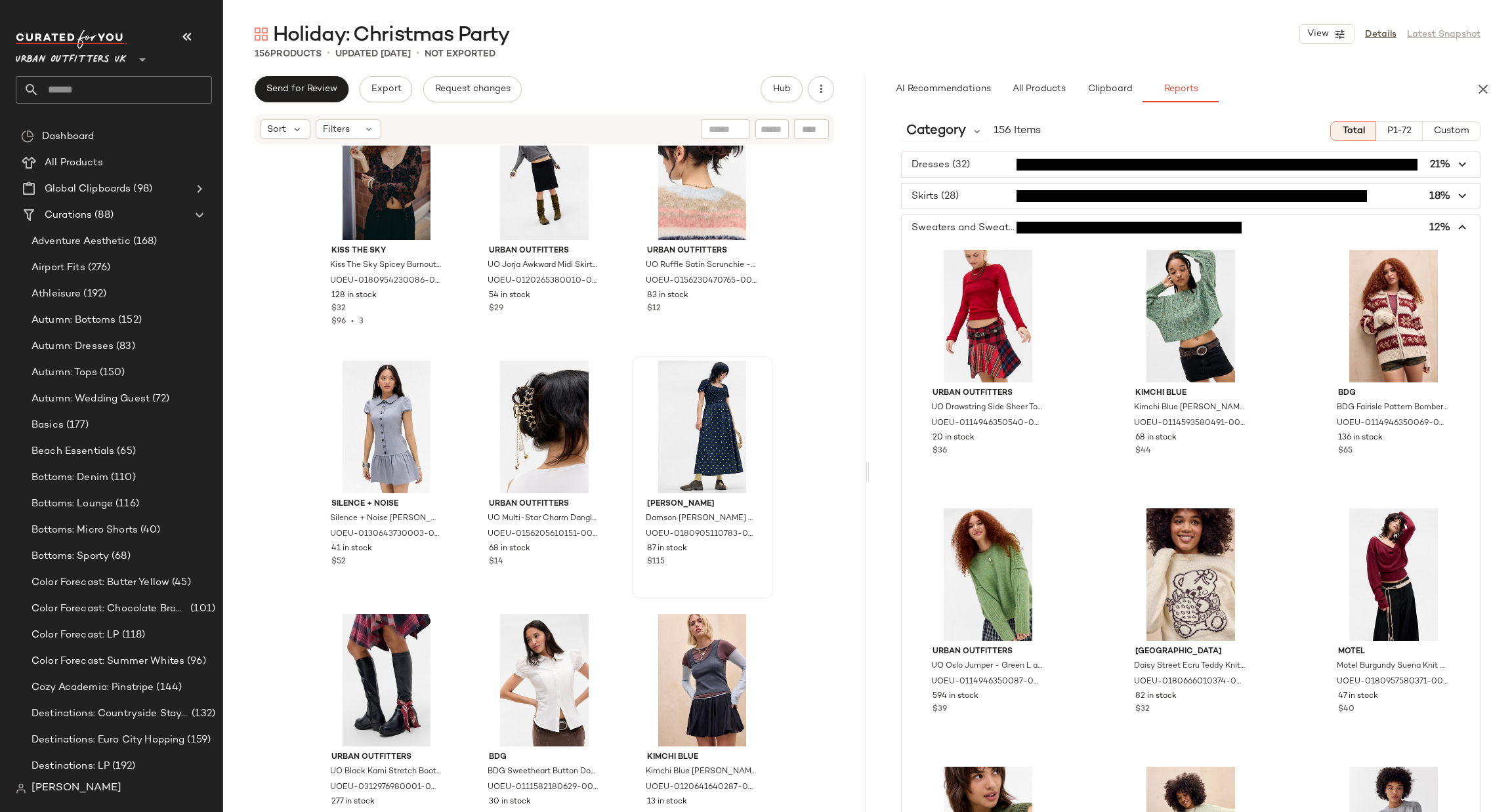
scroll to position [0, 0]
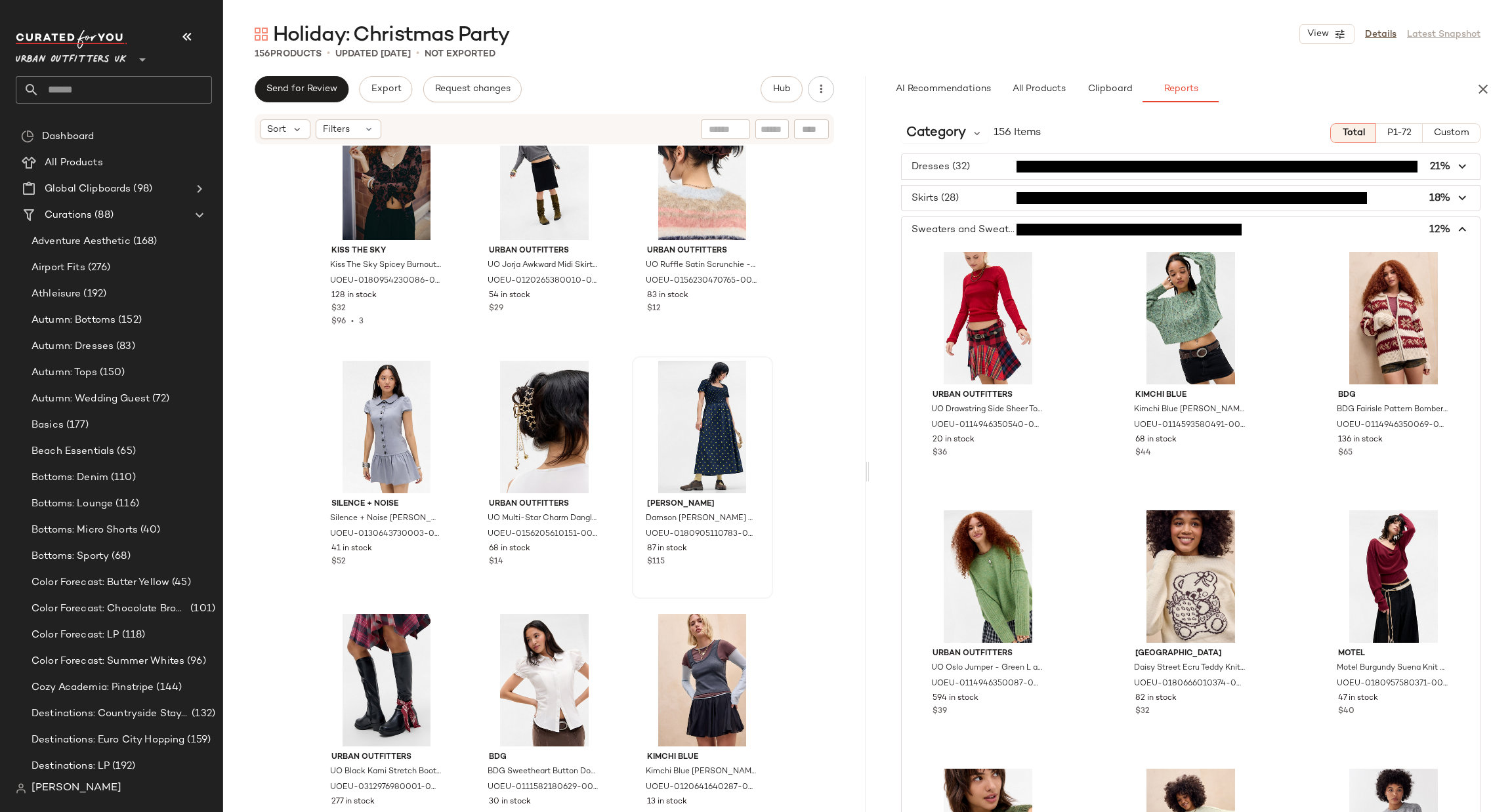
click at [1144, 229] on span "button" at bounding box center [1191, 230] width 578 height 24
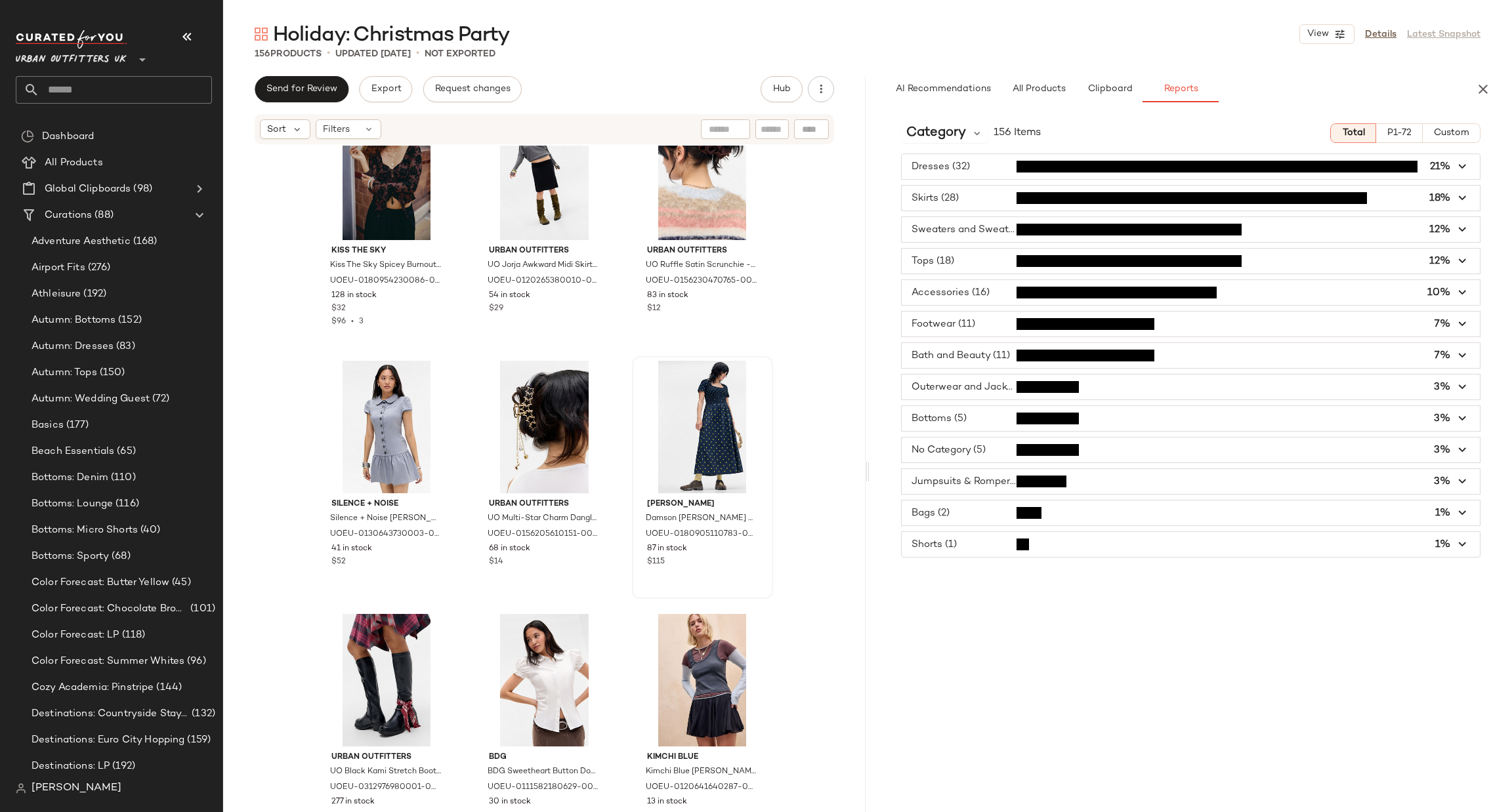
click at [1100, 253] on span "button" at bounding box center [1191, 261] width 578 height 24
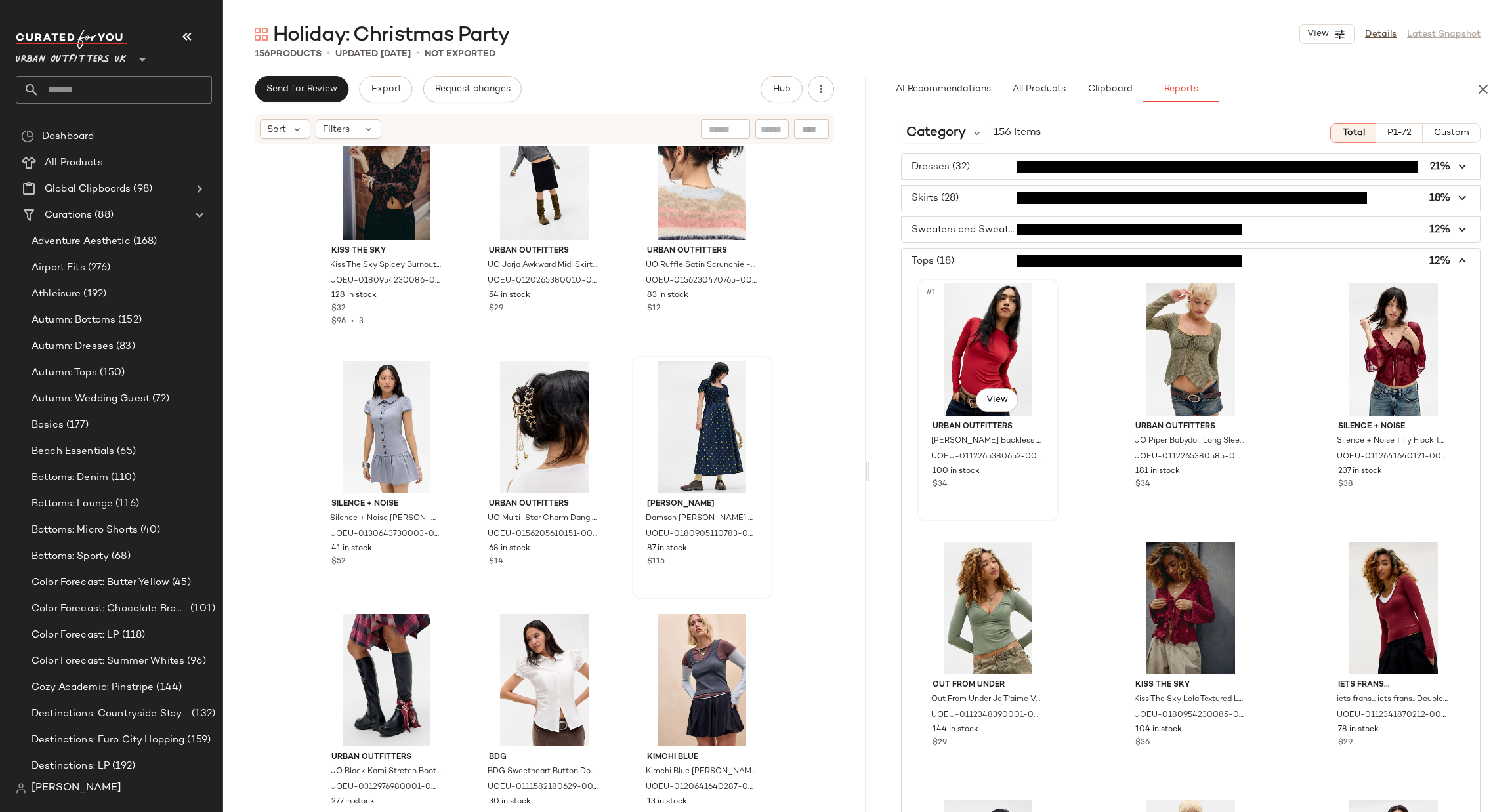
click at [998, 343] on div "#1 View" at bounding box center [988, 349] width 132 height 133
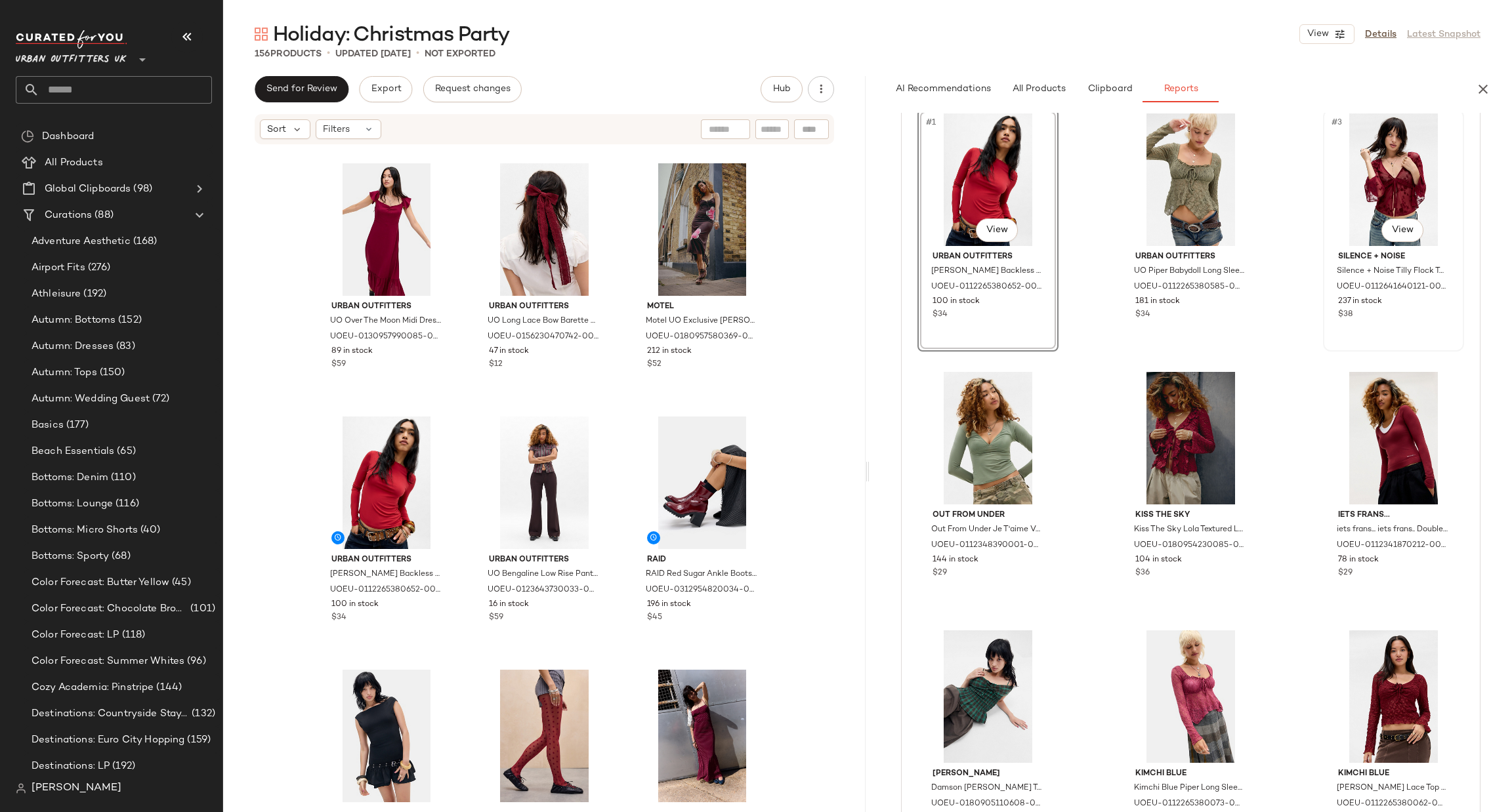
scroll to position [197, 0]
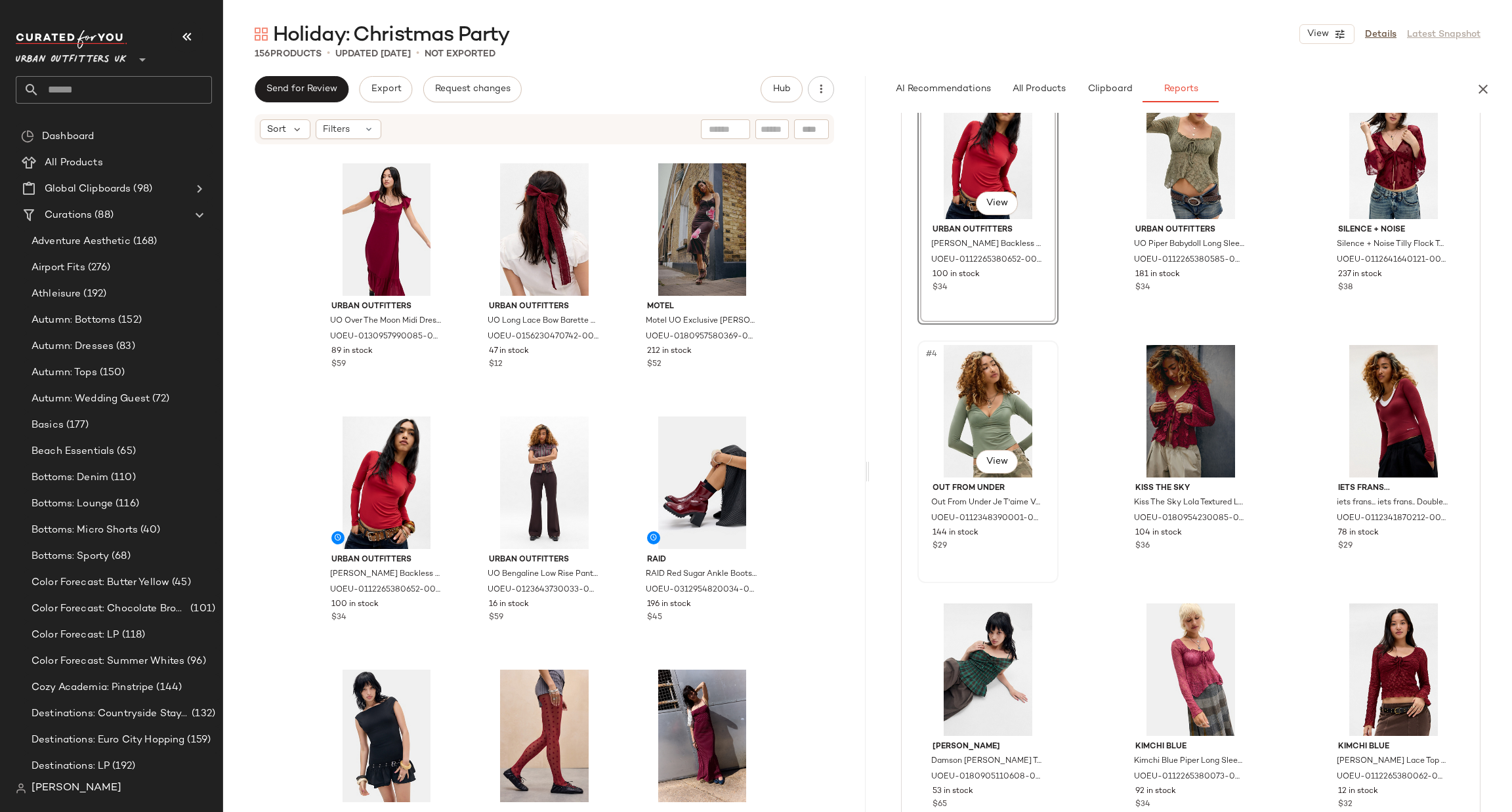
click at [952, 375] on div "#4 View" at bounding box center [988, 411] width 132 height 133
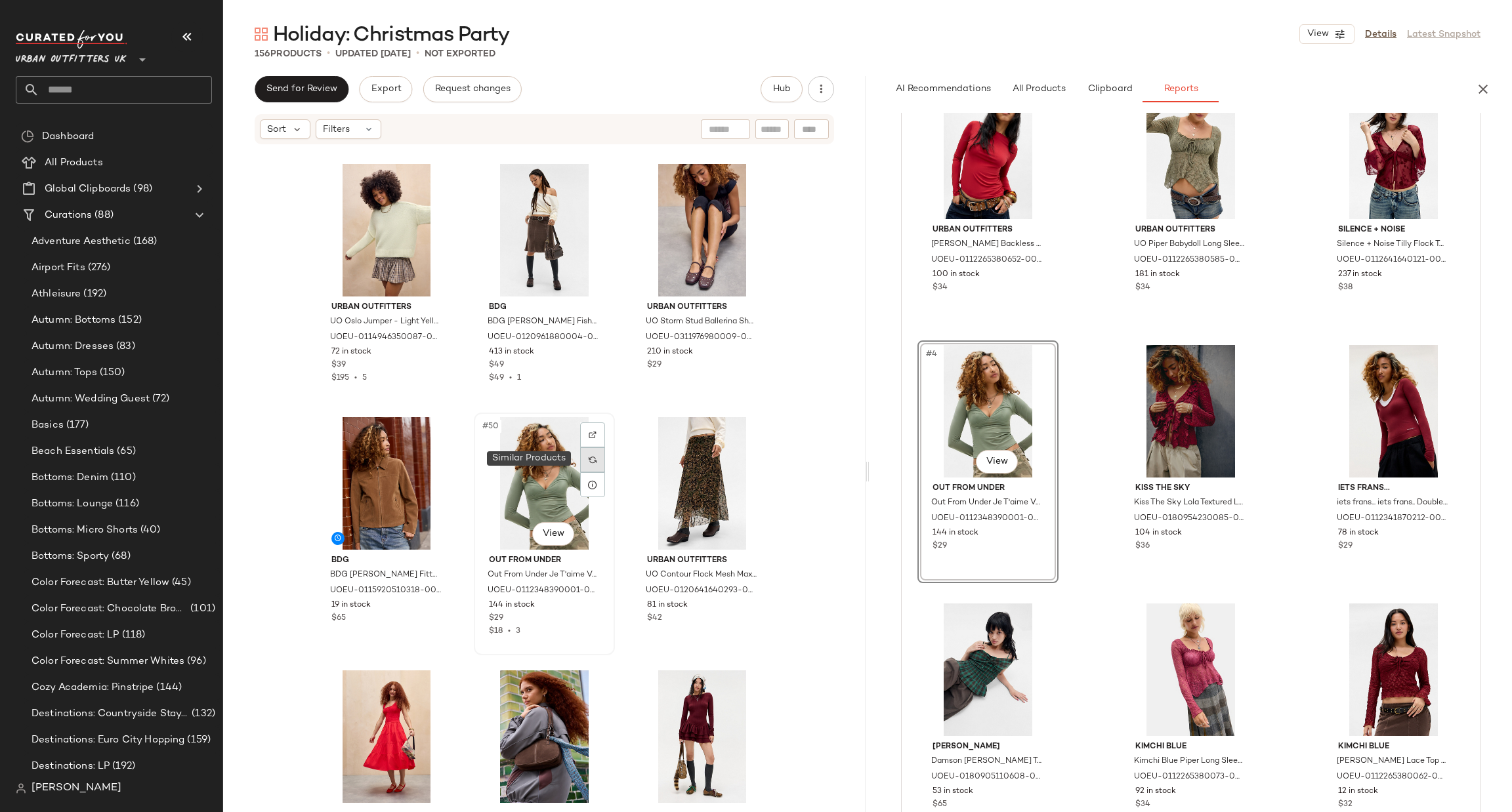
click at [589, 456] on img at bounding box center [593, 460] width 8 height 8
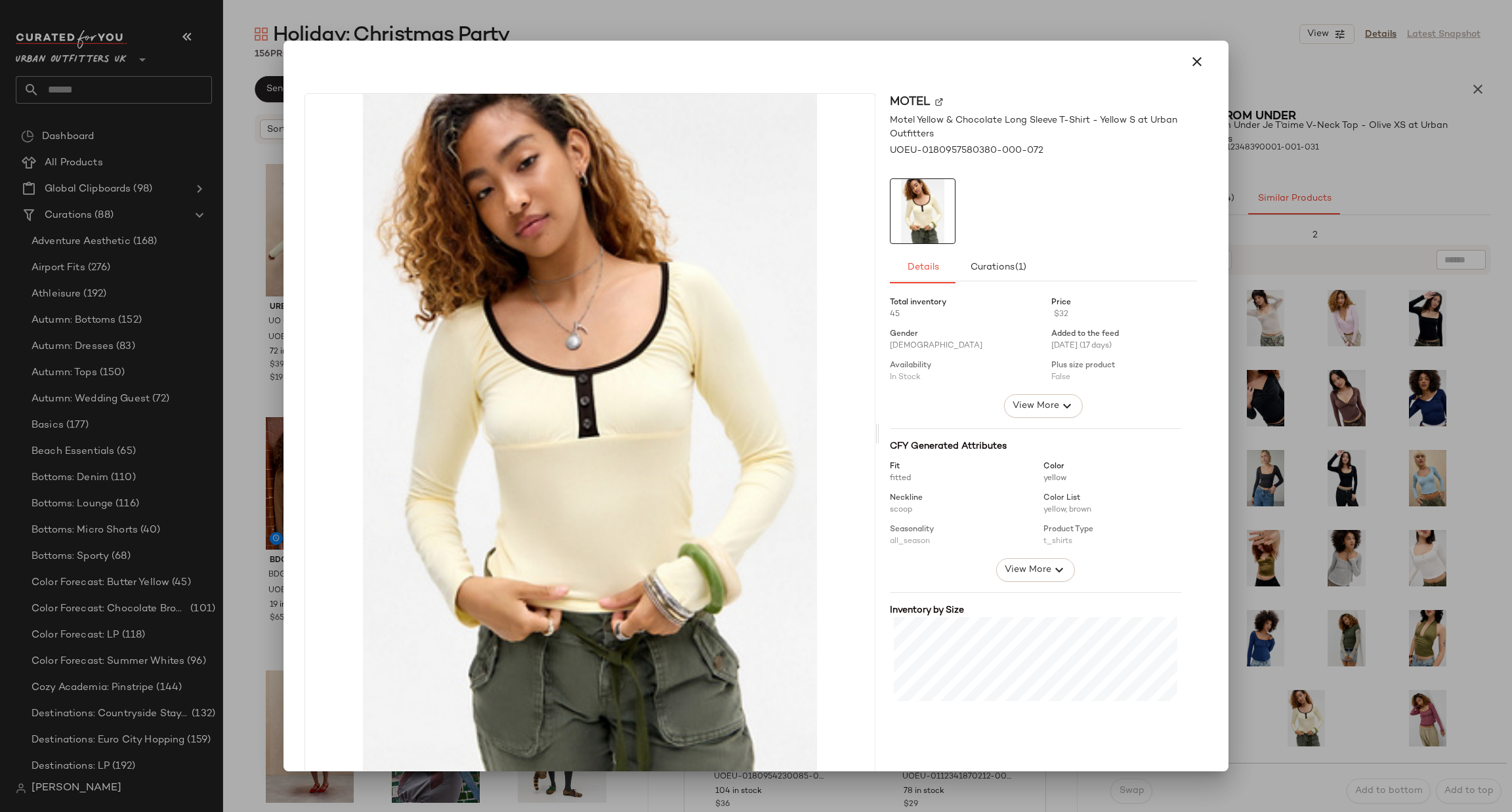
click at [1369, 690] on div at bounding box center [756, 406] width 1512 height 812
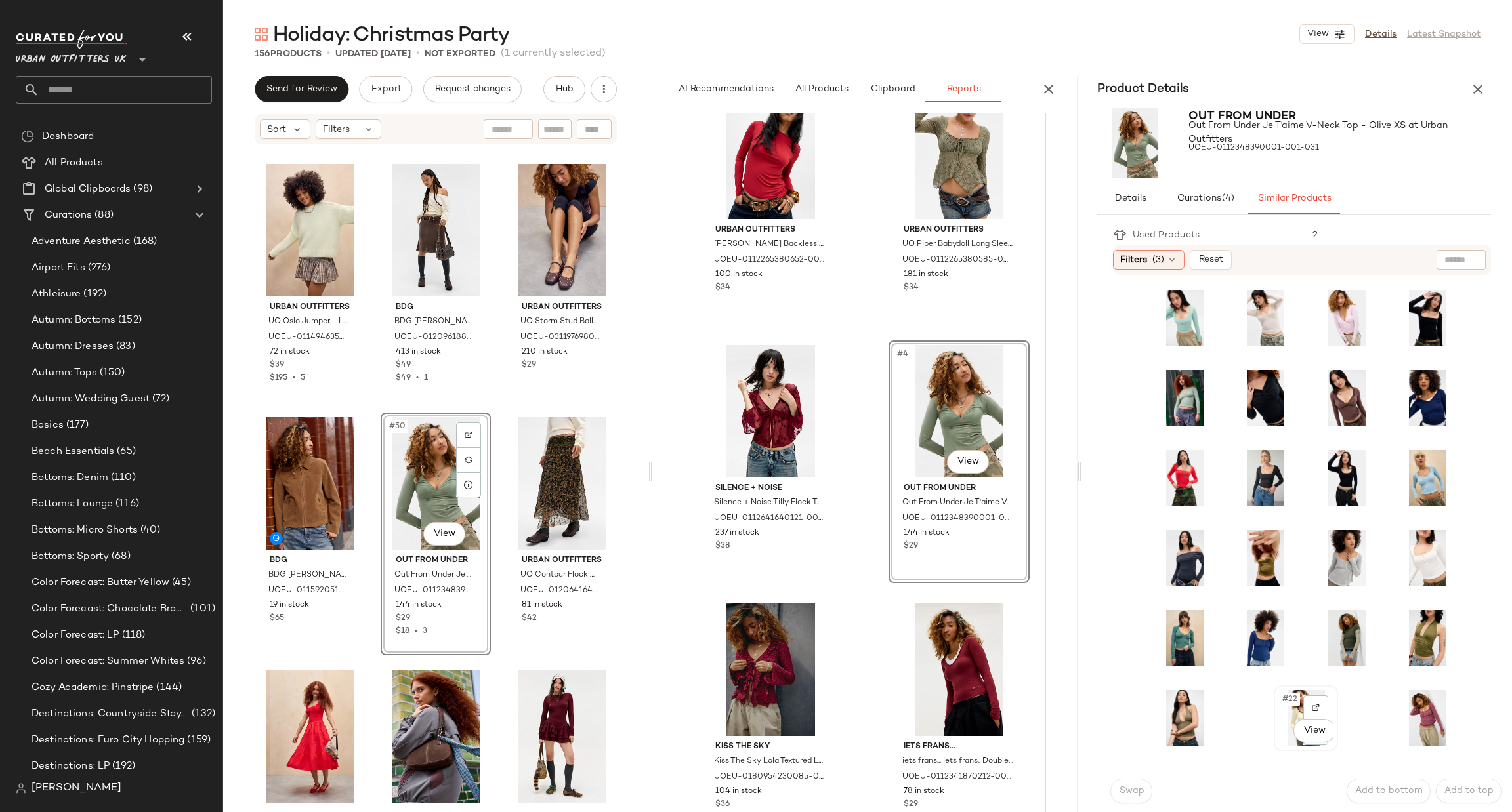
click at [1276, 702] on div "#22 View" at bounding box center [1306, 718] width 61 height 63
click at [1124, 787] on span "Swap" at bounding box center [1131, 791] width 25 height 10
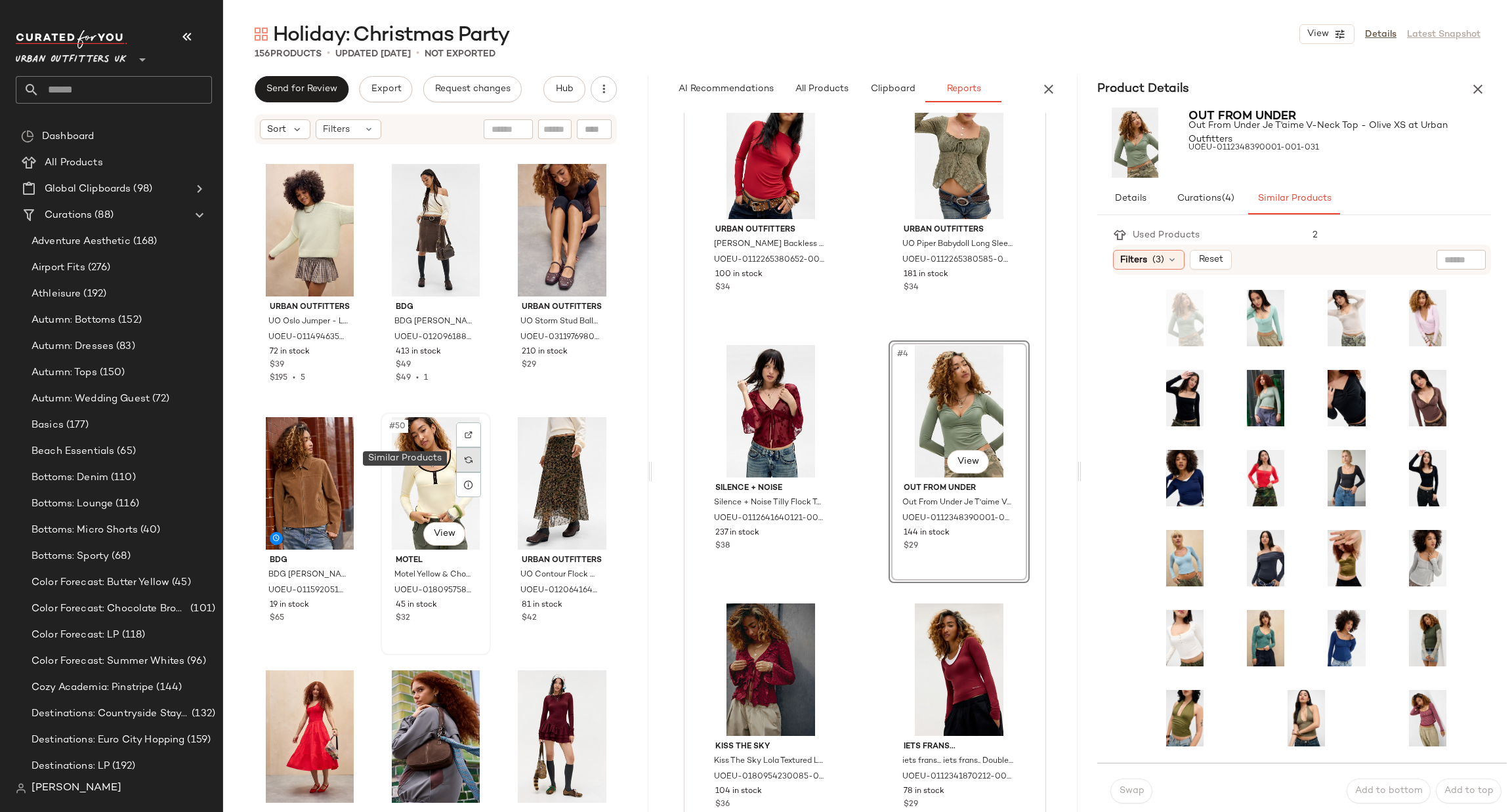
click at [467, 463] on div at bounding box center [468, 460] width 24 height 24
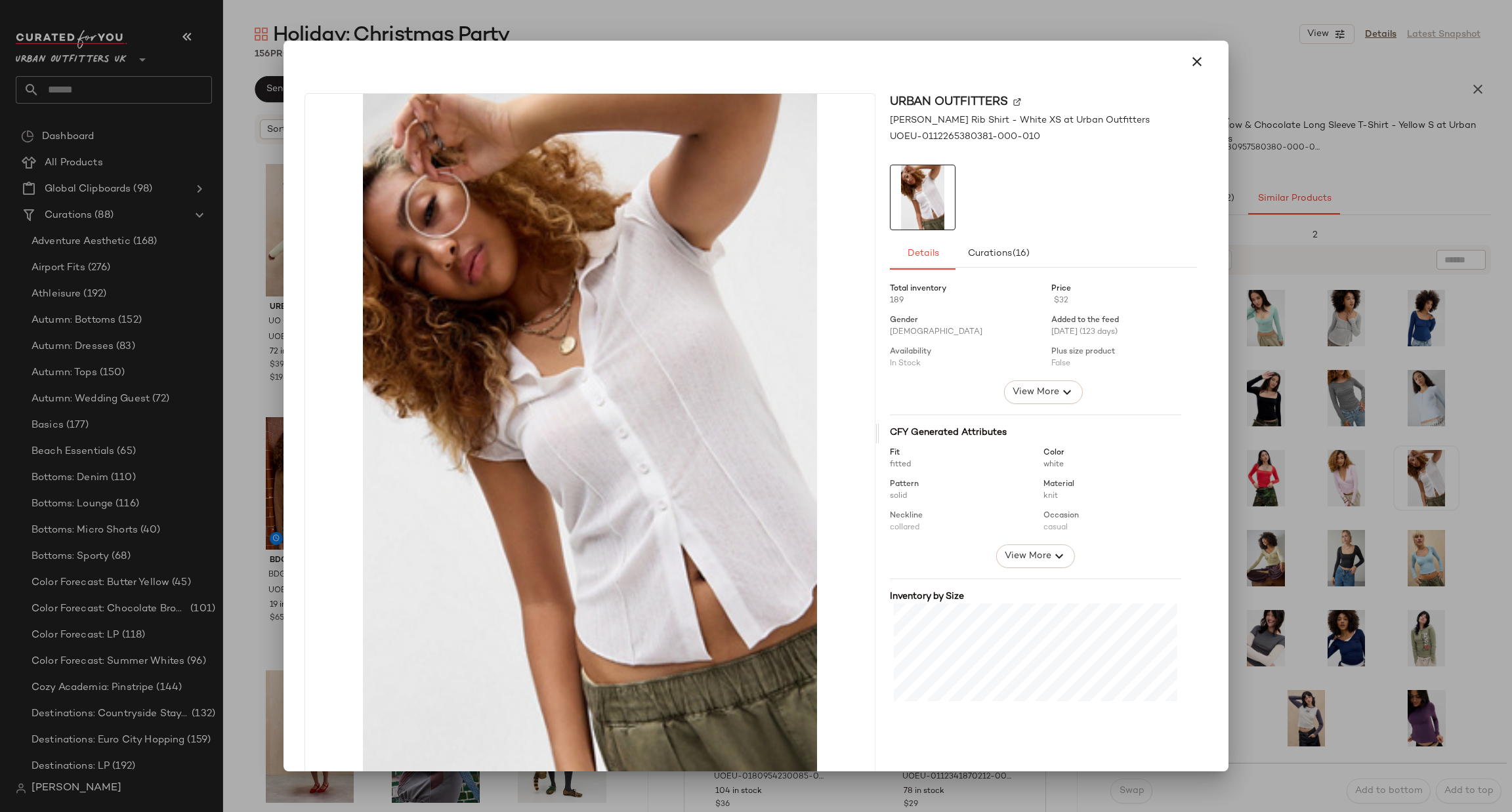
click at [1511, 452] on div at bounding box center [756, 406] width 1512 height 812
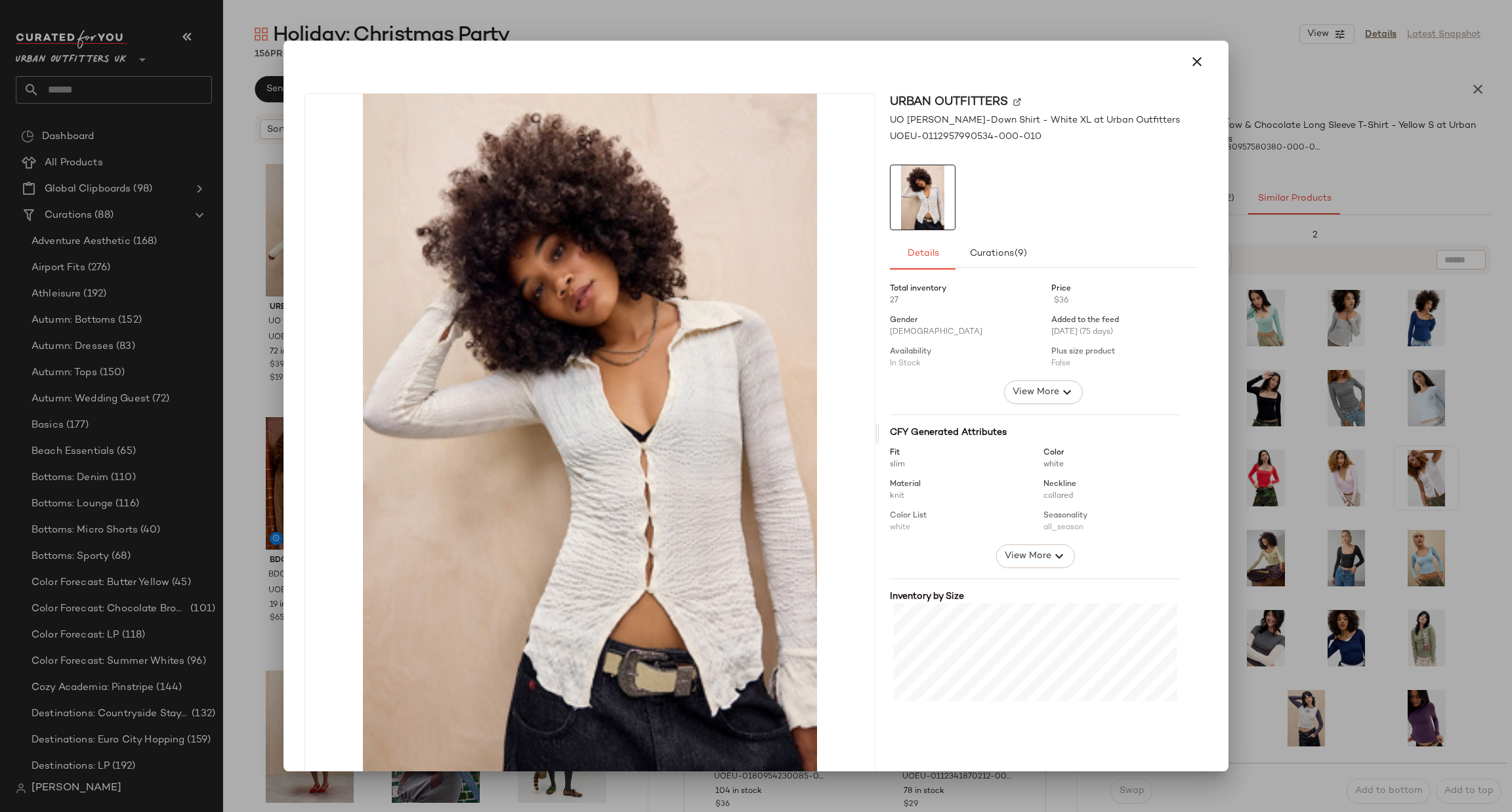
click at [1369, 583] on div at bounding box center [756, 406] width 1512 height 812
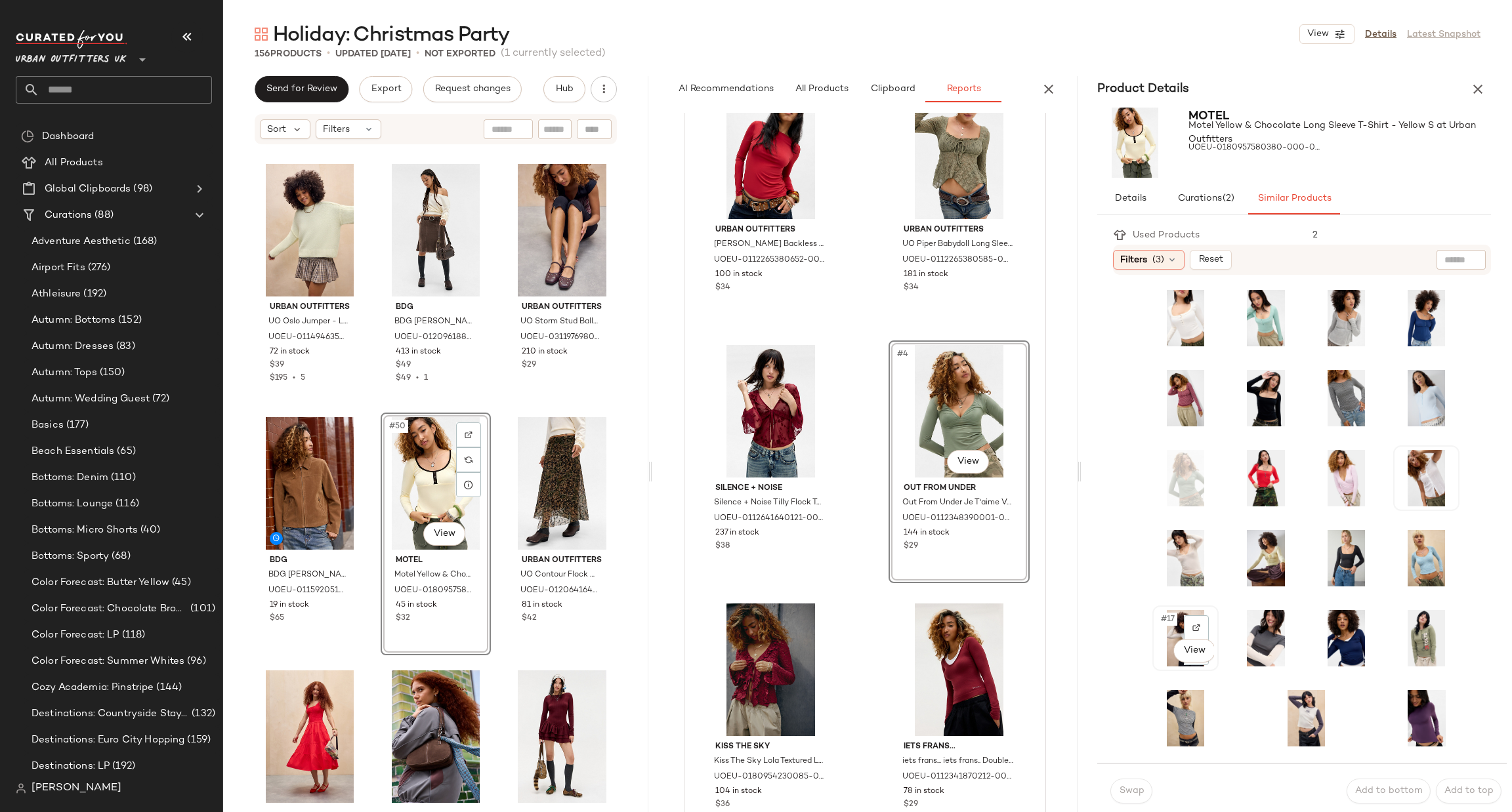
click at [1179, 631] on div "#17 View" at bounding box center [1185, 639] width 57 height 57
click at [1126, 797] on button "Swap" at bounding box center [1131, 791] width 42 height 24
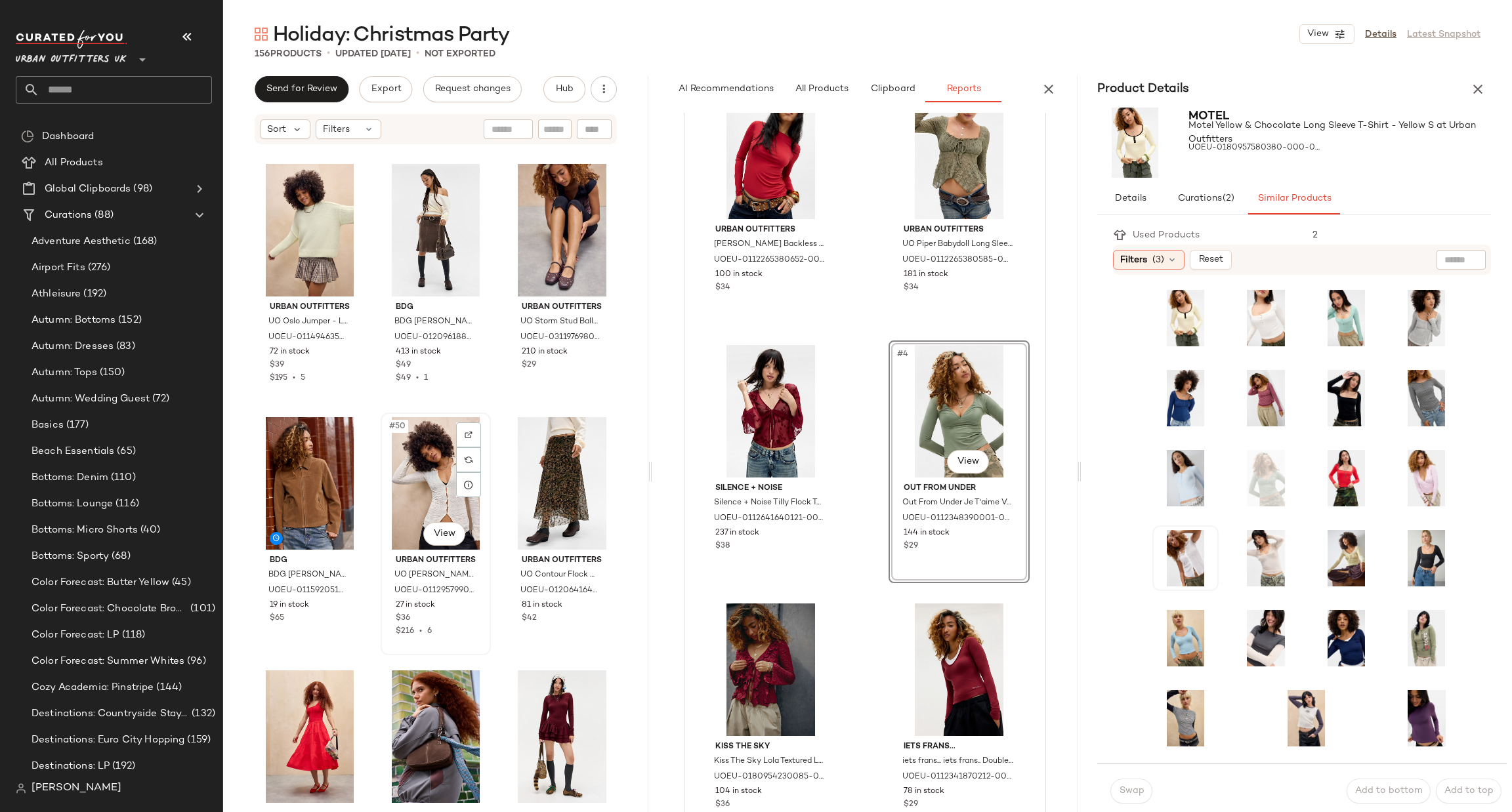
click at [438, 473] on div "#50 View" at bounding box center [435, 483] width 101 height 133
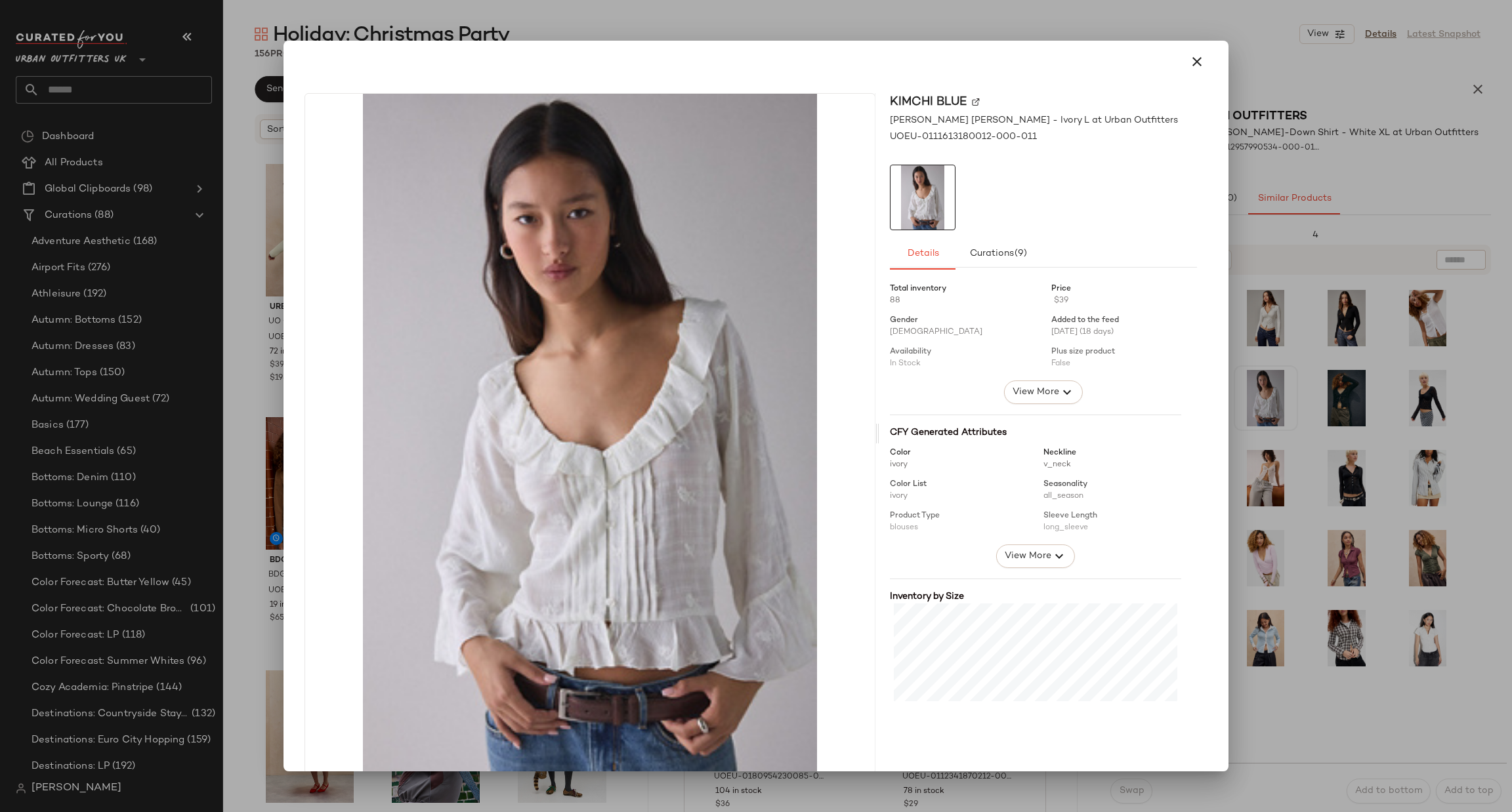
click at [1488, 414] on div at bounding box center [756, 406] width 1512 height 812
click at [1262, 387] on div at bounding box center [756, 406] width 1512 height 812
click at [1258, 398] on div at bounding box center [756, 406] width 1512 height 812
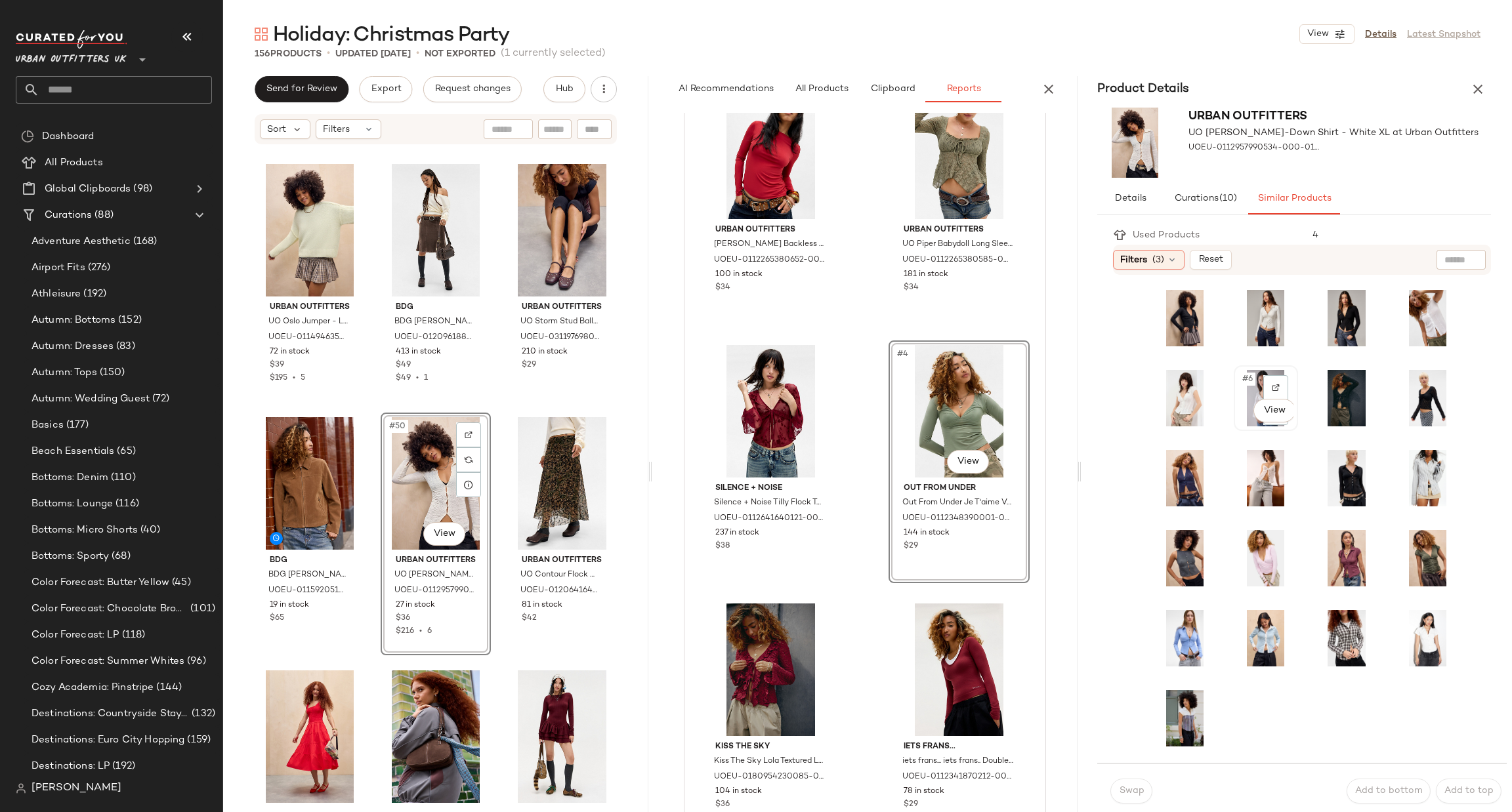
click at [1254, 370] on div "#6 View" at bounding box center [1266, 398] width 56 height 57
click at [1129, 793] on span "Swap" at bounding box center [1131, 791] width 25 height 10
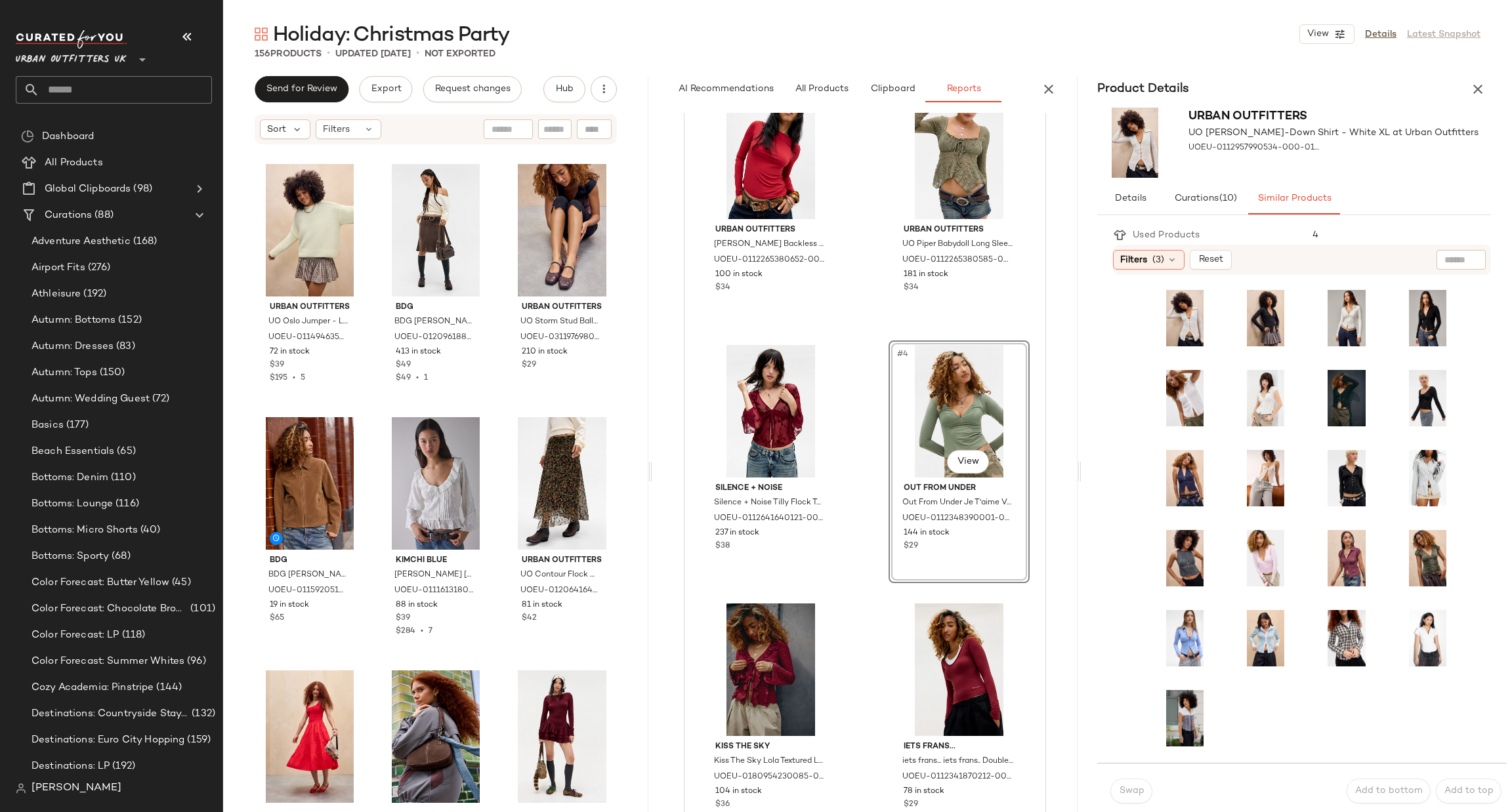
scroll to position [3405, 0]
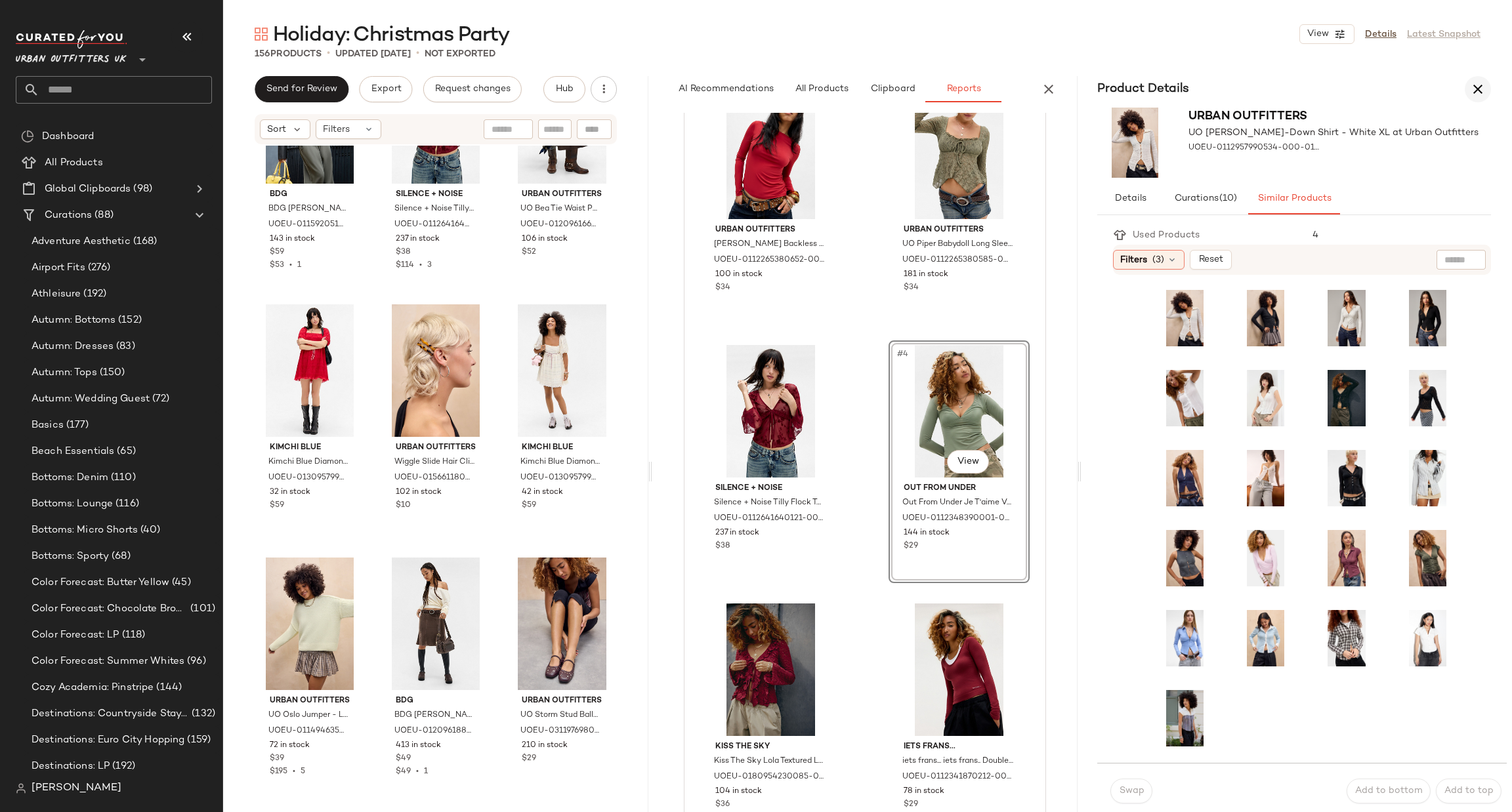
click at [1481, 85] on icon "button" at bounding box center [1478, 89] width 16 height 16
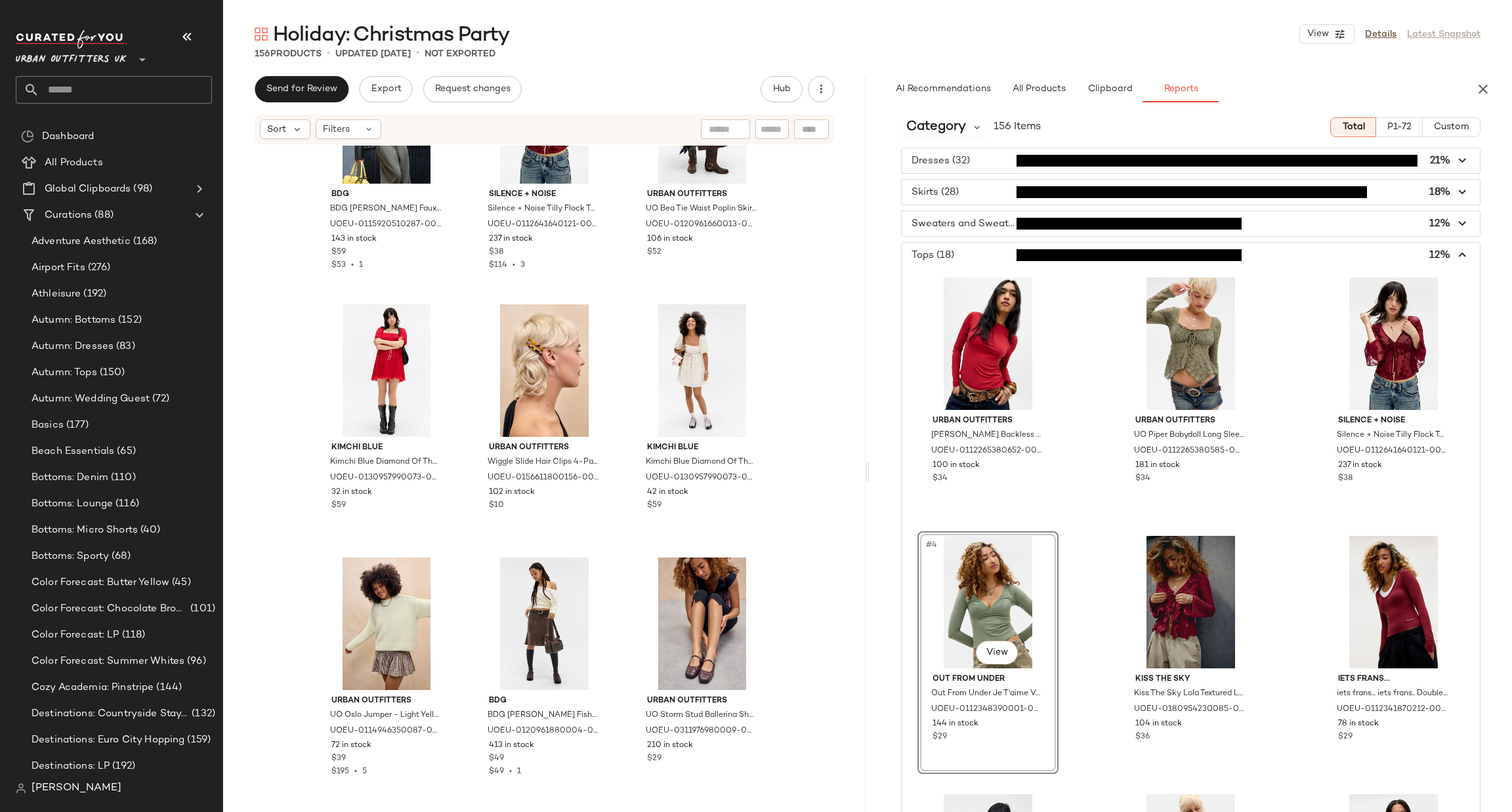
scroll to position [0, 0]
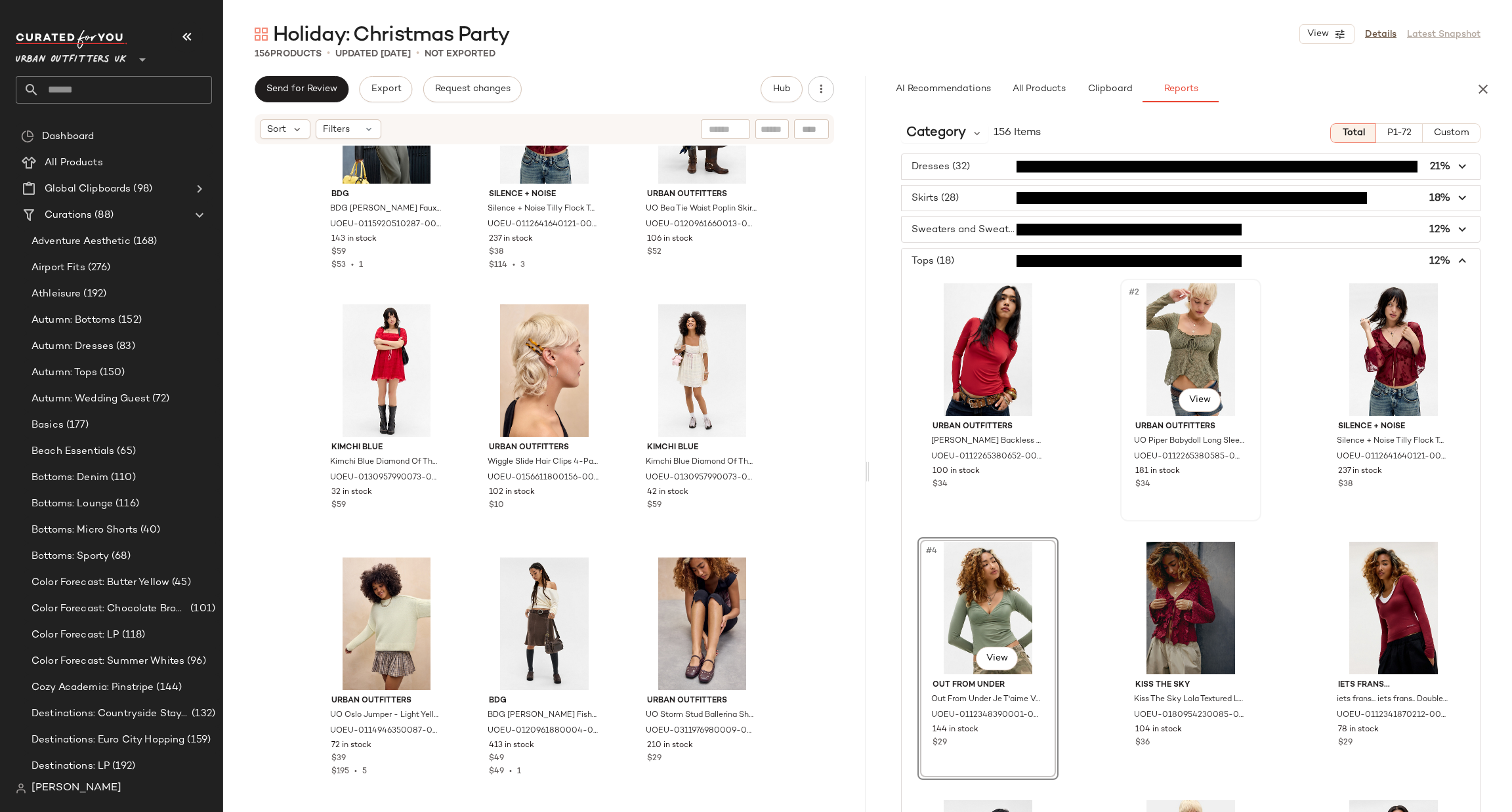
click at [1180, 320] on div "#2 View" at bounding box center [1191, 349] width 132 height 133
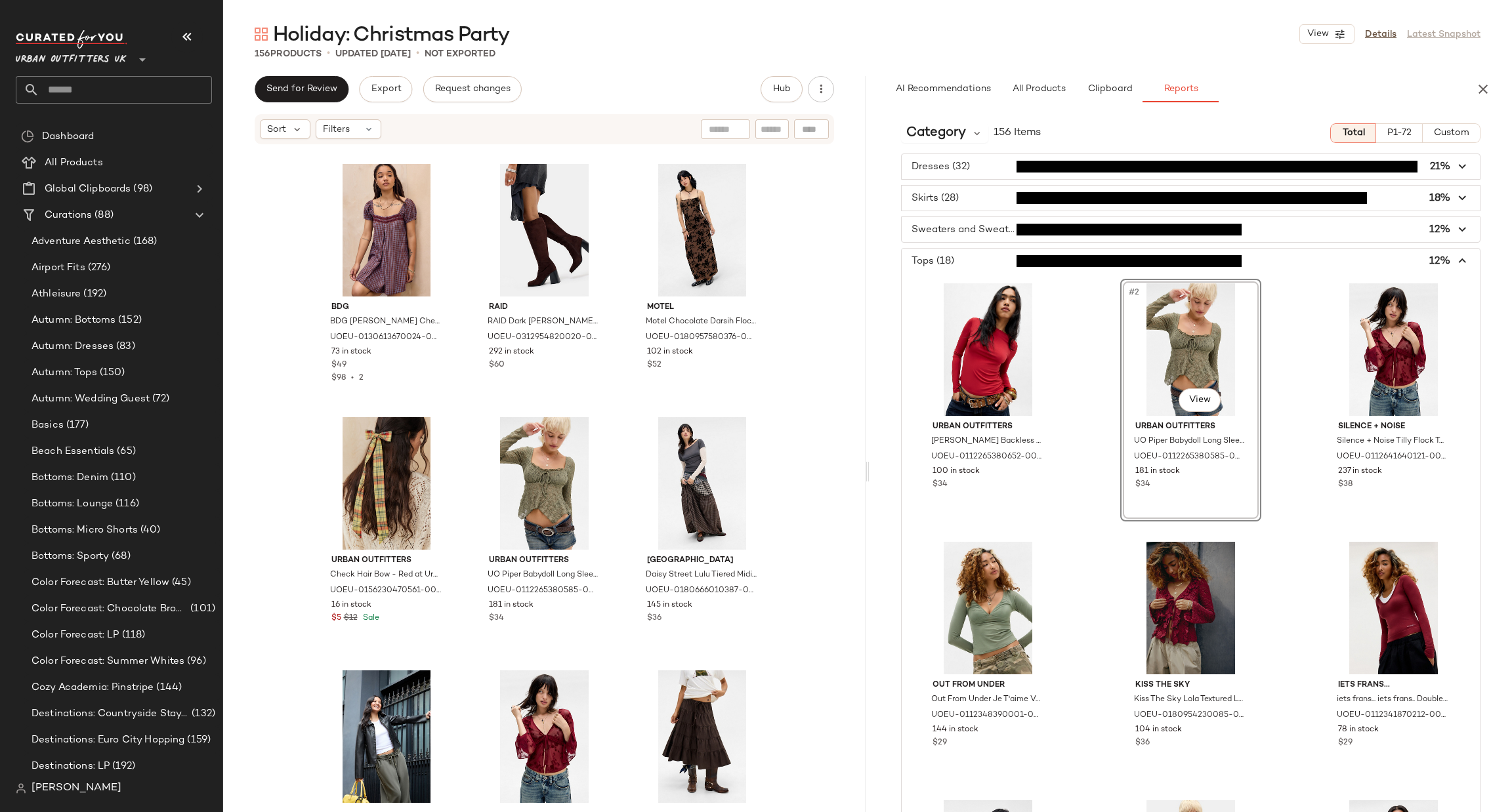
click at [1202, 261] on span "button" at bounding box center [1191, 261] width 578 height 24
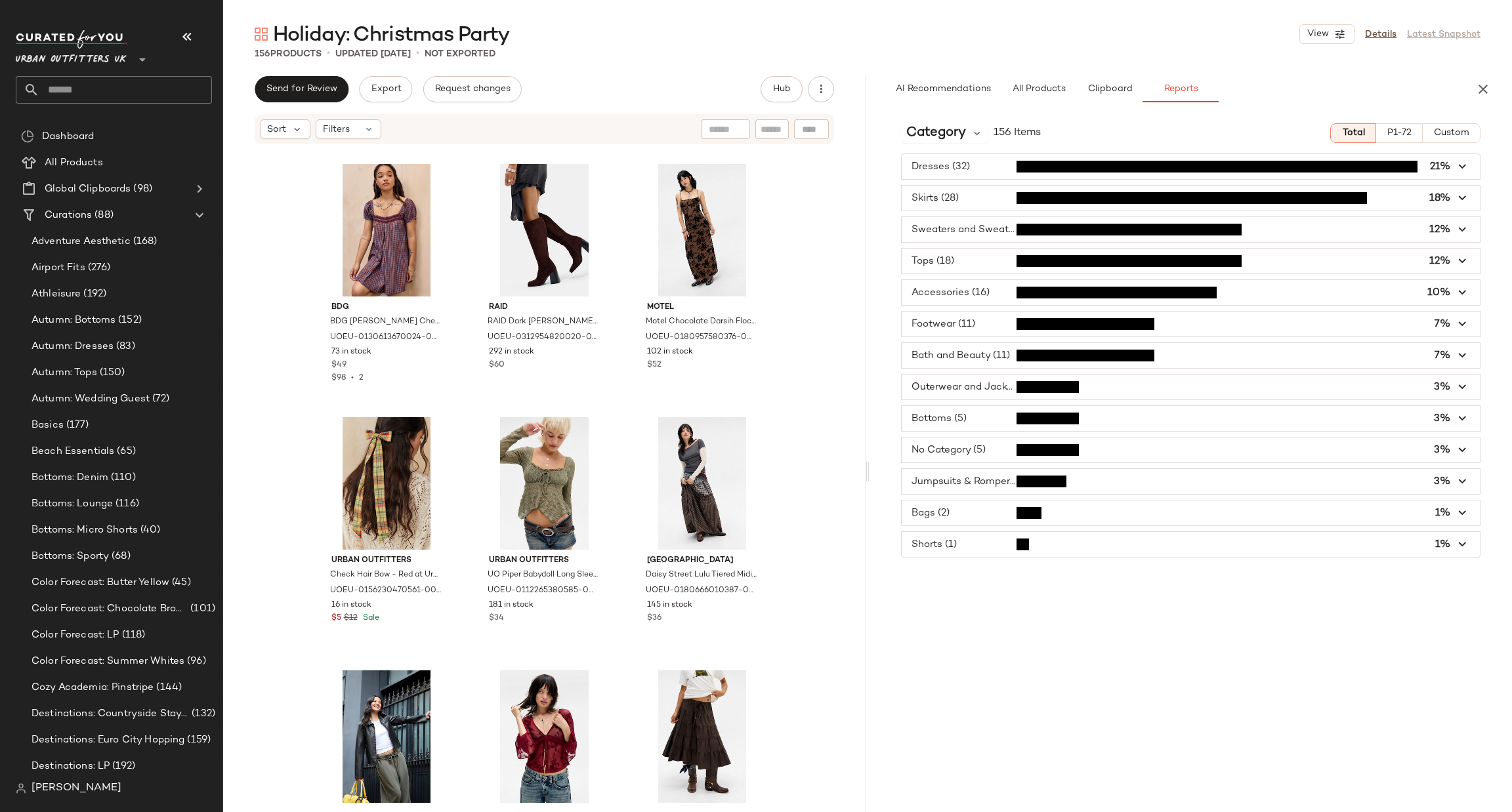
click at [1202, 261] on span "button" at bounding box center [1191, 261] width 578 height 24
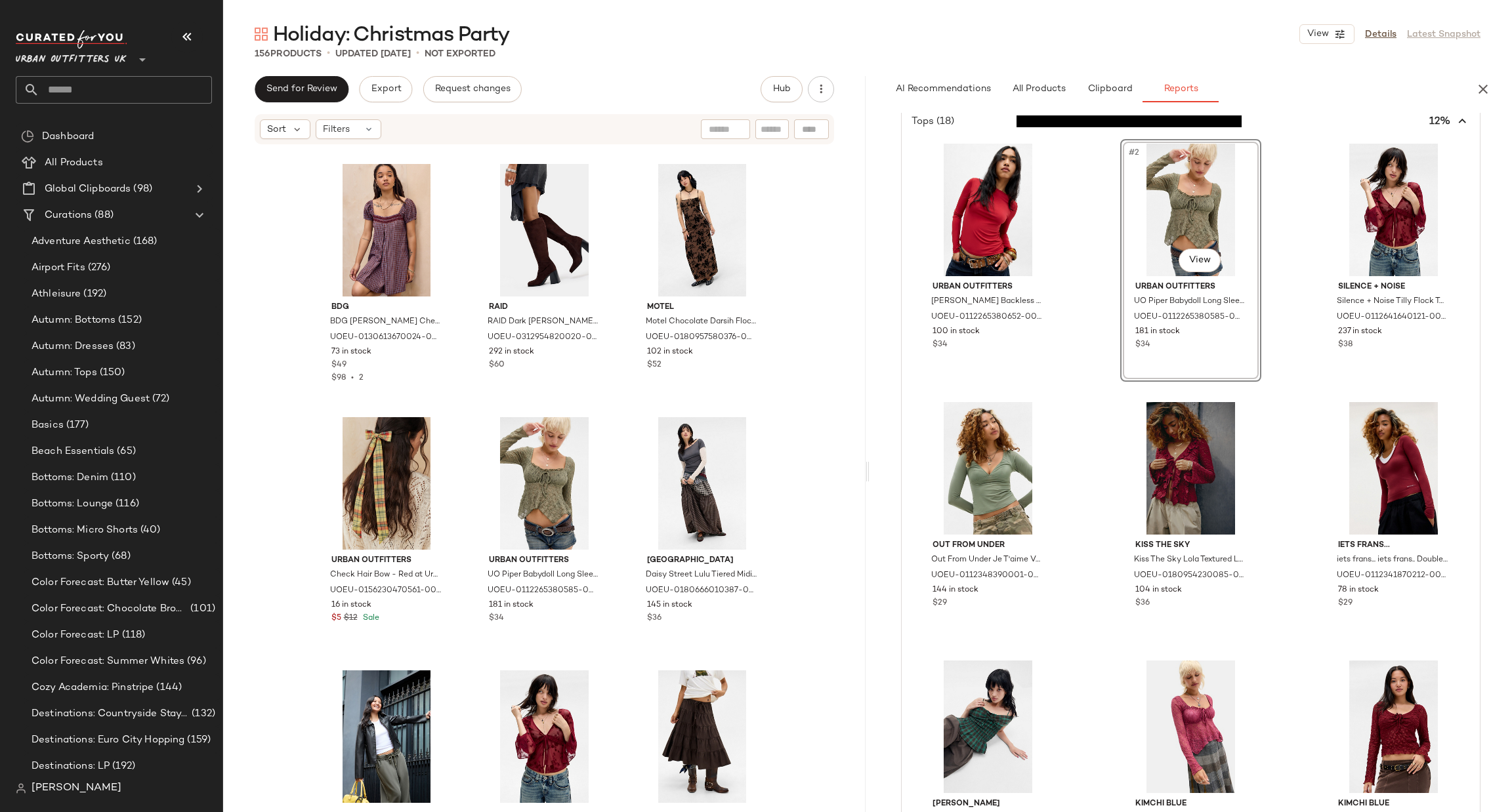
scroll to position [197, 0]
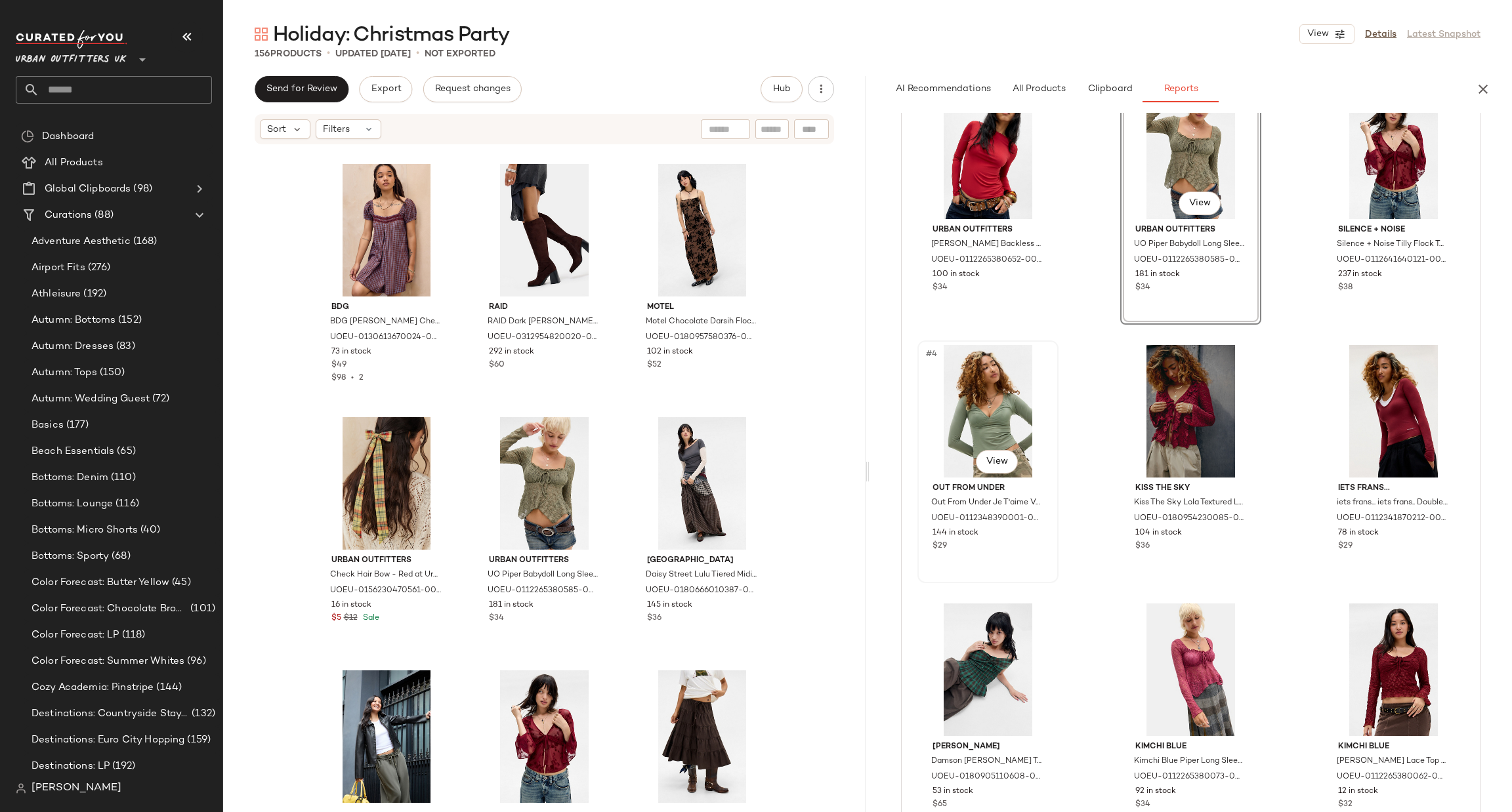
click at [1000, 409] on div "#4 View" at bounding box center [988, 411] width 132 height 133
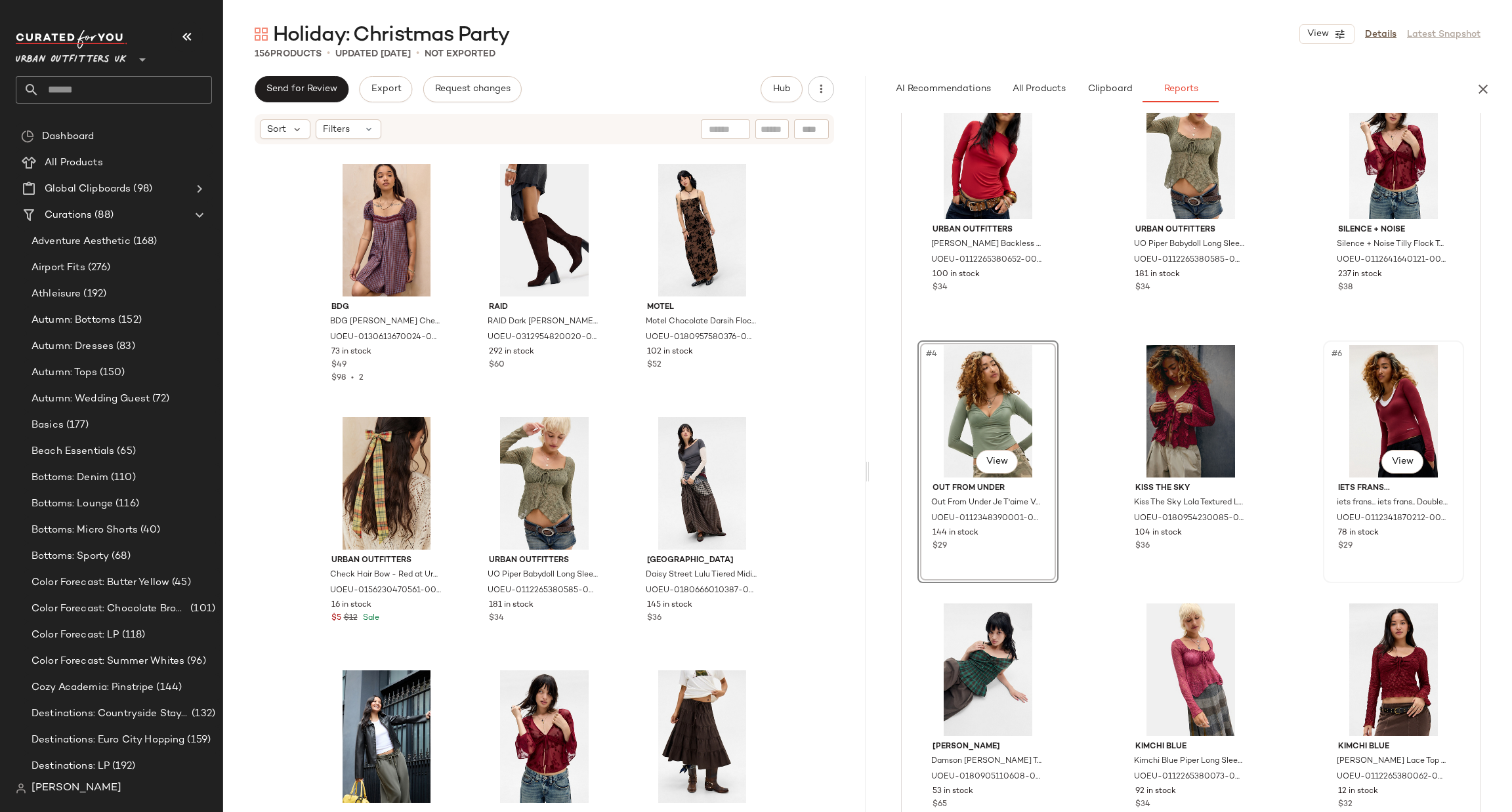
click at [1385, 421] on div "#6 View" at bounding box center [1393, 411] width 132 height 133
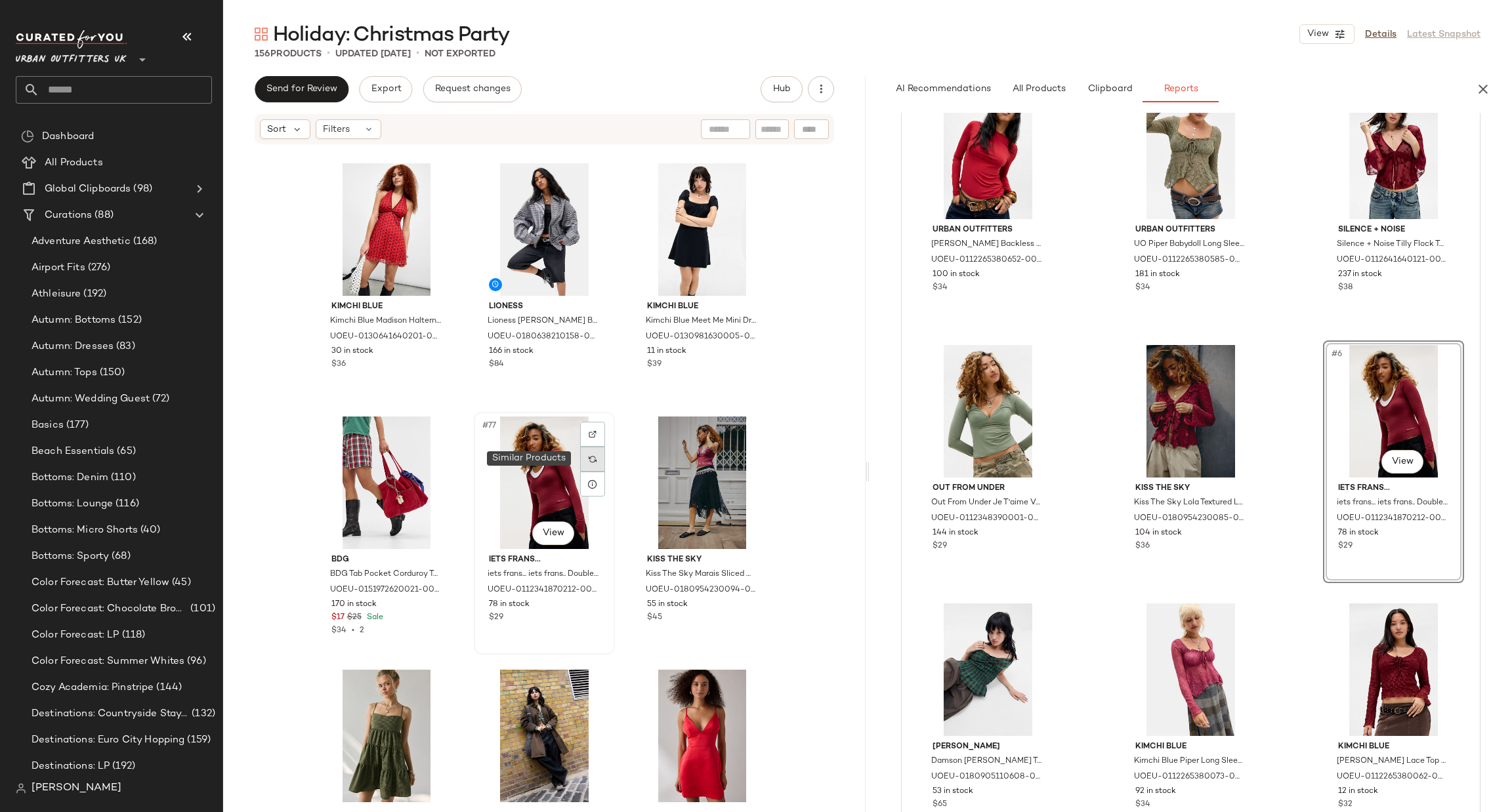
click at [596, 460] on div at bounding box center [593, 459] width 24 height 24
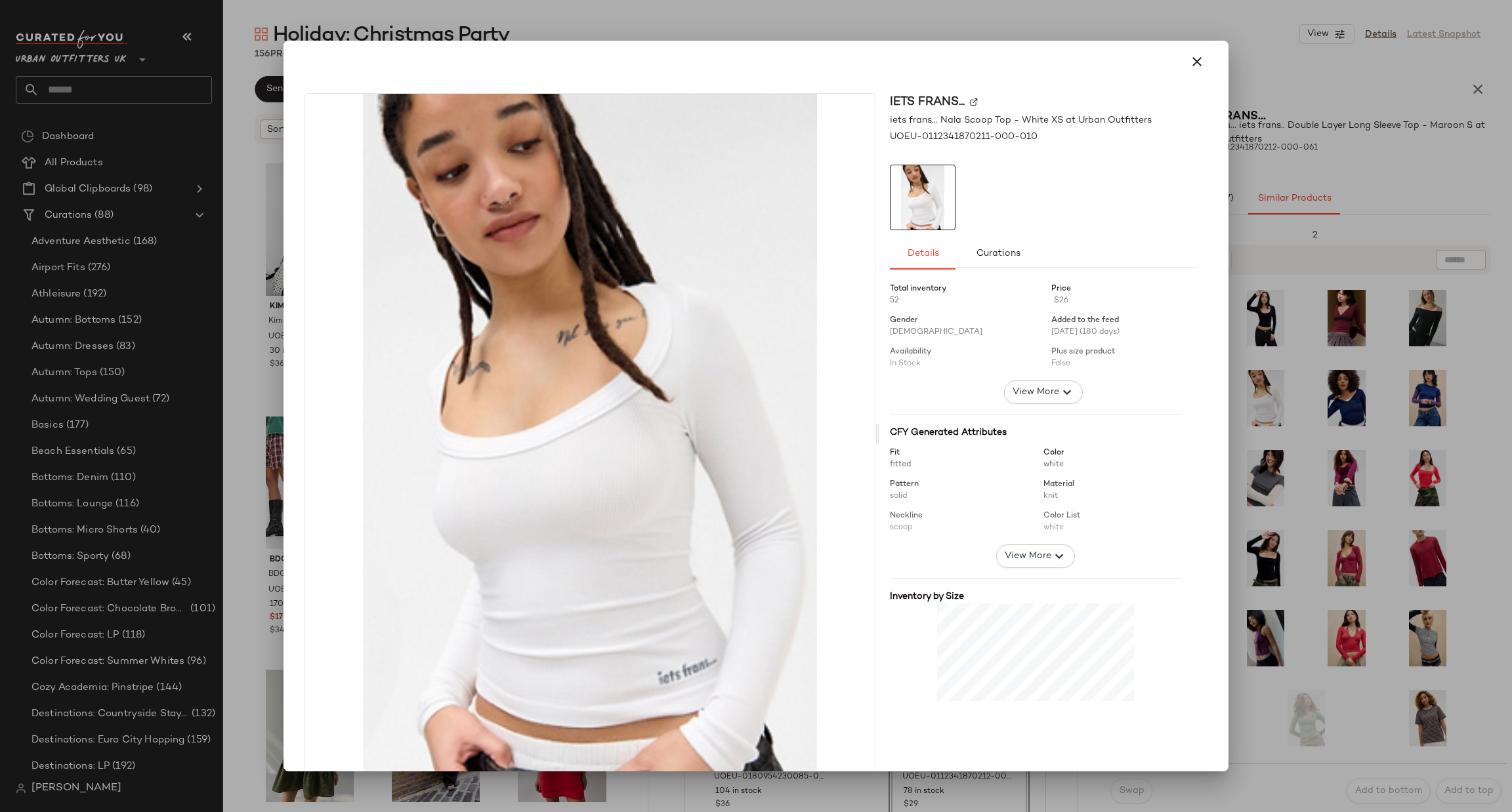
click at [1276, 409] on div at bounding box center [756, 406] width 1512 height 812
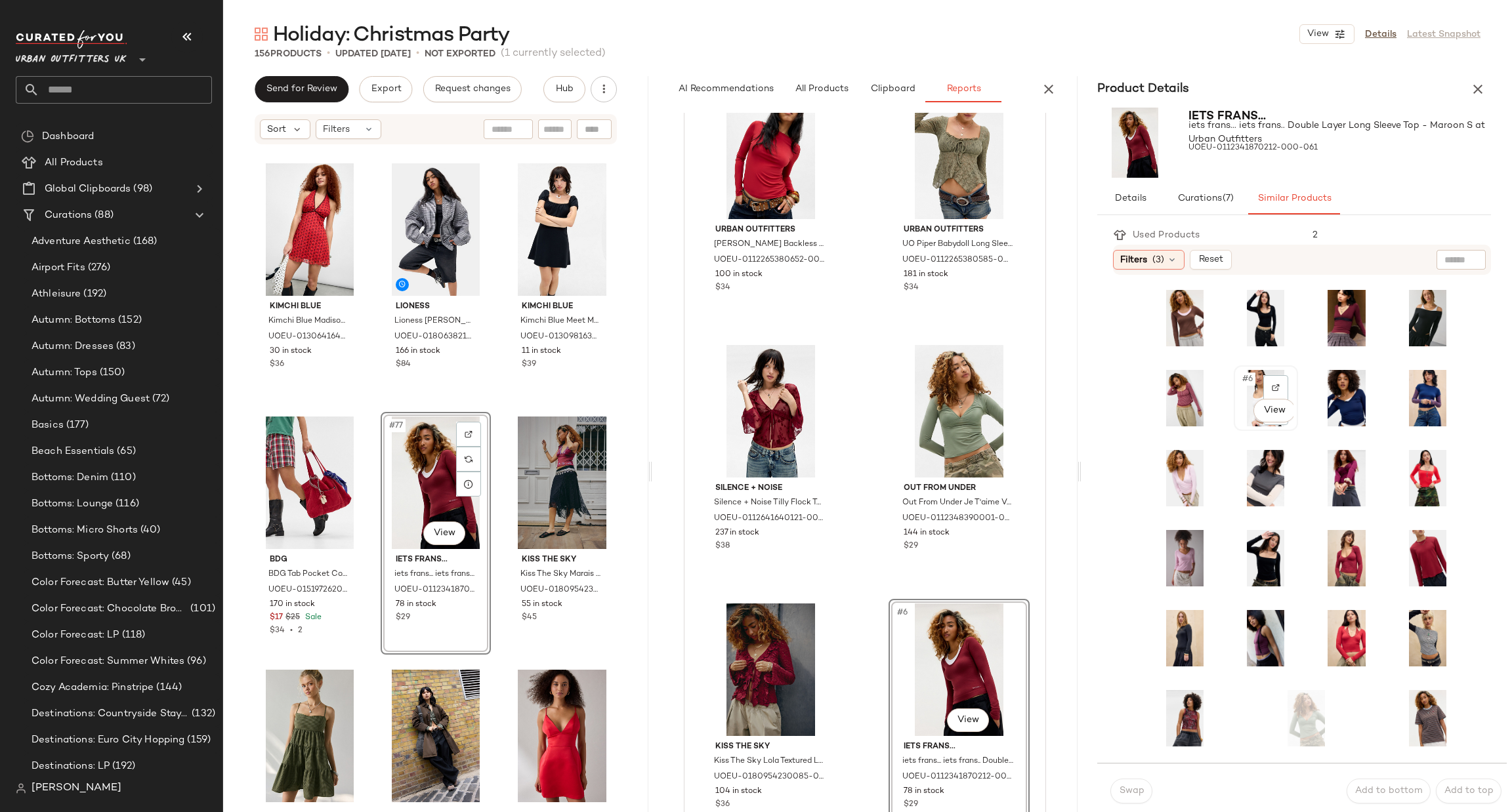
click at [1258, 370] on div "#6 View" at bounding box center [1266, 398] width 56 height 57
click at [1114, 795] on button "Swap" at bounding box center [1131, 791] width 42 height 24
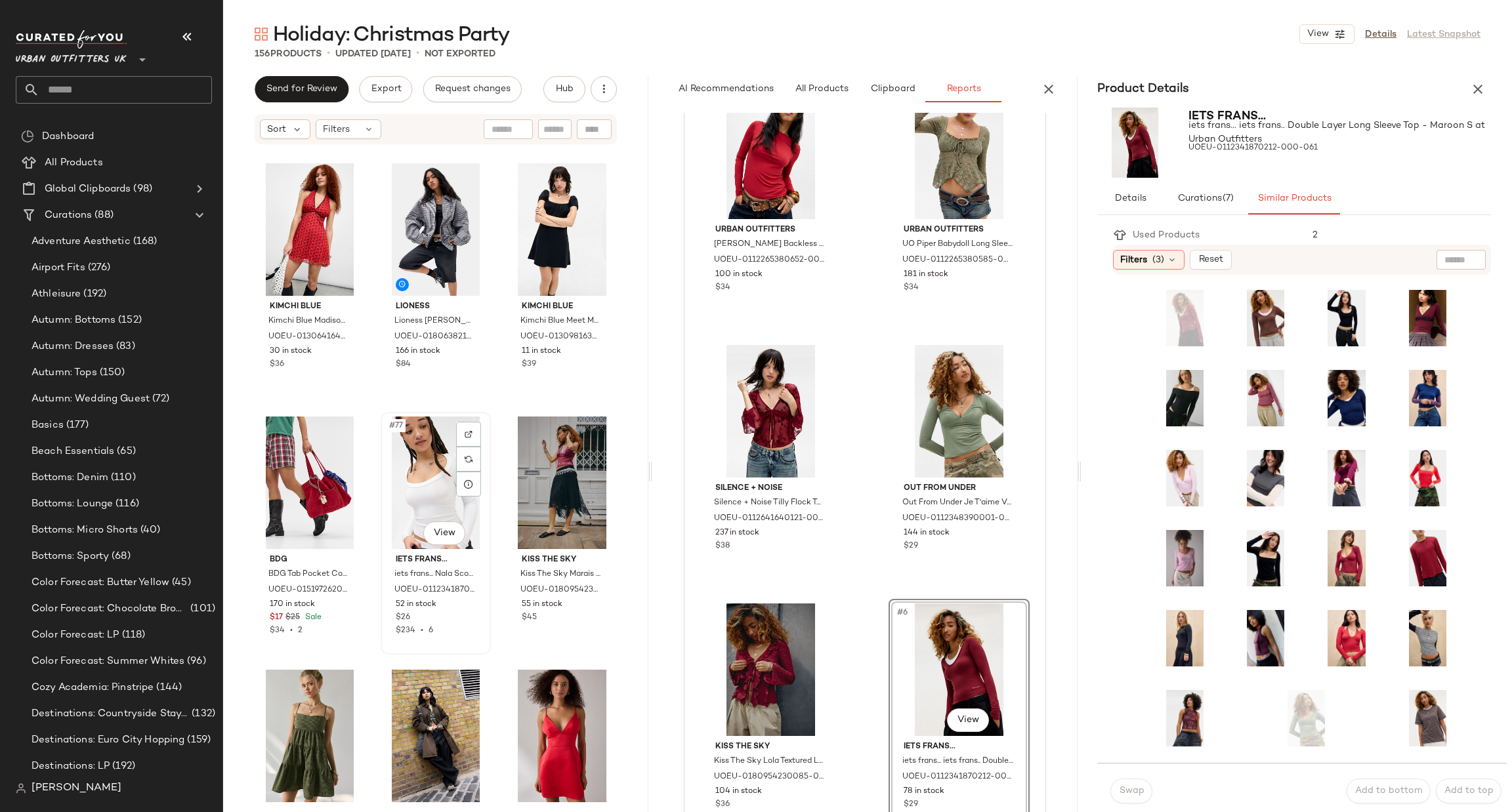
click at [431, 505] on div "#77 View" at bounding box center [435, 482] width 101 height 133
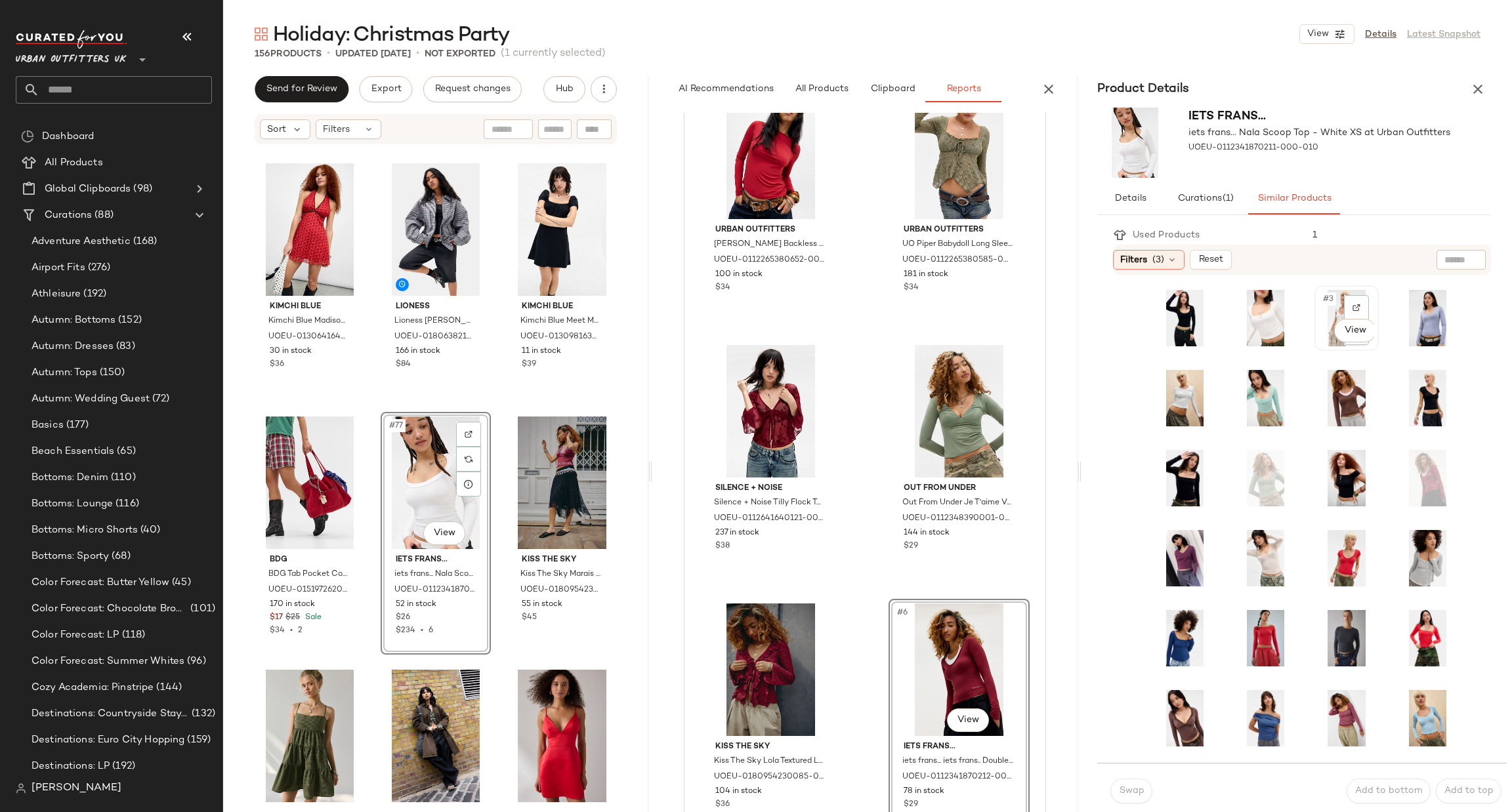
click at [1329, 311] on div "#3 View" at bounding box center [1346, 318] width 56 height 57
click at [1136, 788] on span "Swap" at bounding box center [1131, 791] width 25 height 10
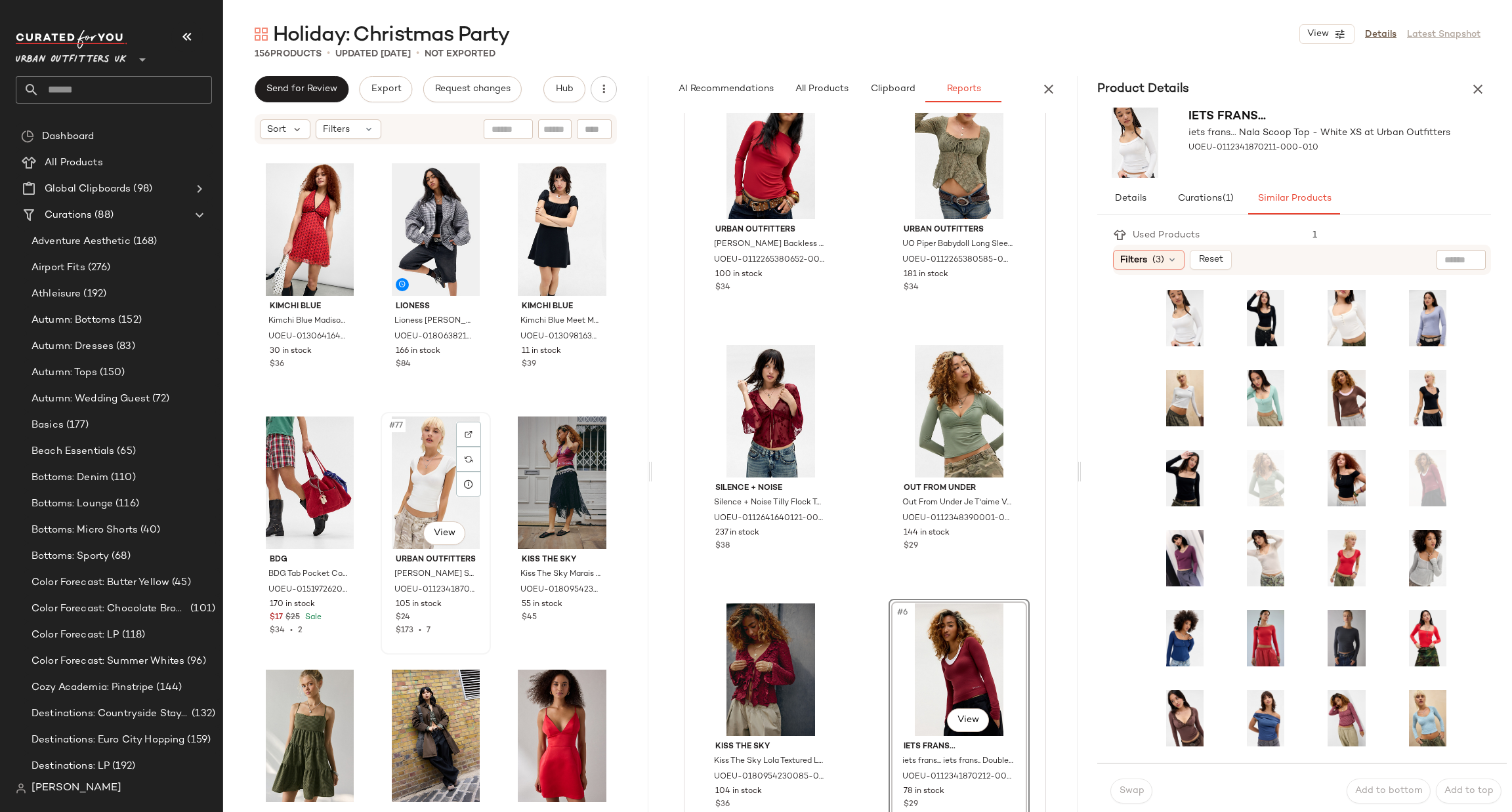
click at [434, 498] on div "#77 View" at bounding box center [435, 482] width 101 height 133
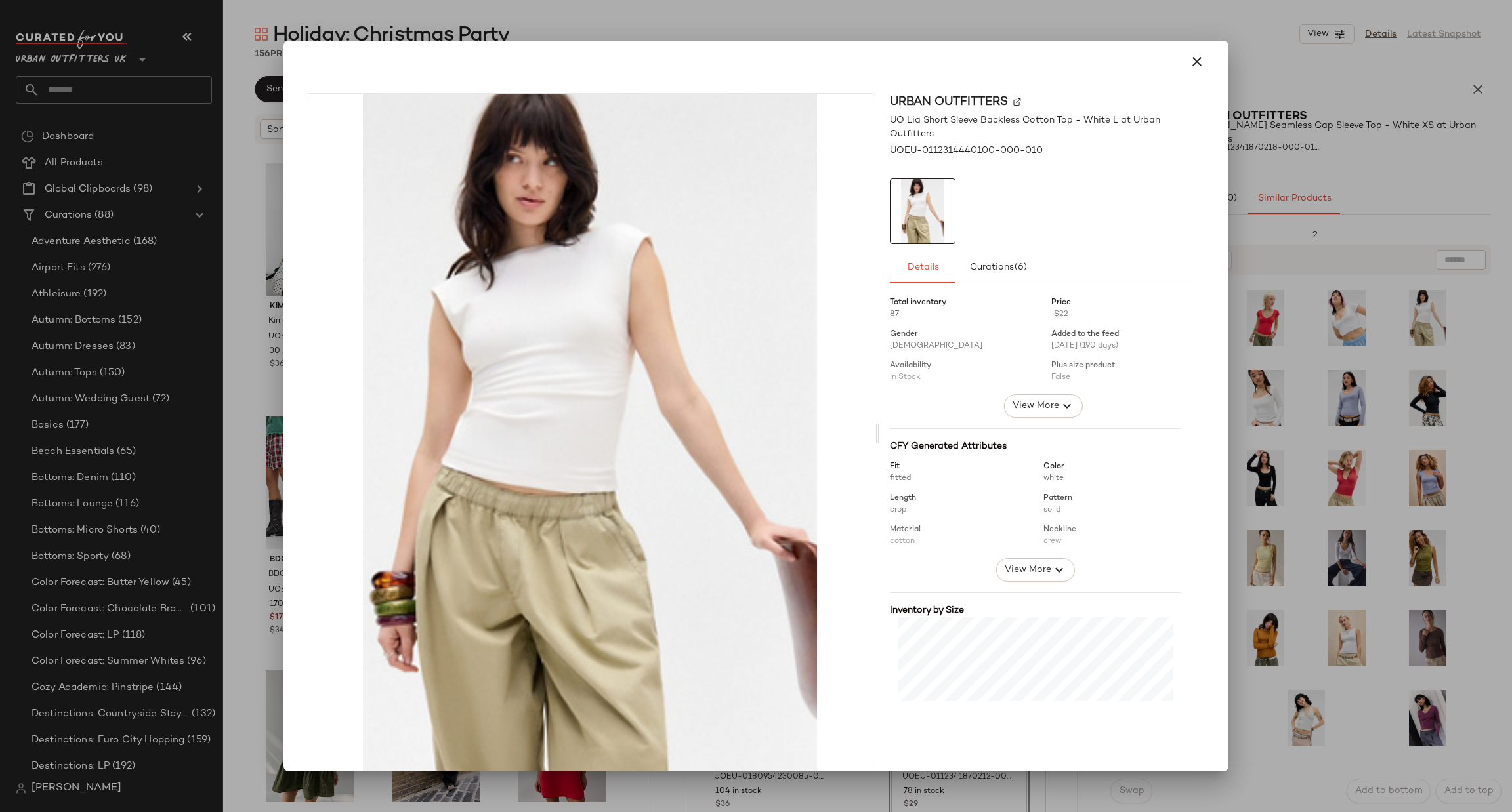
click at [1341, 693] on div at bounding box center [756, 406] width 1512 height 812
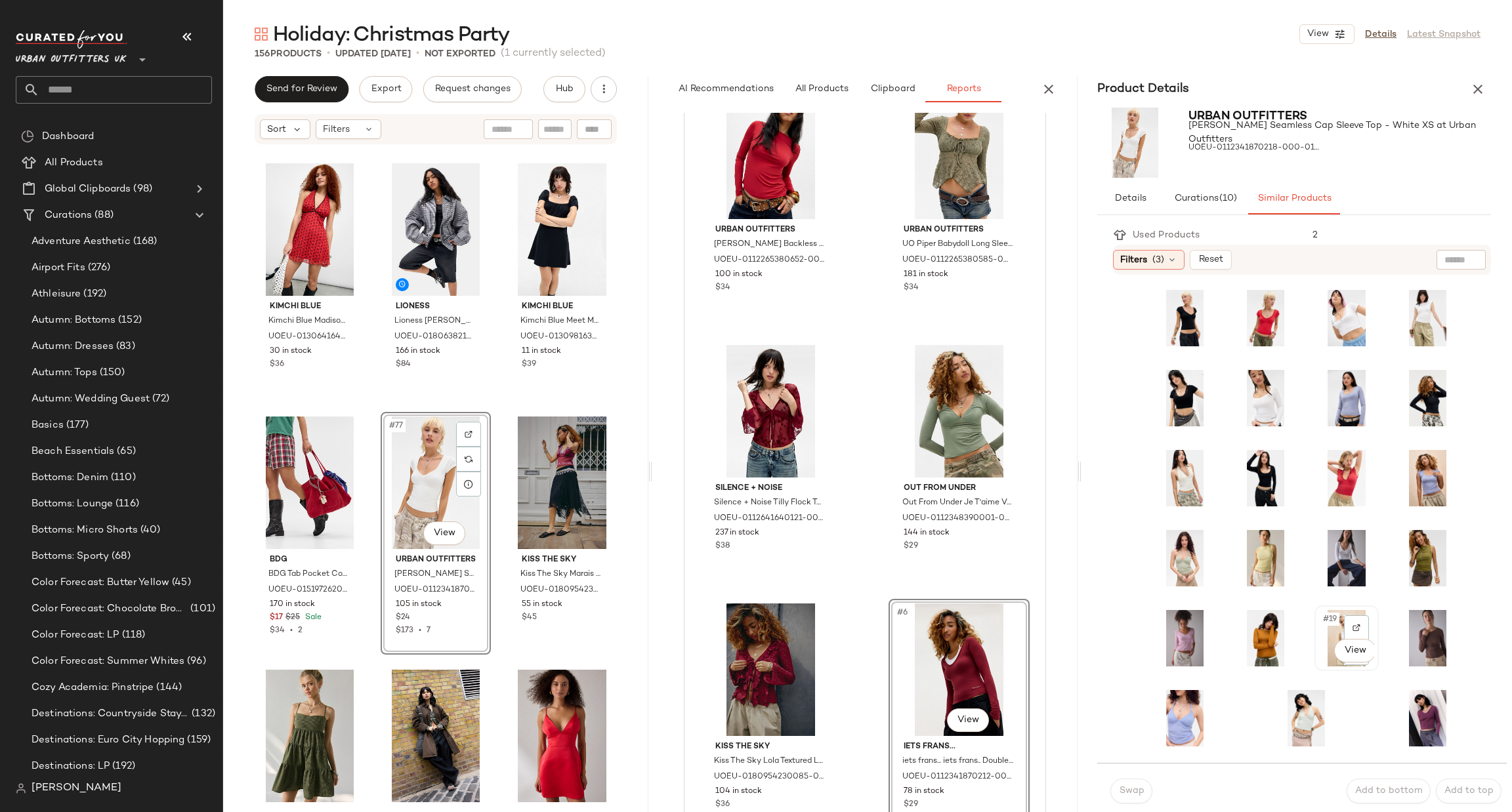
click at [1332, 628] on div "#19 View" at bounding box center [1346, 639] width 56 height 57
click at [1129, 802] on button "Swap" at bounding box center [1131, 791] width 42 height 24
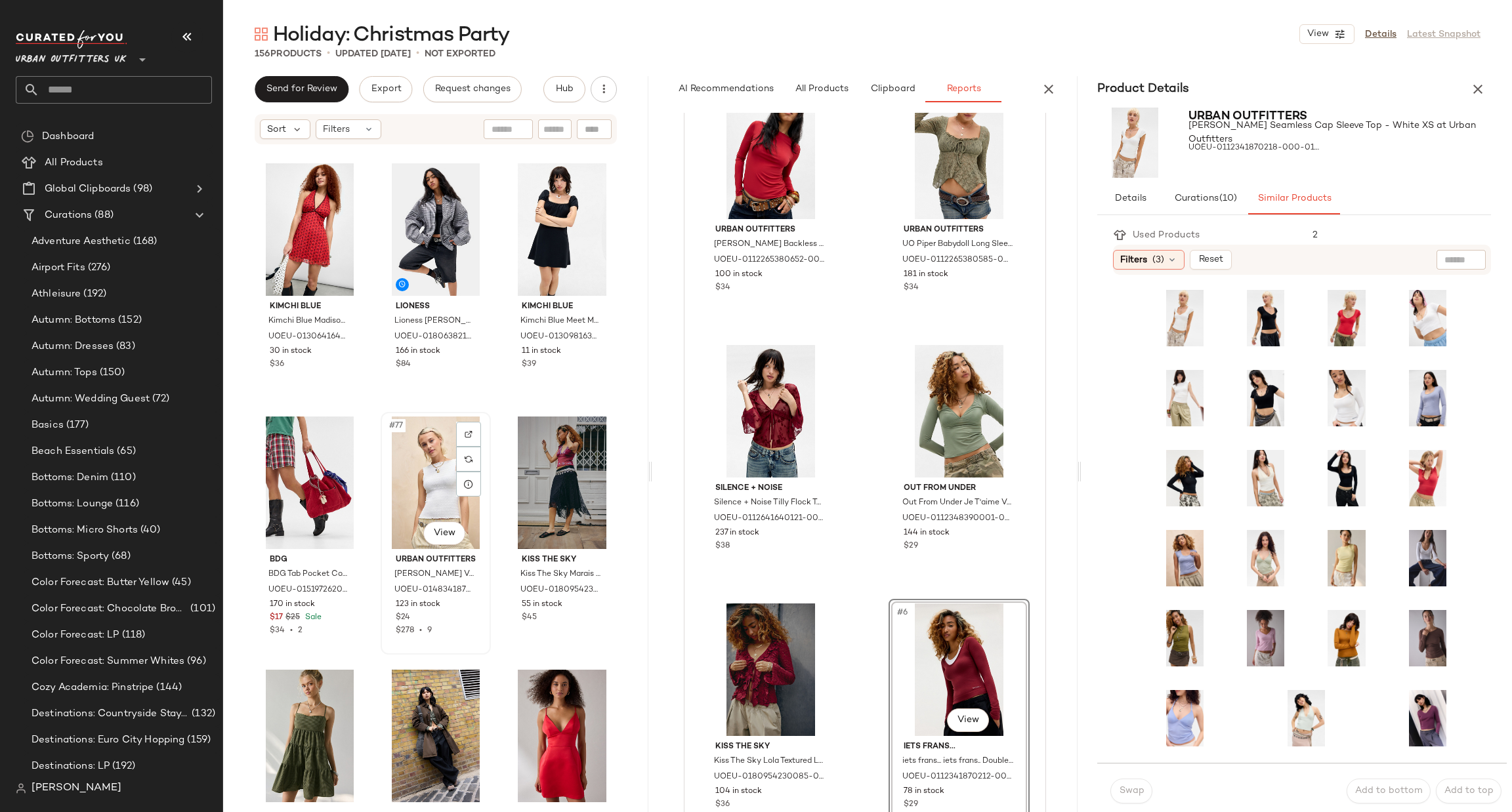
click at [403, 493] on div "#77 View" at bounding box center [435, 482] width 101 height 133
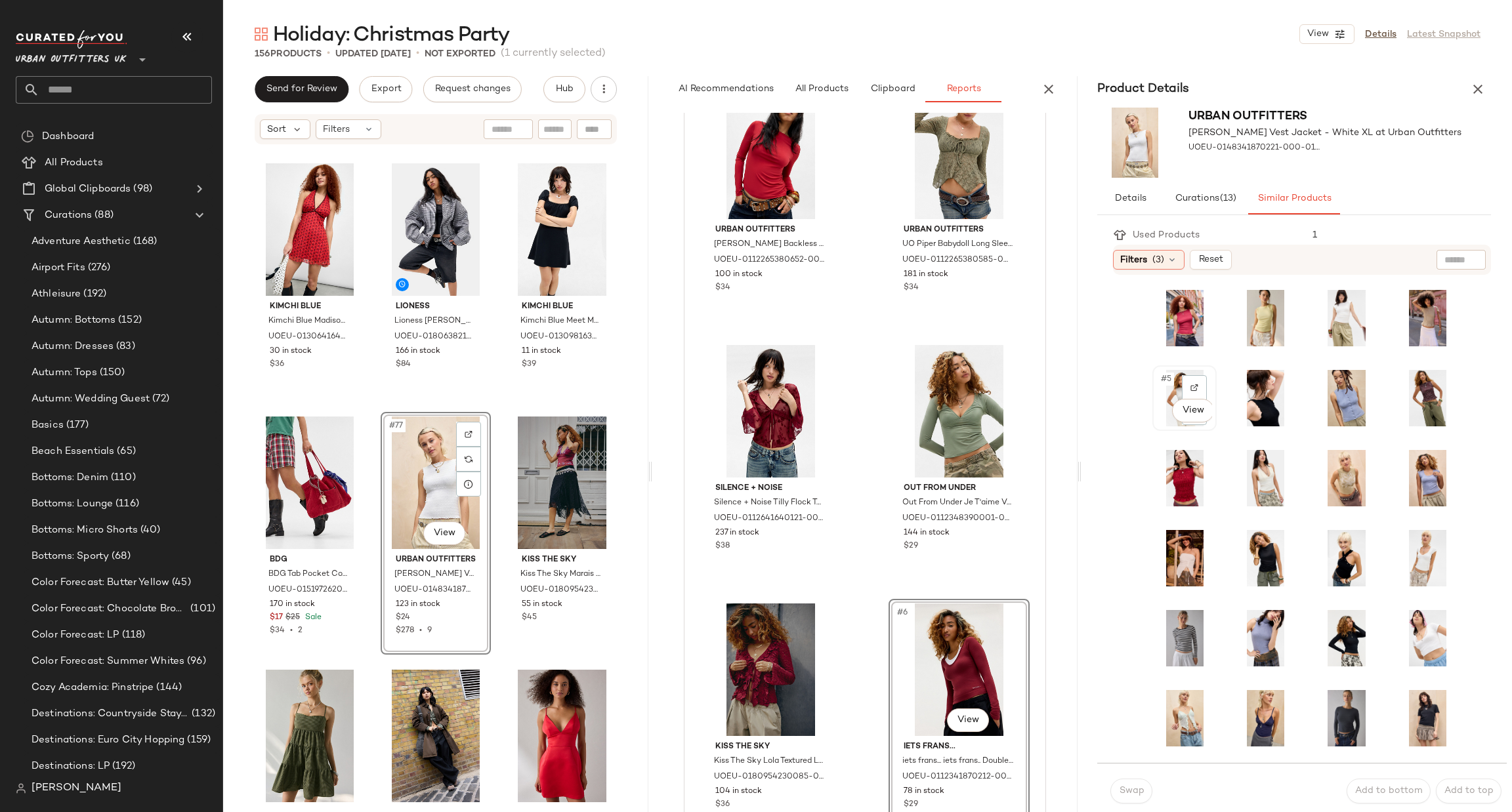
click at [1180, 371] on div "#5 View" at bounding box center [1184, 398] width 56 height 57
click at [1179, 372] on div "#5 View" at bounding box center [1184, 398] width 56 height 57
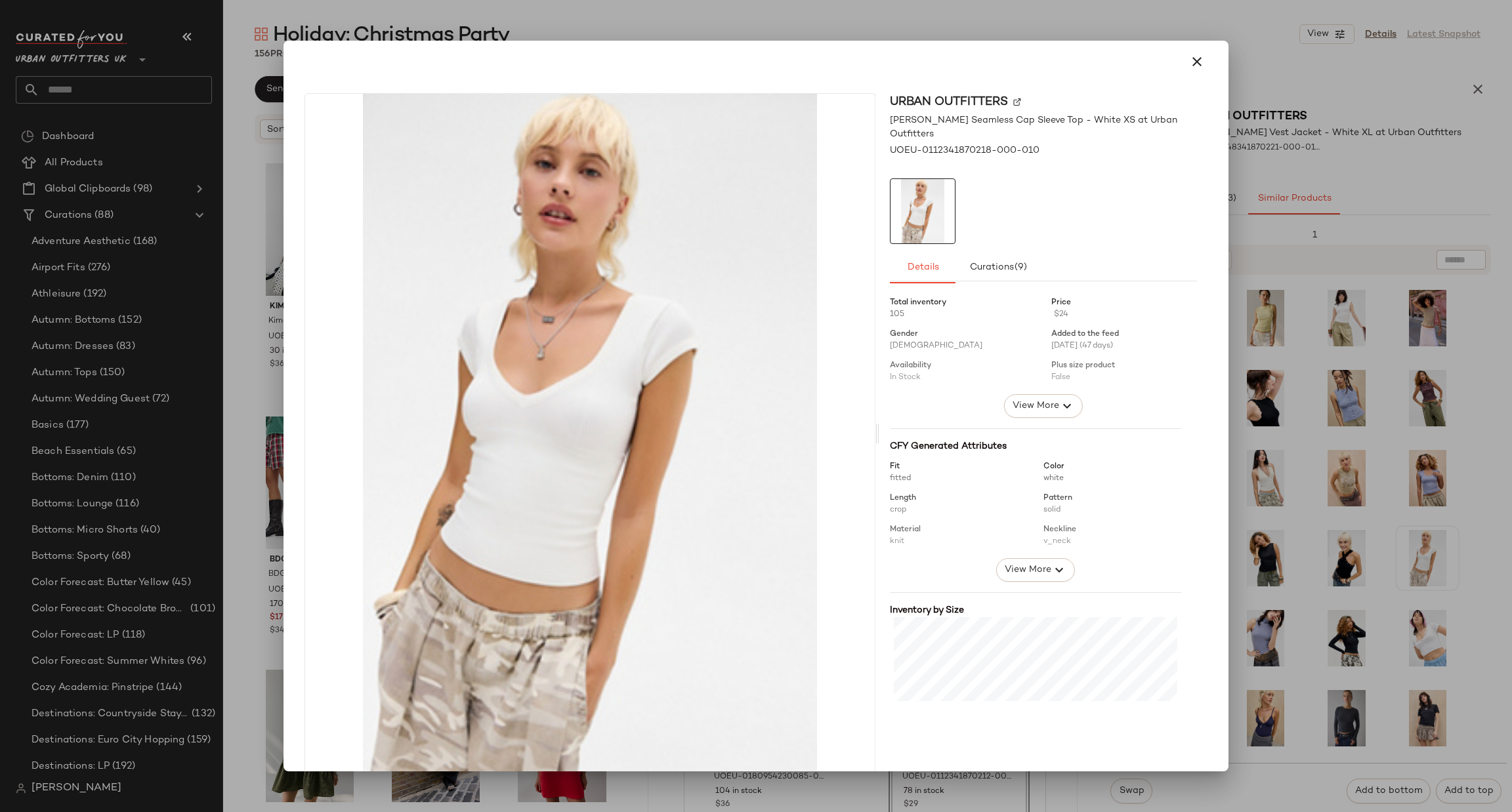
click at [1511, 560] on div at bounding box center [756, 406] width 1512 height 812
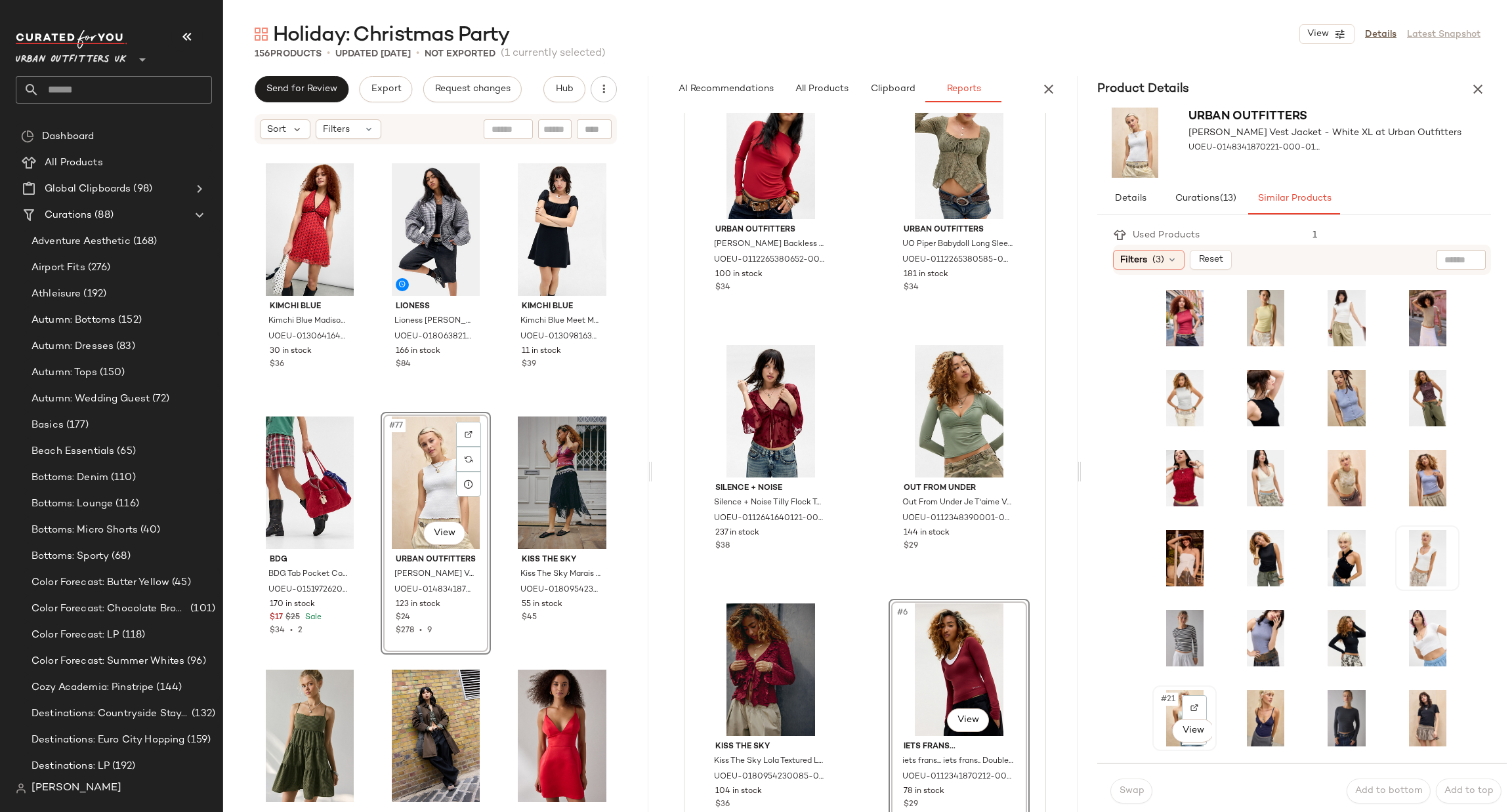
click at [1186, 687] on div "#21 View" at bounding box center [1184, 718] width 61 height 63
click at [1179, 615] on div "#17 View" at bounding box center [1184, 639] width 56 height 57
click at [1182, 655] on body "Urban Outfitters UK ** Dashboard All Products Global Clipboards (98) Curations …" at bounding box center [756, 406] width 1512 height 812
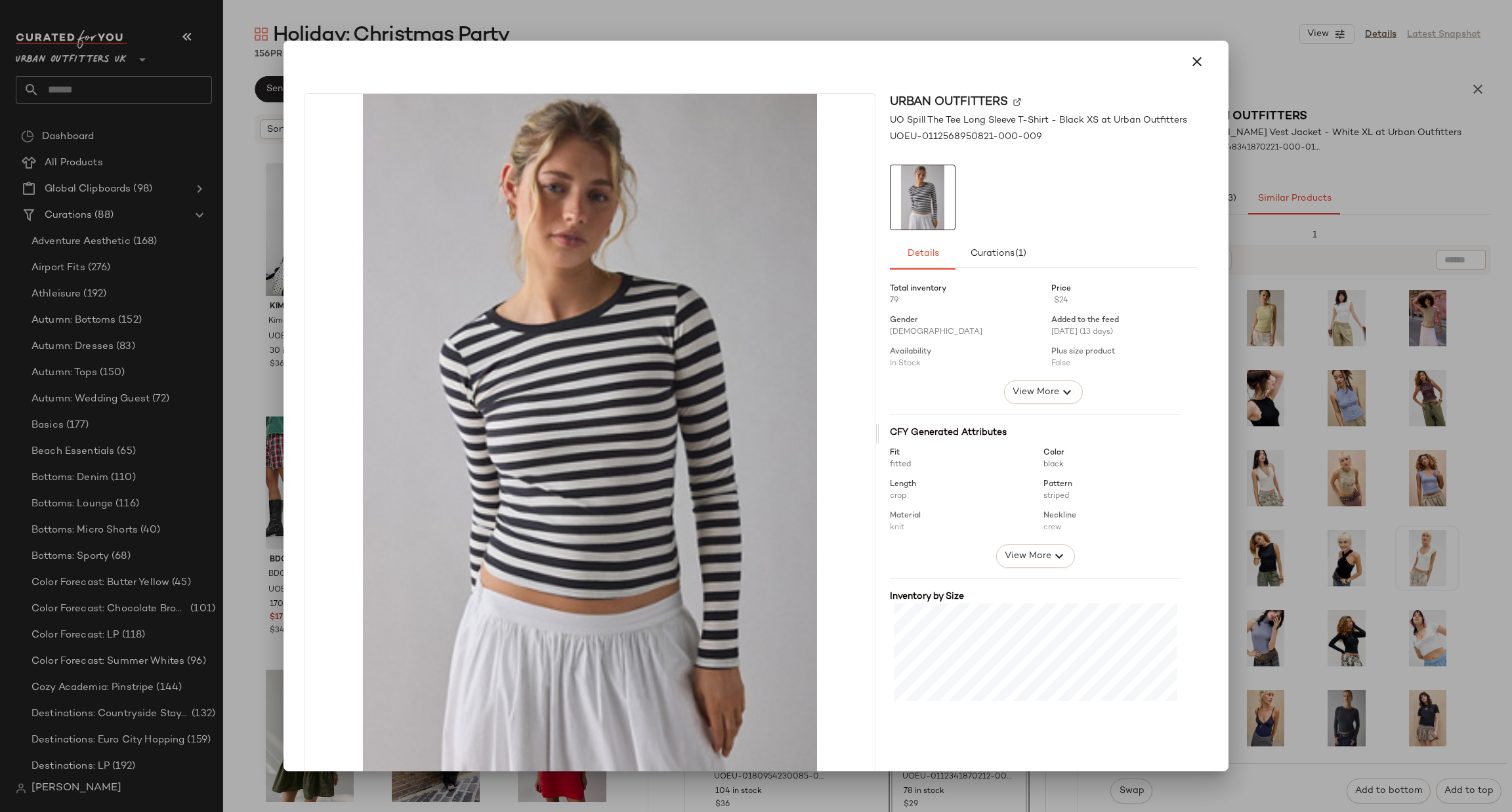
click at [1415, 625] on div at bounding box center [756, 406] width 1512 height 812
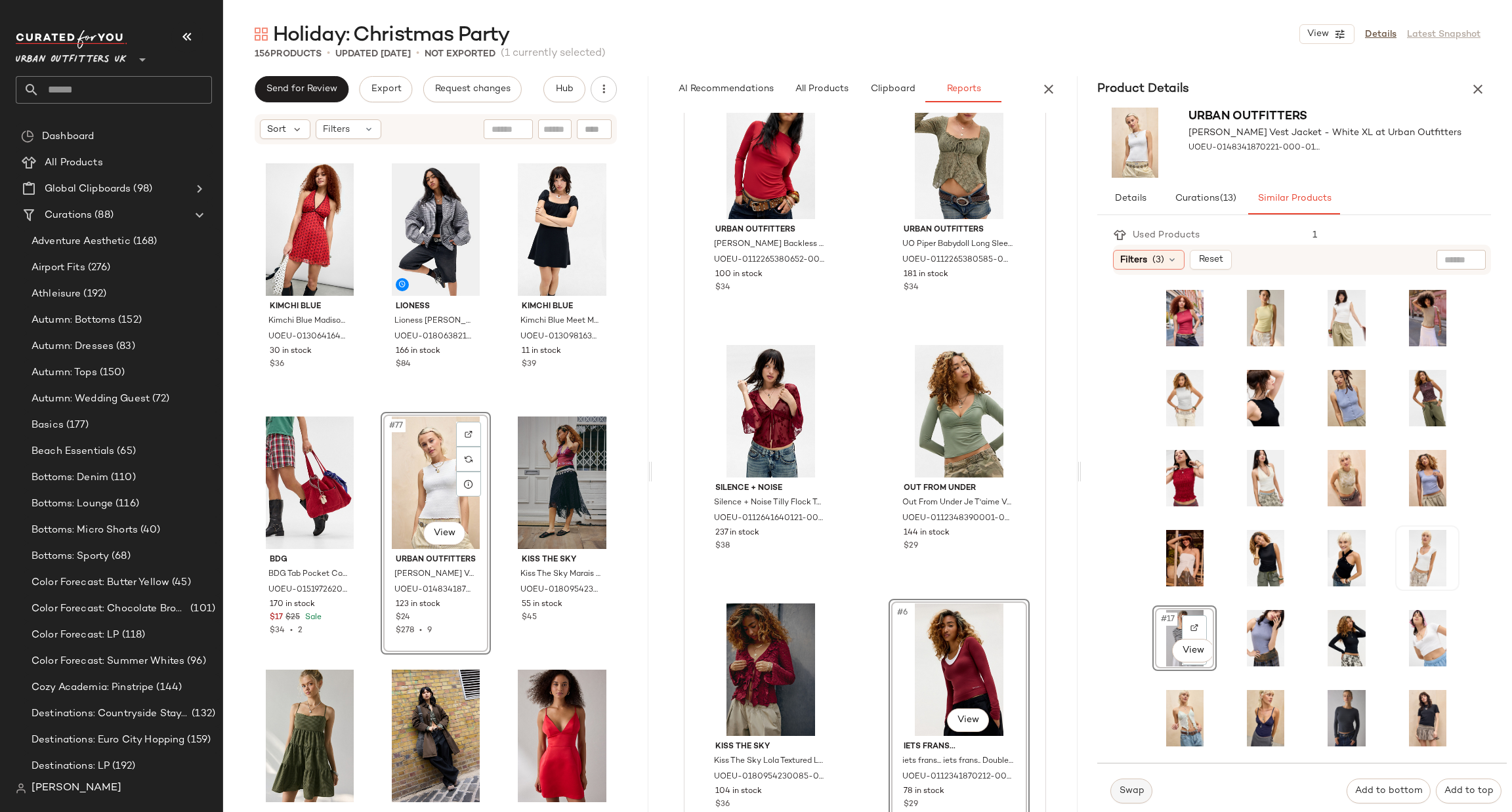
click at [1120, 788] on span "Swap" at bounding box center [1131, 791] width 25 height 10
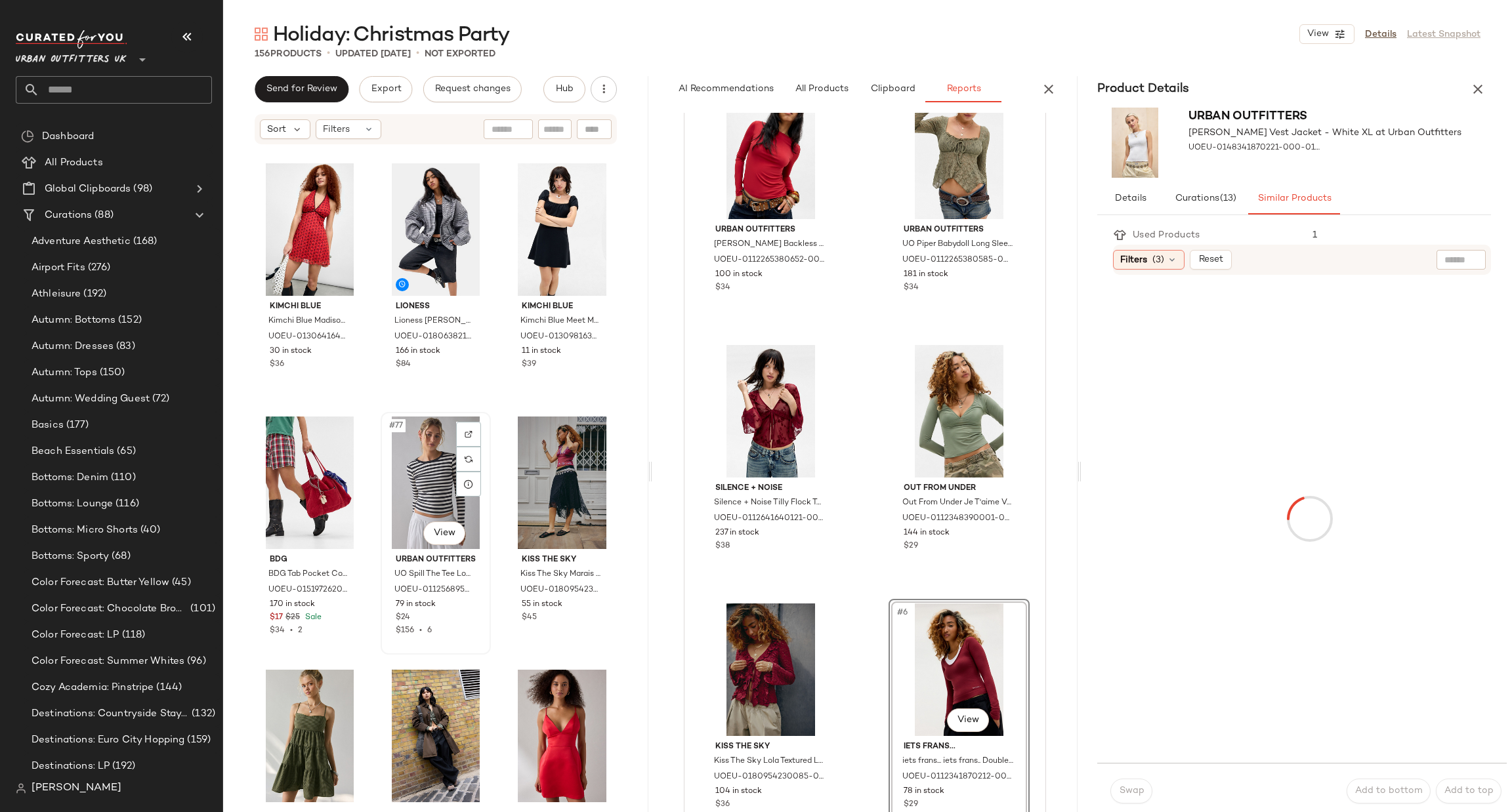
click at [427, 480] on div "#77 View" at bounding box center [435, 482] width 101 height 133
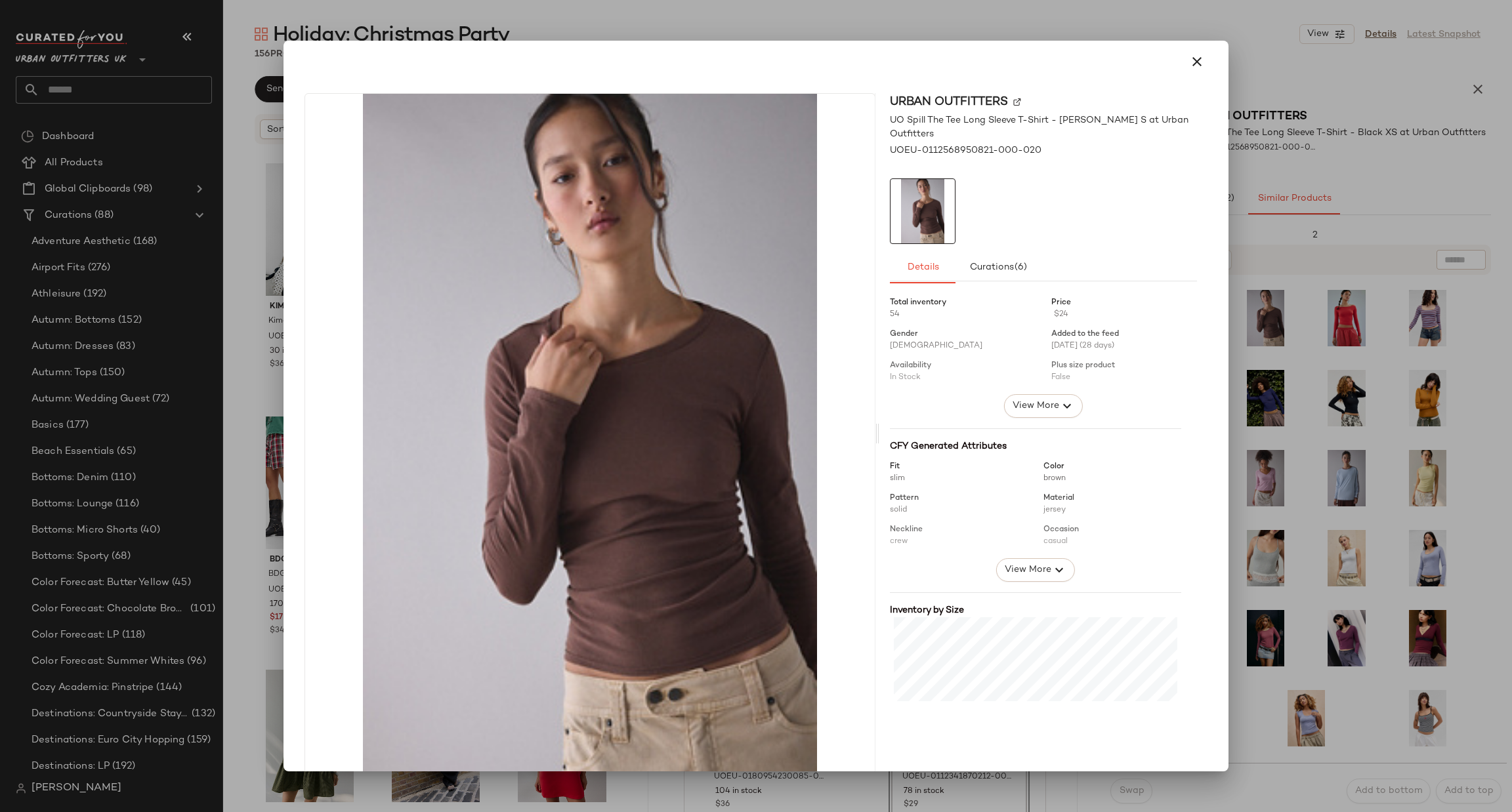
click at [1373, 315] on div at bounding box center [756, 406] width 1512 height 812
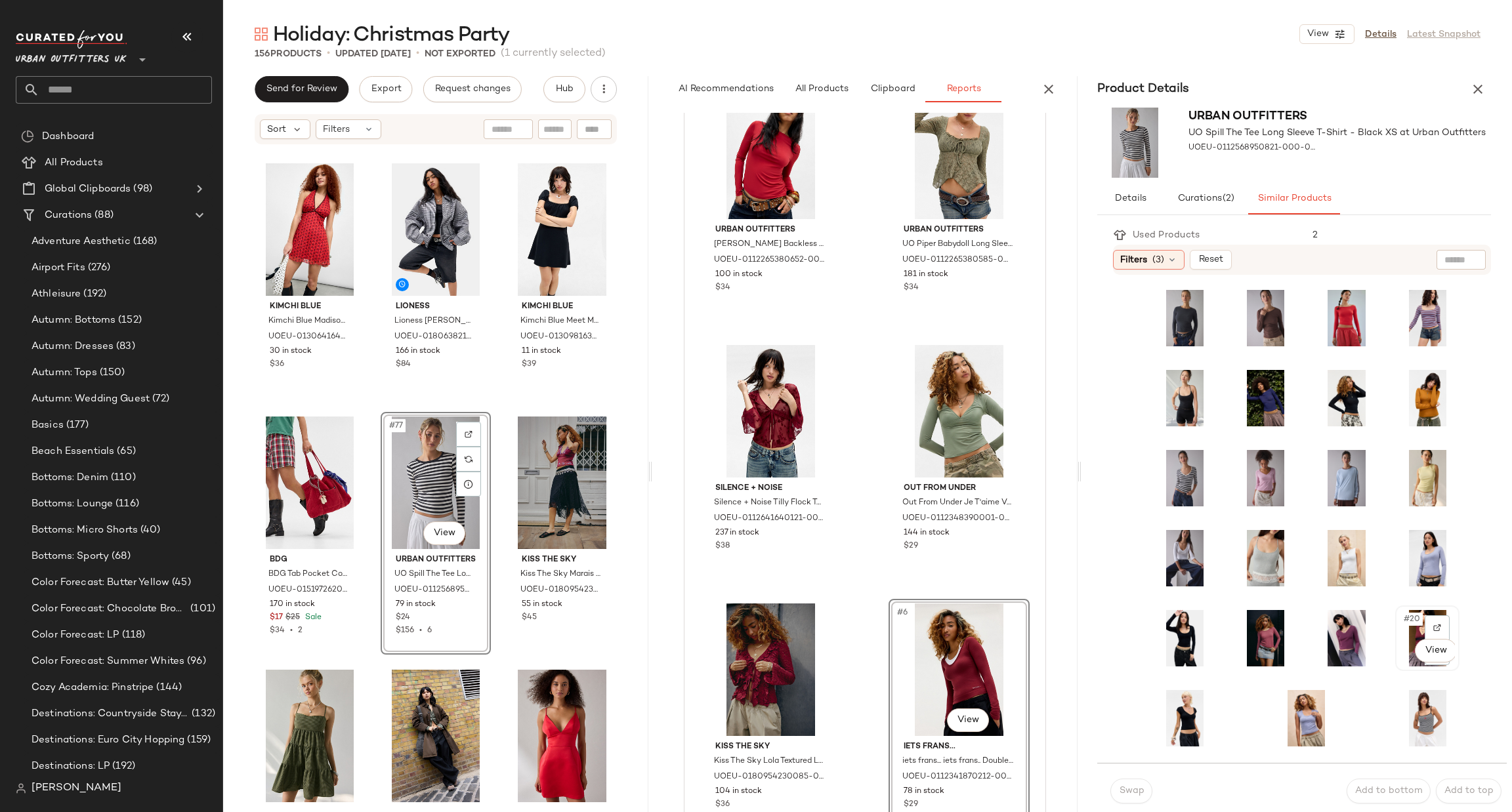
click at [1406, 630] on div "#20 View" at bounding box center [1427, 639] width 56 height 57
click at [1146, 788] on button "Swap" at bounding box center [1131, 791] width 42 height 24
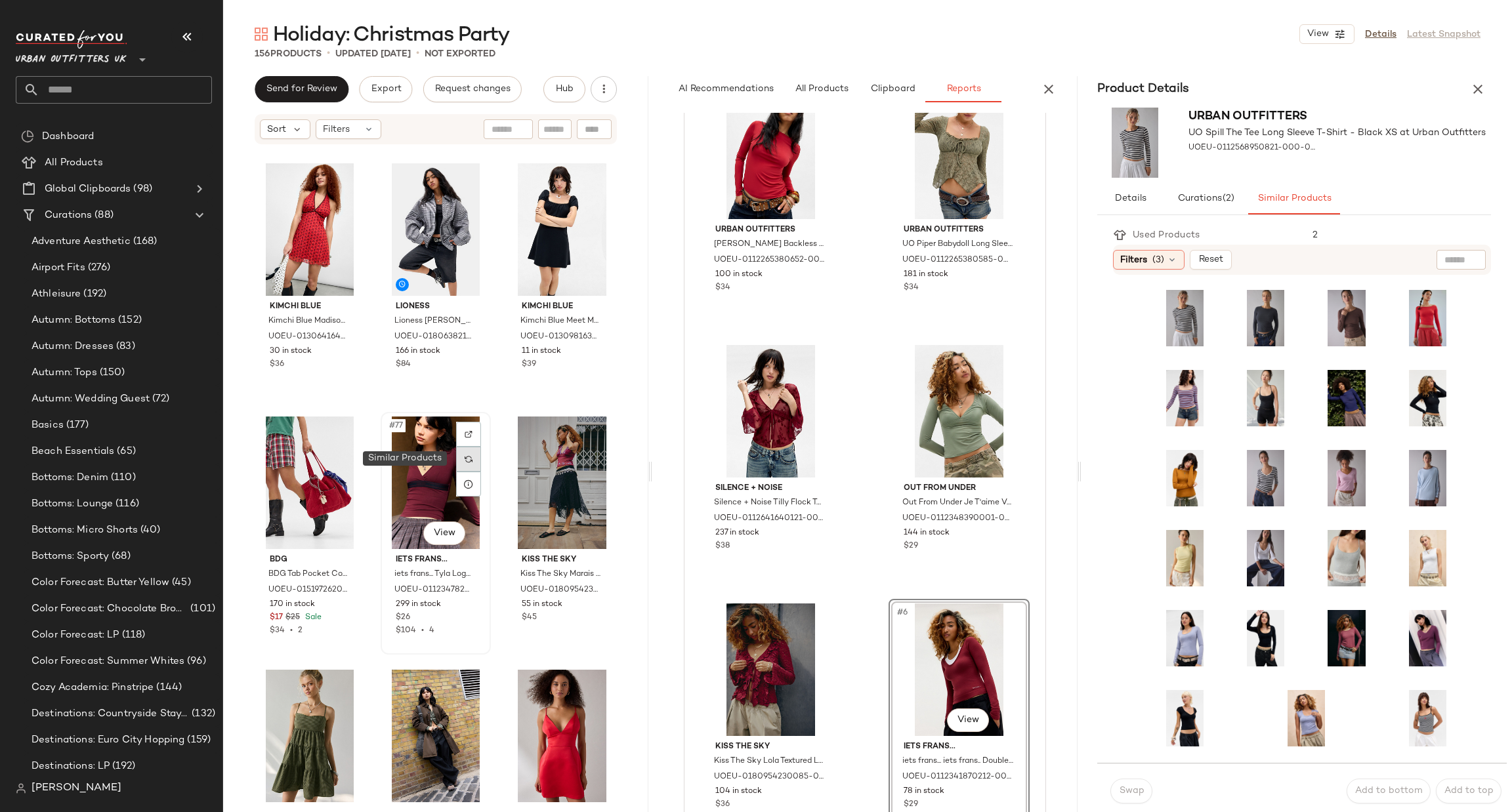
click at [456, 456] on div at bounding box center [468, 459] width 24 height 24
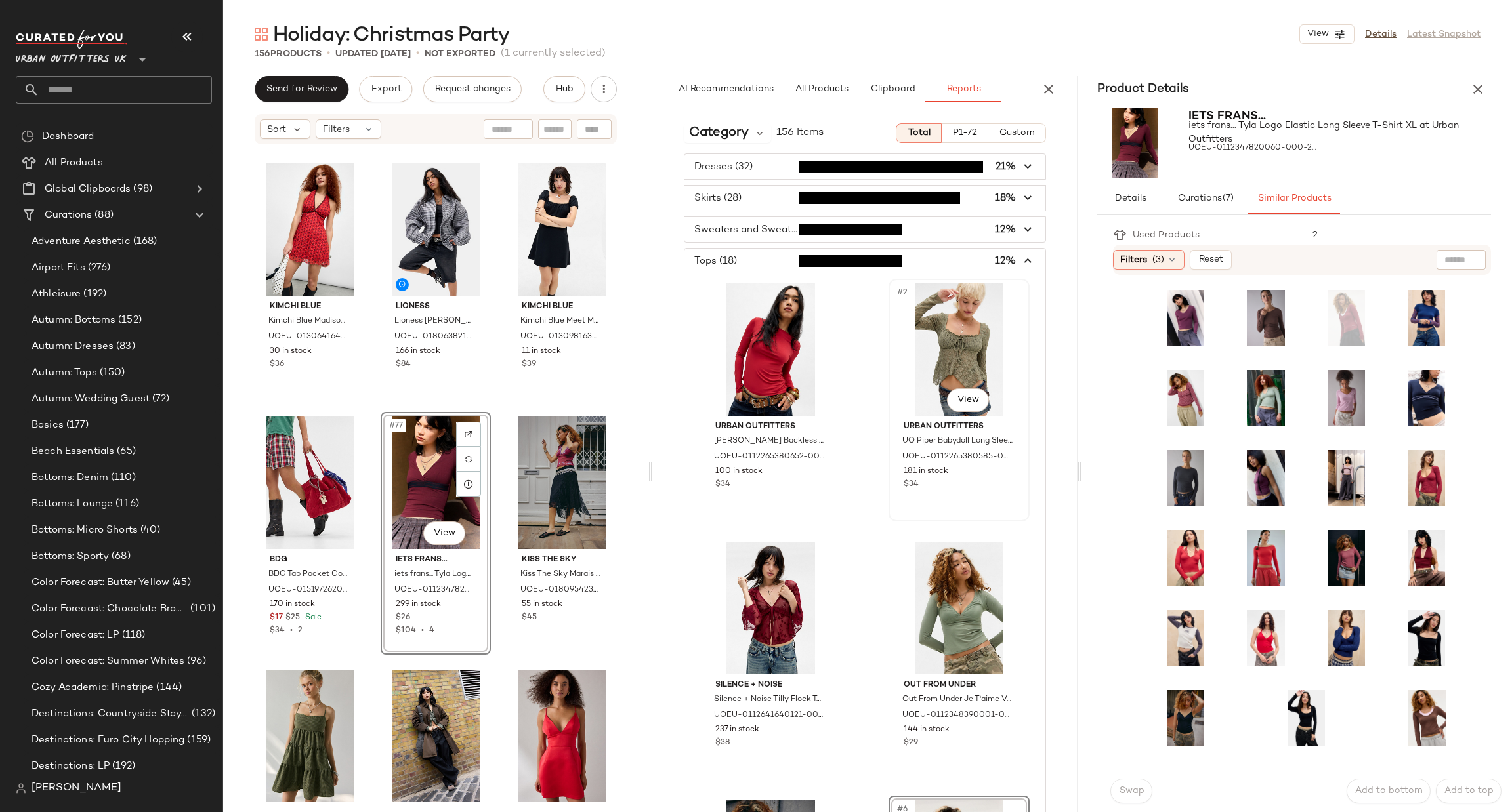
click at [994, 336] on div "#2 View" at bounding box center [959, 349] width 132 height 133
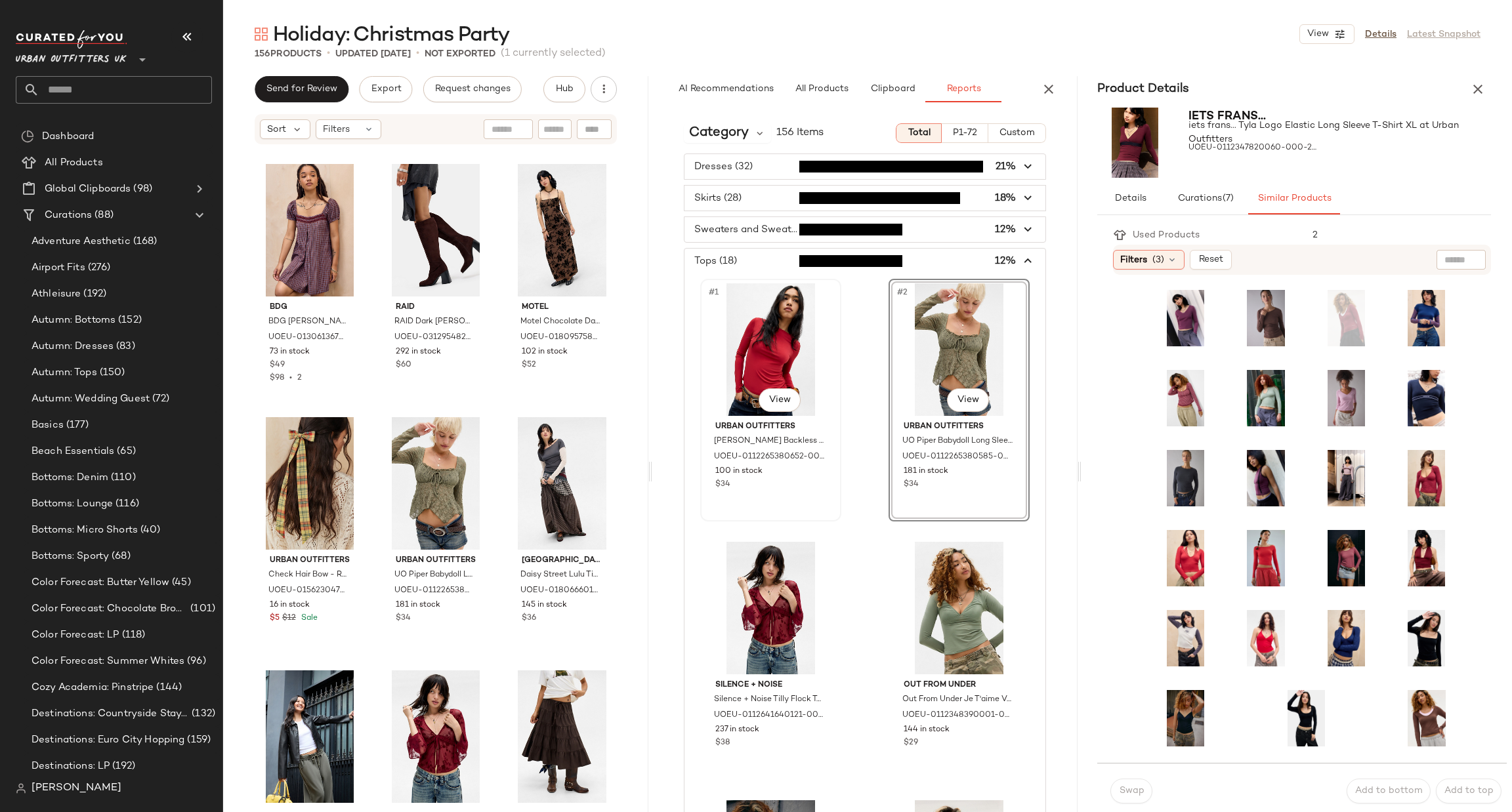
click at [754, 334] on div "#1 View" at bounding box center [771, 349] width 132 height 133
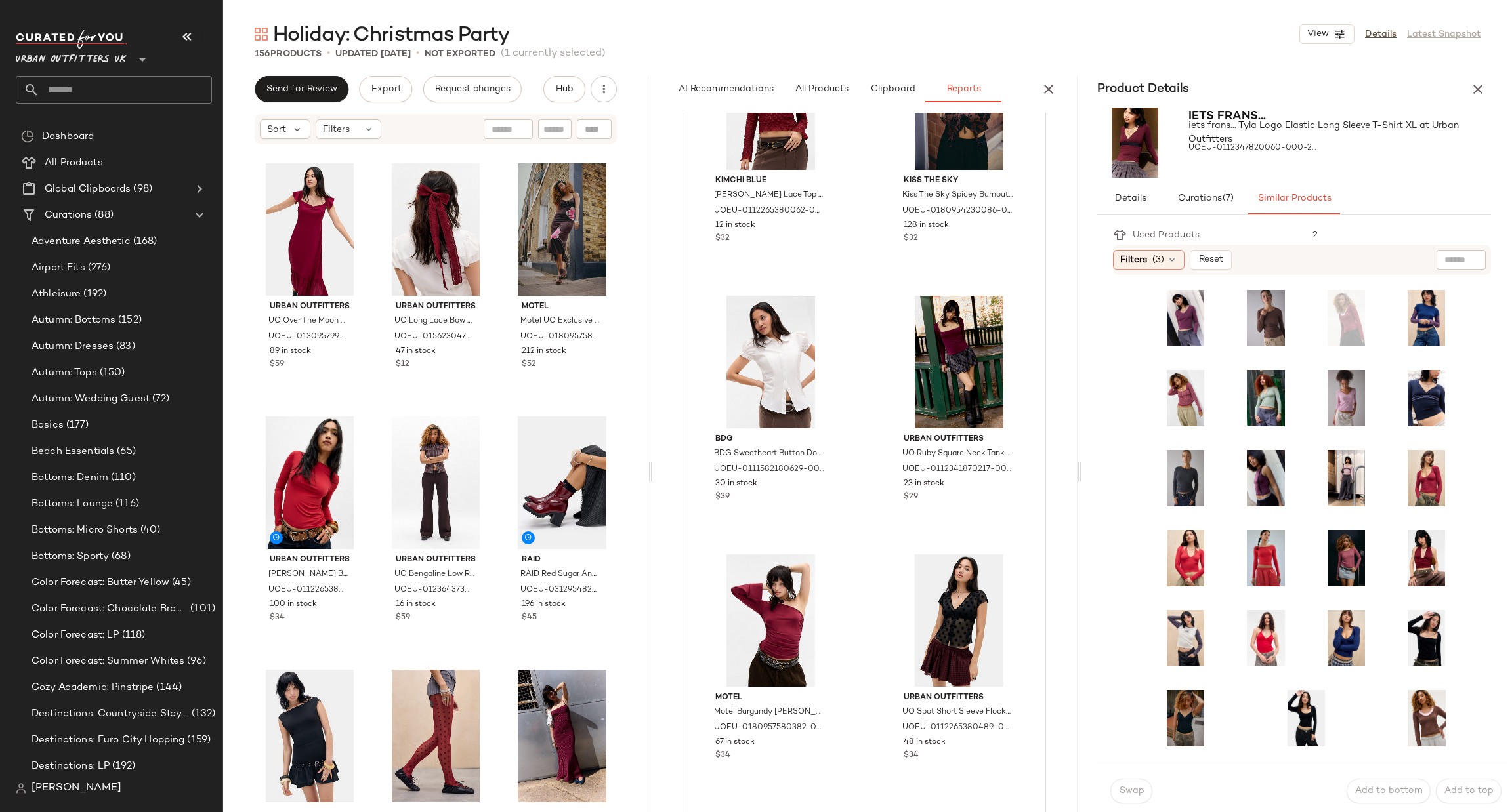
scroll to position [1378, 0]
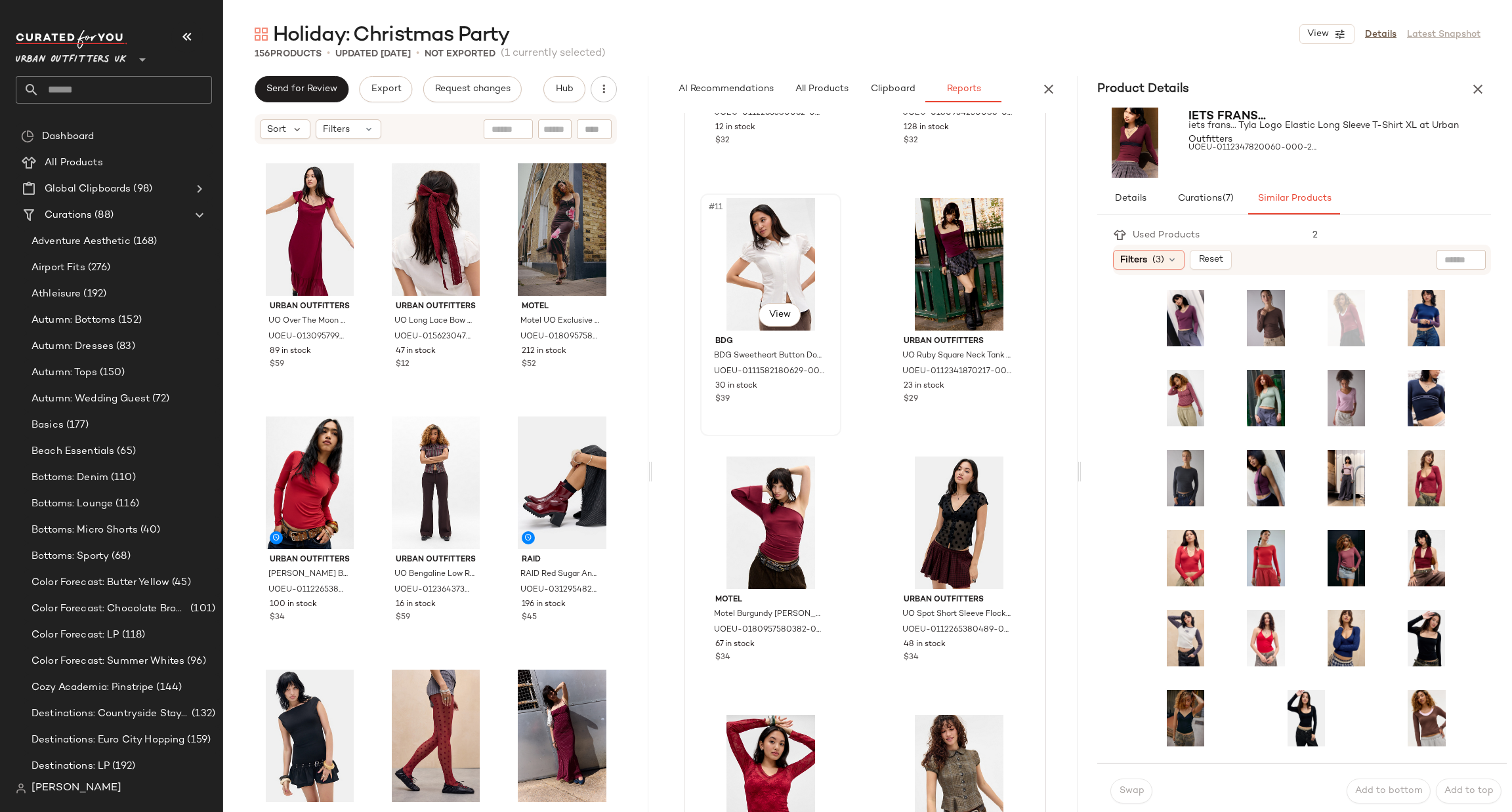
click at [760, 219] on div "#11 View" at bounding box center [771, 264] width 132 height 133
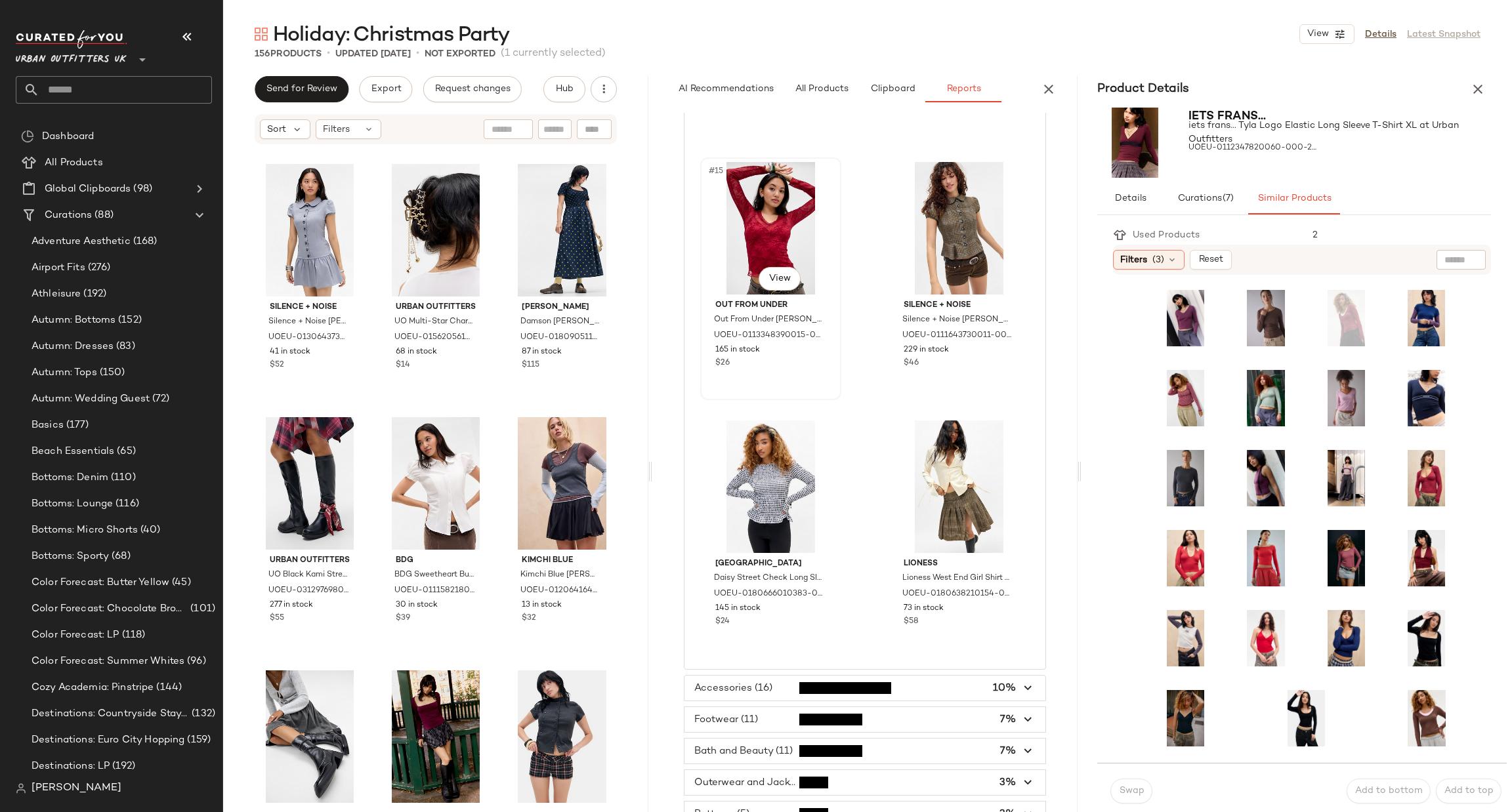
scroll to position [2020, 0]
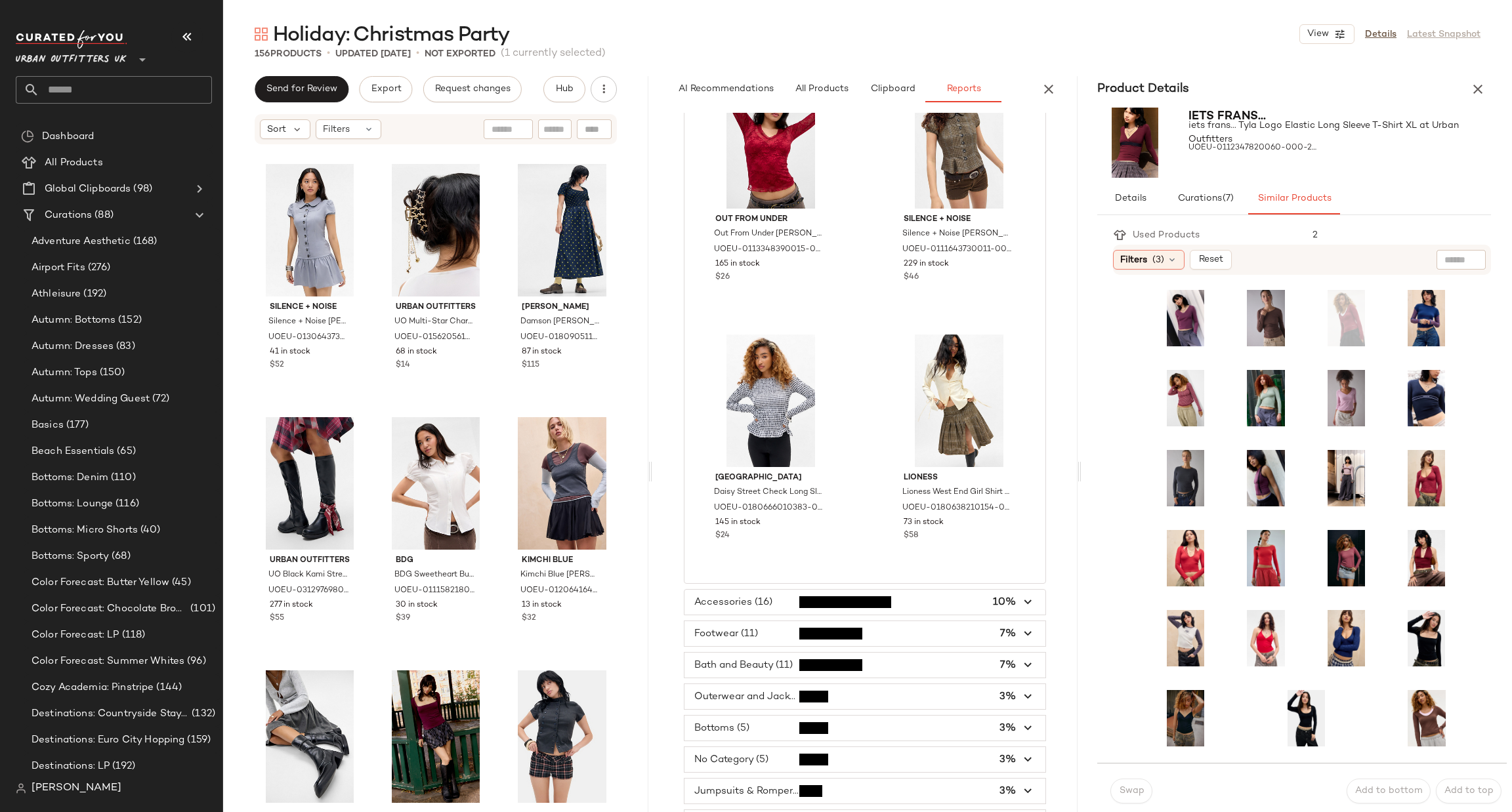
click at [778, 603] on span "button" at bounding box center [865, 602] width 361 height 24
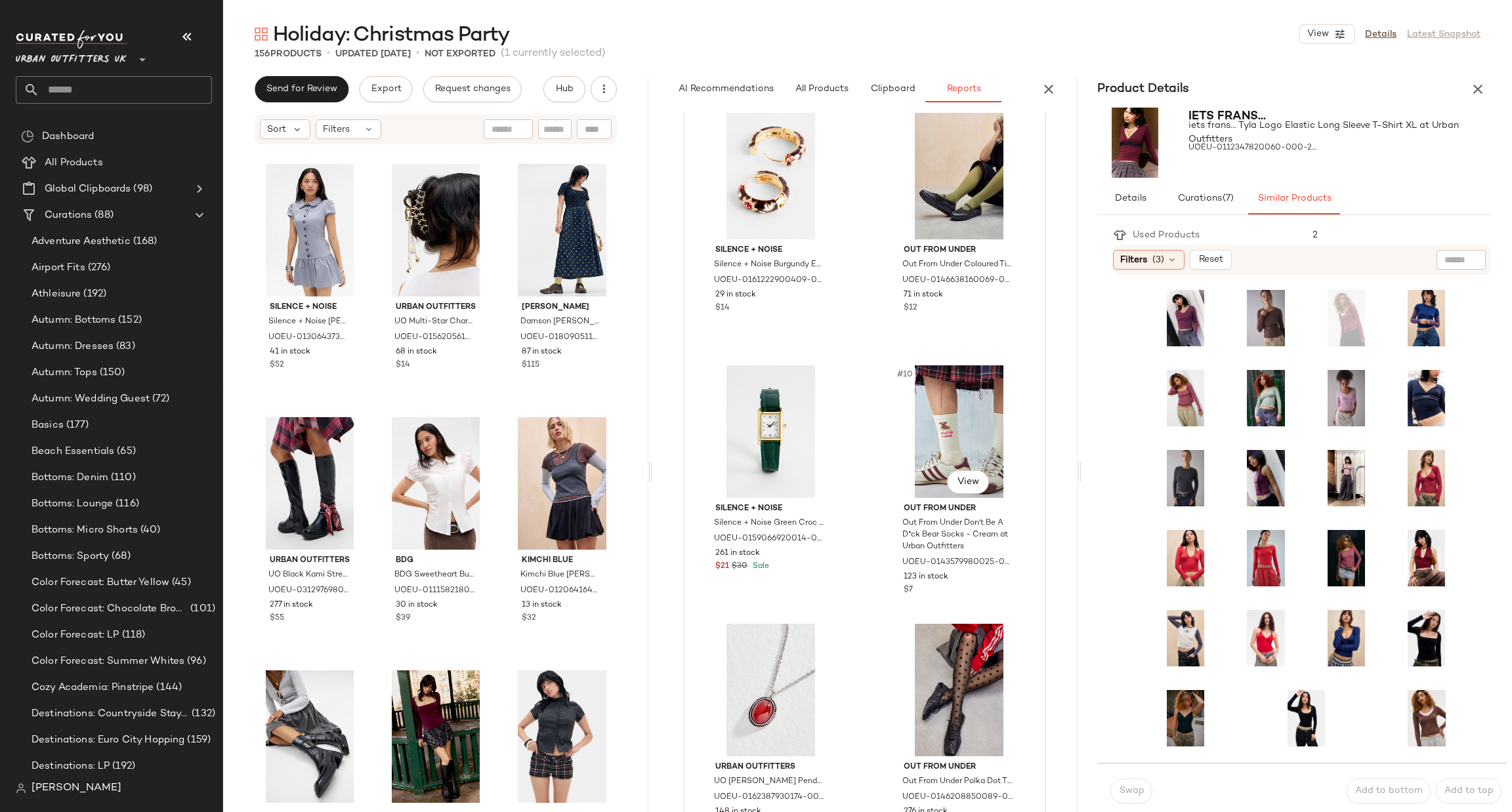
scroll to position [1762, 0]
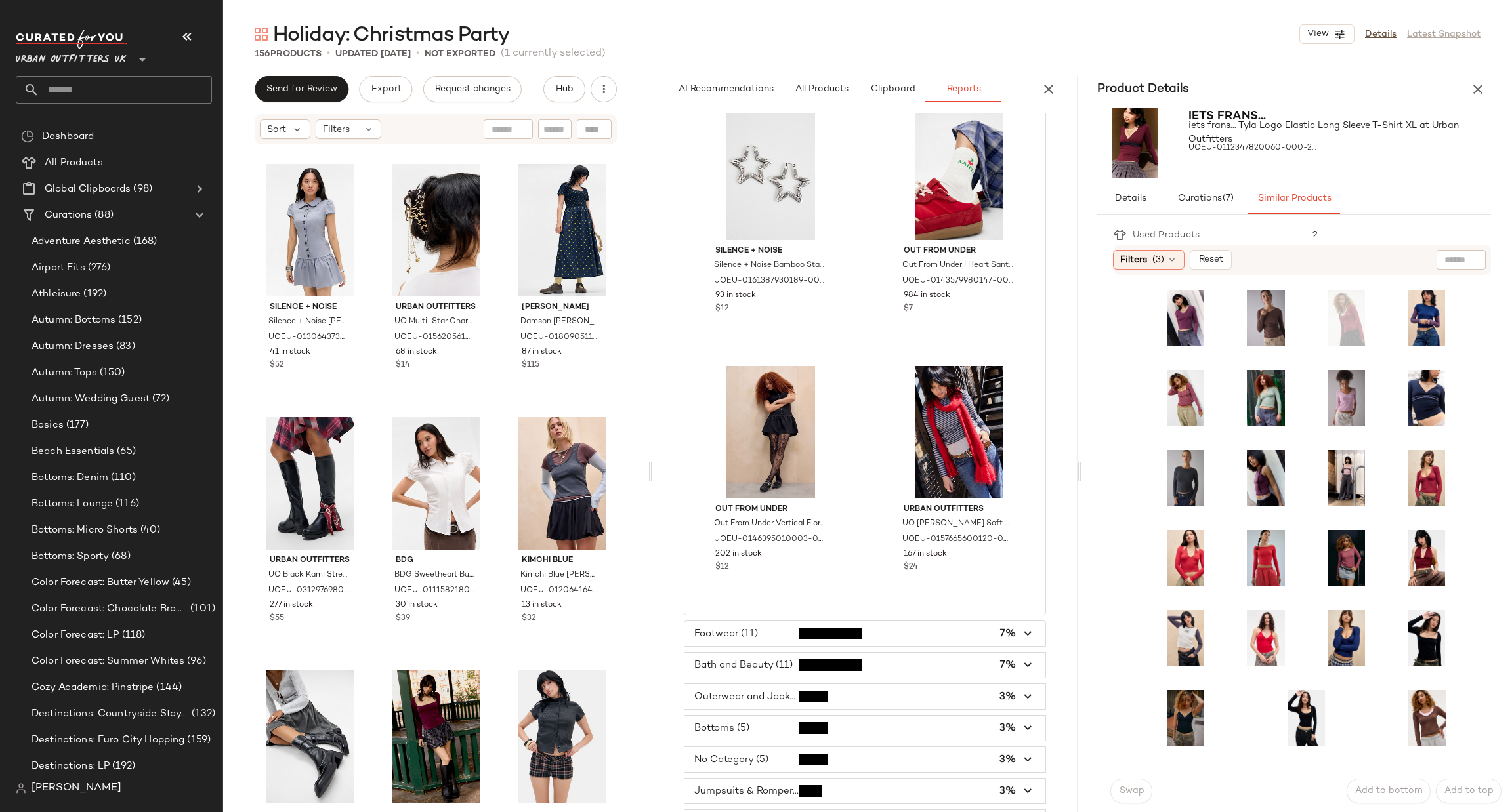
click at [897, 625] on span "button" at bounding box center [865, 634] width 361 height 24
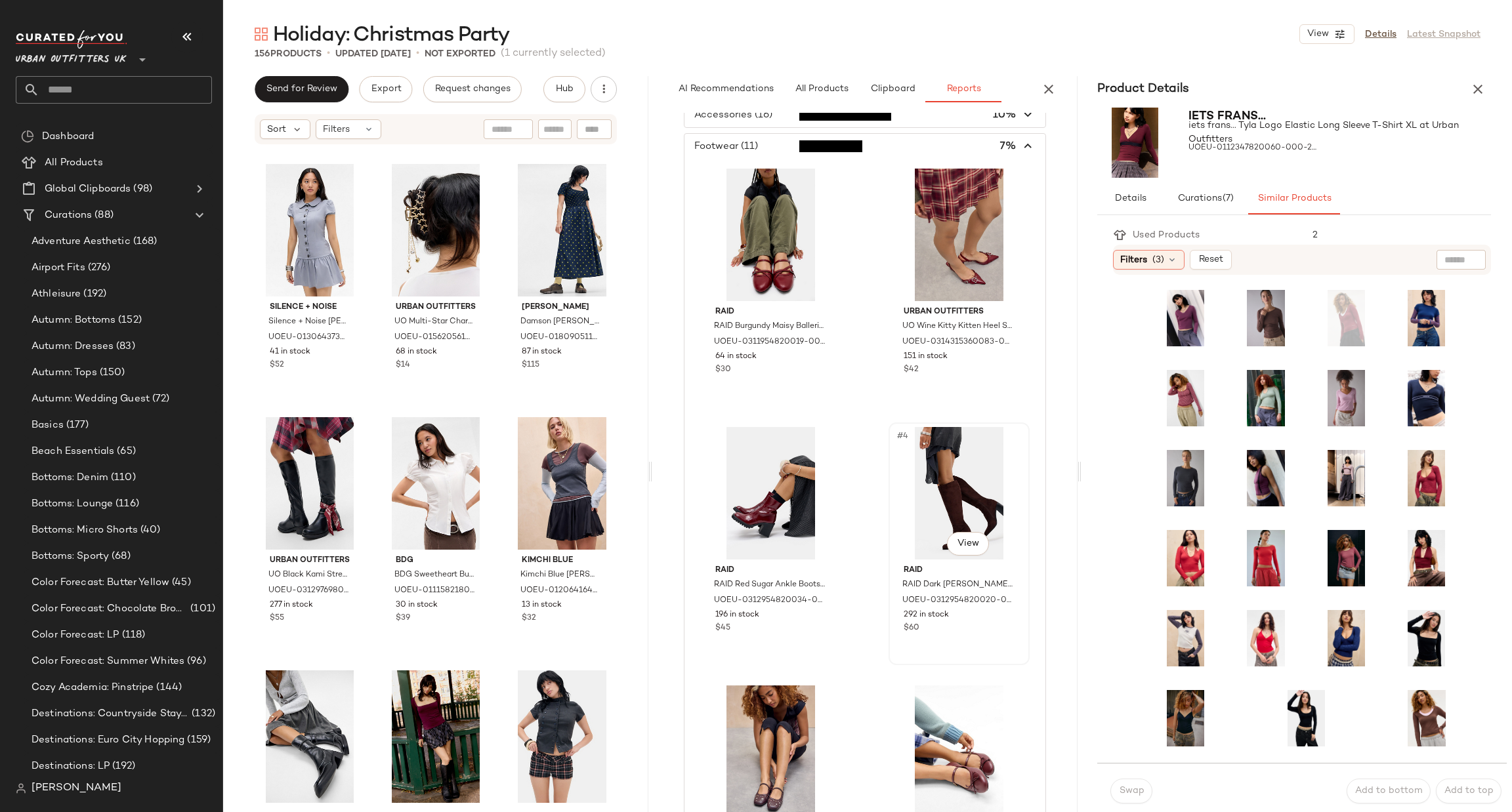
scroll to position [62, 0]
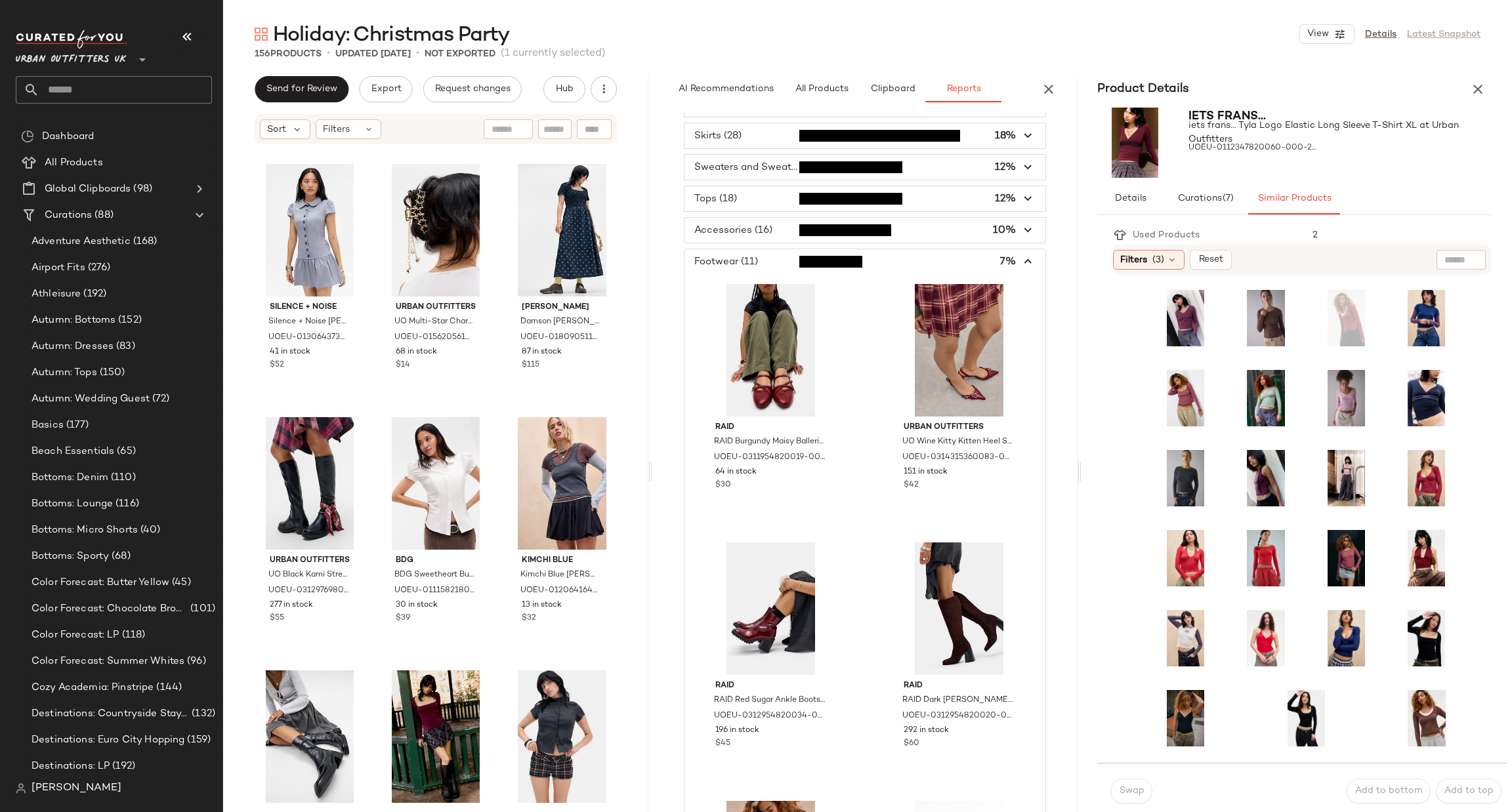
click at [837, 268] on span "button" at bounding box center [865, 262] width 361 height 24
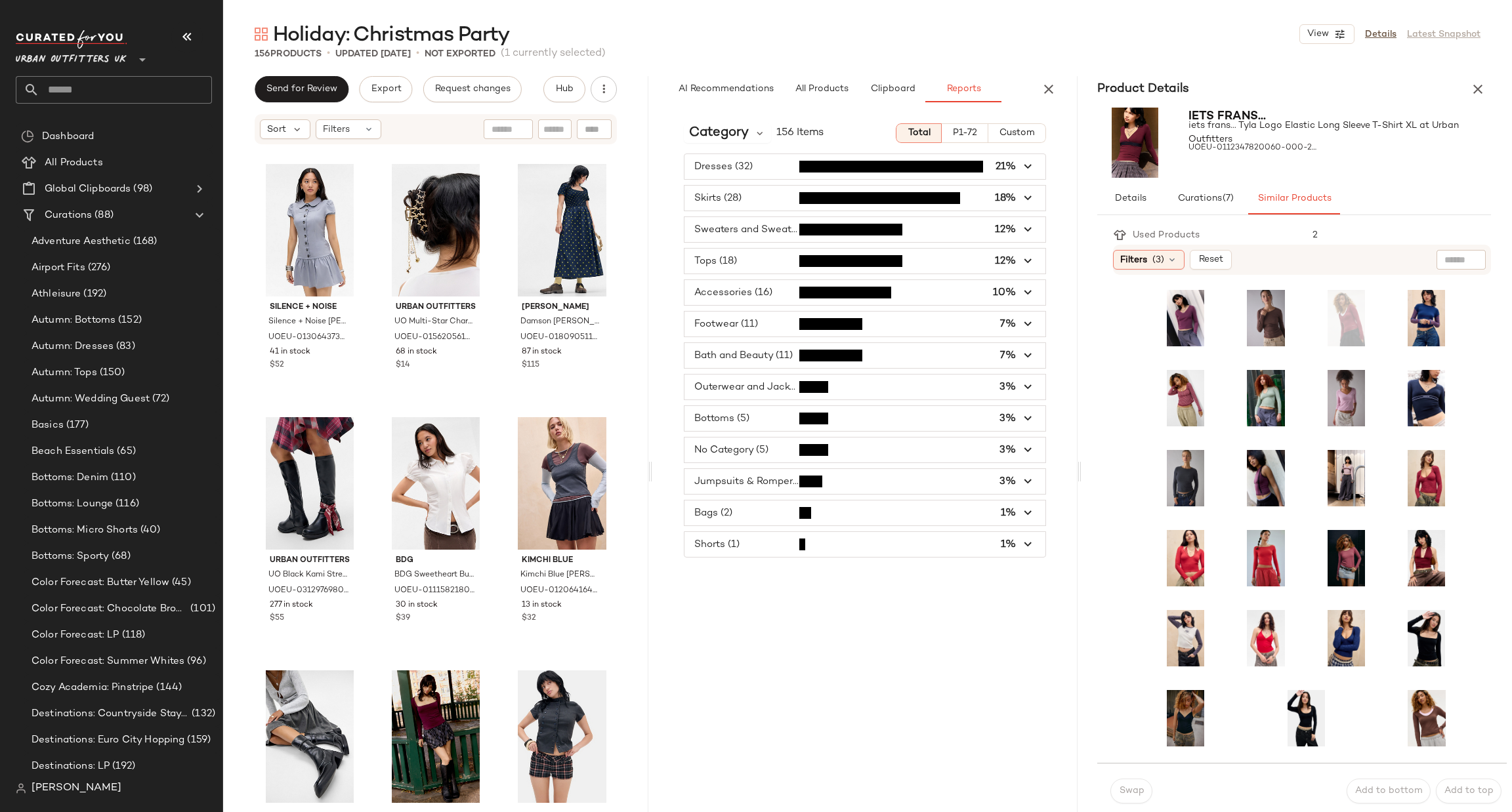
scroll to position [0, 0]
click at [828, 313] on span "button" at bounding box center [865, 324] width 361 height 24
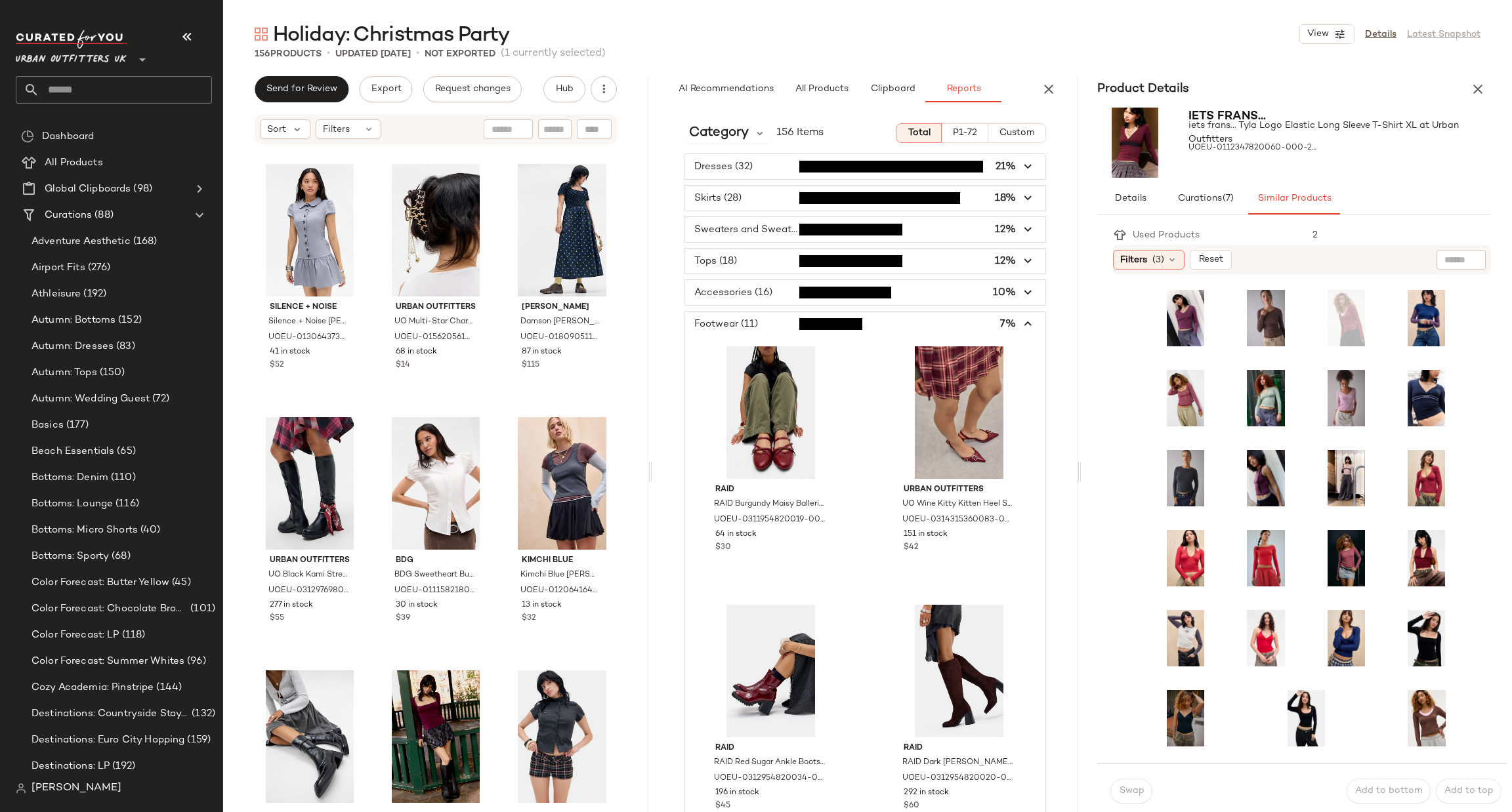
click at [828, 319] on span "button" at bounding box center [865, 324] width 361 height 24
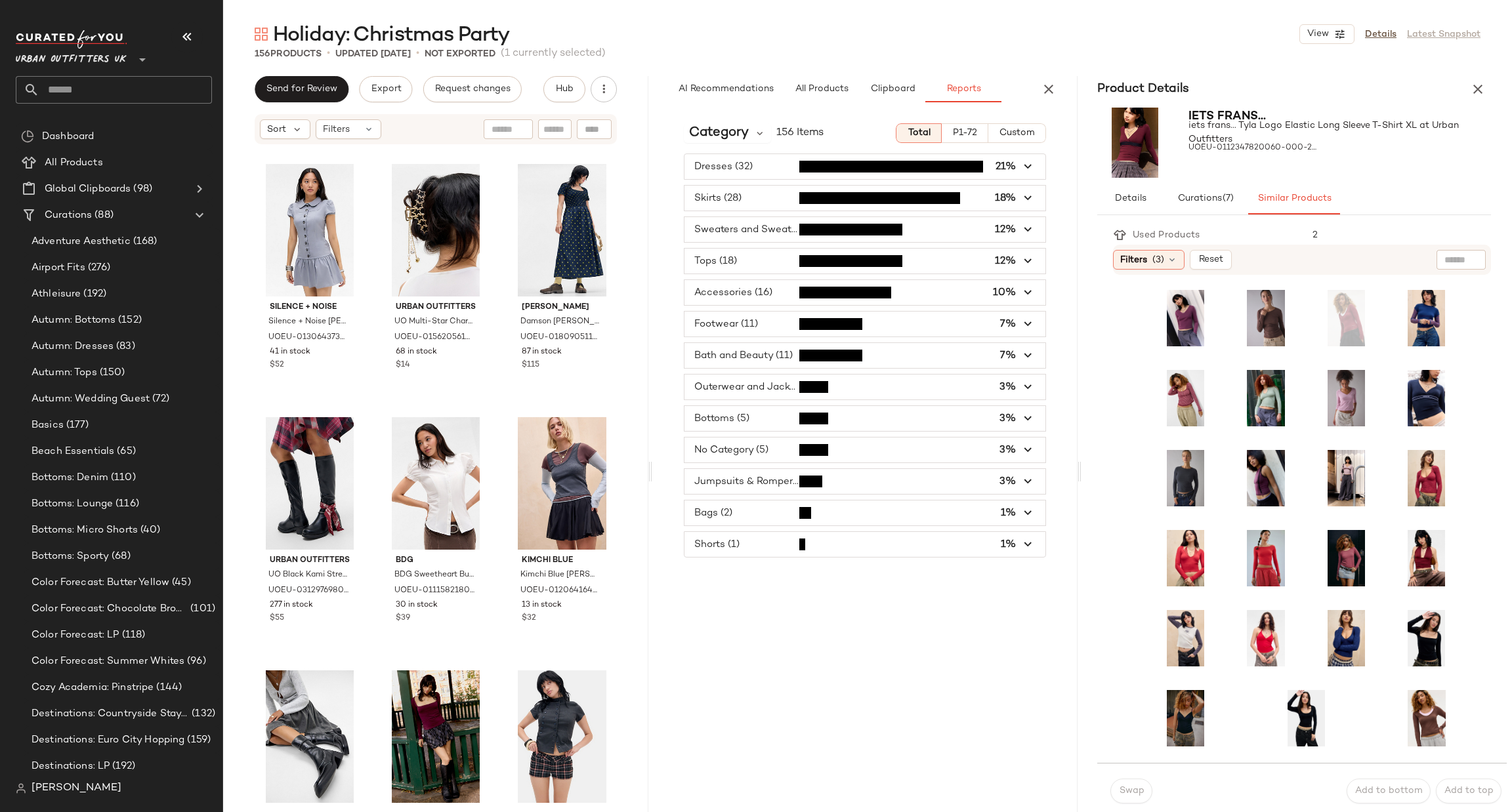
click at [829, 360] on span "button" at bounding box center [865, 355] width 361 height 24
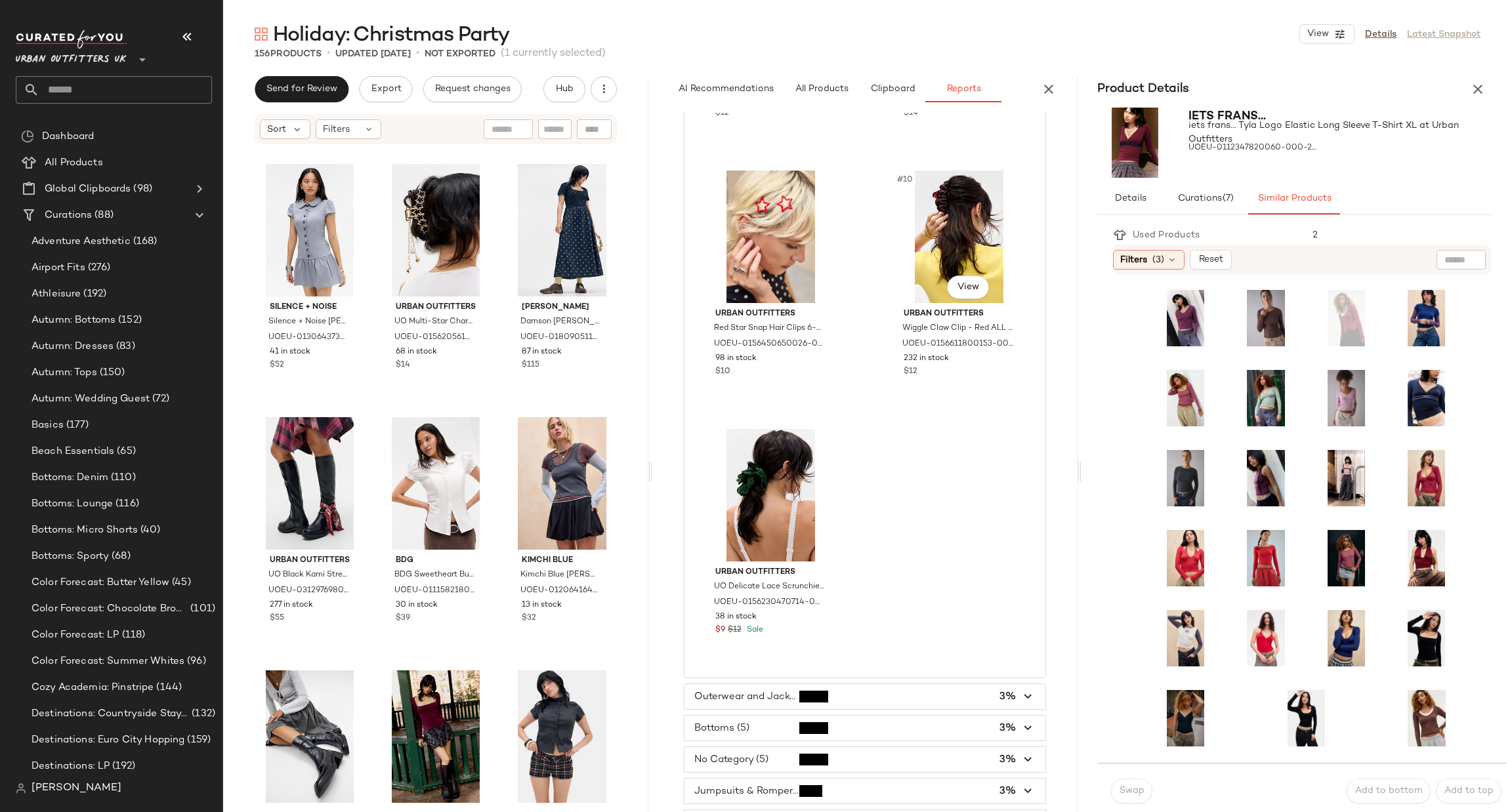
scroll to position [1243, 0]
click at [787, 705] on span "button" at bounding box center [865, 697] width 361 height 24
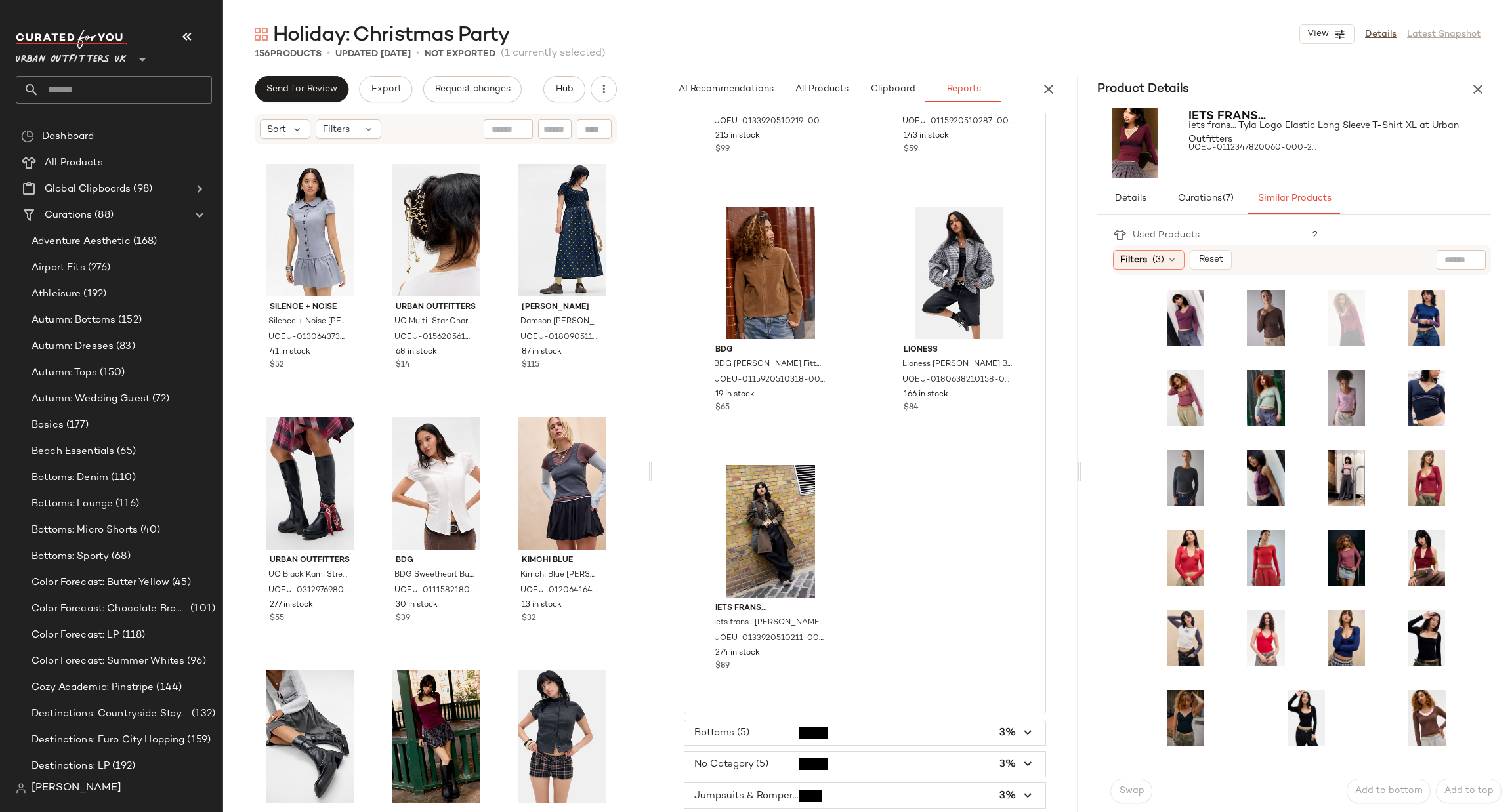
scroll to position [468, 0]
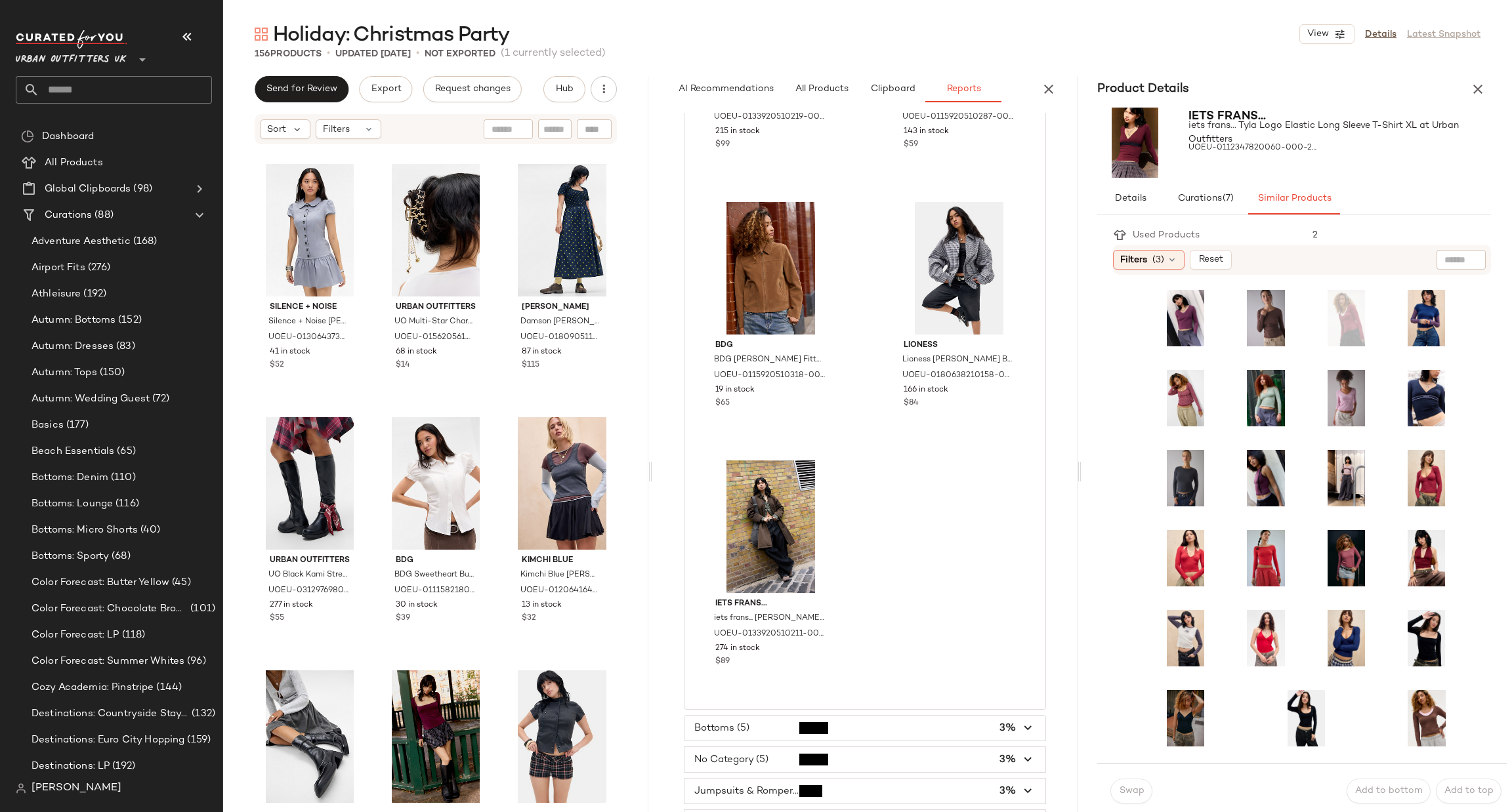
click at [845, 722] on span "button" at bounding box center [865, 728] width 361 height 24
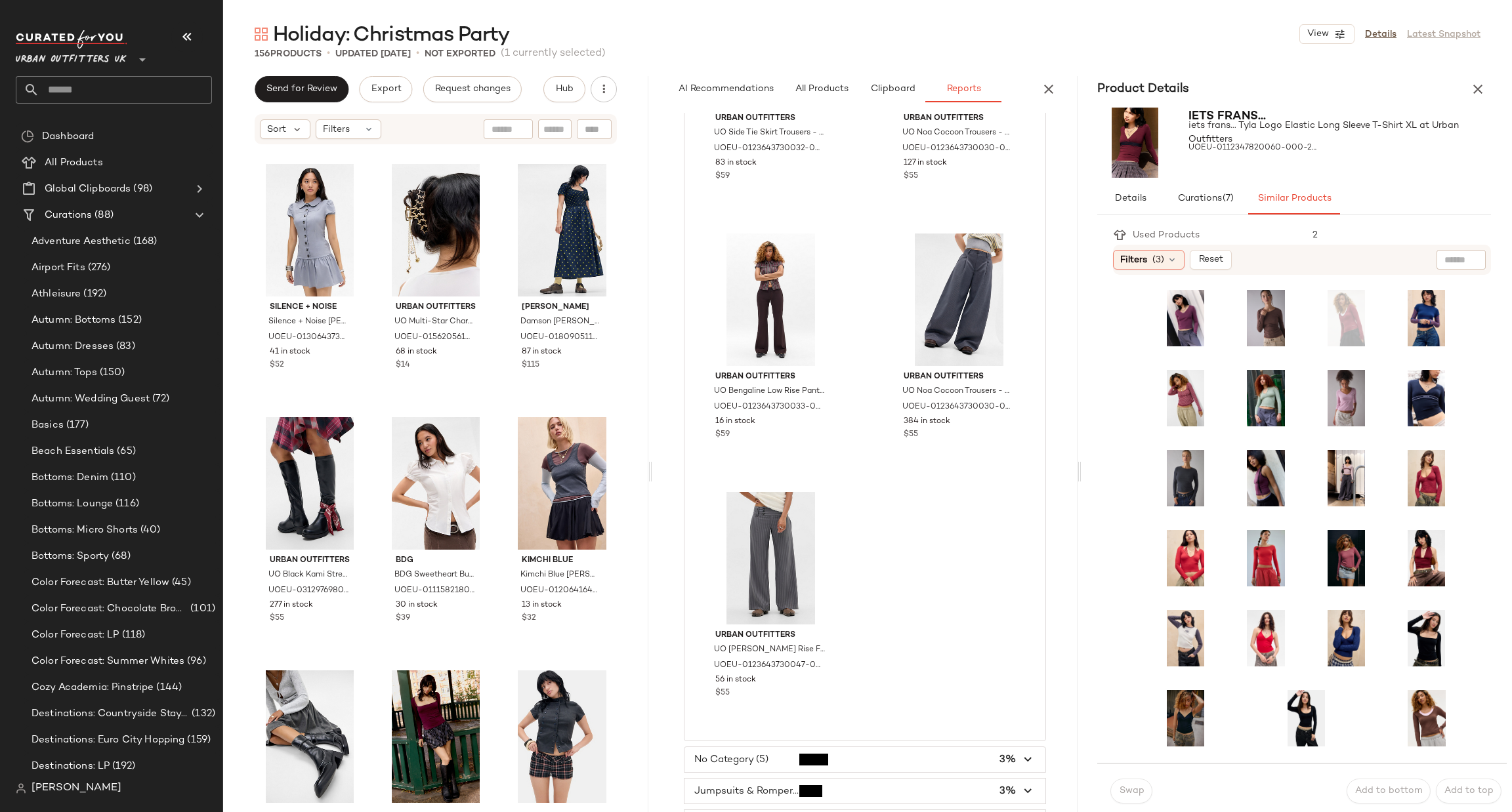
click at [892, 748] on span "button" at bounding box center [865, 760] width 361 height 24
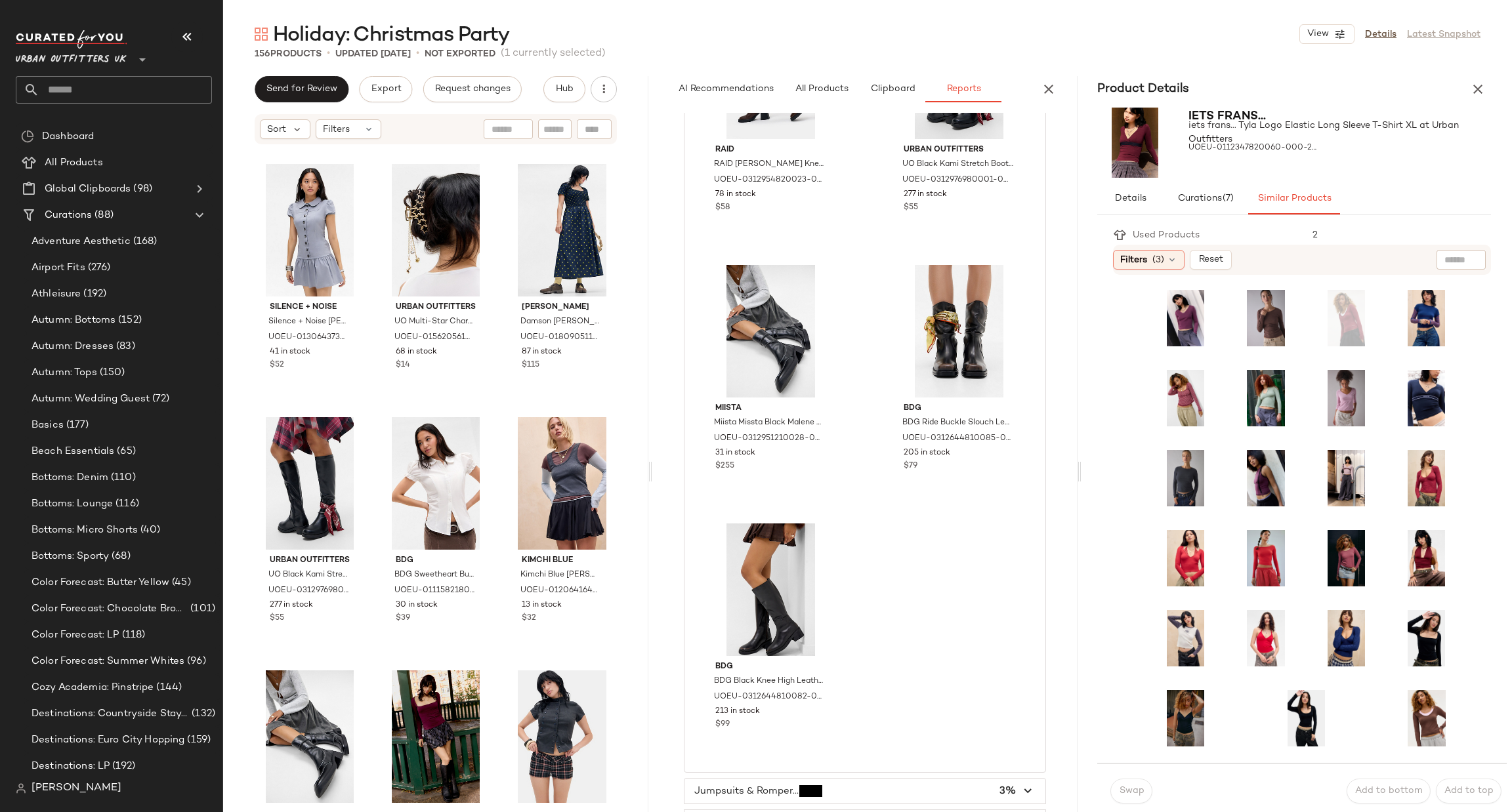
click at [895, 780] on span "button" at bounding box center [865, 791] width 361 height 24
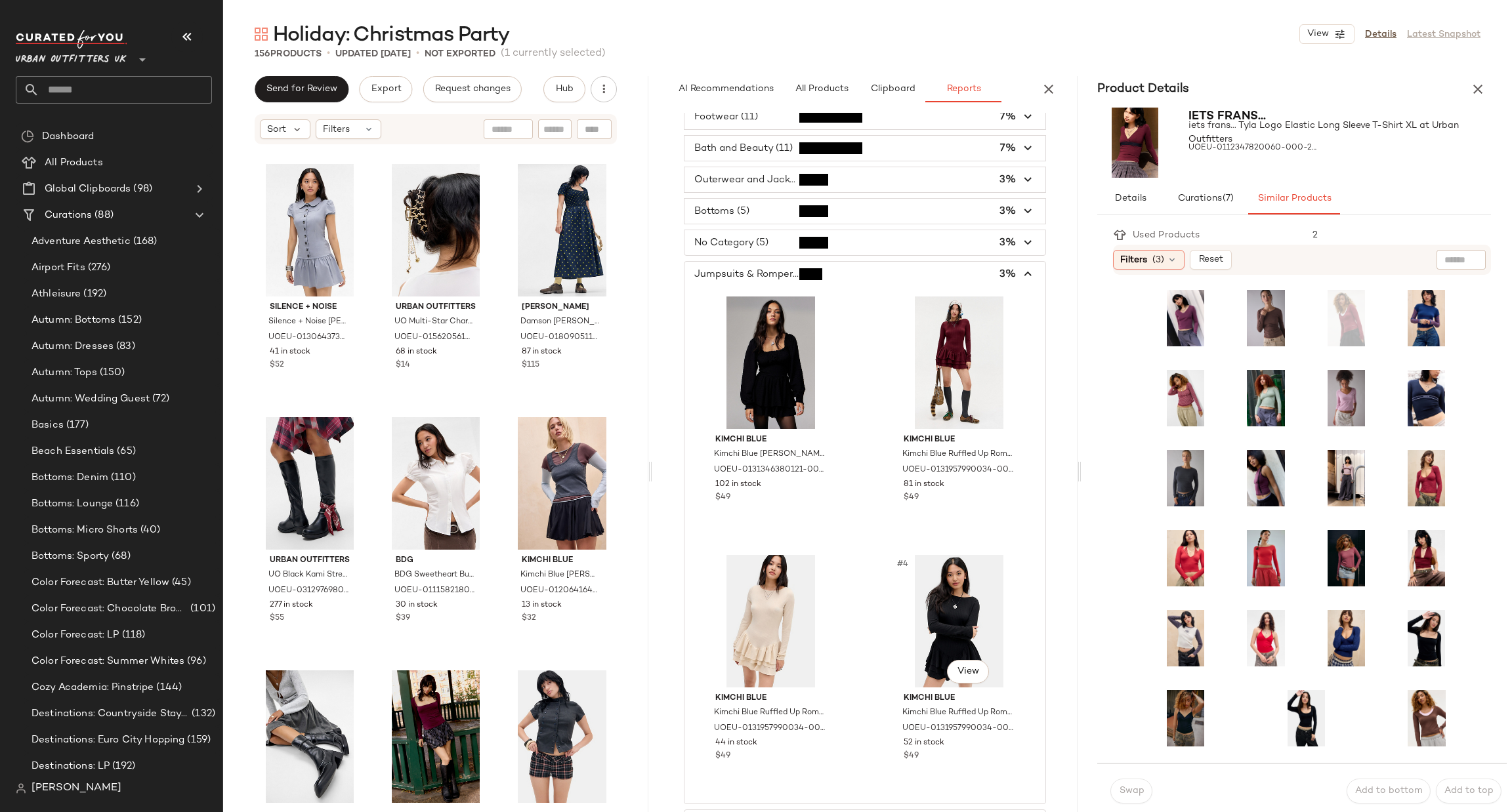
scroll to position [210, 0]
click at [872, 235] on span "button" at bounding box center [865, 243] width 361 height 24
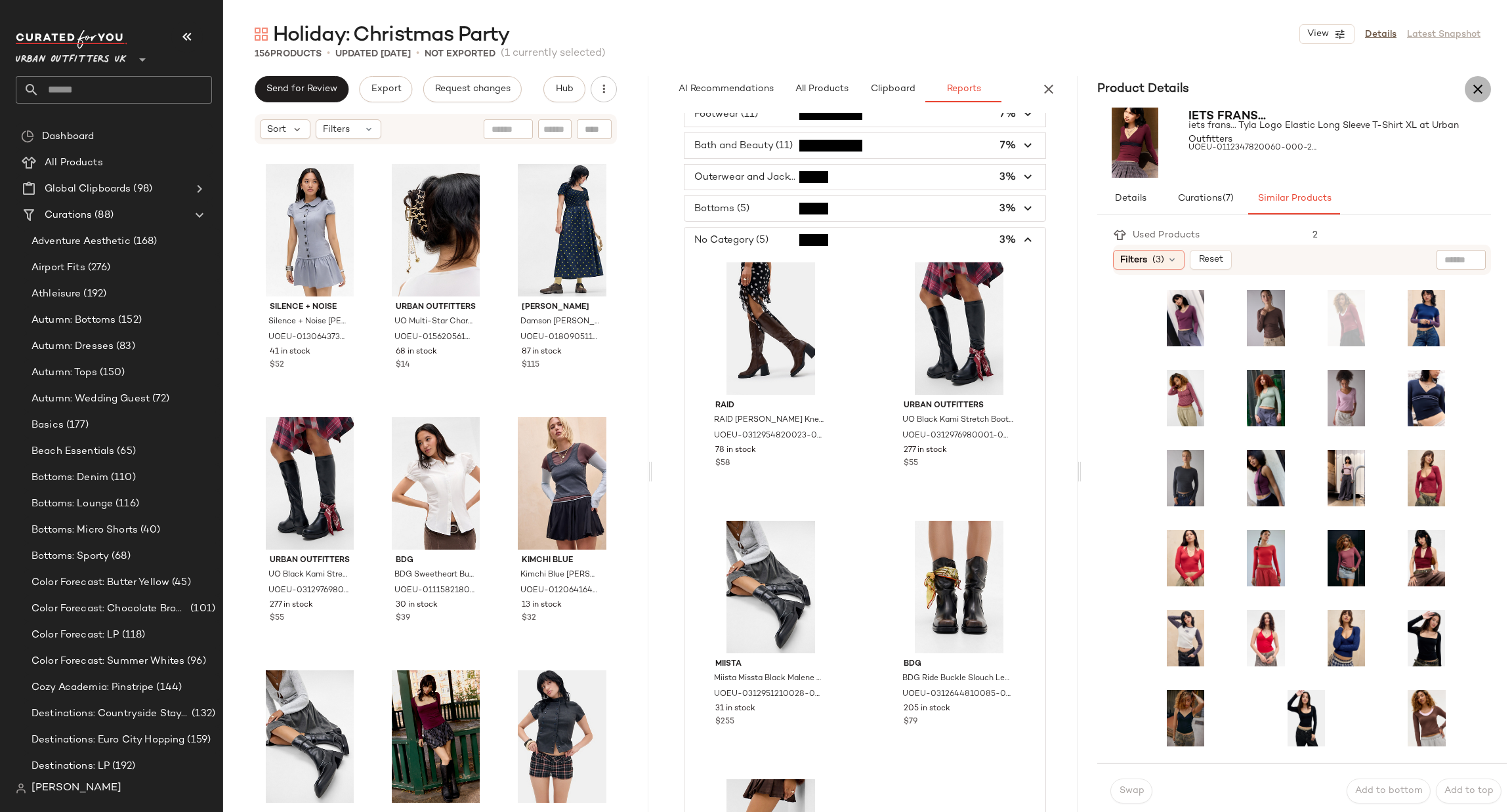
click at [1484, 96] on icon "button" at bounding box center [1478, 89] width 16 height 16
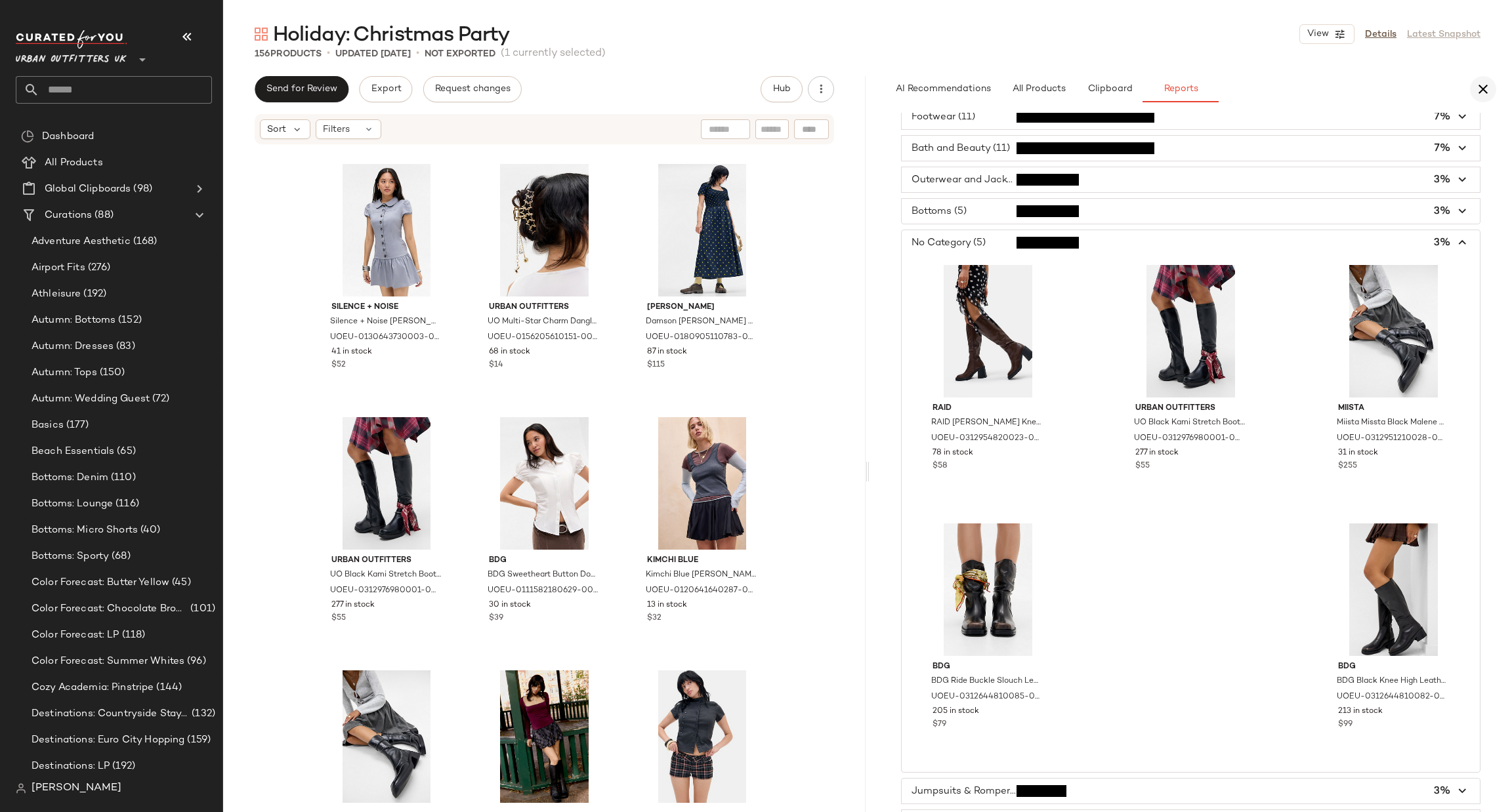
click at [1478, 95] on icon "button" at bounding box center [1483, 89] width 16 height 16
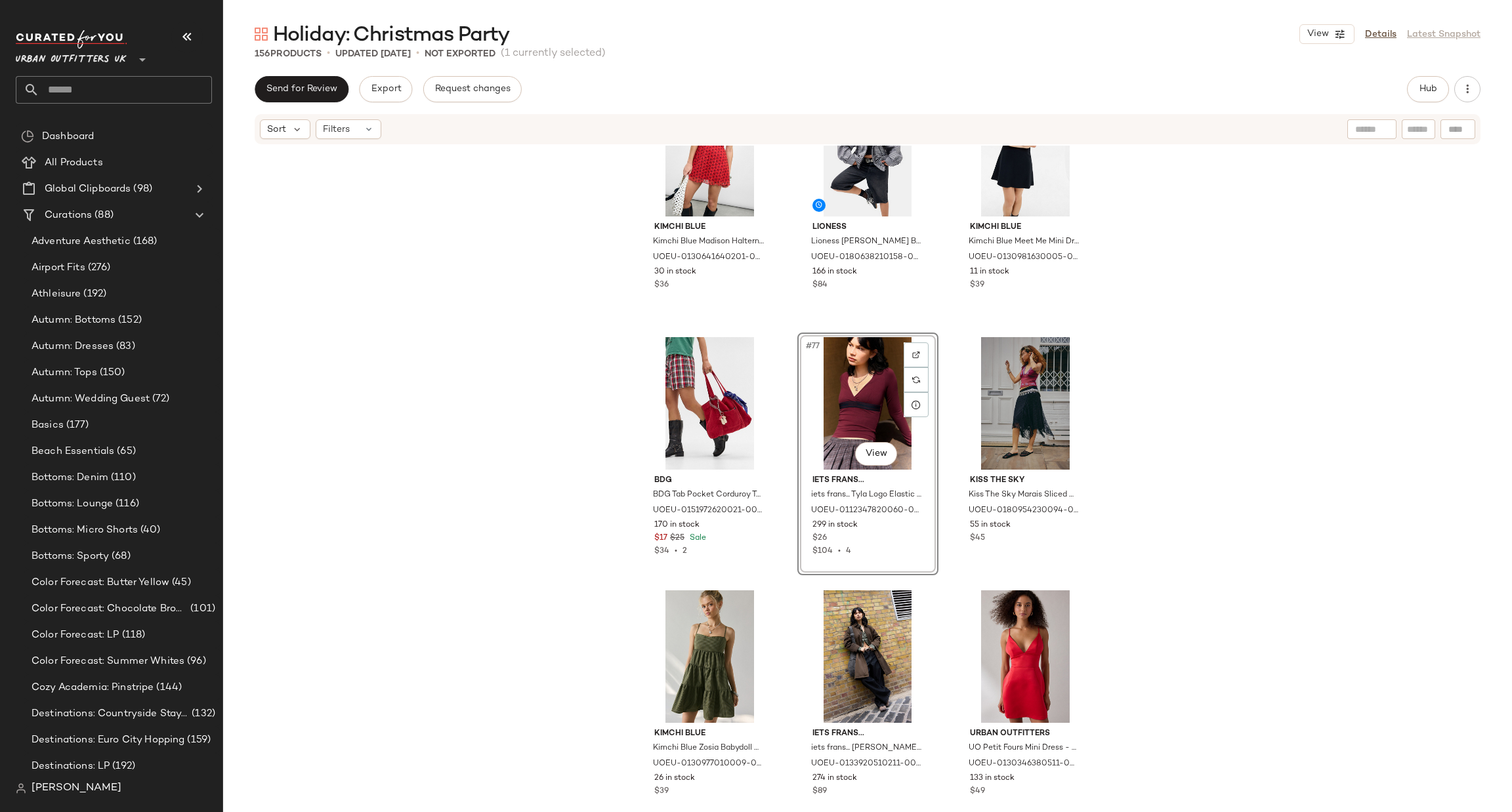
scroll to position [6015, 0]
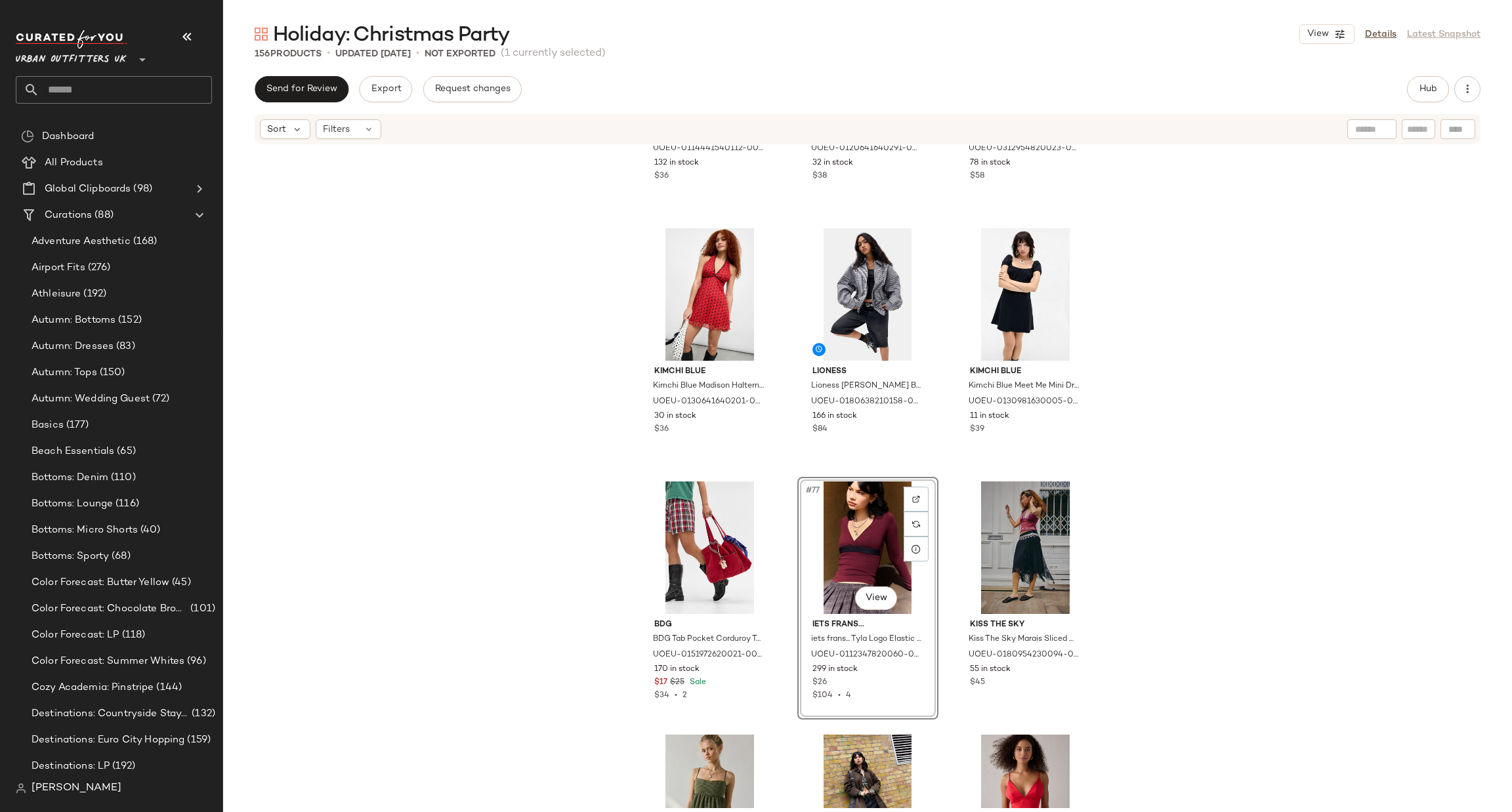
click at [1407, 333] on div "Urban Outfitters UO Rylee Bardot Top - Lime L at Urban Outfitters UOEU-01144415…" at bounding box center [868, 478] width 1289 height 663
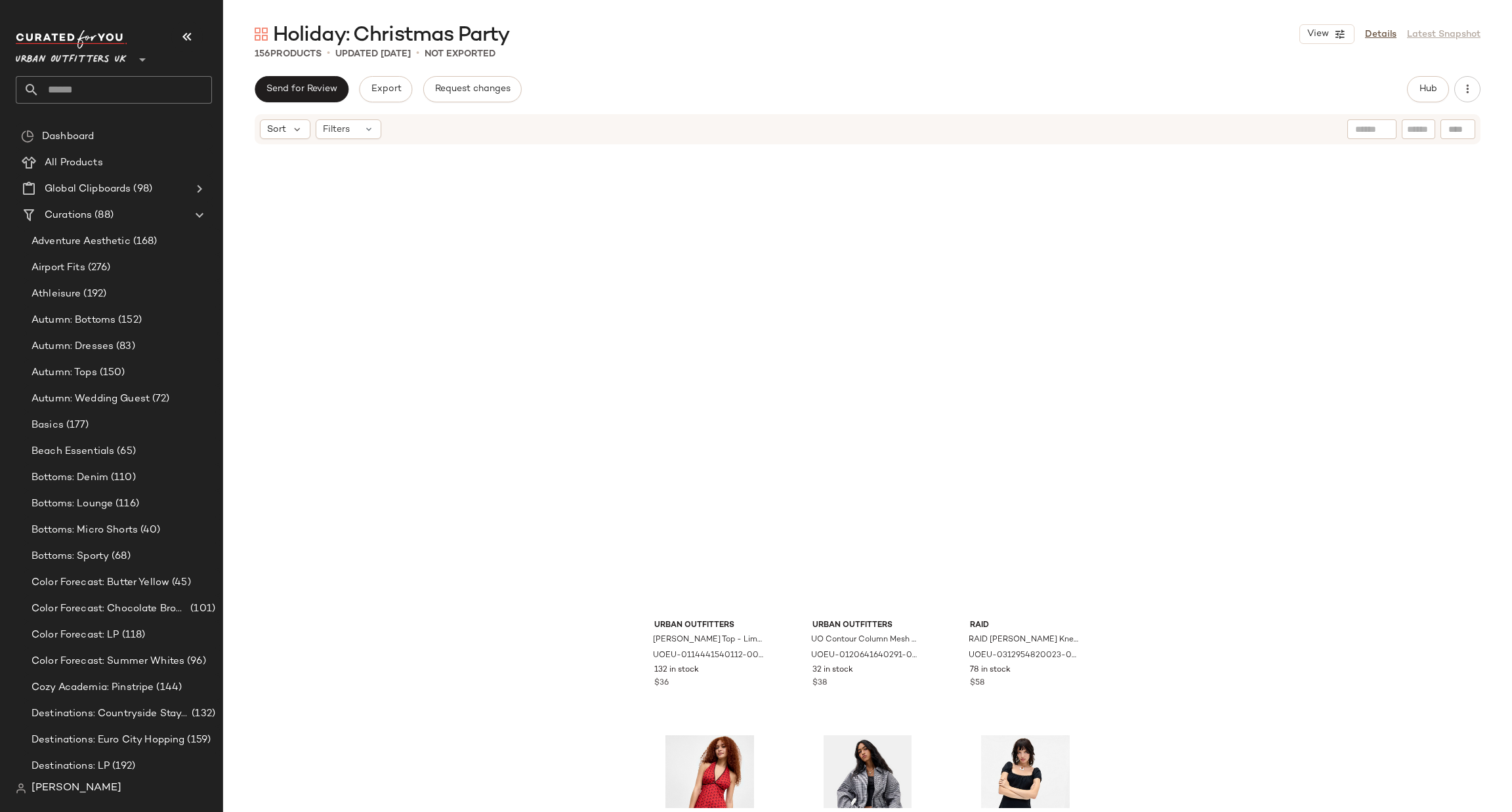
scroll to position [5424, 0]
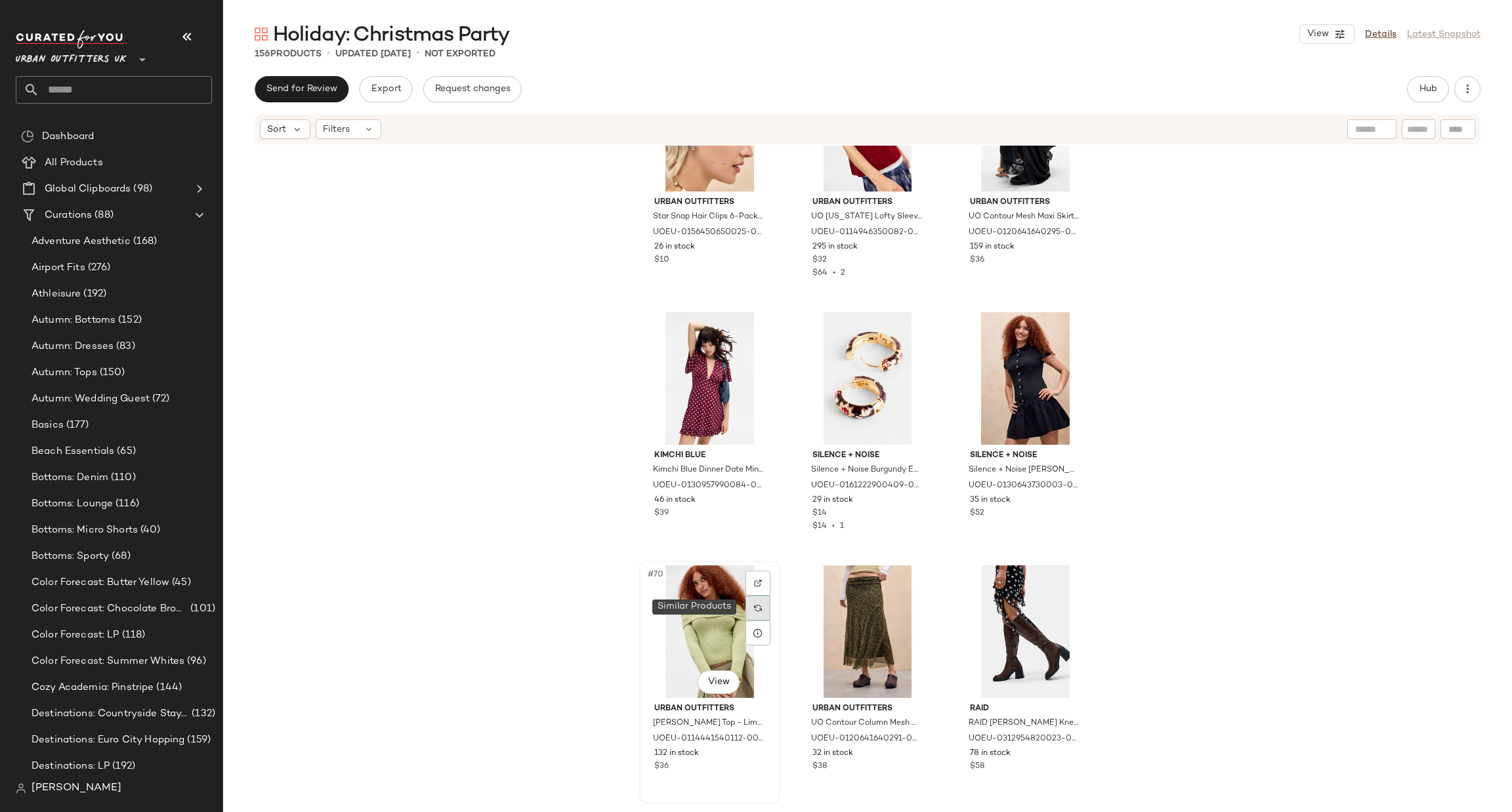
click at [750, 607] on div at bounding box center [757, 609] width 24 height 24
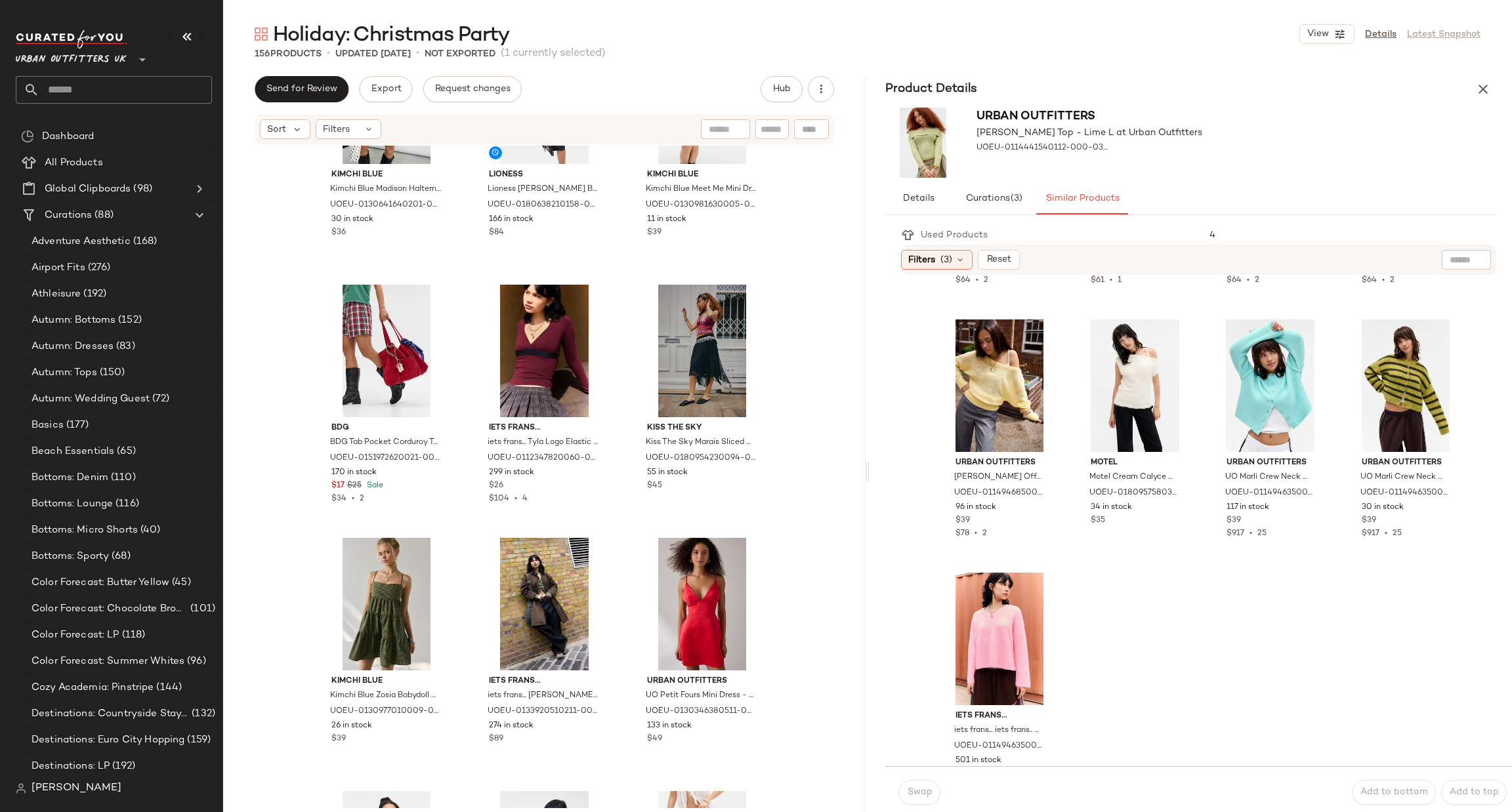
scroll to position [788, 0]
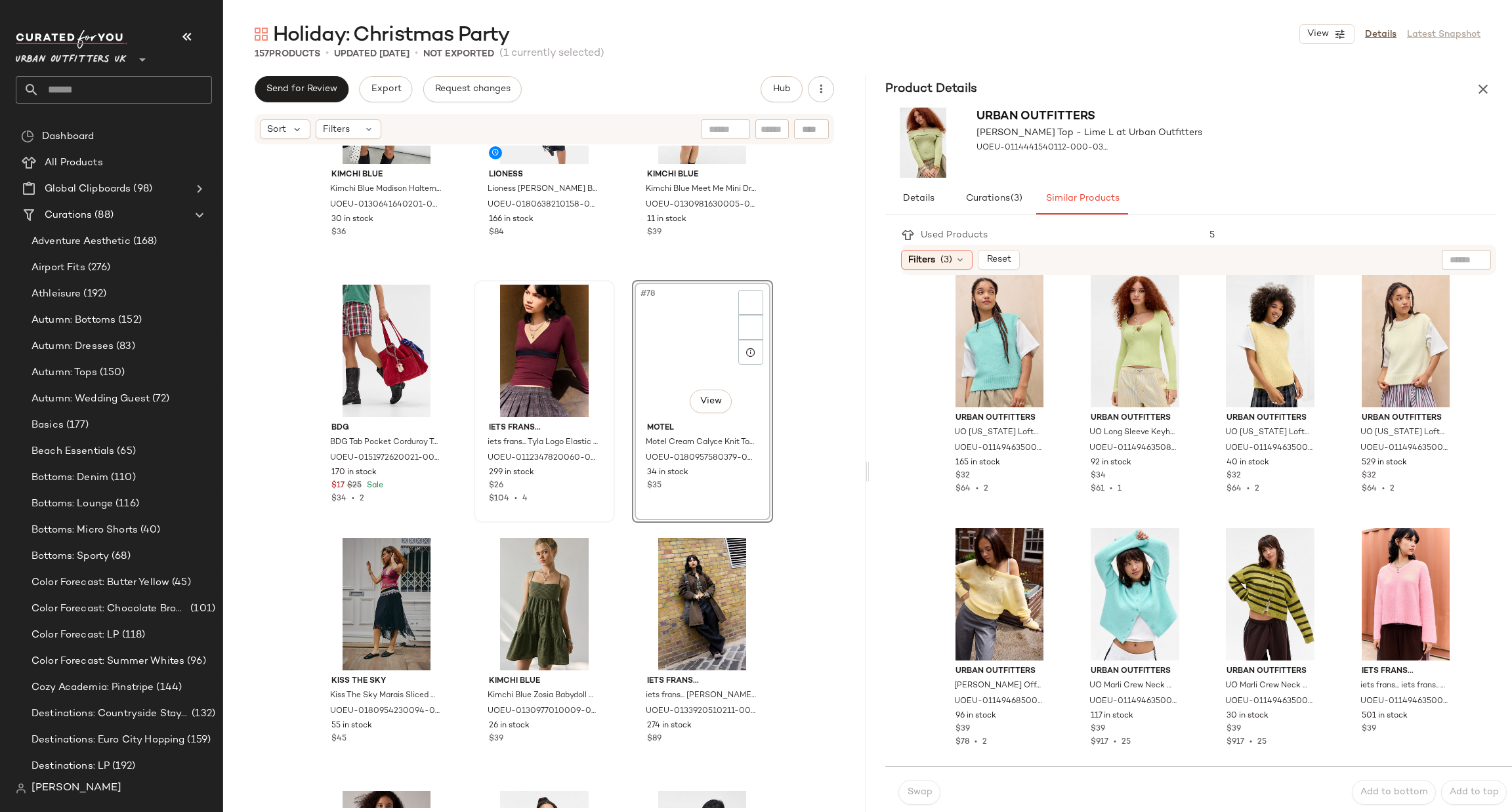
scroll to position [774, 0]
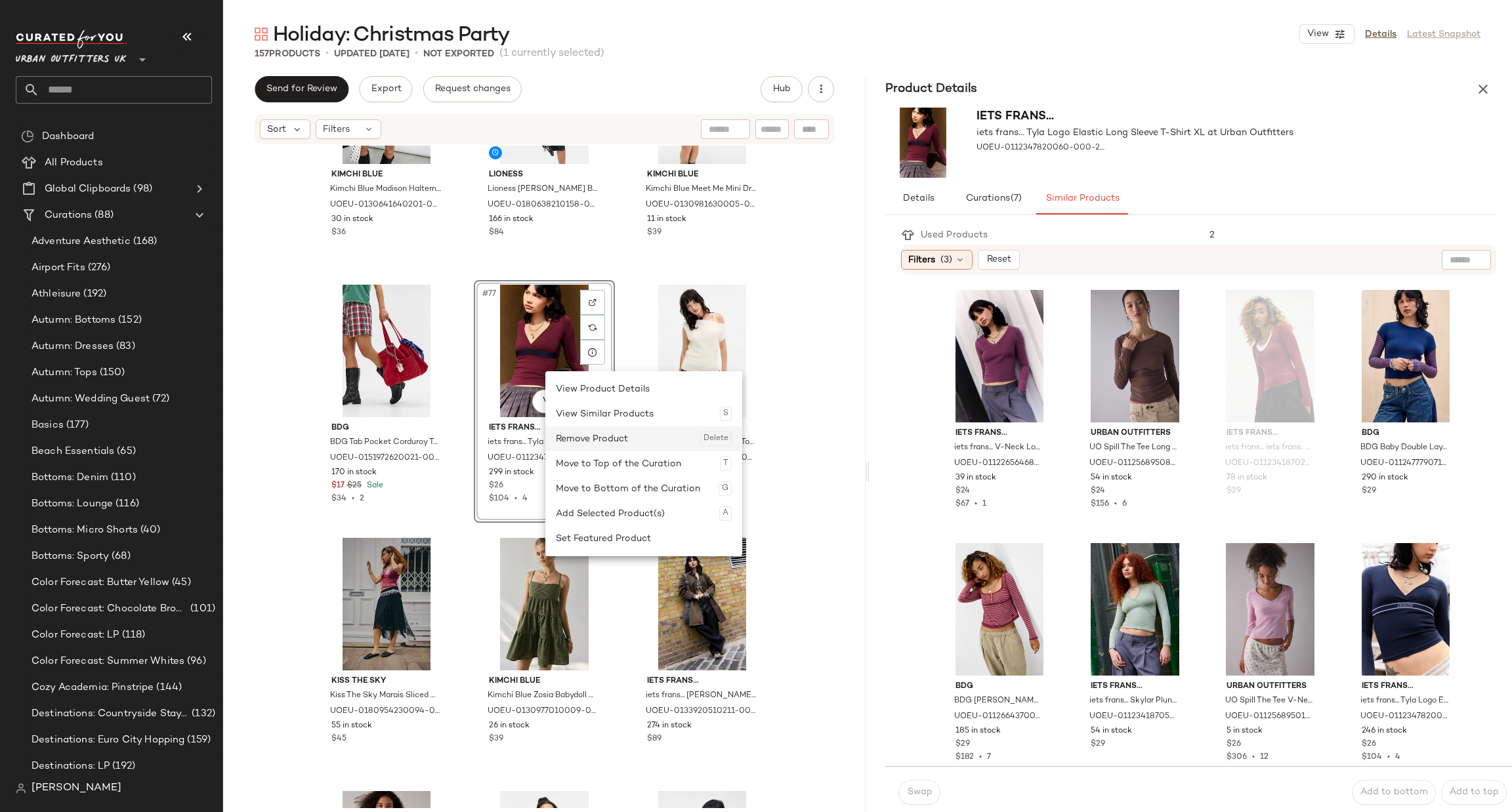
click at [582, 439] on div "Remove Product Delete" at bounding box center [643, 439] width 176 height 24
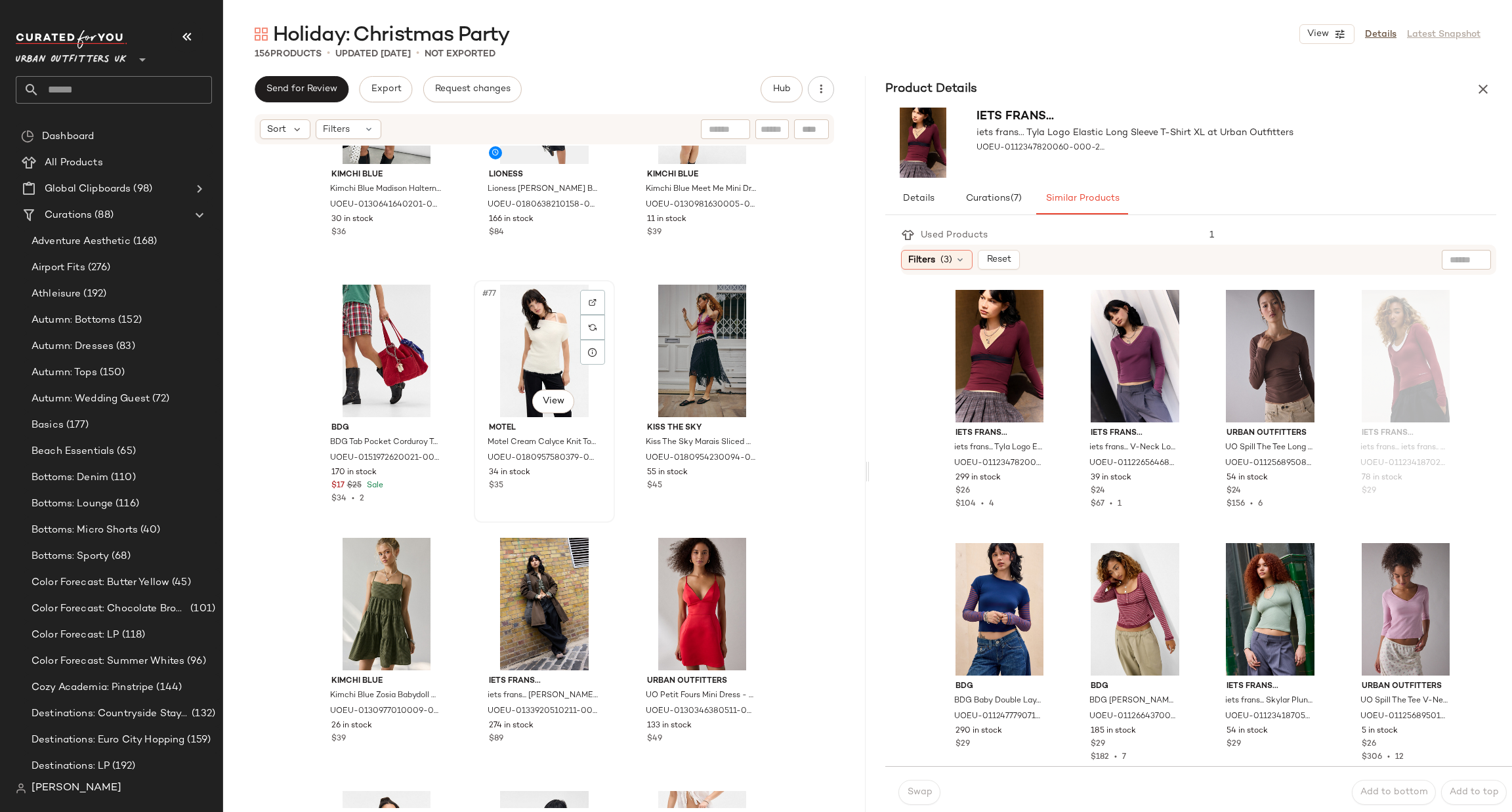
click at [555, 376] on div "#77 View" at bounding box center [545, 350] width 132 height 133
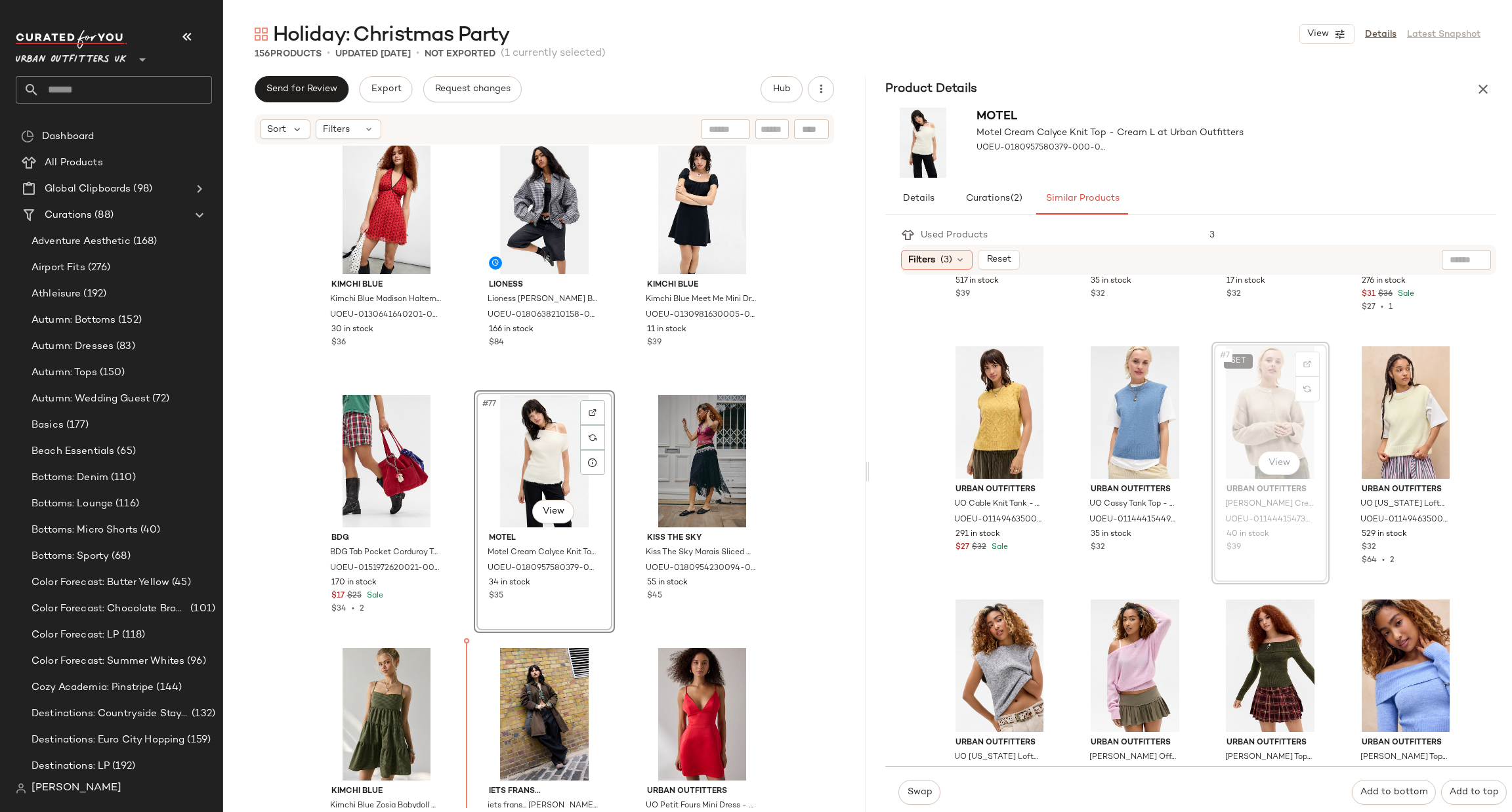
scroll to position [6107, 0]
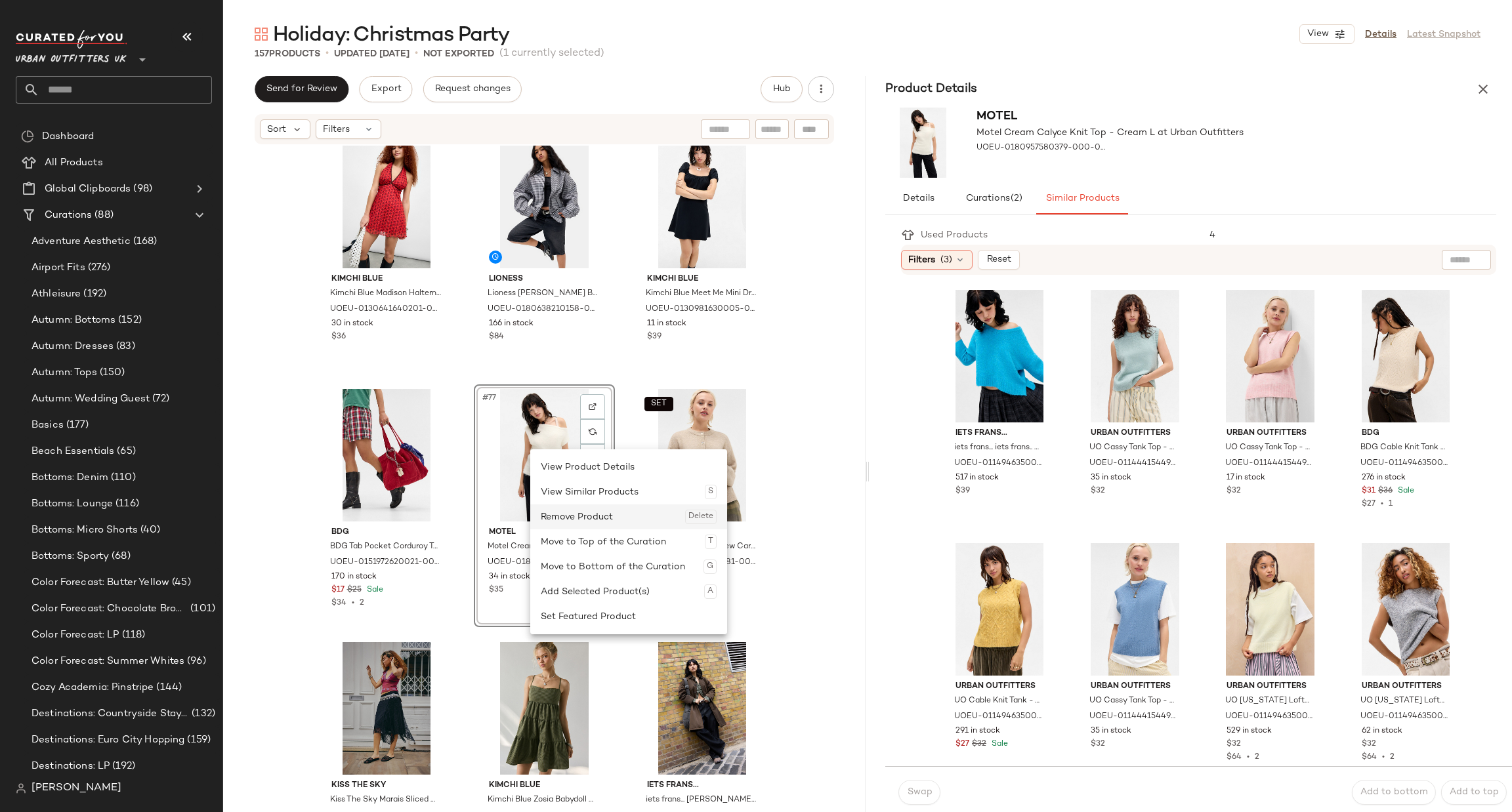
click at [610, 521] on div "Remove Product Delete" at bounding box center [628, 517] width 176 height 24
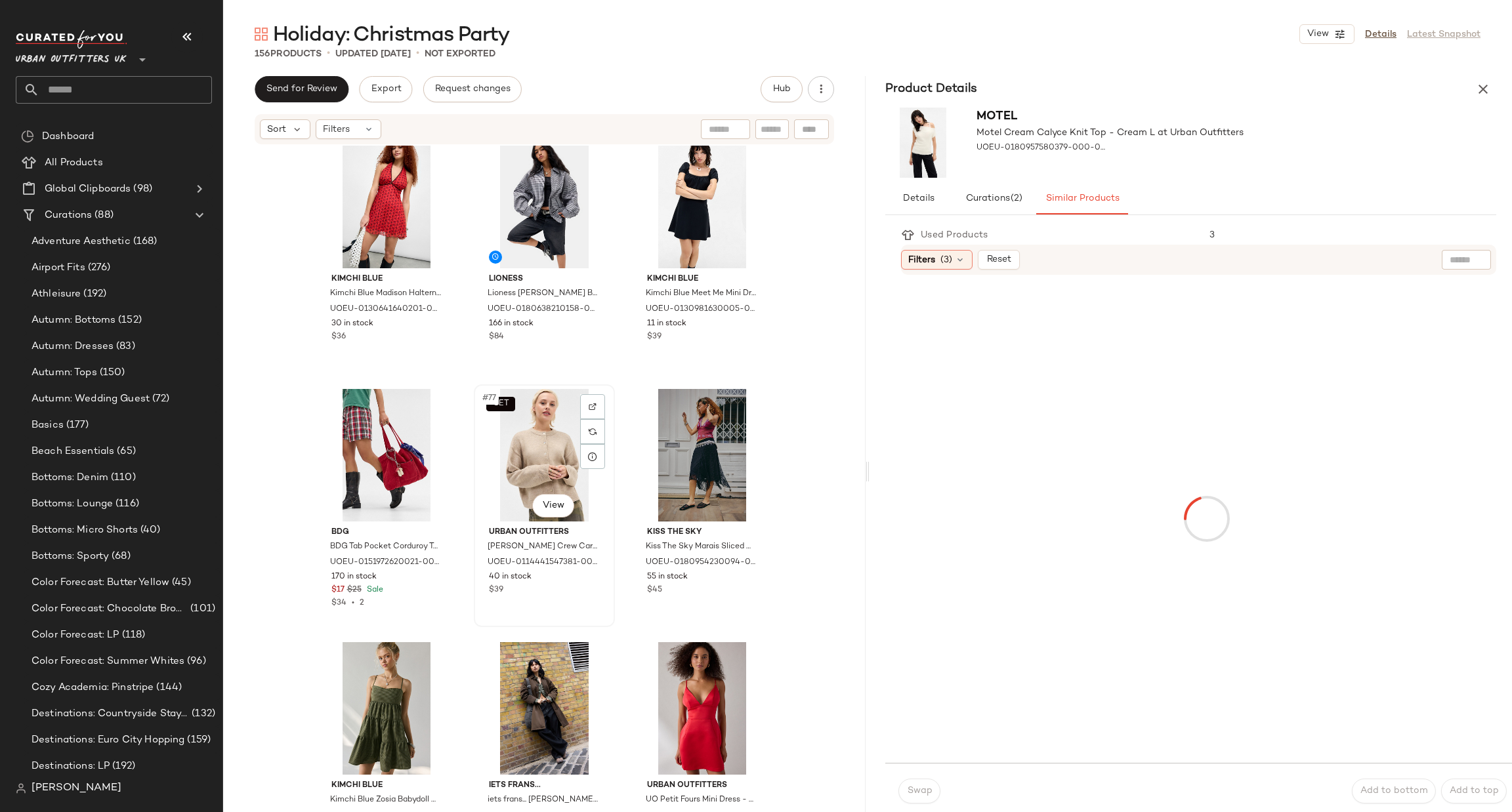
click at [550, 469] on div "SET #77 View" at bounding box center [545, 455] width 132 height 133
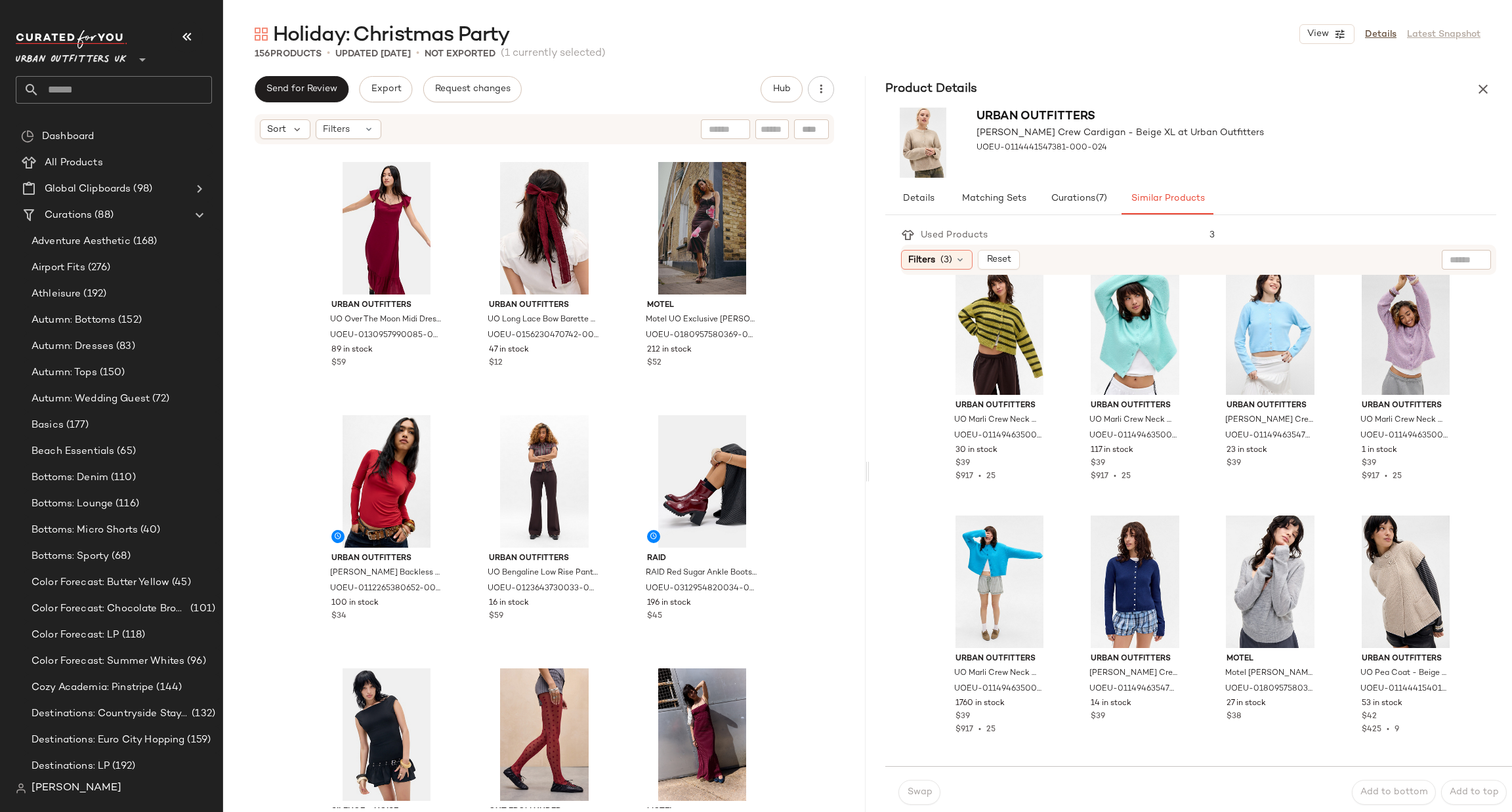
scroll to position [1584, 0]
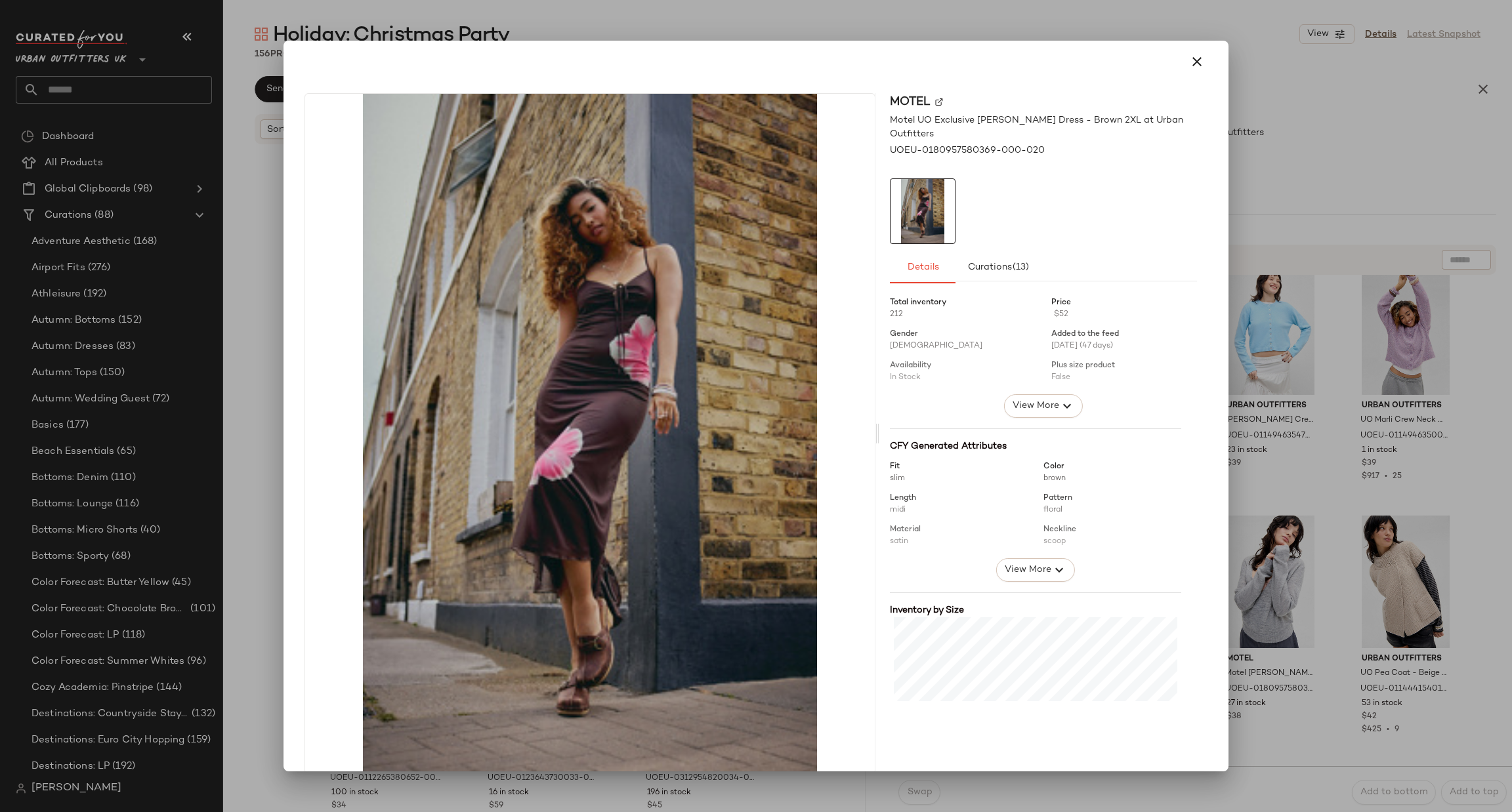
click at [1303, 300] on div at bounding box center [756, 406] width 1512 height 812
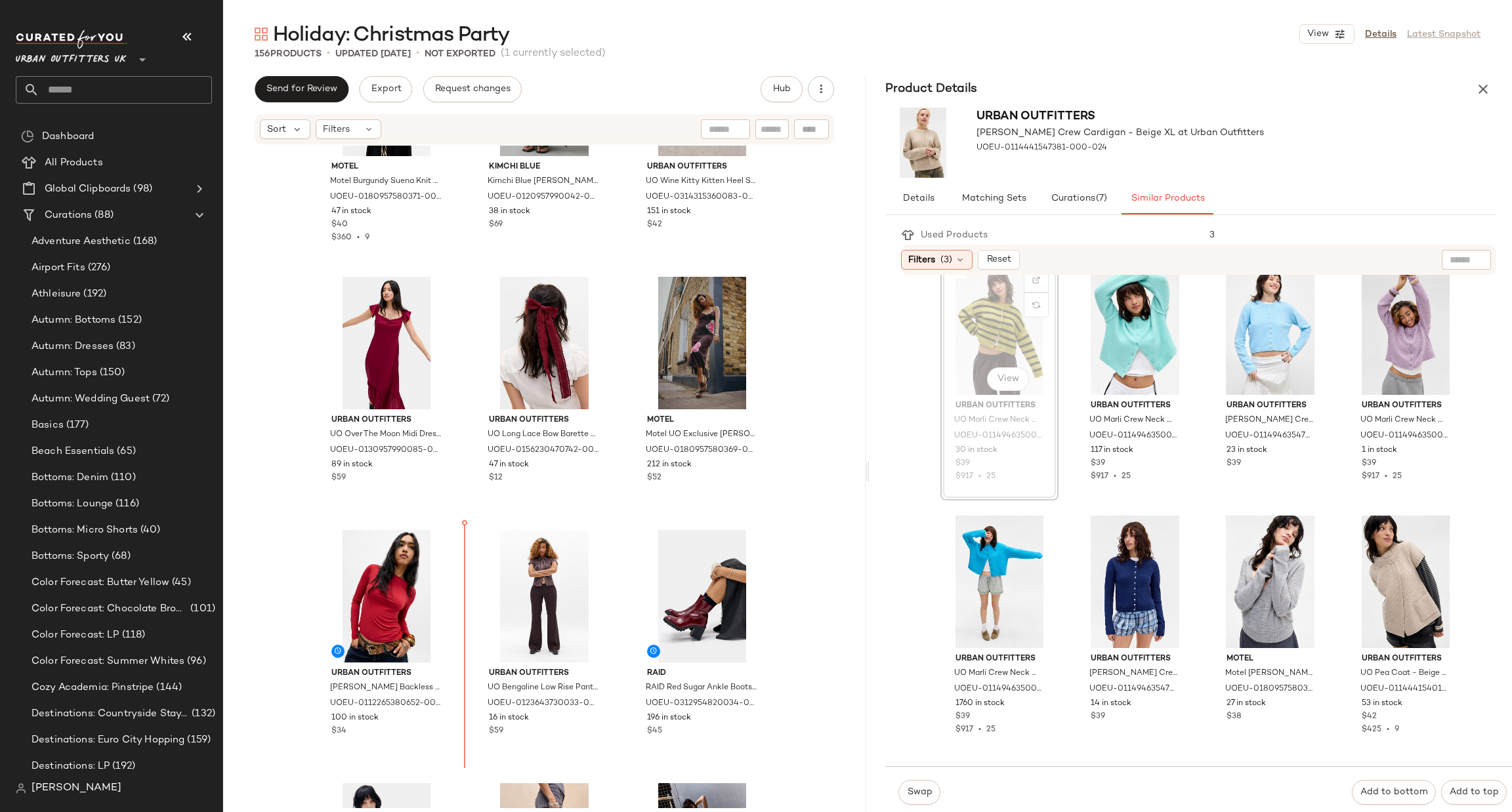
scroll to position [1696, 0]
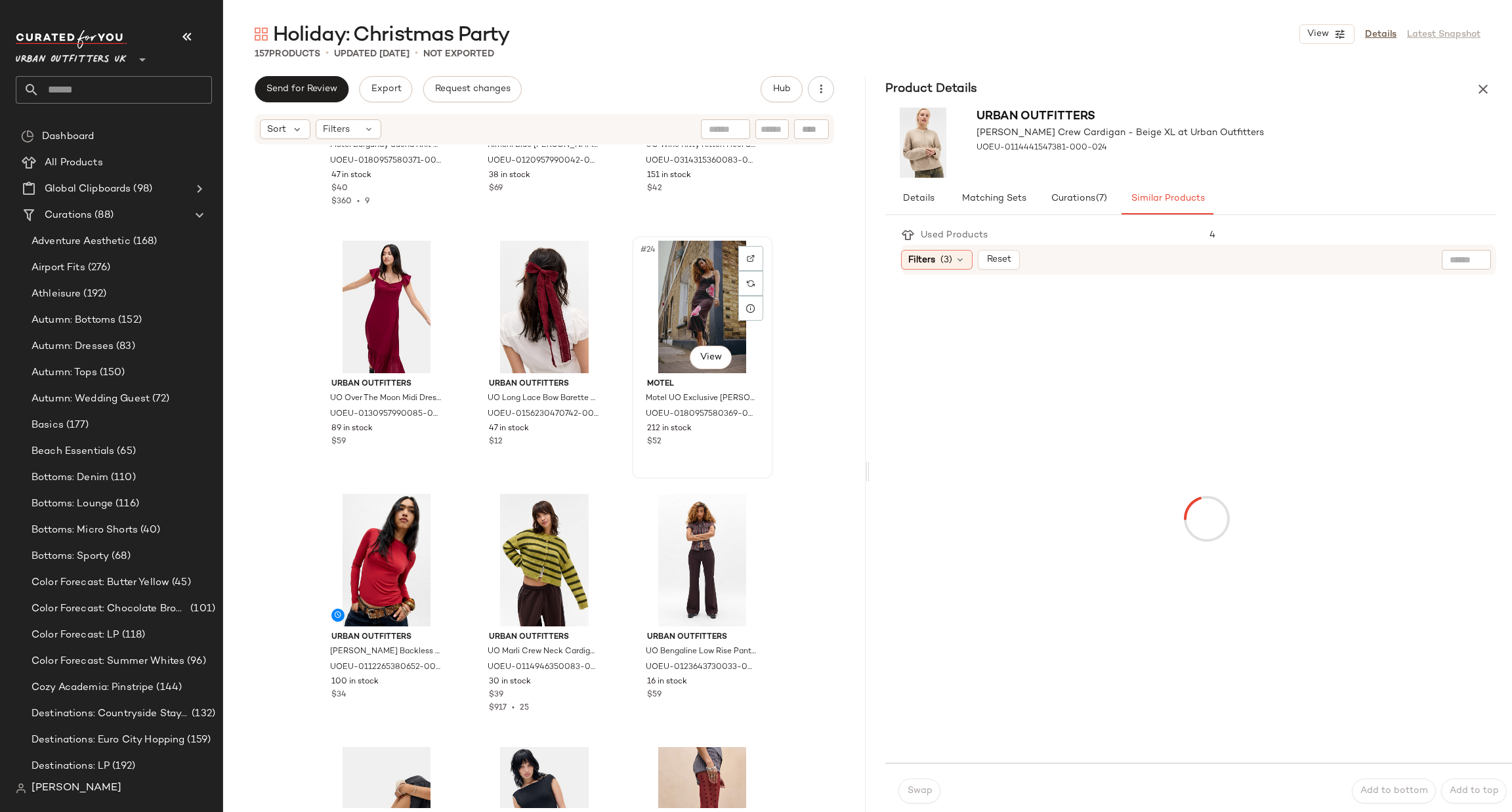
click at [682, 317] on div "#24 View" at bounding box center [703, 307] width 132 height 133
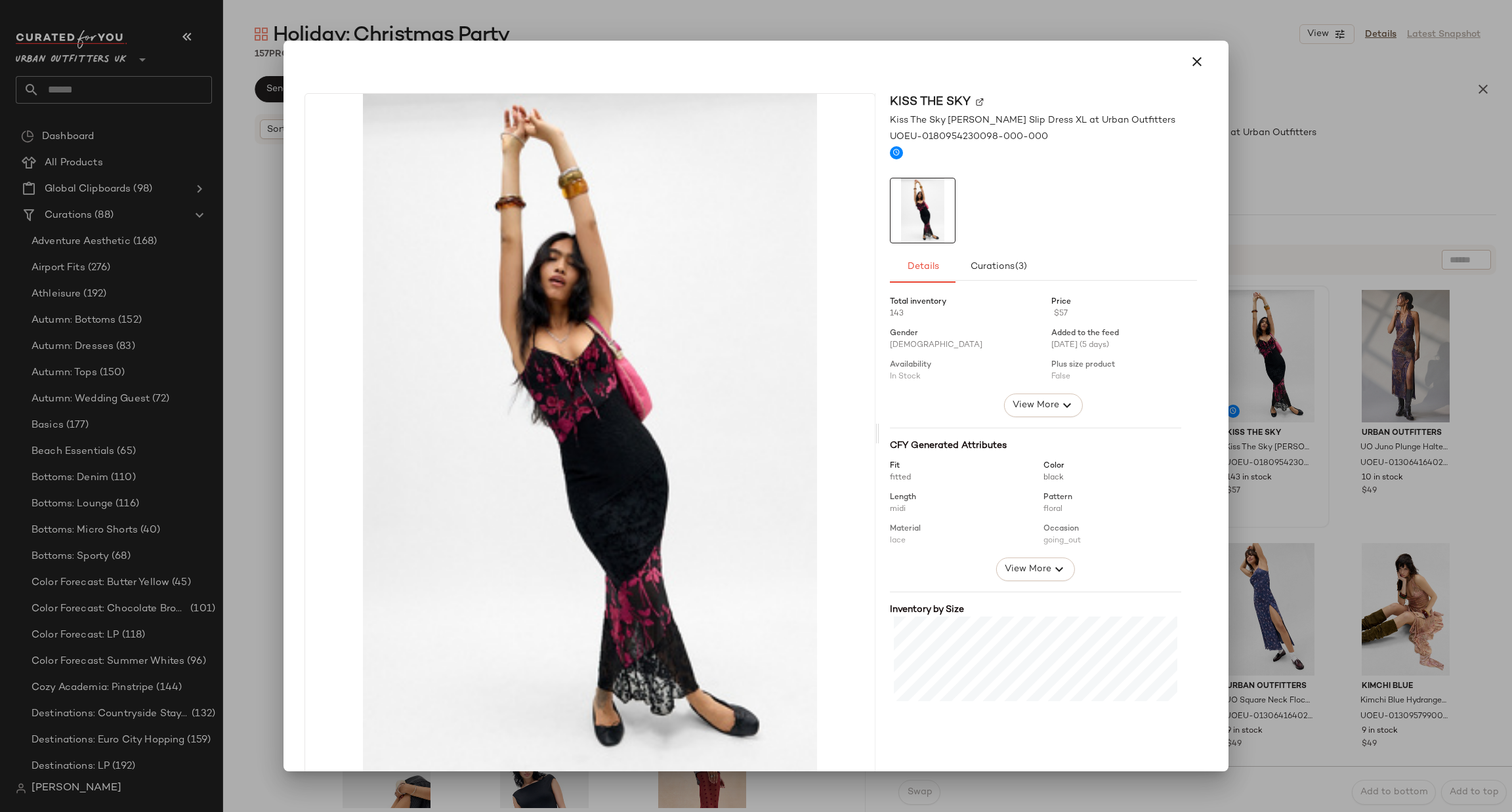
click at [1341, 378] on div at bounding box center [756, 406] width 1512 height 812
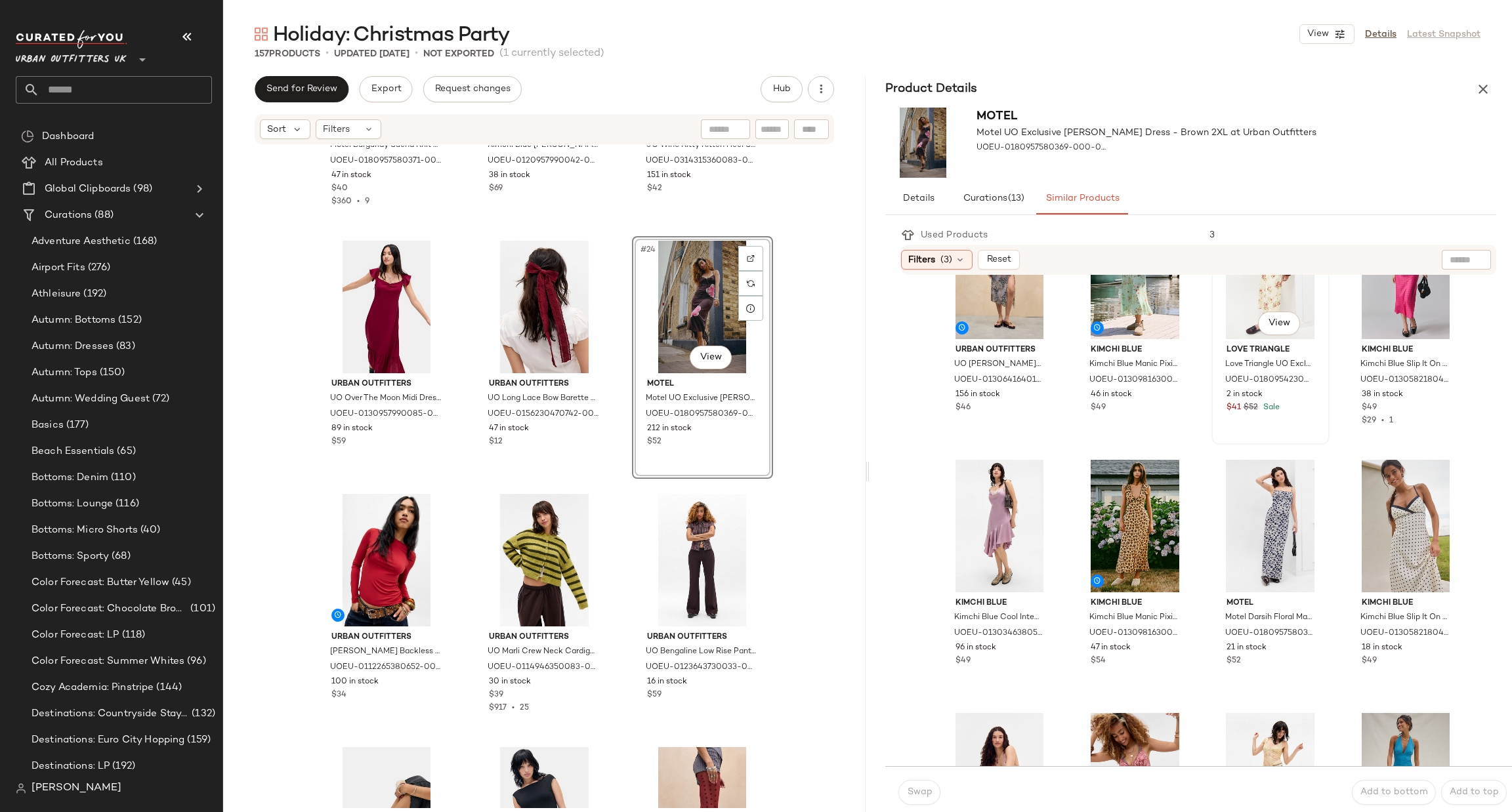
scroll to position [788, 0]
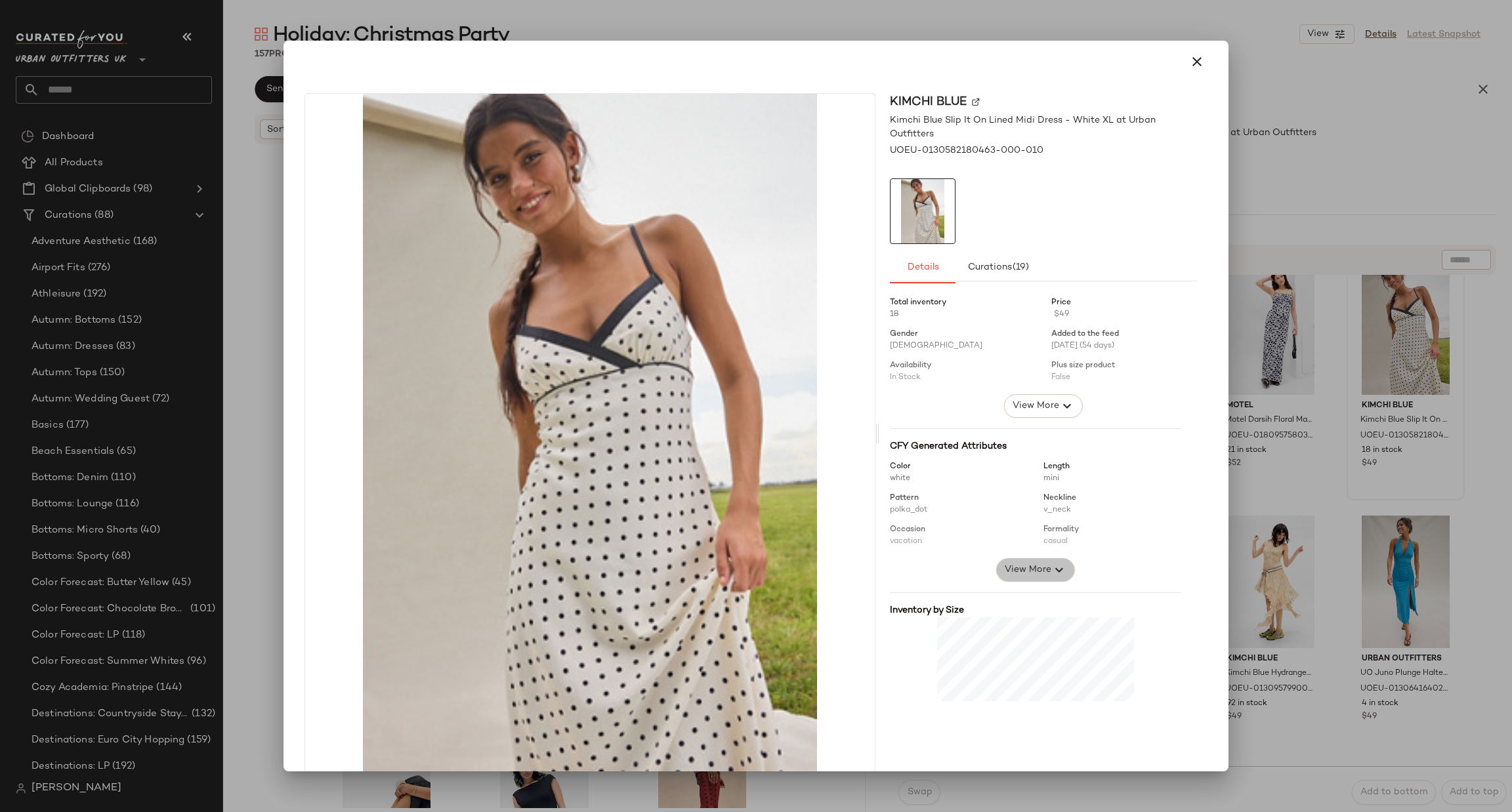
click at [1019, 562] on span "View More" at bounding box center [1028, 570] width 47 height 16
click at [1373, 494] on div at bounding box center [756, 406] width 1512 height 812
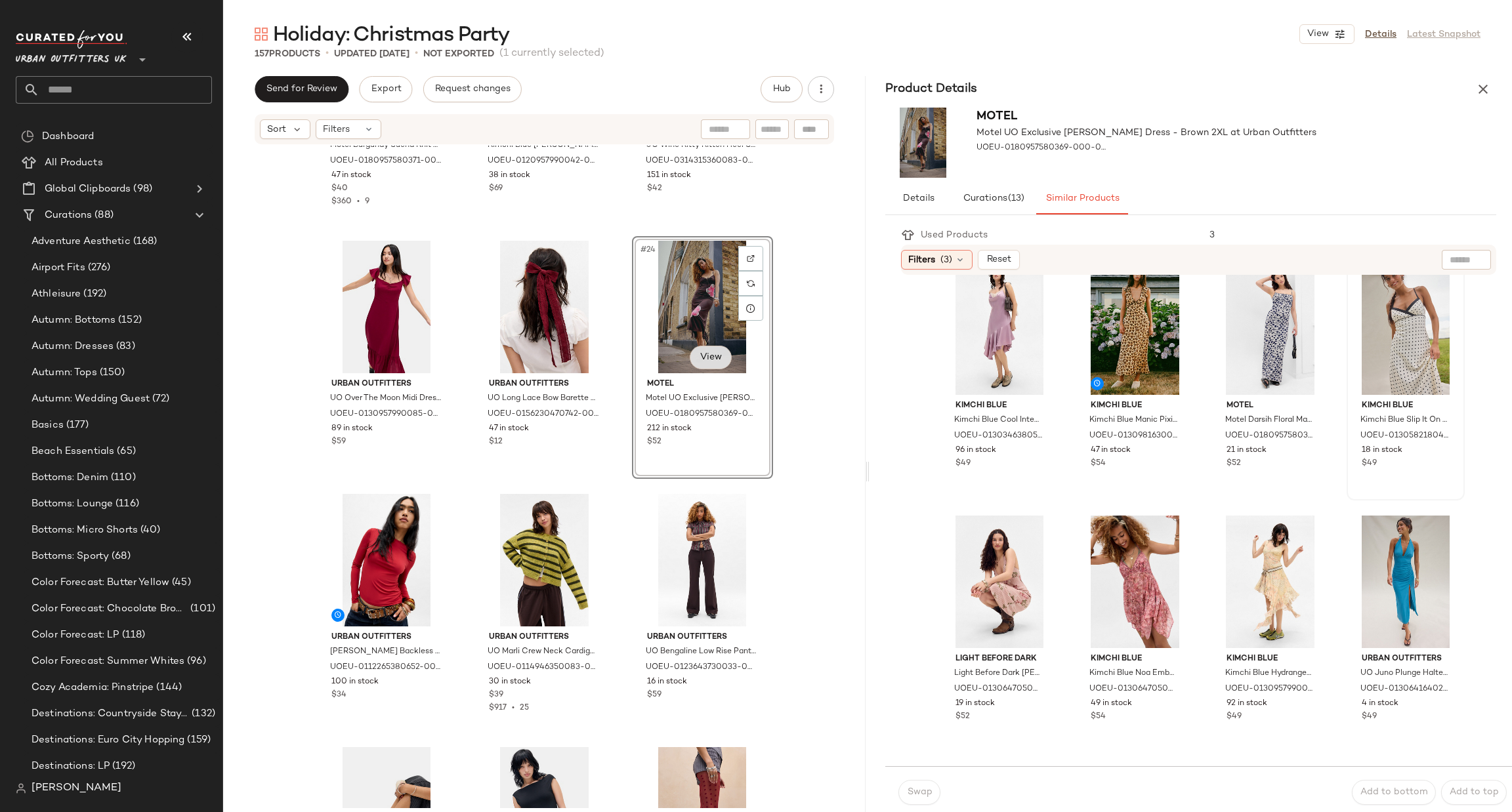
click at [707, 351] on body "Urban Outfitters UK ** Dashboard All Products Global Clipboards (98) Curations …" at bounding box center [756, 406] width 1512 height 812
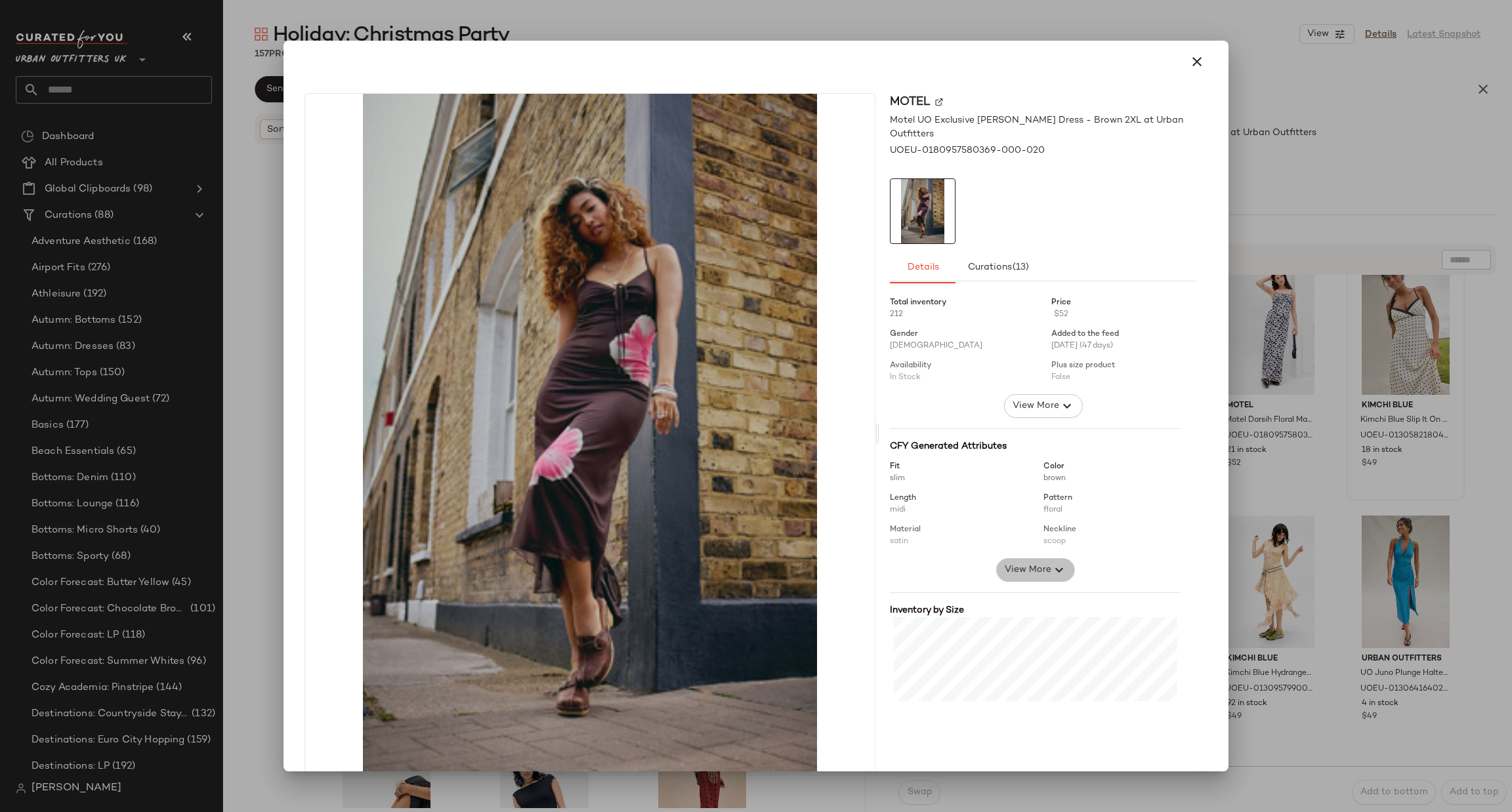
click at [1019, 569] on span "View More" at bounding box center [1028, 570] width 47 height 16
click at [1349, 439] on div at bounding box center [756, 406] width 1512 height 812
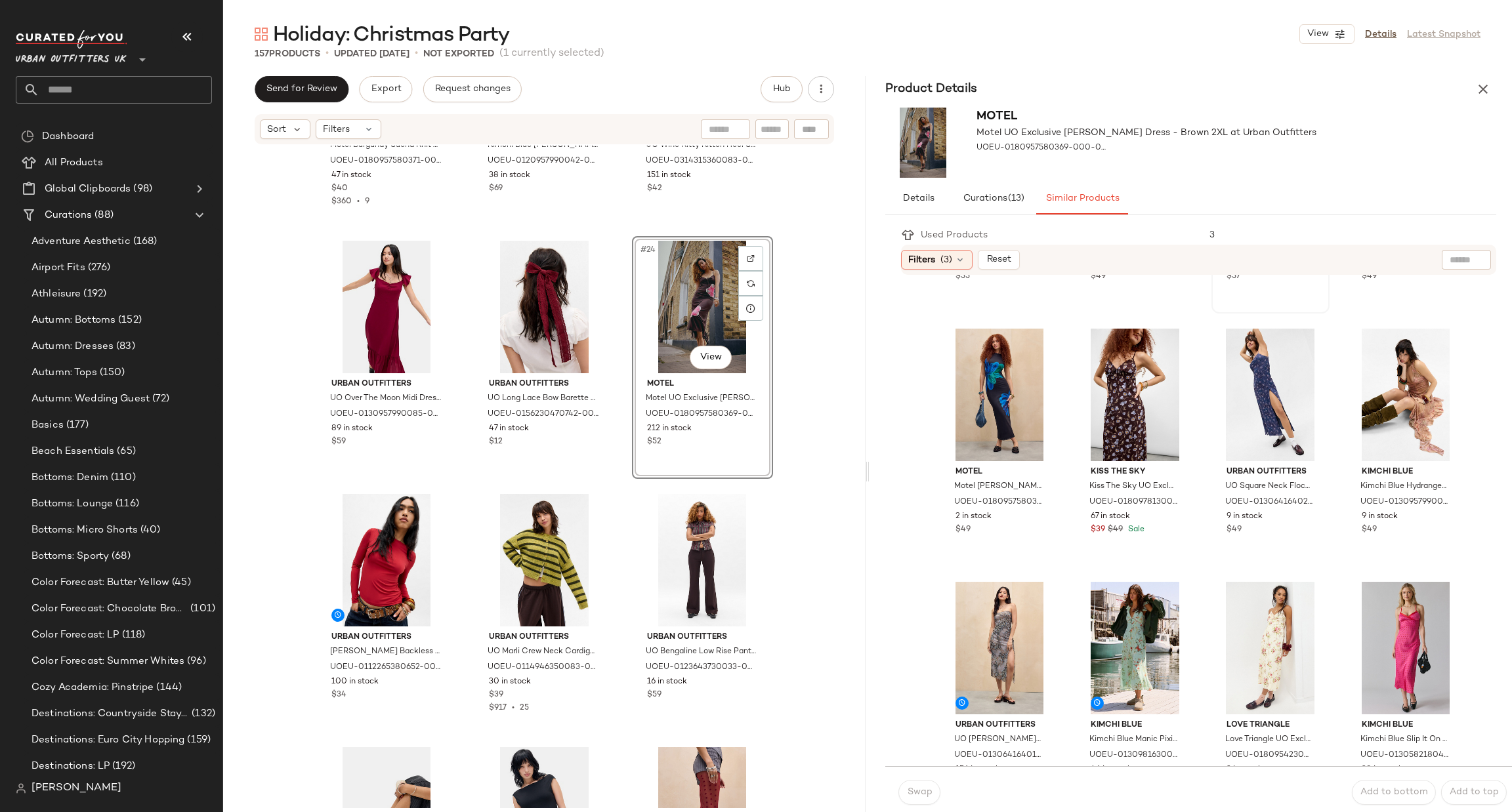
scroll to position [0, 0]
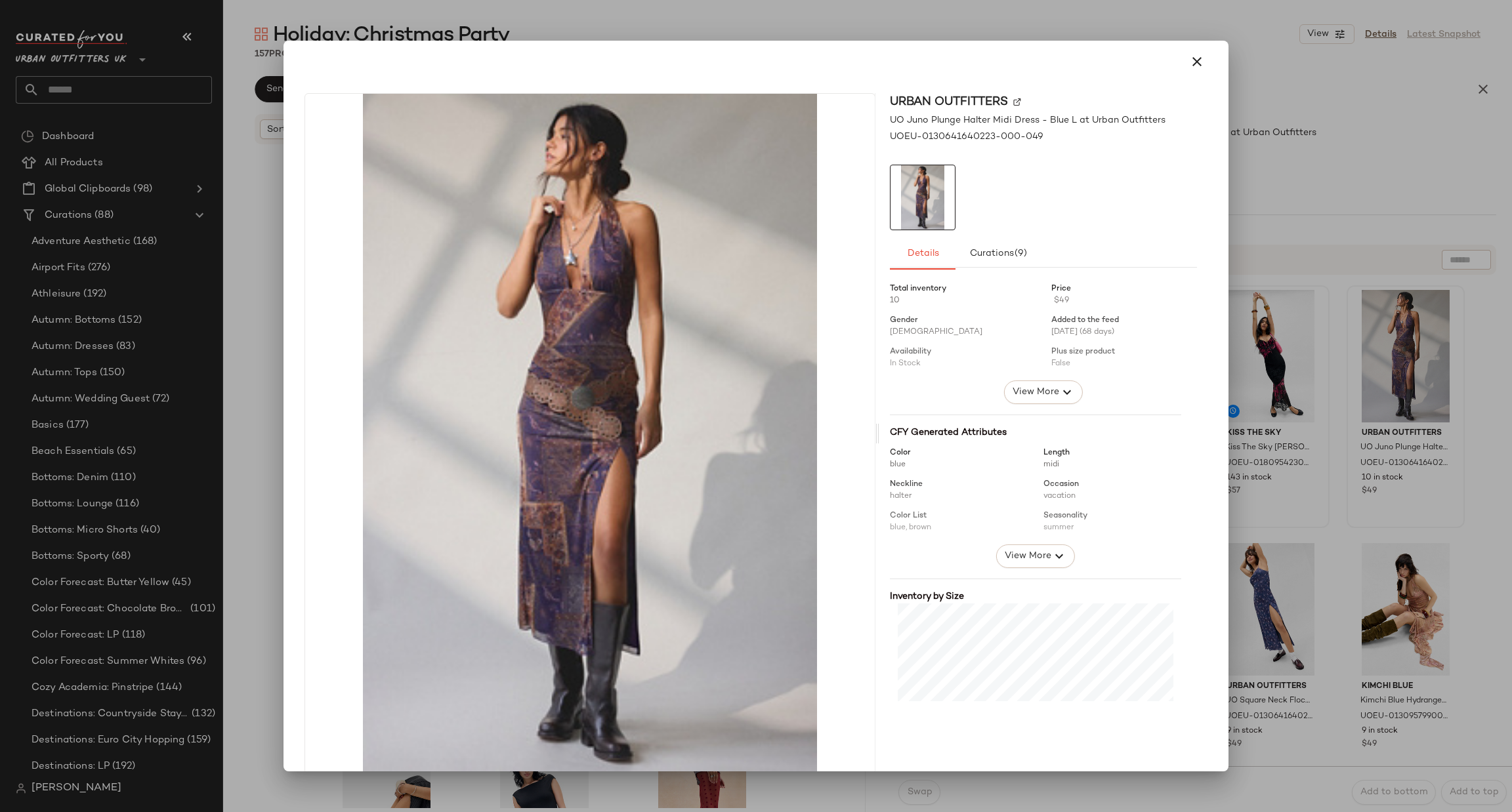
click at [1007, 540] on div at bounding box center [1035, 491] width 291 height 107
click at [1007, 551] on span "View More" at bounding box center [1028, 556] width 47 height 16
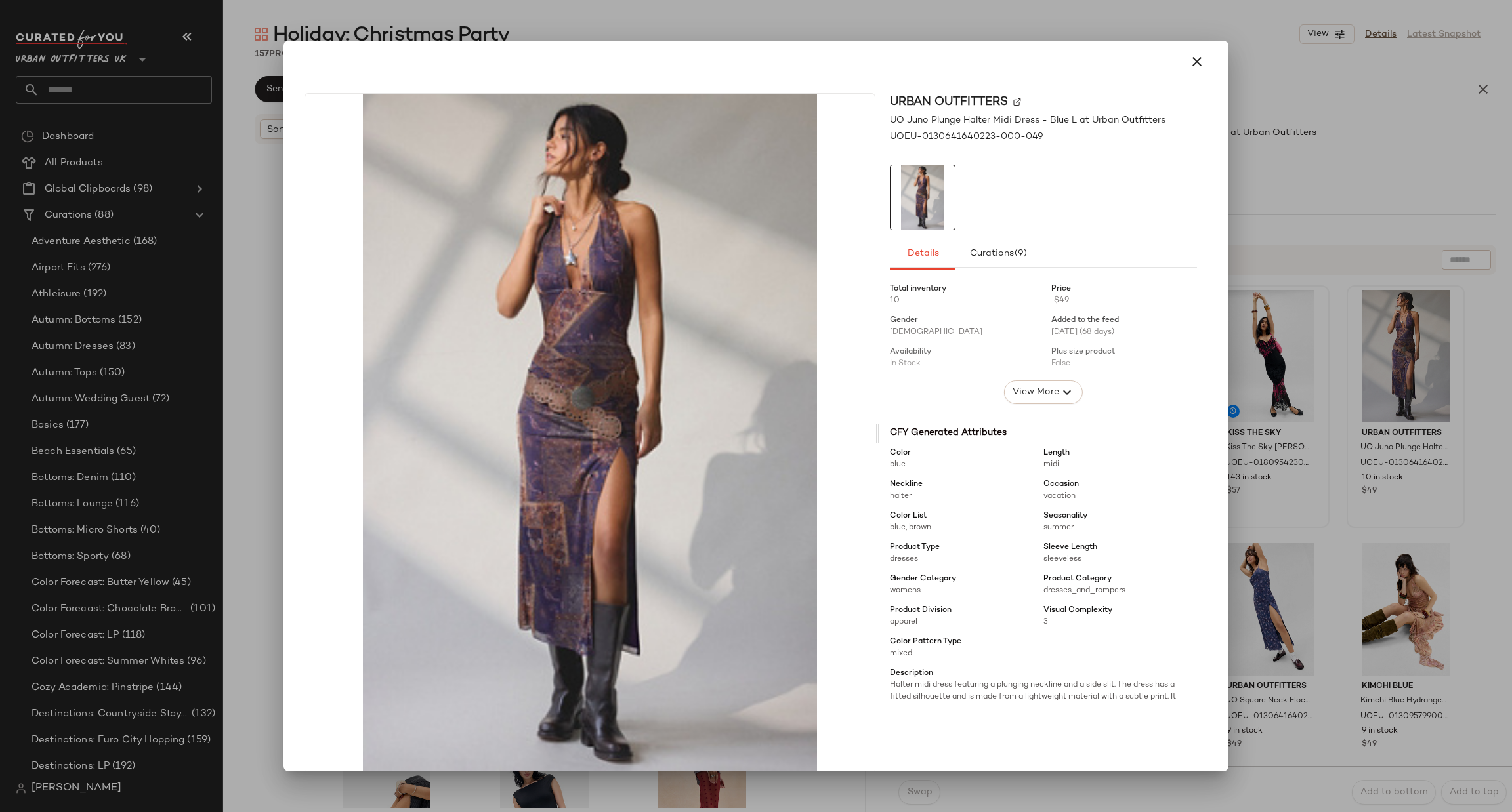
click at [1211, 470] on div "Urban Outfitters UO Juno Plunge Halter Midi Dress - Blue L at Urban Outfitters …" at bounding box center [756, 436] width 935 height 707
click at [1293, 458] on div at bounding box center [756, 406] width 1512 height 812
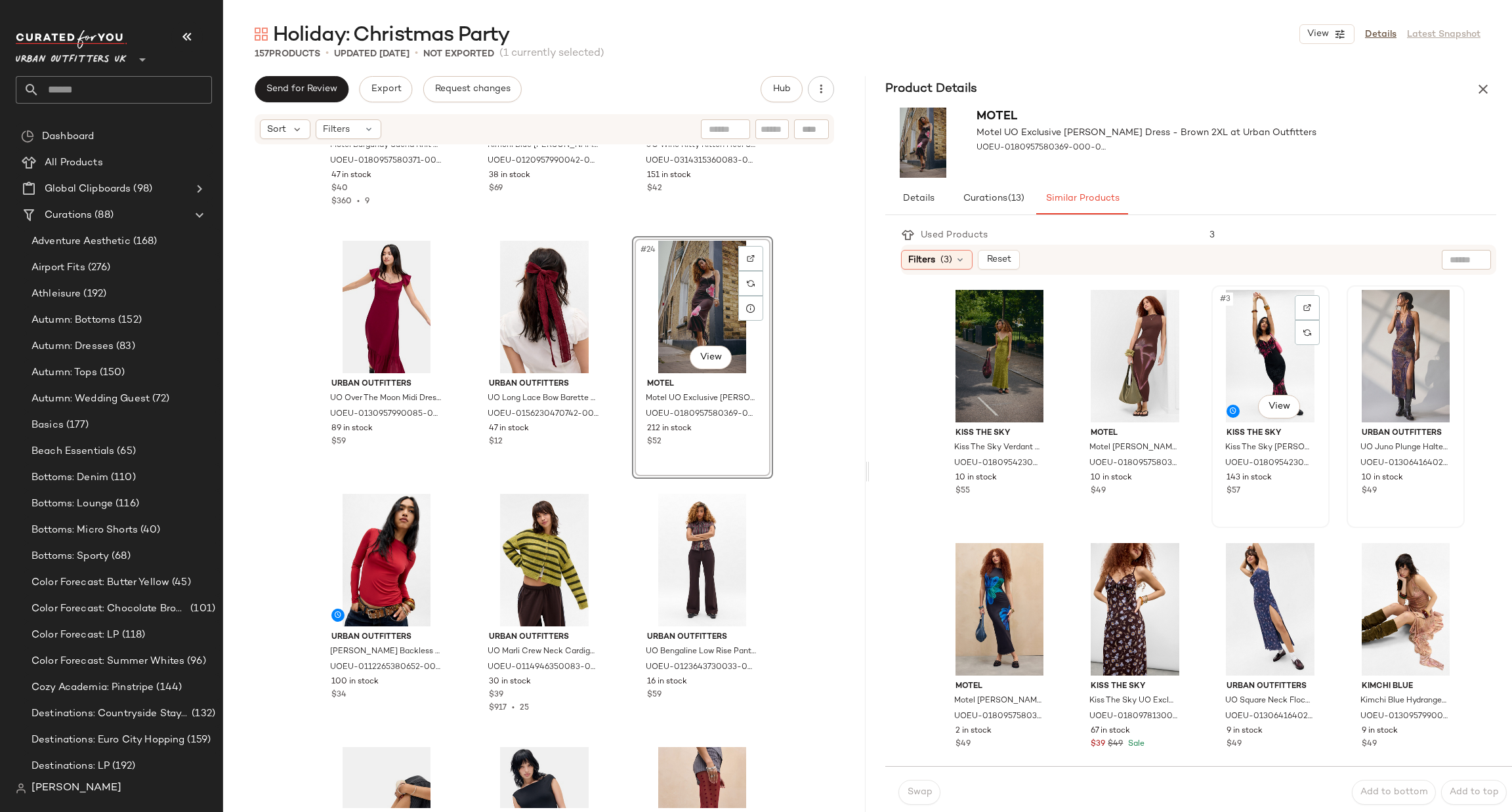
click at [1243, 429] on span "Kiss The Sky" at bounding box center [1270, 433] width 88 height 12
click at [1254, 414] on body "Urban Outfitters UK ** Dashboard All Products Global Clipboards (98) Curations …" at bounding box center [756, 406] width 1512 height 812
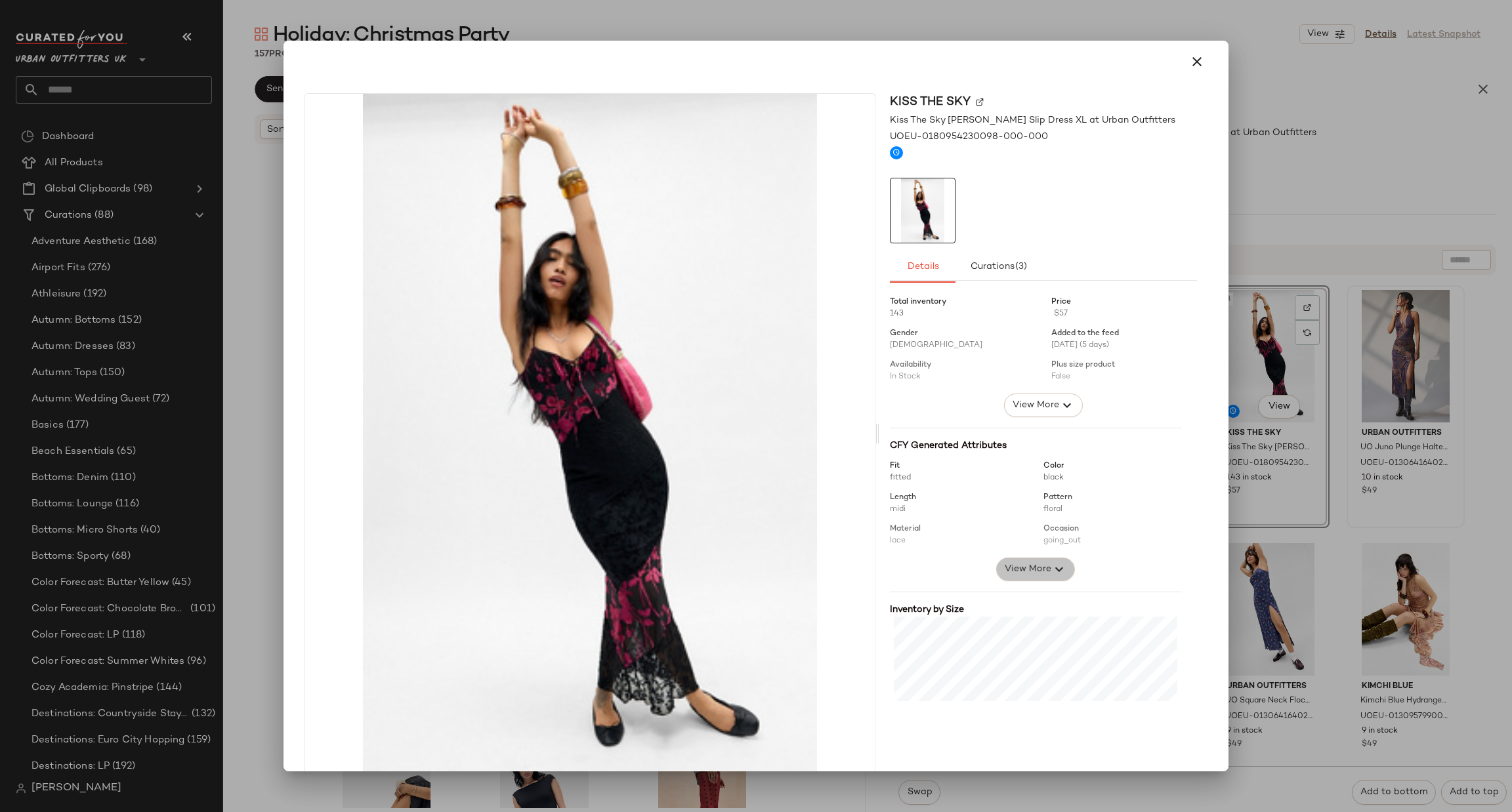
click at [1030, 577] on span "View More" at bounding box center [1028, 569] width 47 height 16
click at [1215, 563] on div "Kiss The Sky Kiss The Sky Alessandra Spliced Slip Dress XL at Urban Outfitters …" at bounding box center [756, 436] width 935 height 707
click at [1278, 328] on div at bounding box center [756, 406] width 1512 height 812
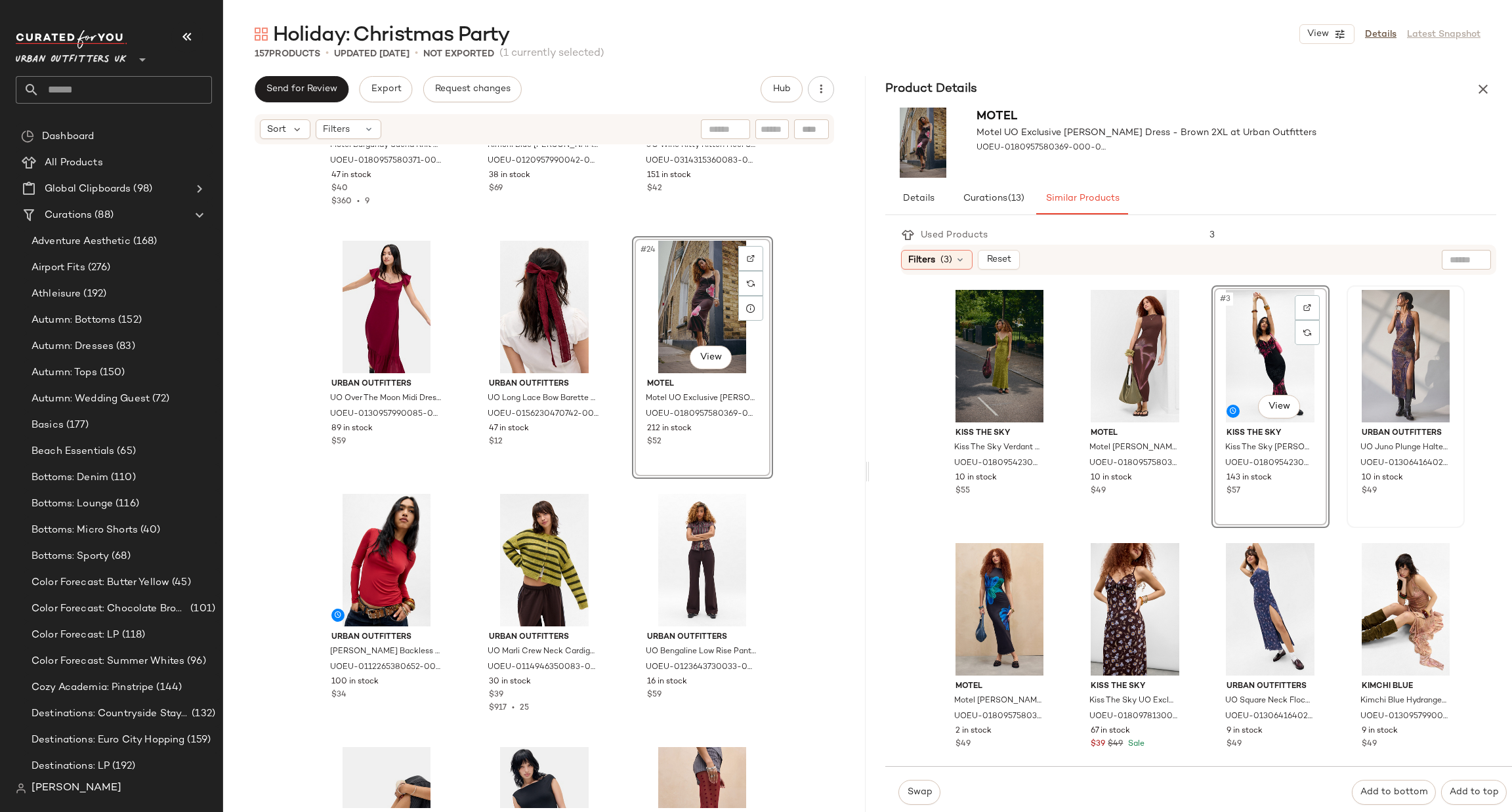
click at [1243, 359] on div "#3 View" at bounding box center [1271, 356] width 109 height 133
click at [1243, 360] on div "#3 View" at bounding box center [1271, 356] width 109 height 133
click at [920, 796] on span "Swap" at bounding box center [919, 792] width 25 height 10
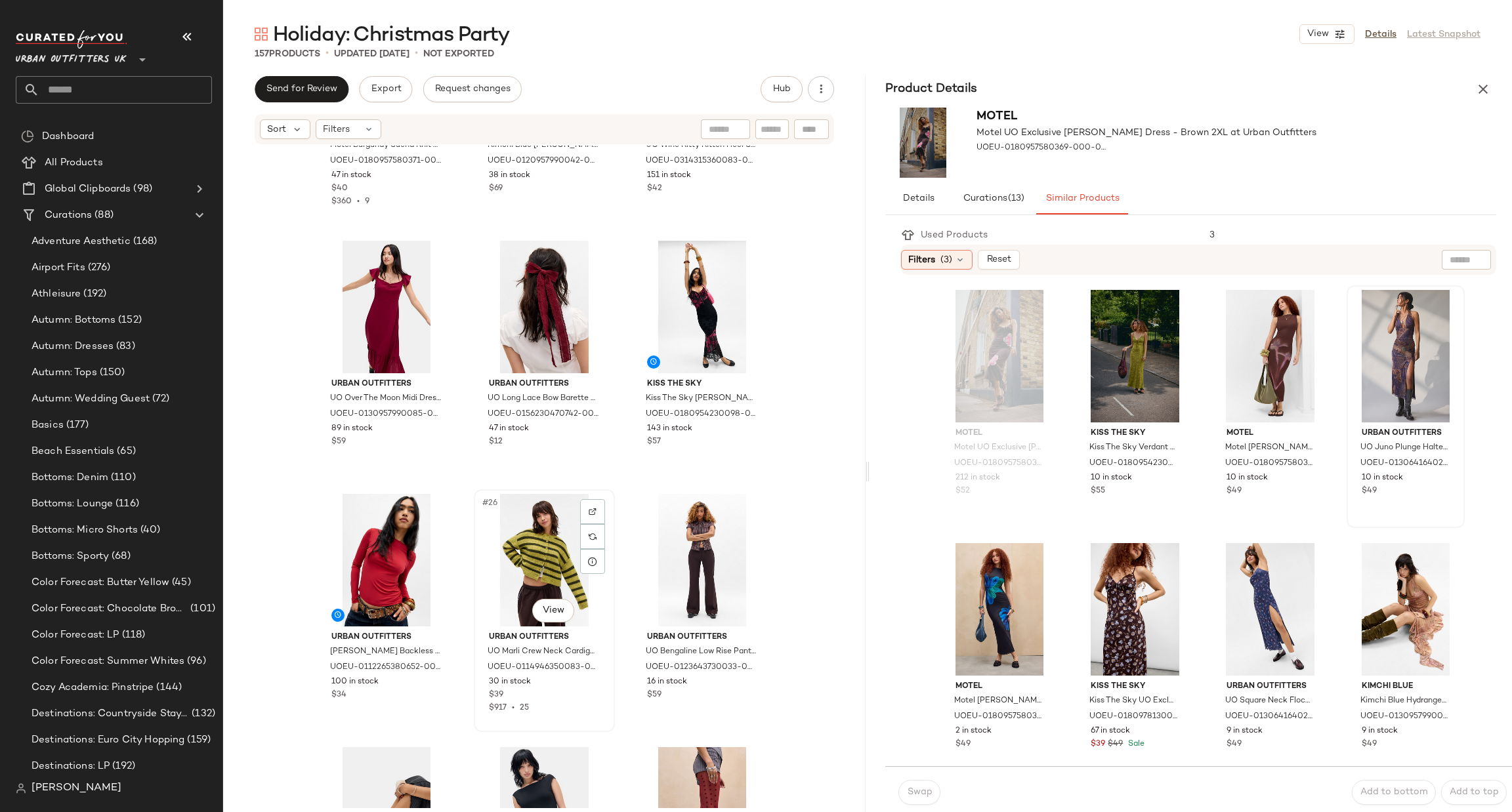
click at [522, 537] on div "#26 View" at bounding box center [545, 560] width 132 height 133
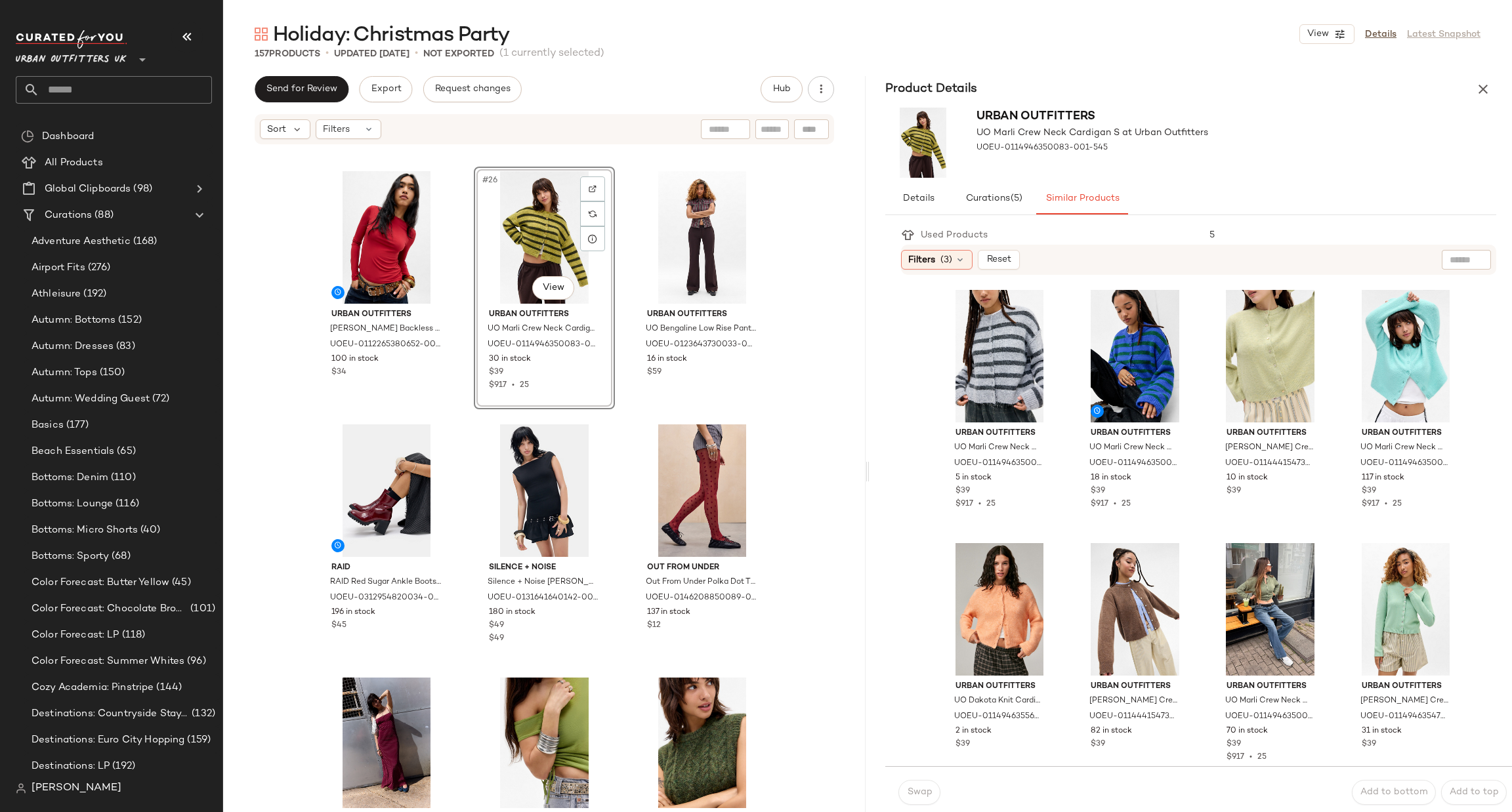
scroll to position [1696, 0]
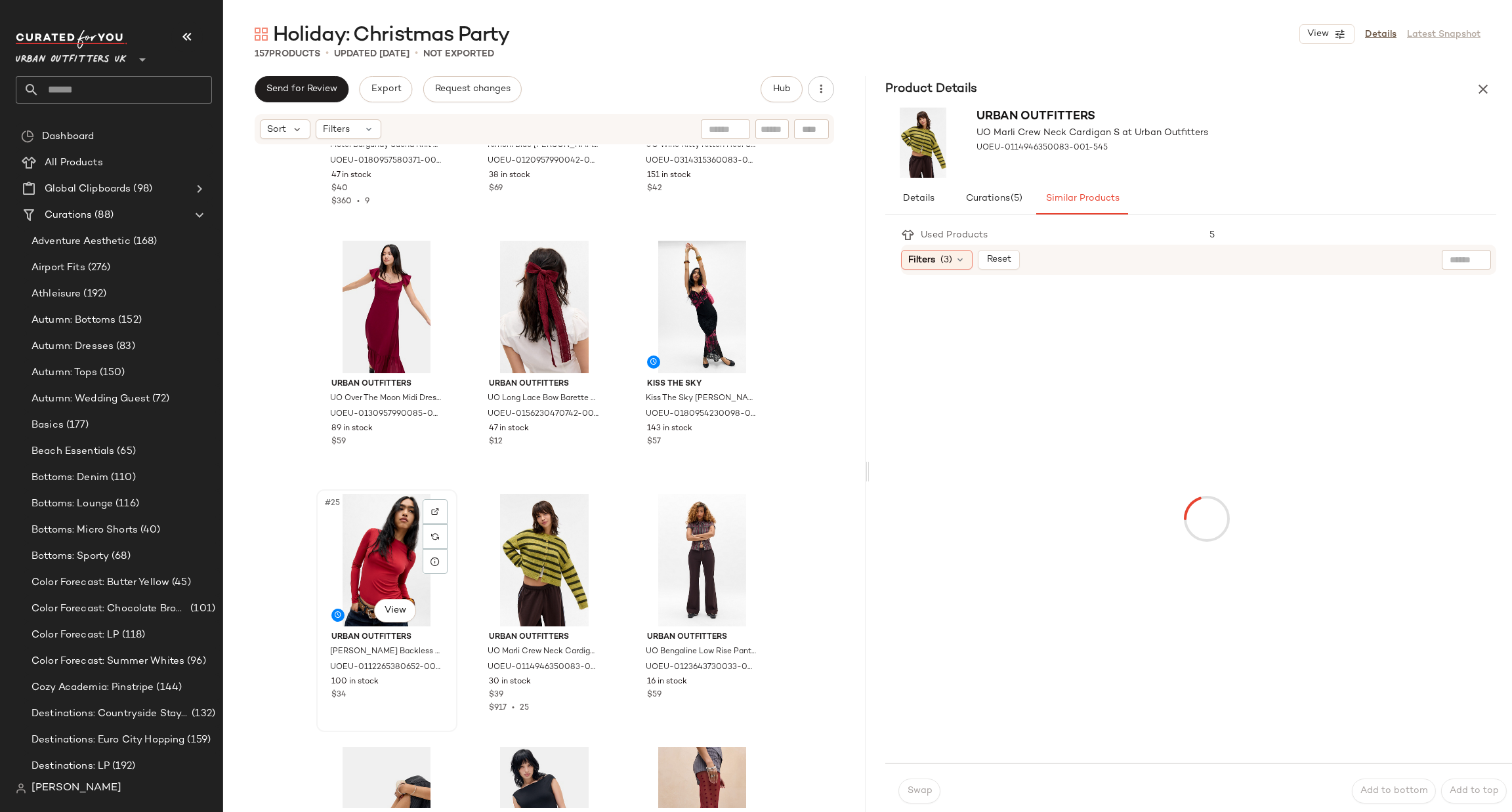
click at [365, 560] on div "#25 View" at bounding box center [387, 560] width 132 height 133
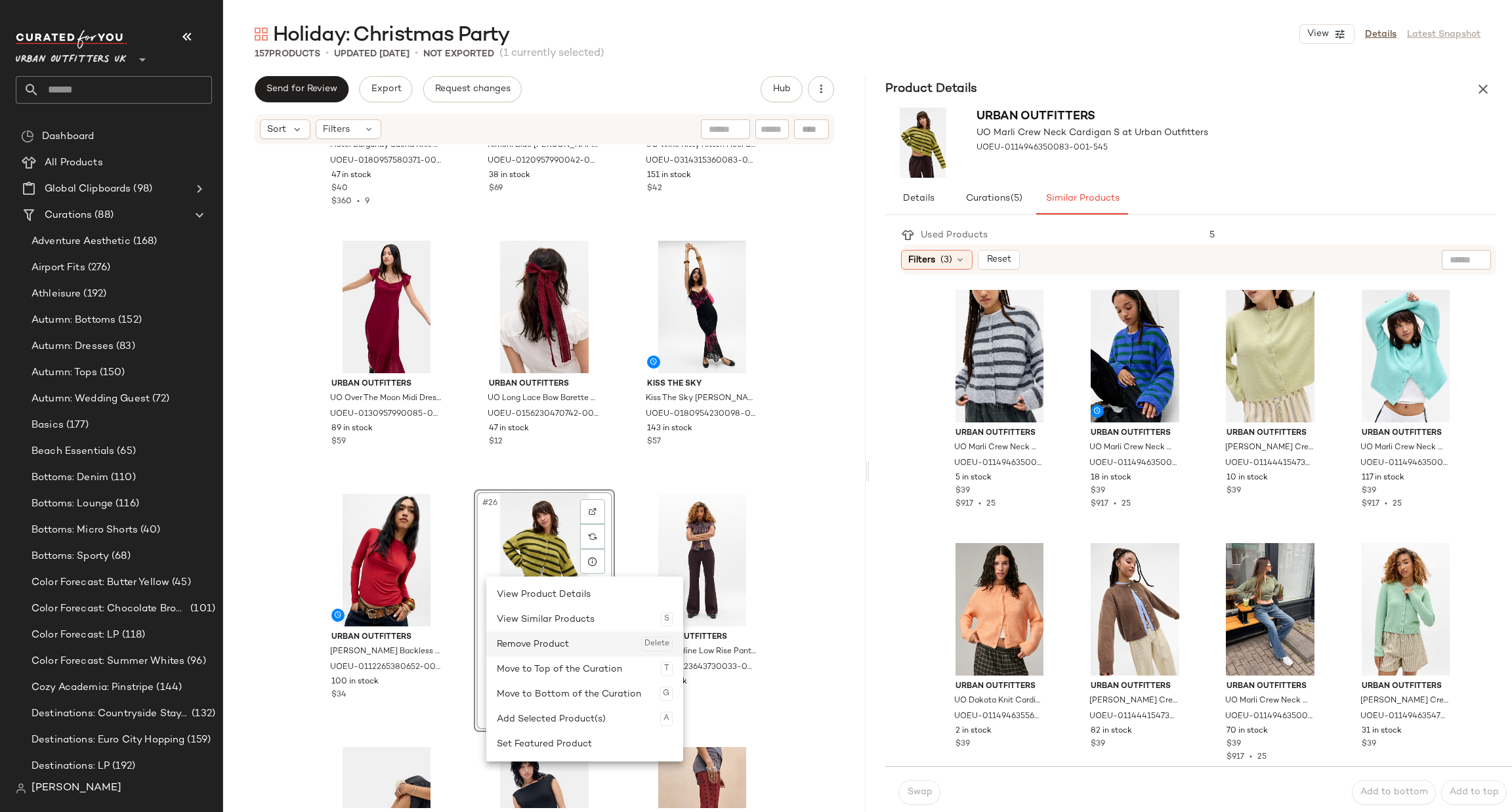
click at [540, 639] on div "Remove Product Delete" at bounding box center [584, 644] width 176 height 24
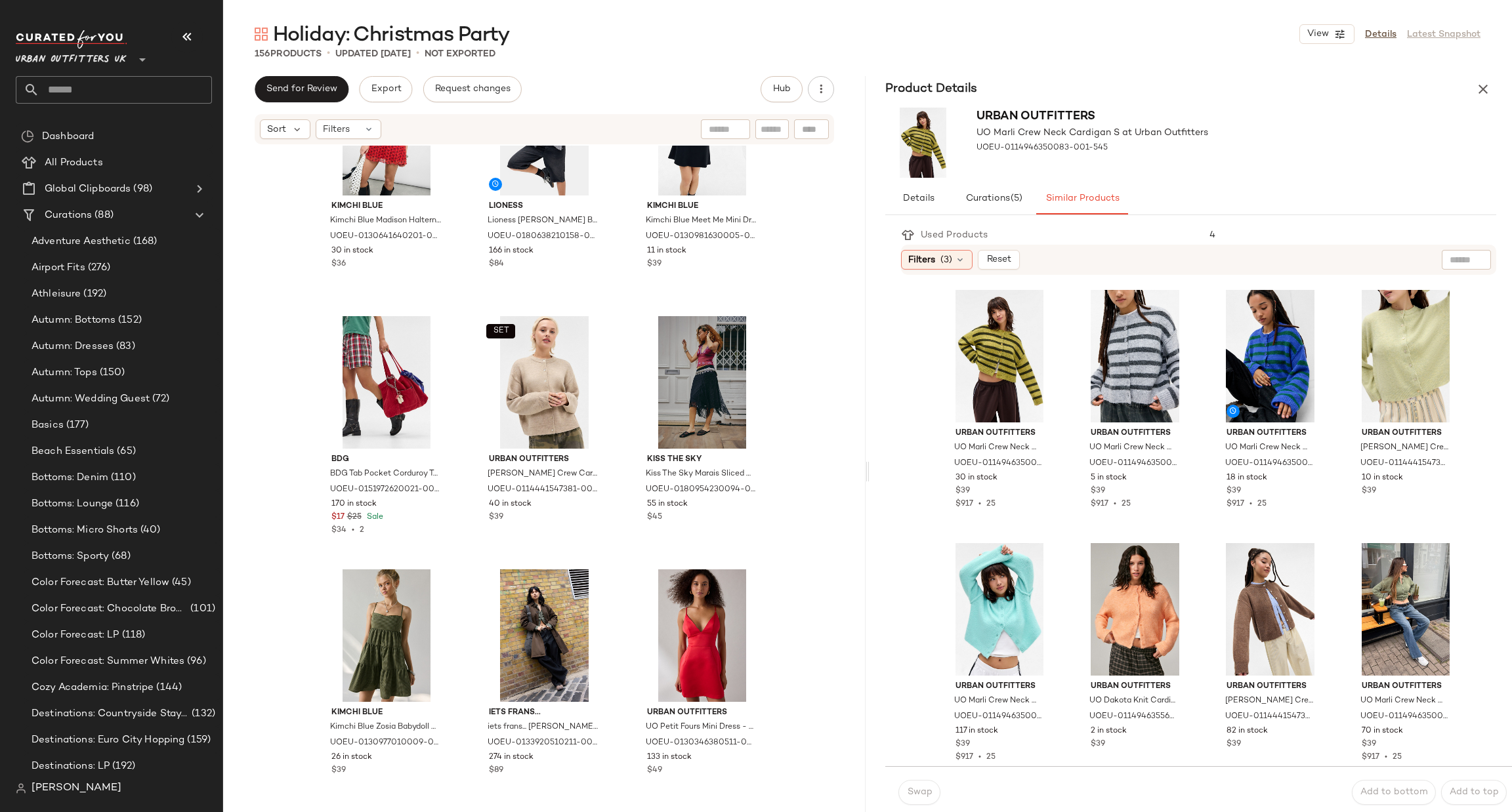
scroll to position [6408, 0]
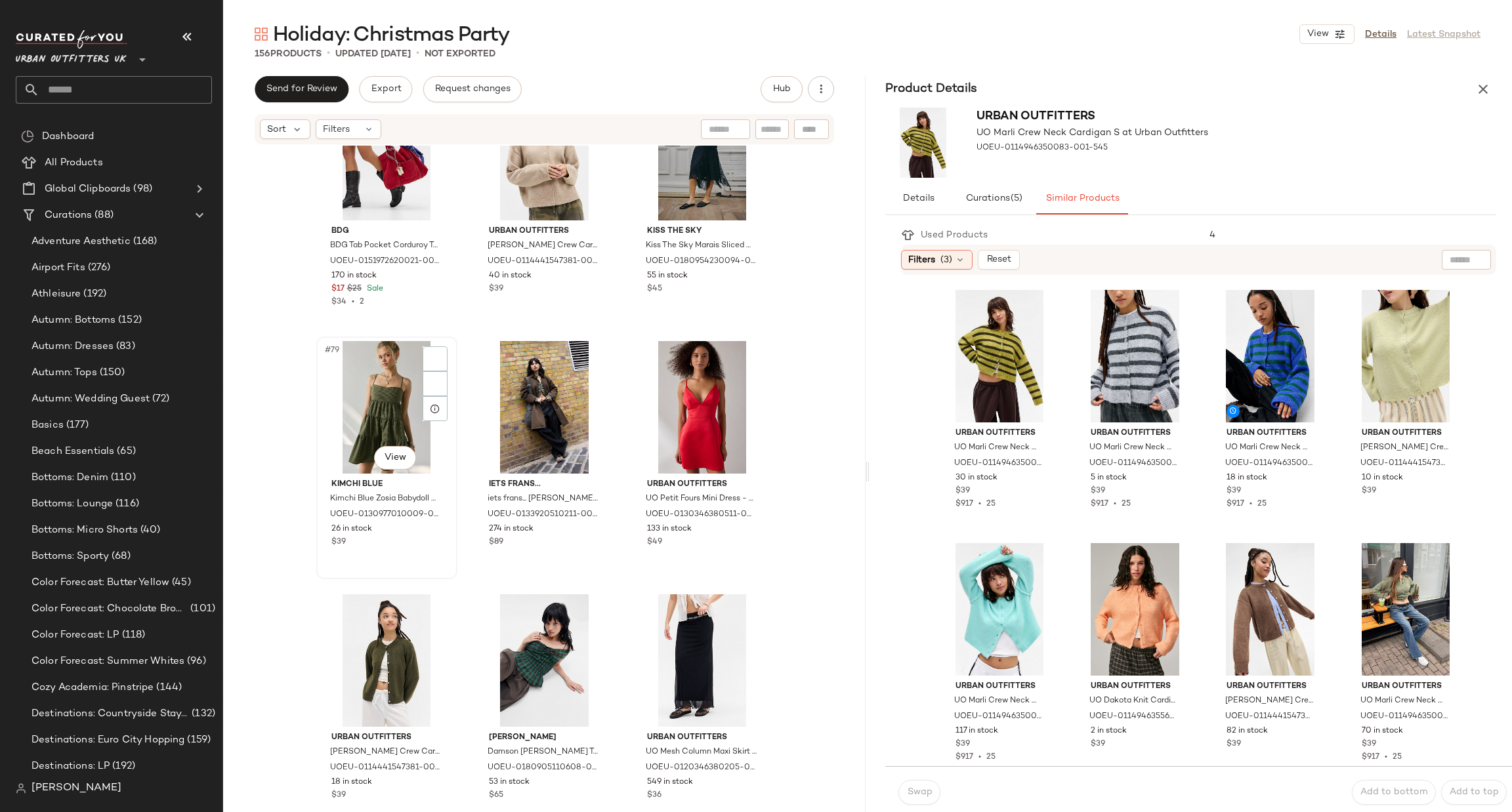
click at [375, 387] on div "#79 View" at bounding box center [387, 407] width 132 height 133
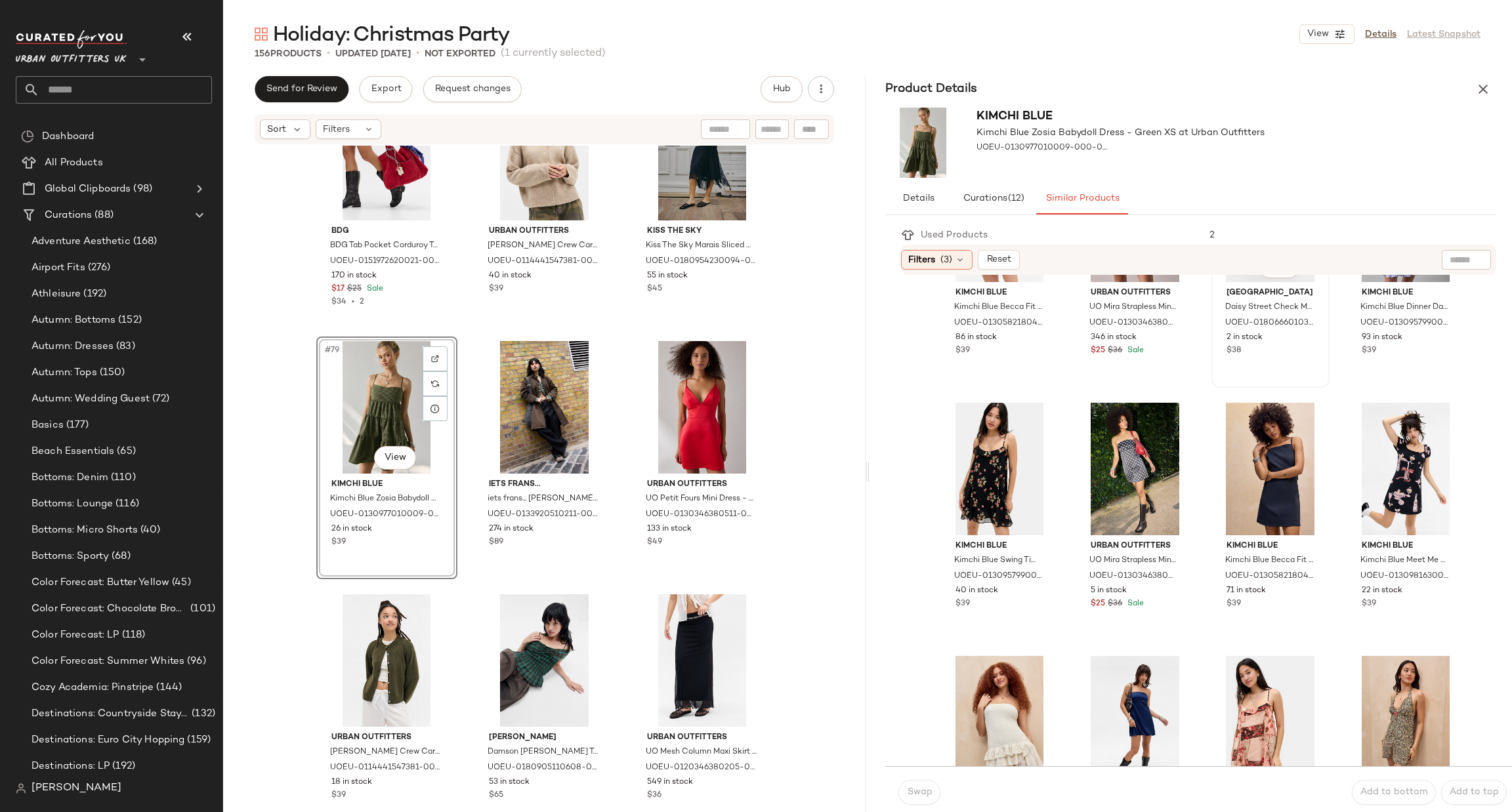
scroll to position [788, 0]
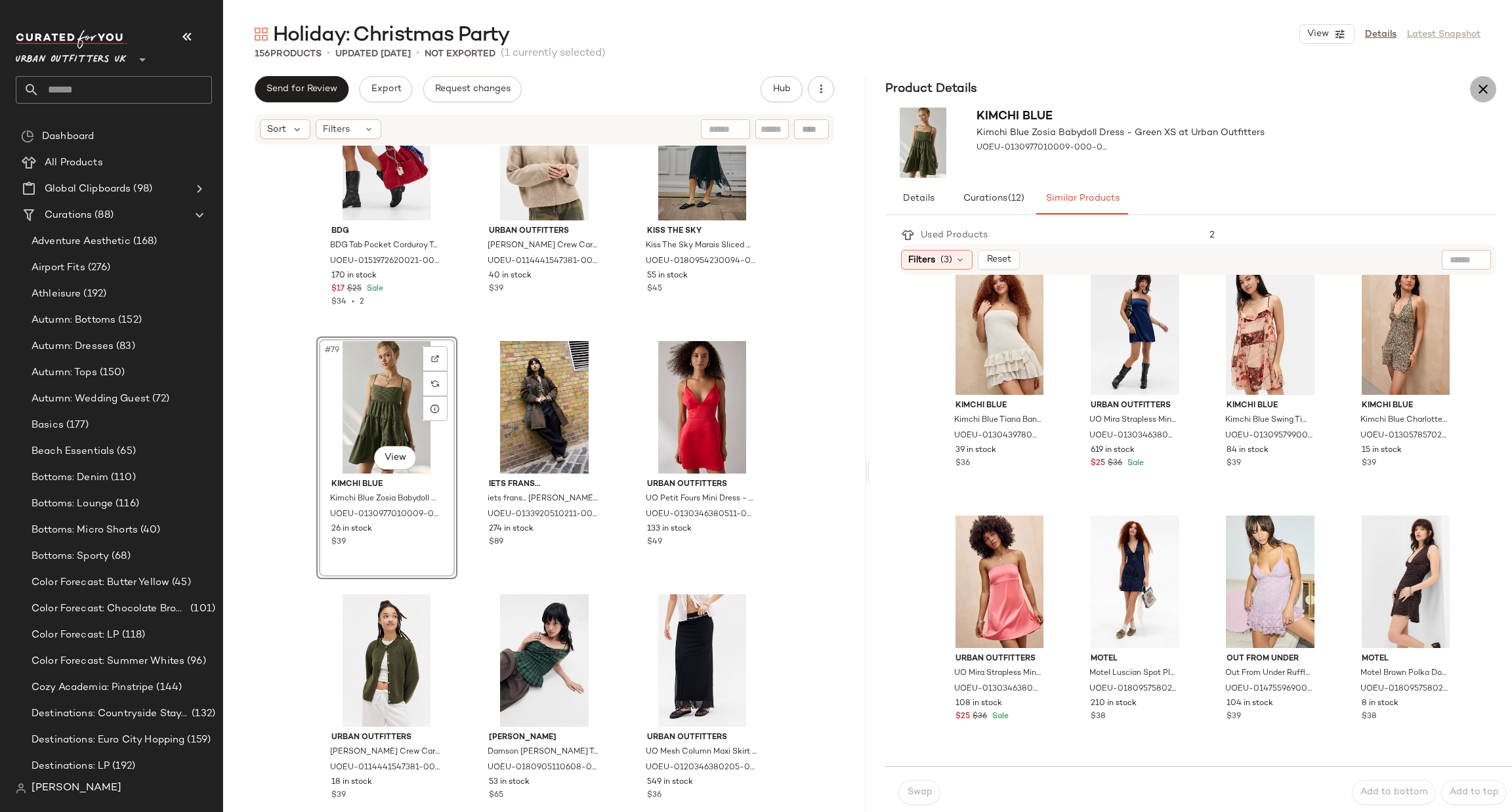
click at [1490, 89] on icon "button" at bounding box center [1483, 89] width 16 height 16
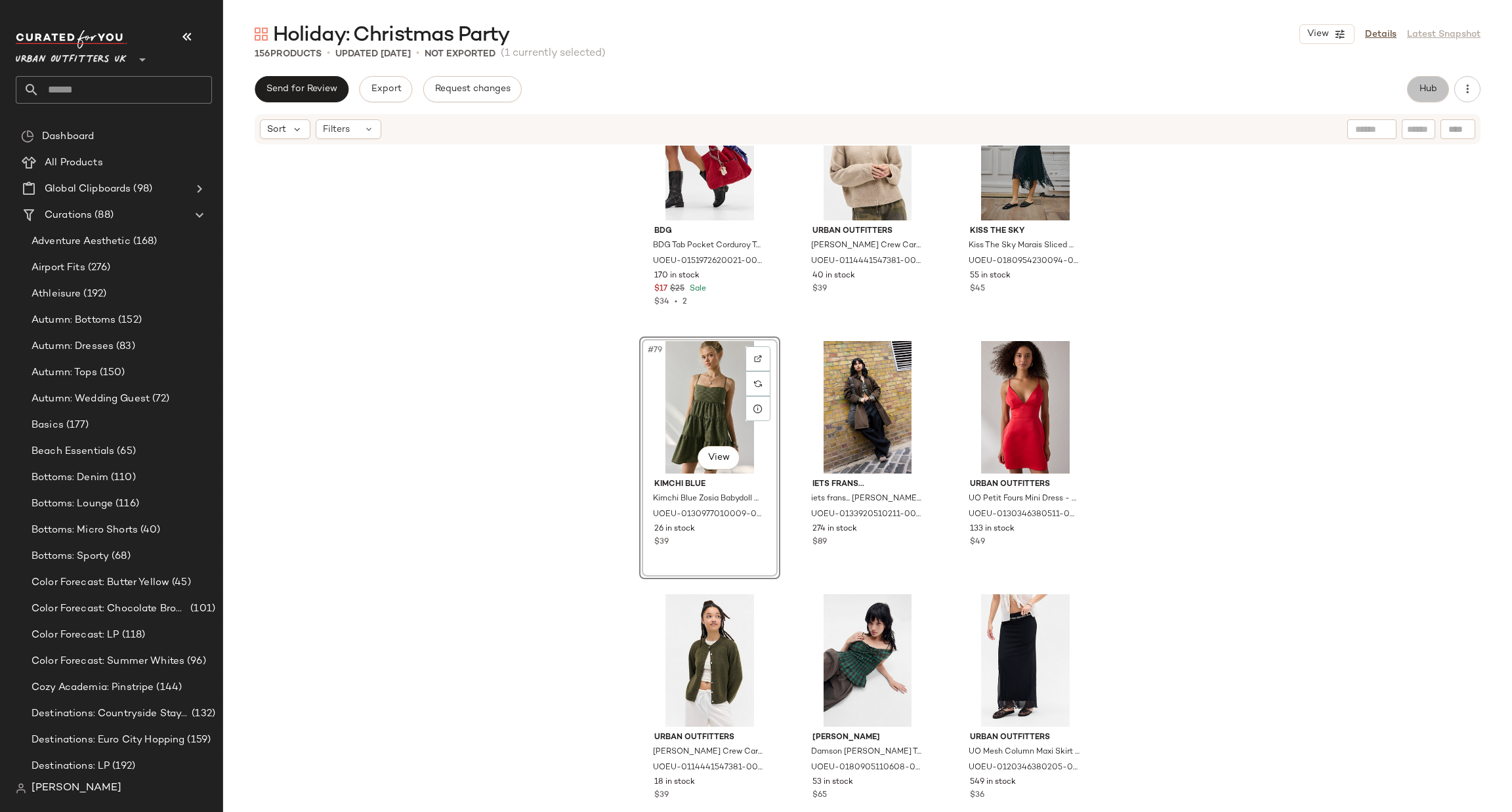
click at [1417, 88] on button "Hub" at bounding box center [1428, 89] width 42 height 26
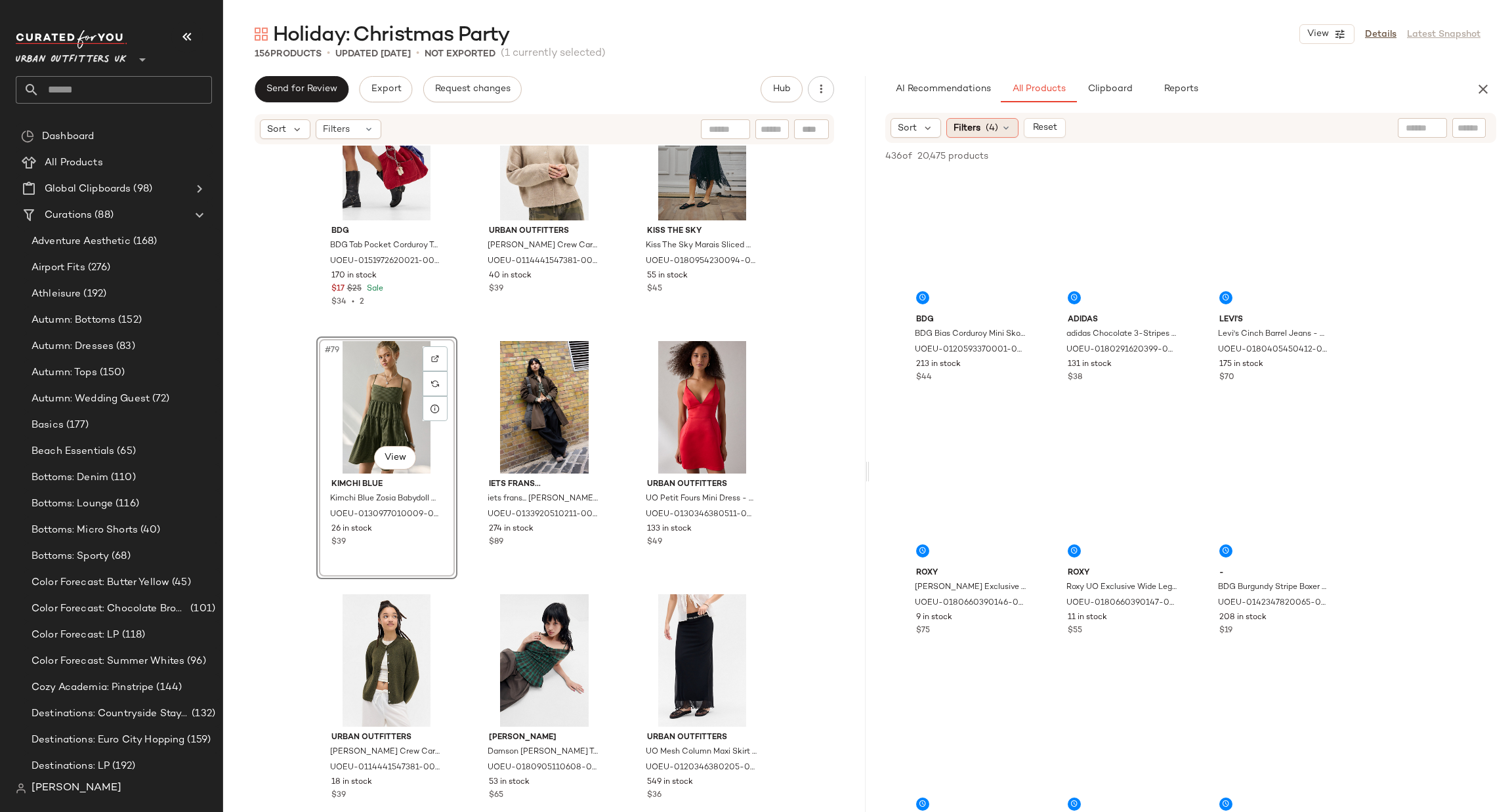
click at [998, 132] on div "Filters (4)" at bounding box center [983, 127] width 73 height 20
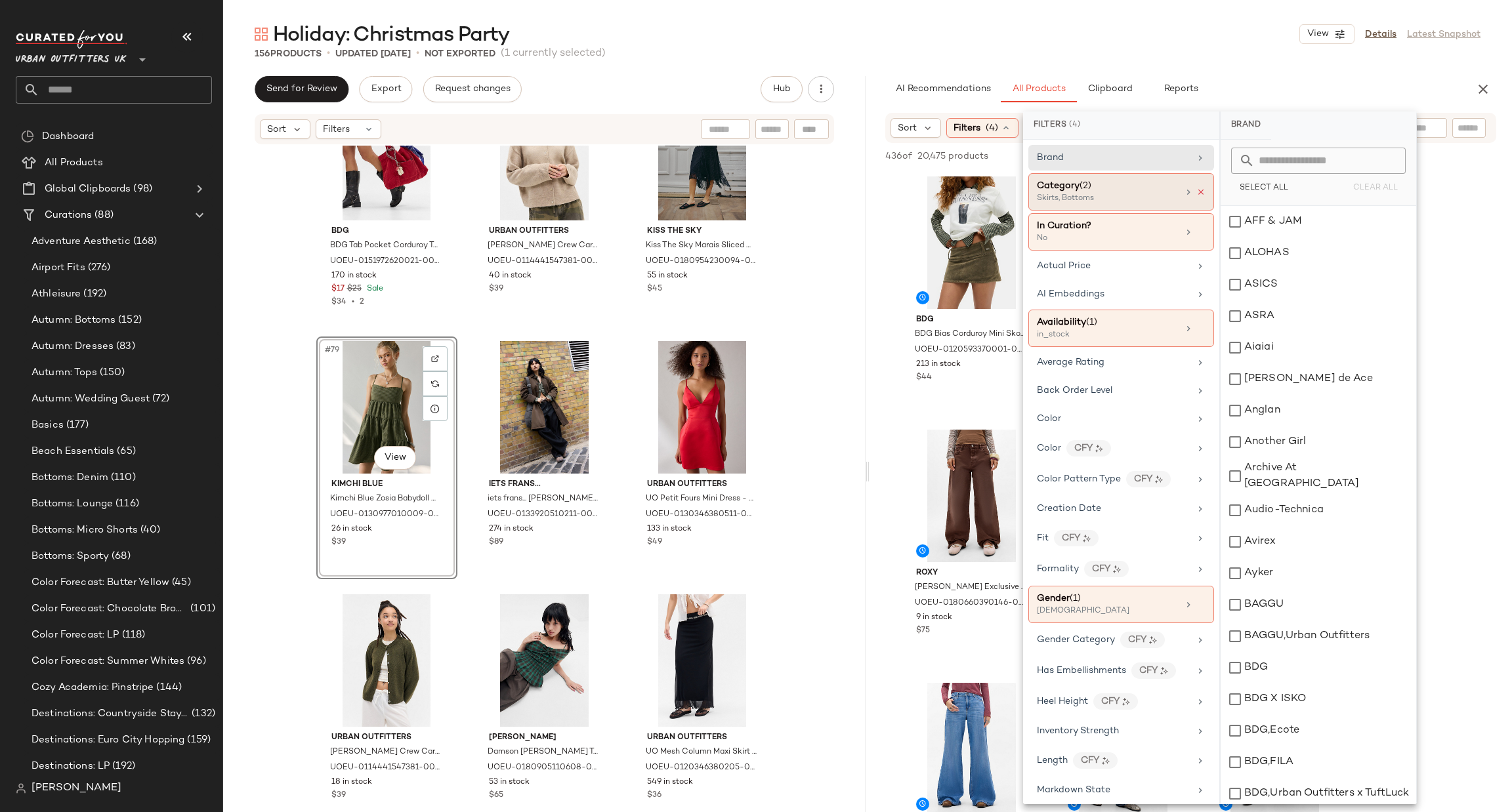
click at [1197, 189] on icon at bounding box center [1201, 192] width 9 height 9
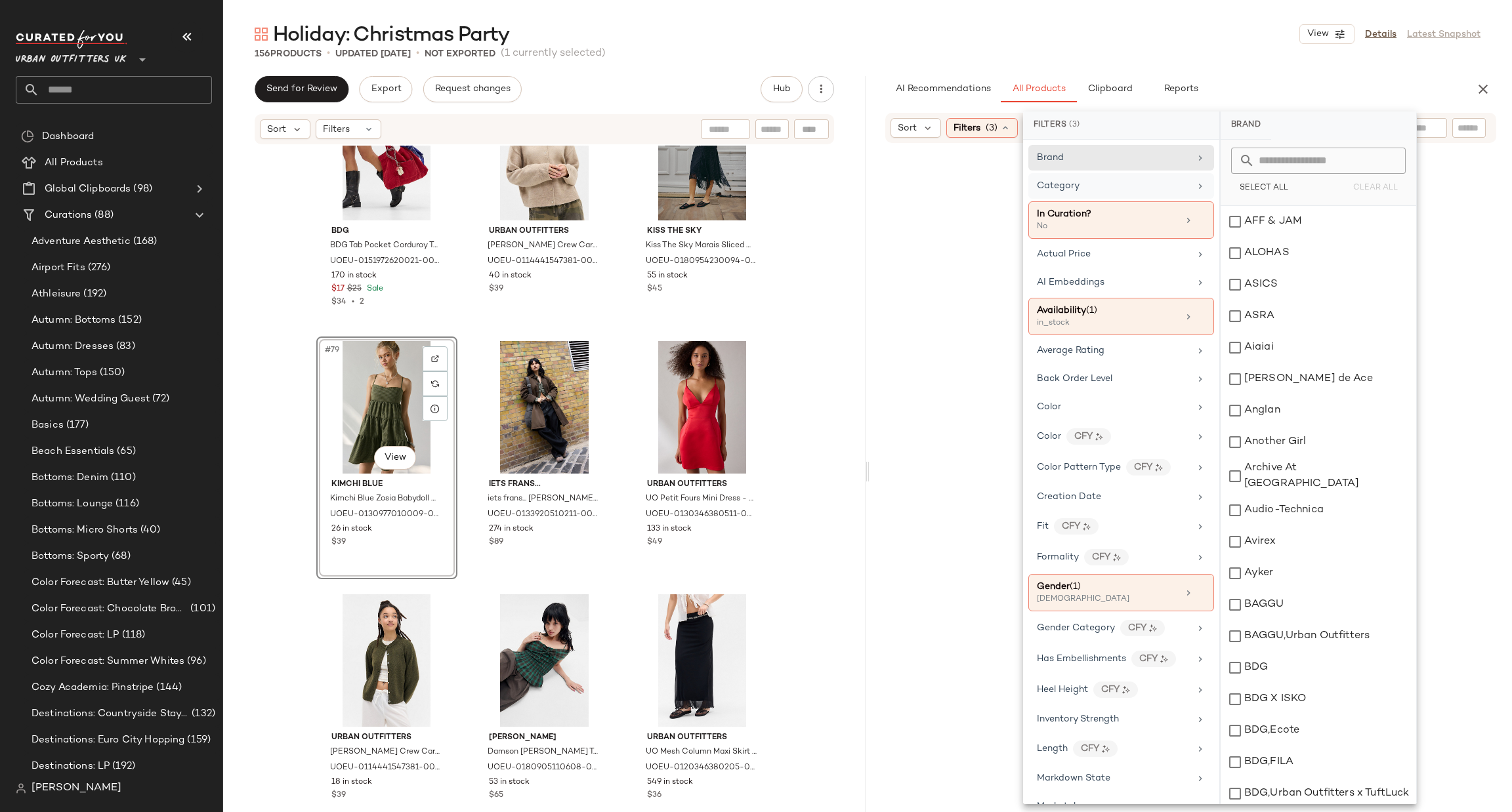
click at [1125, 188] on div "Category" at bounding box center [1114, 186] width 153 height 14
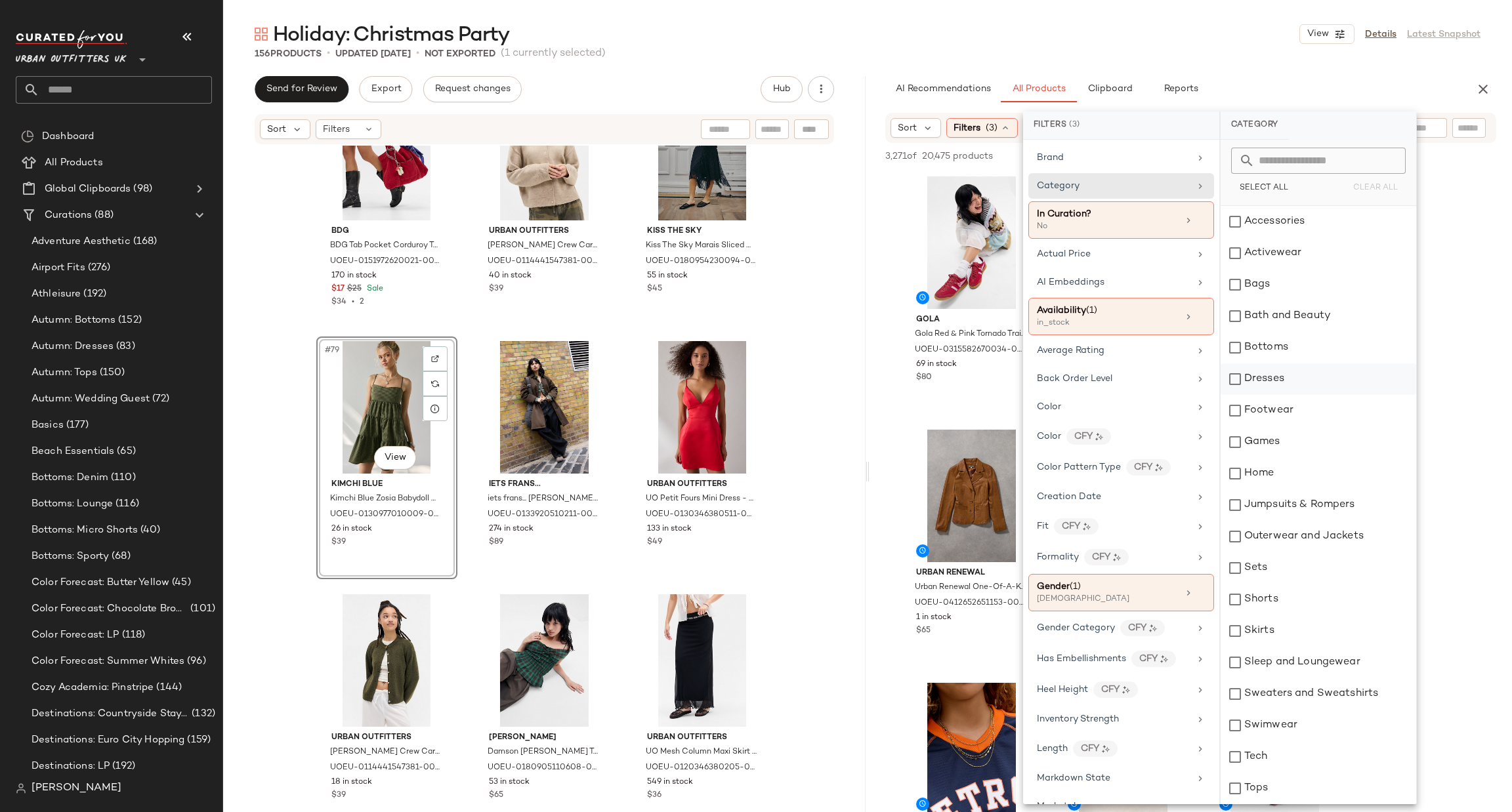
click at [1289, 382] on div "Dresses" at bounding box center [1319, 379] width 196 height 31
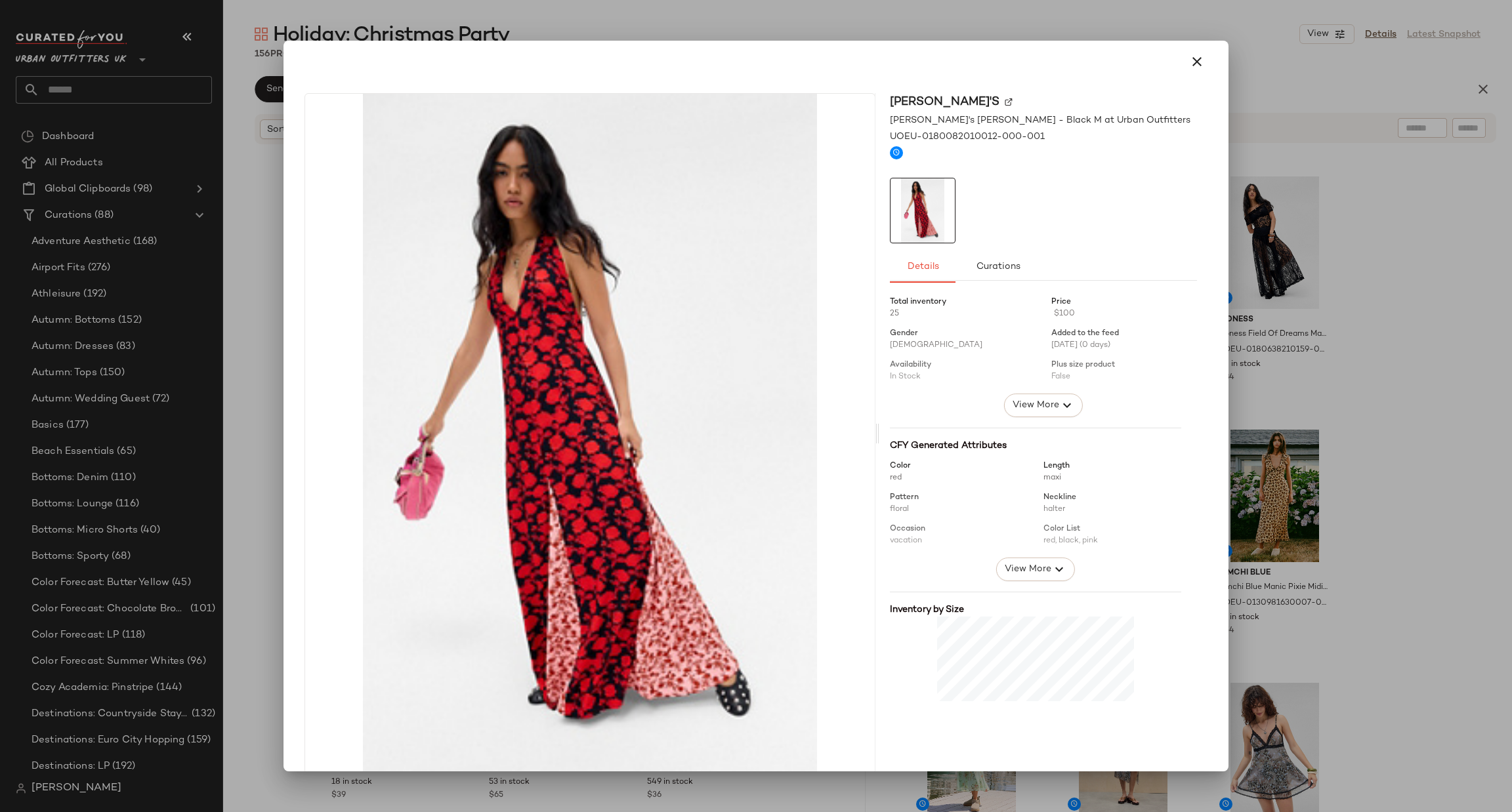
click at [1014, 592] on hr at bounding box center [1035, 592] width 291 height 1
click at [1022, 573] on span "View More" at bounding box center [1028, 569] width 47 height 16
click at [1423, 380] on div at bounding box center [756, 406] width 1512 height 812
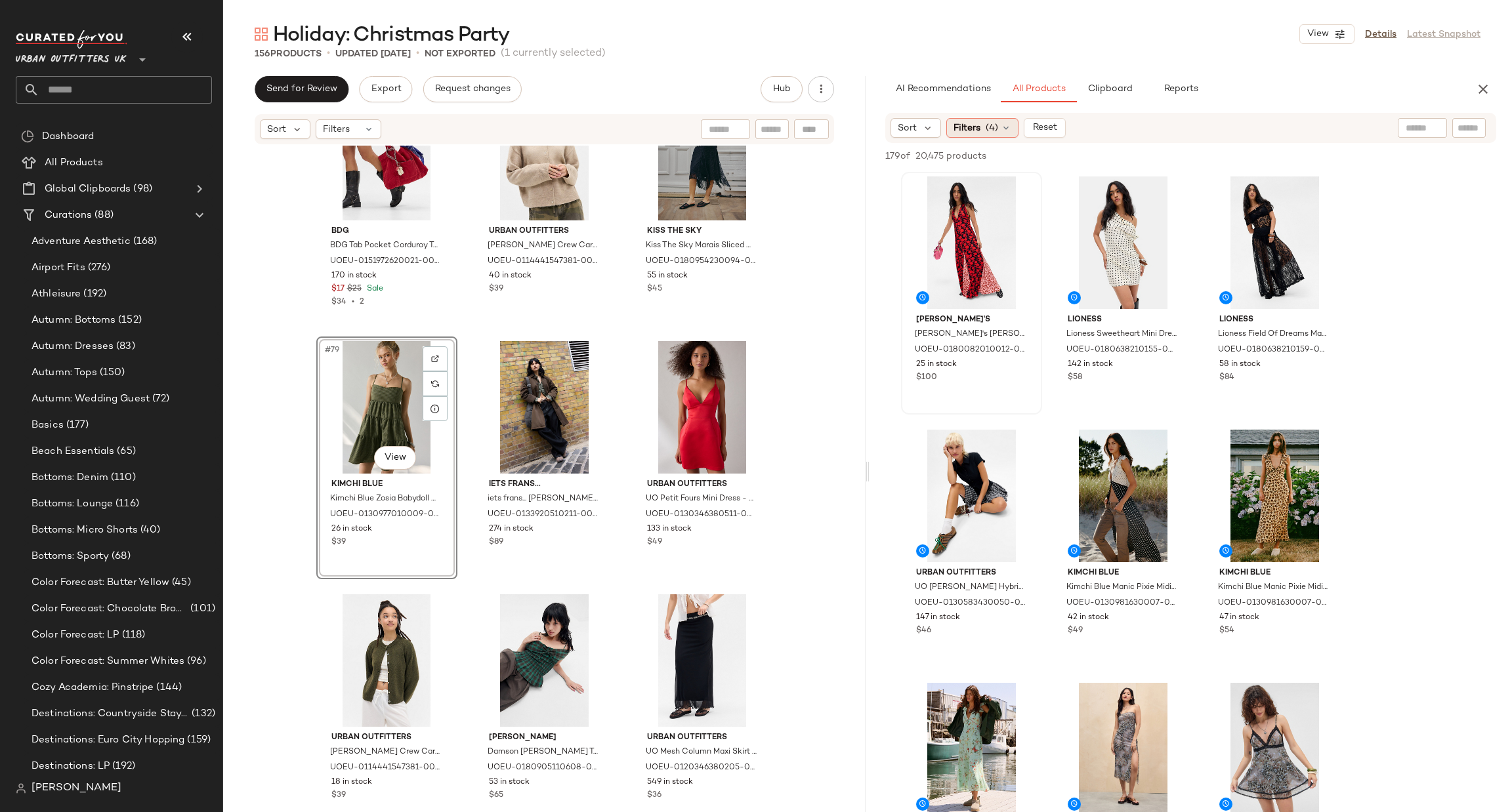
click at [998, 122] on div "Filters (4)" at bounding box center [983, 127] width 73 height 20
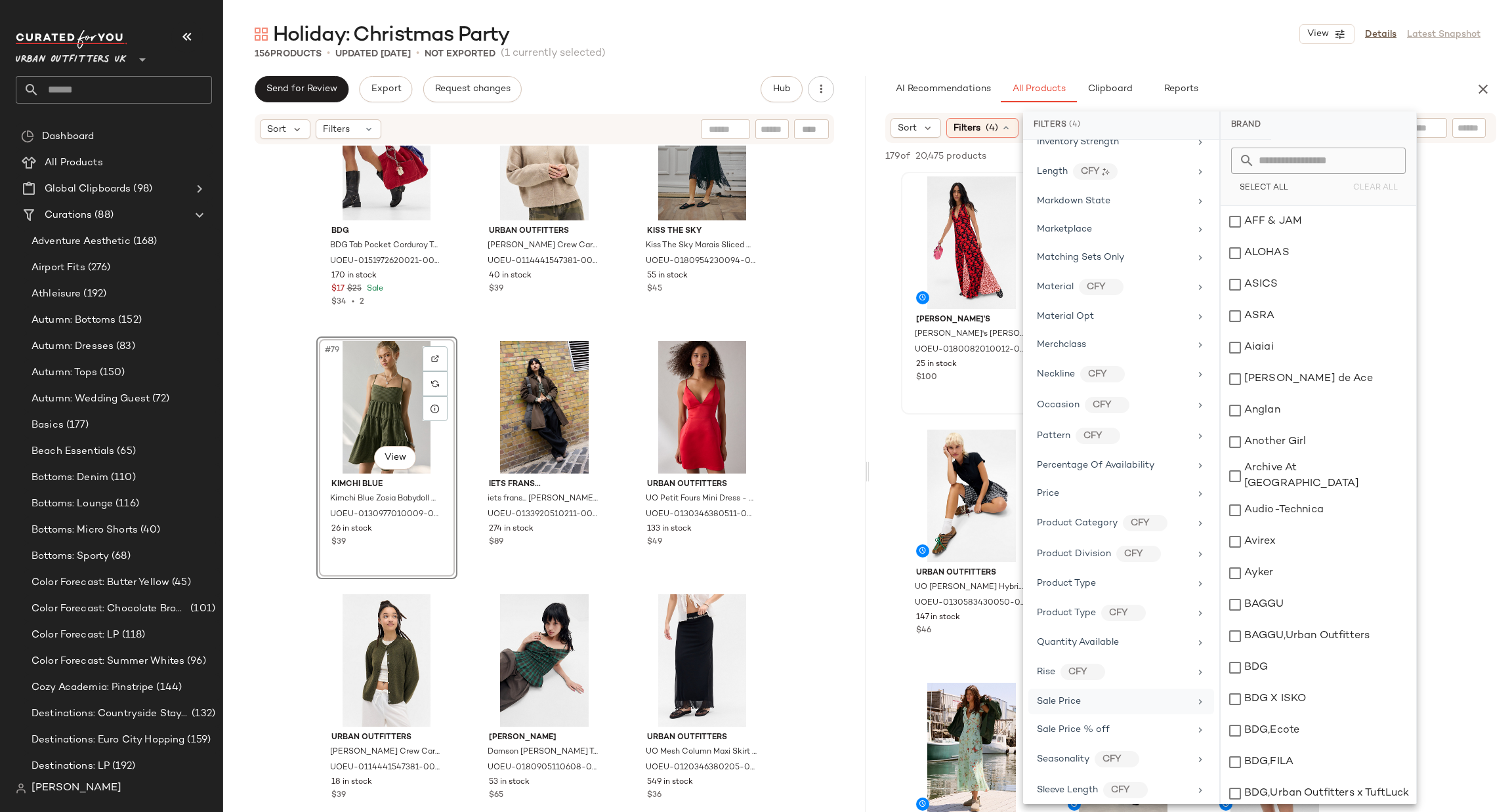
scroll to position [752, 0]
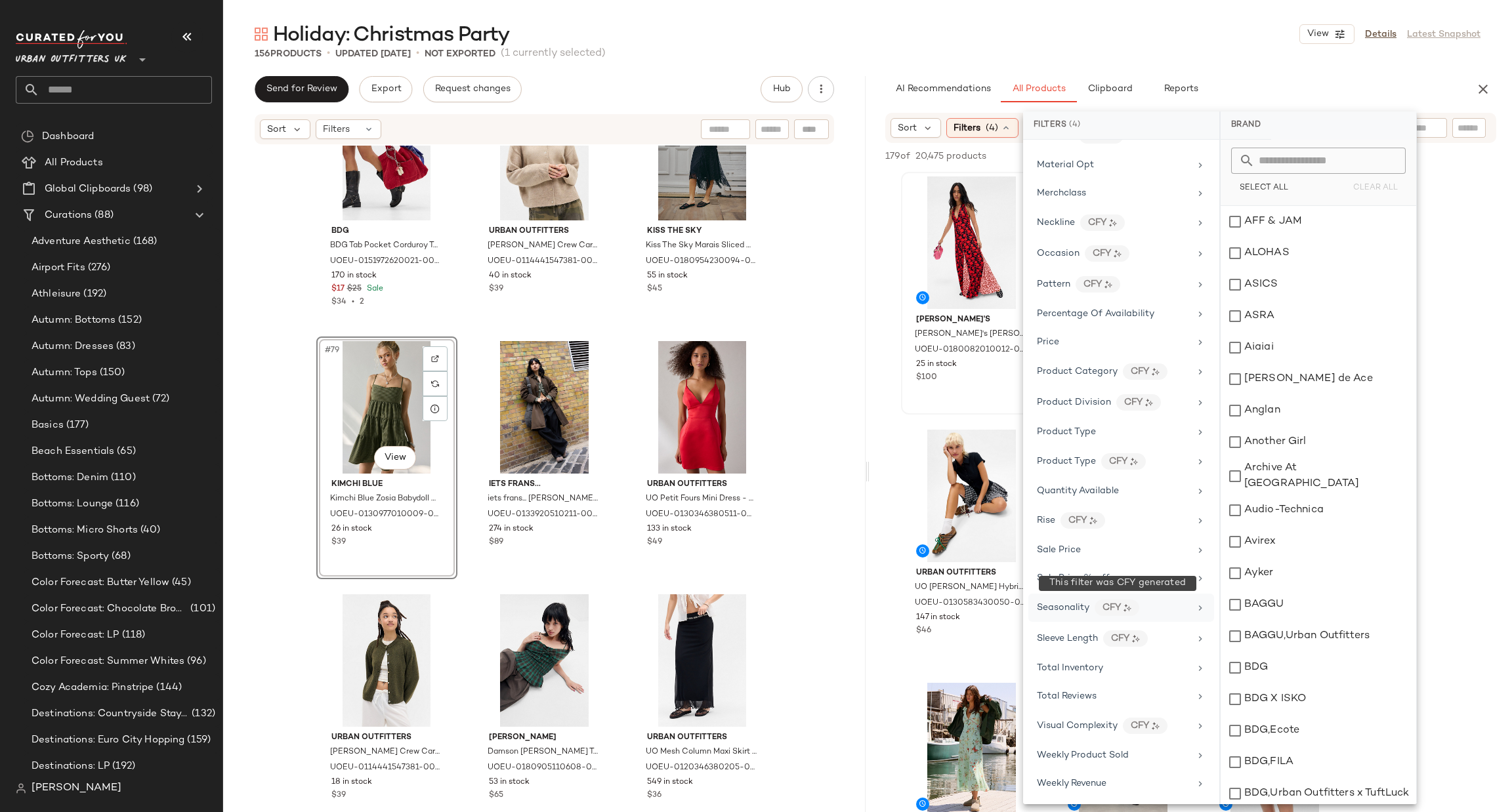
click at [1101, 600] on div "CFY" at bounding box center [1116, 608] width 44 height 16
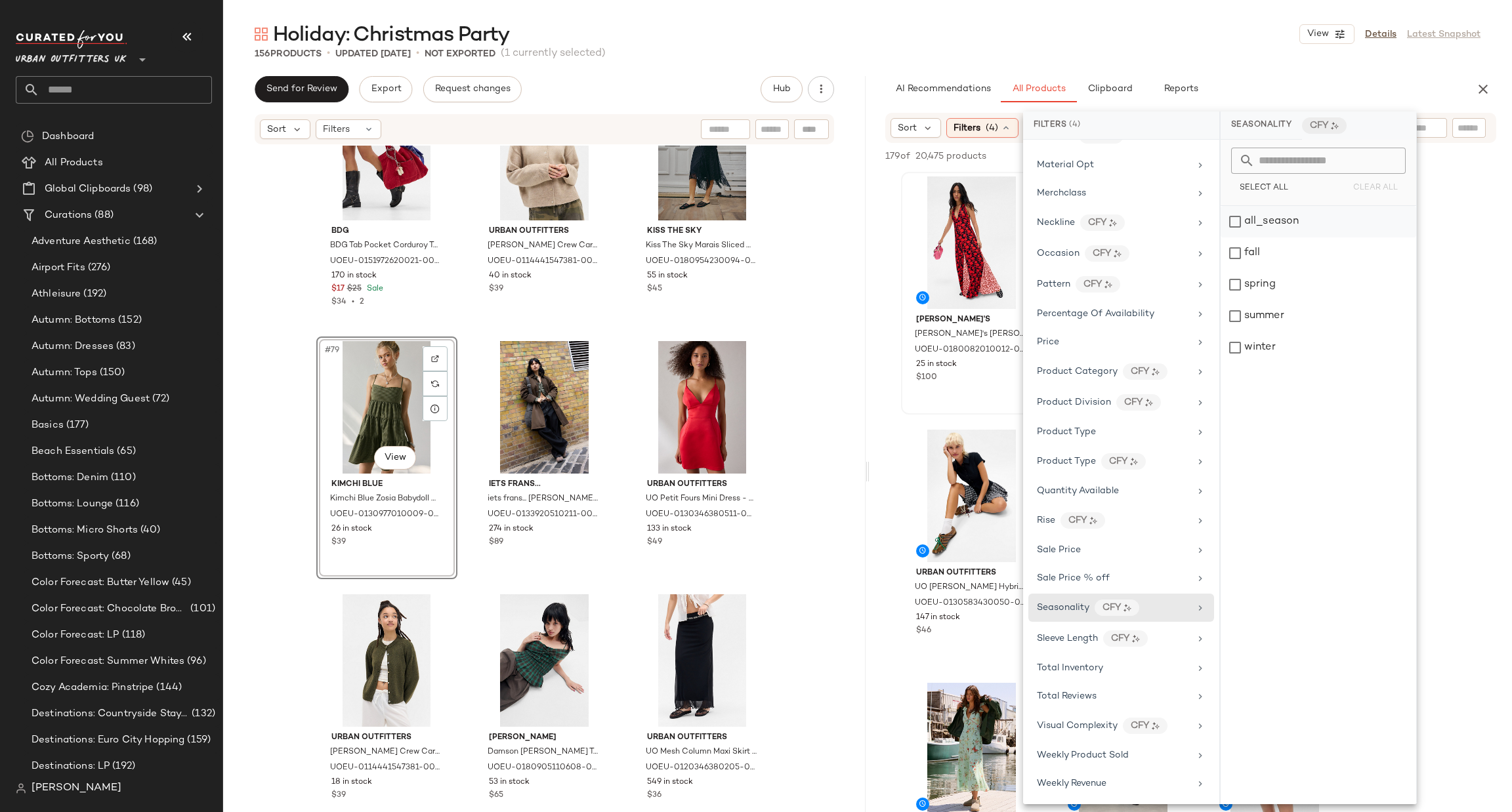
click at [1298, 219] on div "all_season" at bounding box center [1319, 221] width 196 height 31
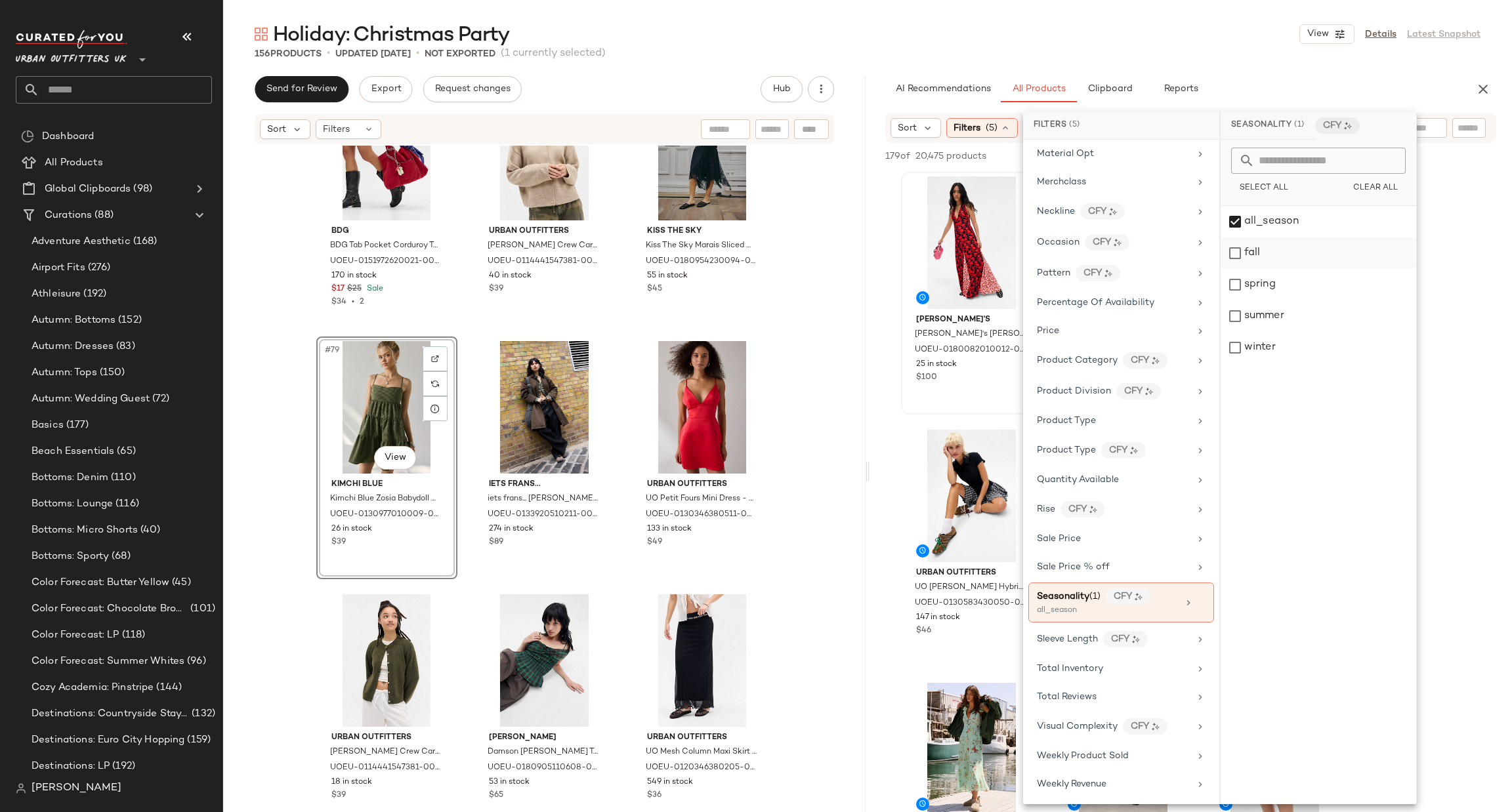
click at [1286, 262] on div "fall" at bounding box center [1319, 252] width 196 height 31
click at [1305, 334] on div "winter" at bounding box center [1319, 348] width 196 height 31
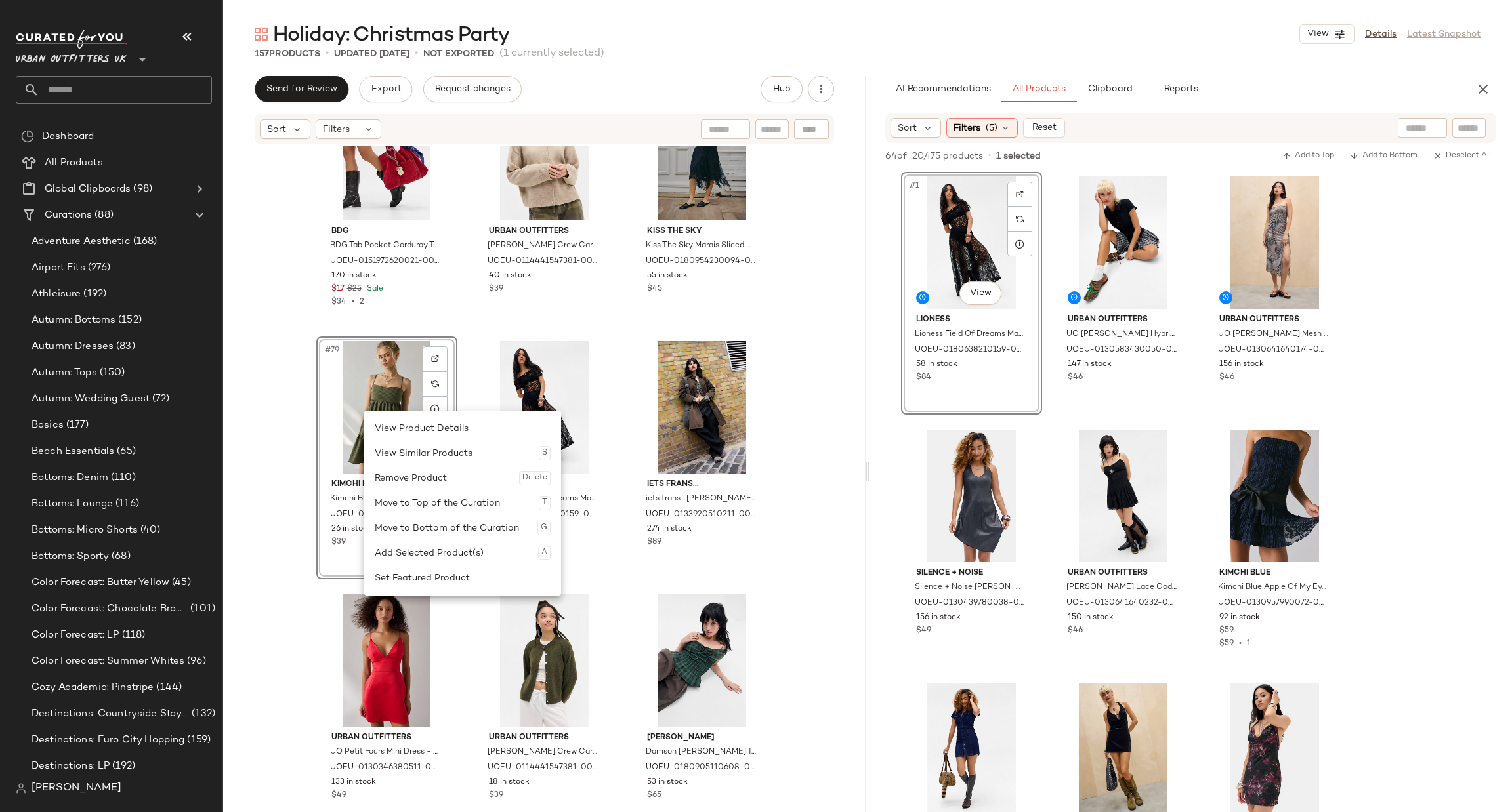
click at [405, 472] on div "Remove Product Delete" at bounding box center [463, 479] width 176 height 24
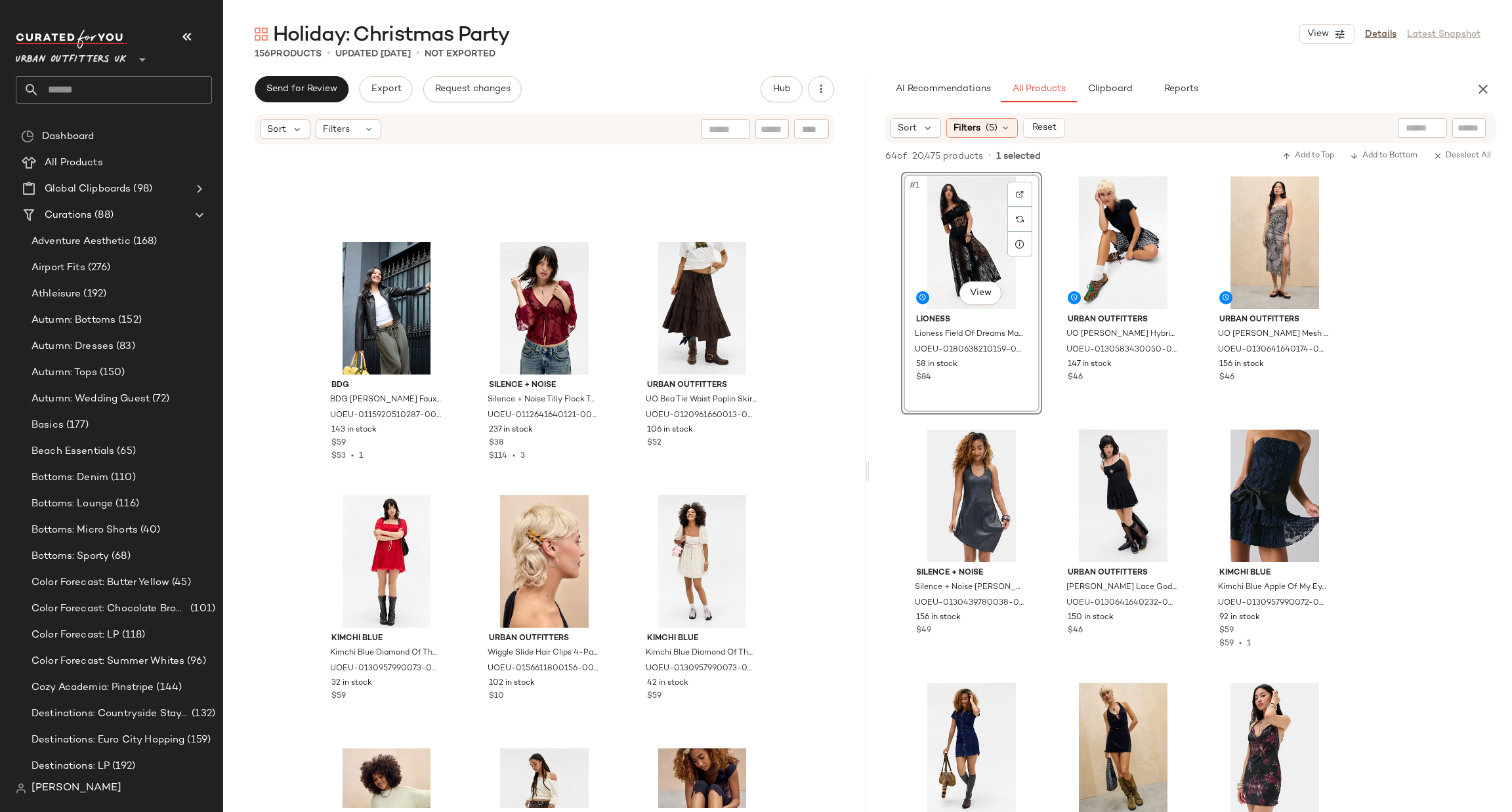
scroll to position [3061, 0]
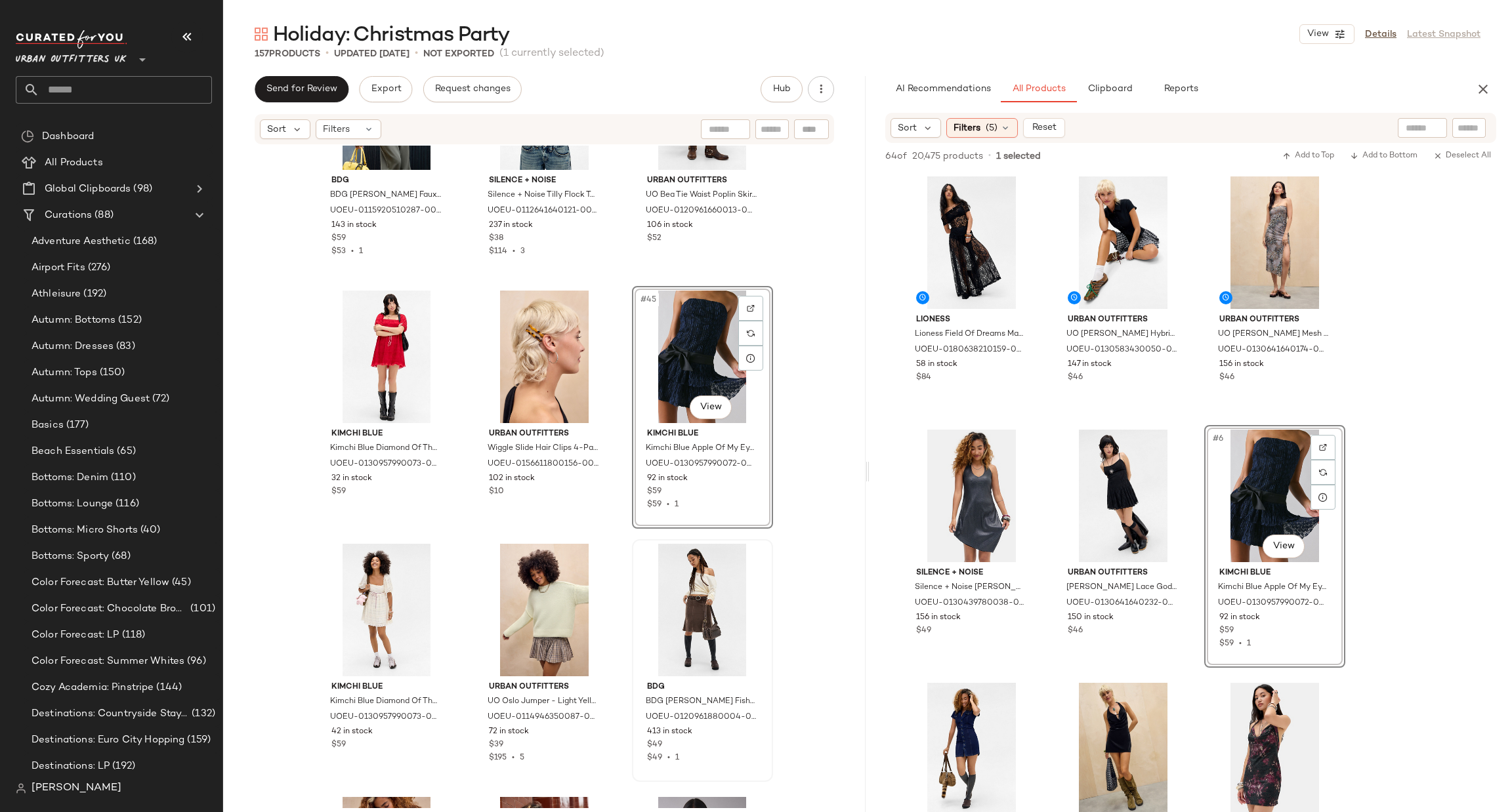
scroll to position [3577, 0]
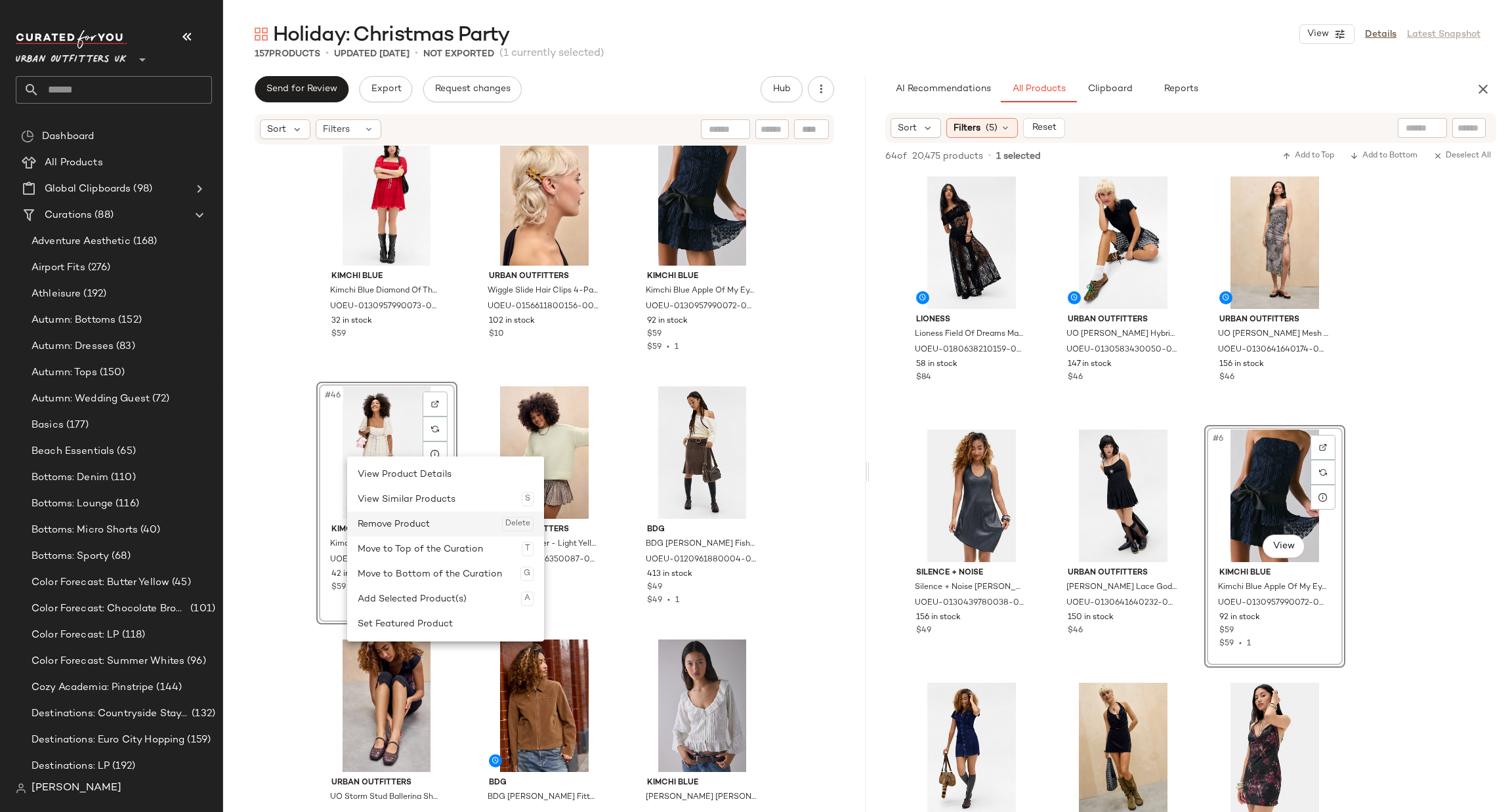
click at [393, 517] on div "Remove Product Delete" at bounding box center [446, 524] width 176 height 24
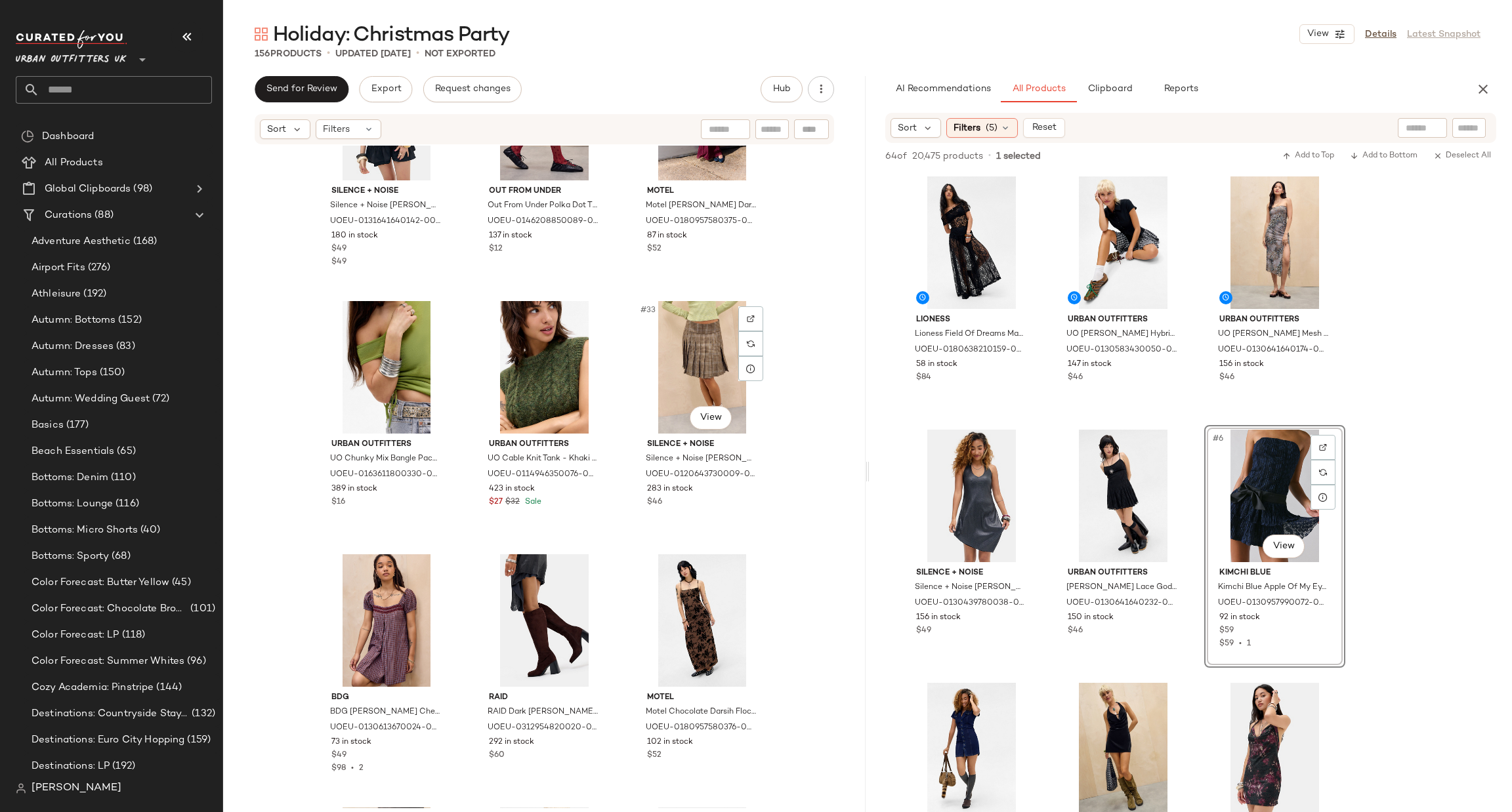
scroll to position [2592, 0]
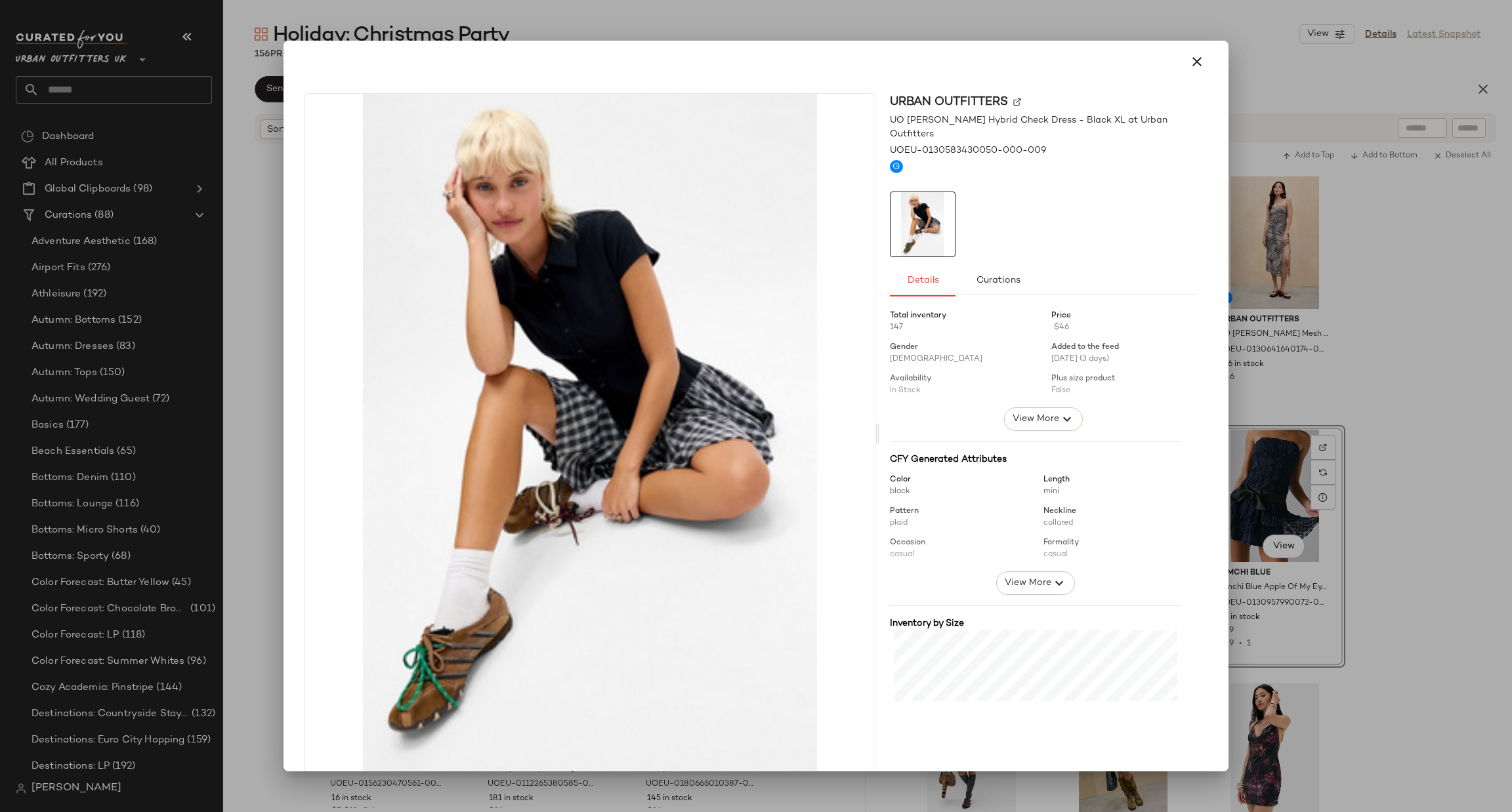
click at [1470, 211] on div at bounding box center [756, 406] width 1512 height 812
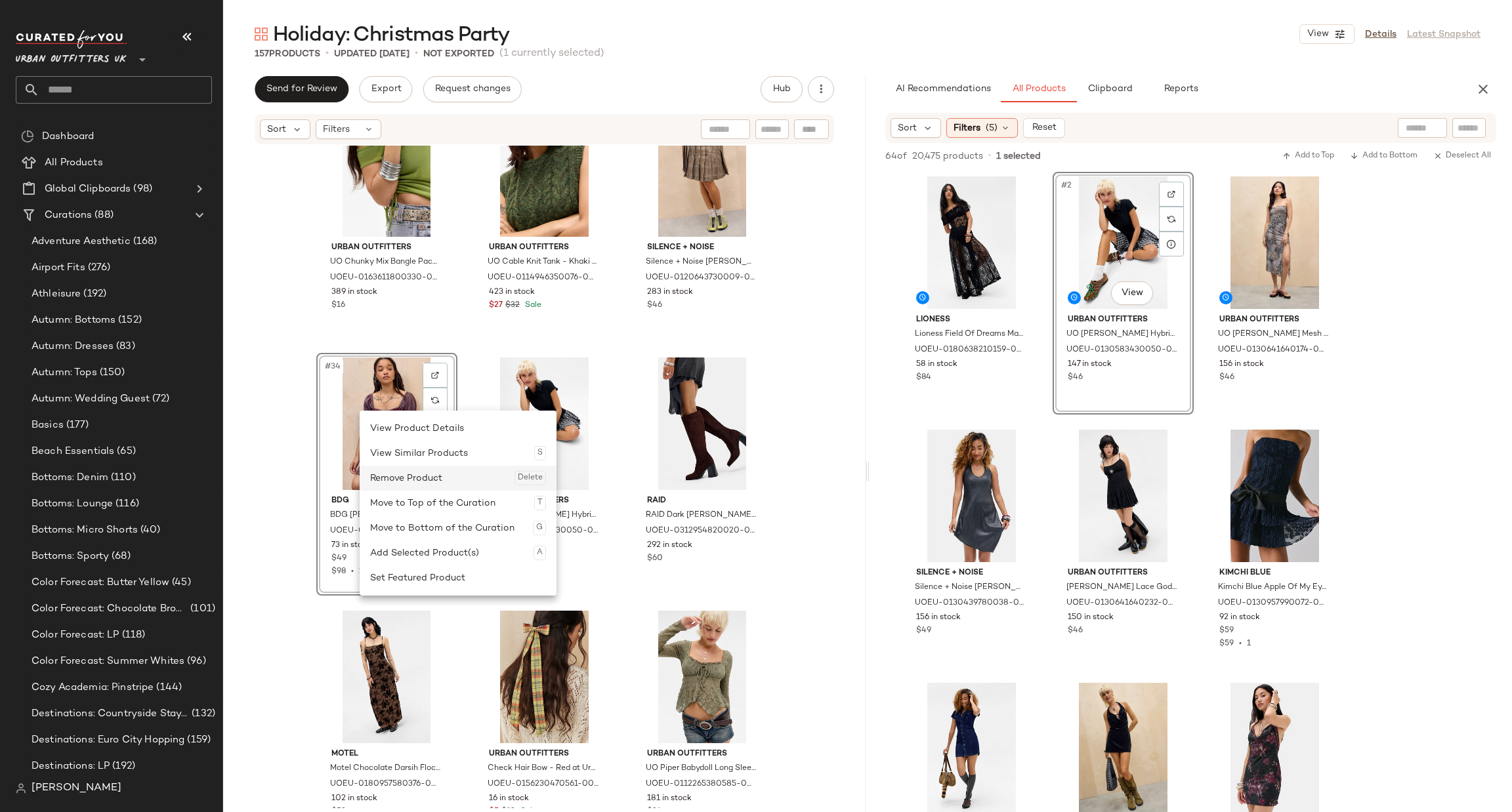
click at [428, 478] on div "Remove Product Delete" at bounding box center [458, 479] width 176 height 24
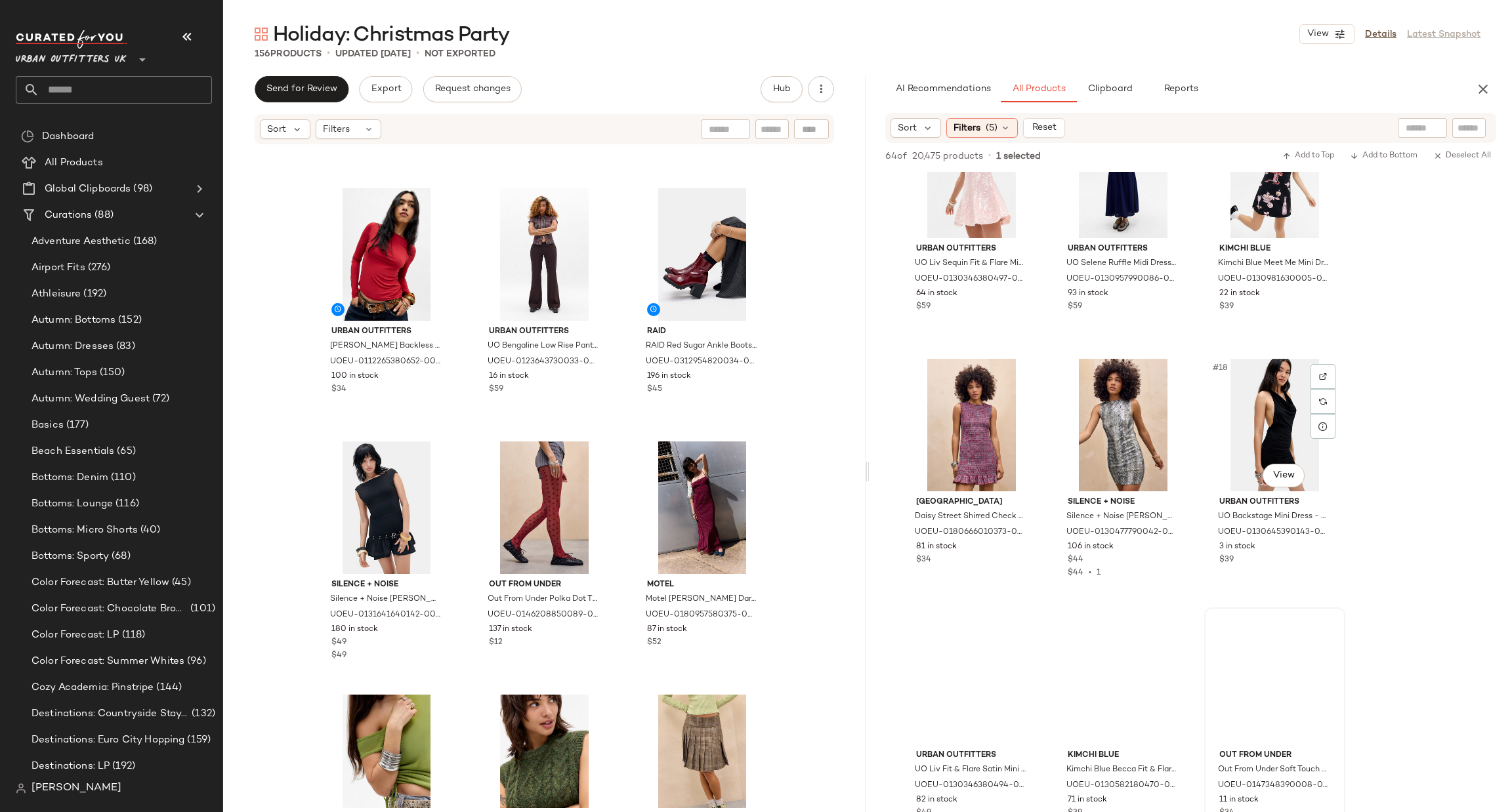
scroll to position [1180, 0]
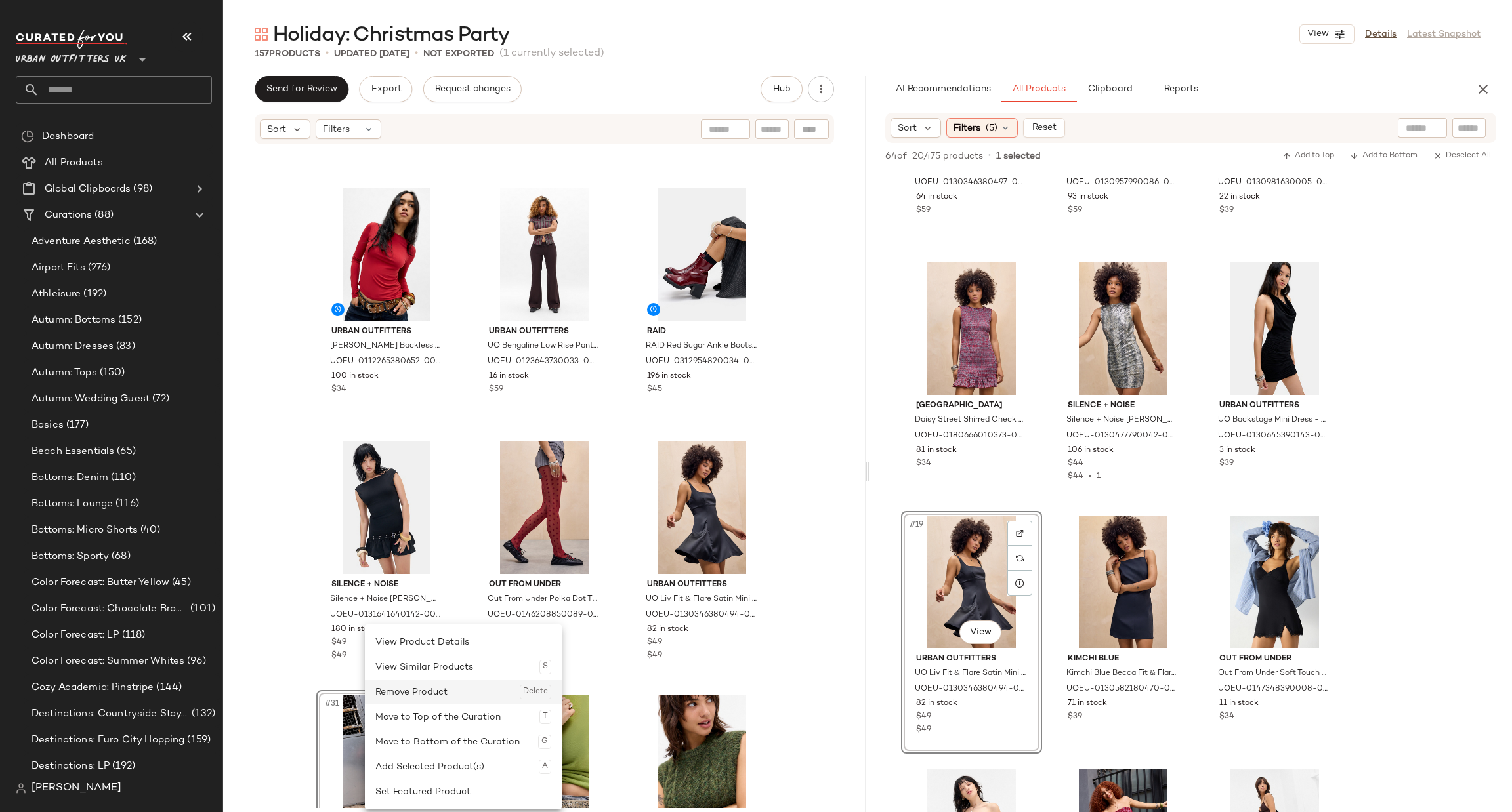
click at [421, 698] on div "Remove Product Delete" at bounding box center [463, 692] width 176 height 24
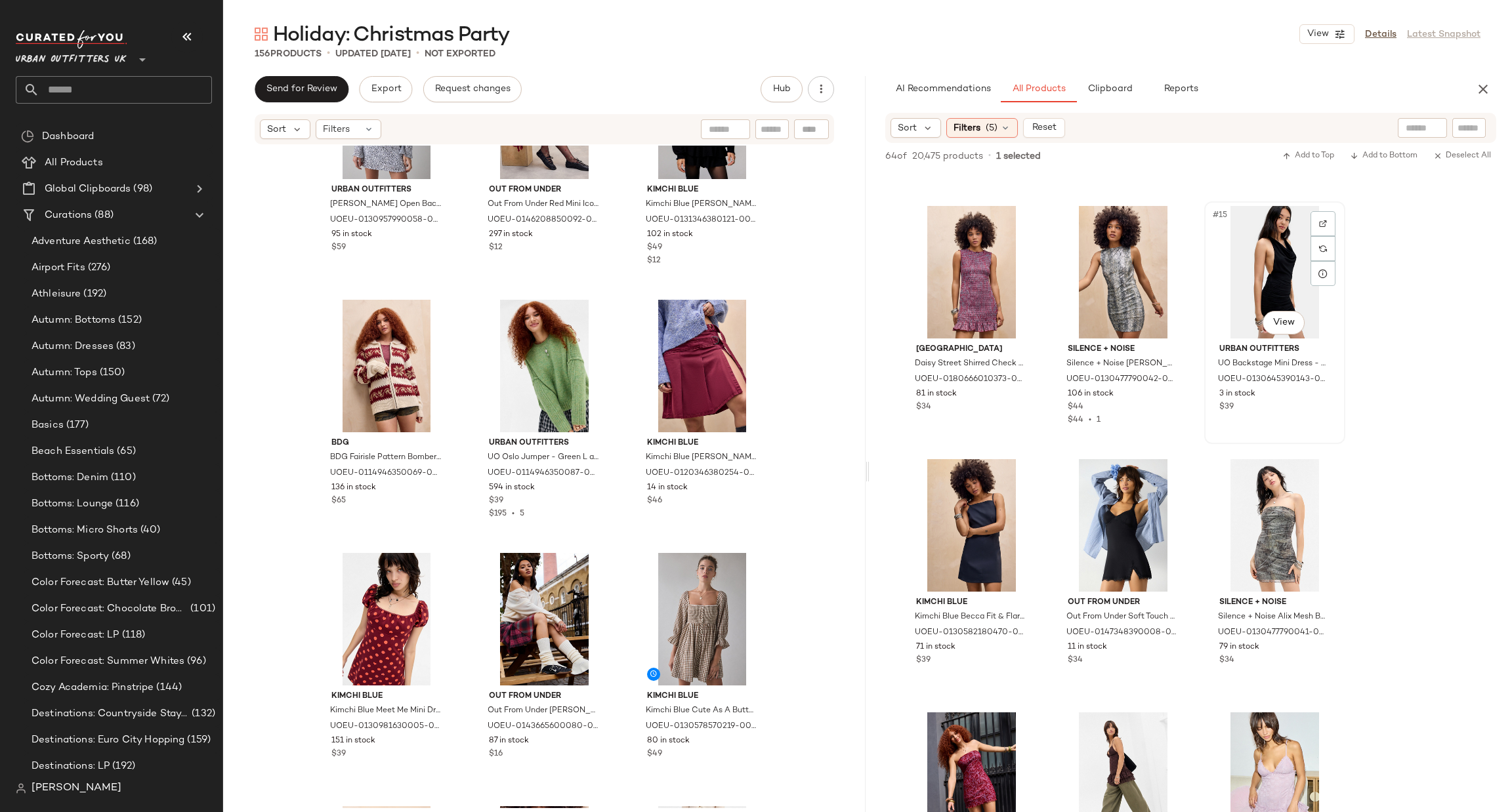
scroll to position [1180, 0]
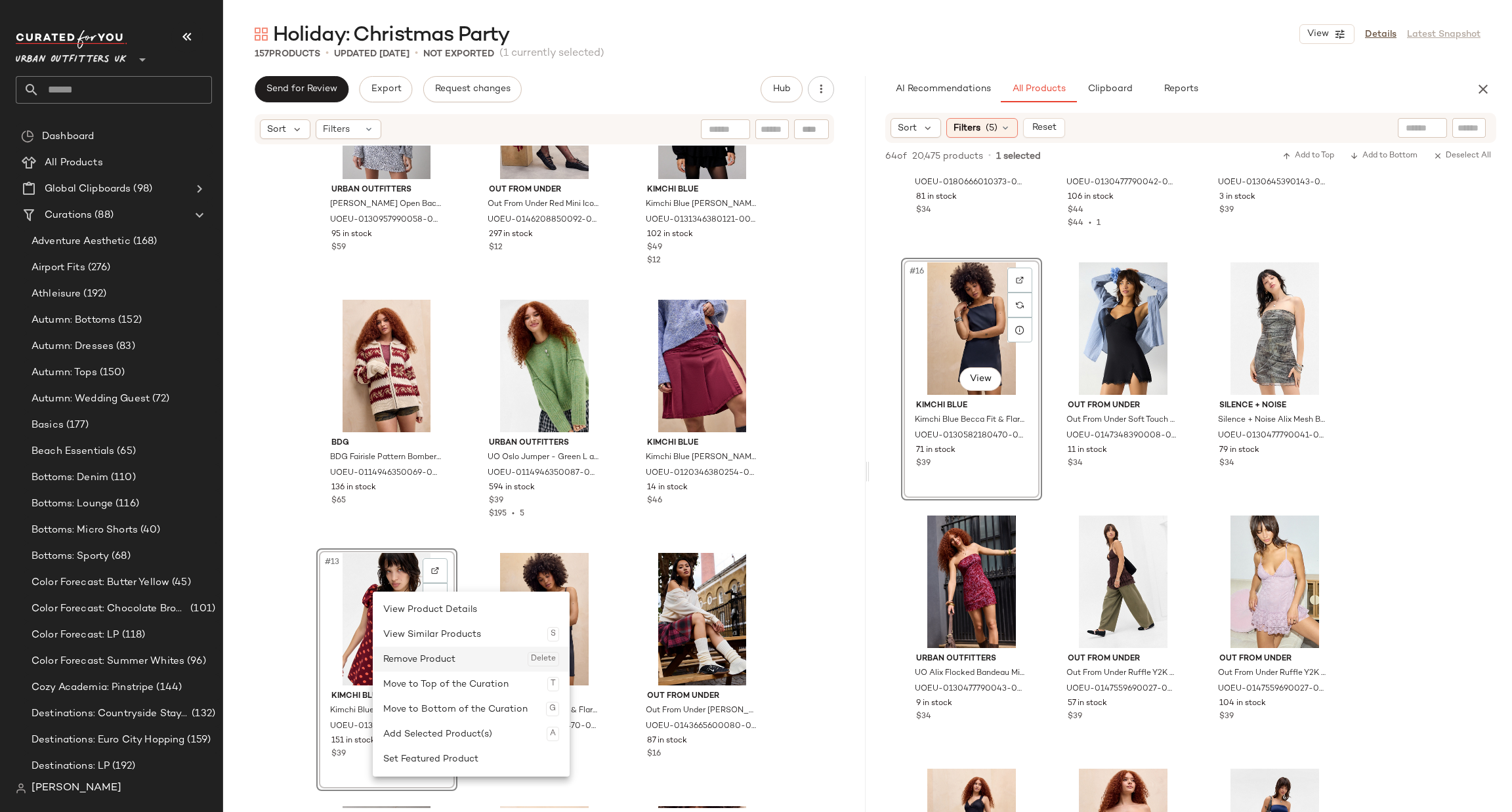
click at [442, 661] on div "Remove Product Delete" at bounding box center [471, 659] width 176 height 24
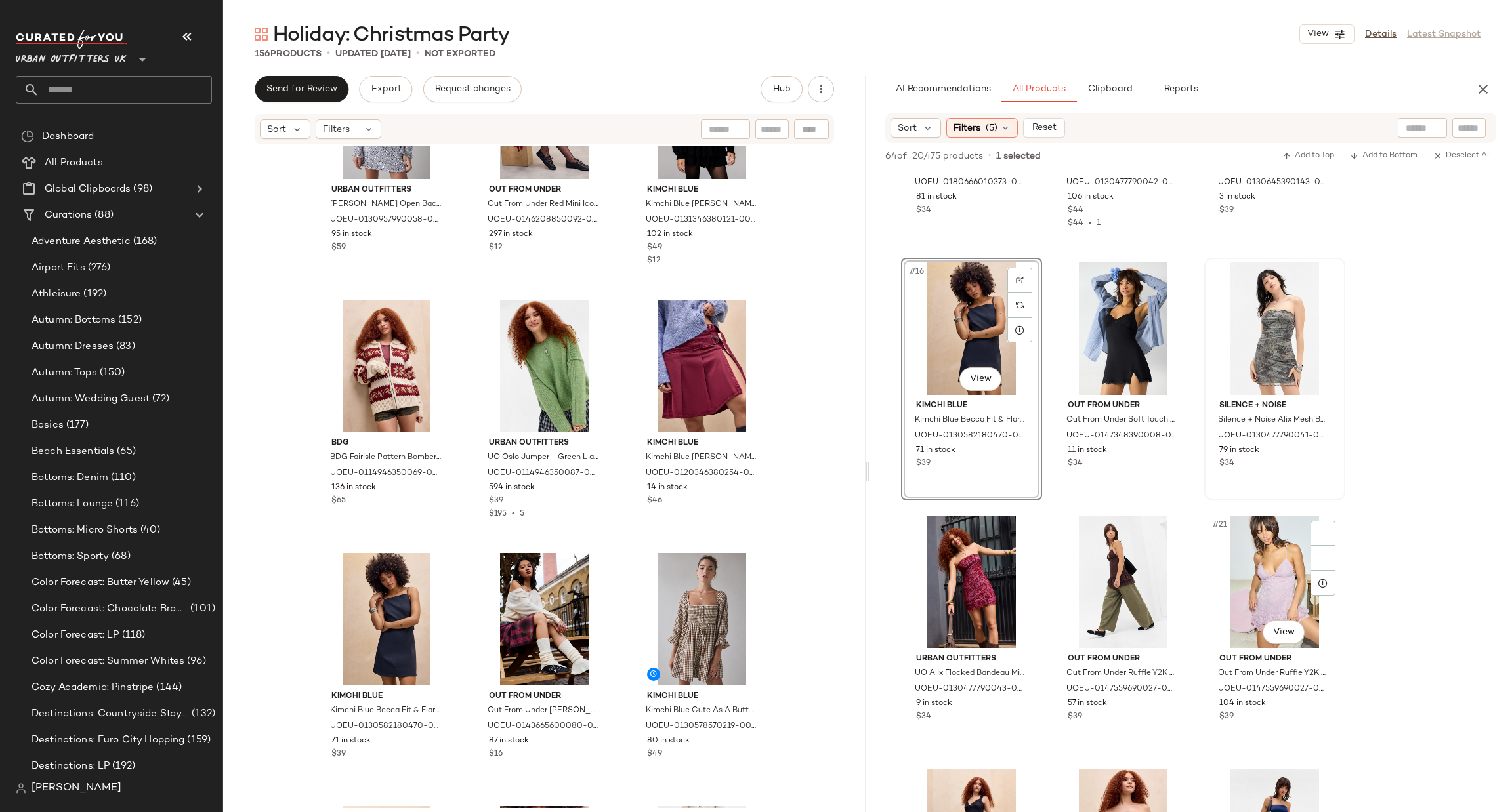
scroll to position [1575, 0]
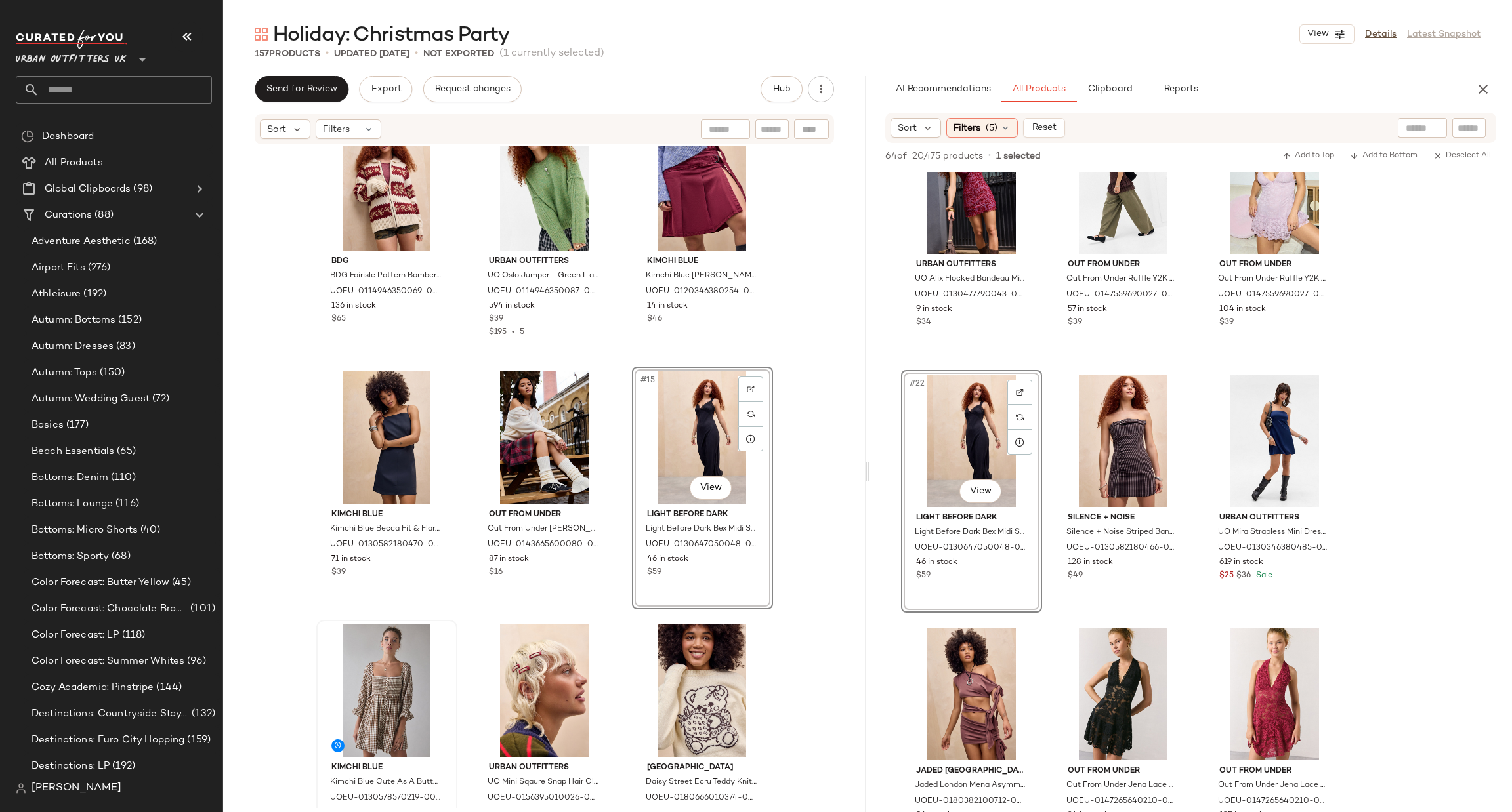
scroll to position [820, 0]
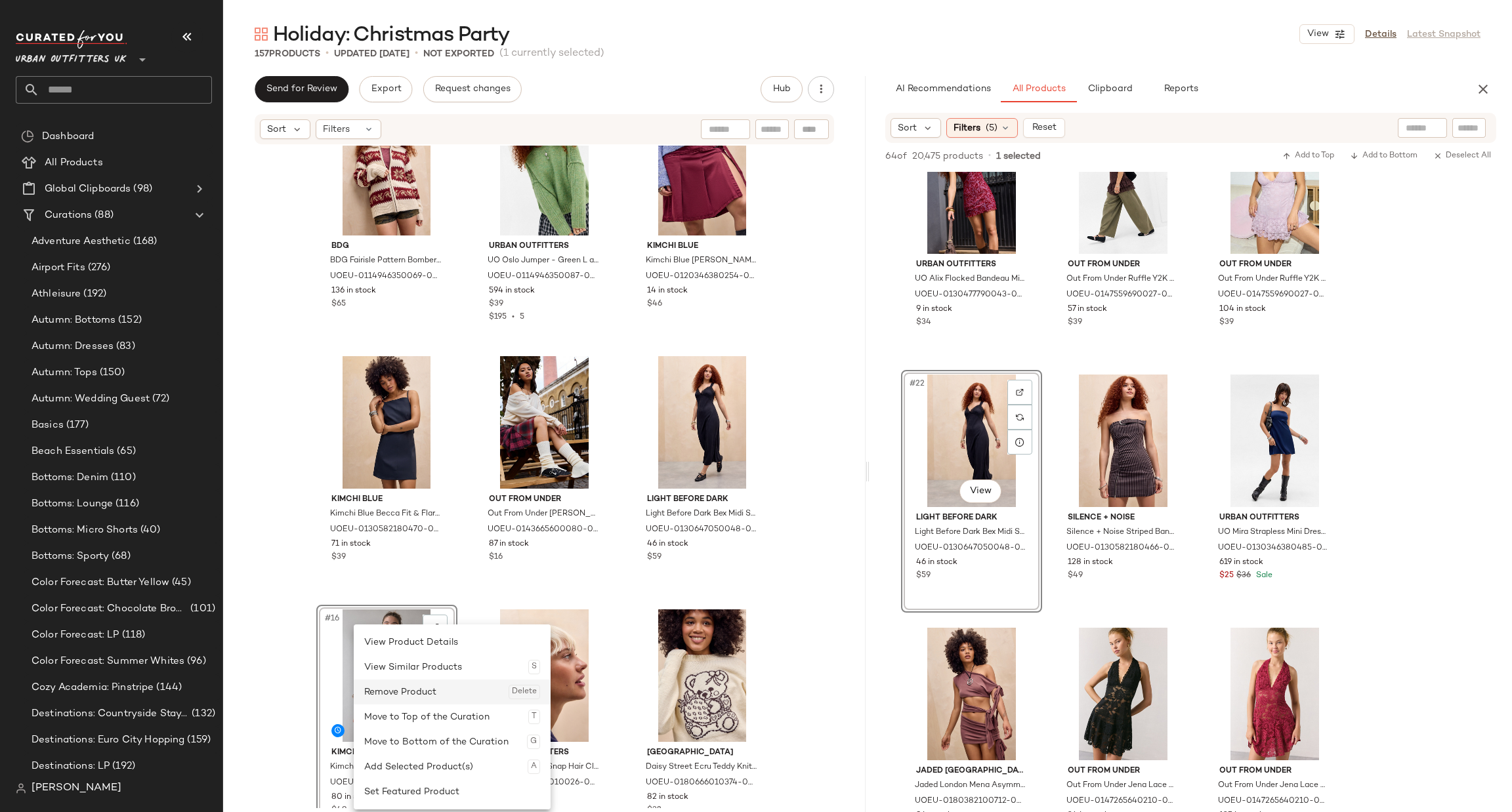
click at [407, 693] on div "Remove Product Delete" at bounding box center [452, 692] width 176 height 24
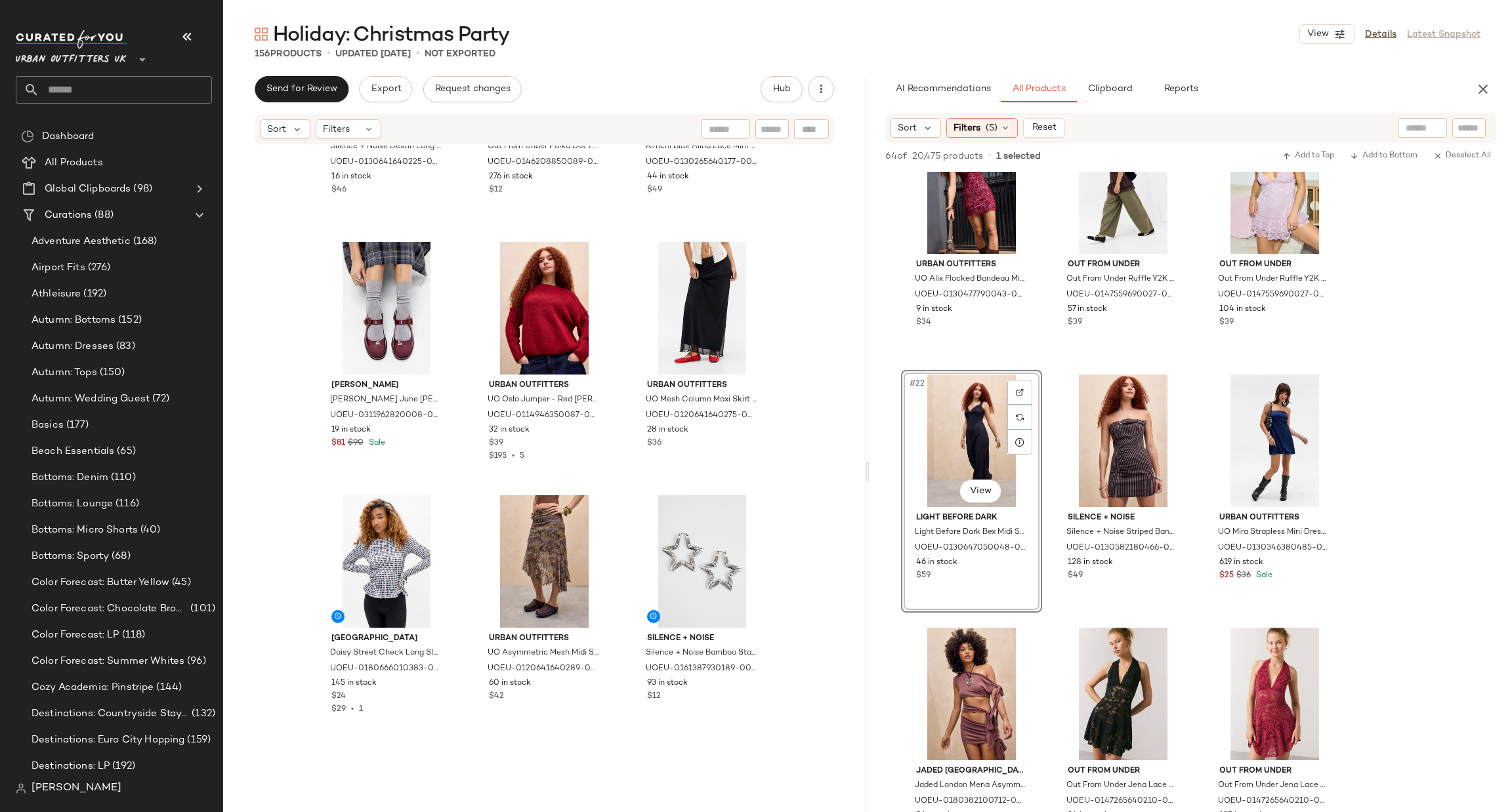
scroll to position [11429, 0]
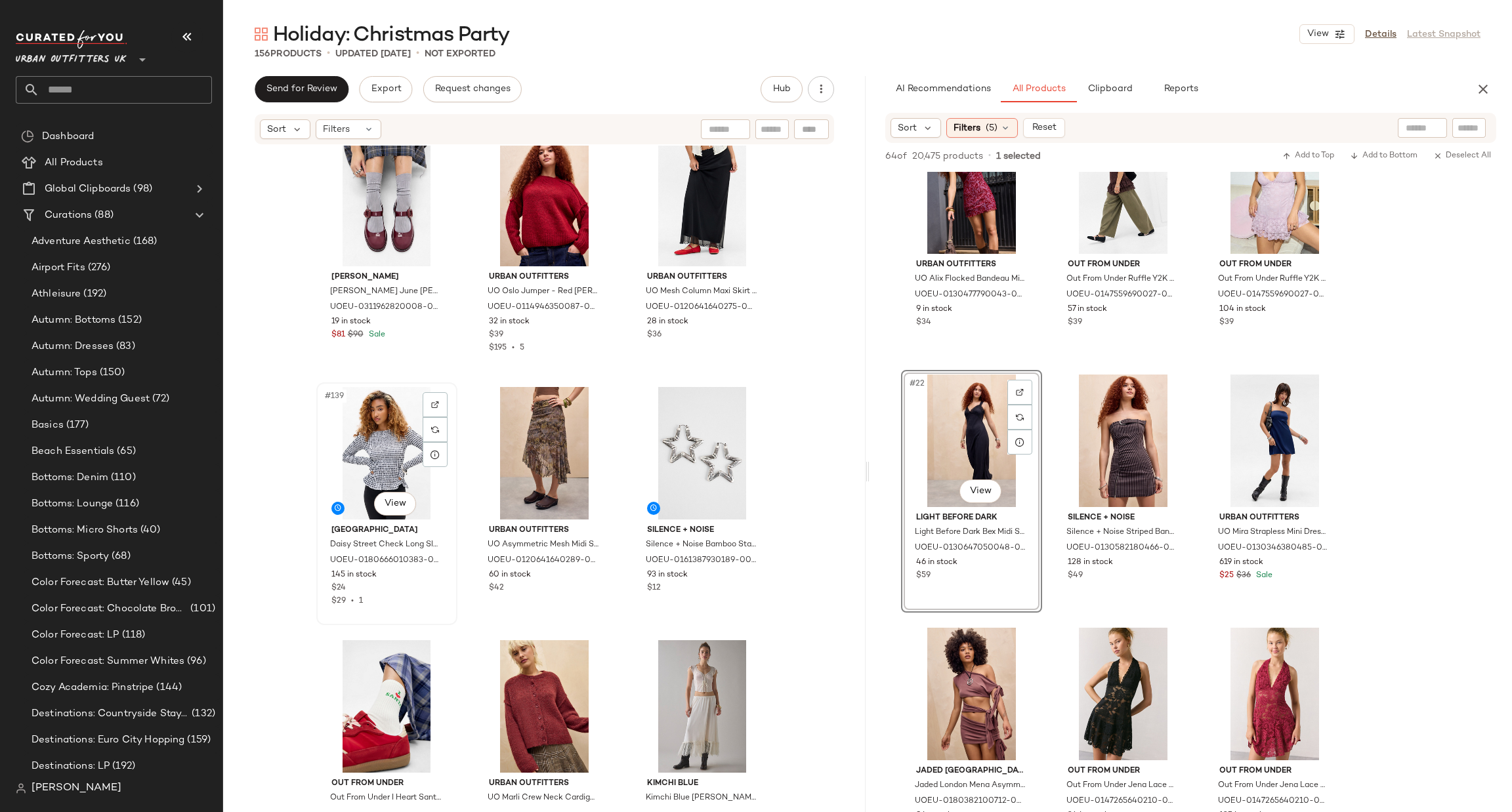
click at [369, 464] on div "#139 View" at bounding box center [387, 453] width 132 height 133
click at [439, 412] on div at bounding box center [435, 405] width 24 height 24
click at [434, 434] on div at bounding box center [435, 430] width 24 height 24
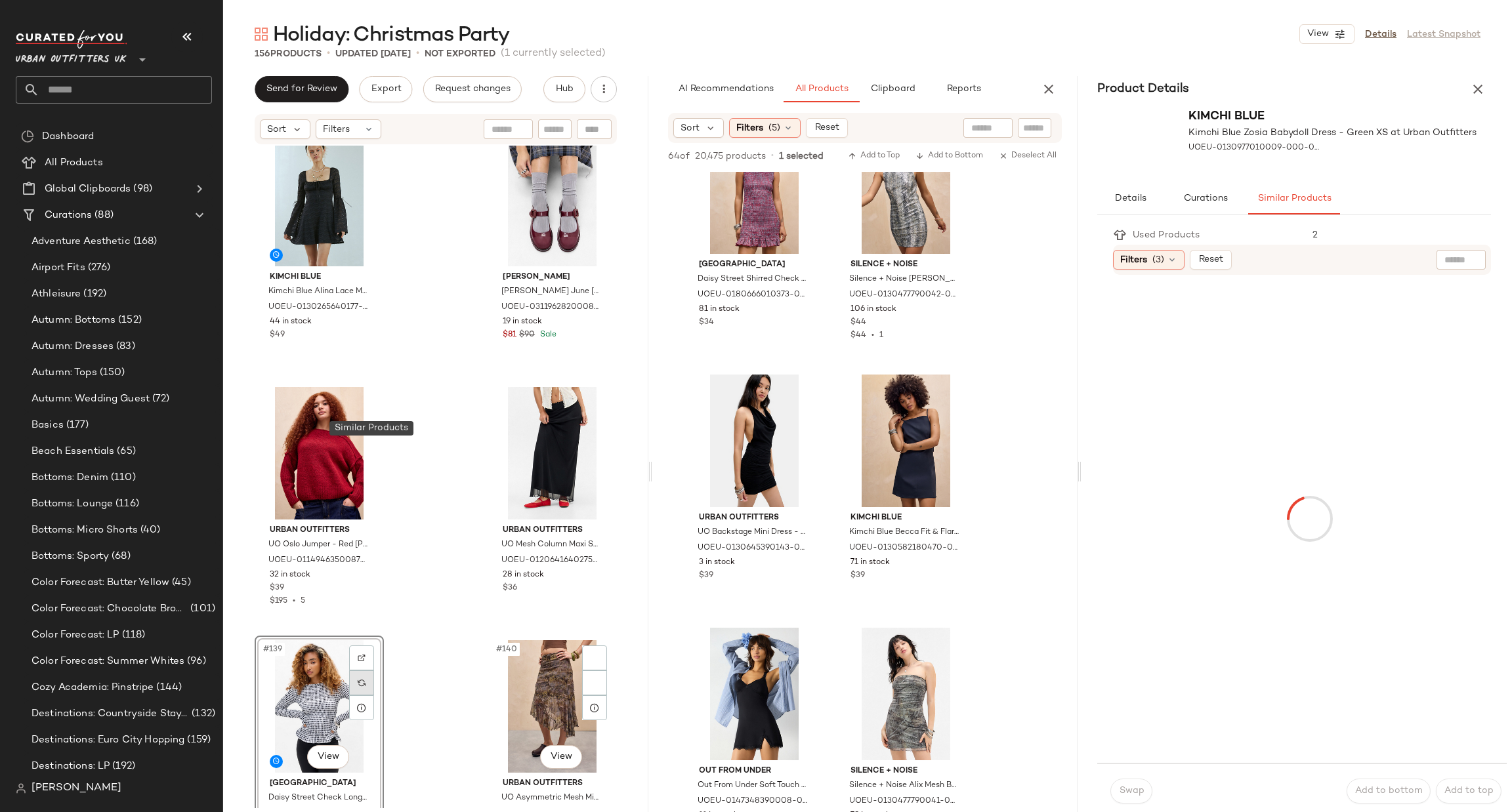
scroll to position [2334, 0]
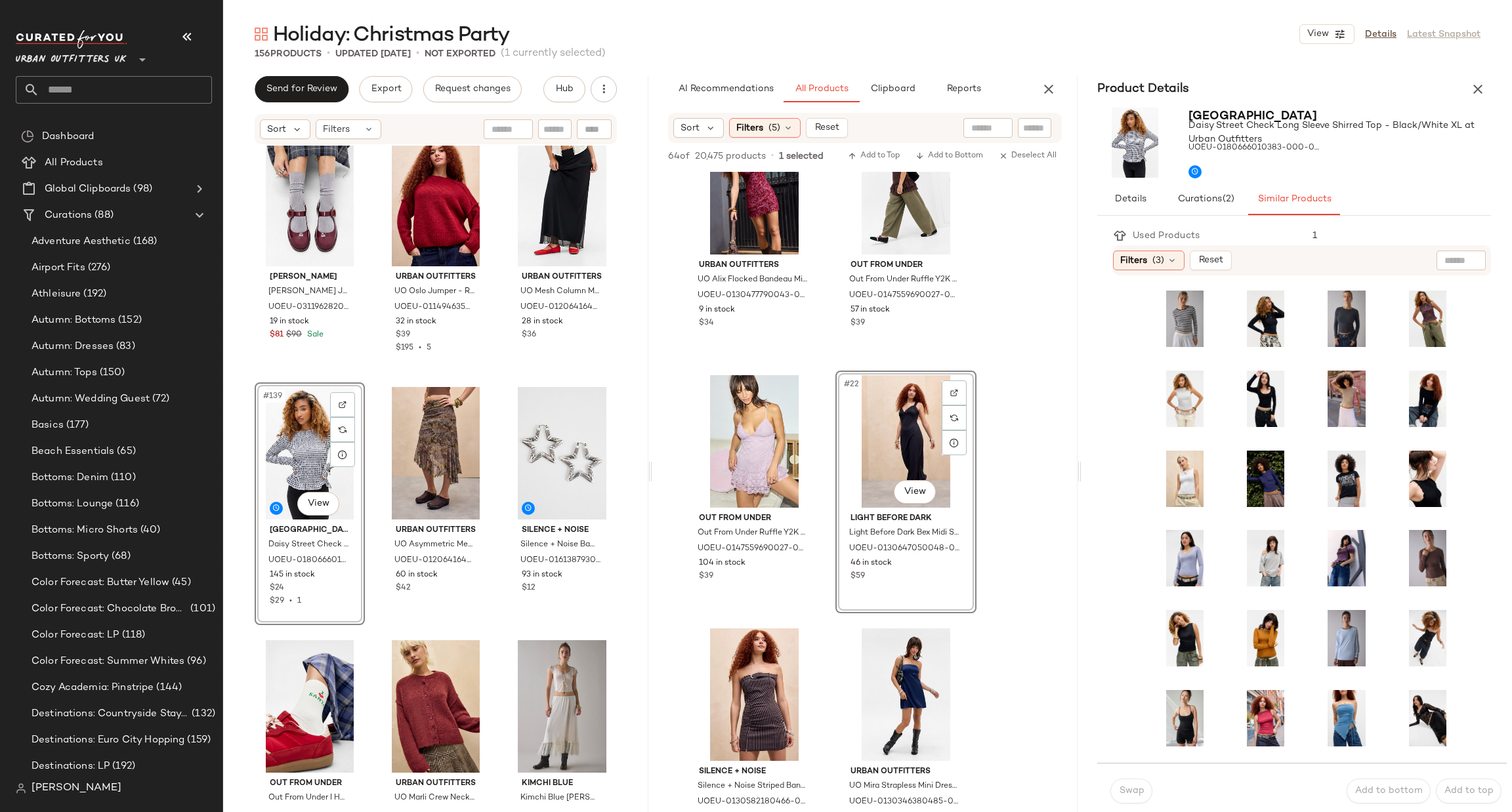
click at [1302, 585] on div at bounding box center [1306, 521] width 307 height 469
click at [1325, 392] on div "#7 View" at bounding box center [1346, 399] width 56 height 57
click at [1127, 785] on button "Swap" at bounding box center [1131, 791] width 42 height 24
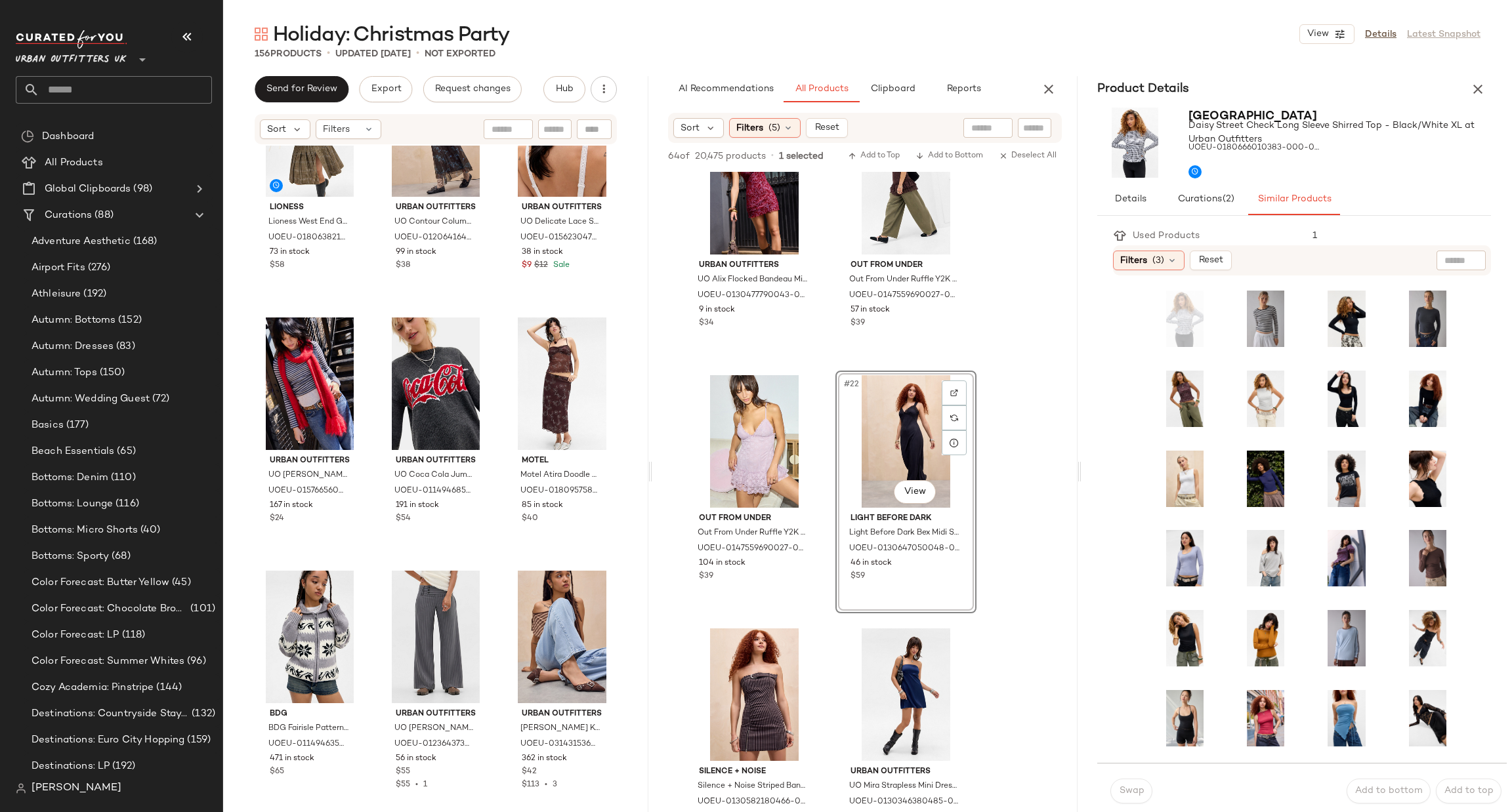
scroll to position [2926, 0]
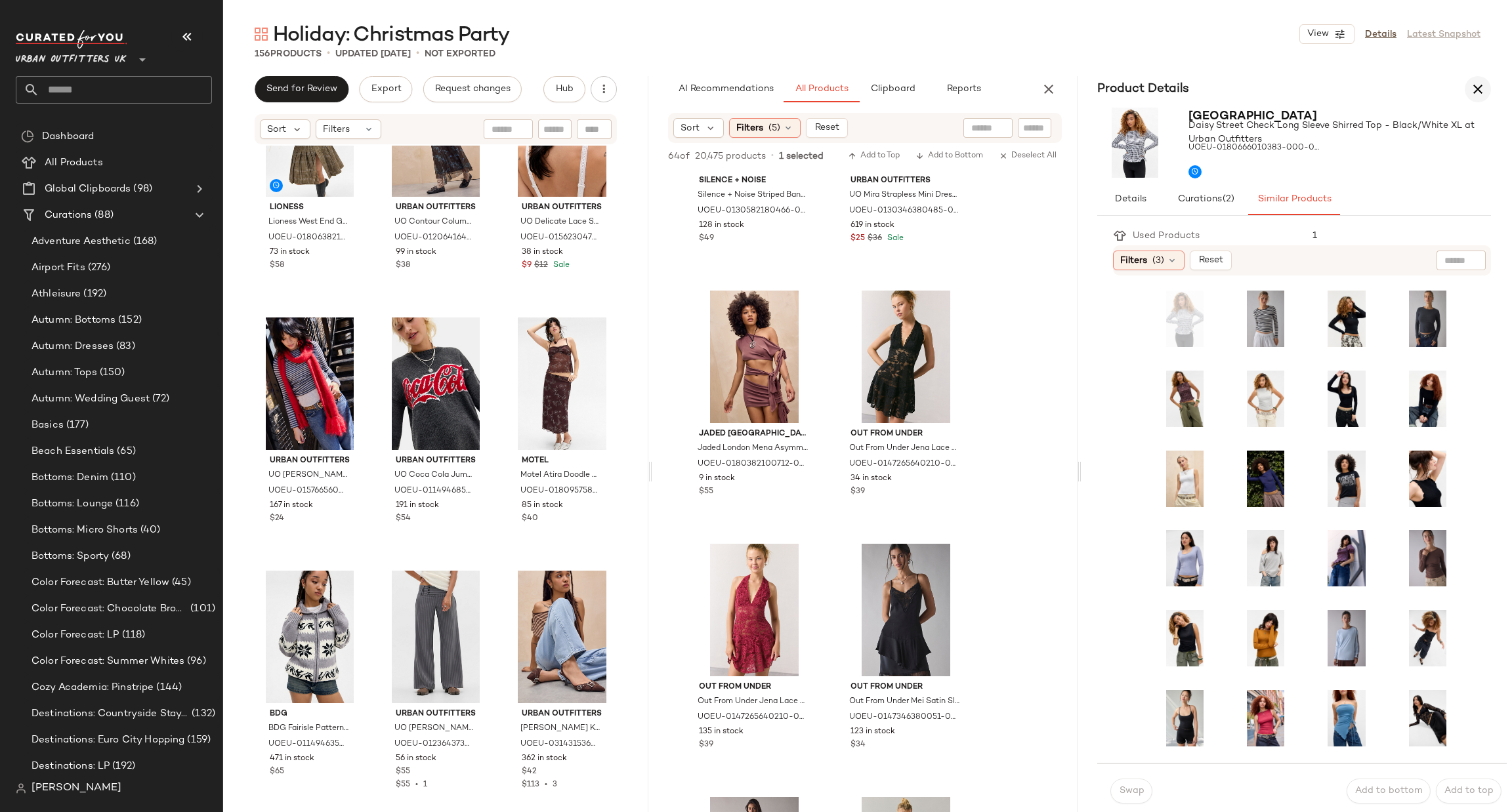
click at [1474, 82] on icon "button" at bounding box center [1478, 89] width 16 height 16
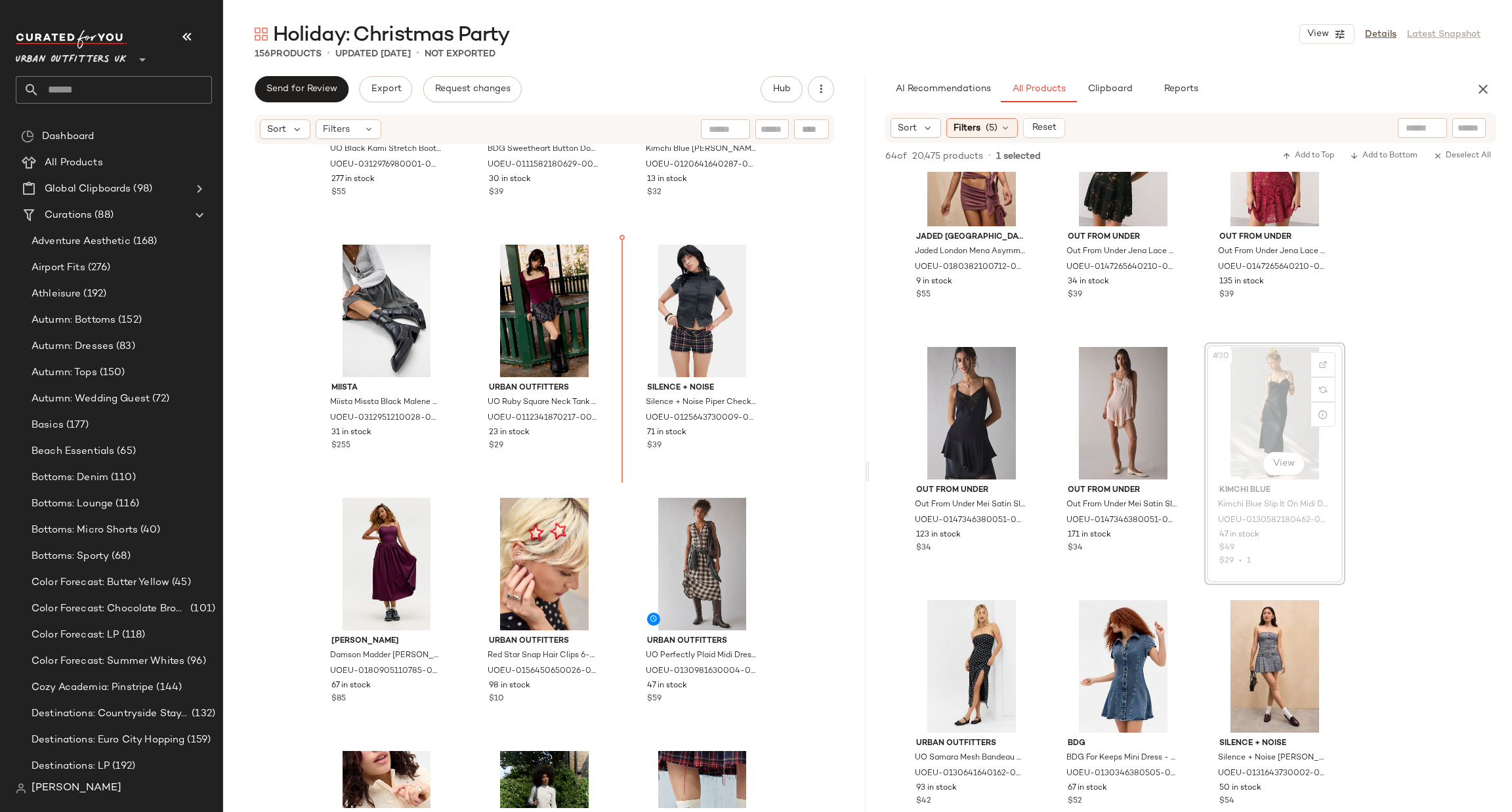
scroll to position [9289, 0]
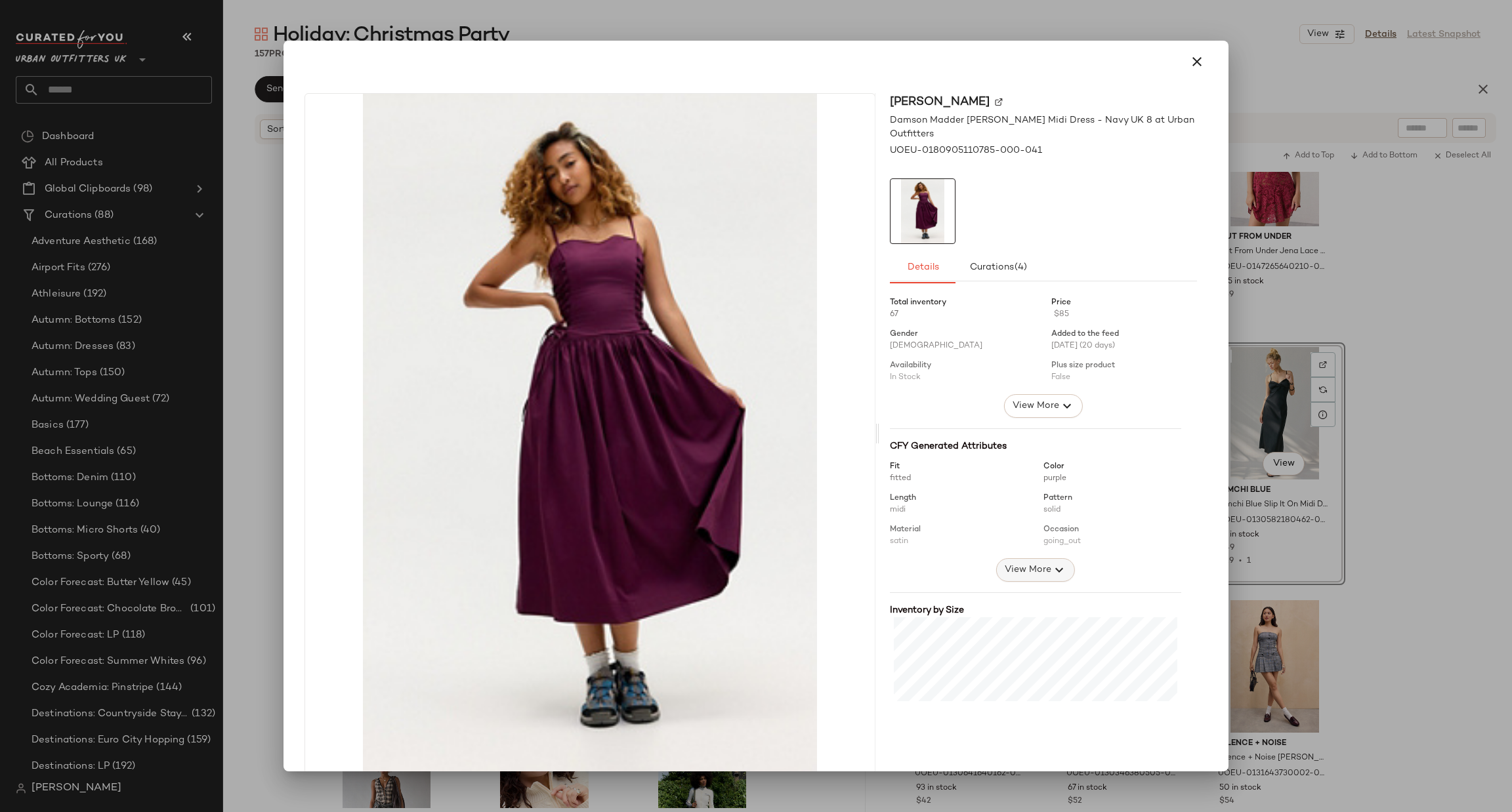
click at [1004, 562] on span "View More" at bounding box center [1028, 570] width 47 height 16
click at [1276, 405] on div at bounding box center [756, 406] width 1512 height 812
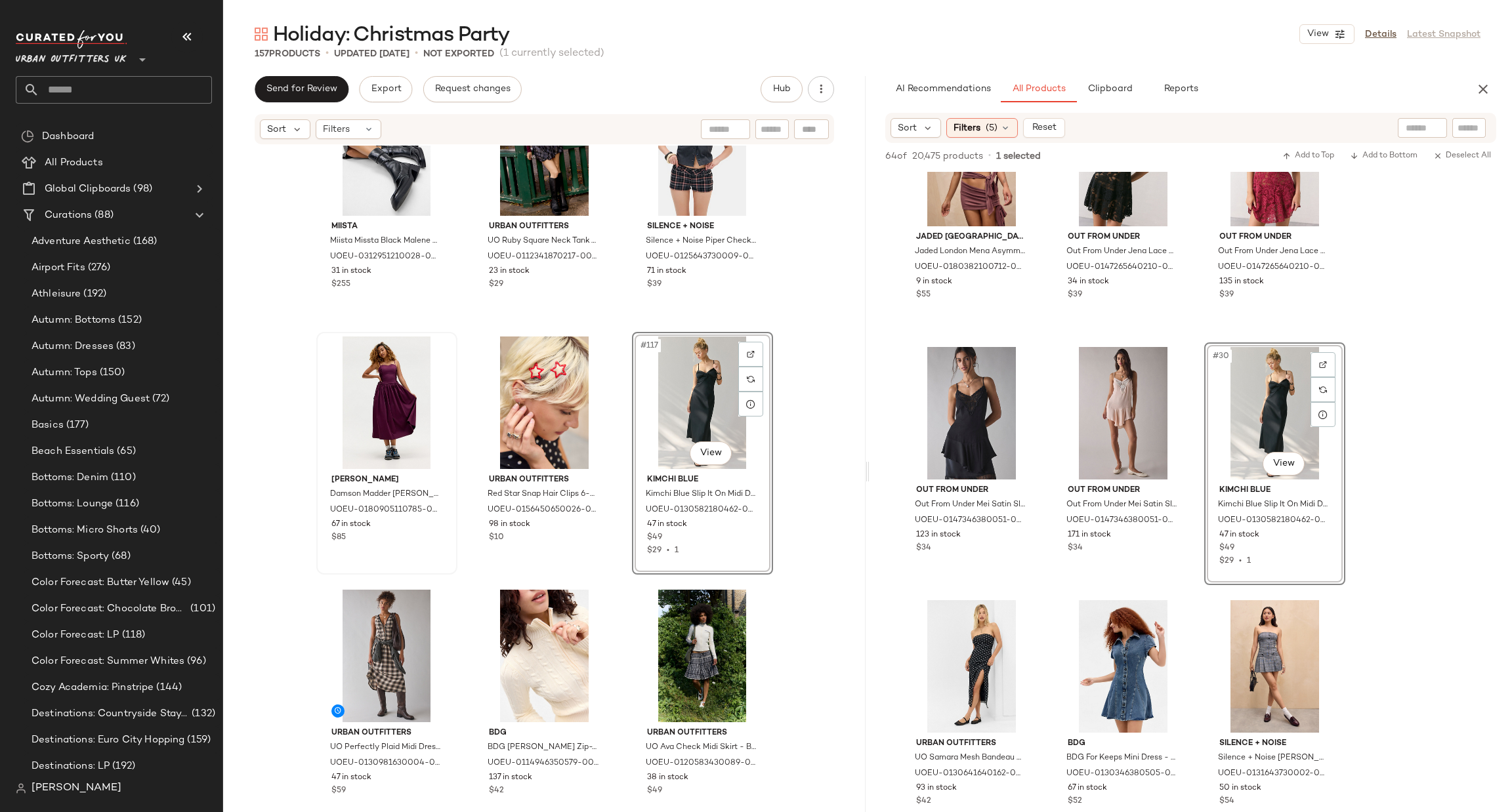
scroll to position [9486, 0]
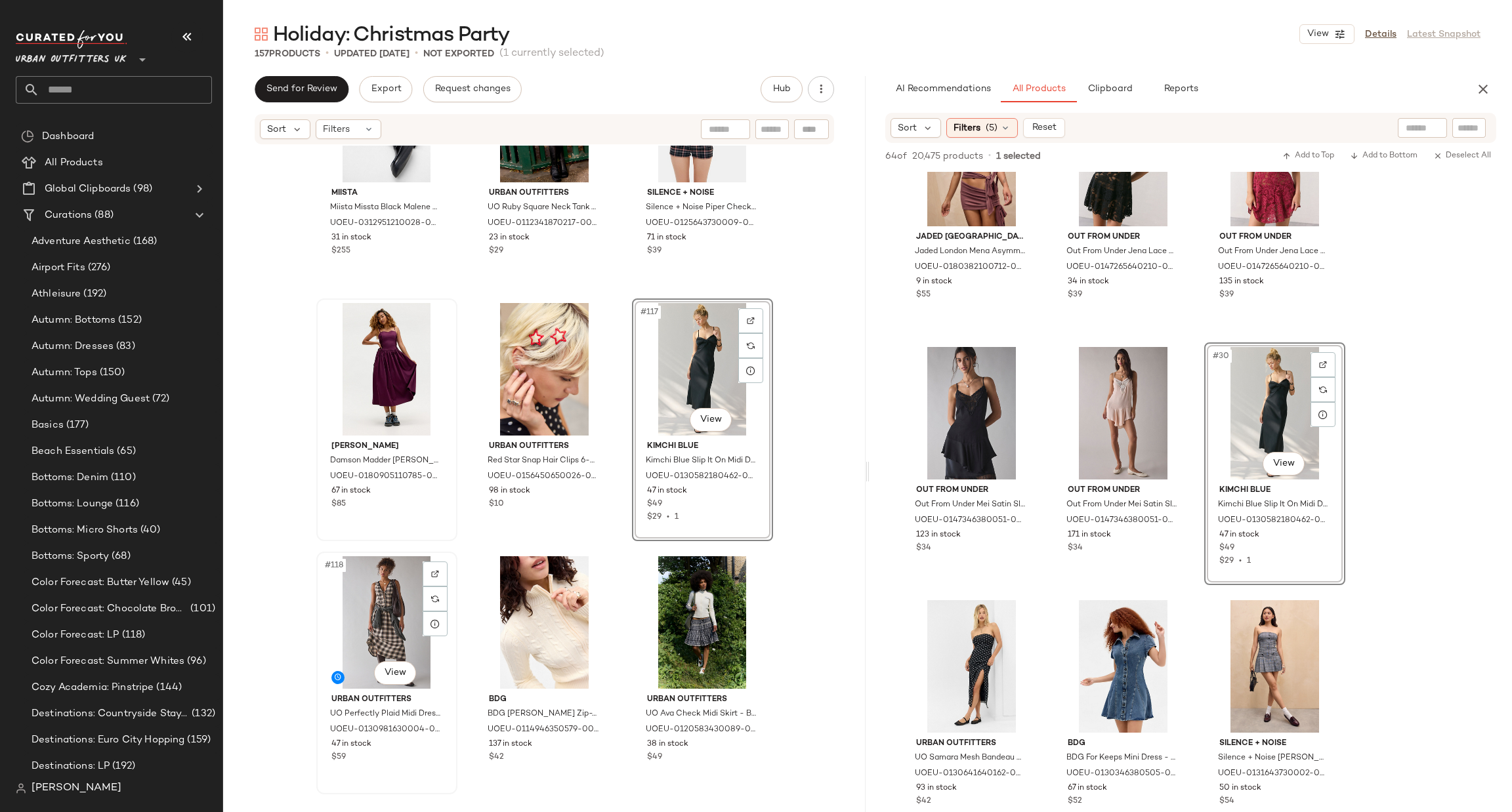
click at [365, 631] on div "#118 View" at bounding box center [387, 623] width 132 height 133
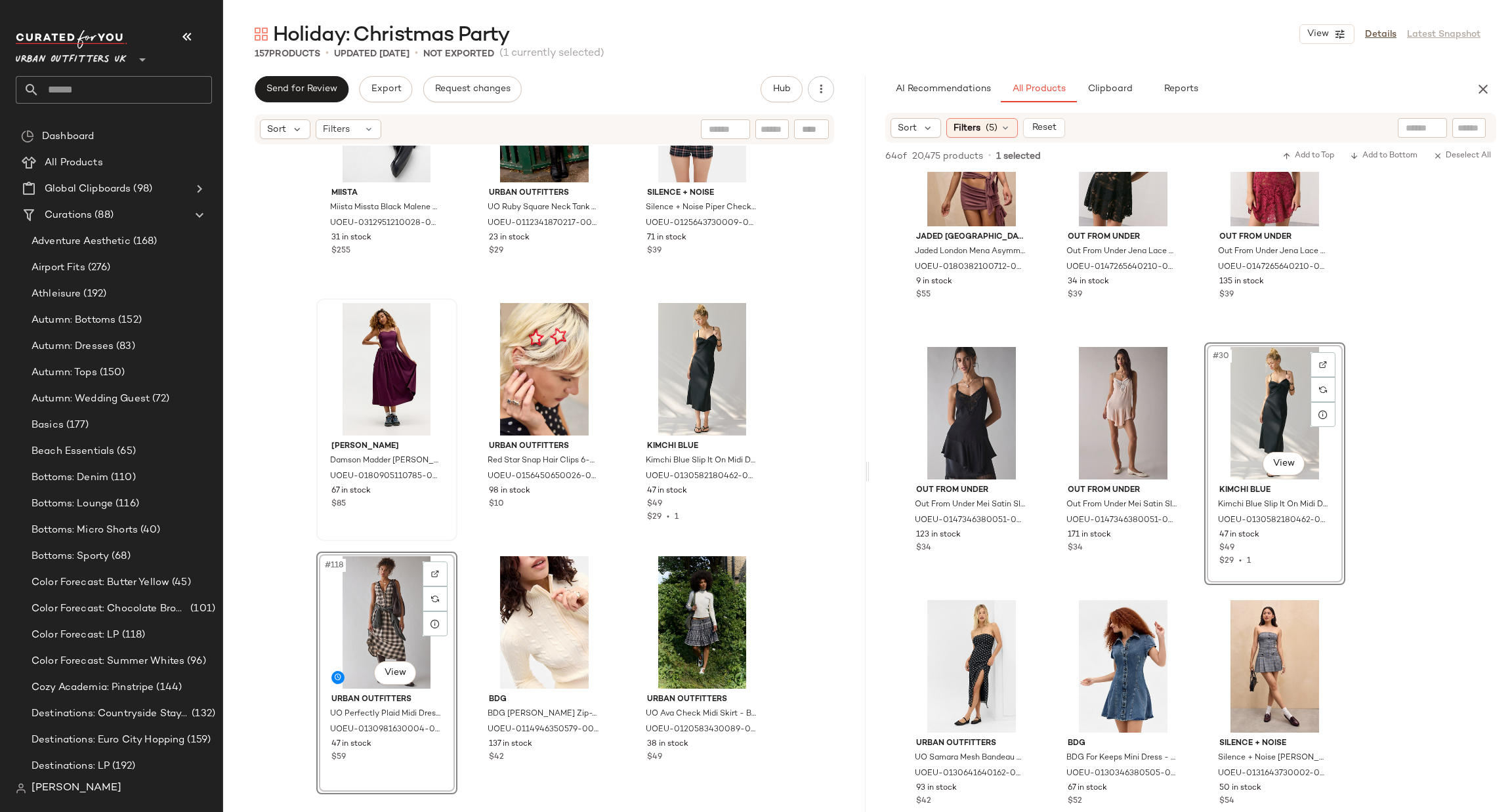
drag, startPoint x: 383, startPoint y: 692, endPoint x: 384, endPoint y: 686, distance: 6.1
click at [384, 692] on div "#118 View Urban Outfitters UO Perfectly Plaid Midi Dress - Brown M at Urban Out…" at bounding box center [387, 674] width 141 height 243
click at [388, 674] on body "Urban Outfitters UK ** Dashboard All Products Global Clipboards (98) Curations …" at bounding box center [756, 406] width 1512 height 812
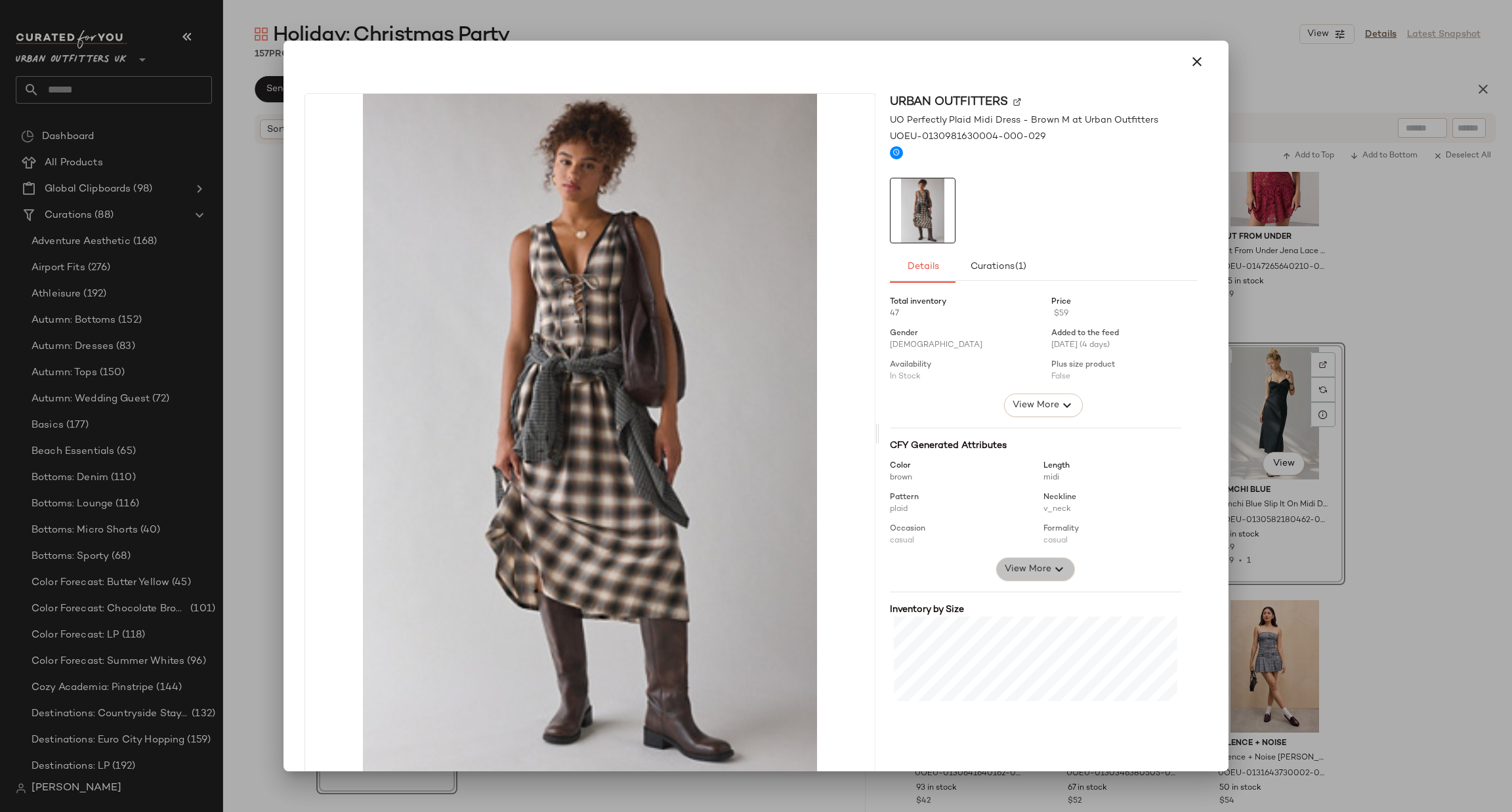
click at [1004, 572] on span "View More" at bounding box center [1028, 569] width 47 height 16
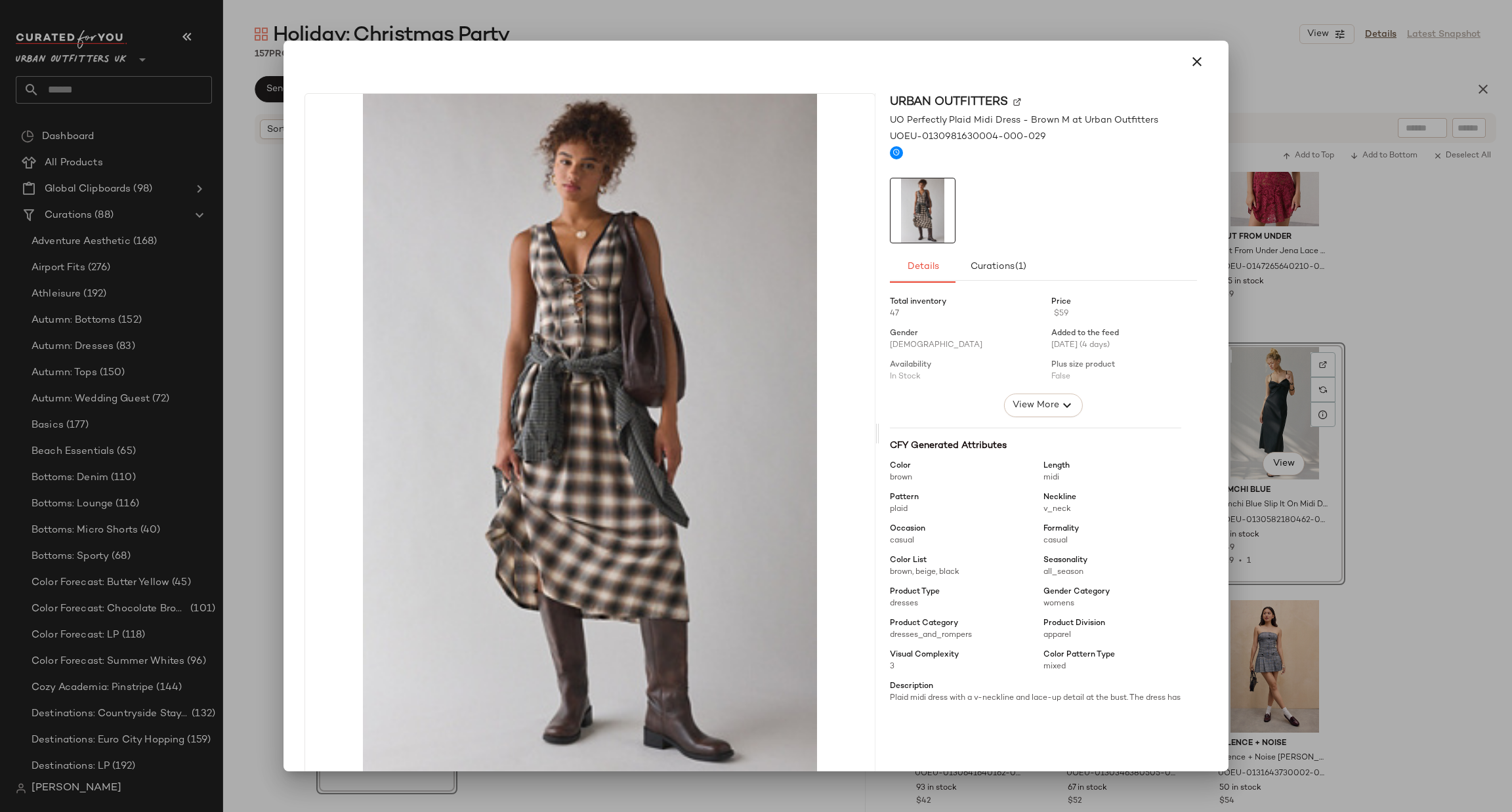
click at [1290, 393] on div at bounding box center [756, 406] width 1512 height 812
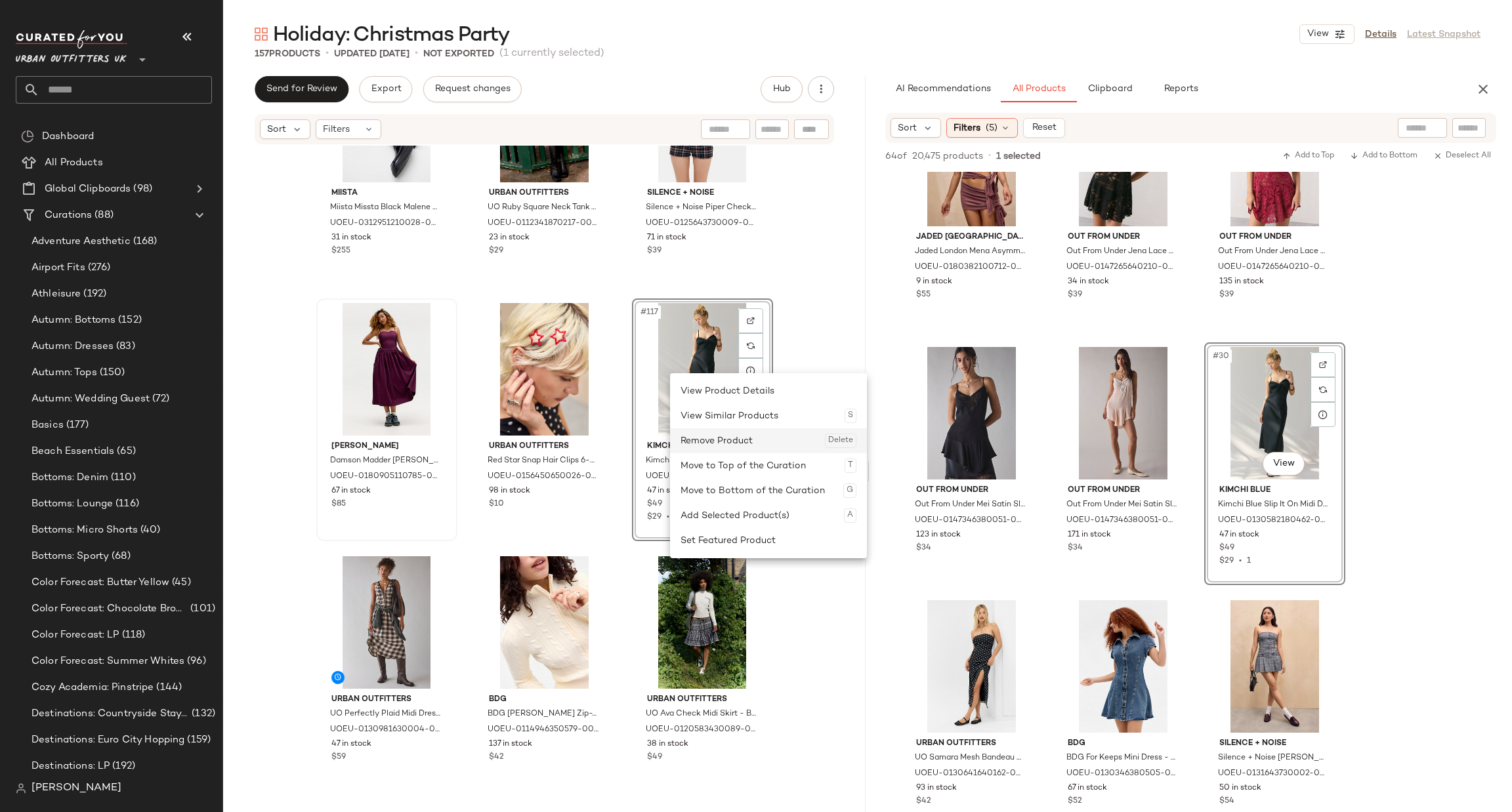
click at [726, 441] on div "Remove Product Delete" at bounding box center [768, 441] width 176 height 24
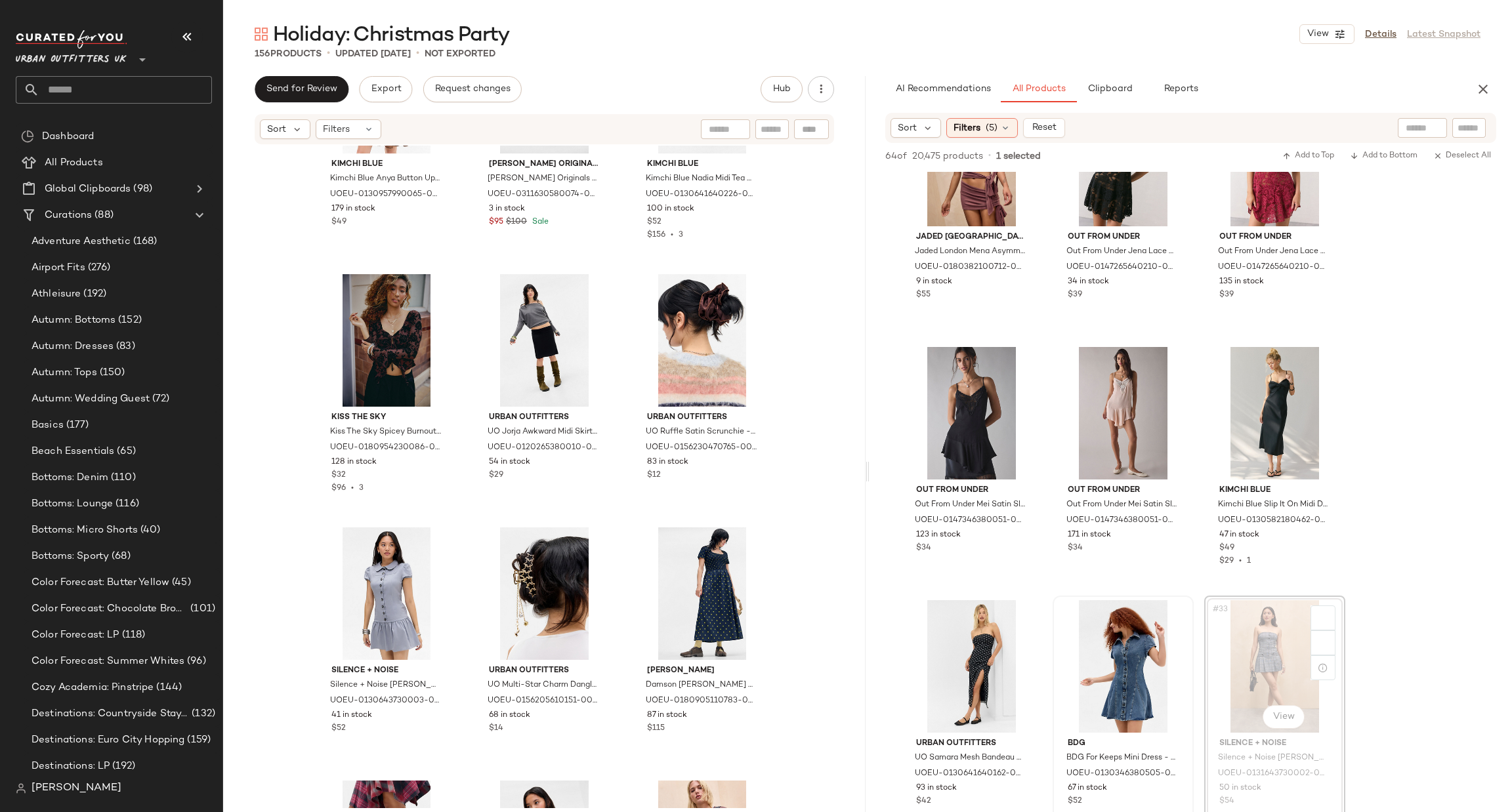
scroll to position [8506, 0]
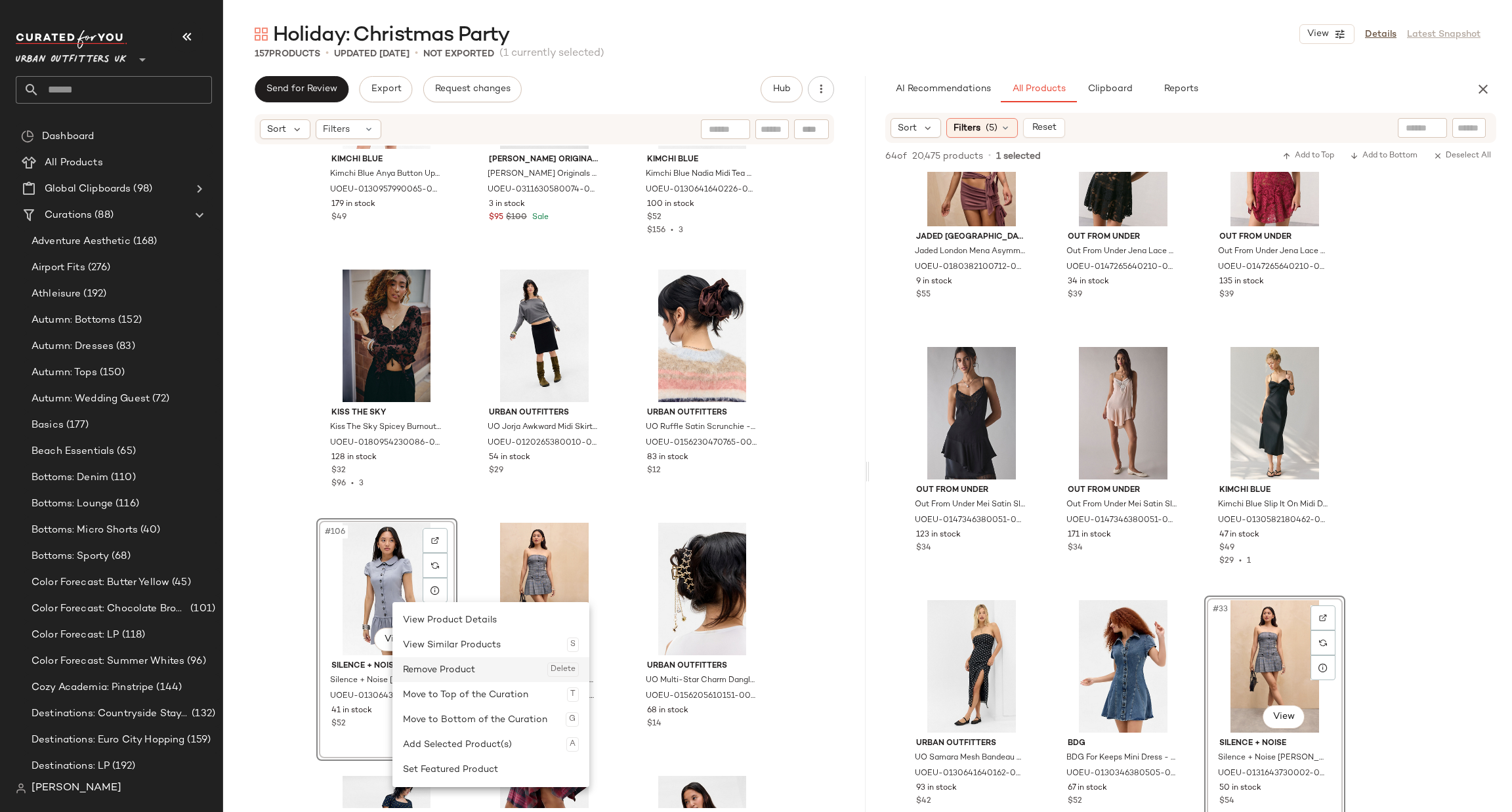
click at [467, 672] on div "Remove Product Delete" at bounding box center [491, 670] width 176 height 24
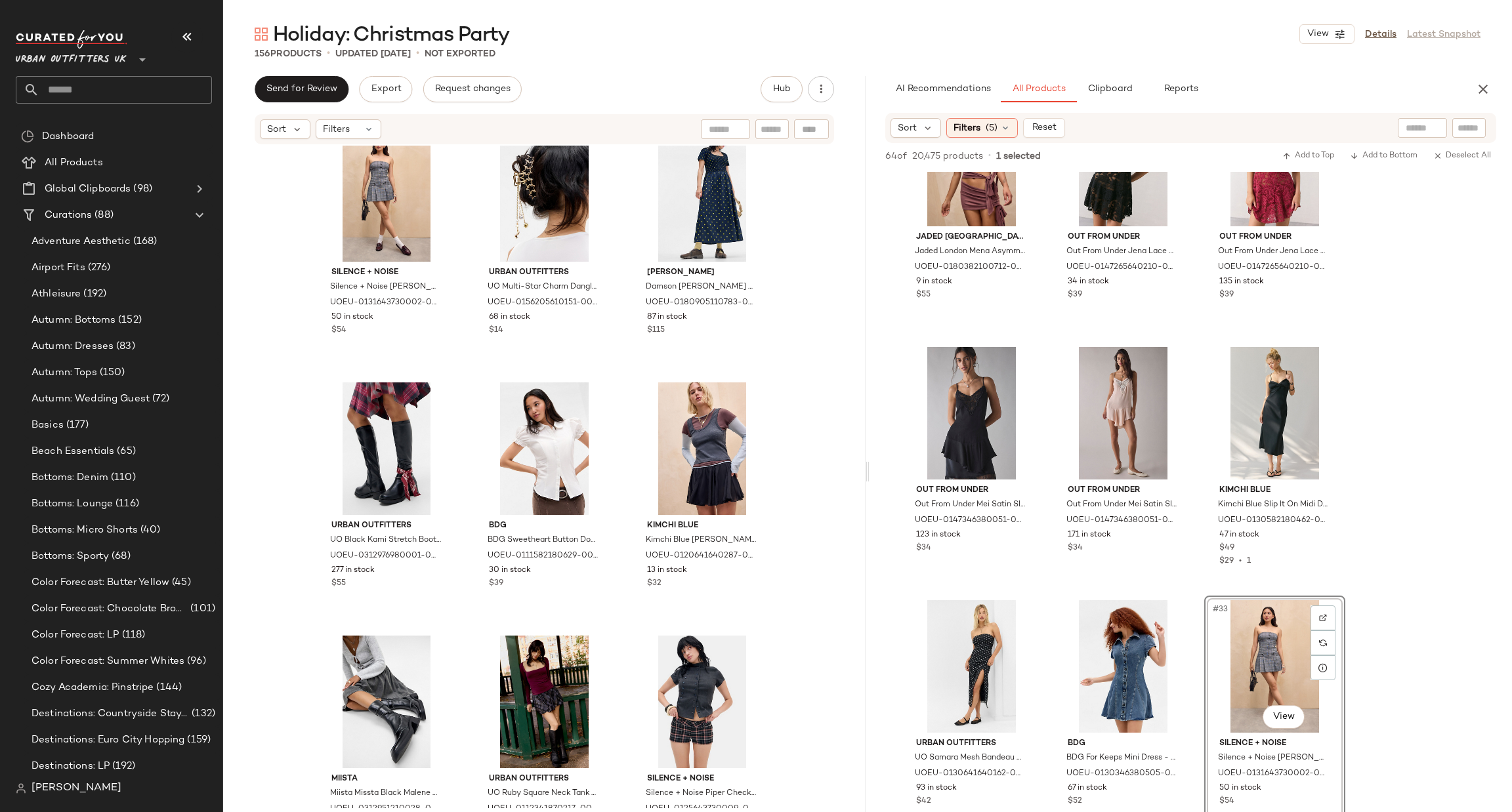
scroll to position [8703, 0]
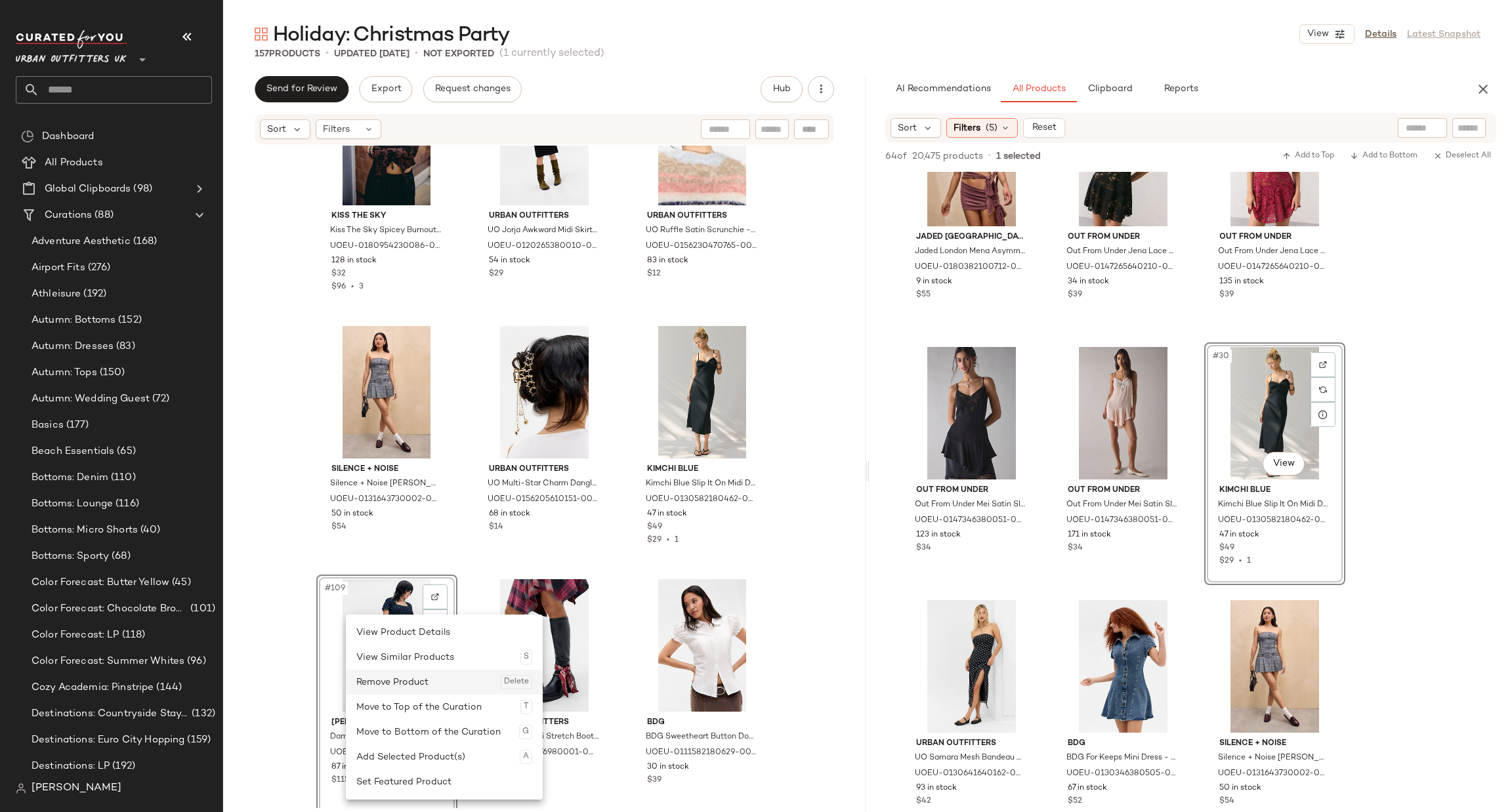
click at [431, 690] on div "Remove Product Delete" at bounding box center [444, 682] width 176 height 24
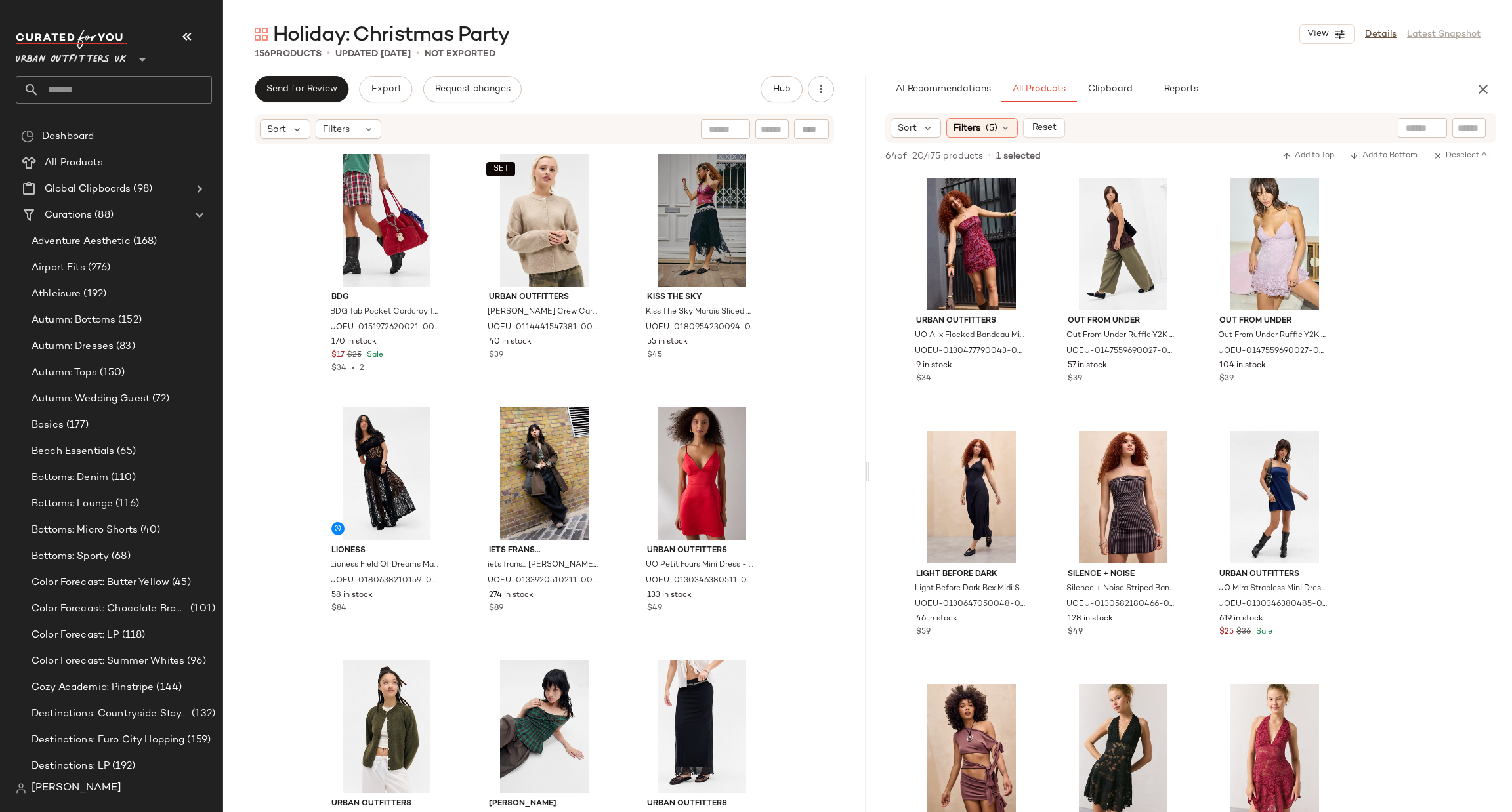
scroll to position [6341, 0]
drag, startPoint x: 1479, startPoint y: 96, endPoint x: 1470, endPoint y: 92, distance: 9.8
click at [1476, 96] on icon "button" at bounding box center [1483, 89] width 16 height 16
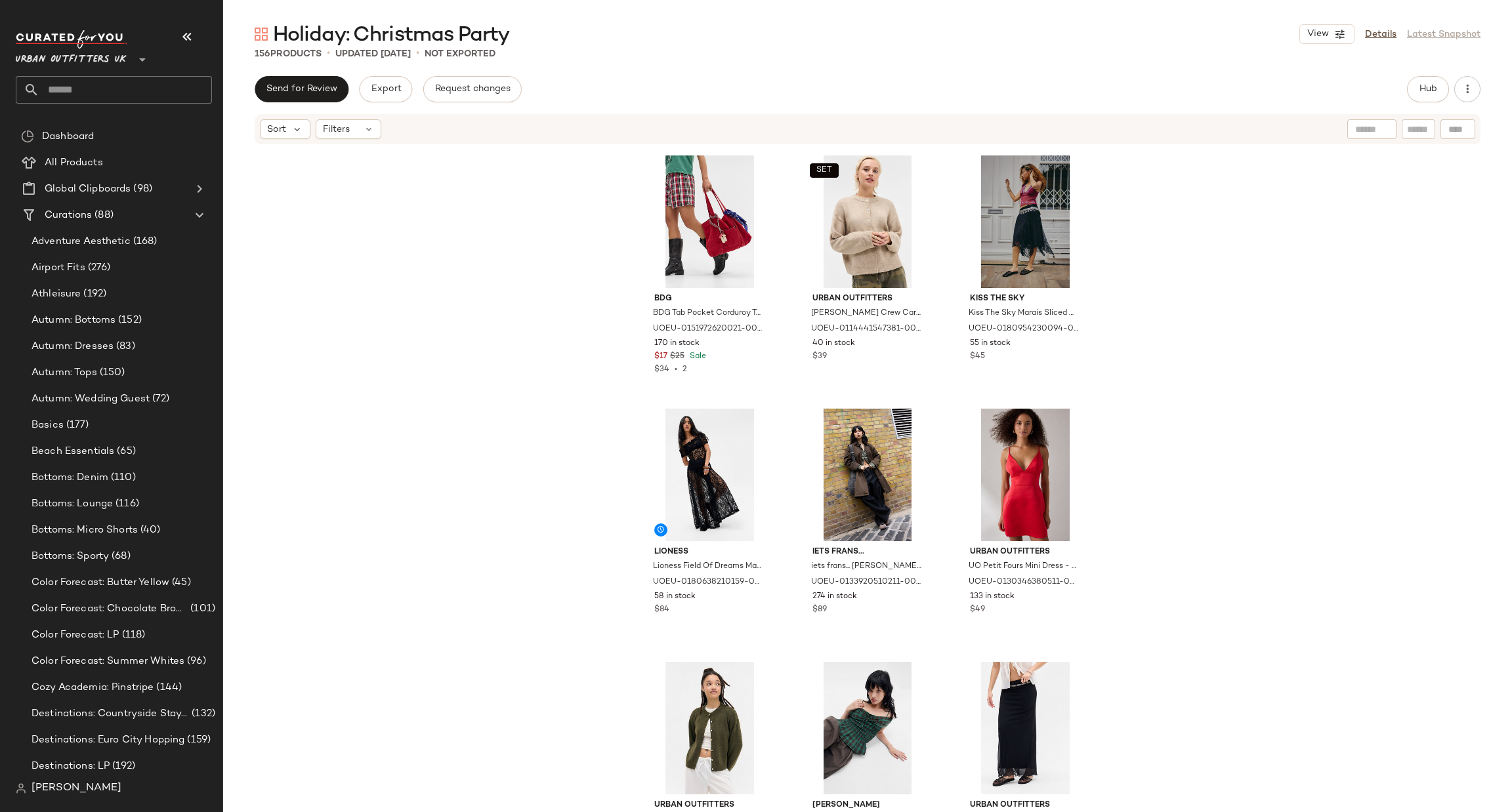
click at [118, 63] on span "Urban Outfitters UK" at bounding box center [72, 56] width 111 height 24
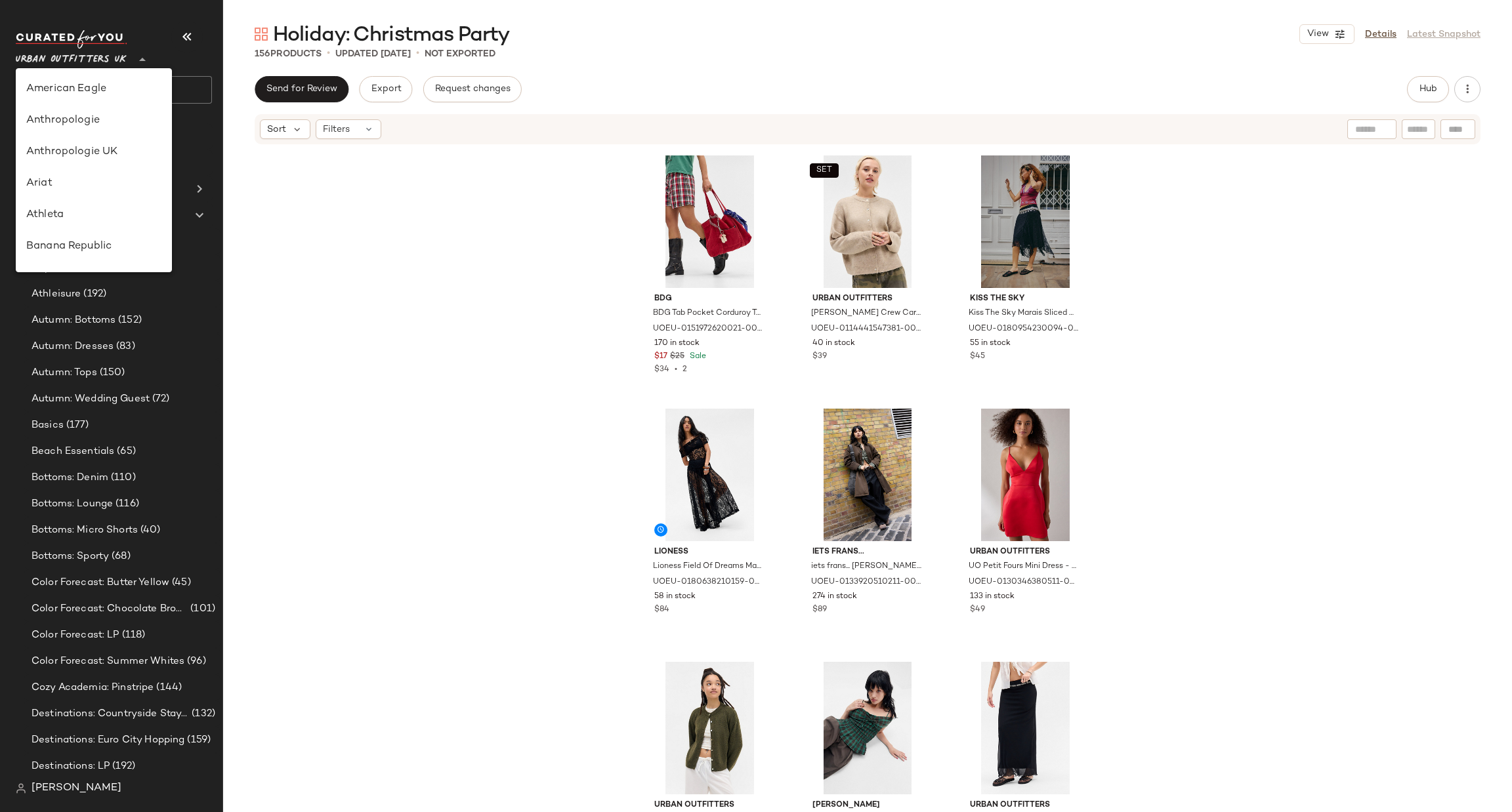
scroll to position [720, 0]
click at [124, 138] on div "Urban Outfitters" at bounding box center [94, 125] width 156 height 31
type input "**"
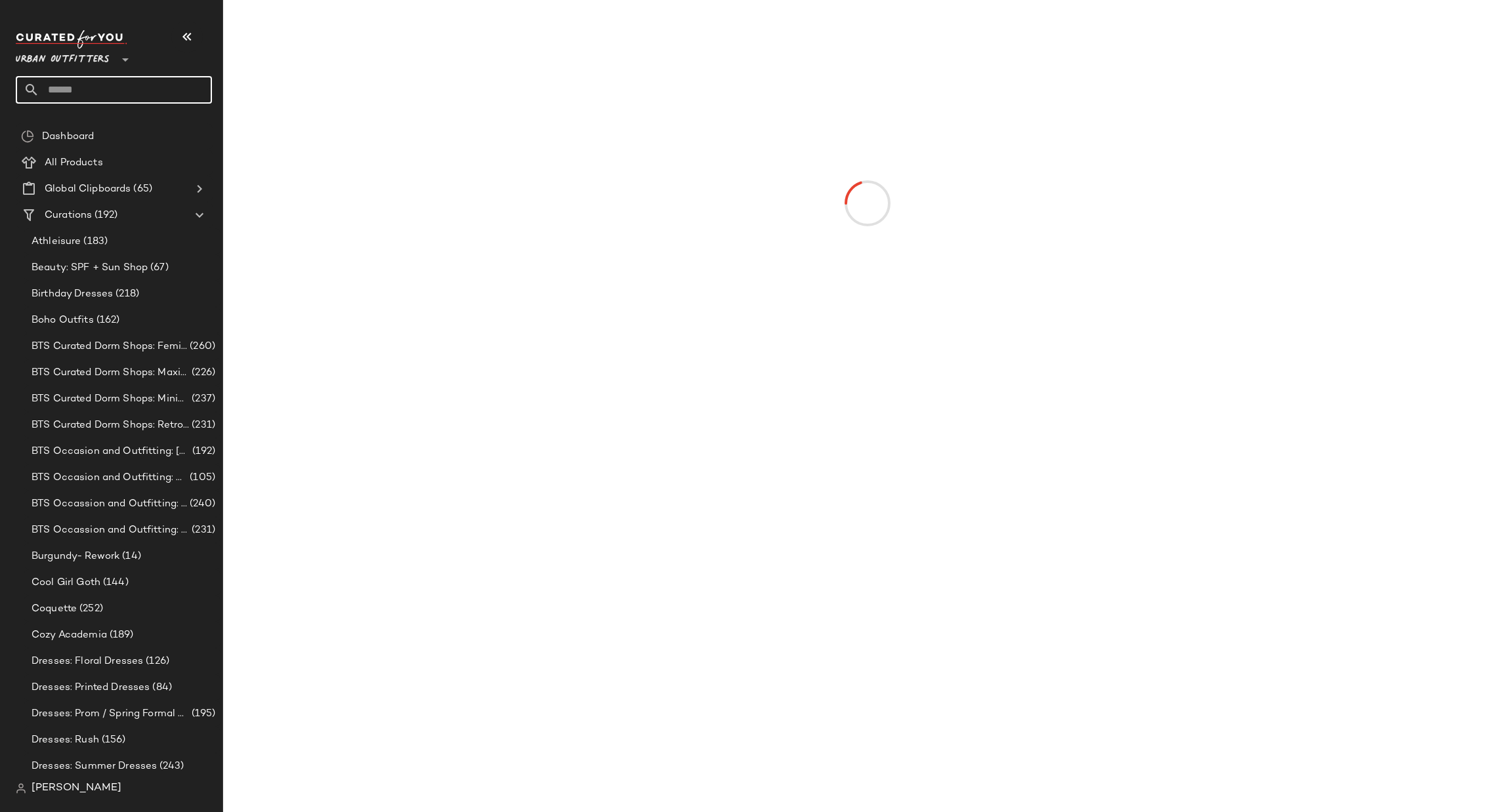
click at [123, 88] on input "text" at bounding box center [125, 89] width 172 height 27
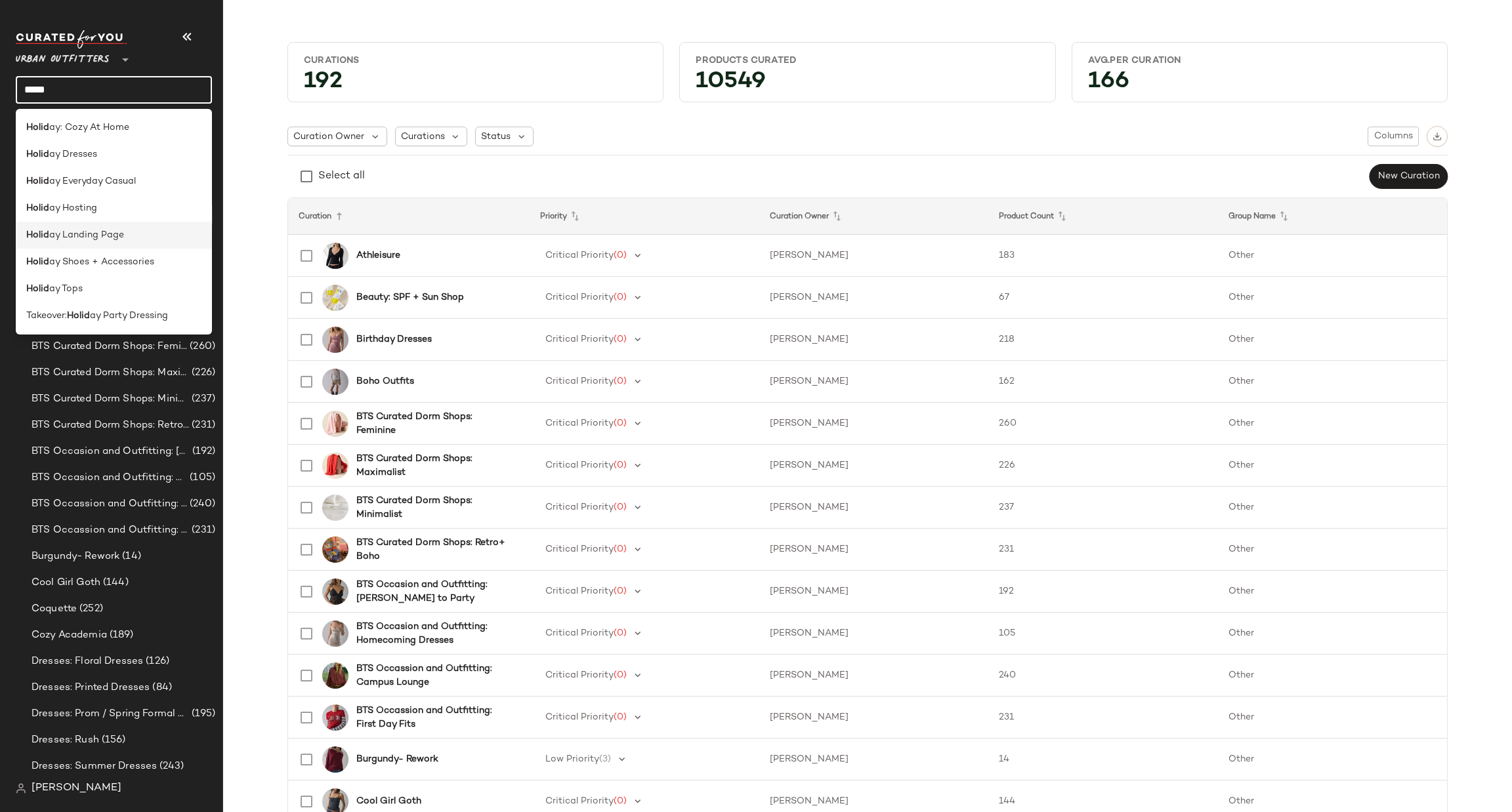
type input "*****"
click at [181, 229] on div "Holid ay Landing Page" at bounding box center [114, 235] width 175 height 14
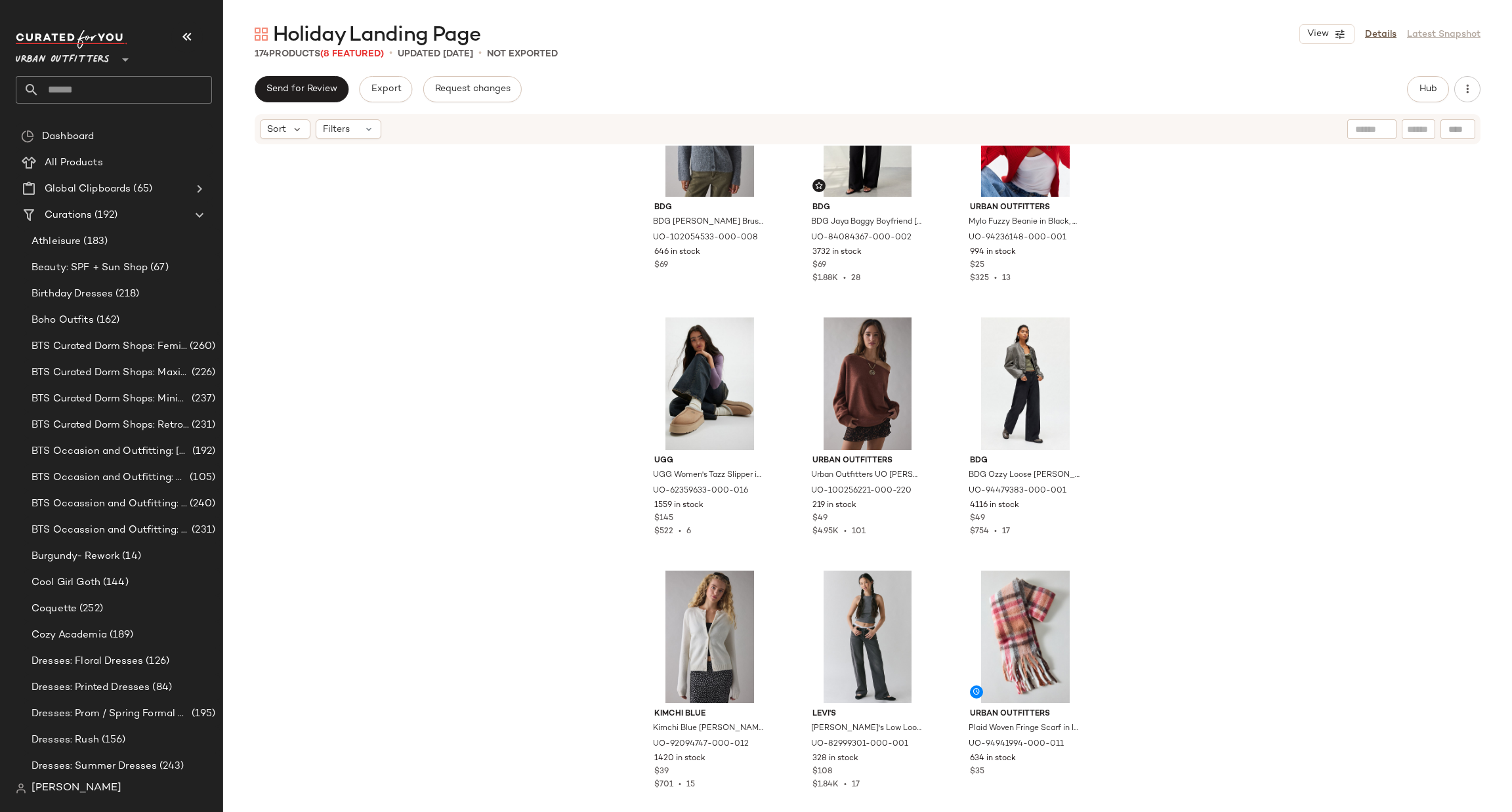
scroll to position [13441, 0]
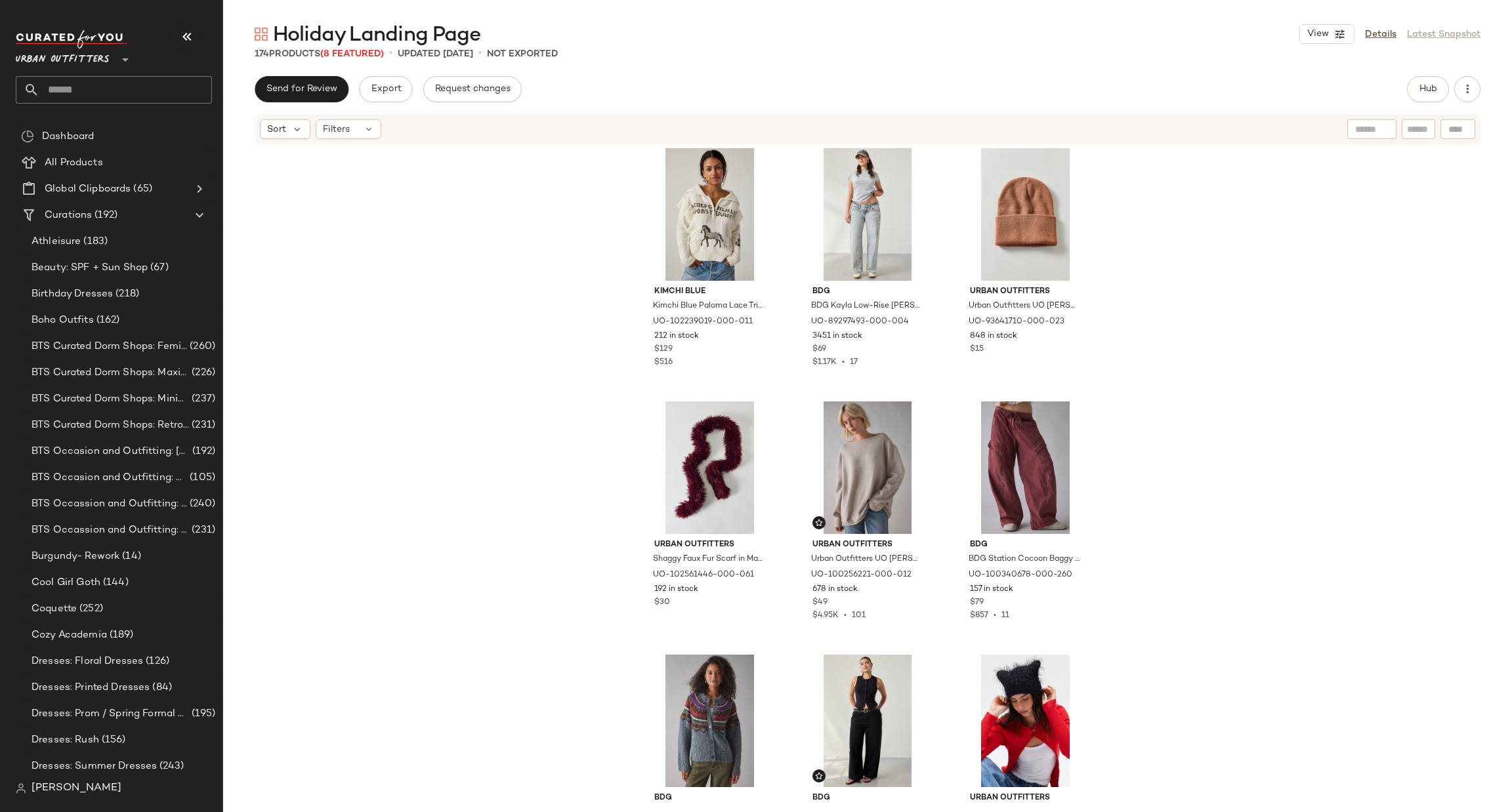
click at [166, 96] on input "text" at bounding box center [125, 89] width 172 height 27
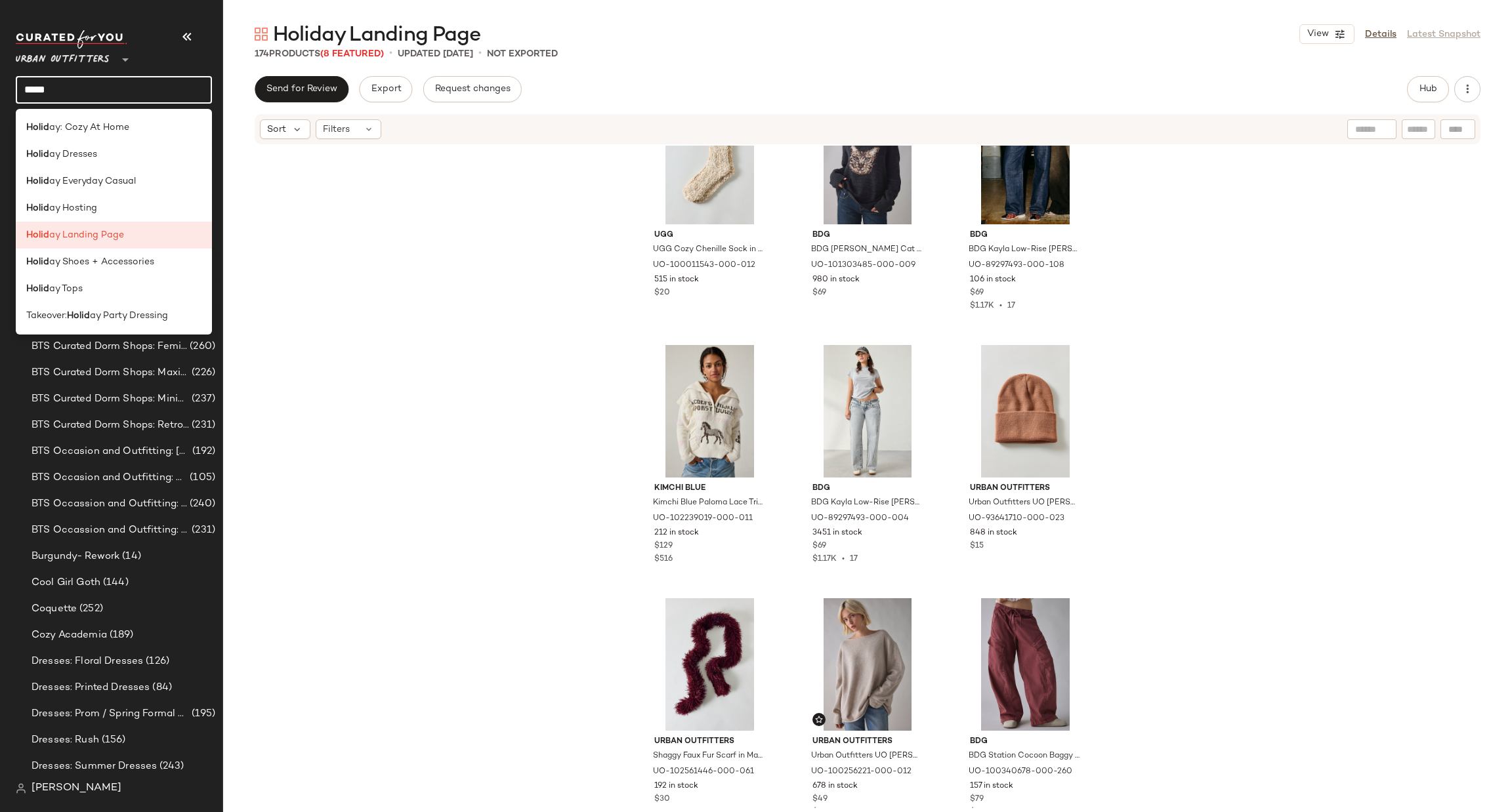
scroll to position [14032, 0]
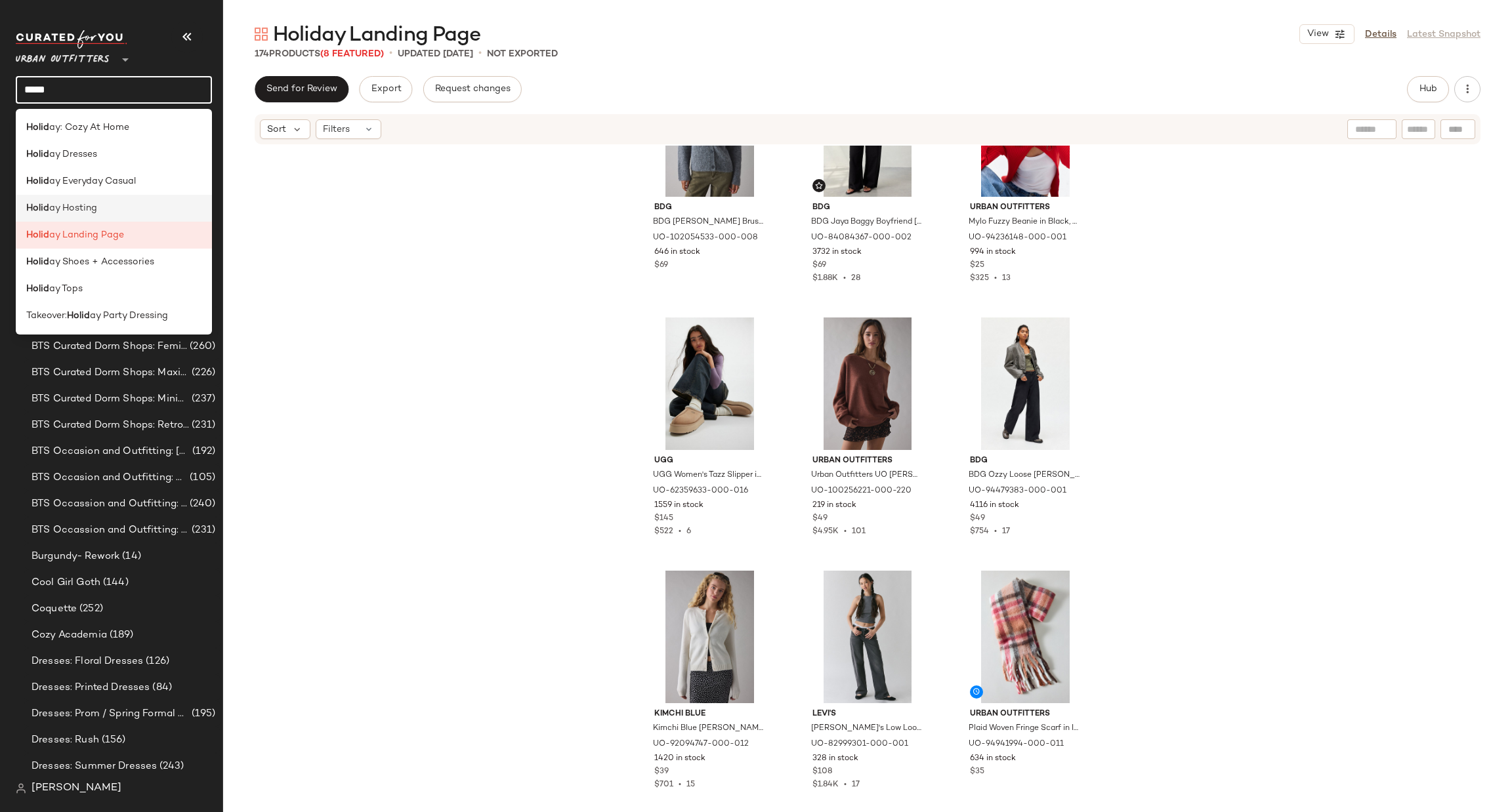
type input "*****"
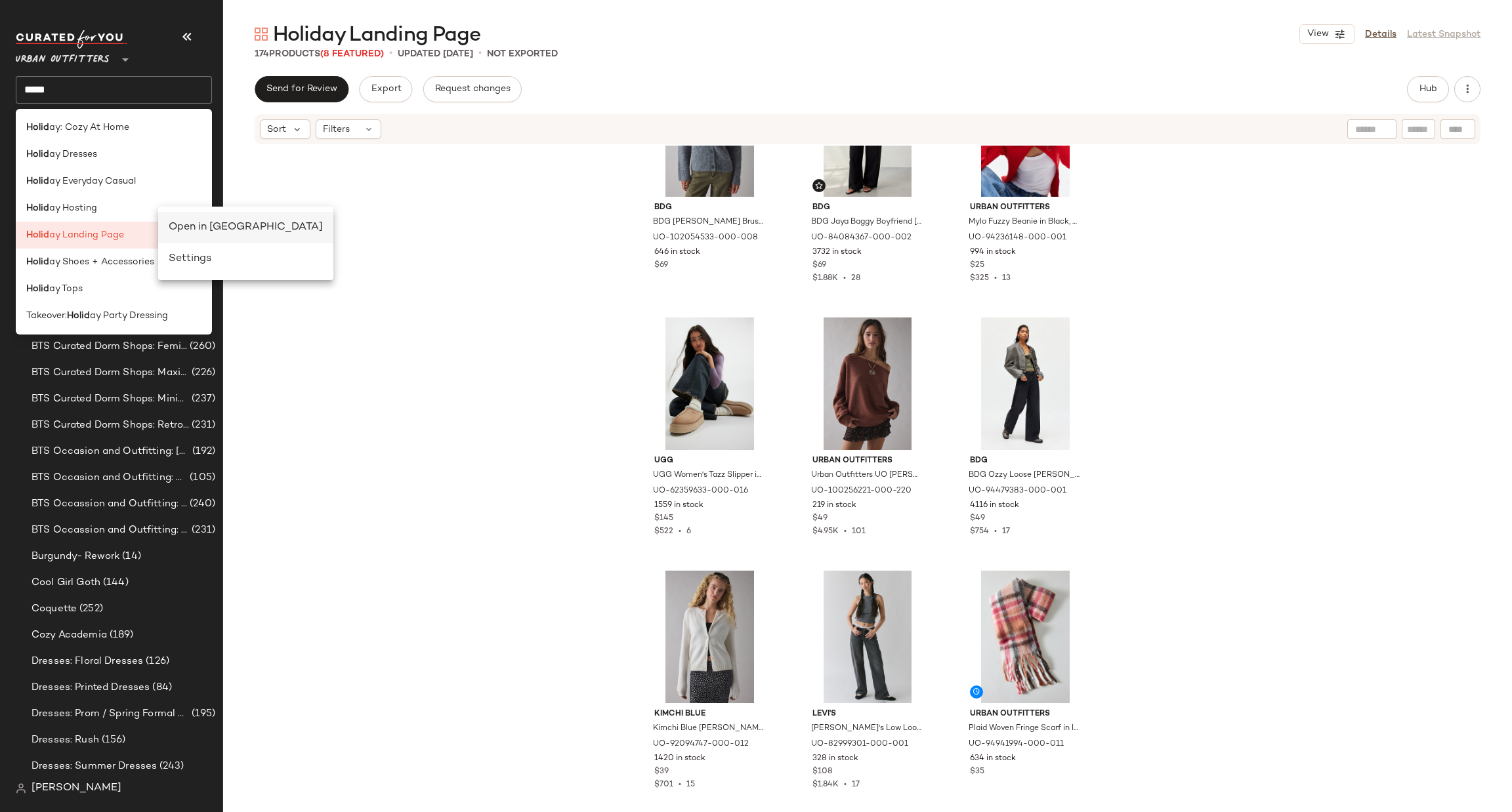
click at [185, 229] on div "Open in [GEOGRAPHIC_DATA]" at bounding box center [246, 227] width 154 height 16
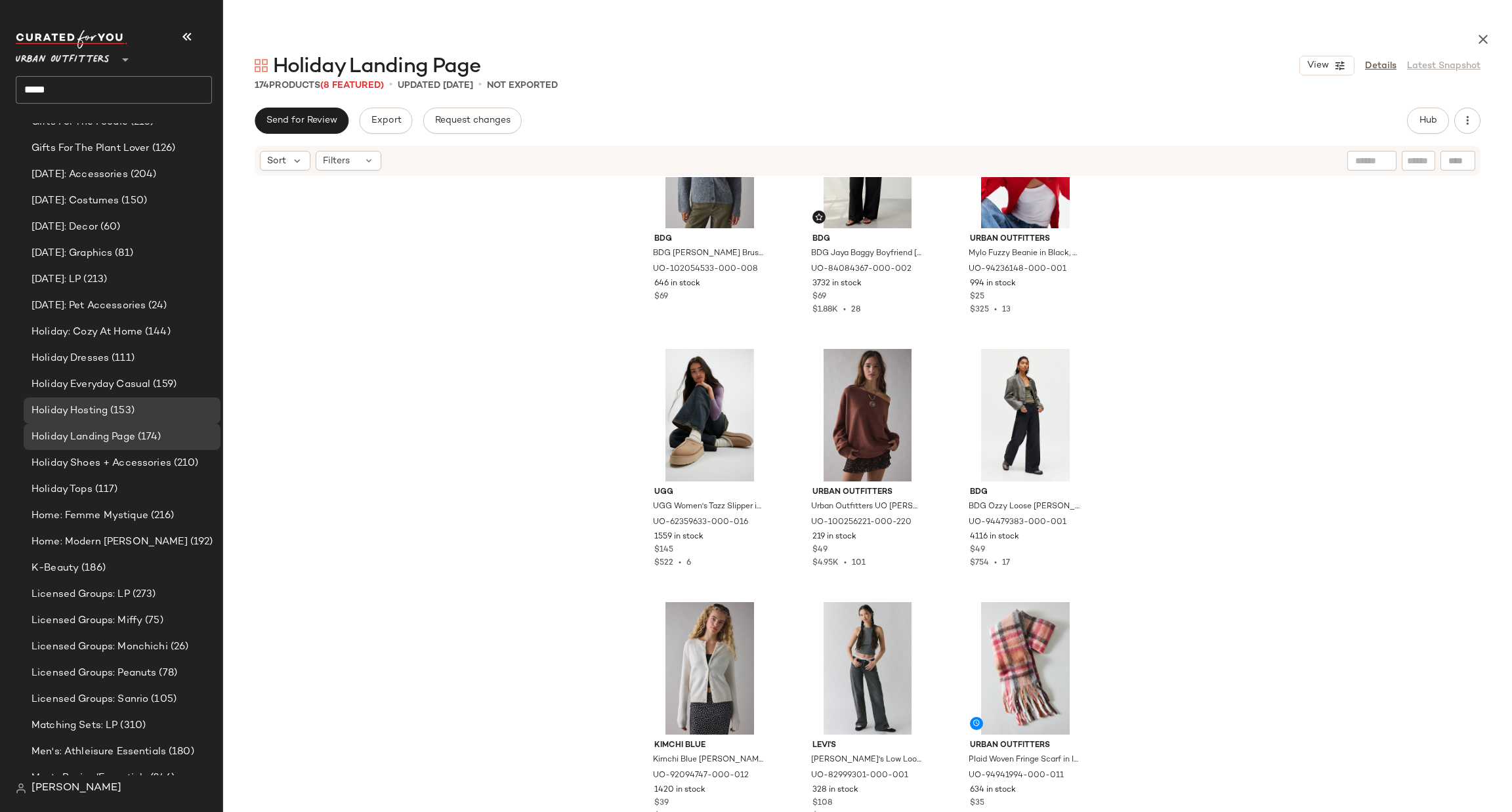
scroll to position [2017, 0]
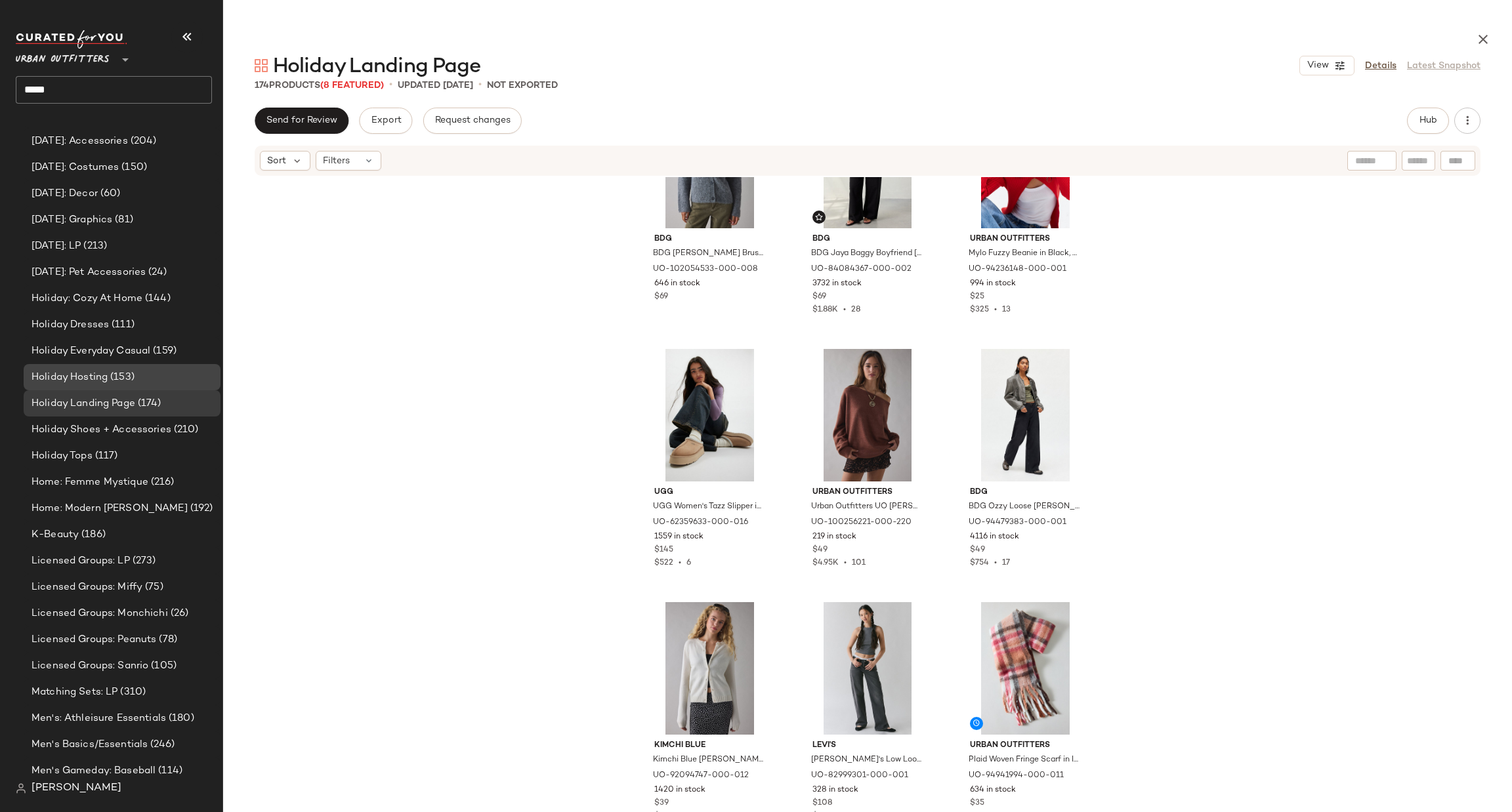
drag, startPoint x: 268, startPoint y: 376, endPoint x: 186, endPoint y: 375, distance: 82.0
click at [268, 376] on div "BDG BDG [PERSON_NAME] Brushed Knit Oversized Cardigan in Grey, Women's at Urban…" at bounding box center [868, 509] width 1289 height 663
click at [200, 391] on span "Close Split View" at bounding box center [226, 397] width 82 height 11
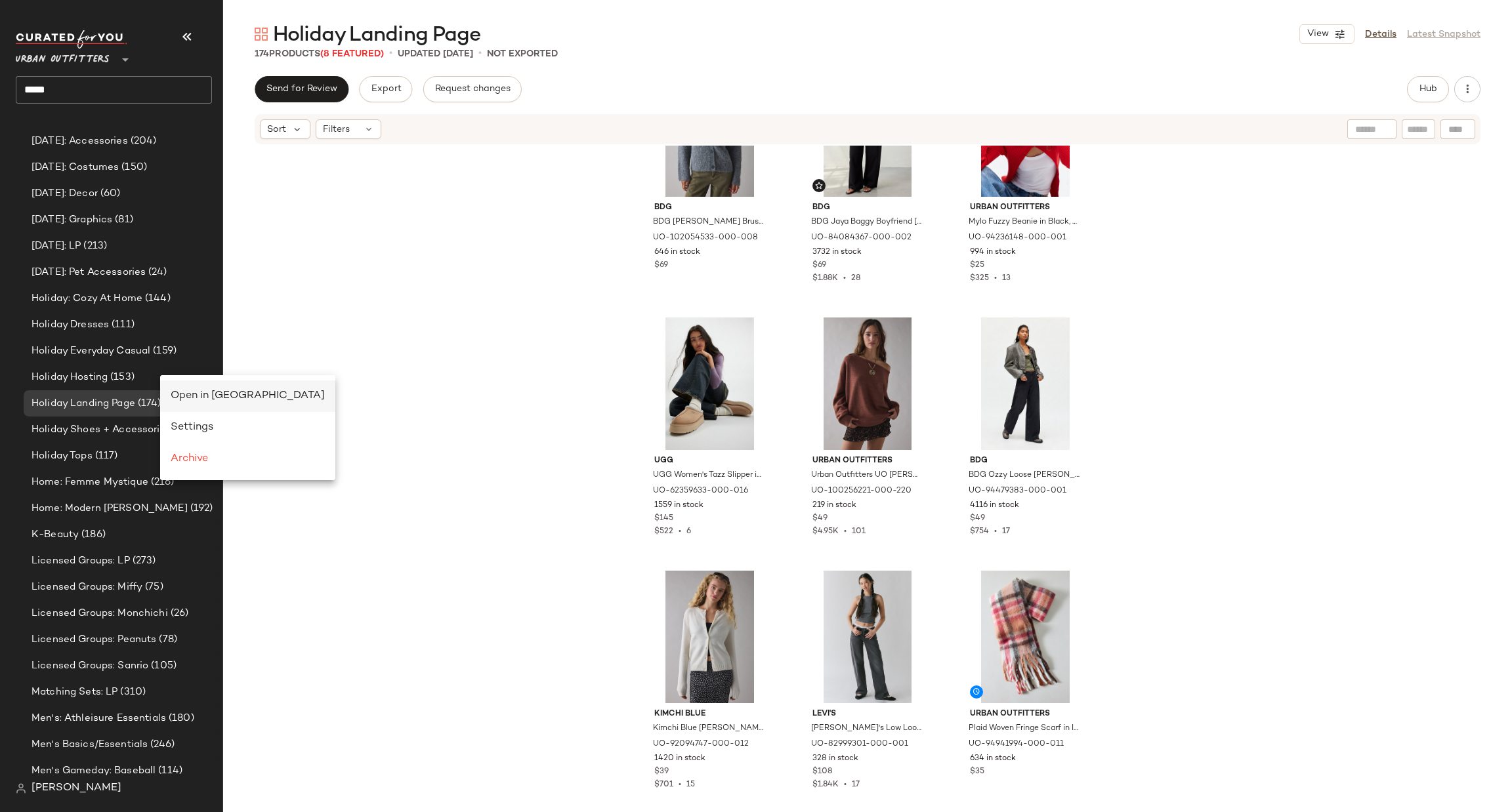
click at [189, 399] on span "Open in [GEOGRAPHIC_DATA]" at bounding box center [248, 397] width 154 height 11
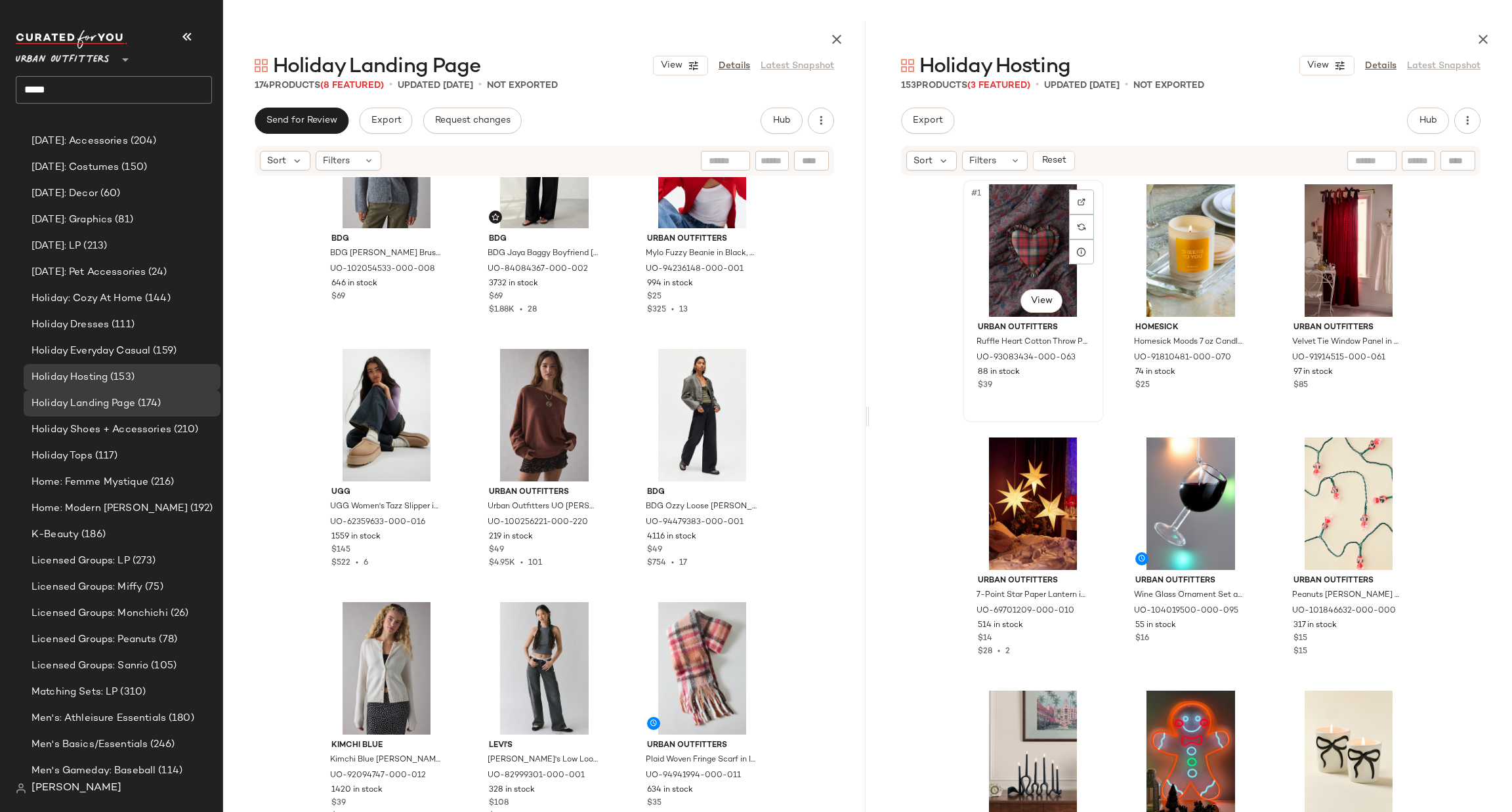
click at [1003, 238] on div "#1 View" at bounding box center [1033, 251] width 132 height 133
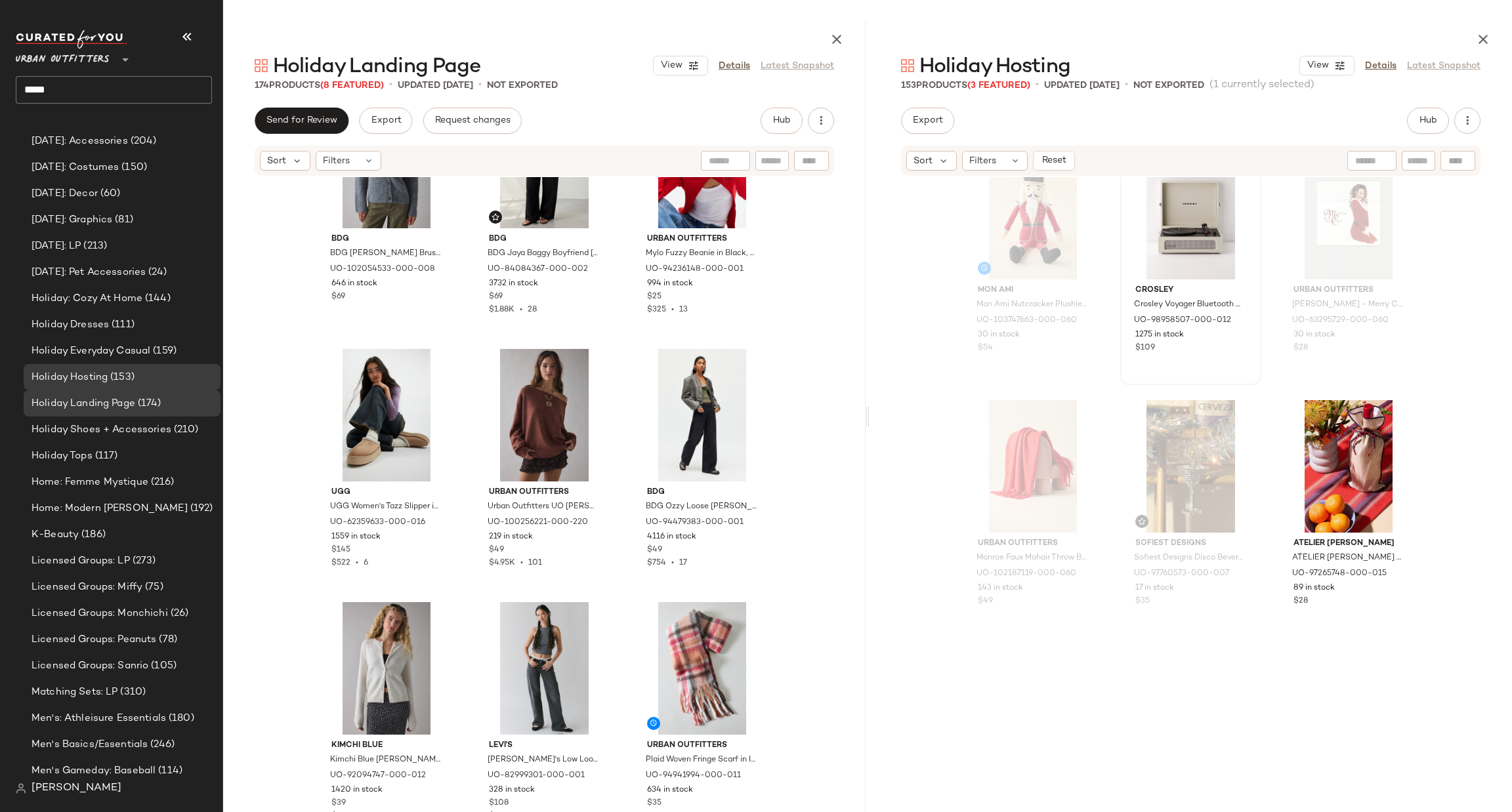
scroll to position [197, 0]
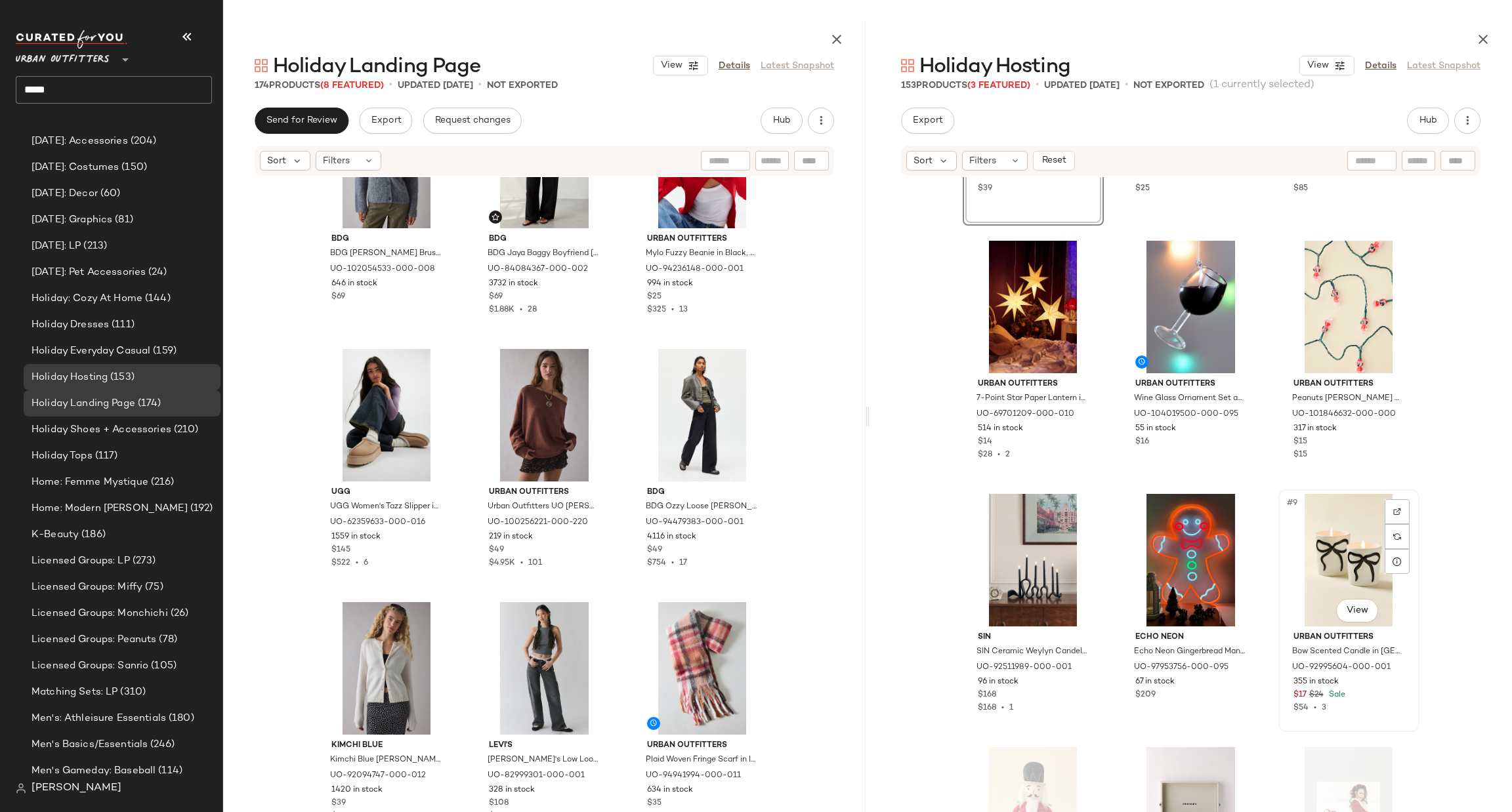
click at [1319, 536] on div "#9 View" at bounding box center [1349, 560] width 132 height 133
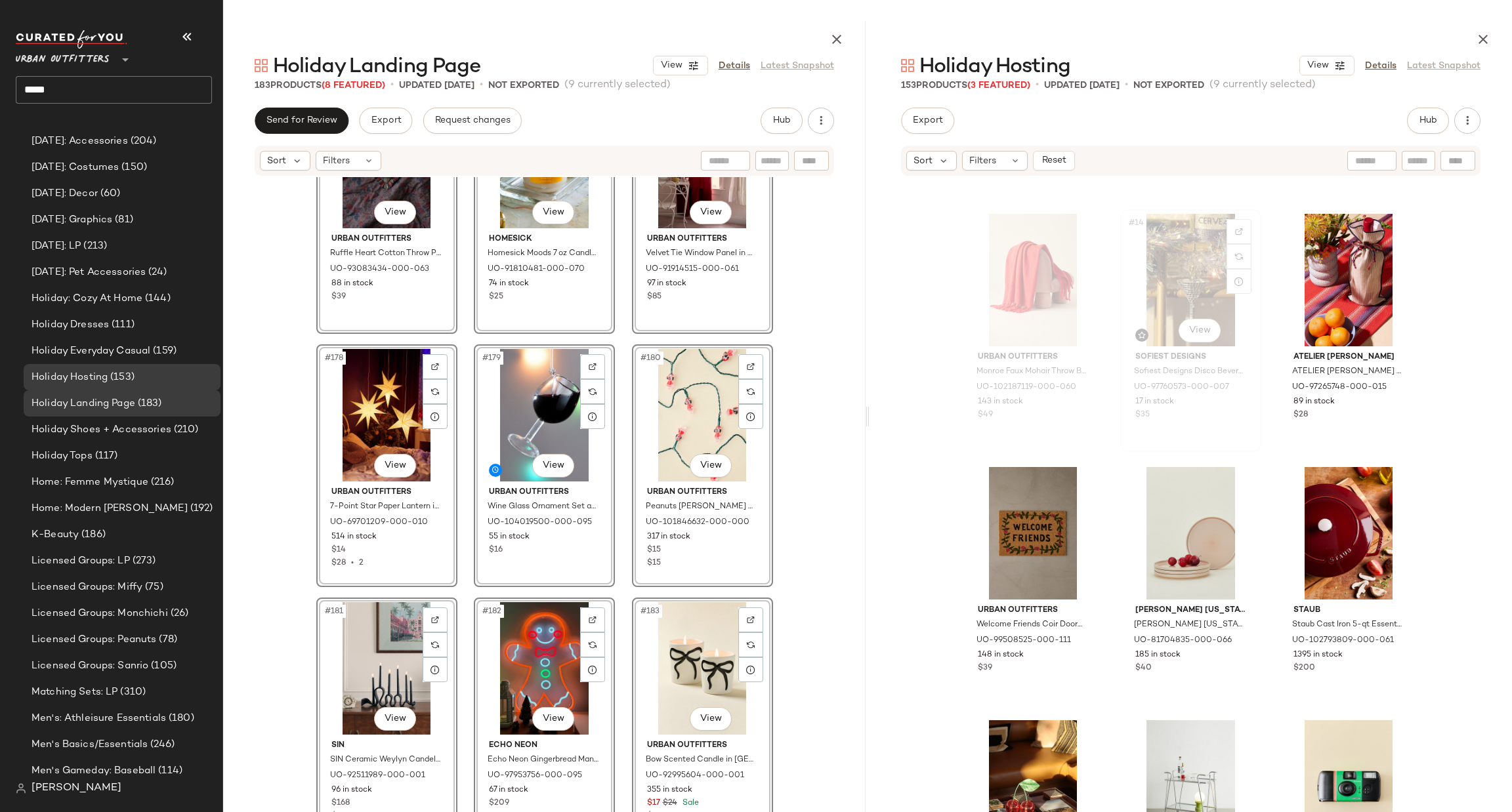
scroll to position [1191, 0]
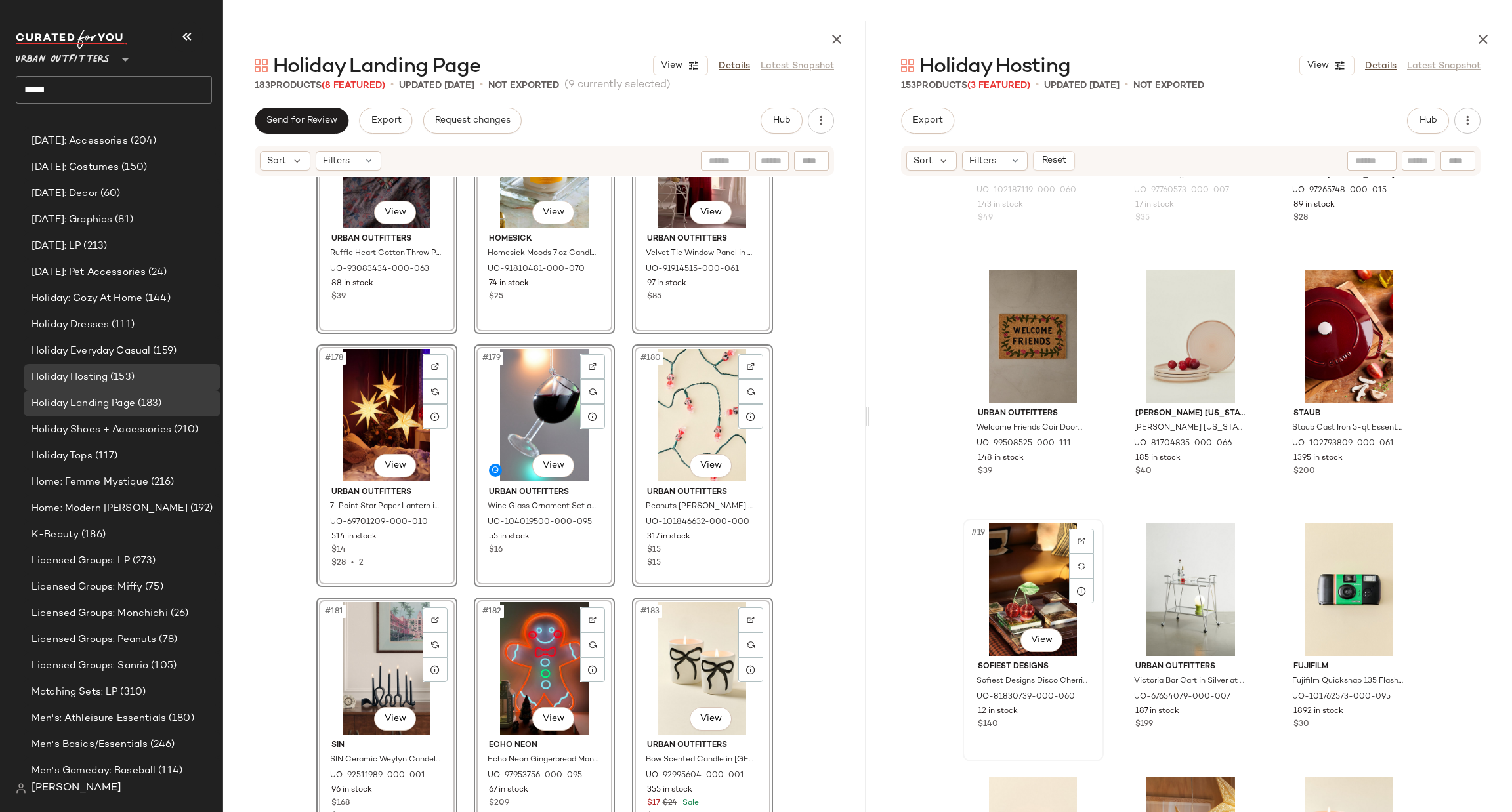
click at [1026, 576] on div "#19 View" at bounding box center [1033, 590] width 132 height 133
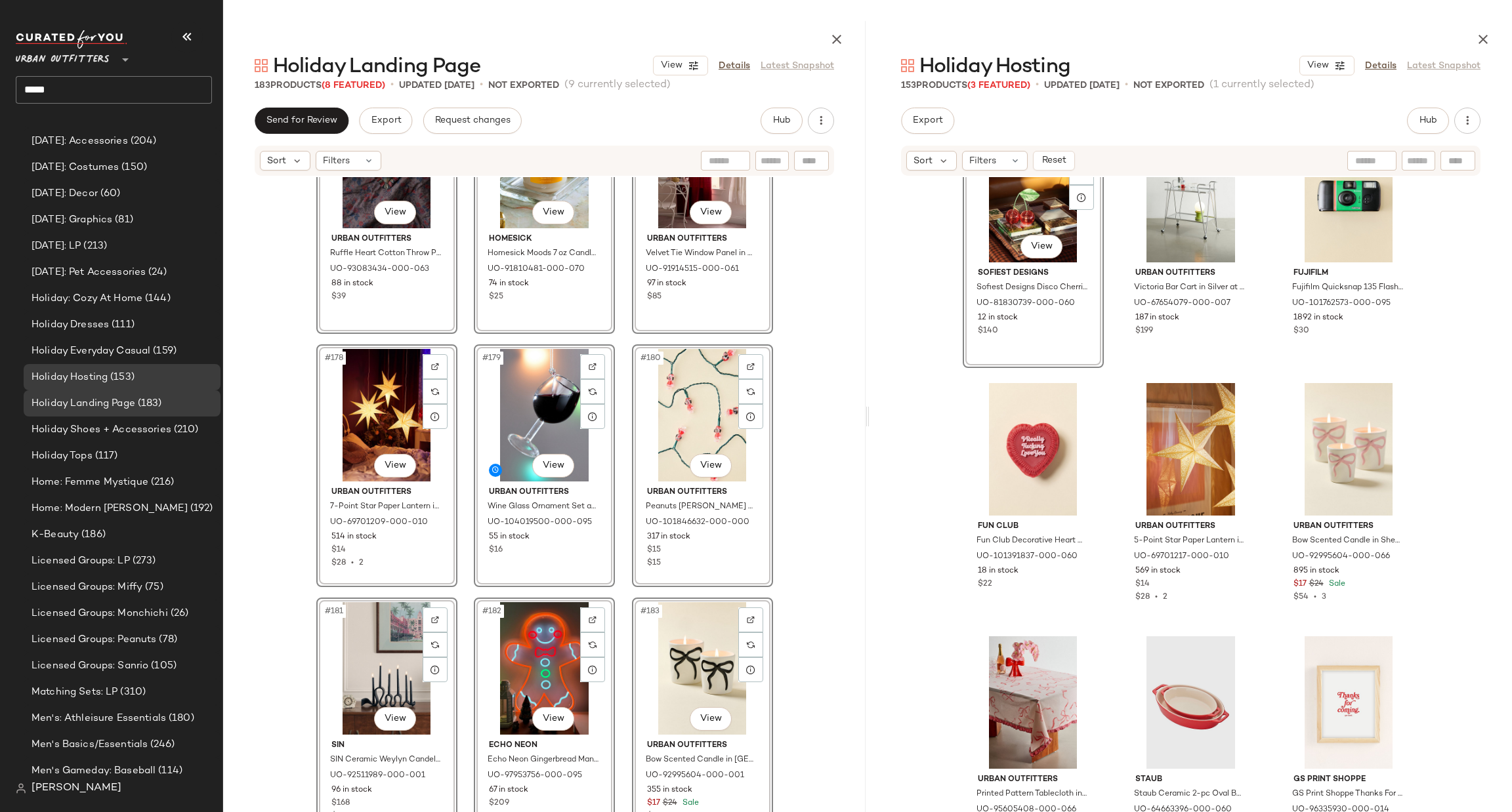
scroll to position [1978, 0]
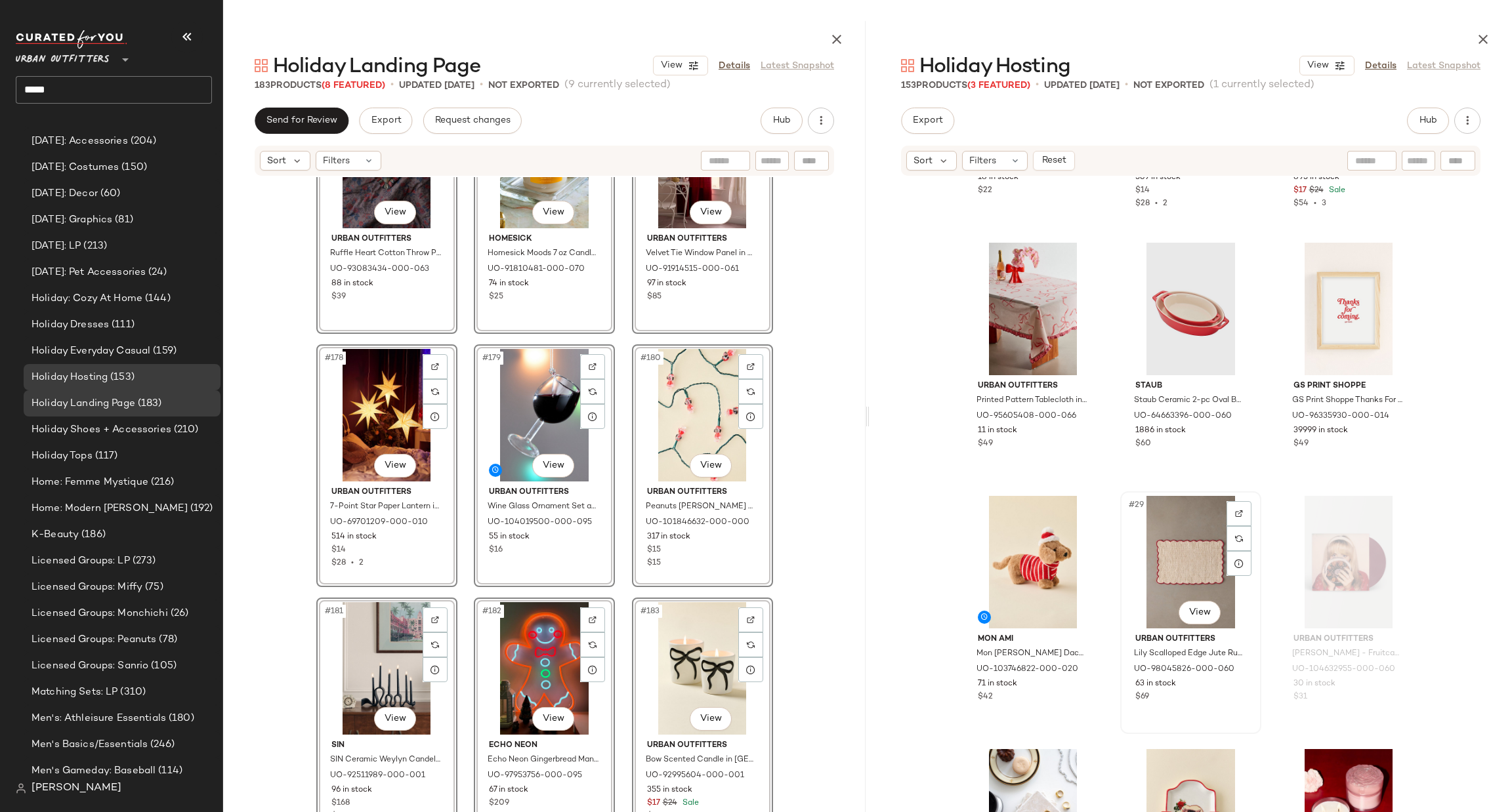
click at [1175, 561] on div "#29 View" at bounding box center [1191, 562] width 132 height 133
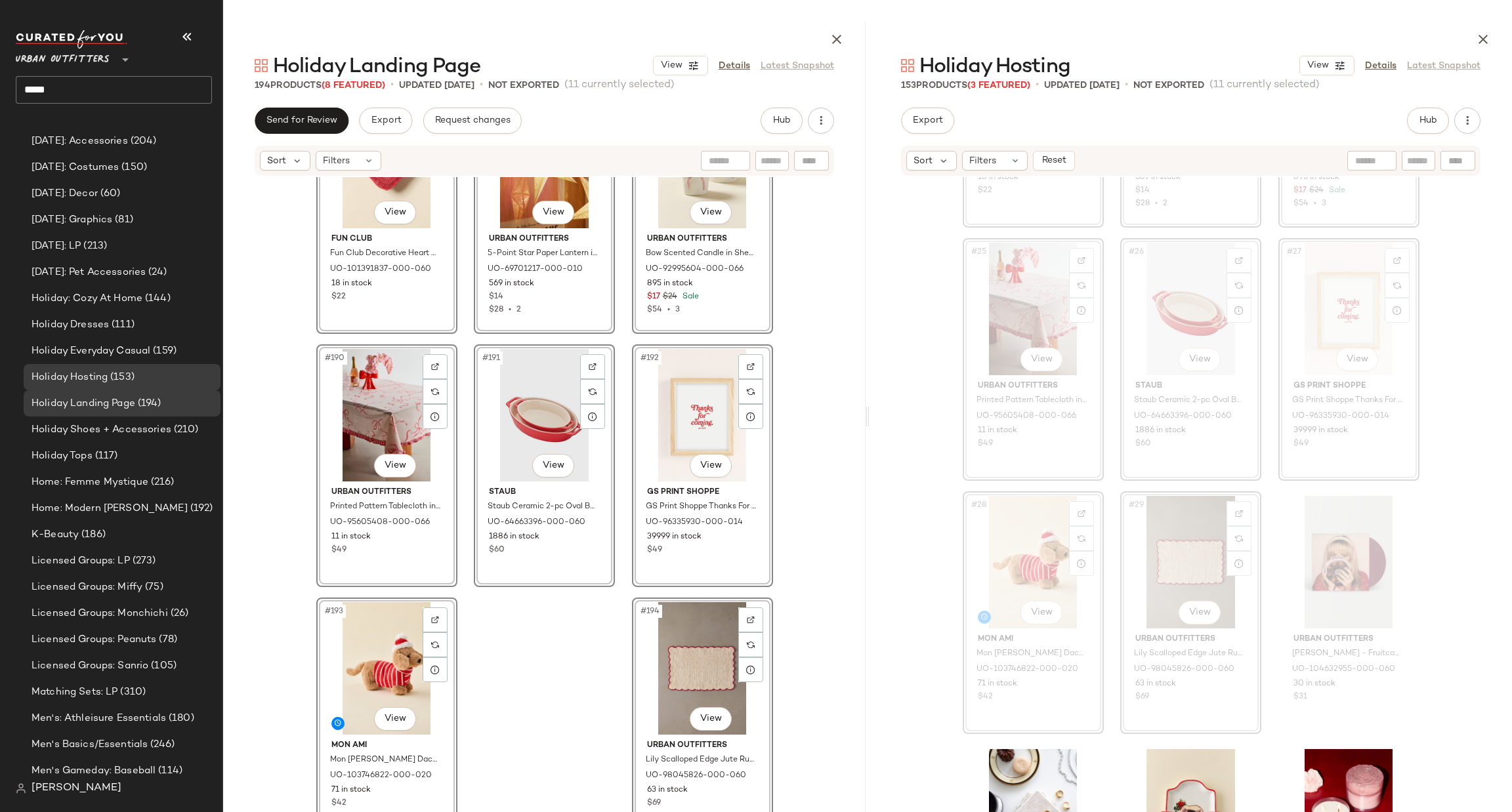
scroll to position [2372, 0]
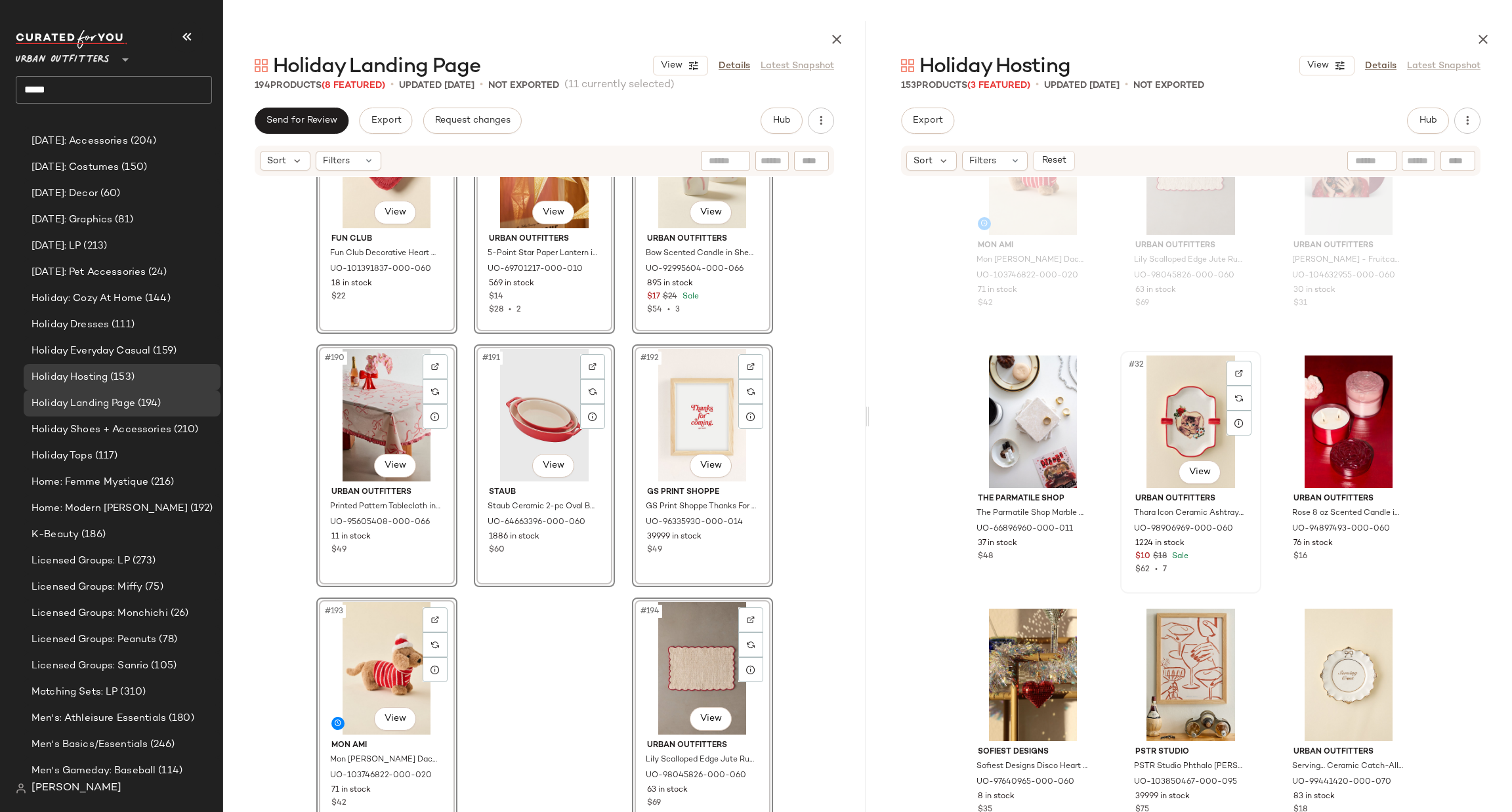
click at [1163, 410] on div "#32 View" at bounding box center [1191, 422] width 132 height 133
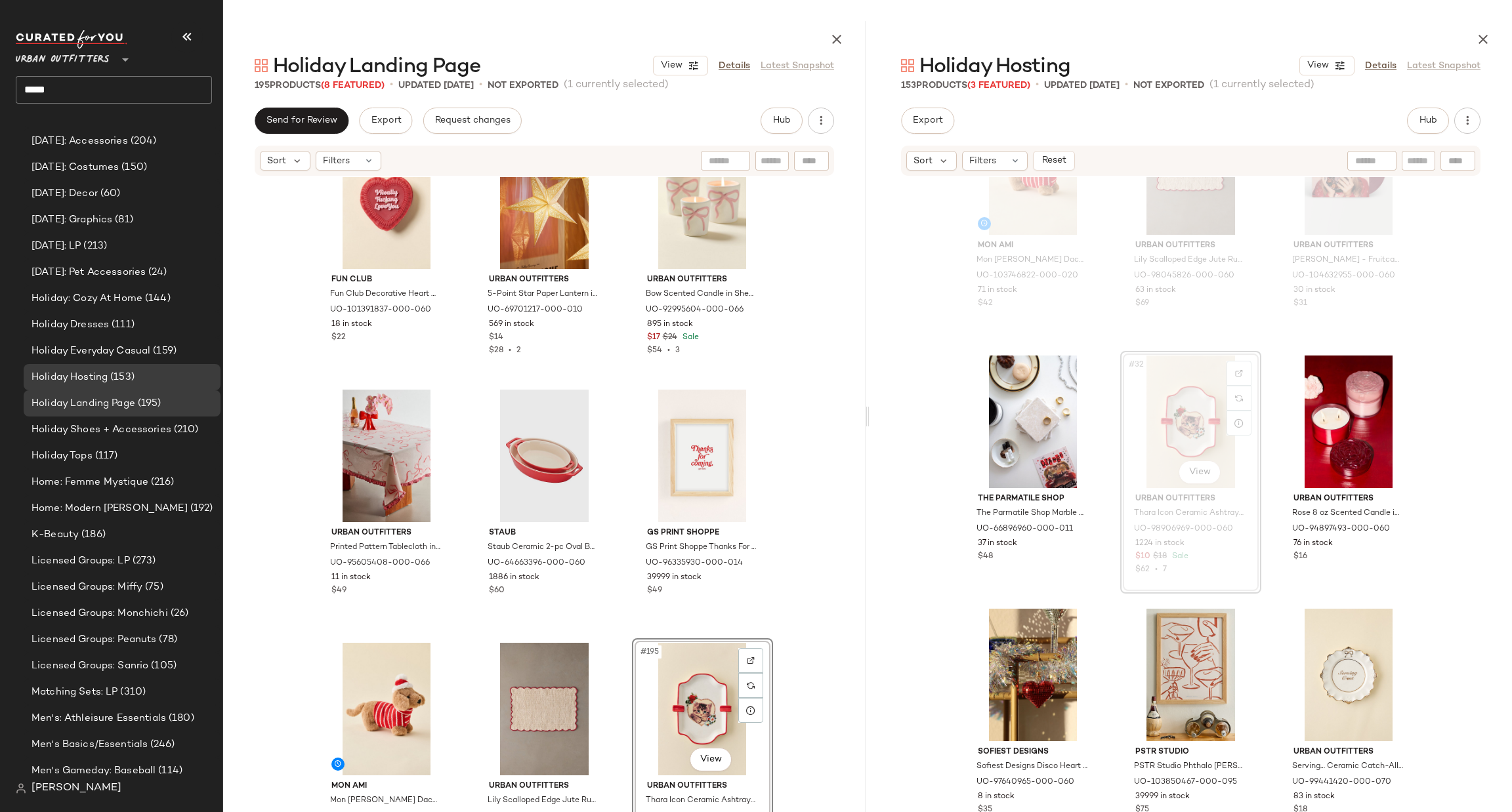
scroll to position [15805, 0]
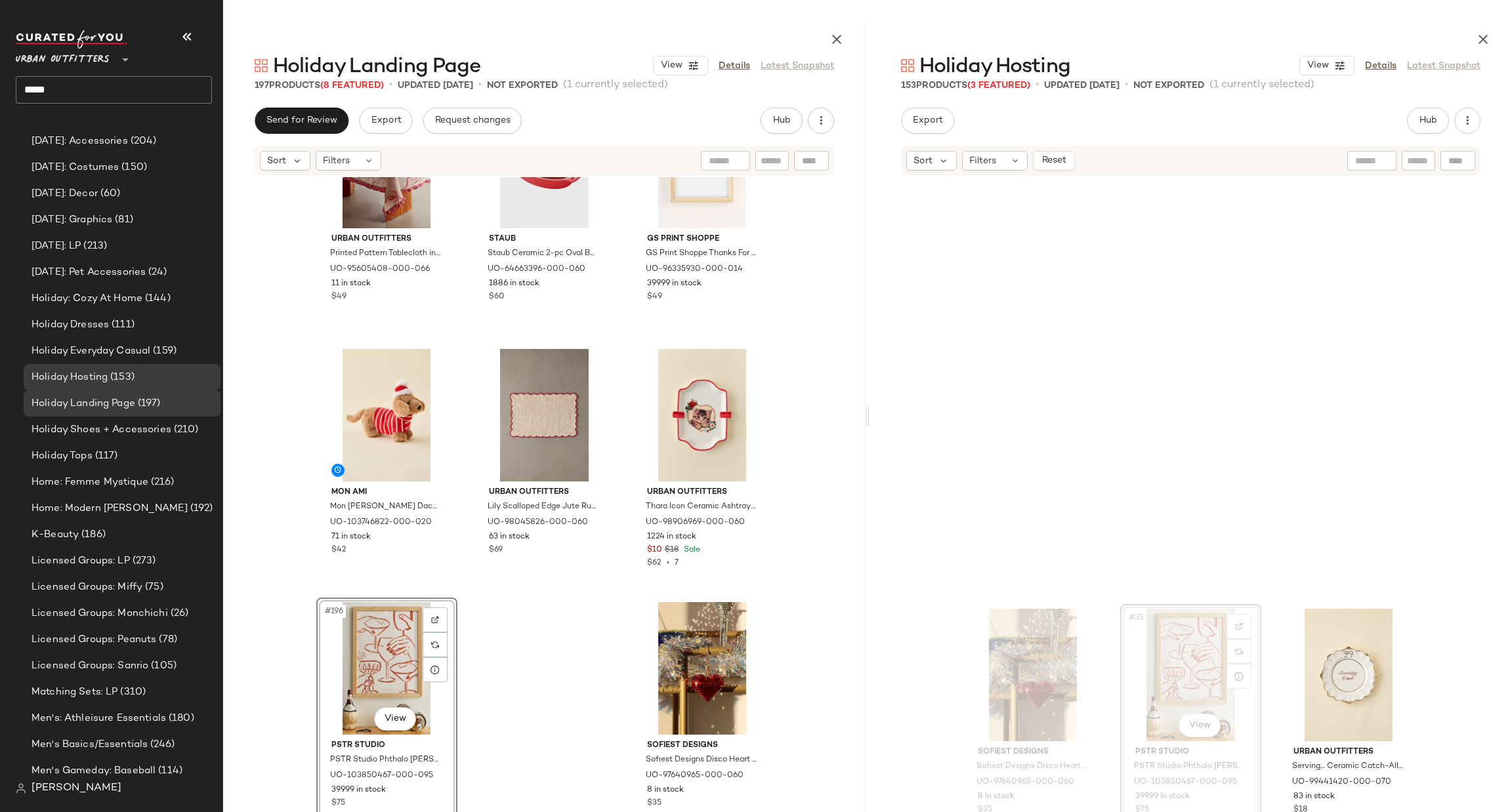
scroll to position [2963, 0]
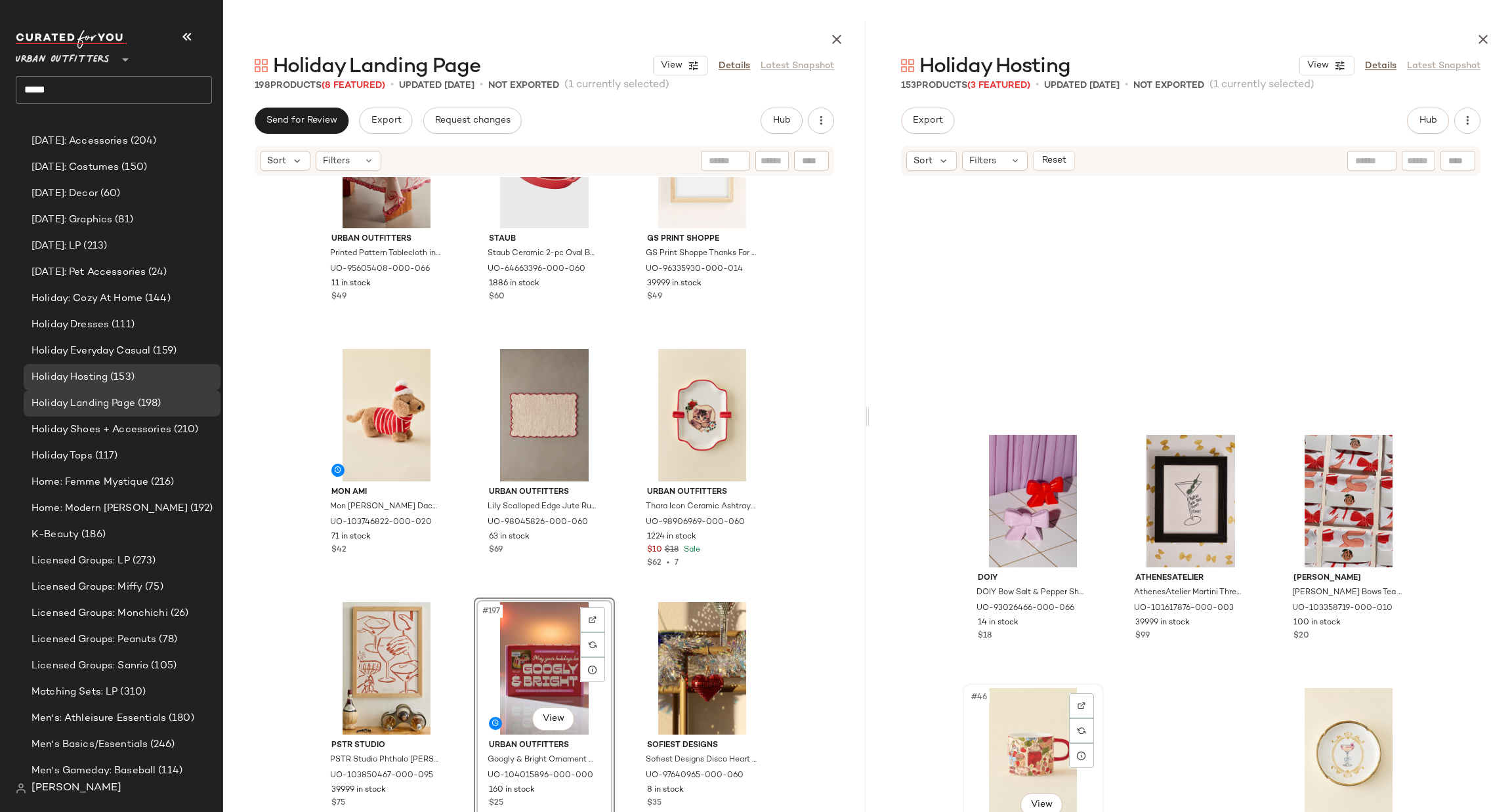
scroll to position [3553, 0]
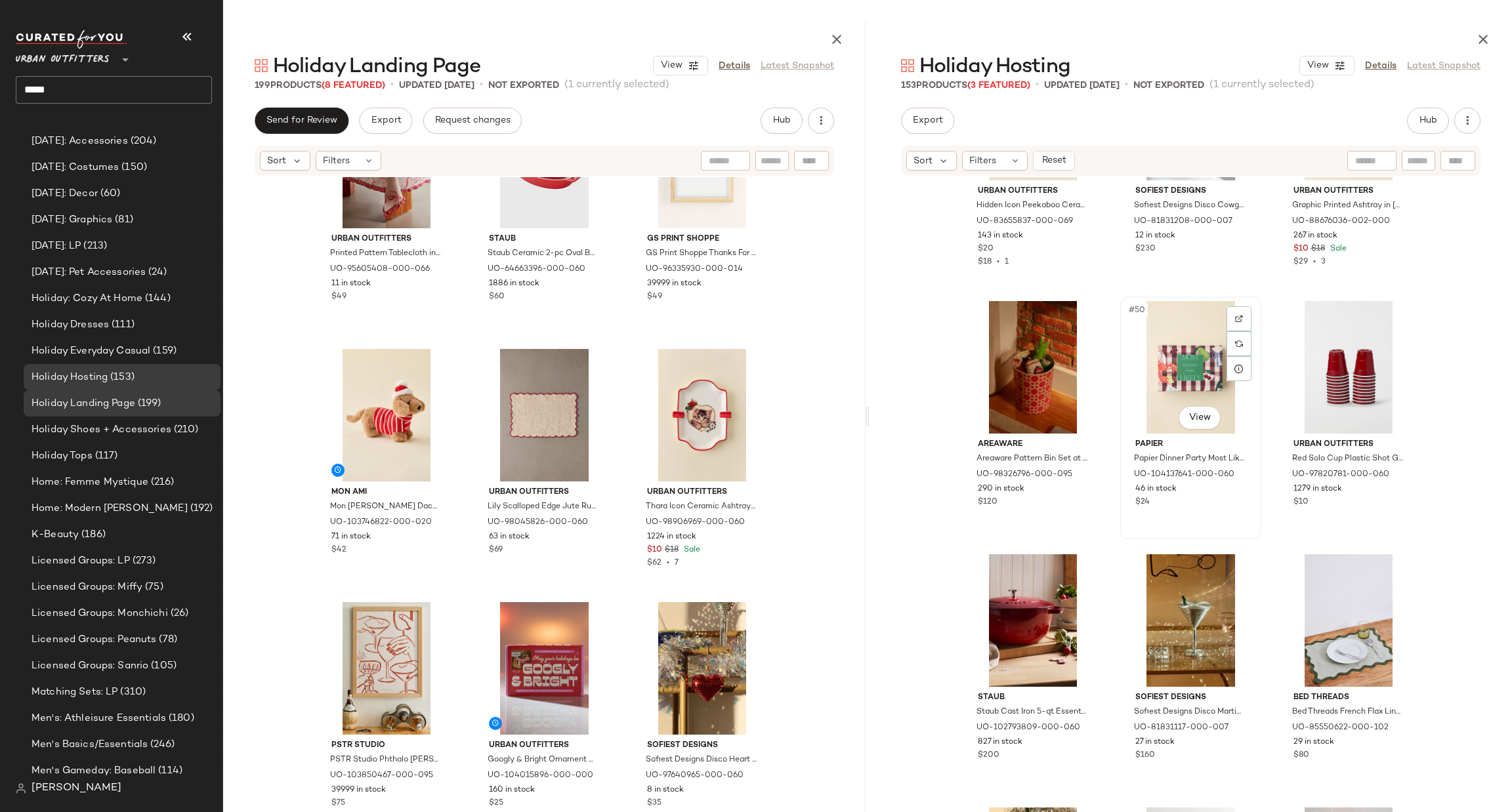
scroll to position [3553, 0]
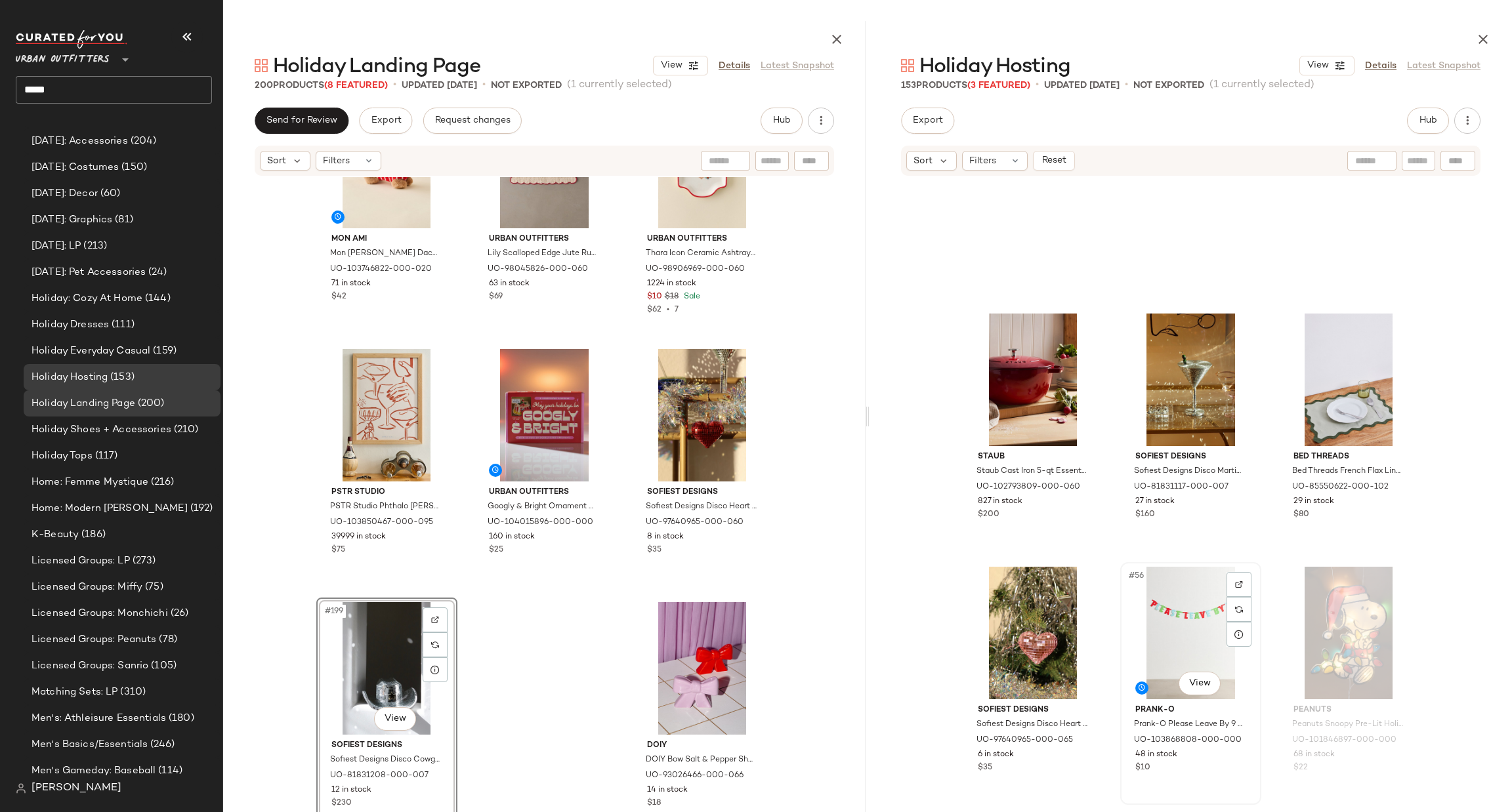
scroll to position [4341, 0]
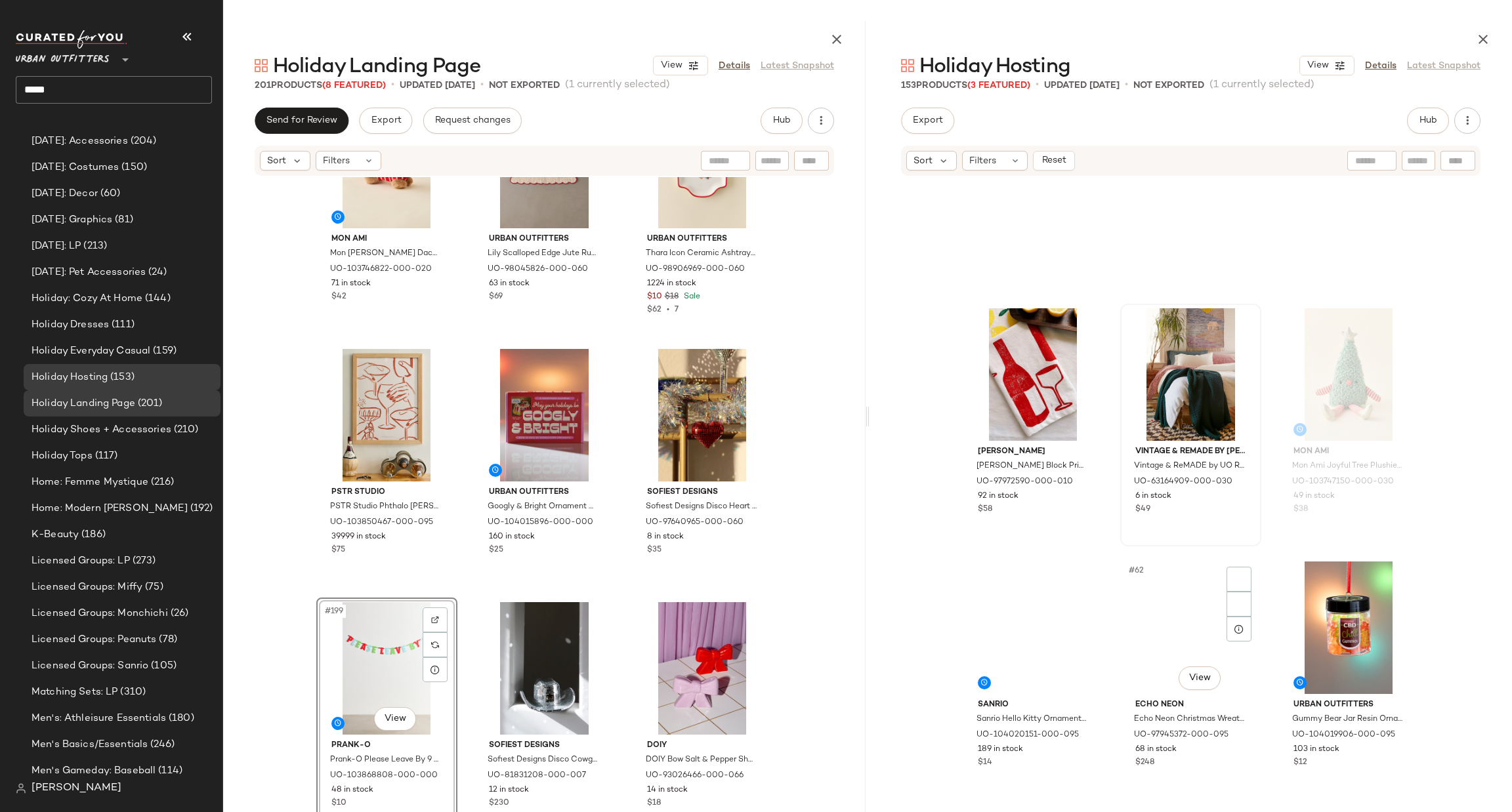
scroll to position [5128, 0]
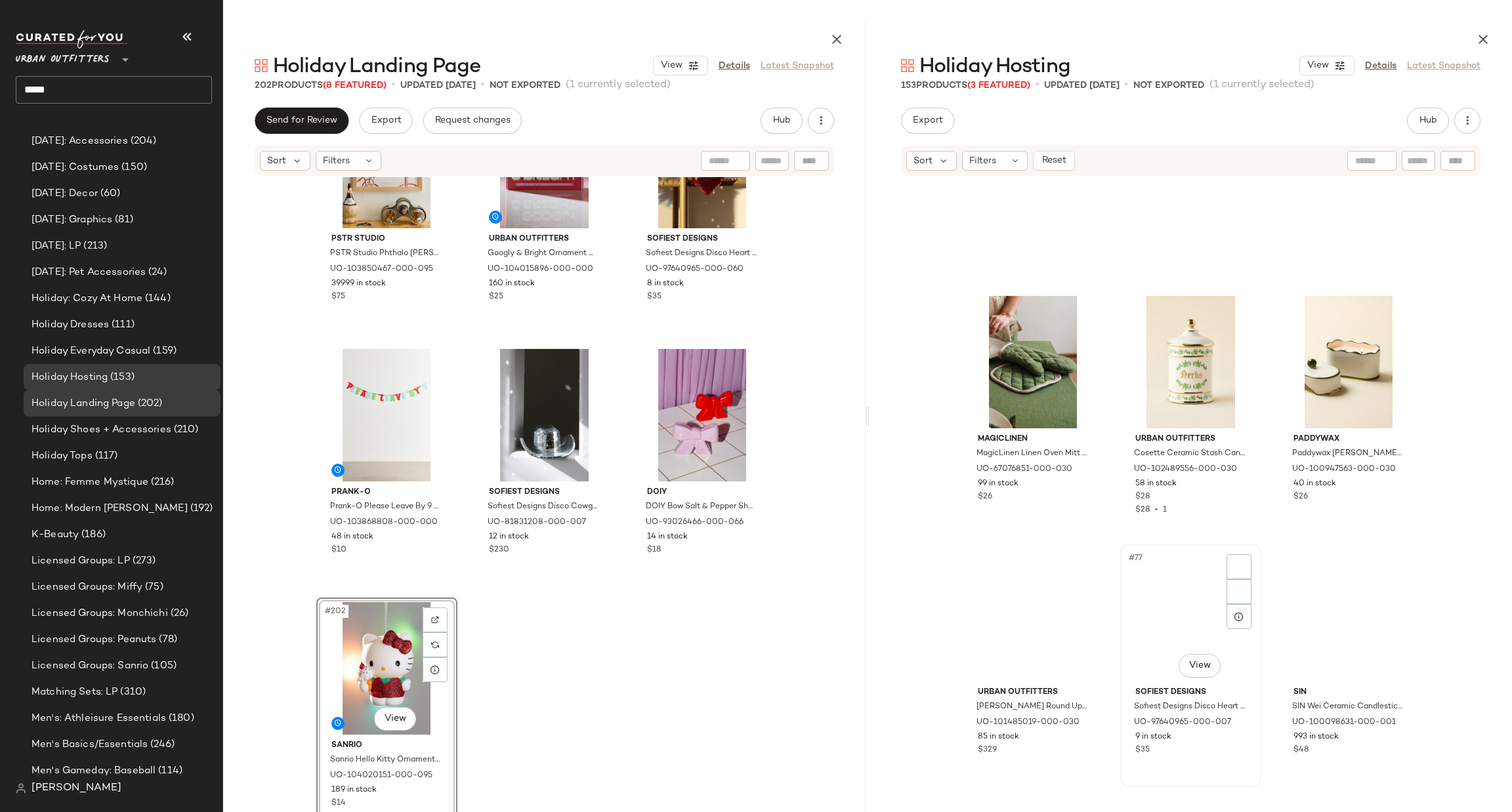
scroll to position [6309, 0]
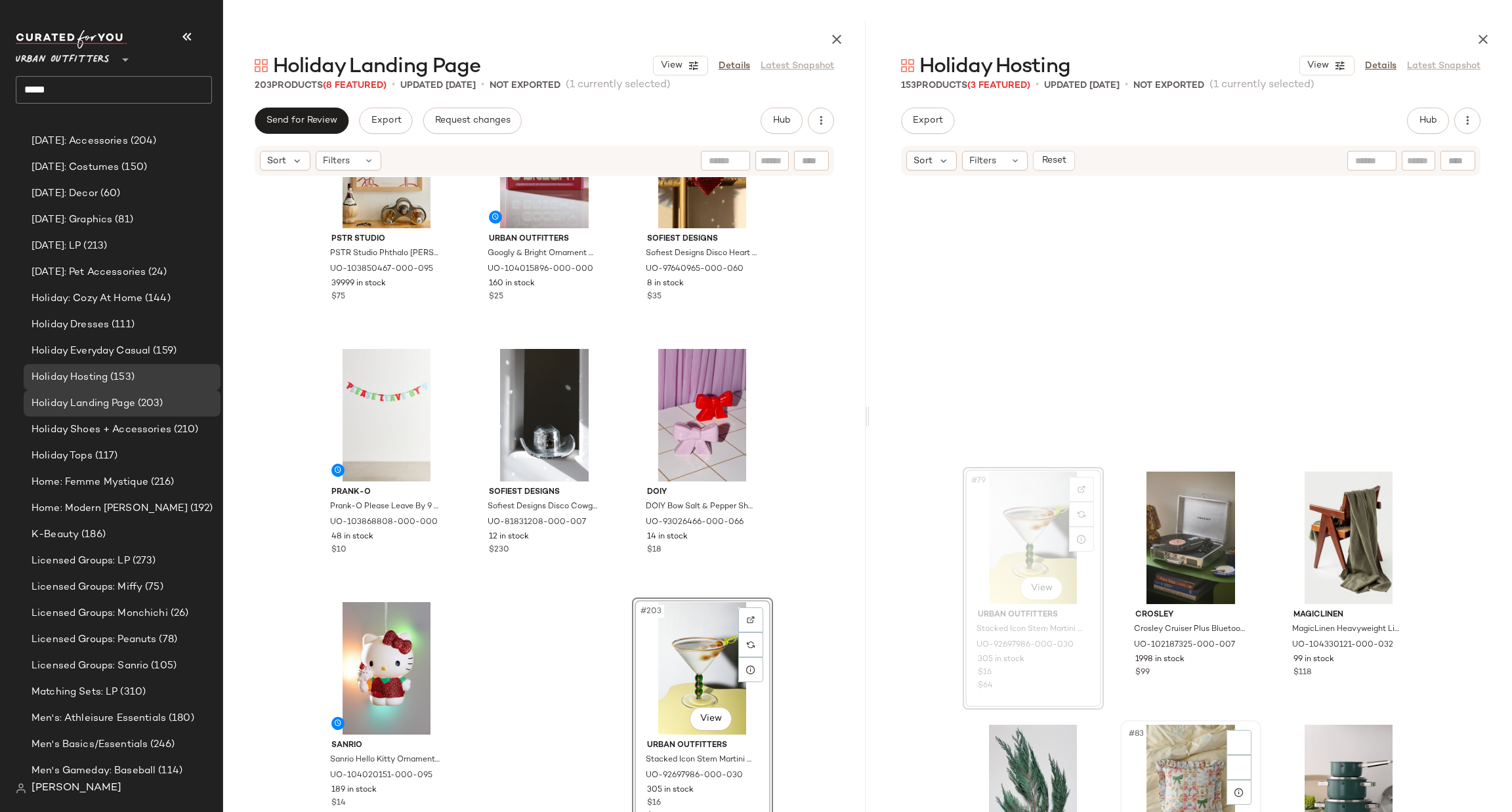
scroll to position [7097, 0]
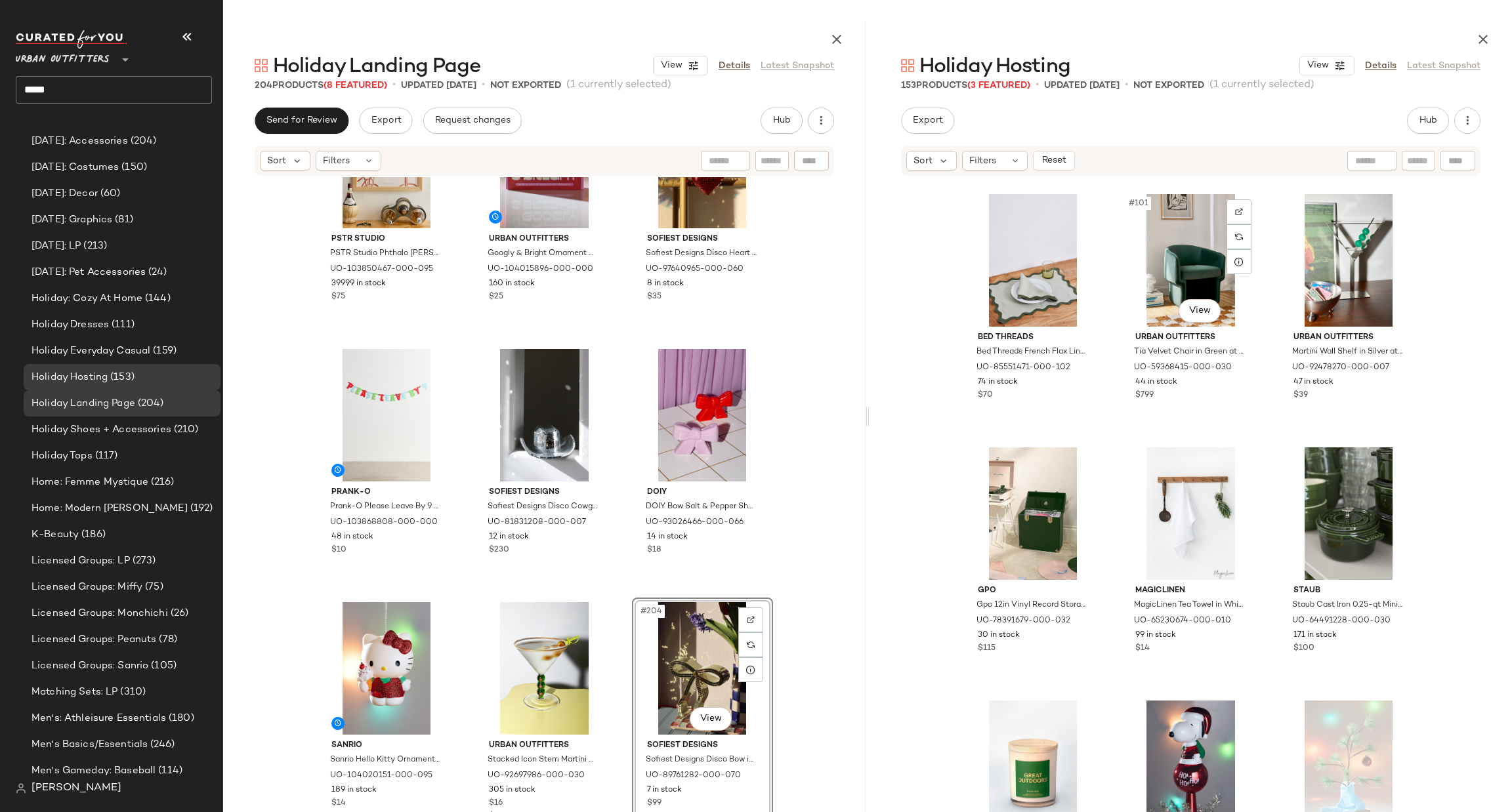
scroll to position [8672, 0]
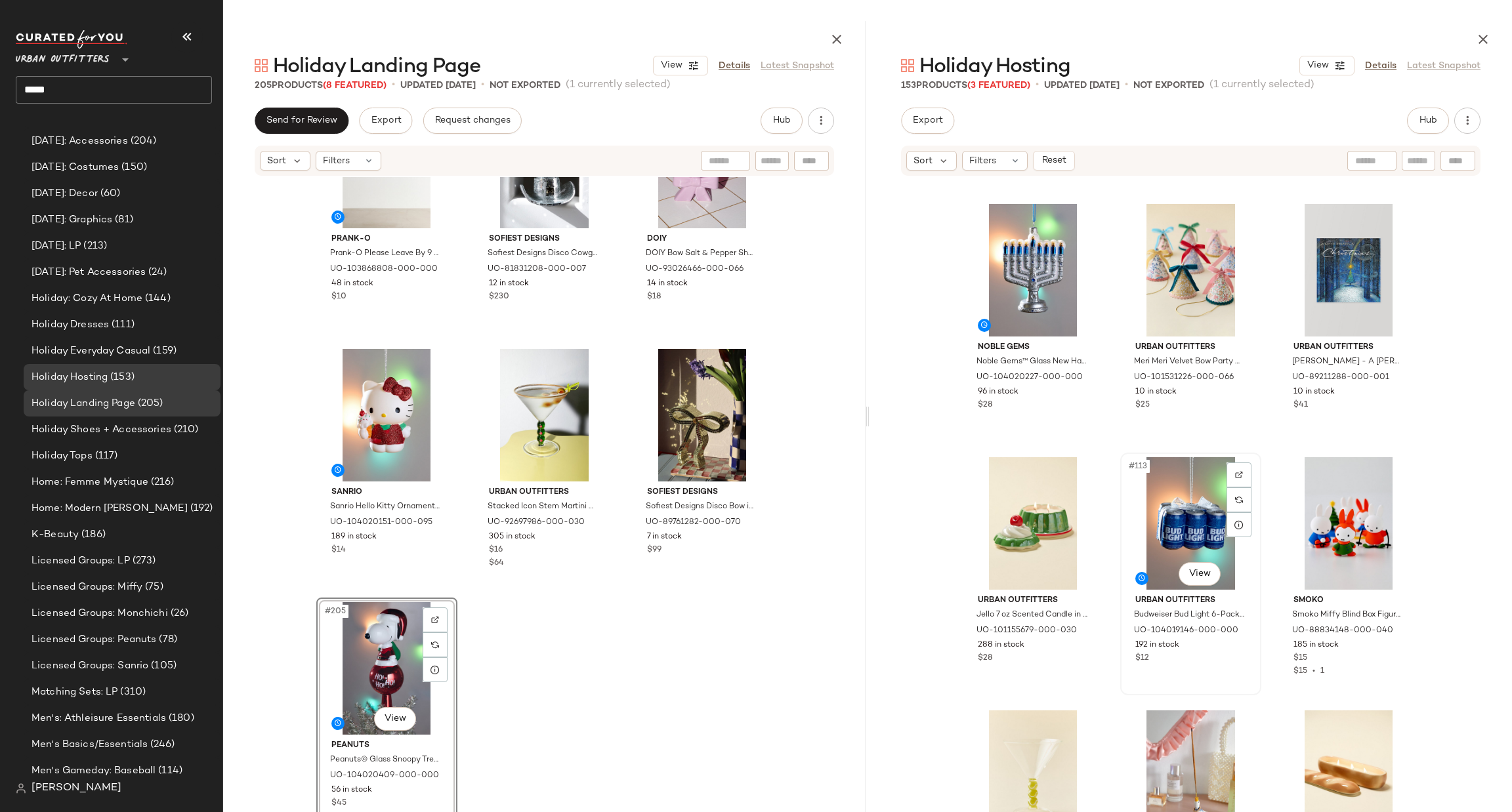
scroll to position [9066, 0]
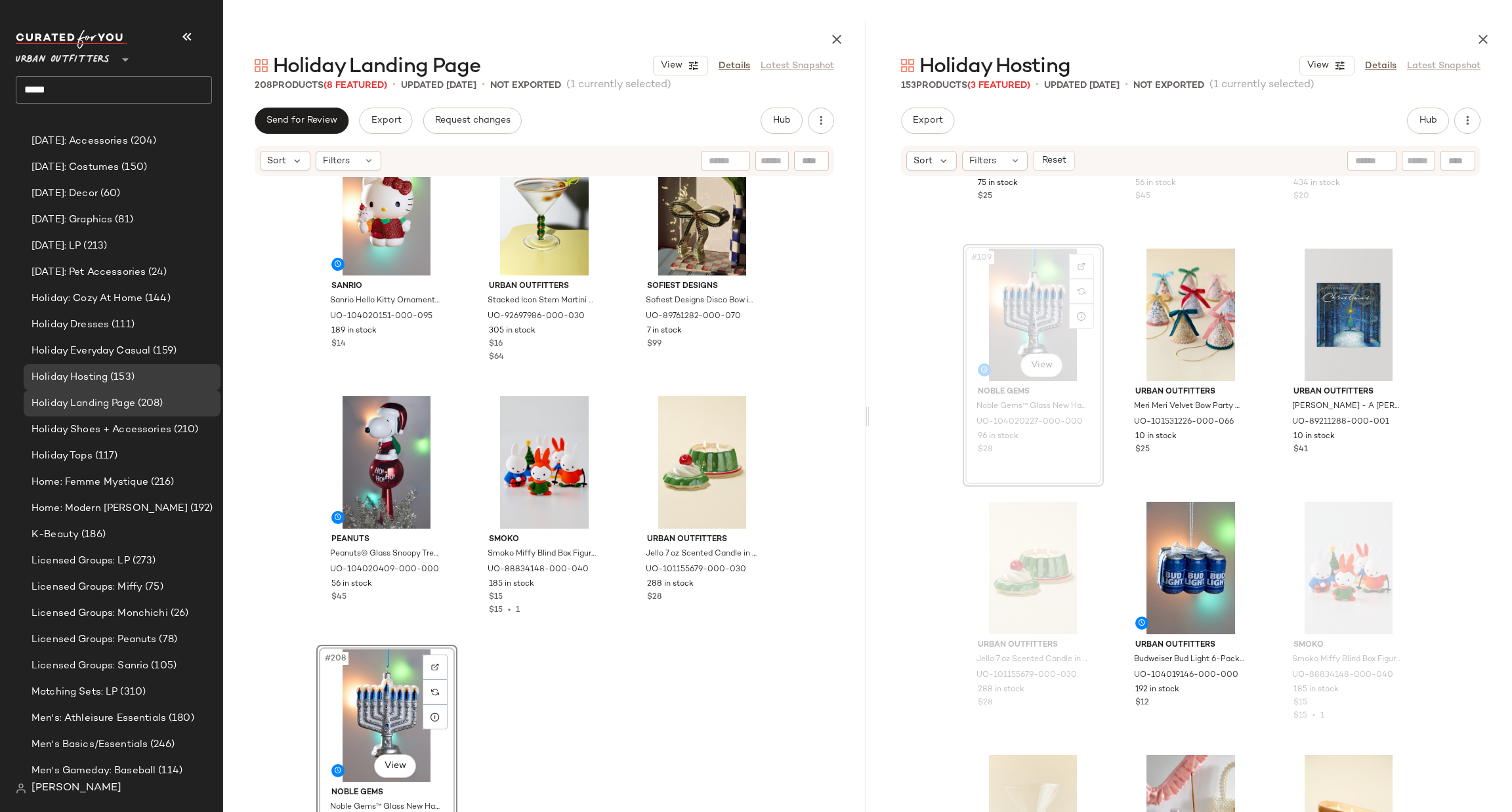
scroll to position [17072, 0]
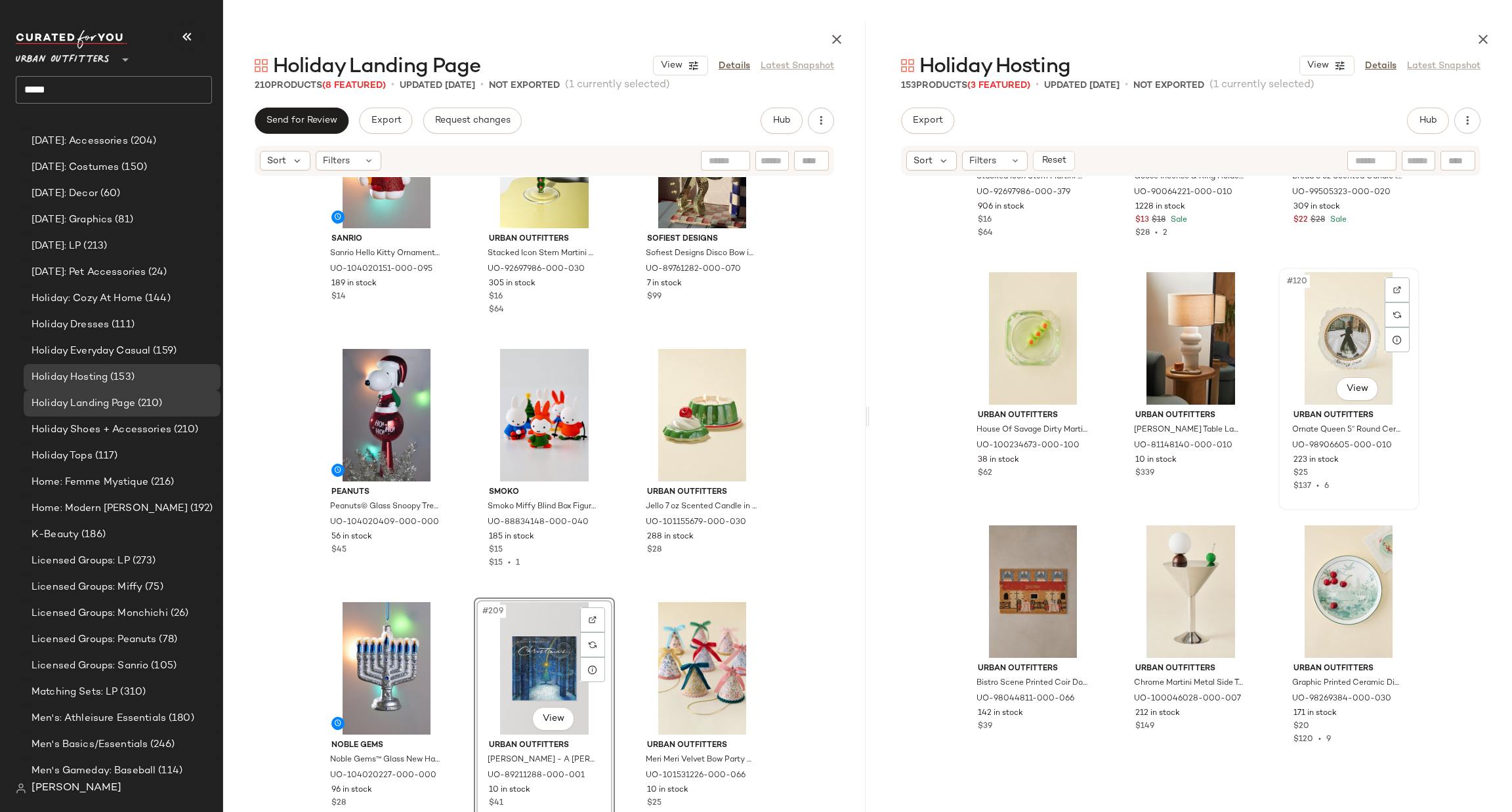
scroll to position [9853, 0]
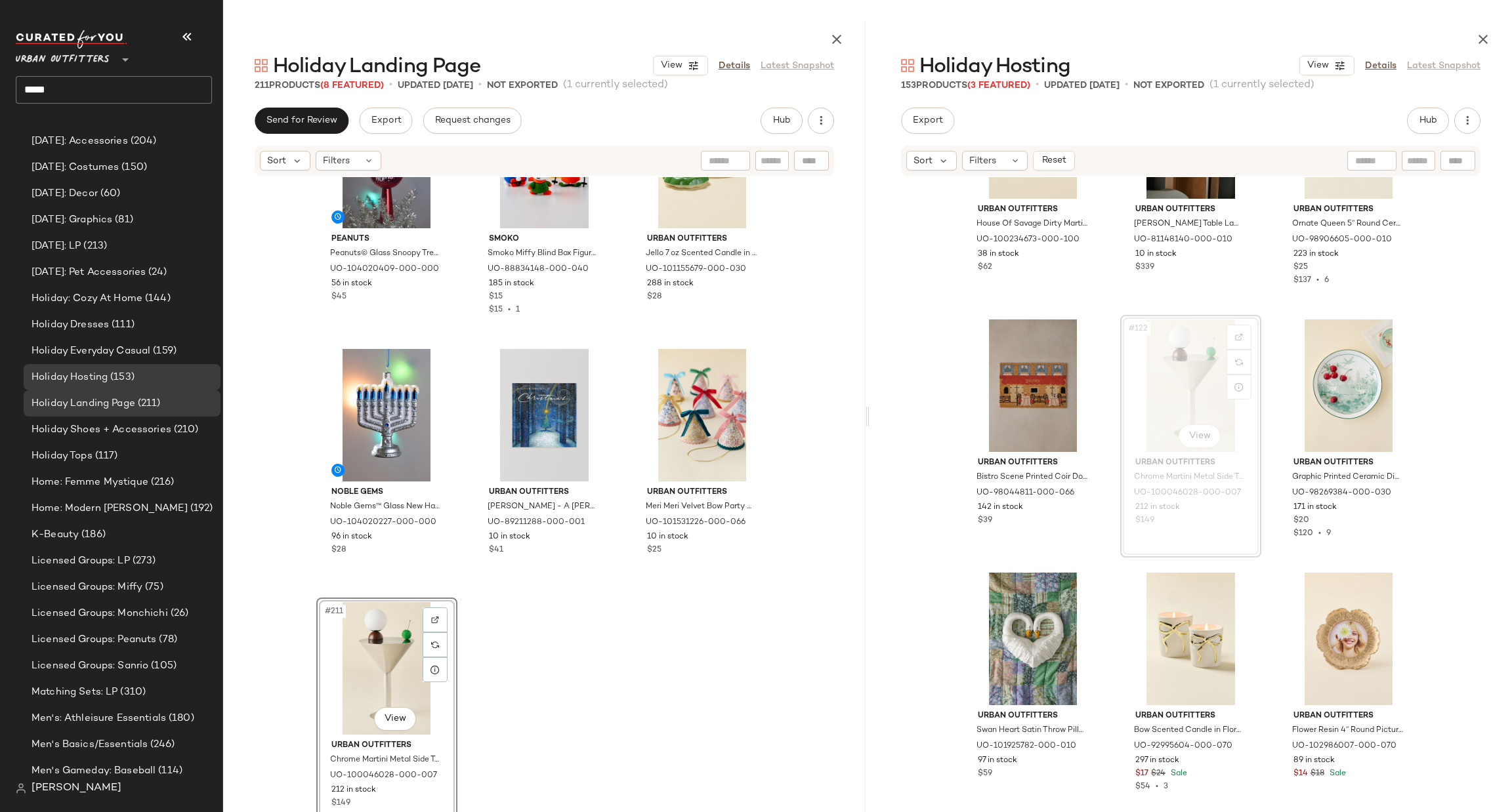
scroll to position [10247, 0]
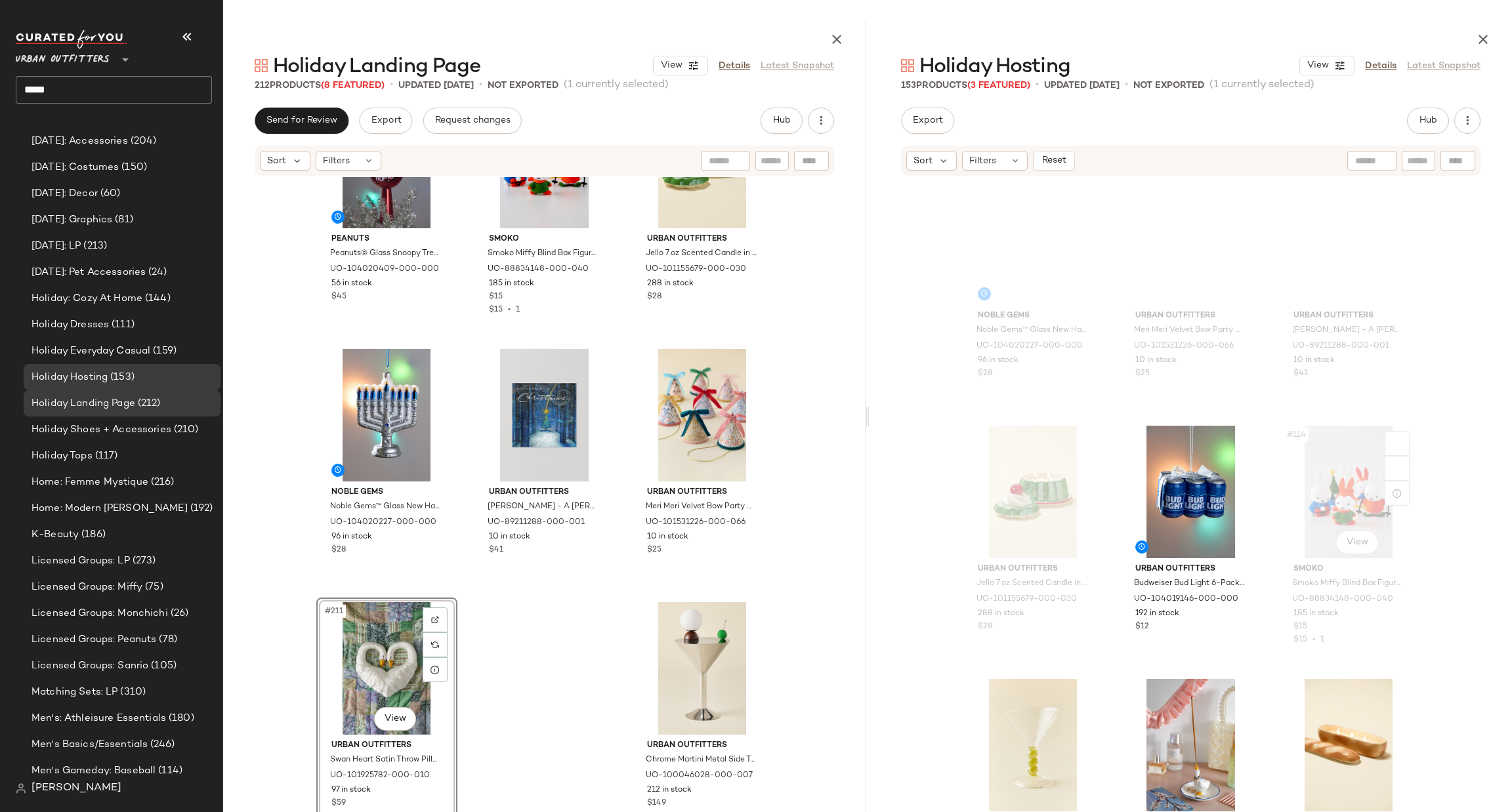
scroll to position [9066, 0]
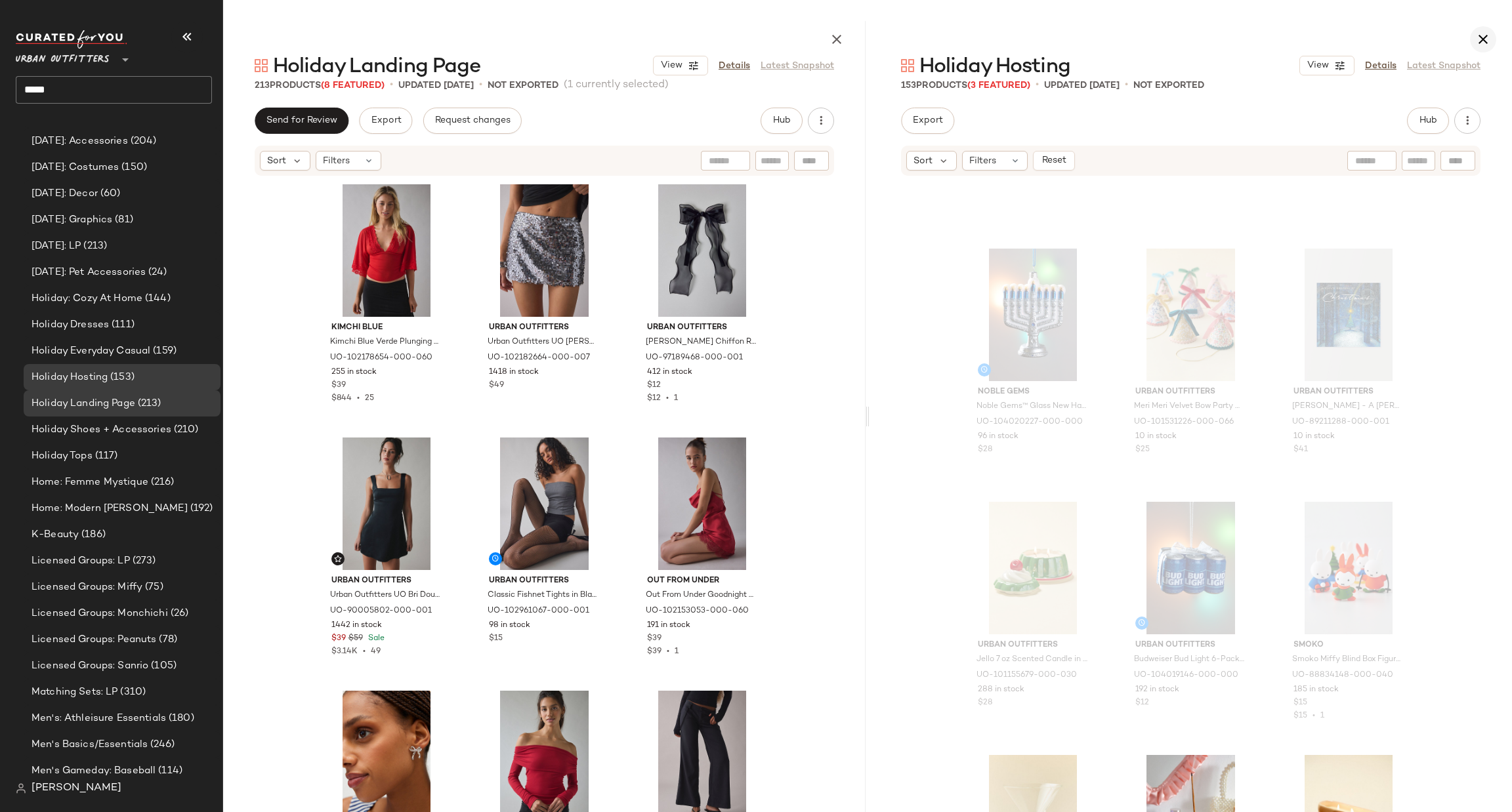
click at [1486, 38] on icon "button" at bounding box center [1483, 39] width 16 height 16
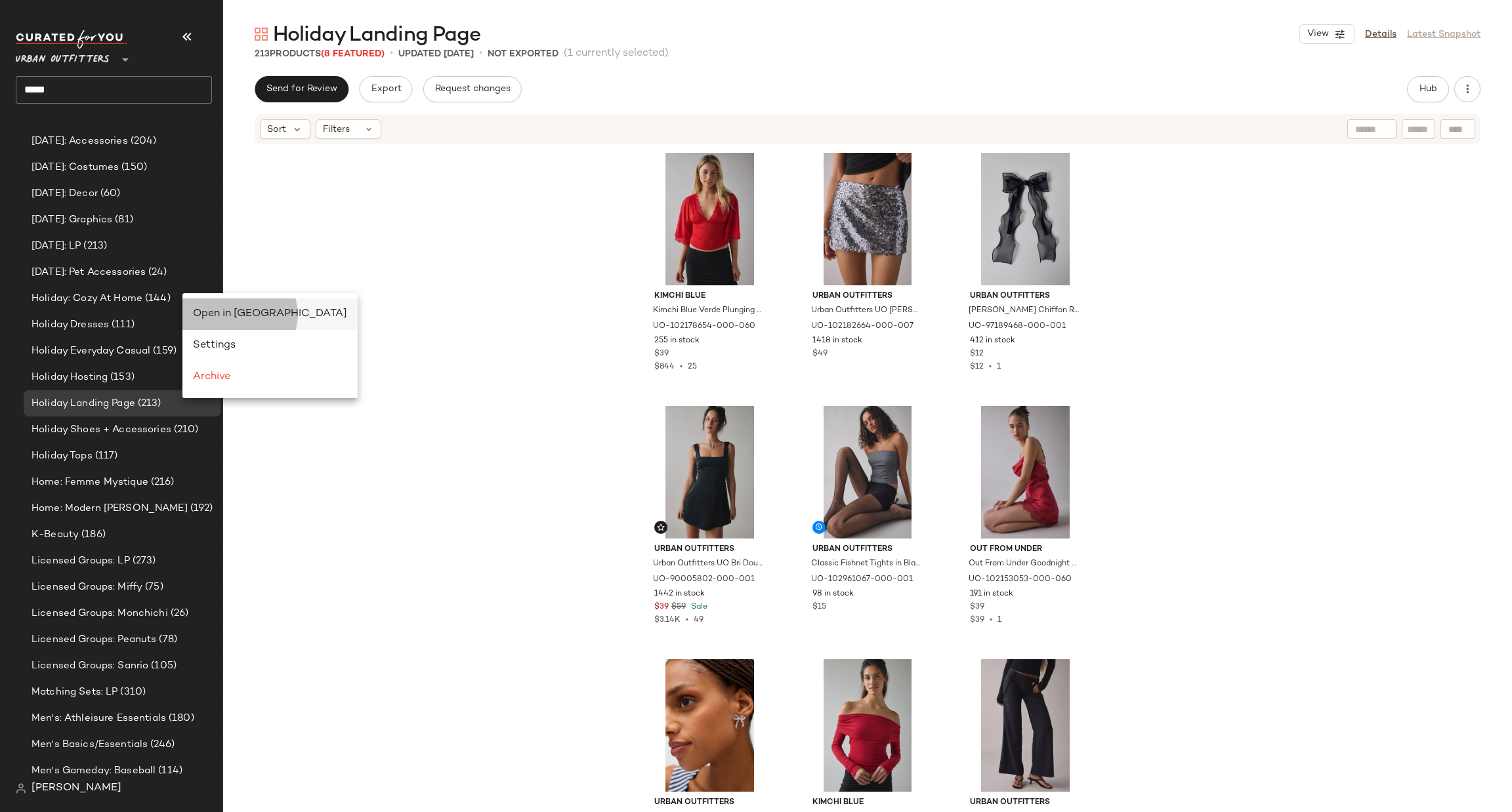
click at [210, 317] on span "Open in [GEOGRAPHIC_DATA]" at bounding box center [270, 314] width 154 height 11
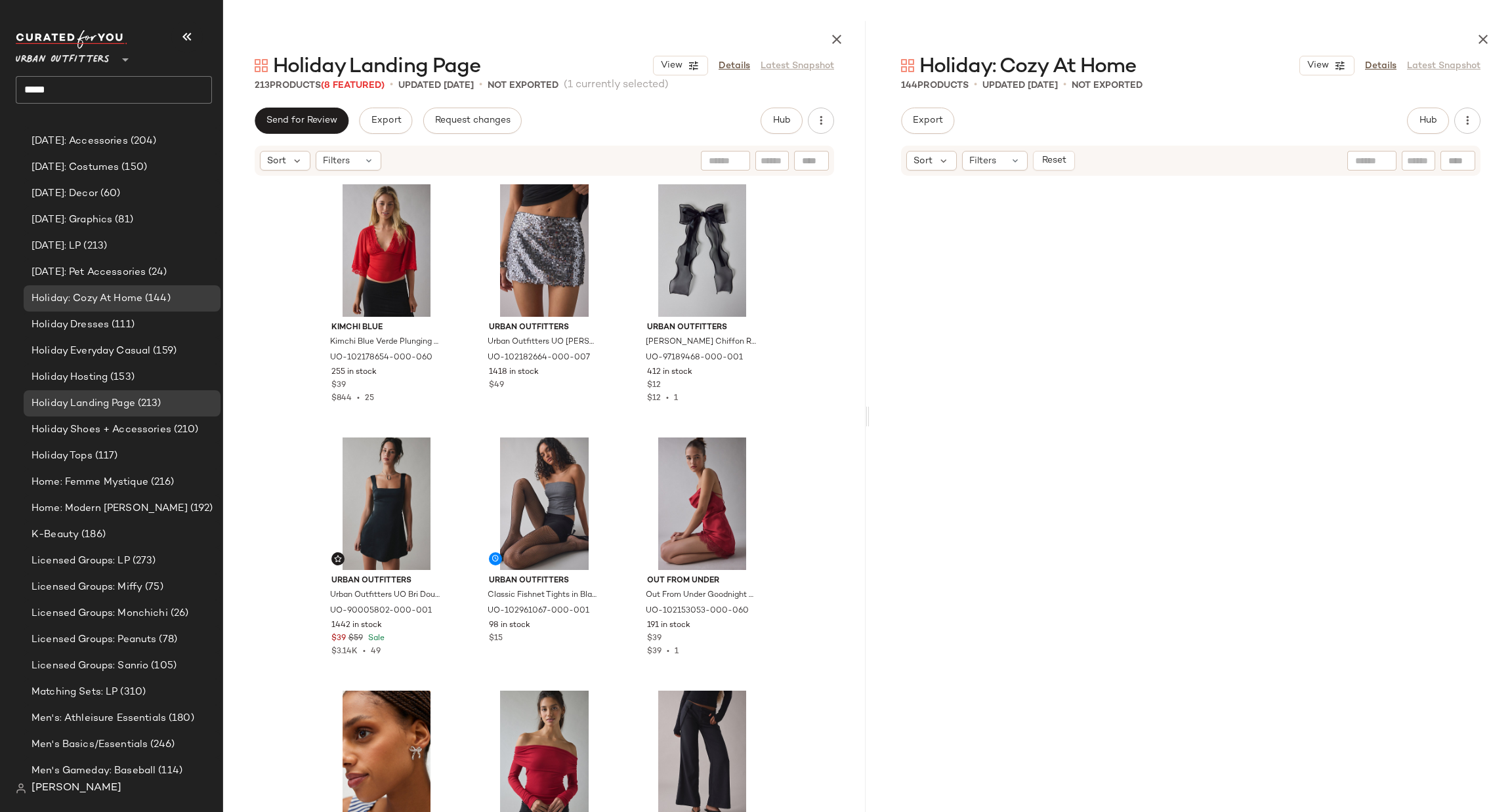
scroll to position [3159, 0]
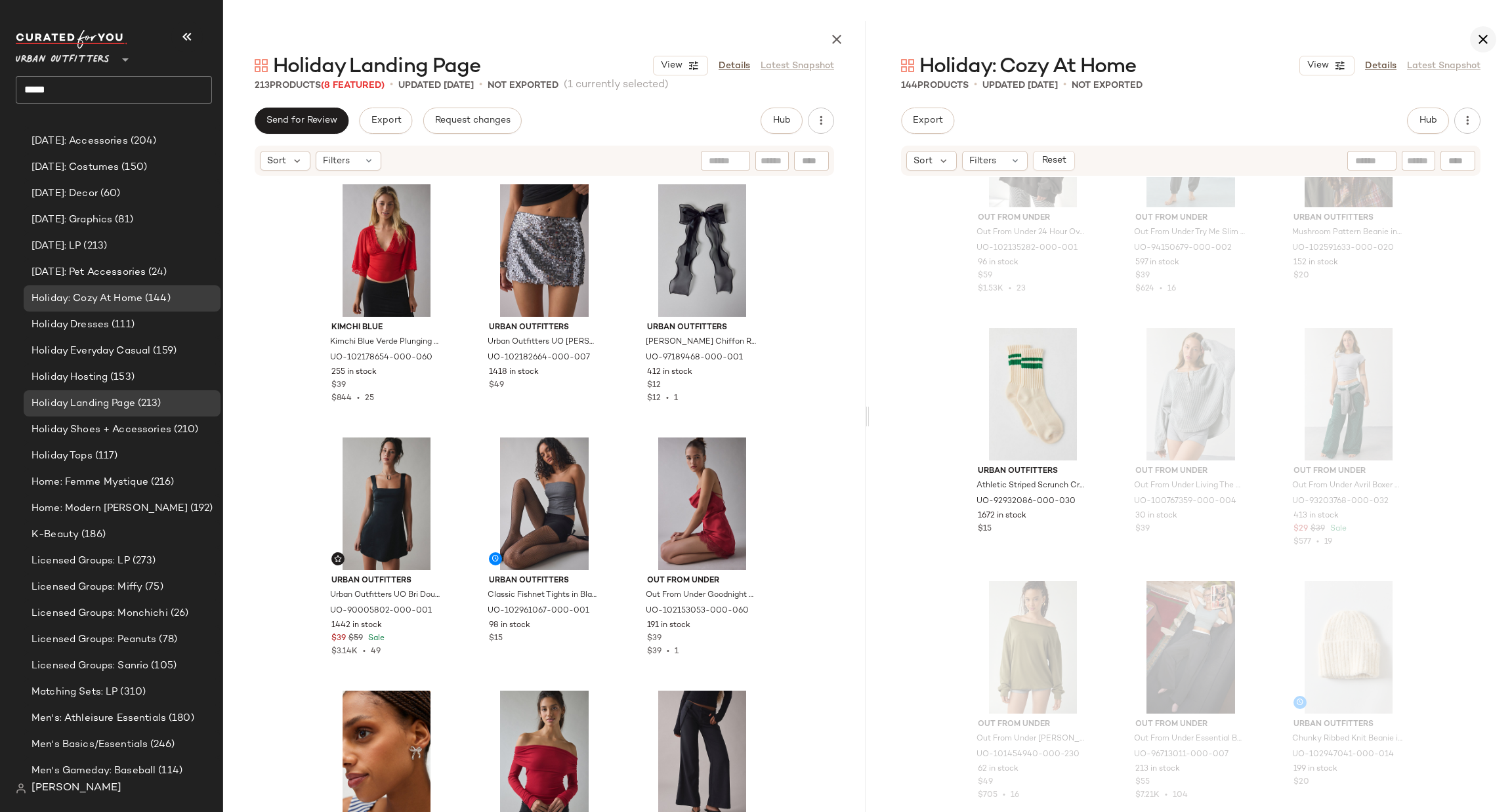
click at [1487, 33] on icon "button" at bounding box center [1483, 39] width 16 height 16
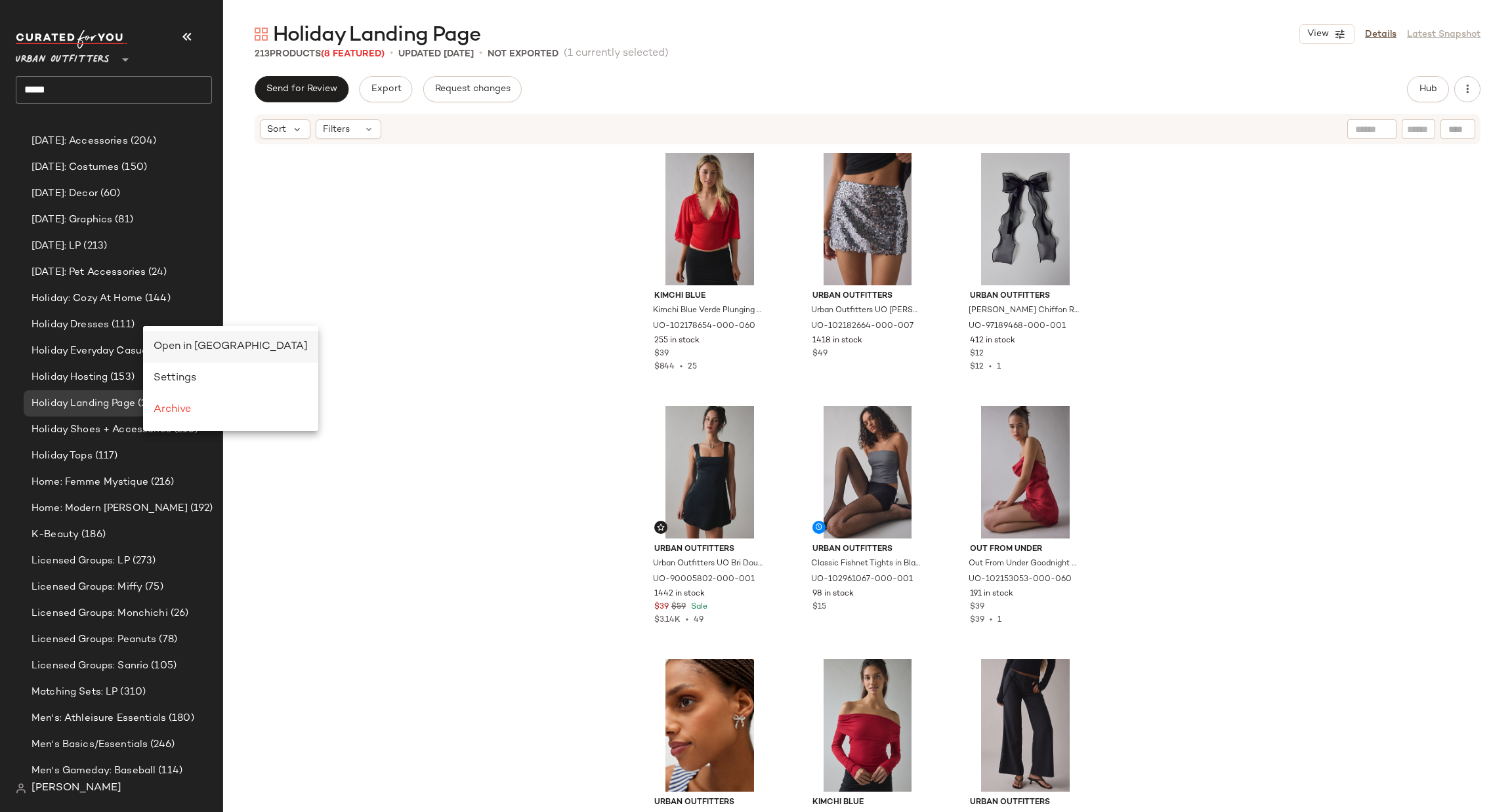
click at [174, 348] on span "Open in [GEOGRAPHIC_DATA]" at bounding box center [231, 347] width 154 height 11
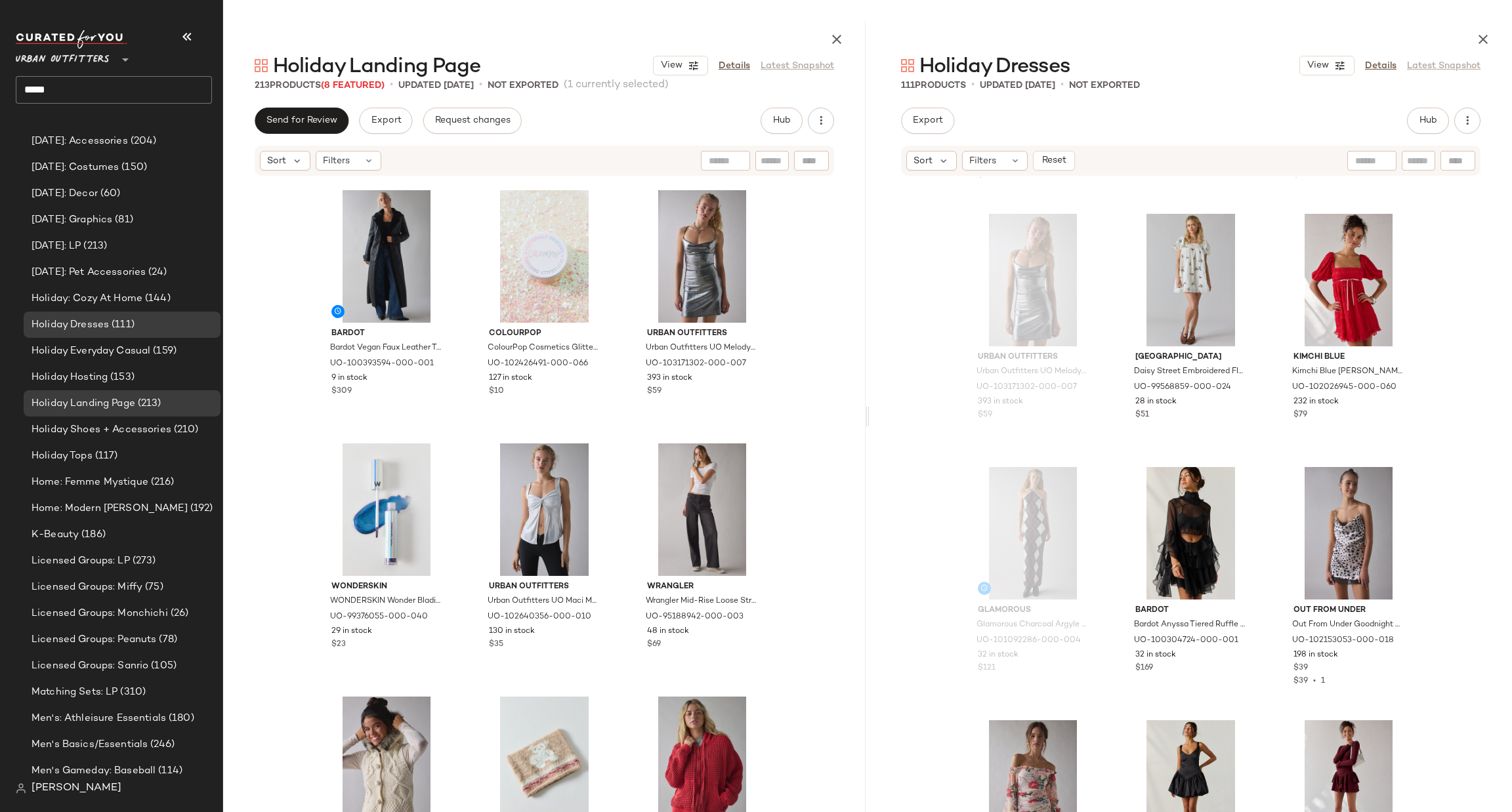
scroll to position [4735, 0]
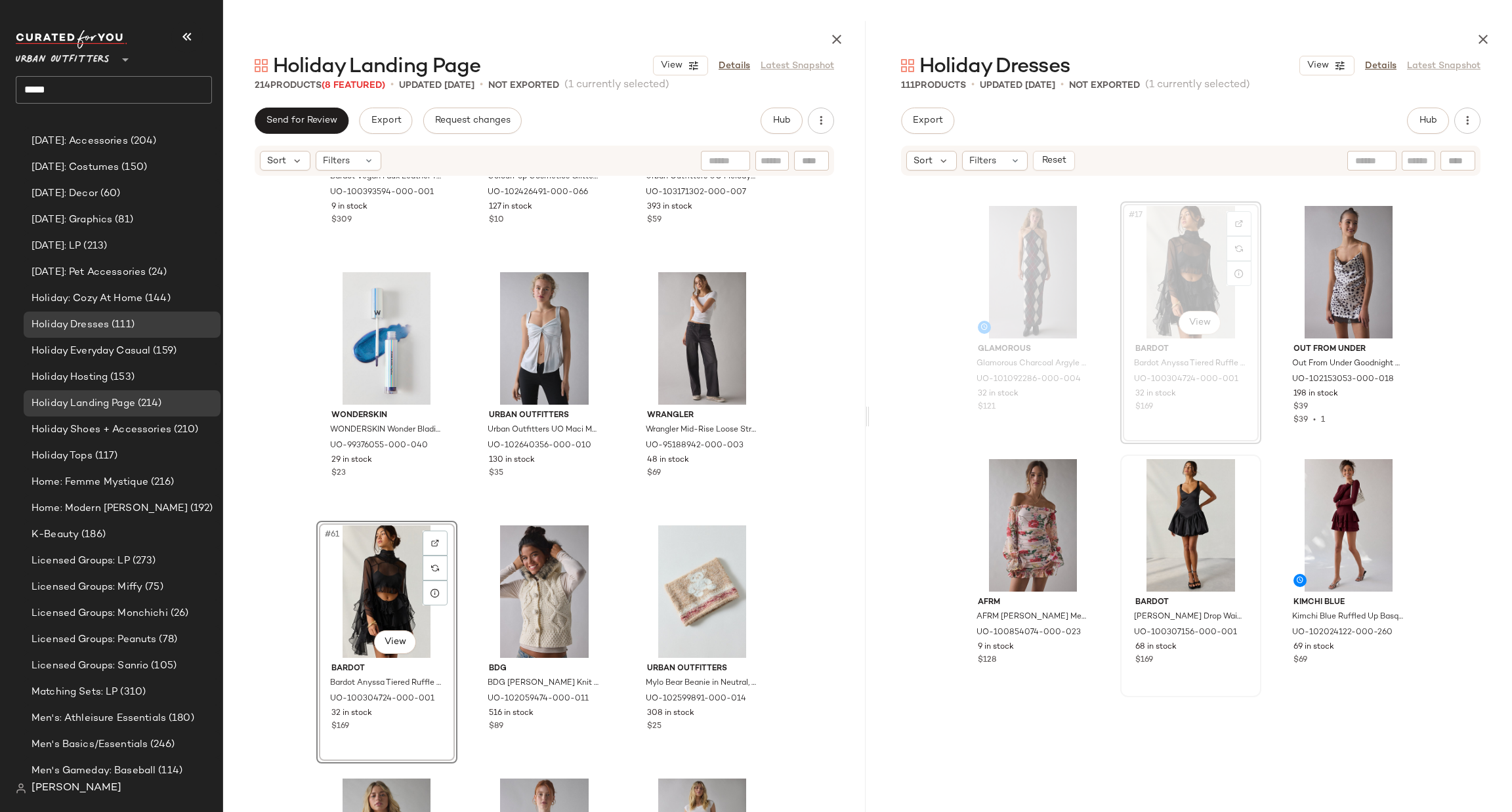
scroll to position [1388, 0]
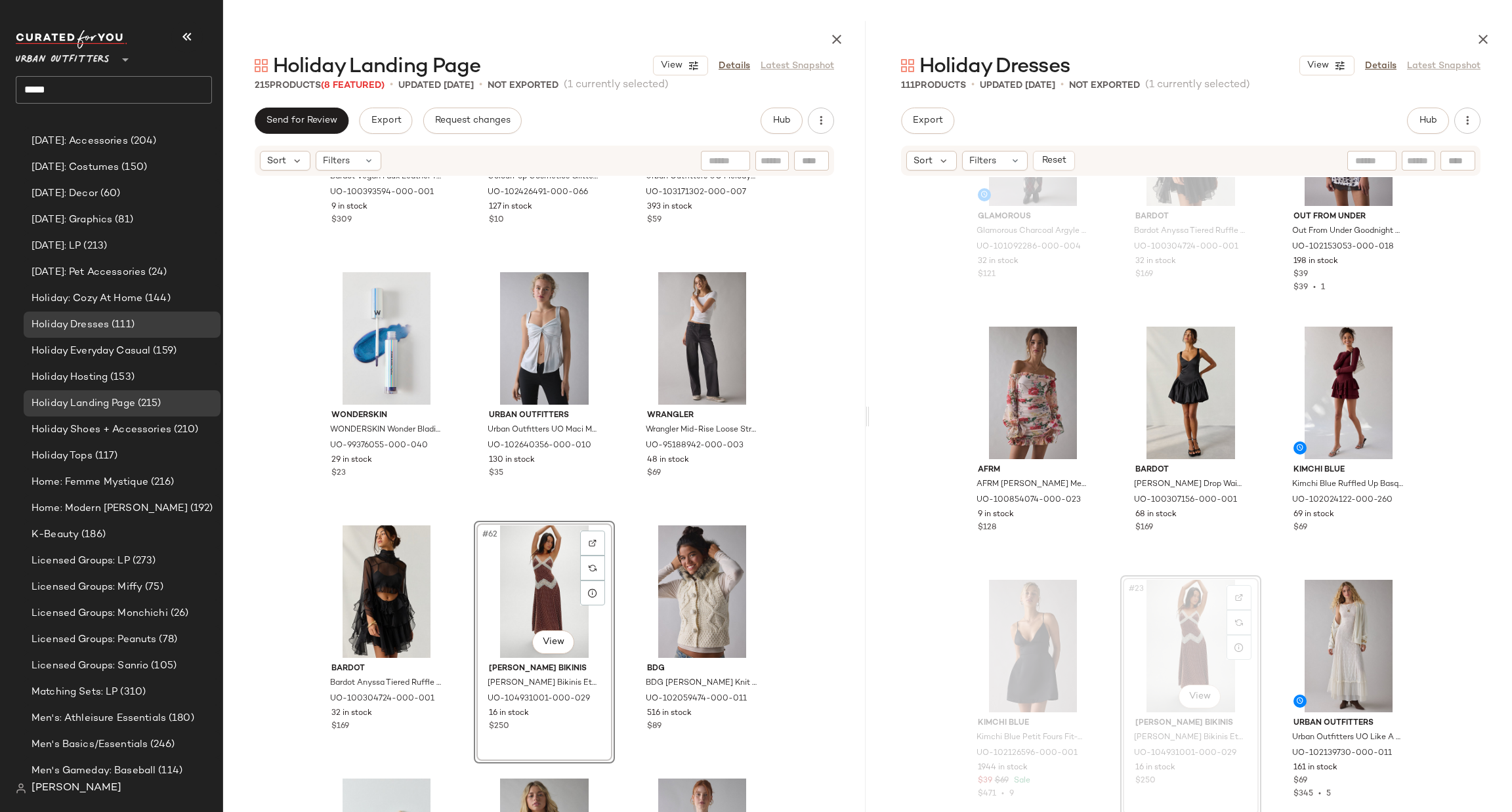
click at [828, 498] on div "Bardot Bardot Vegan Faux Leather Trench Coat Jacket in Black, Women's at Urban …" at bounding box center [545, 509] width 642 height 663
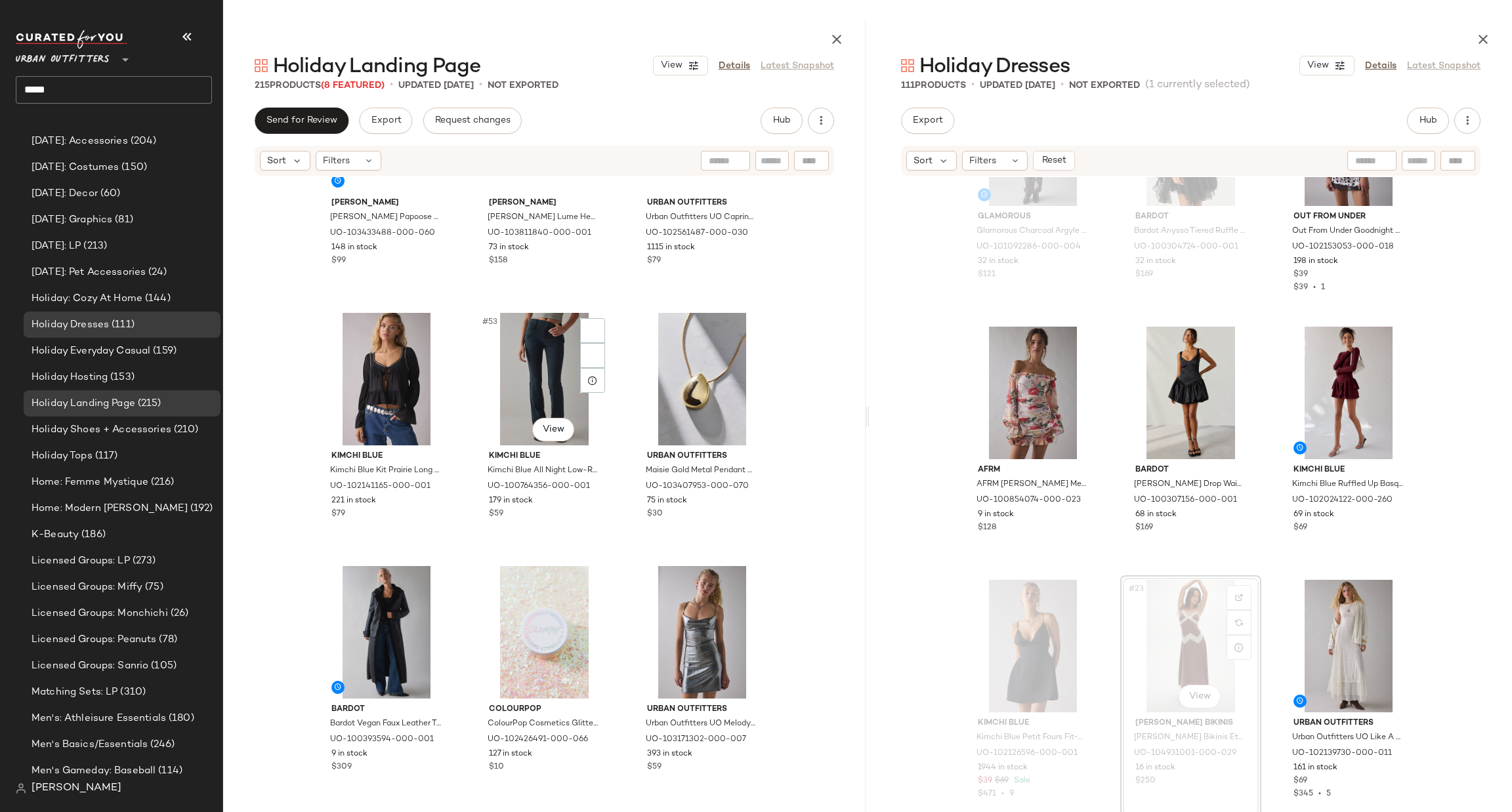
scroll to position [4145, 0]
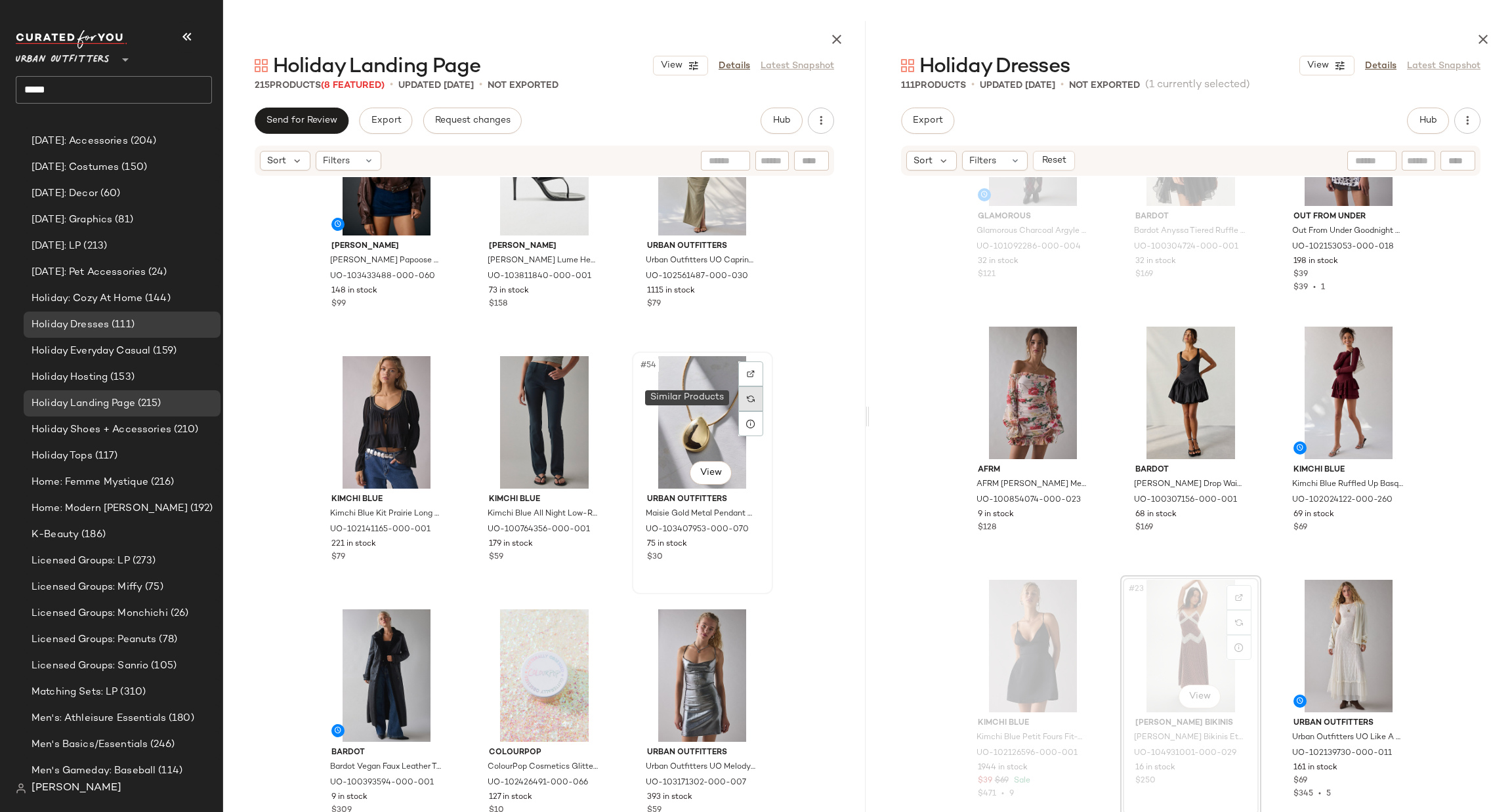
click at [752, 395] on div at bounding box center [751, 398] width 24 height 24
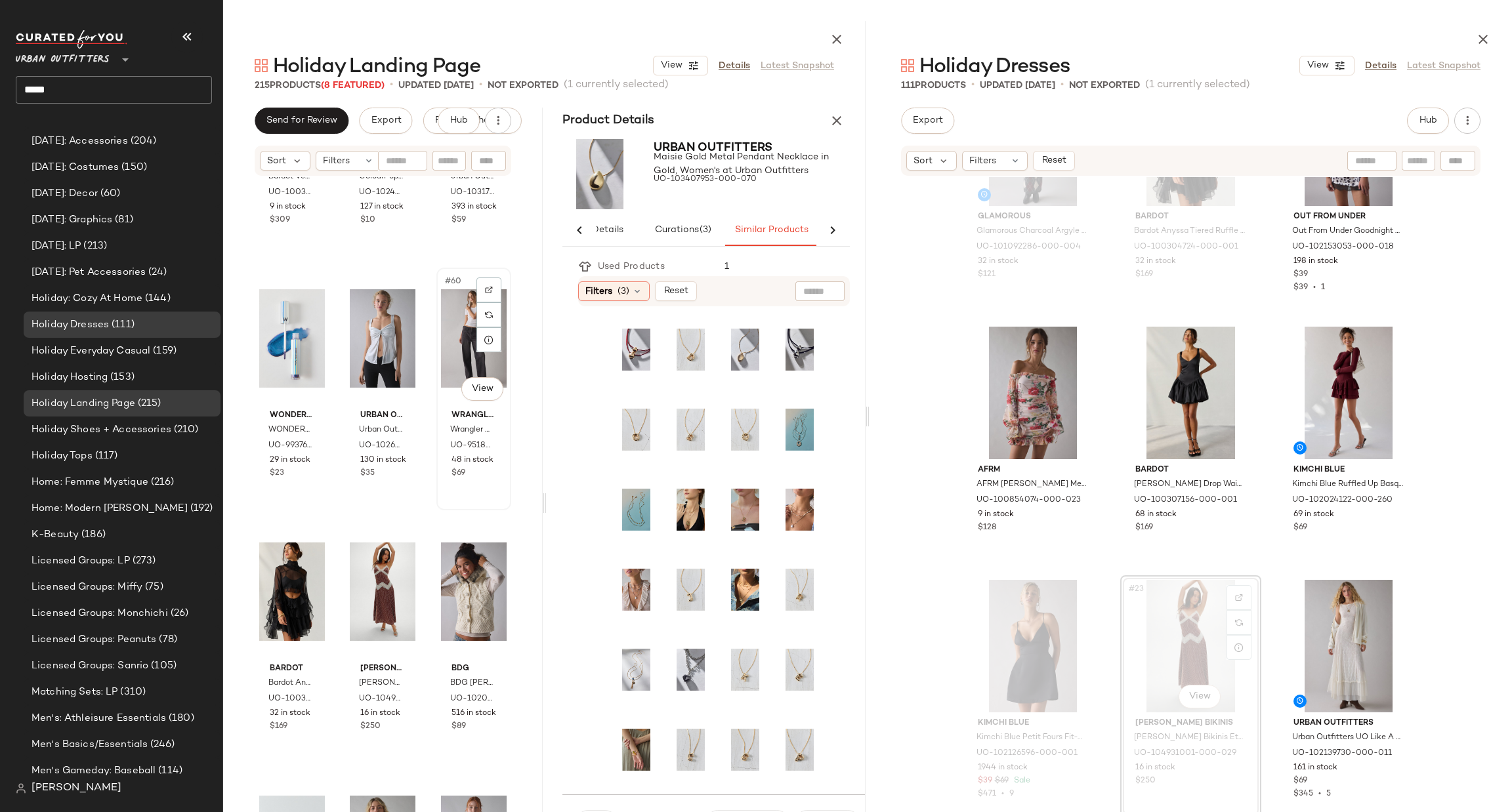
scroll to position [4932, 0]
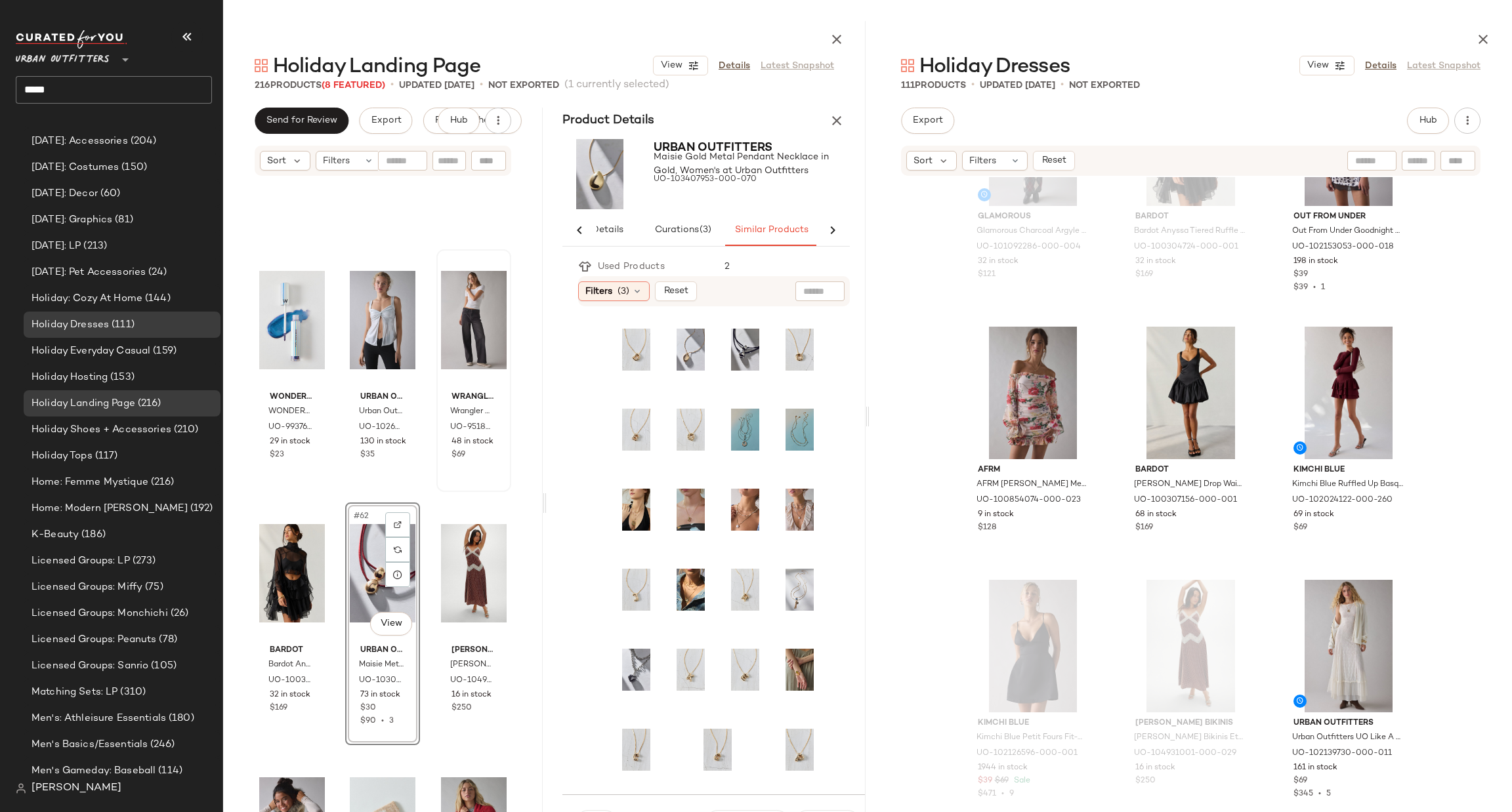
scroll to position [5129, 0]
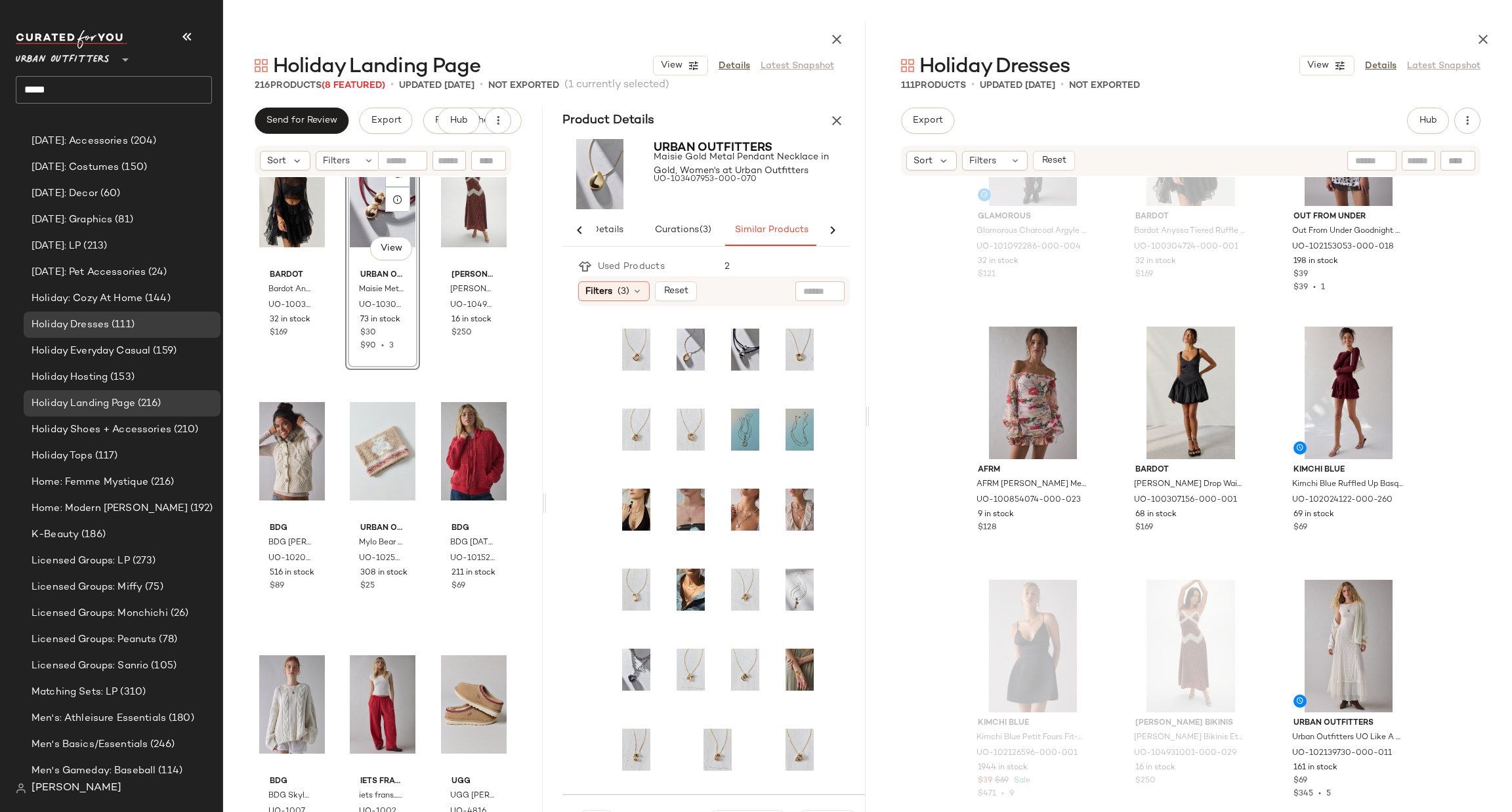
click at [512, 478] on div "Wonderskin WONDERSKIN Wonder Blading Top Gloss Lip Gloss in Blue Glitter at Urb…" at bounding box center [382, 509] width 319 height 663
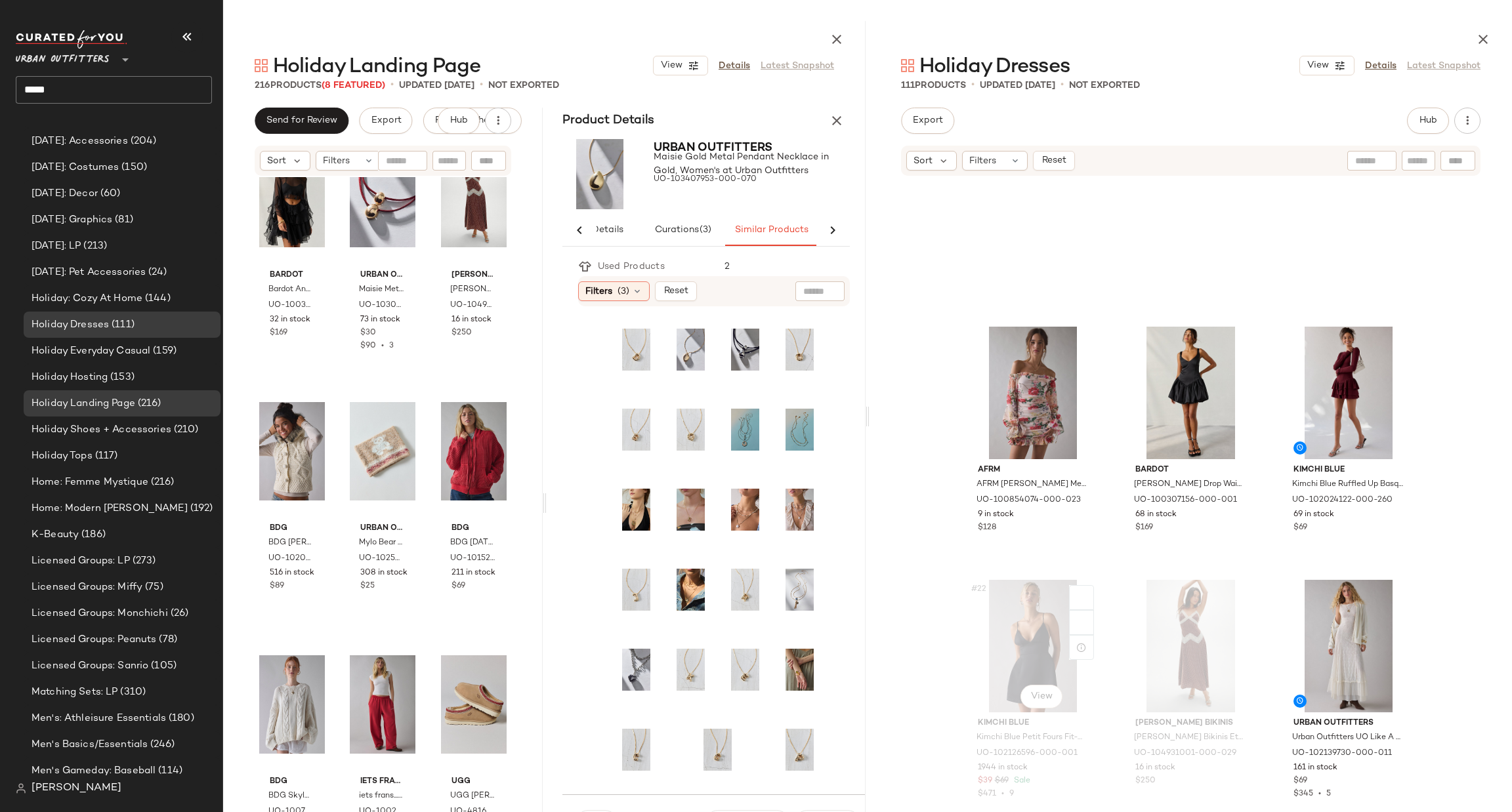
scroll to position [1978, 0]
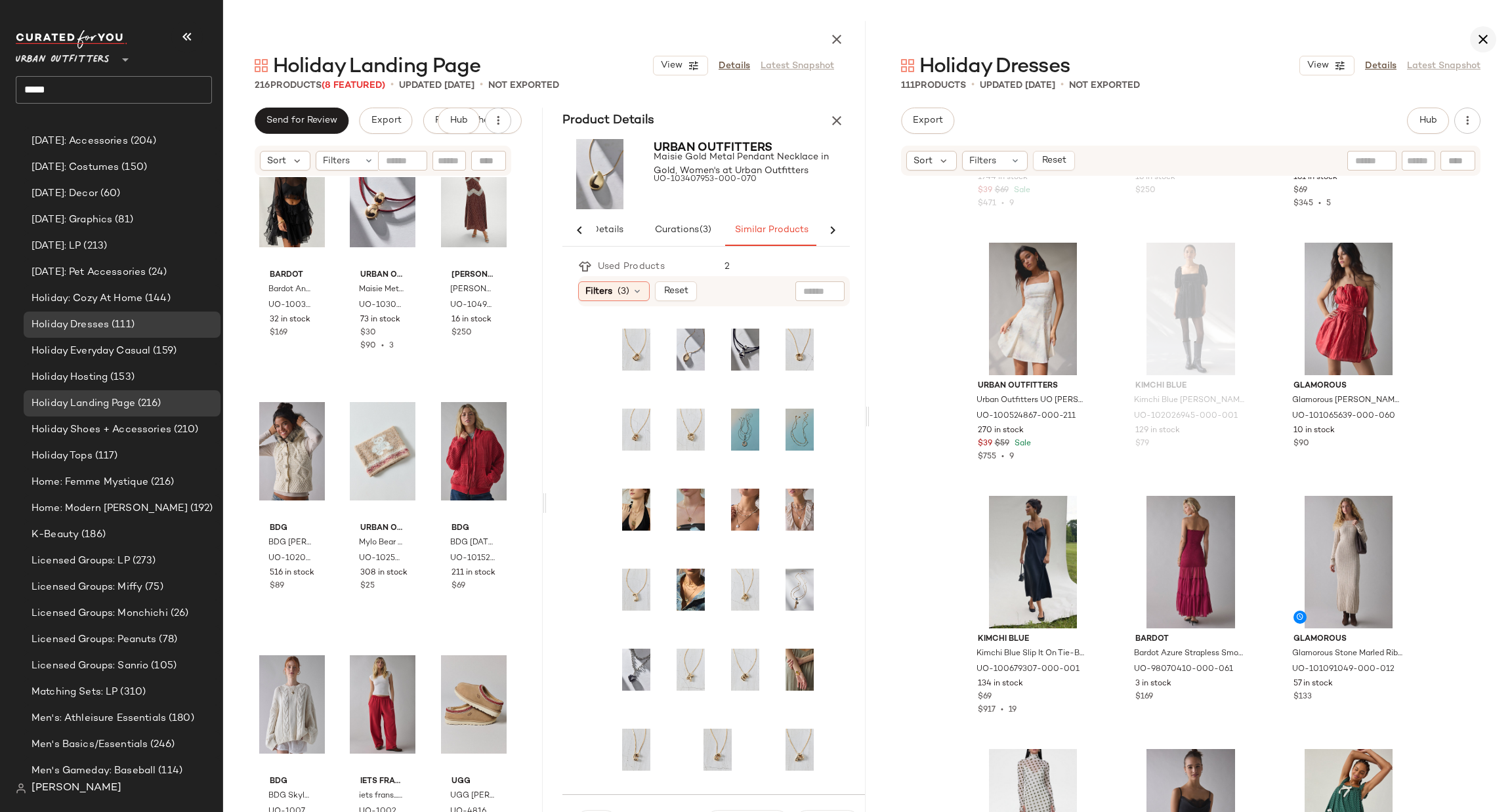
click at [1473, 44] on button "button" at bounding box center [1484, 40] width 26 height 26
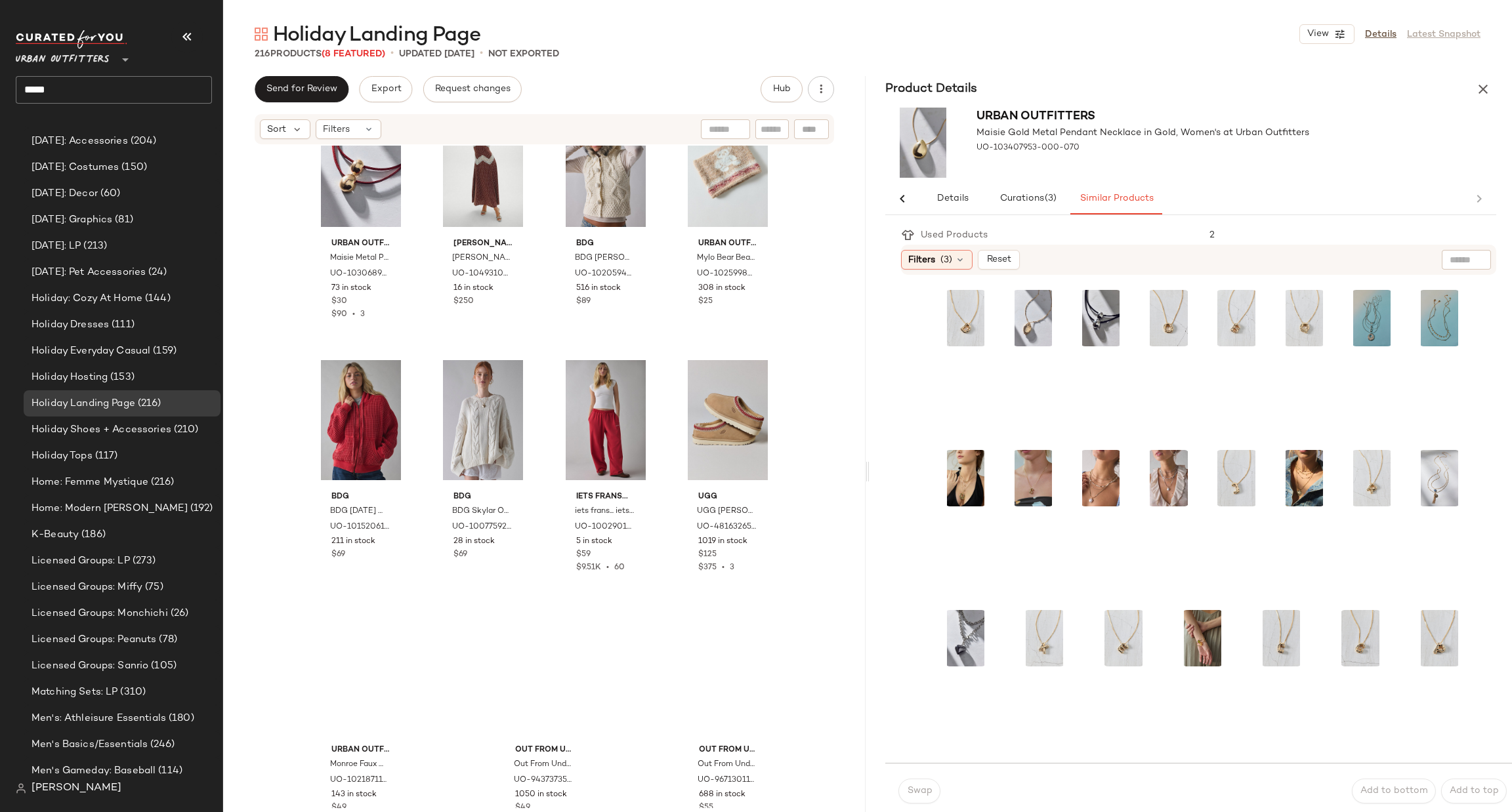
scroll to position [4876, 0]
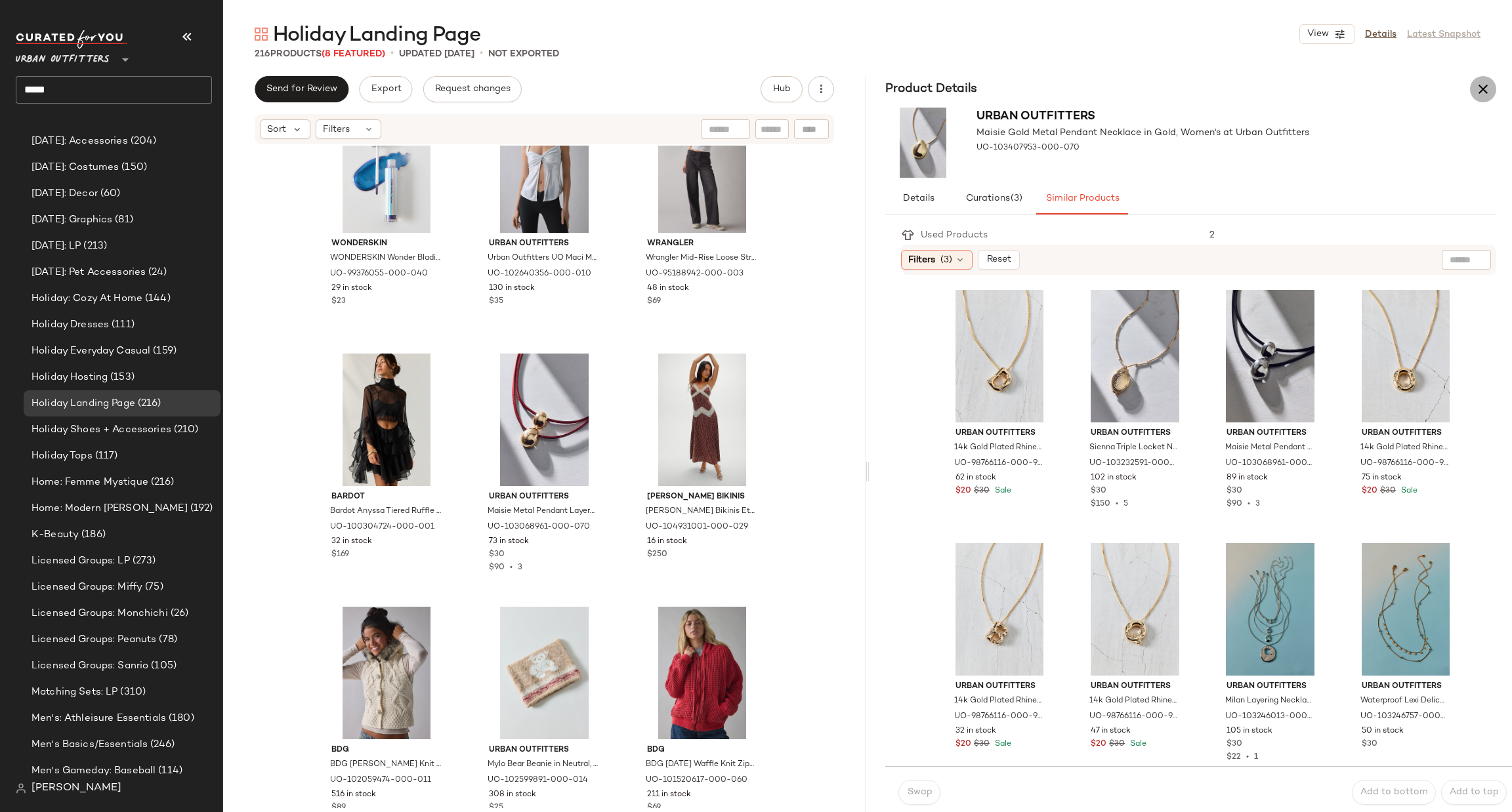
click at [1488, 90] on icon "button" at bounding box center [1483, 89] width 16 height 16
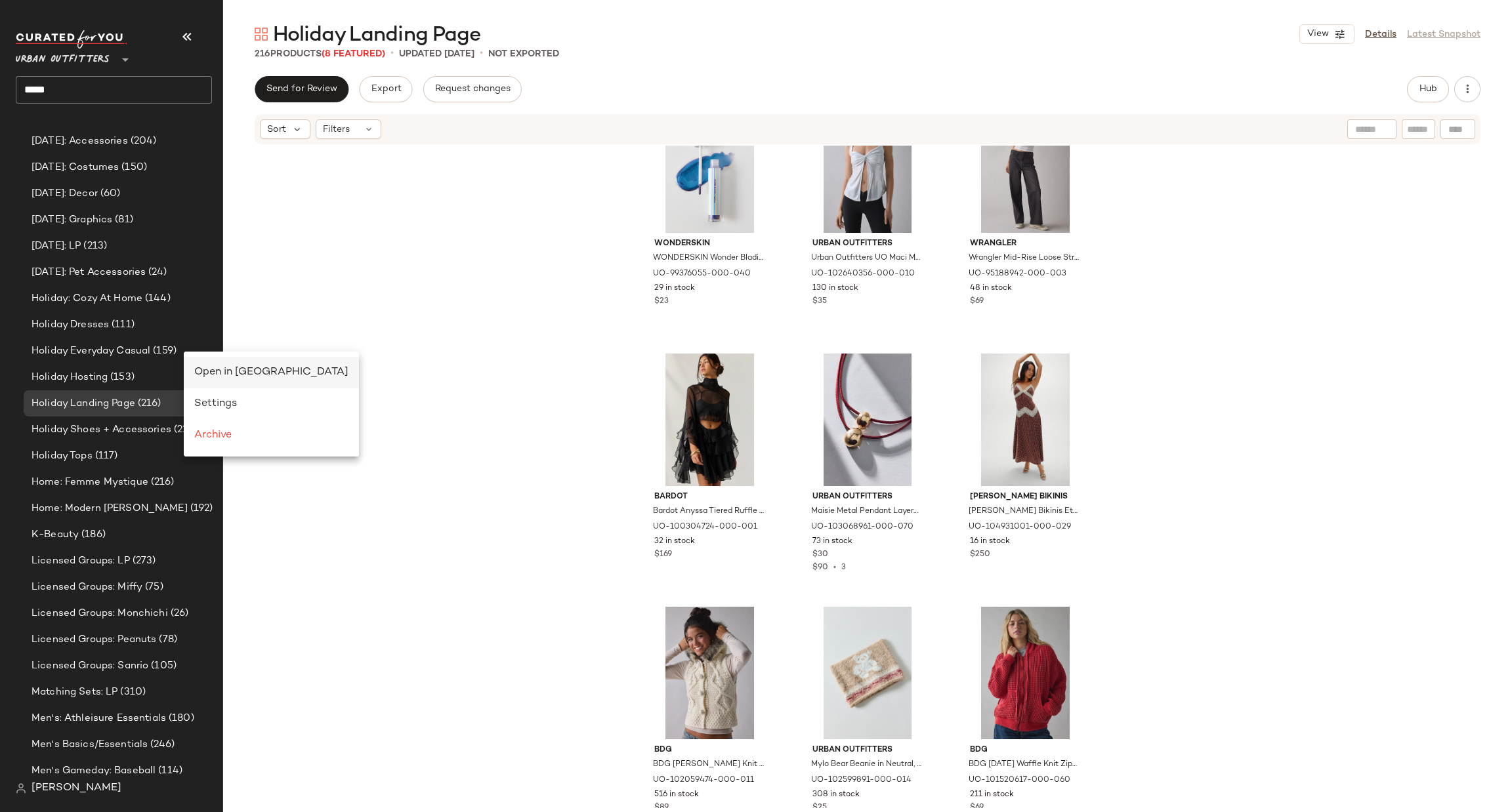
click at [203, 368] on span "Open in [GEOGRAPHIC_DATA]" at bounding box center [271, 372] width 154 height 11
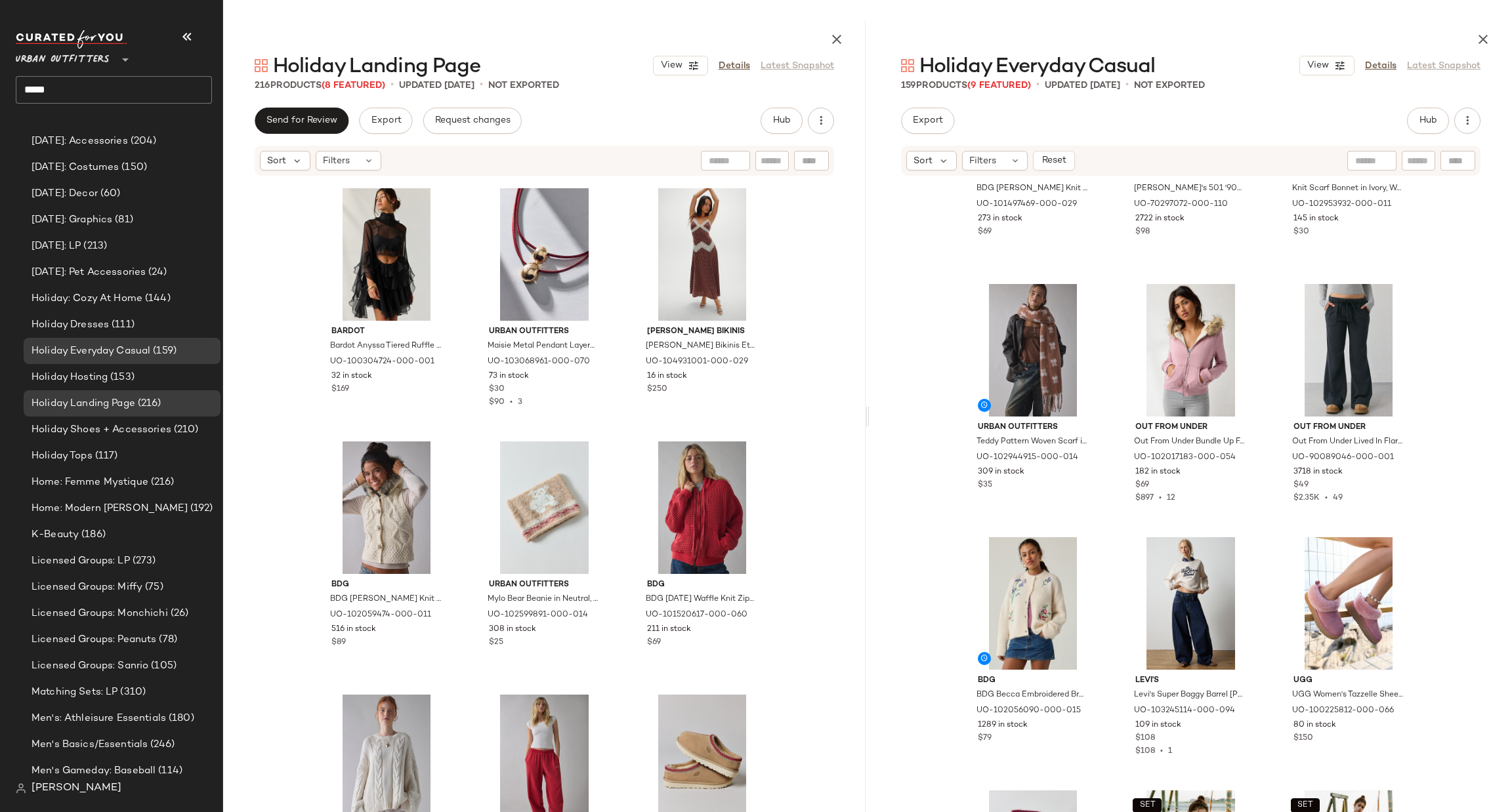
scroll to position [5325, 0]
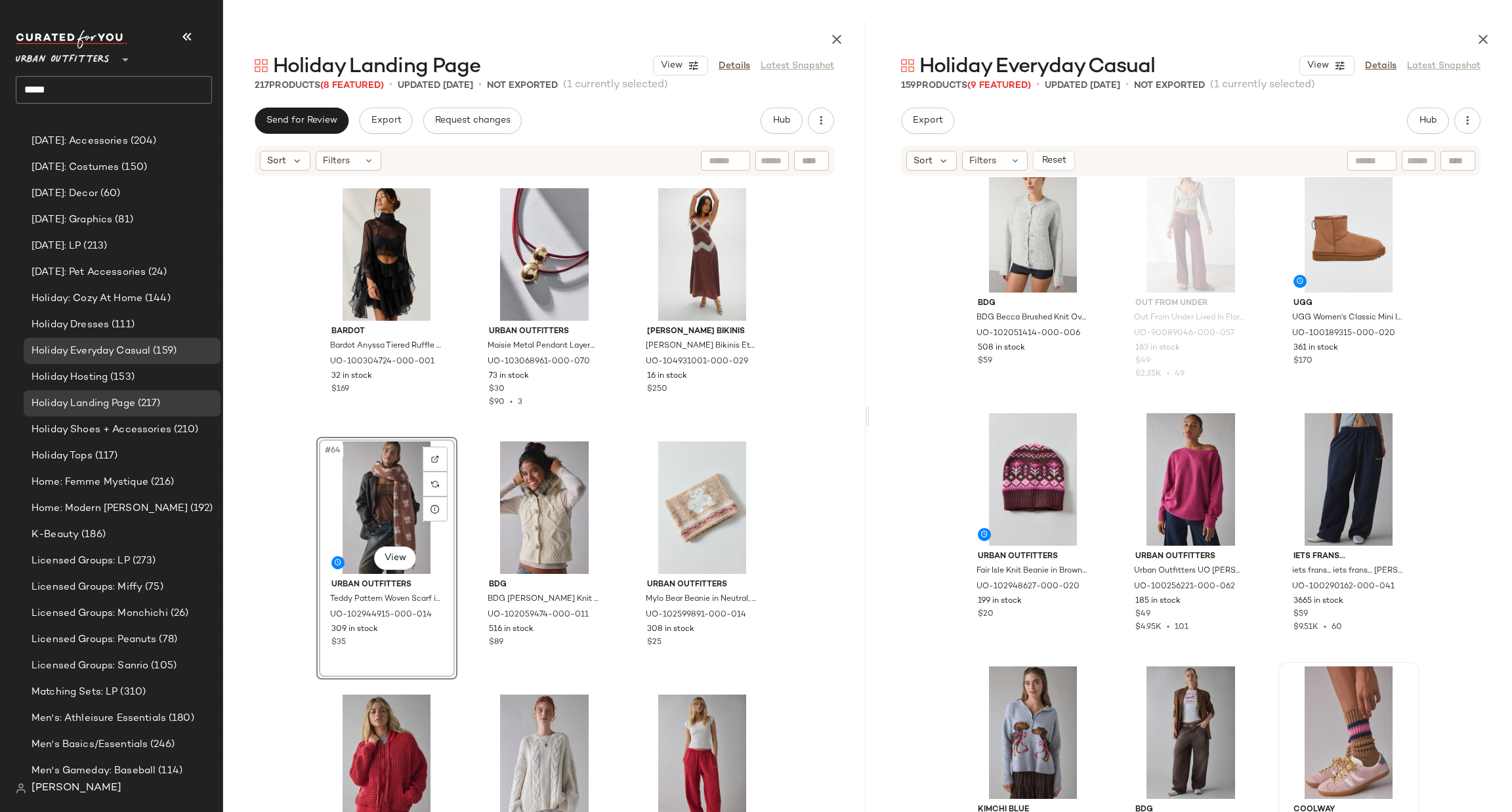
scroll to position [3750, 0]
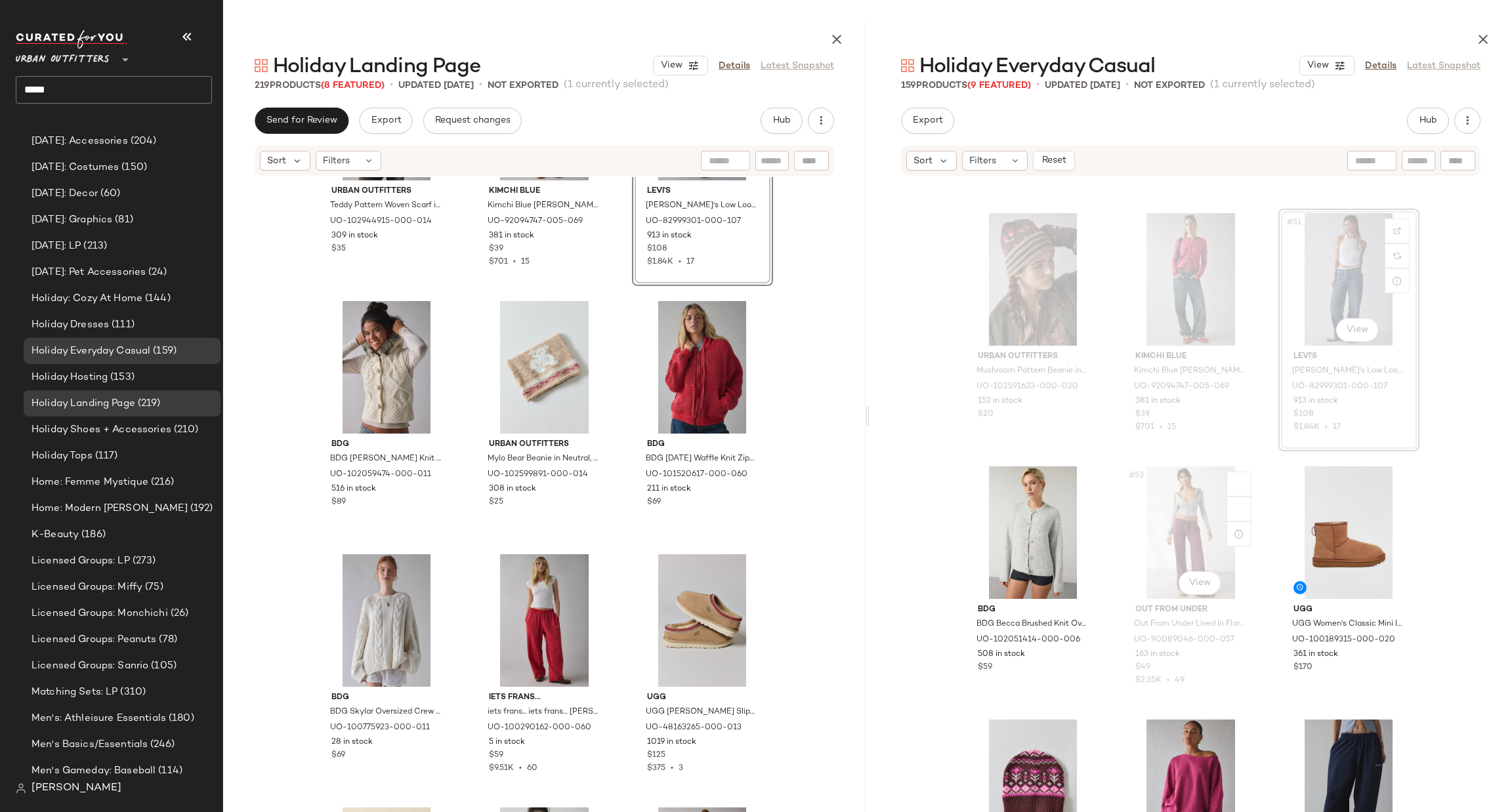
scroll to position [4144, 0]
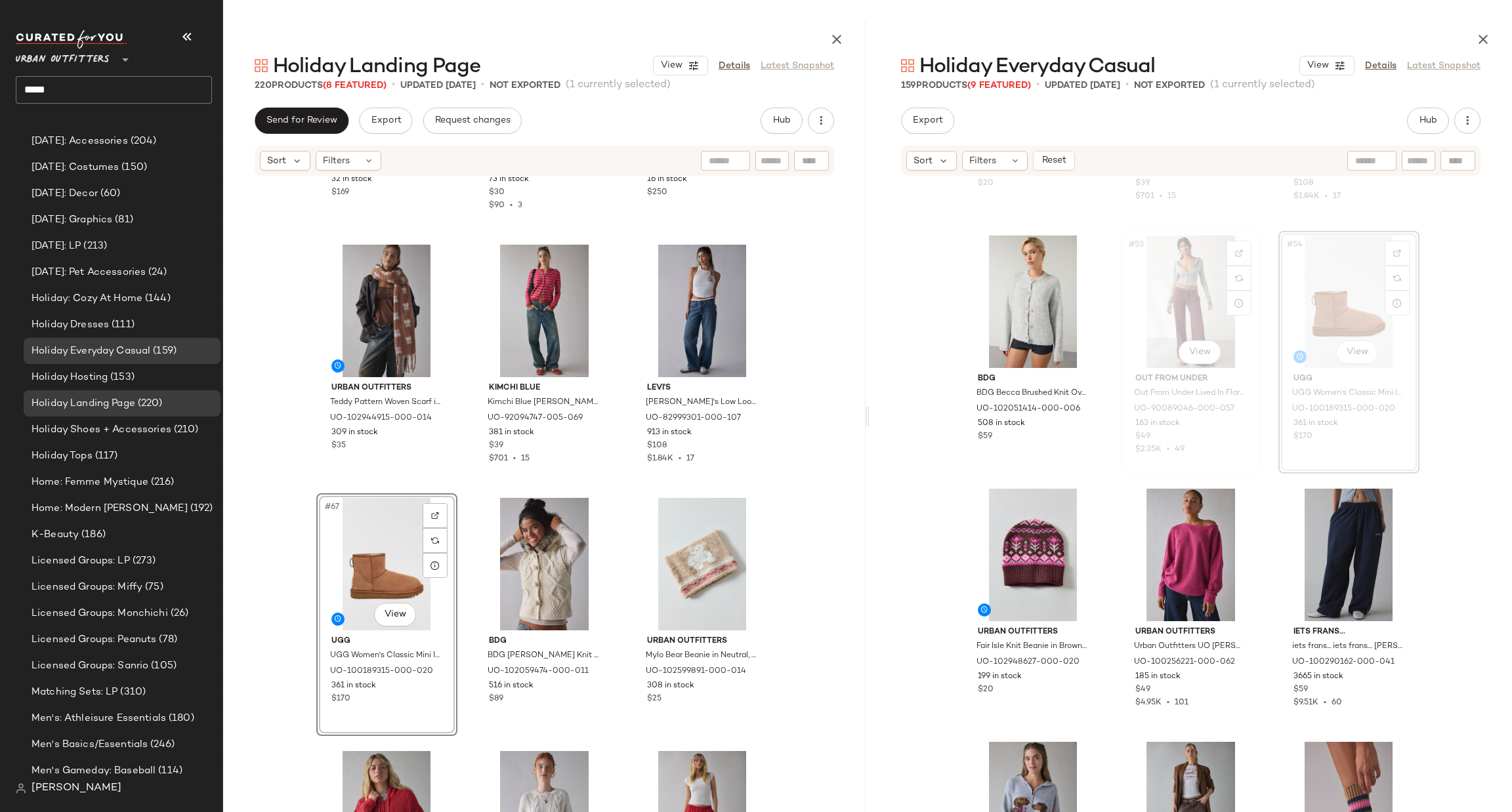
scroll to position [4538, 0]
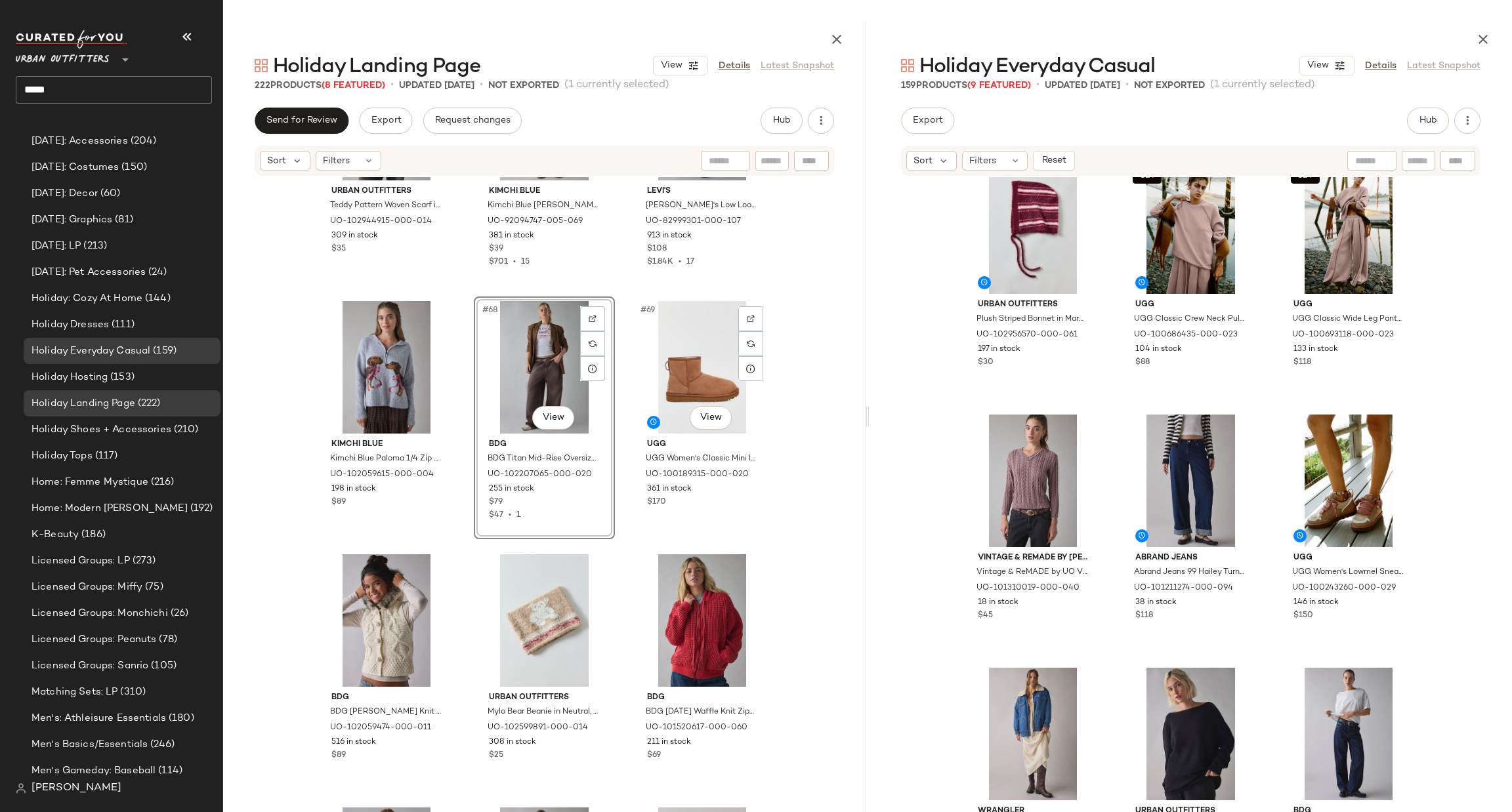
scroll to position [6057, 0]
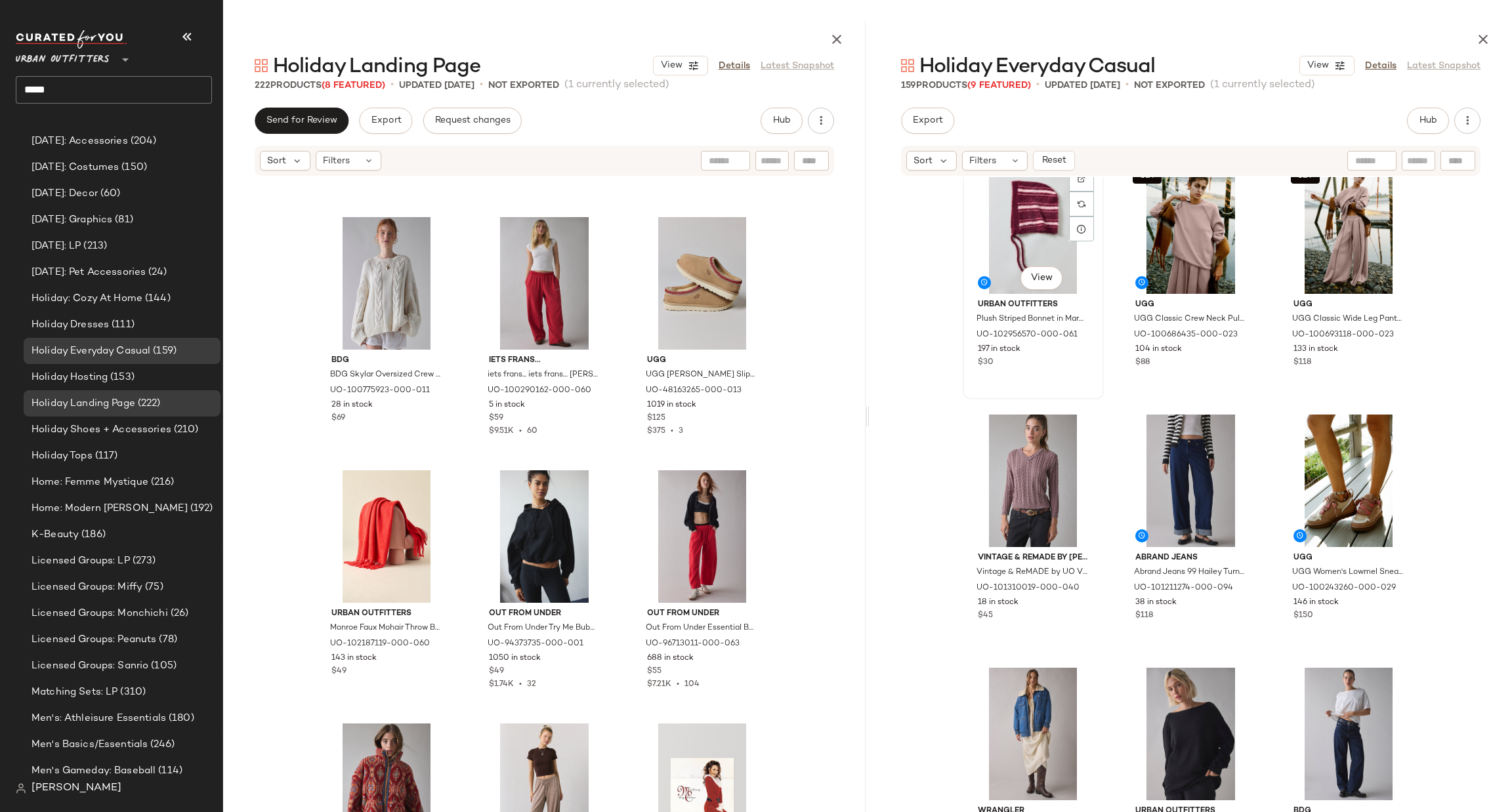
scroll to position [6109, 0]
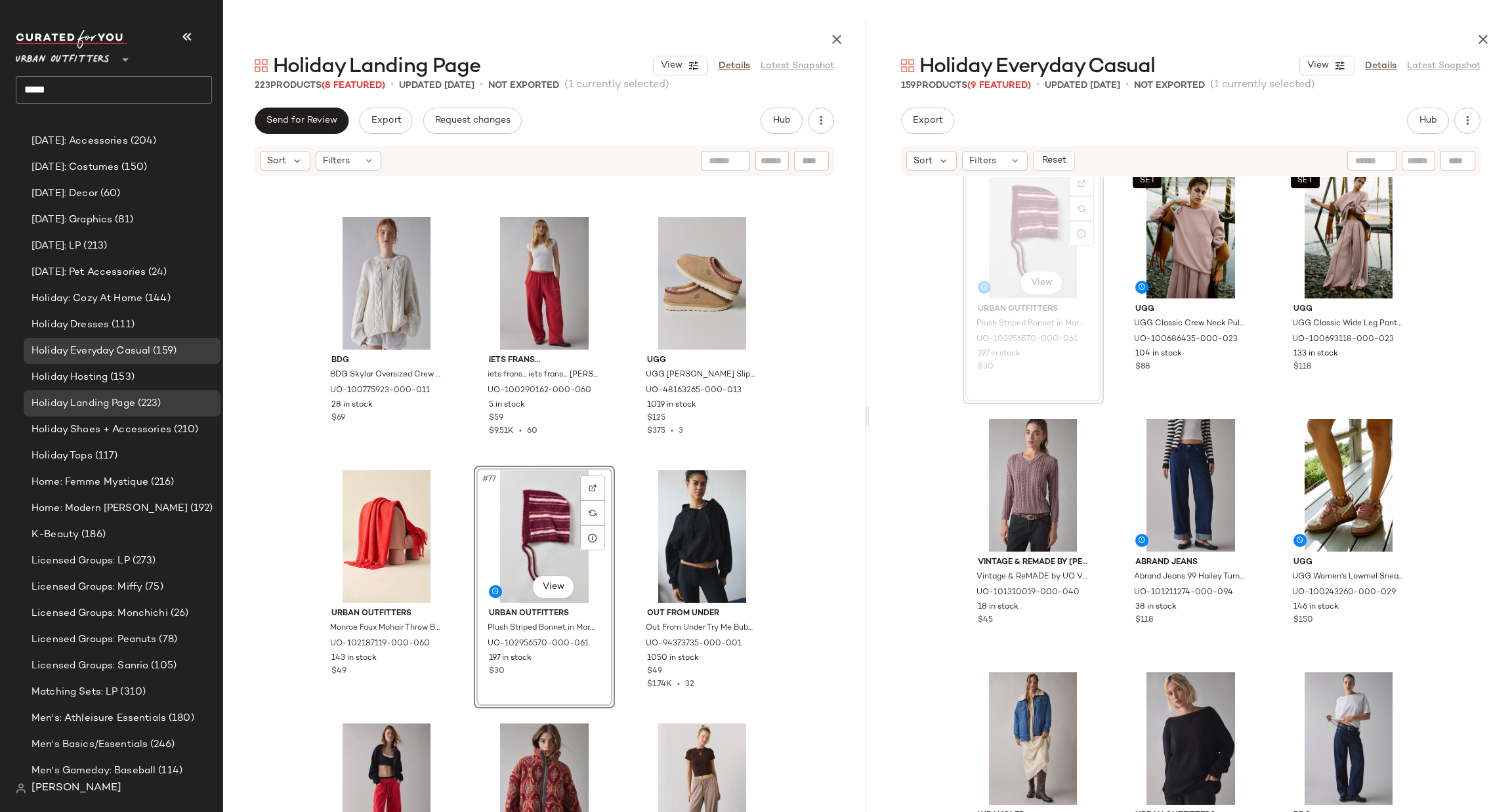
click at [828, 535] on div "BDG BDG [PERSON_NAME] Knit Faux-Fur Trim Hooded Sweater Vest in Ivory, Women's …" at bounding box center [545, 509] width 642 height 663
click at [373, 513] on div "#76 View" at bounding box center [387, 537] width 132 height 133
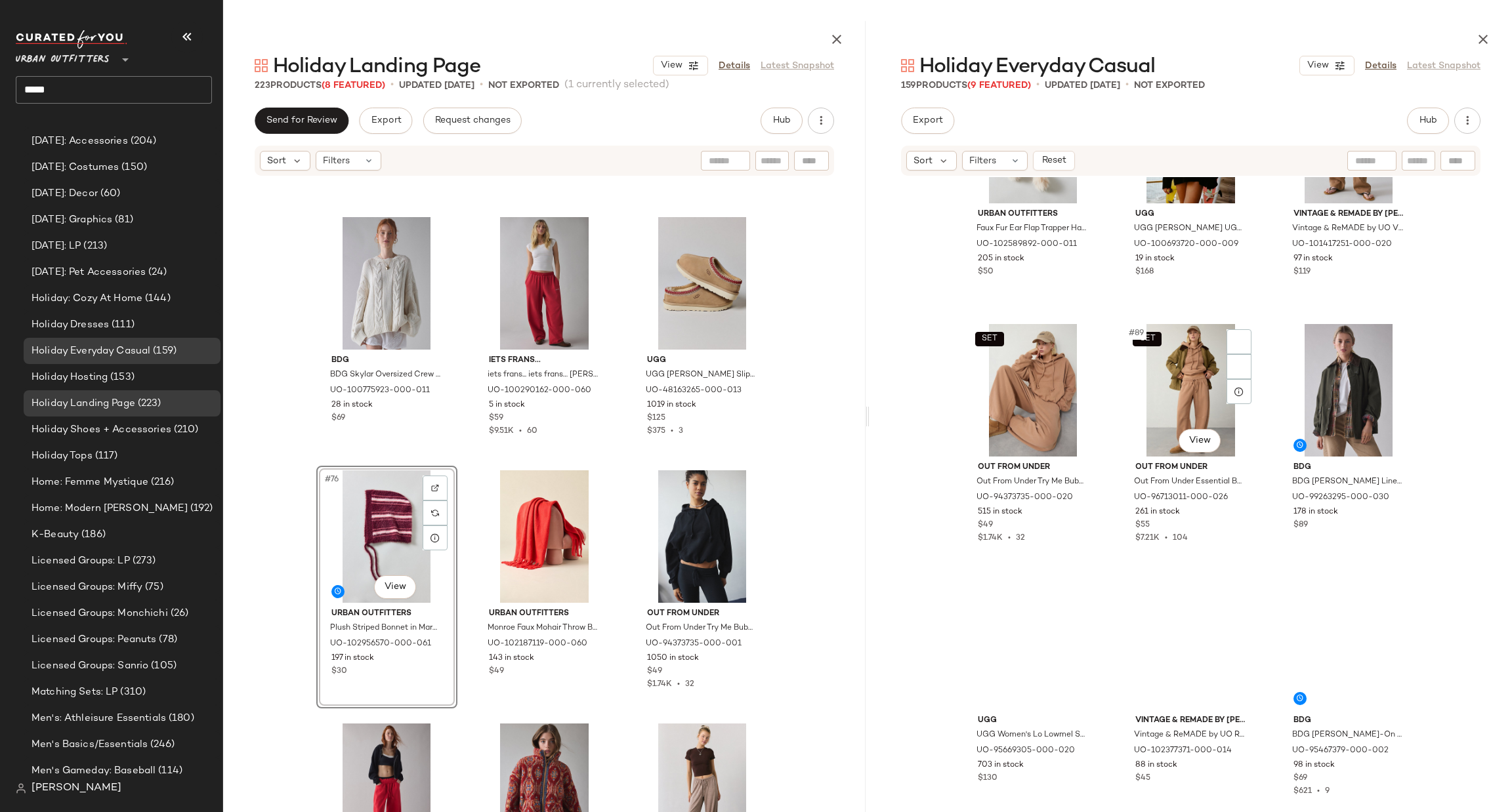
scroll to position [7290, 0]
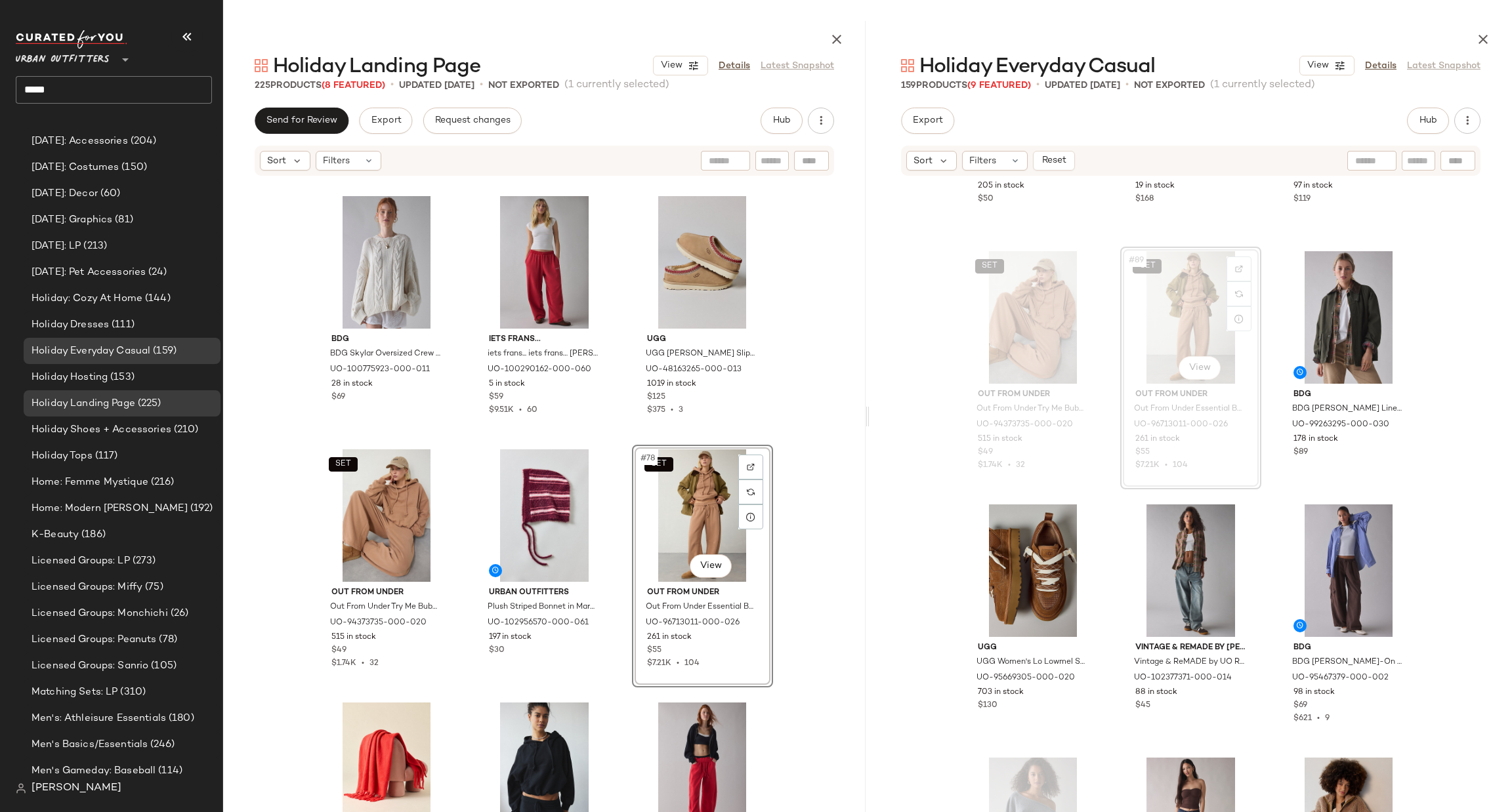
scroll to position [6057, 0]
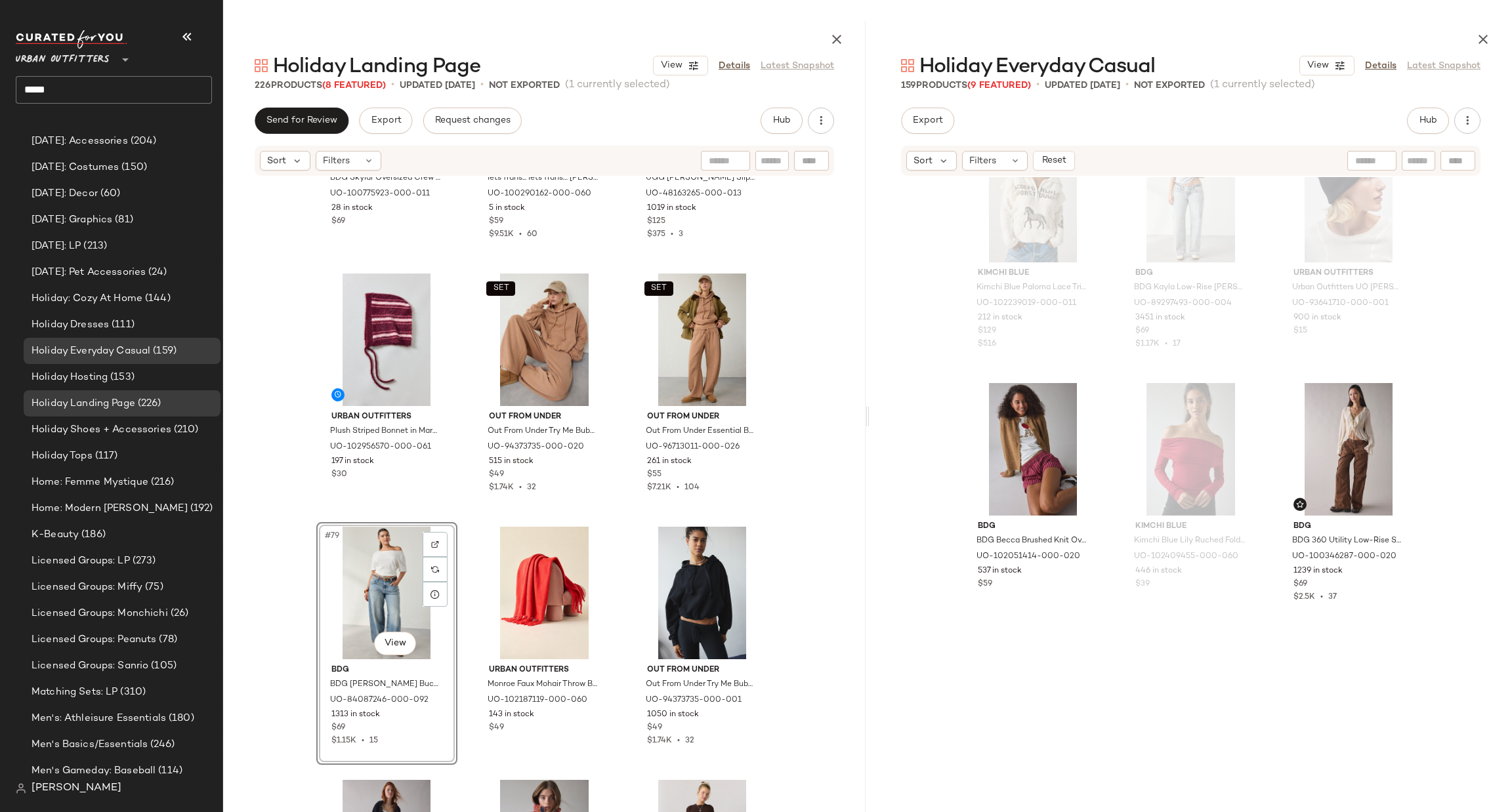
scroll to position [994, 0]
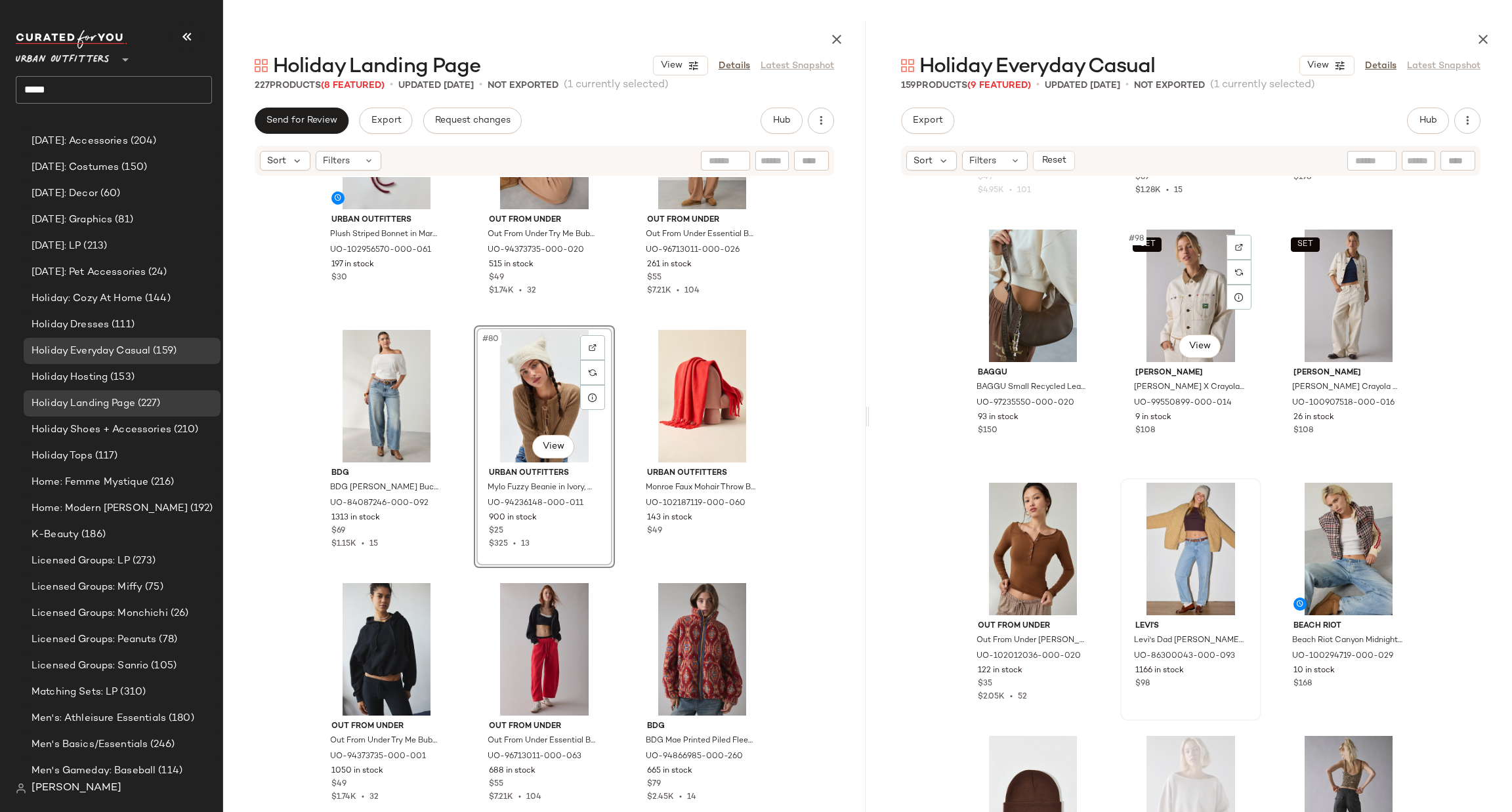
scroll to position [8040, 0]
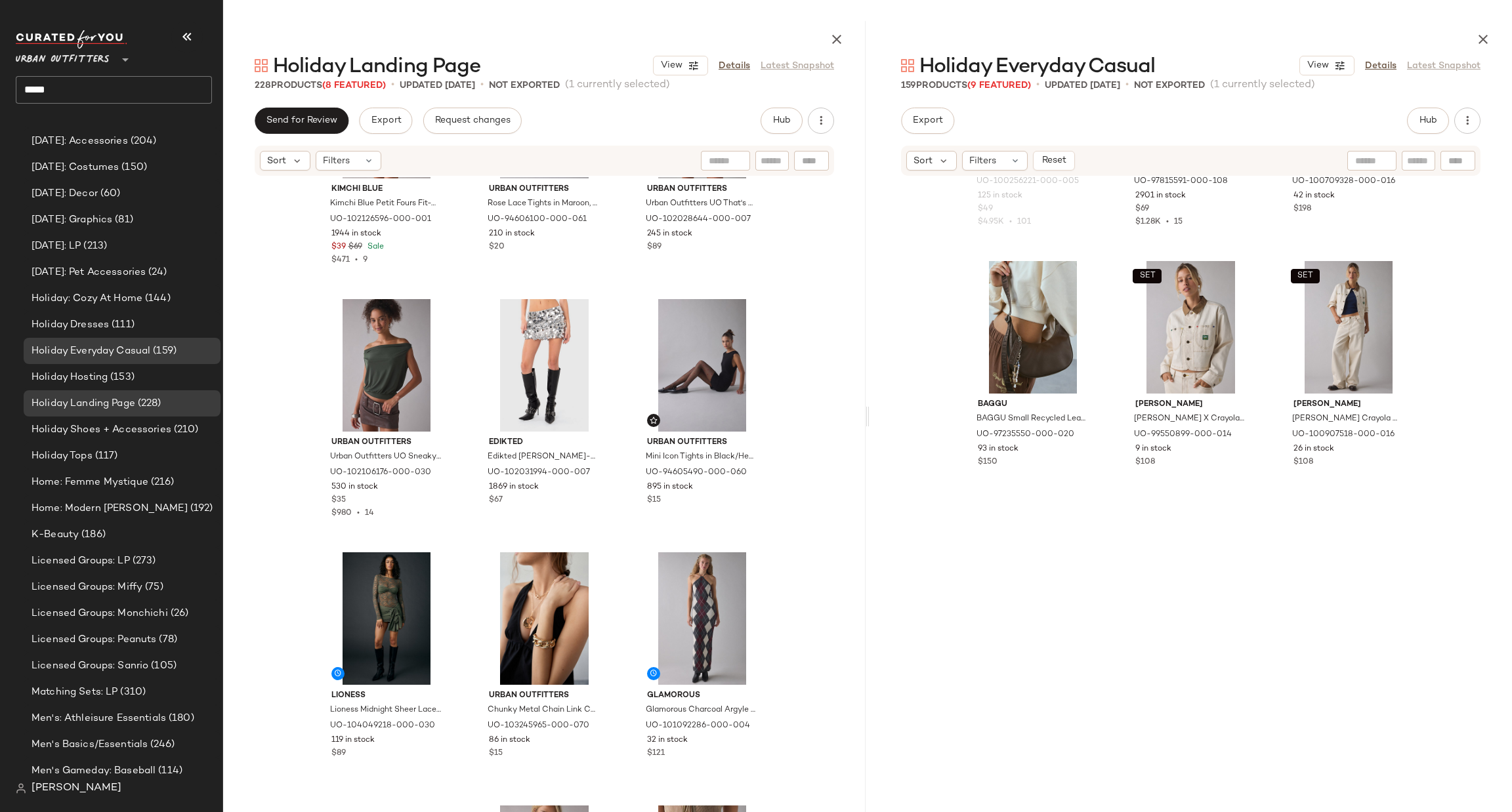
scroll to position [7252, 0]
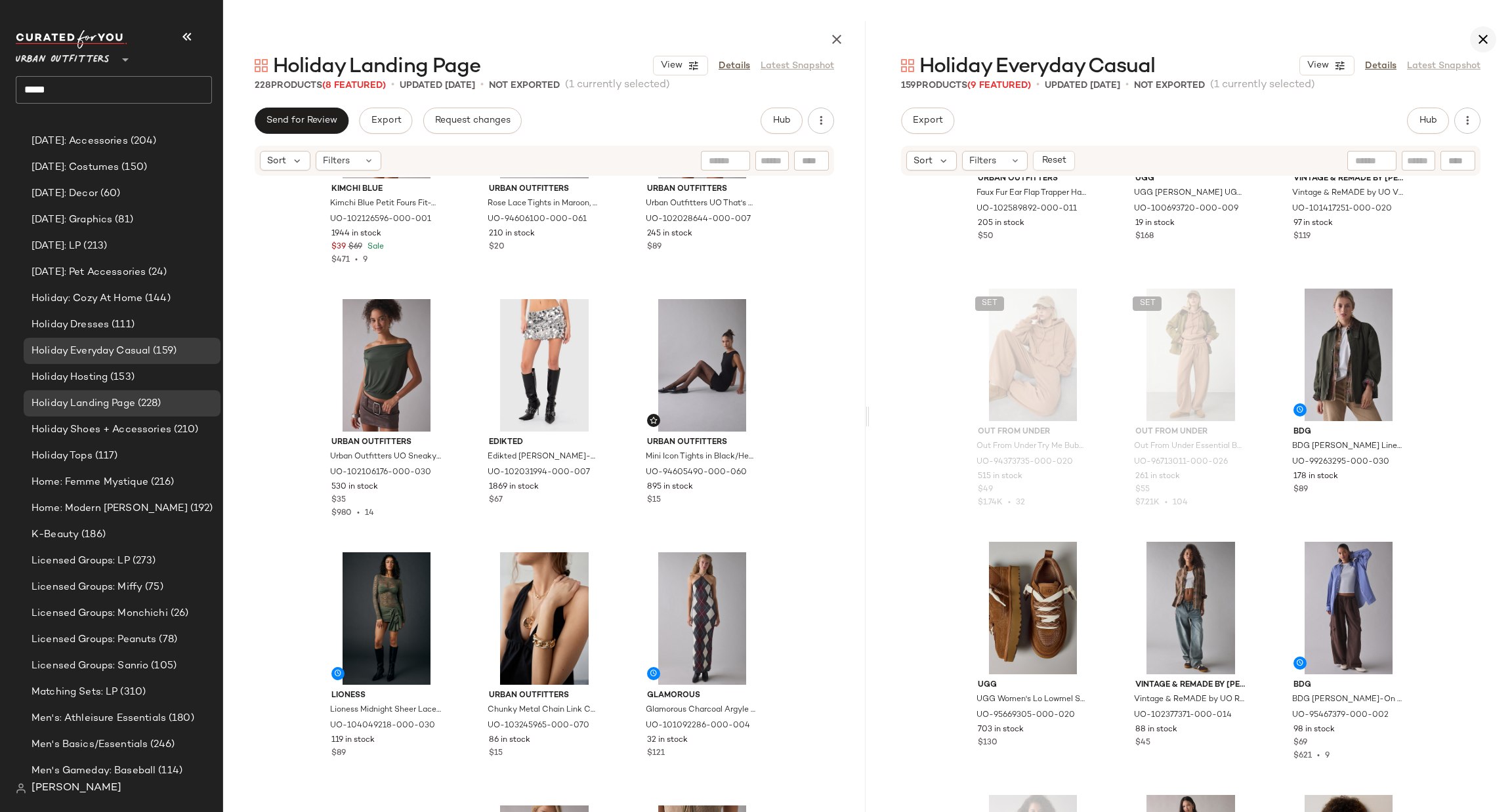
click at [1474, 33] on button "button" at bounding box center [1484, 40] width 26 height 26
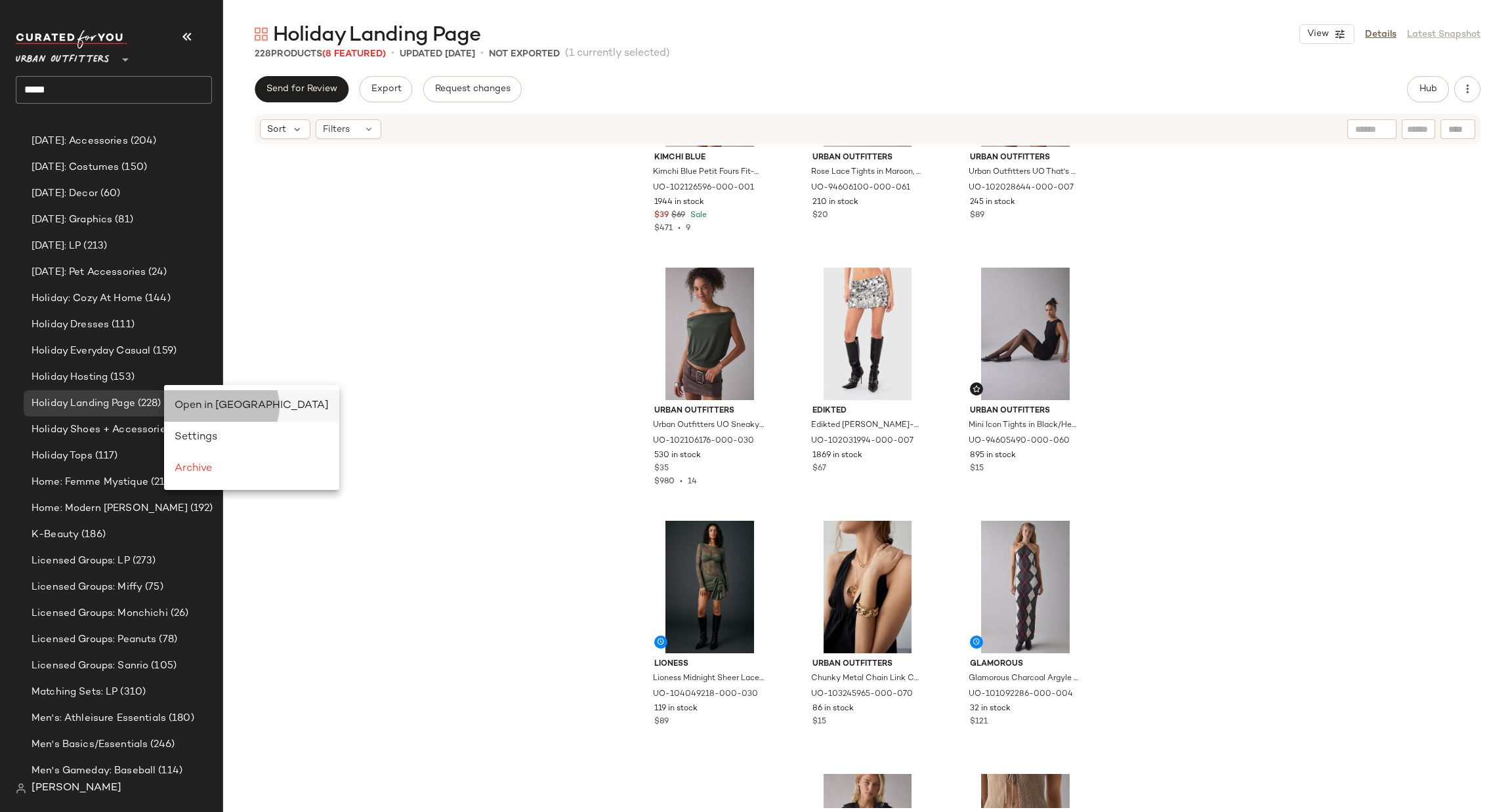
click at [198, 398] on div "Open in [GEOGRAPHIC_DATA]" at bounding box center [252, 406] width 154 height 16
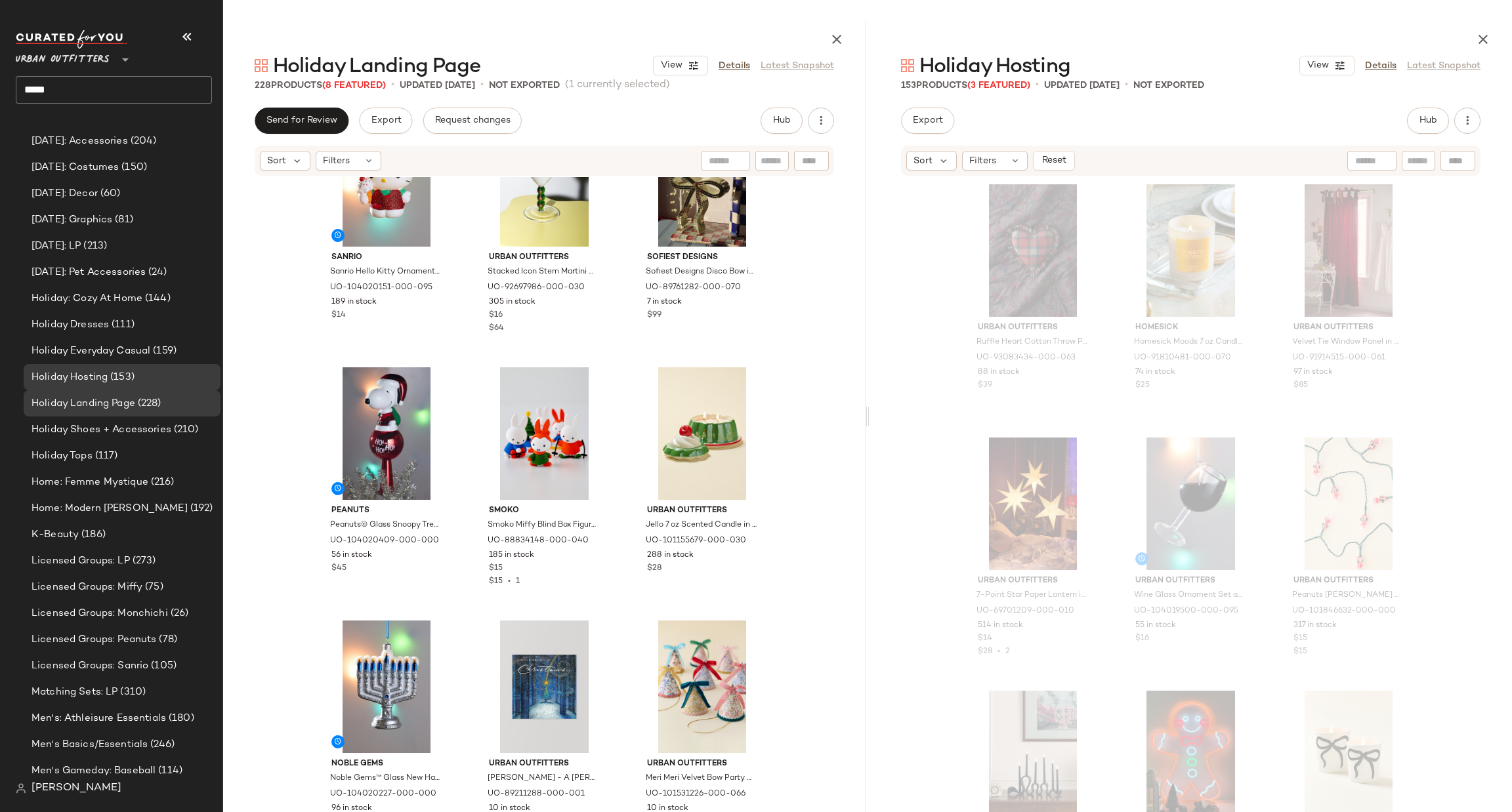
scroll to position [18591, 0]
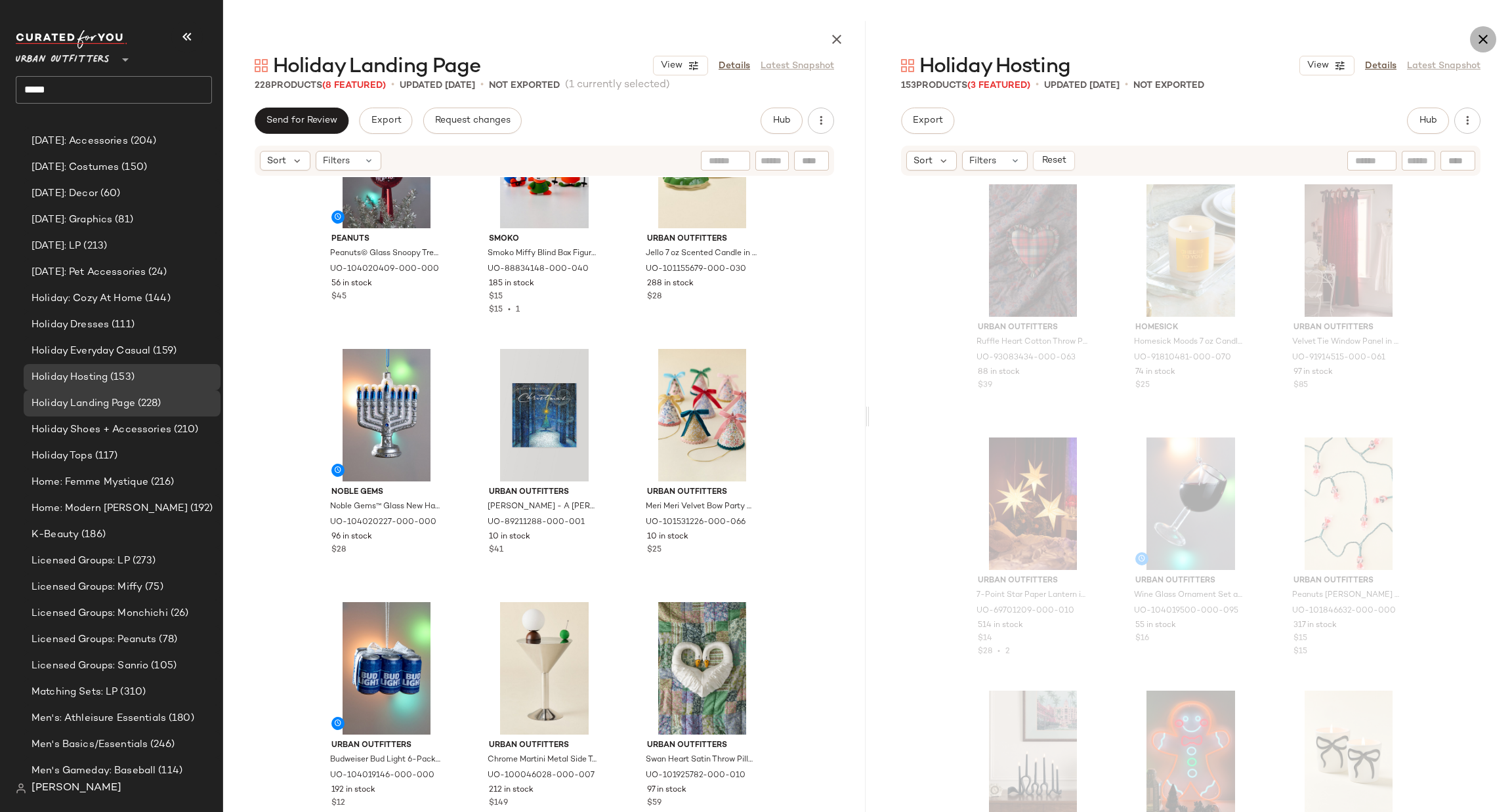
click at [1474, 44] on button "button" at bounding box center [1484, 40] width 26 height 26
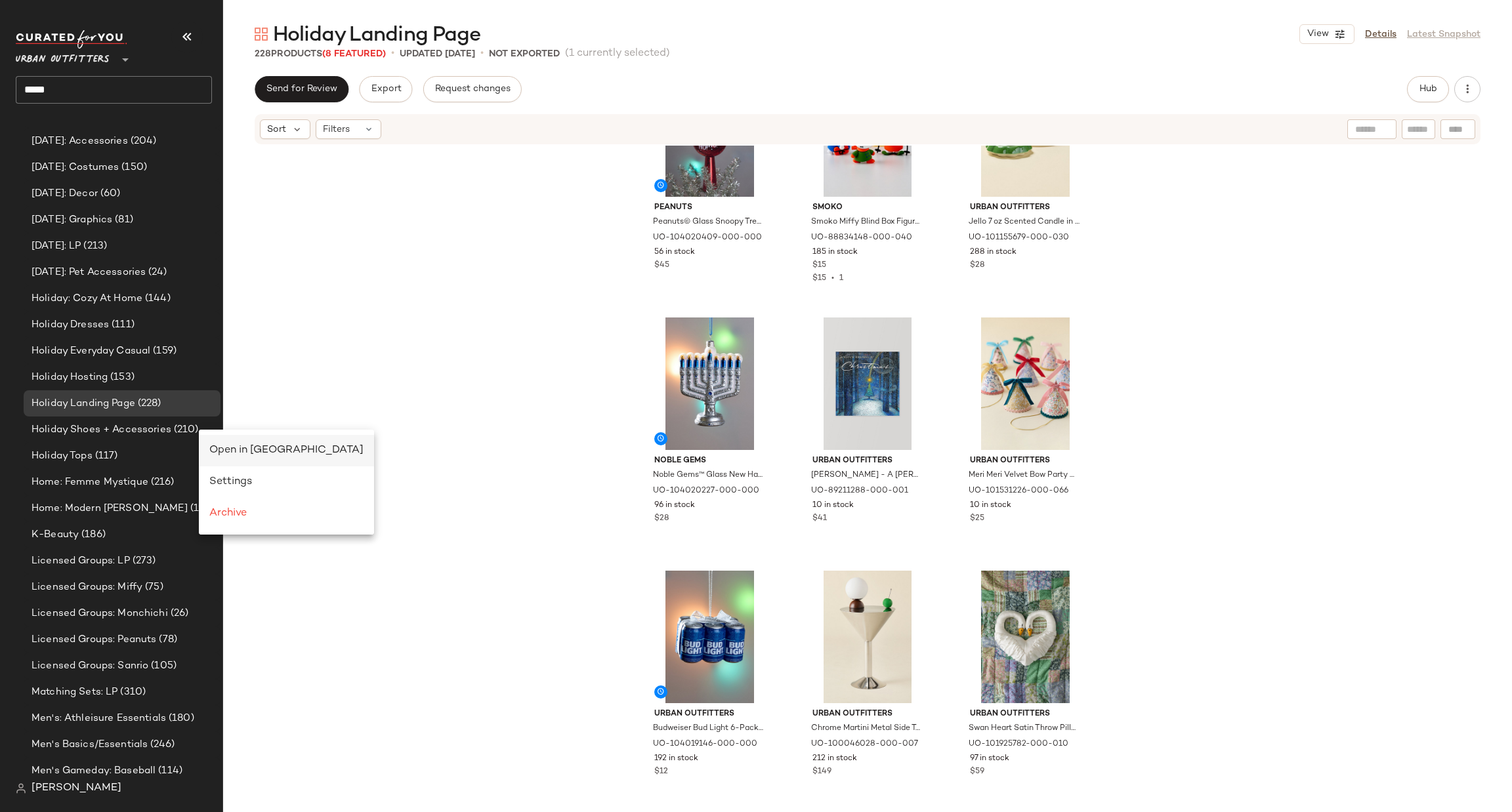
click at [219, 452] on span "Open in [GEOGRAPHIC_DATA]" at bounding box center [286, 450] width 154 height 11
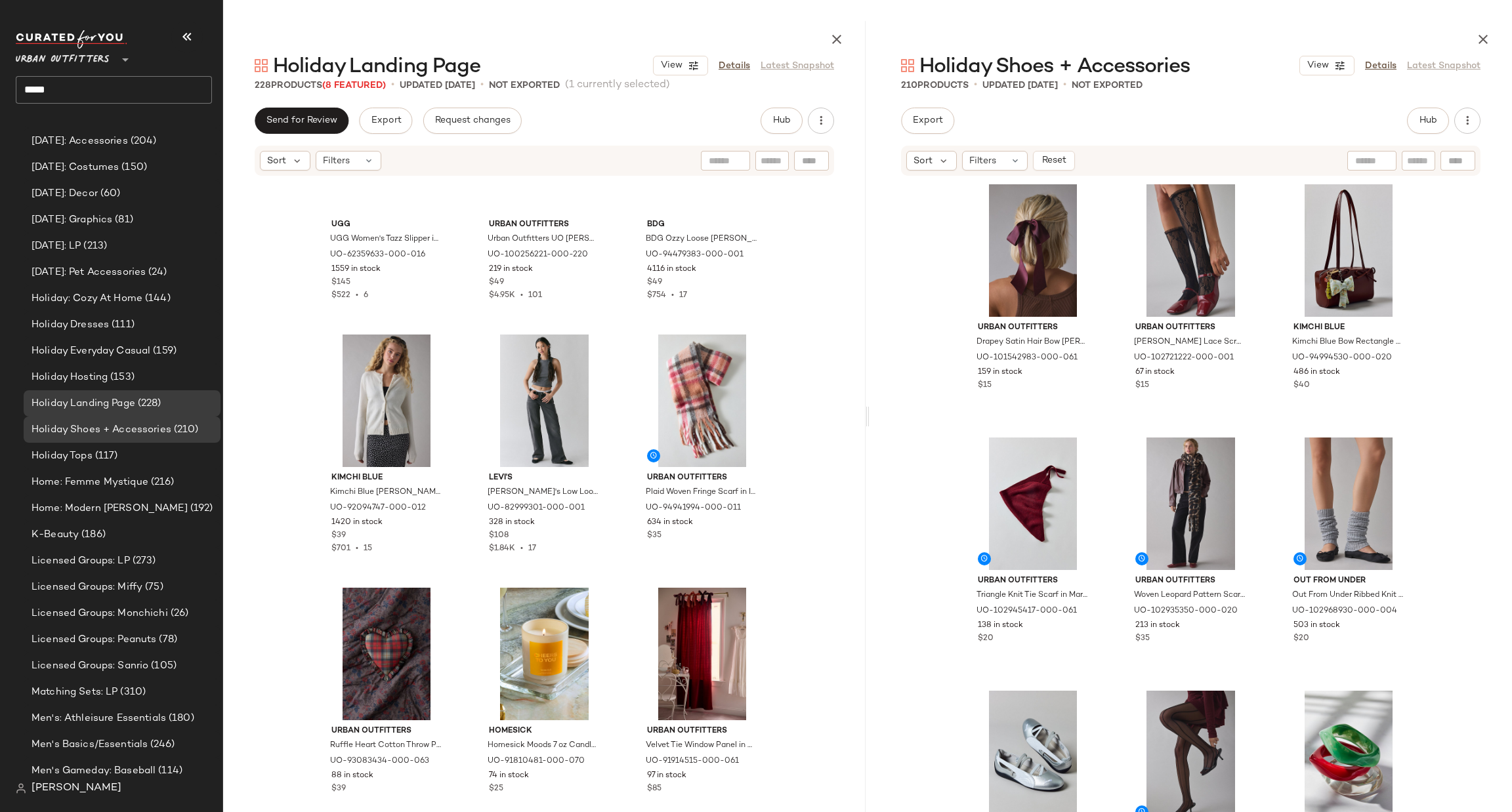
scroll to position [15441, 0]
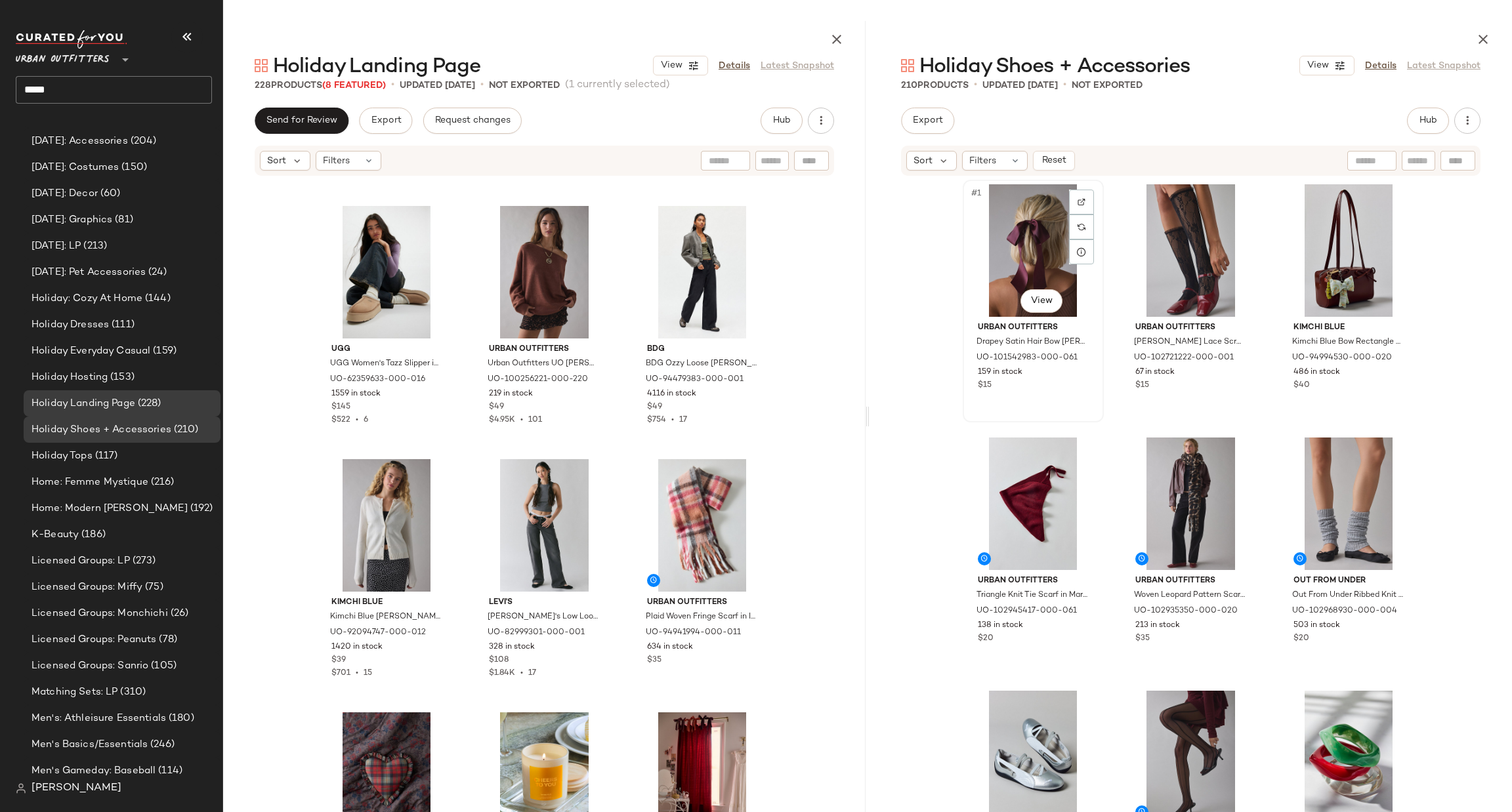
click at [1007, 236] on div "#1 View" at bounding box center [1033, 251] width 132 height 133
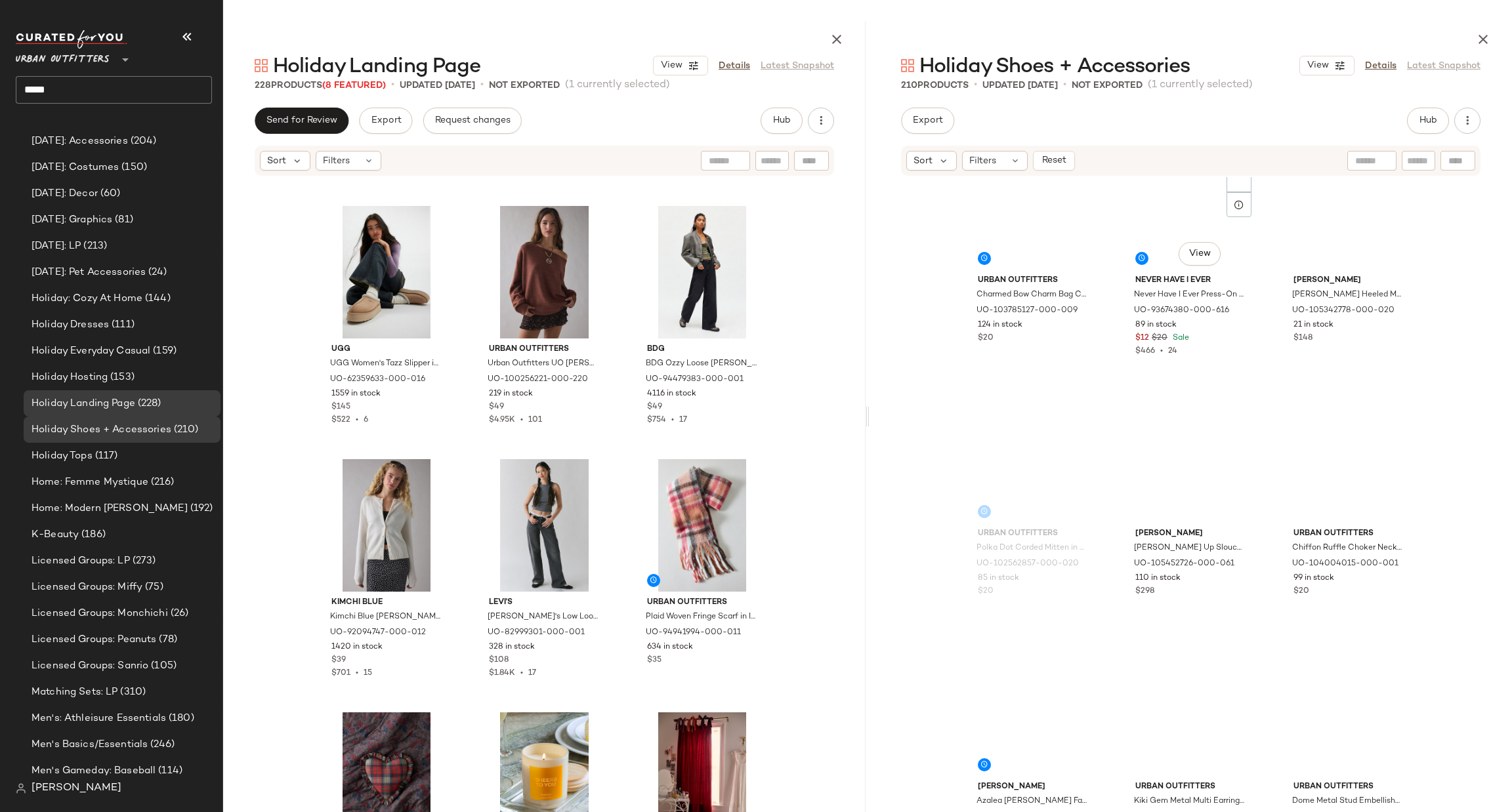
scroll to position [5128, 0]
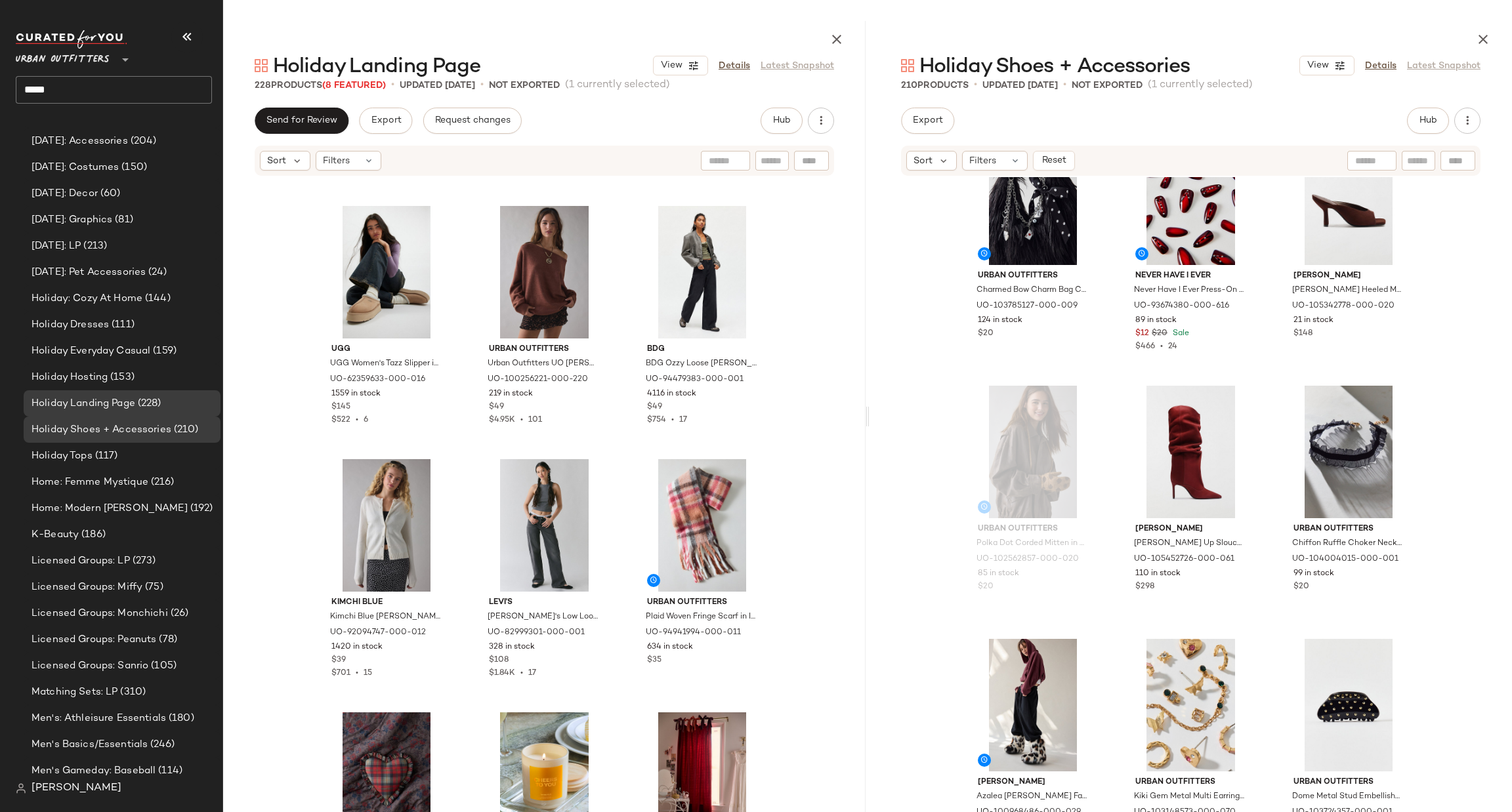
click at [902, 448] on div "Urban Outfitters Charmed Bow Charm Bag Chain in Black, Women's at Urban Outfitt…" at bounding box center [1191, 509] width 642 height 663
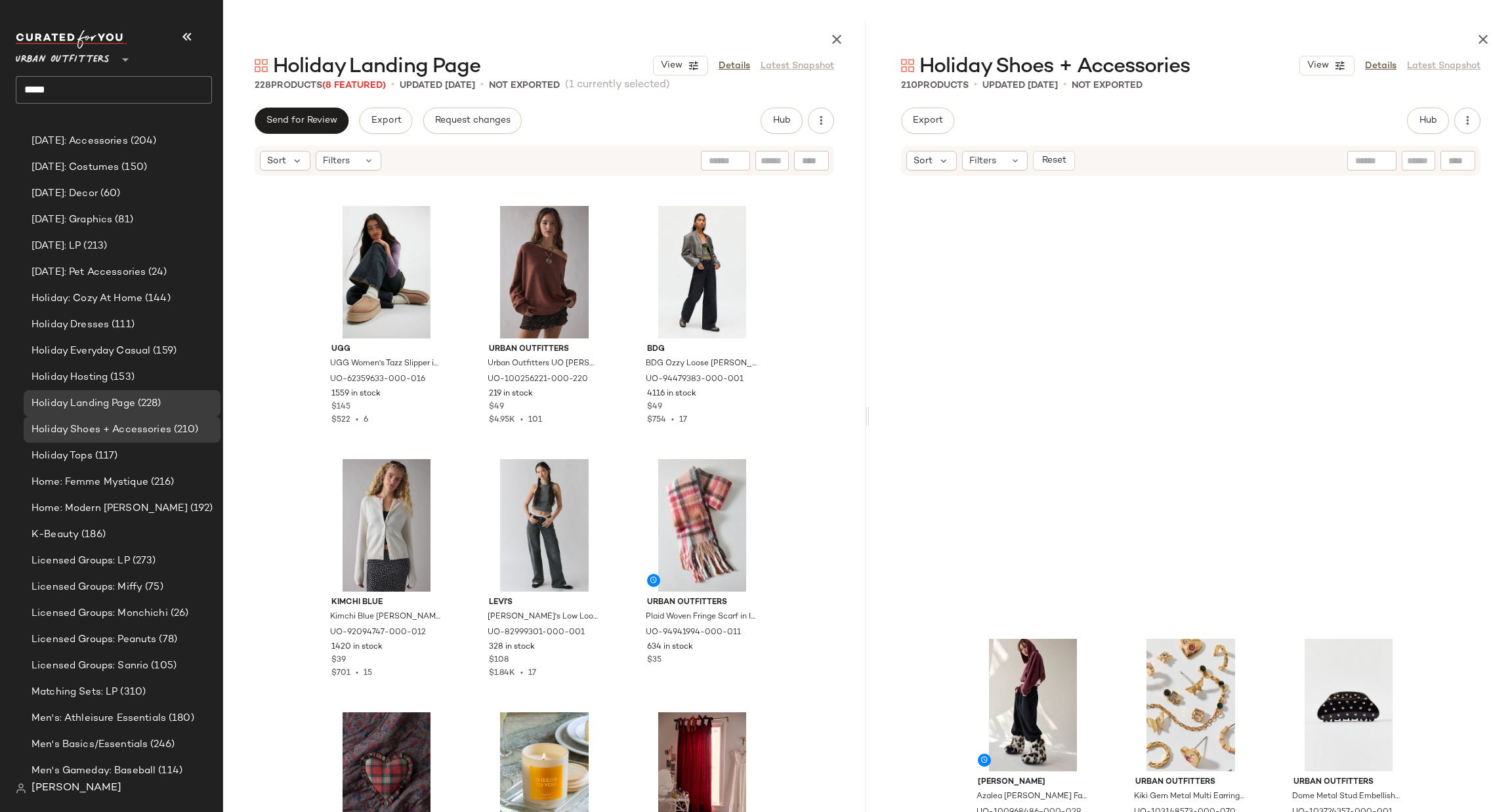
scroll to position [5719, 0]
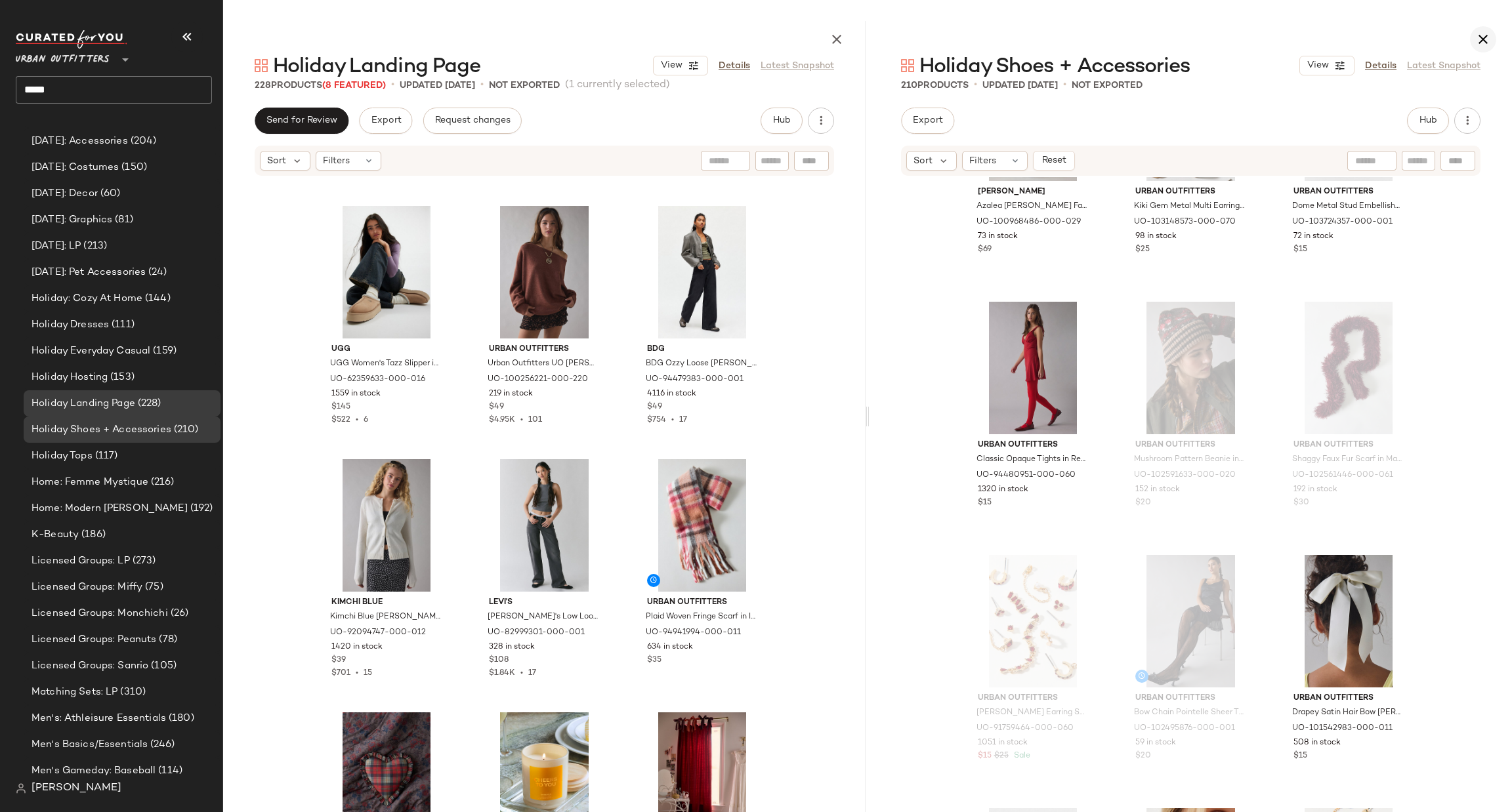
click at [1482, 38] on icon "button" at bounding box center [1483, 39] width 16 height 16
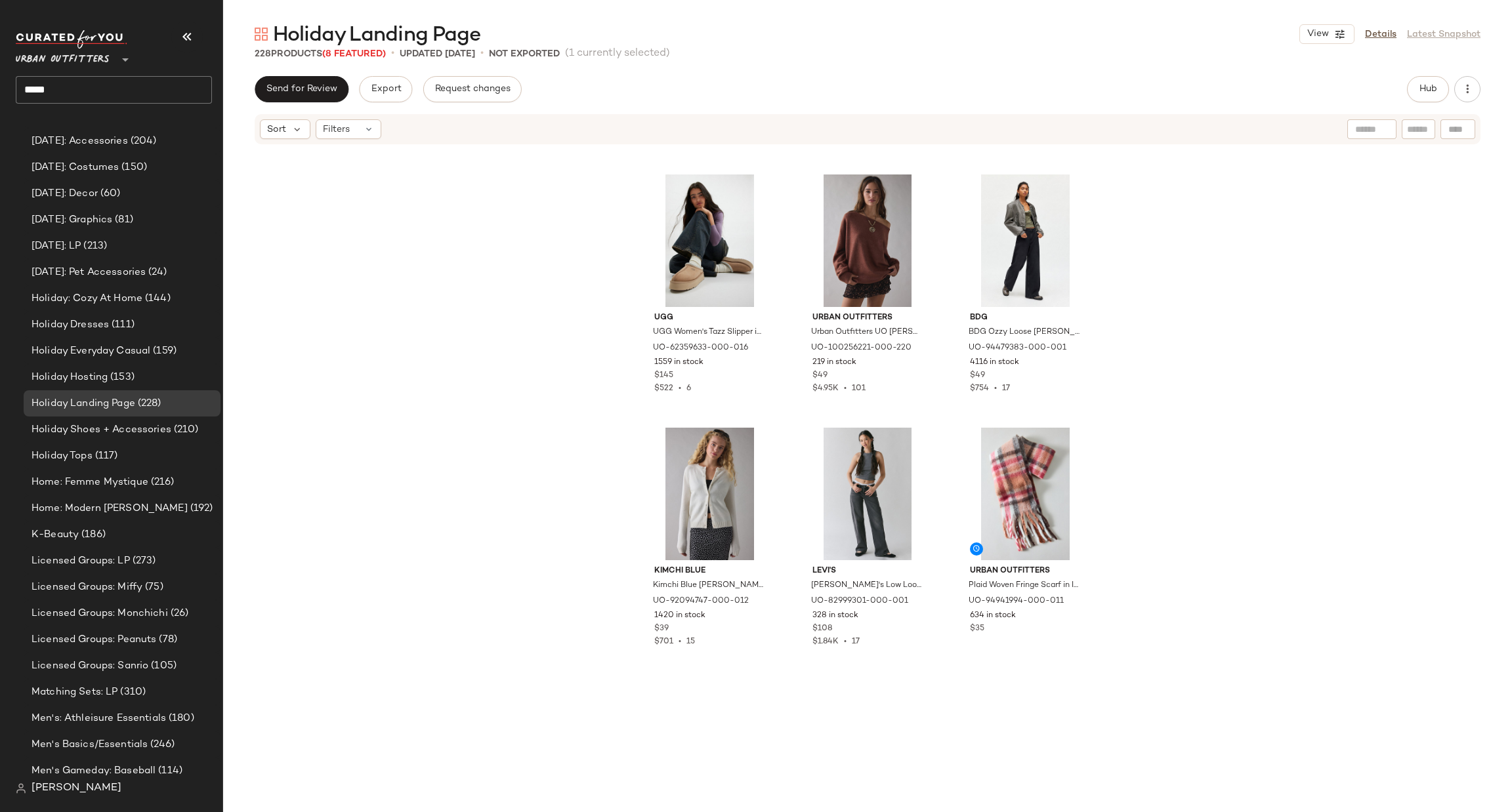
scroll to position [14851, 0]
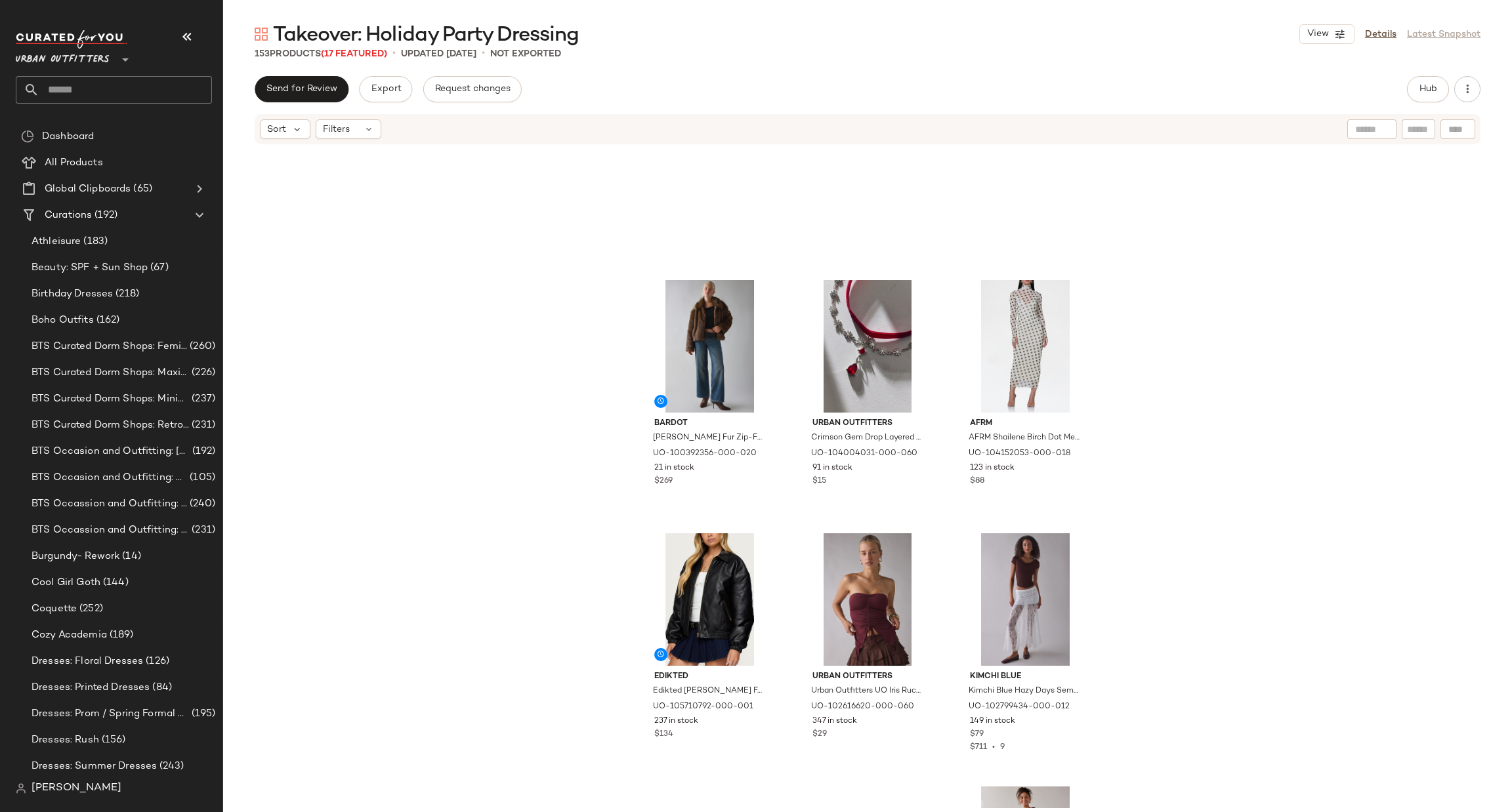
scroll to position [2372, 0]
